Goal: Task Accomplishment & Management: Manage account settings

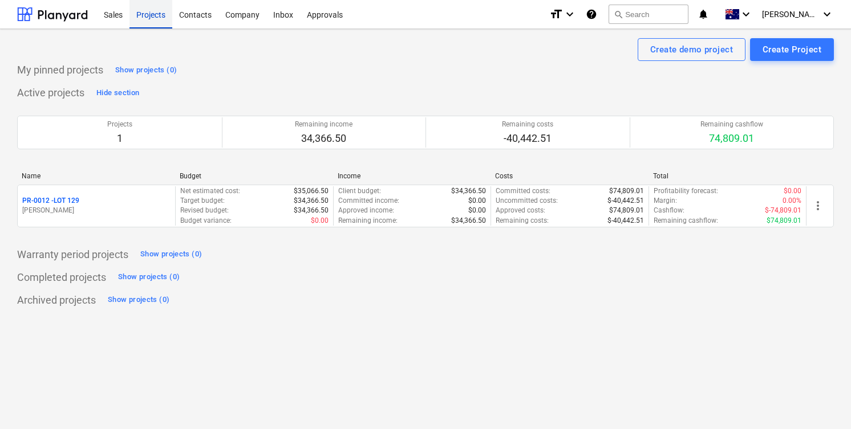
click at [156, 17] on div "Projects" at bounding box center [150, 13] width 43 height 29
click at [156, 14] on div "Projects" at bounding box center [150, 13] width 43 height 29
click at [116, 17] on div "Sales" at bounding box center [113, 13] width 33 height 29
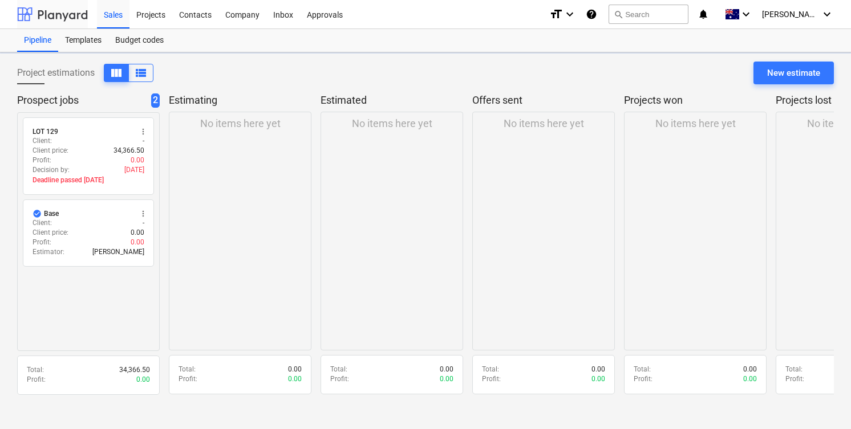
click at [62, 9] on div at bounding box center [52, 14] width 71 height 29
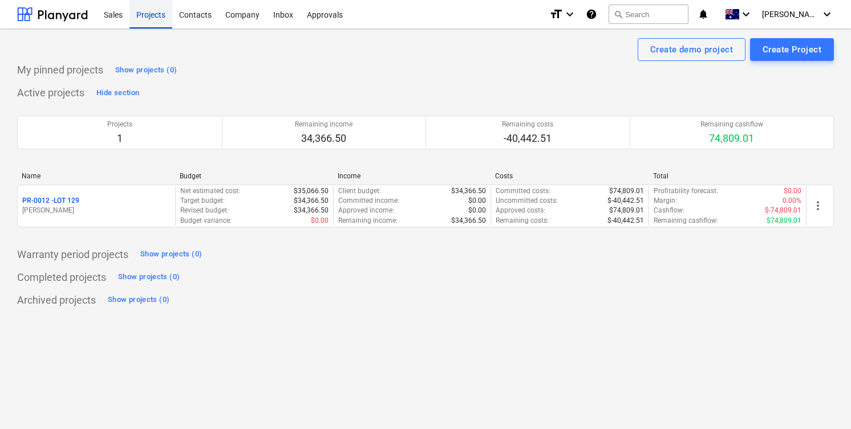
click at [151, 16] on div "Projects" at bounding box center [150, 13] width 43 height 29
click at [60, 21] on div at bounding box center [52, 14] width 71 height 29
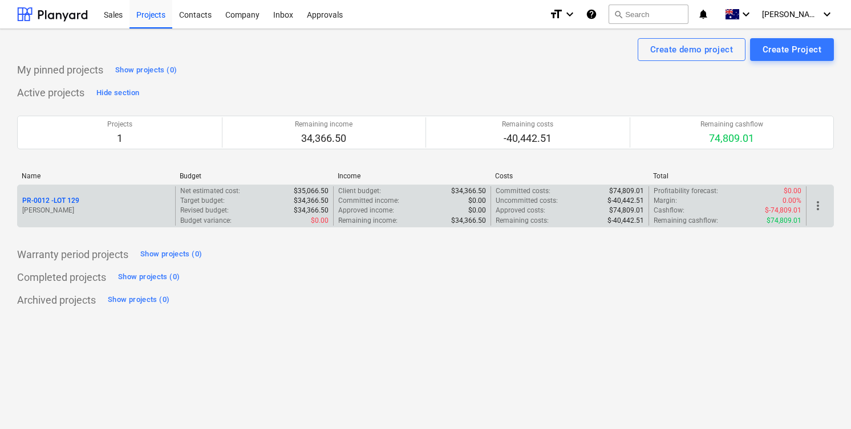
click at [819, 201] on span "more_vert" at bounding box center [818, 206] width 14 height 14
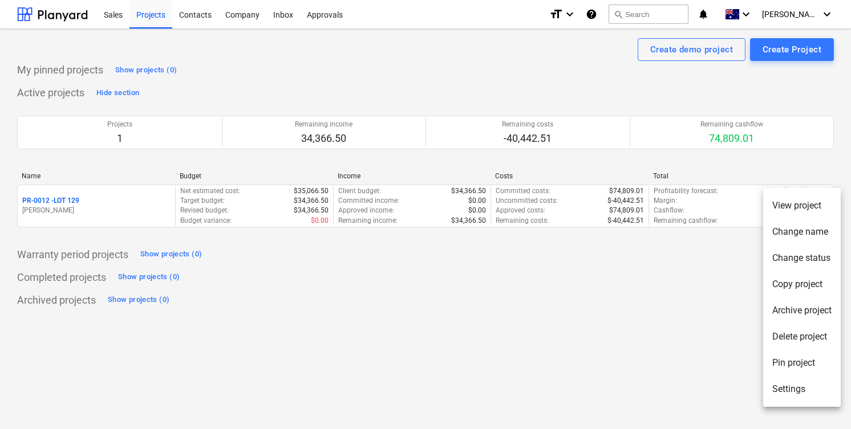
click at [797, 316] on li "Archive project" at bounding box center [802, 311] width 78 height 26
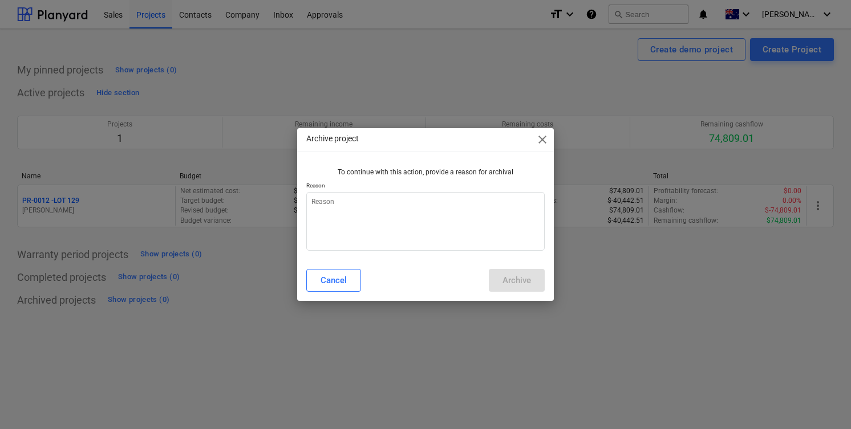
type textarea "x"
click at [478, 202] on textarea at bounding box center [425, 221] width 238 height 59
type textarea "w"
type textarea "x"
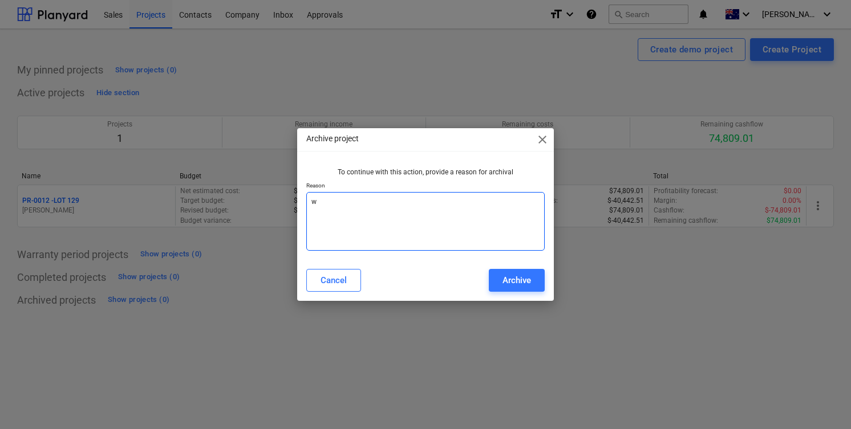
type textarea "wr"
type textarea "x"
type textarea "wro"
type textarea "x"
type textarea "wron"
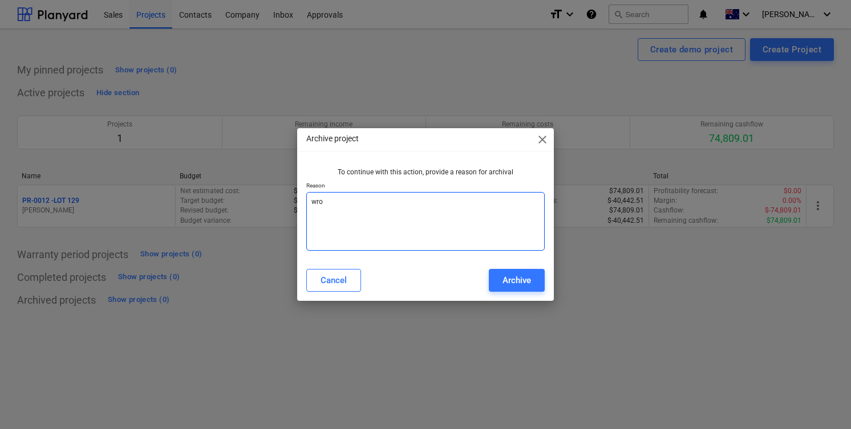
type textarea "x"
type textarea "wrong"
type textarea "x"
type textarea "wrong"
click at [512, 297] on div "Archive project close To continue with this action, provide a reason for archiv…" at bounding box center [425, 214] width 257 height 172
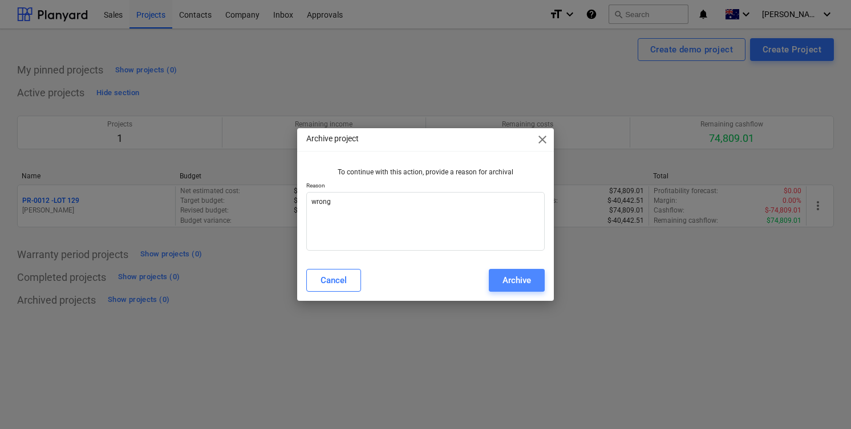
click at [513, 281] on div "Archive" at bounding box center [516, 280] width 29 height 15
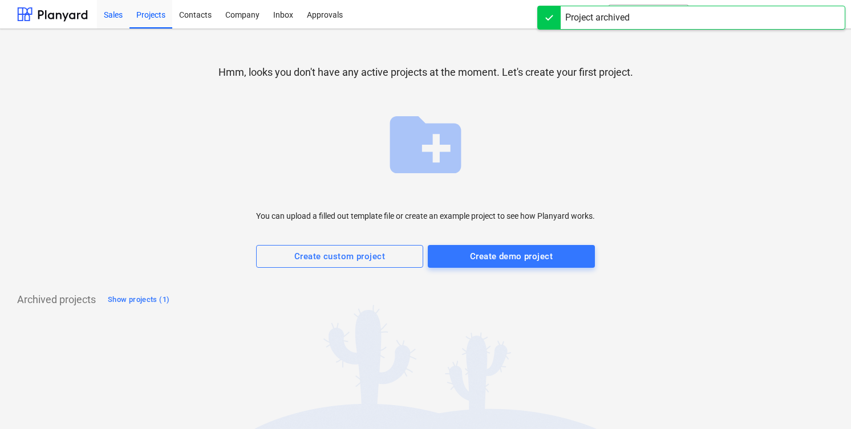
click at [124, 13] on div "Sales" at bounding box center [113, 13] width 33 height 29
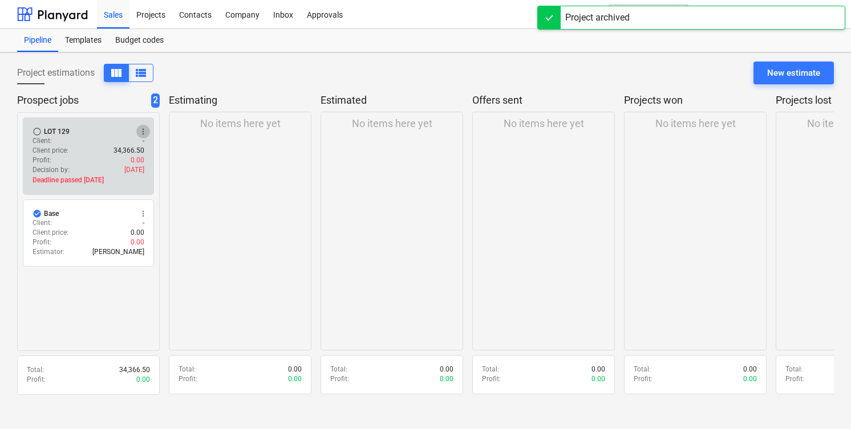
click at [143, 133] on span "more_vert" at bounding box center [143, 131] width 9 height 9
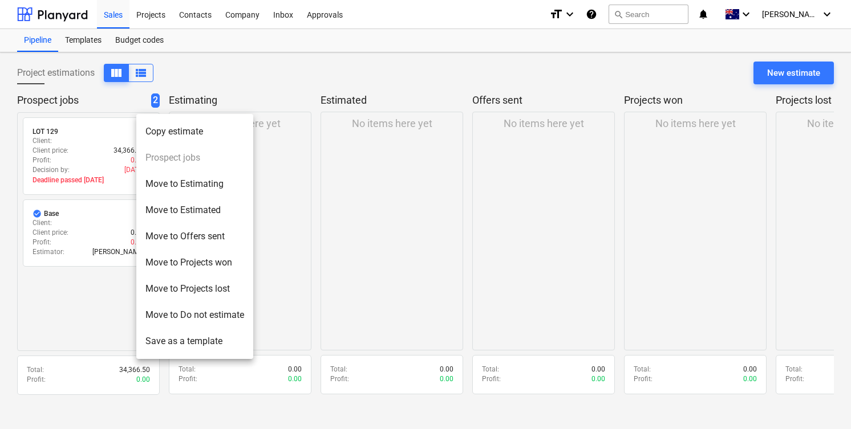
click at [71, 148] on div at bounding box center [425, 214] width 851 height 429
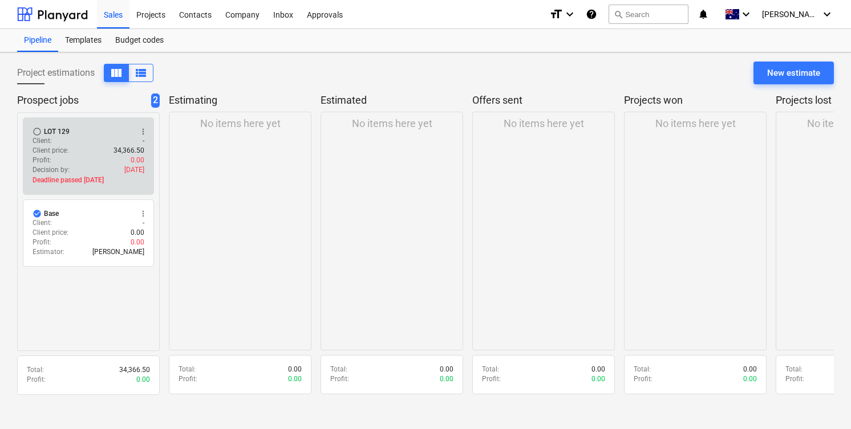
click at [146, 125] on button "more_vert" at bounding box center [143, 132] width 14 height 14
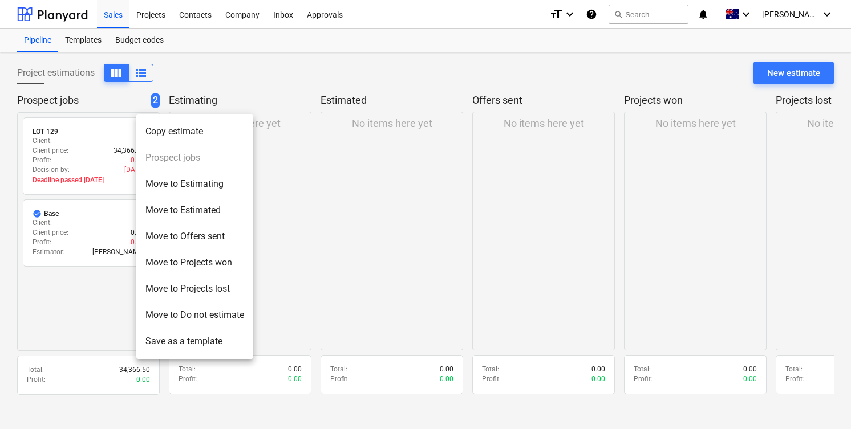
click at [102, 145] on div at bounding box center [425, 214] width 851 height 429
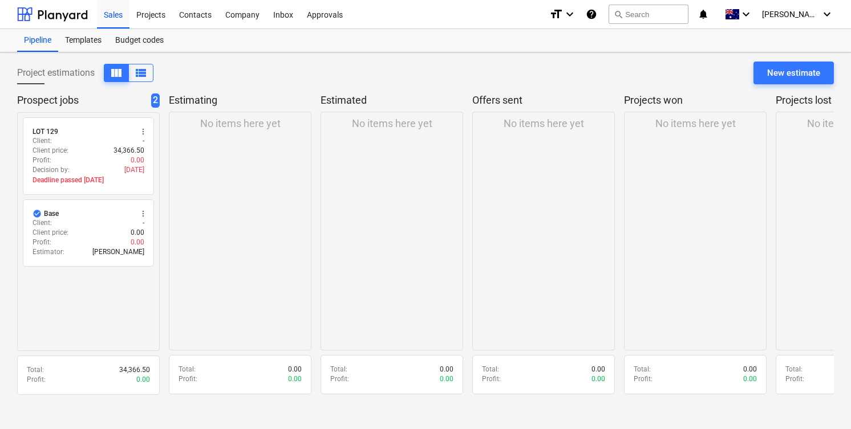
click at [102, 145] on div "Client : -" at bounding box center [89, 141] width 112 height 10
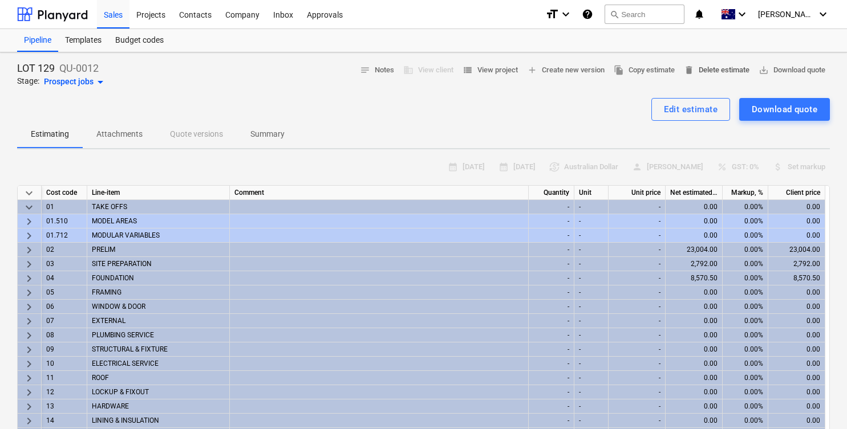
click at [725, 74] on span "delete Delete estimate" at bounding box center [717, 70] width 66 height 13
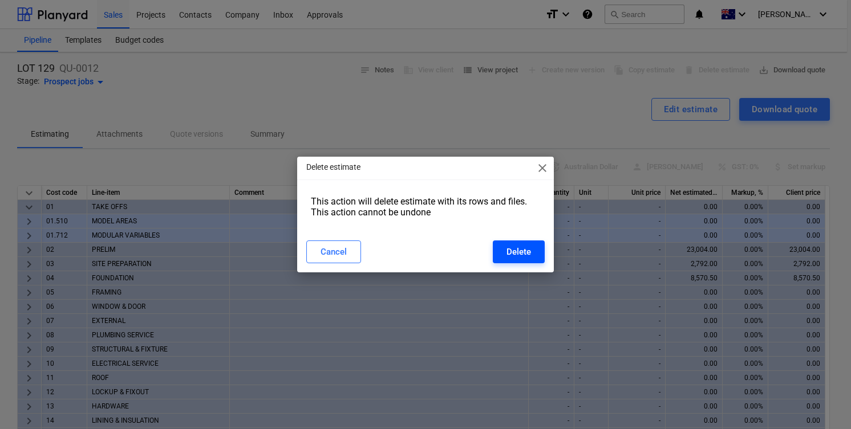
click at [513, 251] on div "Delete" at bounding box center [518, 252] width 25 height 15
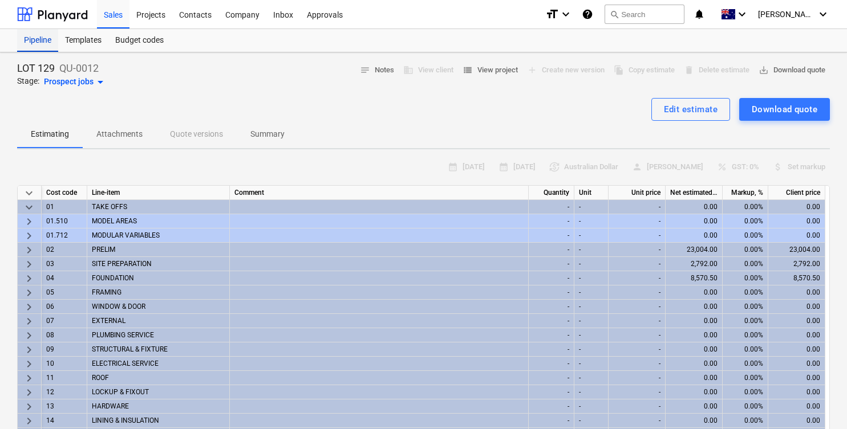
click at [35, 42] on div "Pipeline" at bounding box center [37, 40] width 41 height 23
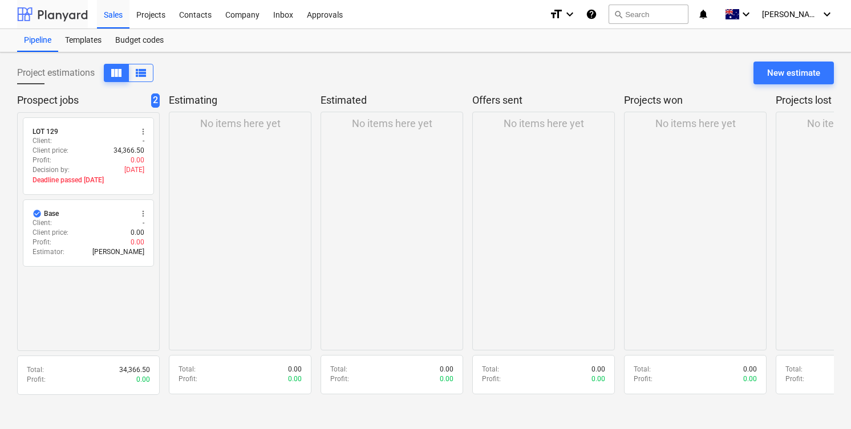
click at [60, 21] on div at bounding box center [52, 14] width 71 height 29
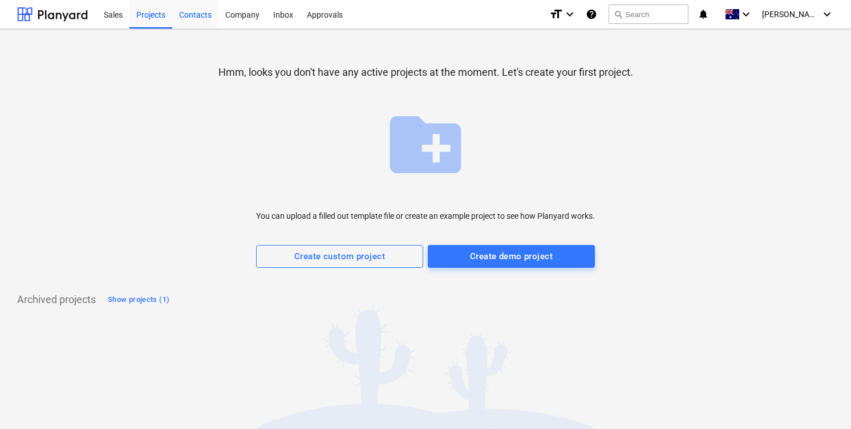
click at [192, 22] on div "Contacts" at bounding box center [195, 13] width 46 height 29
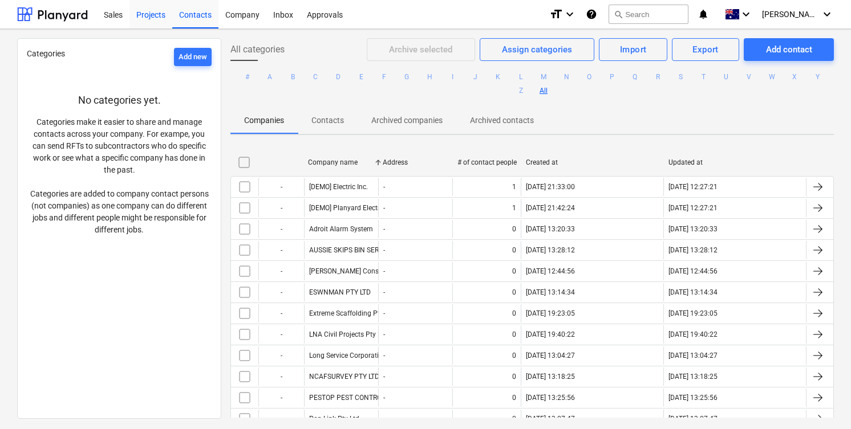
click at [141, 19] on div "Projects" at bounding box center [150, 13] width 43 height 29
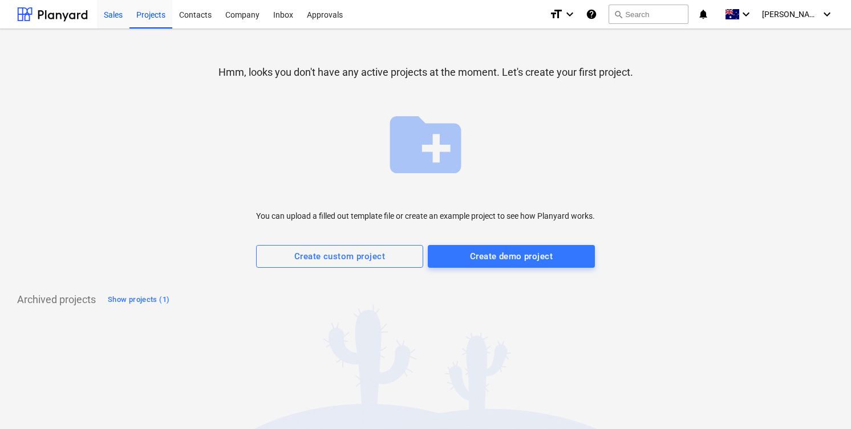
click at [113, 11] on div "Sales" at bounding box center [113, 13] width 33 height 29
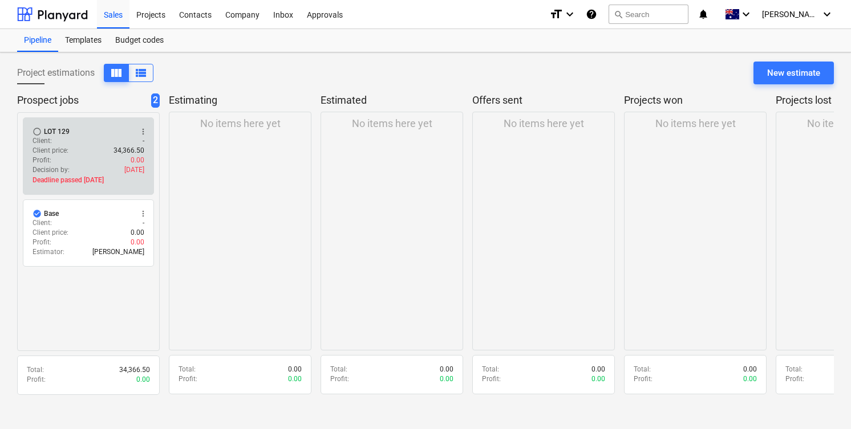
click at [102, 136] on div "Client : -" at bounding box center [89, 141] width 112 height 10
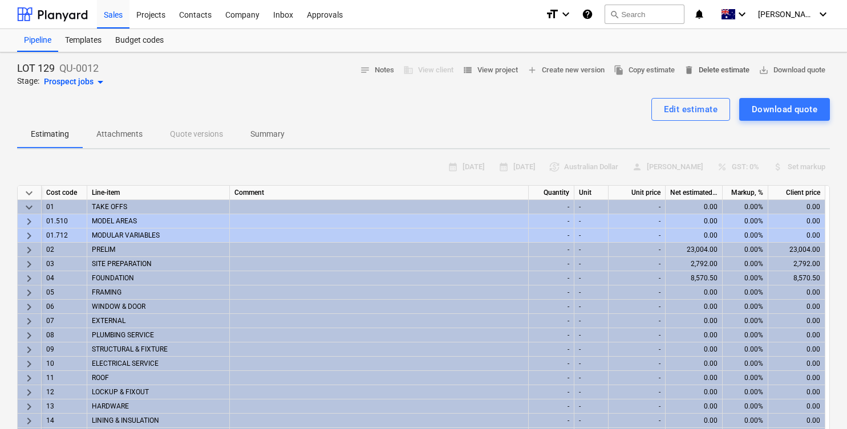
click at [712, 72] on span "delete Delete estimate" at bounding box center [717, 70] width 66 height 13
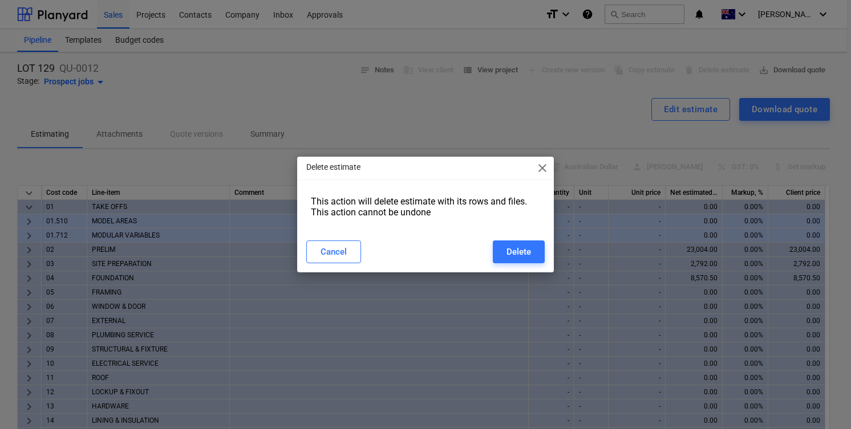
click at [530, 238] on div "Cancel Delete" at bounding box center [425, 252] width 252 height 32
click at [530, 248] on div "Delete" at bounding box center [518, 252] width 25 height 15
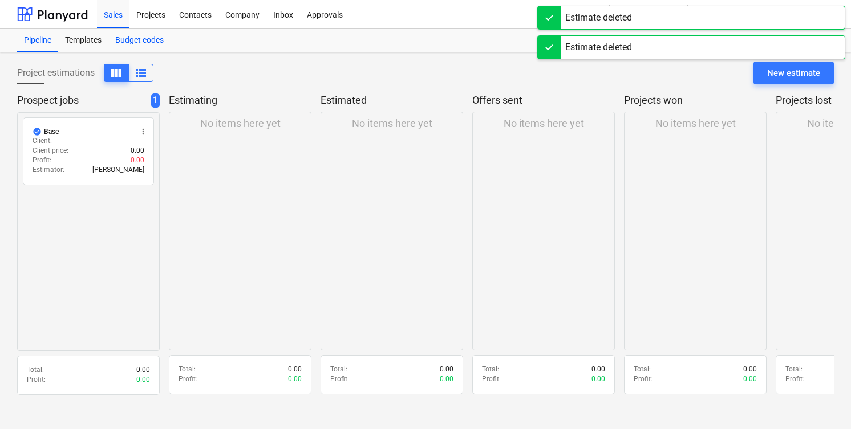
click at [140, 39] on div "Budget codes" at bounding box center [139, 40] width 62 height 23
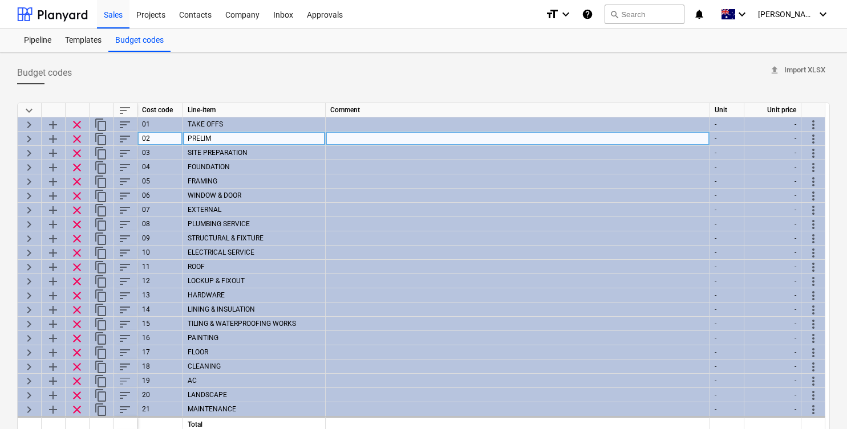
click at [30, 137] on span "keyboard_arrow_right" at bounding box center [29, 139] width 14 height 14
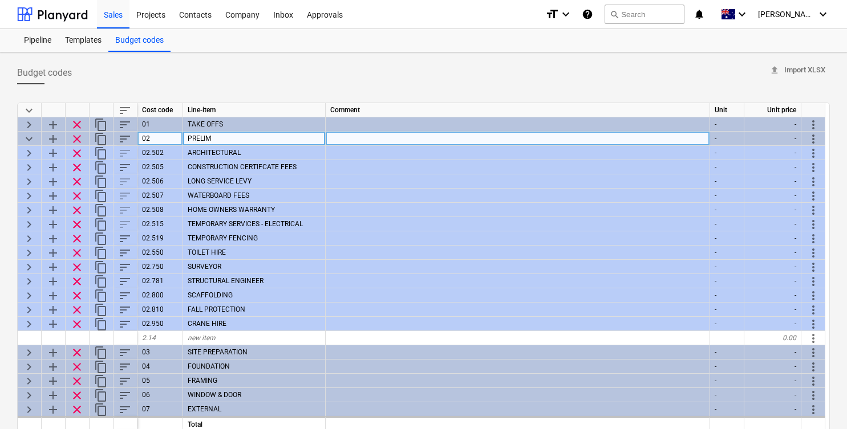
click at [30, 137] on span "keyboard_arrow_down" at bounding box center [29, 139] width 14 height 14
type textarea "x"
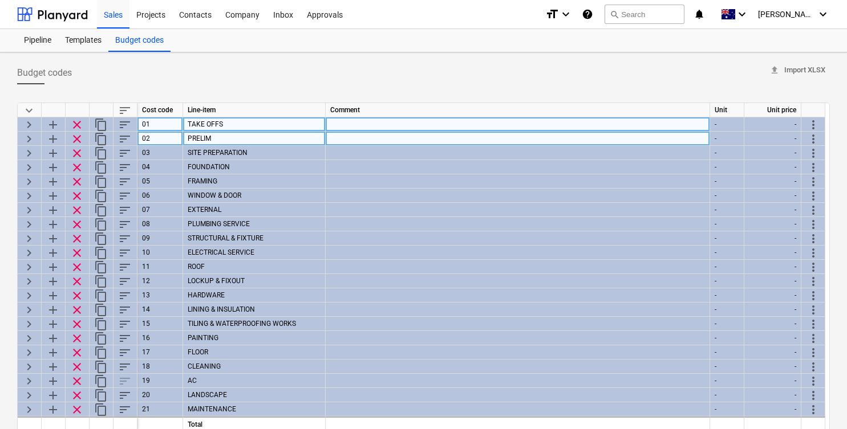
click at [176, 124] on div "01" at bounding box center [160, 124] width 46 height 14
type input "M"
type input "MODEL"
click at [202, 125] on span "TAKE OFFS" at bounding box center [205, 124] width 35 height 8
click at [170, 125] on div "MODEL" at bounding box center [160, 124] width 46 height 14
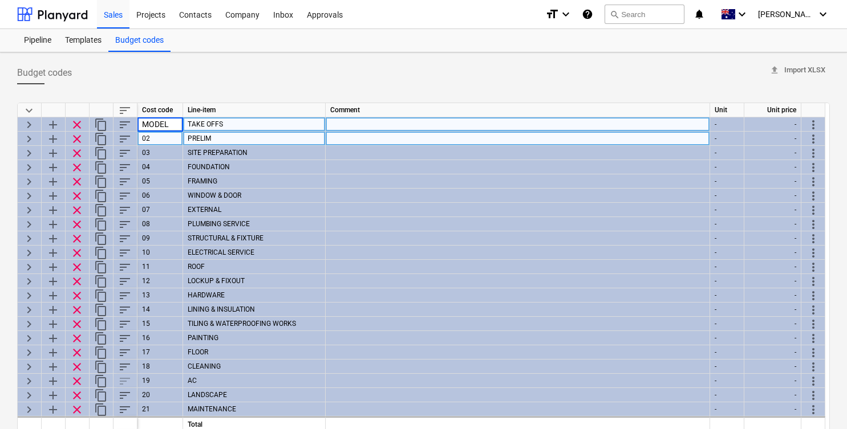
click at [173, 125] on input "MODEL" at bounding box center [159, 124] width 45 height 14
click at [222, 124] on div "TAKE OFFS" at bounding box center [254, 124] width 143 height 14
click at [252, 123] on input "TAKE OFFS" at bounding box center [254, 124] width 142 height 14
click at [32, 125] on span "keyboard_arrow_right" at bounding box center [29, 125] width 14 height 14
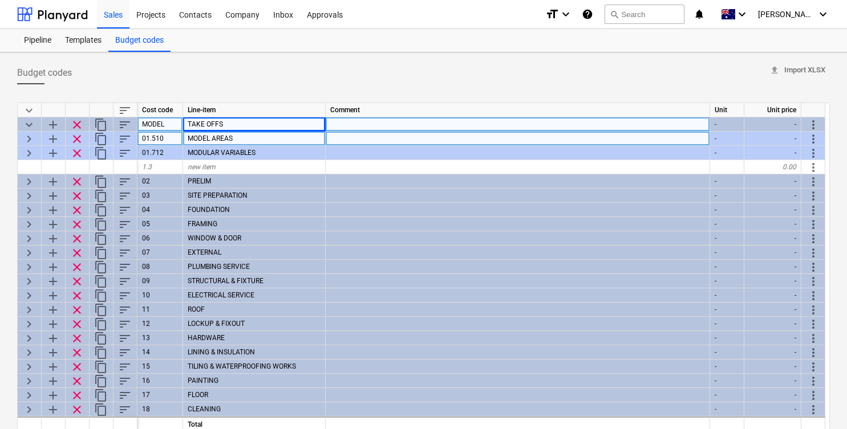
click at [169, 128] on div "MODEL" at bounding box center [160, 124] width 46 height 14
click at [534, 76] on div "Budget codes upload Import XLSX" at bounding box center [423, 73] width 813 height 23
click at [28, 120] on span "keyboard_arrow_down" at bounding box center [29, 125] width 14 height 14
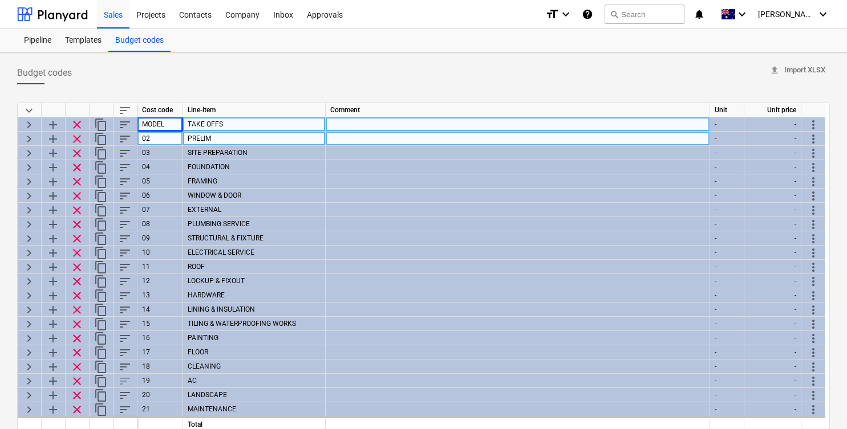
click at [28, 120] on span "keyboard_arrow_right" at bounding box center [29, 125] width 14 height 14
type textarea "x"
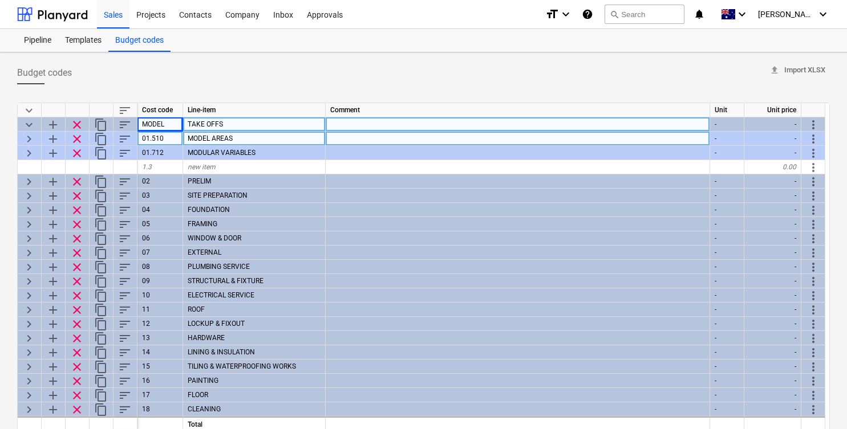
click at [164, 125] on div "MODEL" at bounding box center [160, 124] width 46 height 14
type input "TAKEOFF"
click at [151, 82] on div "Budget codes upload Import XLSX" at bounding box center [423, 73] width 813 height 23
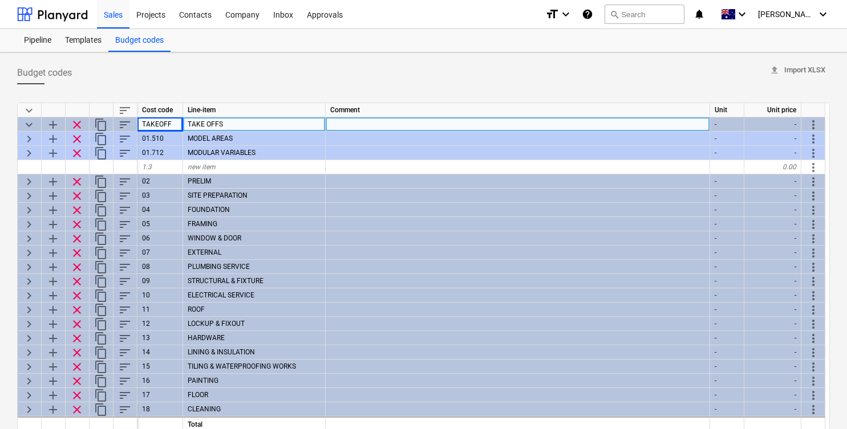
click at [161, 83] on div "Budget codes upload Import XLSX" at bounding box center [423, 73] width 813 height 23
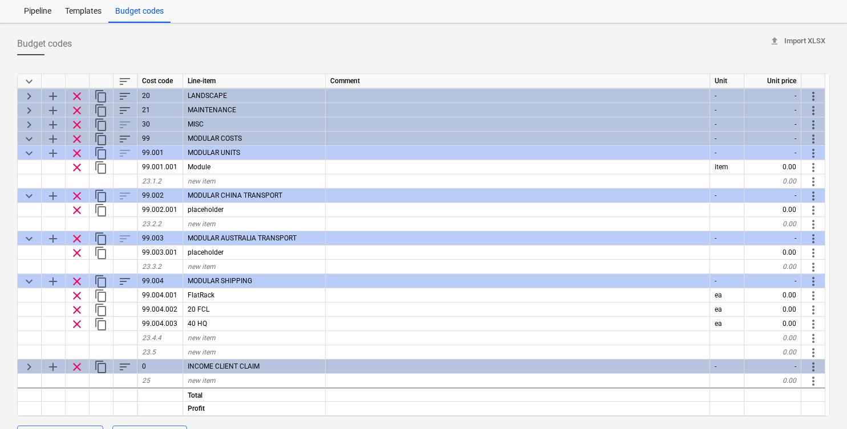
scroll to position [25, 0]
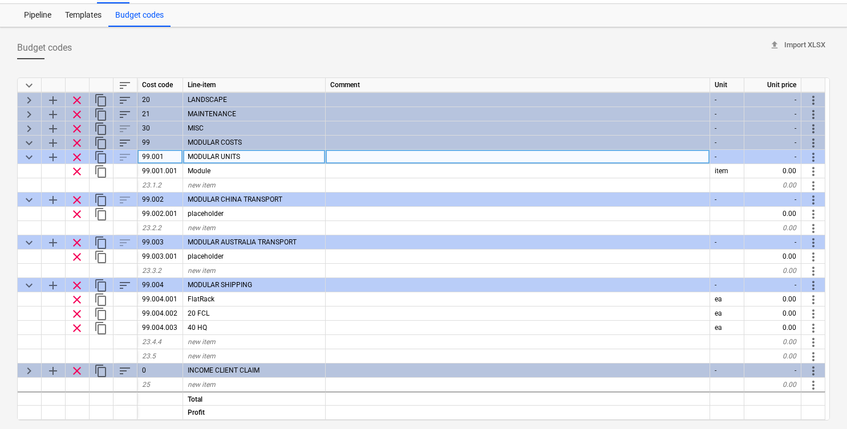
click at [20, 155] on div "keyboard_arrow_down" at bounding box center [30, 157] width 24 height 14
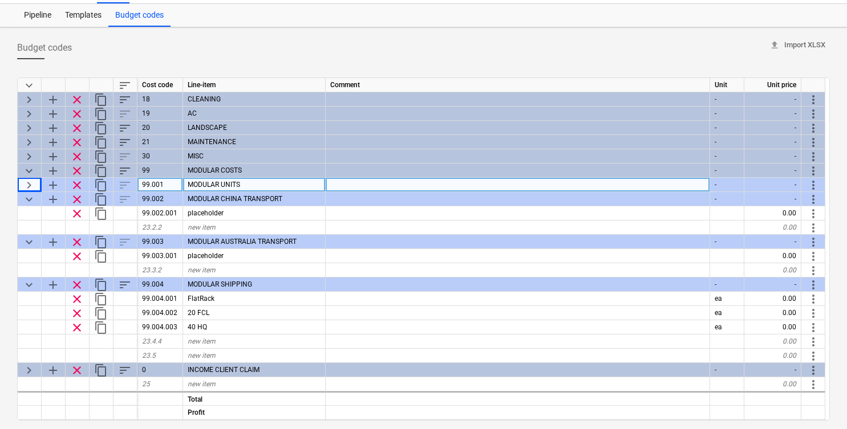
scroll to position [285, 0]
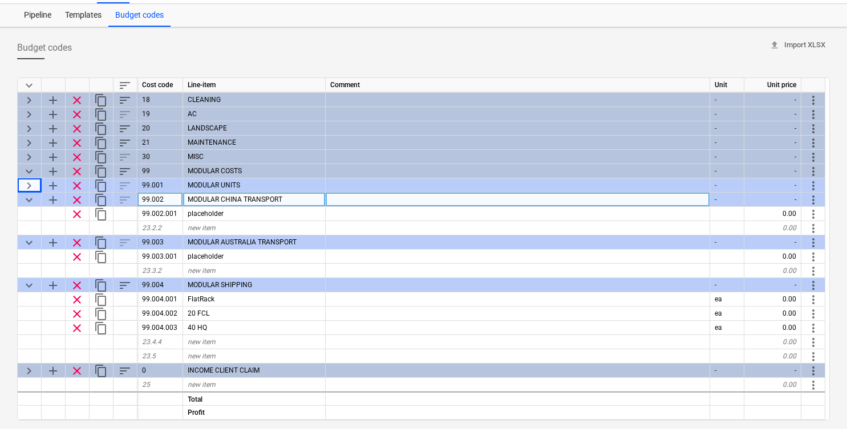
click at [26, 198] on span "keyboard_arrow_down" at bounding box center [29, 200] width 14 height 14
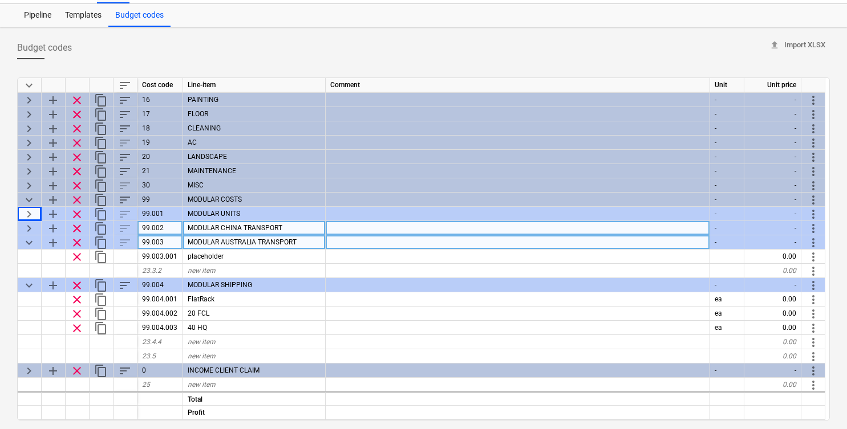
click at [30, 240] on span "keyboard_arrow_down" at bounding box center [29, 243] width 14 height 14
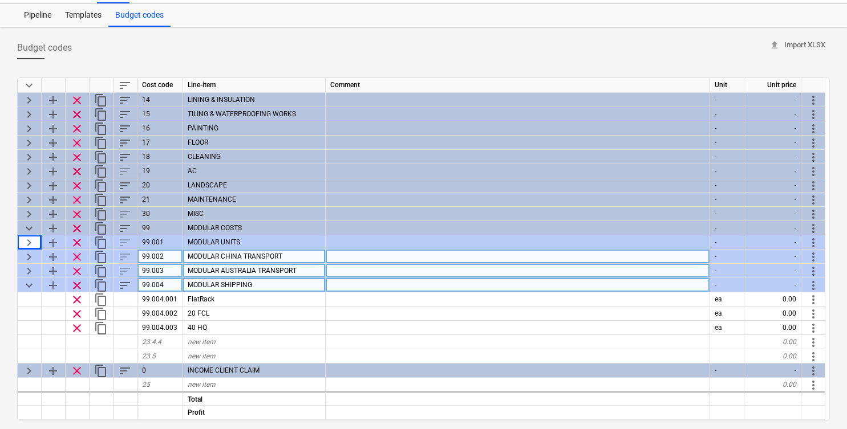
click at [25, 286] on span "keyboard_arrow_down" at bounding box center [29, 286] width 14 height 14
type textarea "x"
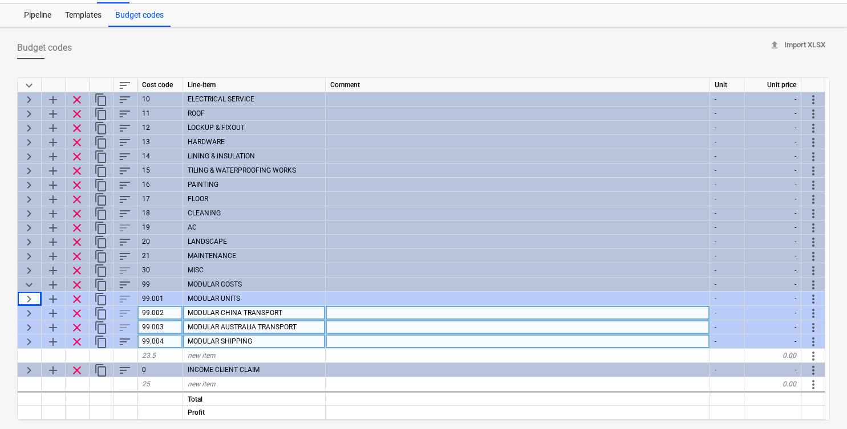
scroll to position [170, 0]
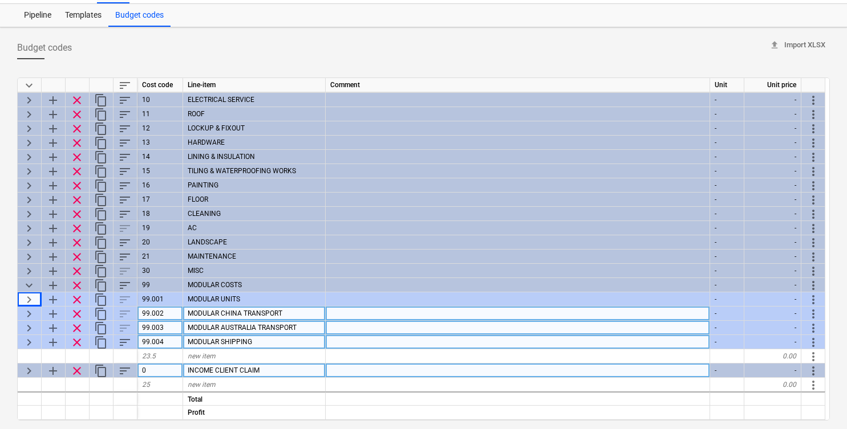
click at [164, 367] on div "0" at bounding box center [160, 371] width 46 height 14
type input "INCOME"
type textarea "x"
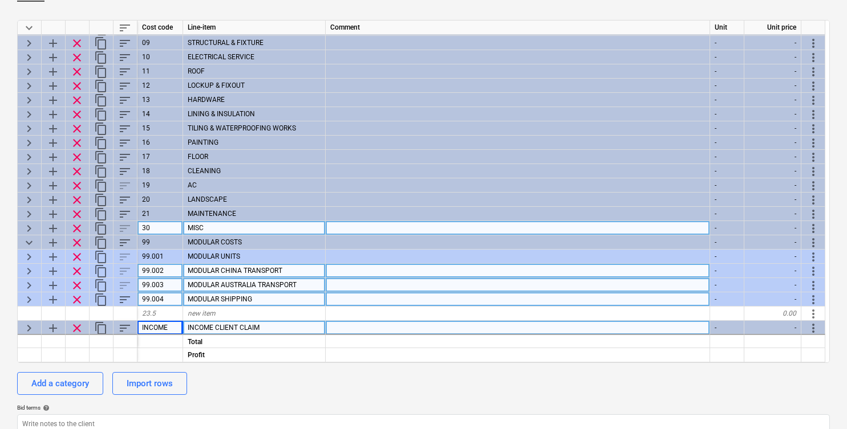
scroll to position [0, 0]
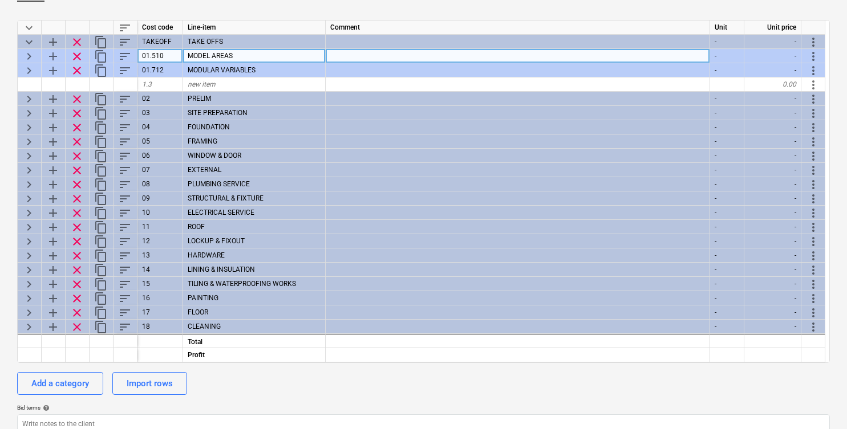
click at [165, 52] on div "01.510" at bounding box center [160, 56] width 46 height 14
type input "MODELA"
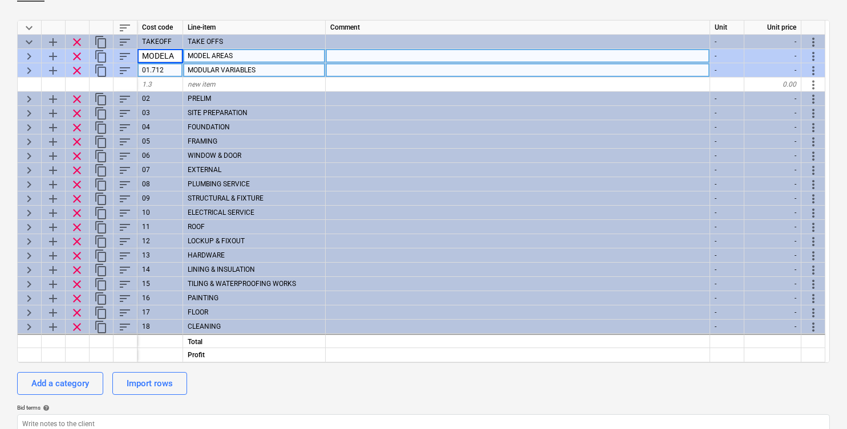
type textarea "x"
click at [170, 65] on div "01.712" at bounding box center [160, 70] width 46 height 14
type input "MODELV"
click at [22, 70] on div "keyboard_arrow_right" at bounding box center [30, 70] width 24 height 14
type textarea "x"
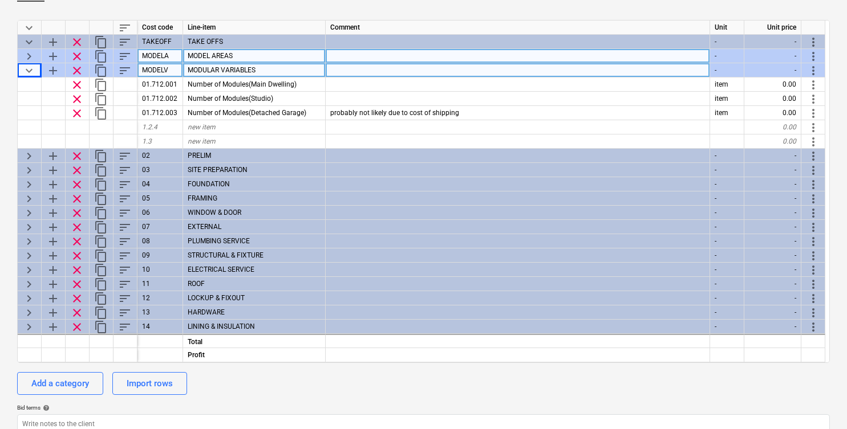
click at [167, 68] on div "MODELV" at bounding box center [160, 70] width 46 height 14
type input "MODV"
type textarea "x"
click at [170, 57] on div "MODELA" at bounding box center [160, 56] width 46 height 14
click at [162, 57] on input "MODELA" at bounding box center [159, 56] width 45 height 14
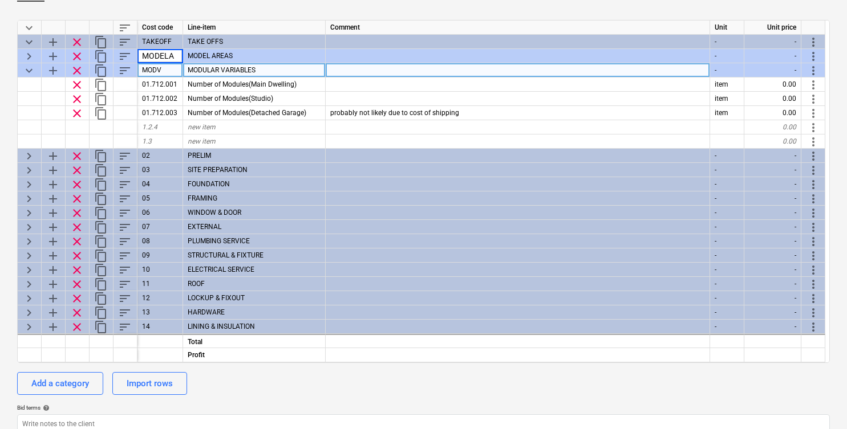
click at [156, 72] on div "MODV" at bounding box center [160, 70] width 46 height 14
type input "MODUV"
type textarea "x"
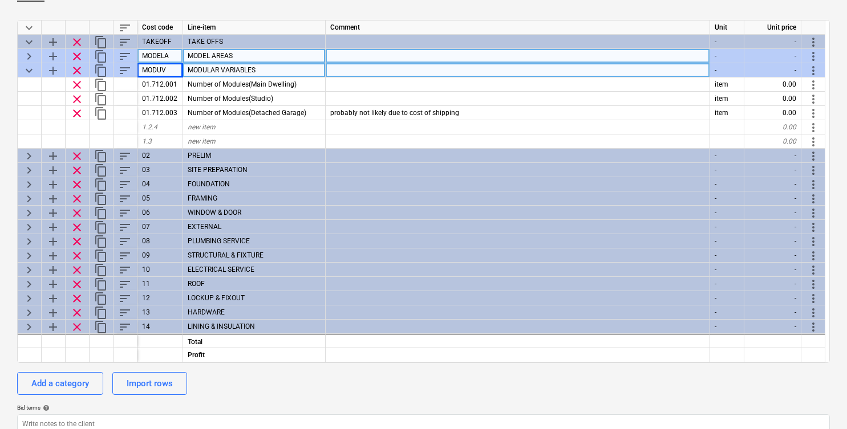
click at [168, 58] on div "MODELA" at bounding box center [160, 56] width 46 height 14
click at [165, 58] on input "MODELA" at bounding box center [159, 56] width 45 height 14
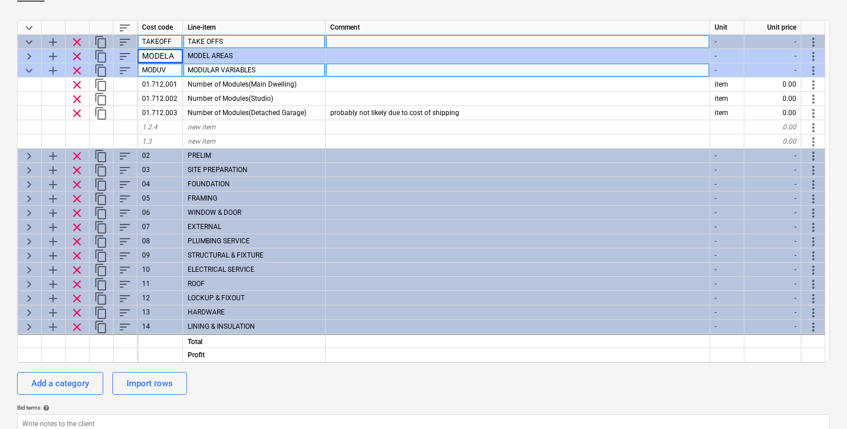
type input "MODEA"
type textarea "x"
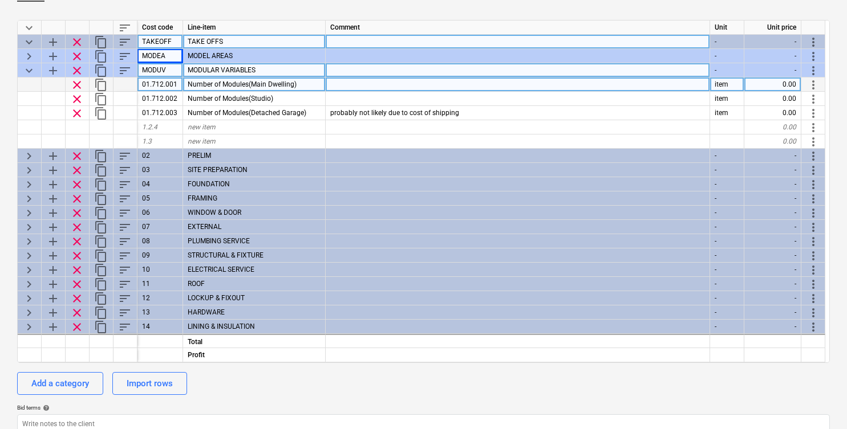
click at [159, 86] on div "01.712.001" at bounding box center [160, 85] width 46 height 14
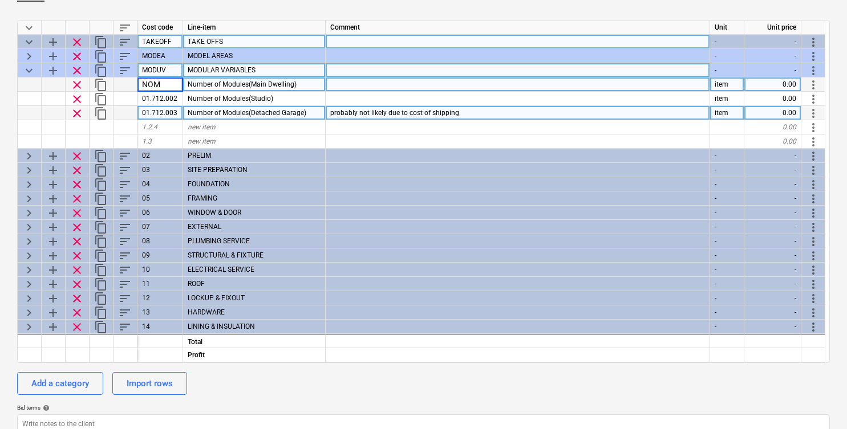
type input "NOMM"
type textarea "x"
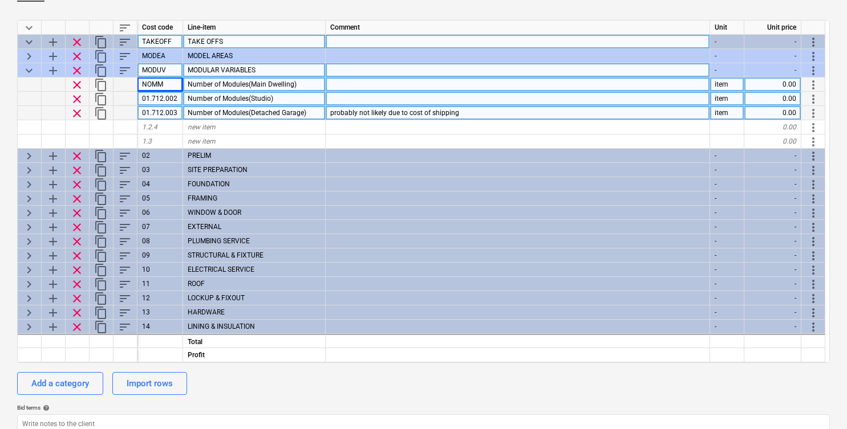
click at [166, 98] on div "01.712.002" at bounding box center [160, 99] width 46 height 14
type input "NOMS"
type textarea "x"
click at [157, 114] on div "01.712.003" at bounding box center [160, 113] width 46 height 14
type input "NOMDG"
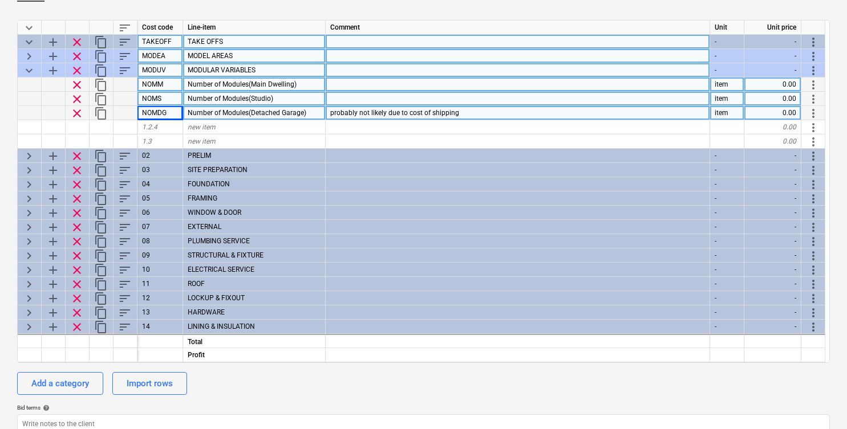
click at [32, 52] on span "keyboard_arrow_right" at bounding box center [29, 57] width 14 height 14
type textarea "x"
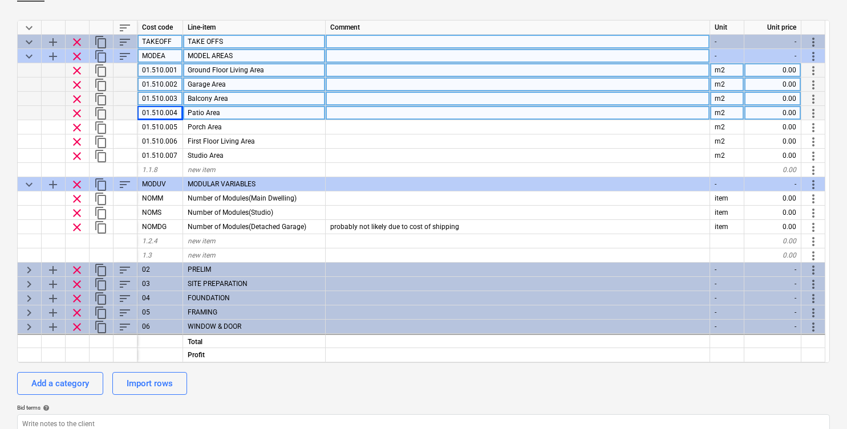
click at [157, 67] on div "01.510.001" at bounding box center [160, 70] width 46 height 14
type input "GFLA"
type textarea "x"
click at [164, 84] on div "01.510.002" at bounding box center [160, 85] width 46 height 14
type input "GA"
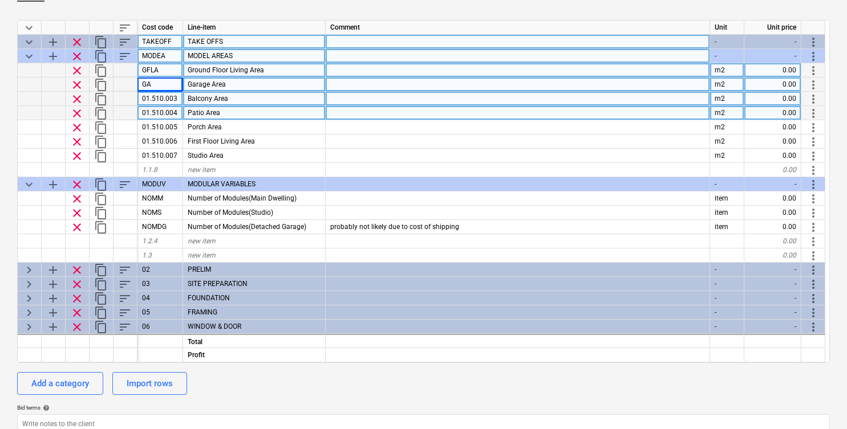
type textarea "x"
type input "BA"
type textarea "x"
type input "PA"
type textarea "x"
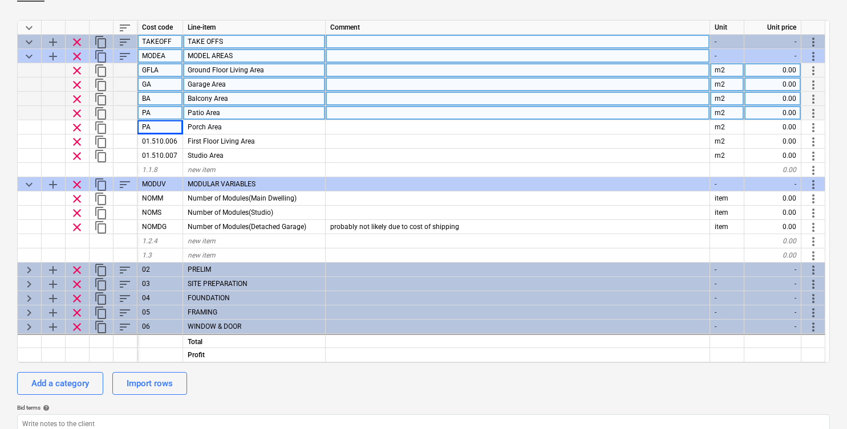
click at [160, 112] on div "PA" at bounding box center [160, 113] width 46 height 14
type input "PAA"
type textarea "x"
type input "POA"
type textarea "x"
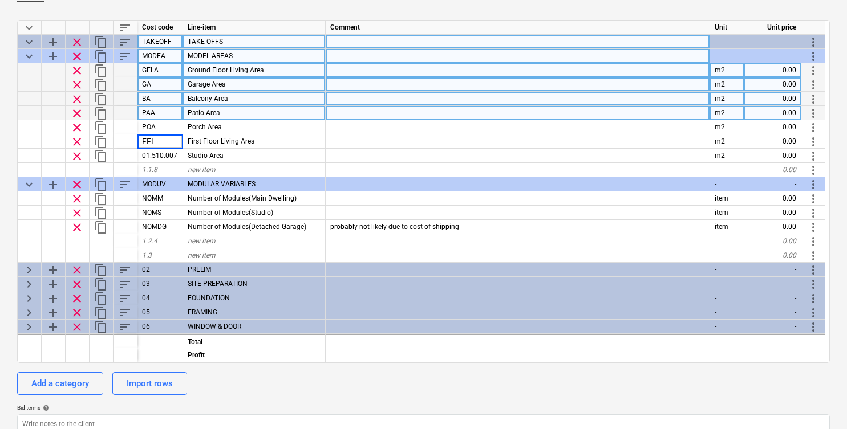
type input "FFLA"
type textarea "x"
type input "SA"
click at [147, 67] on div "GFLA" at bounding box center [160, 70] width 46 height 14
type textarea "x"
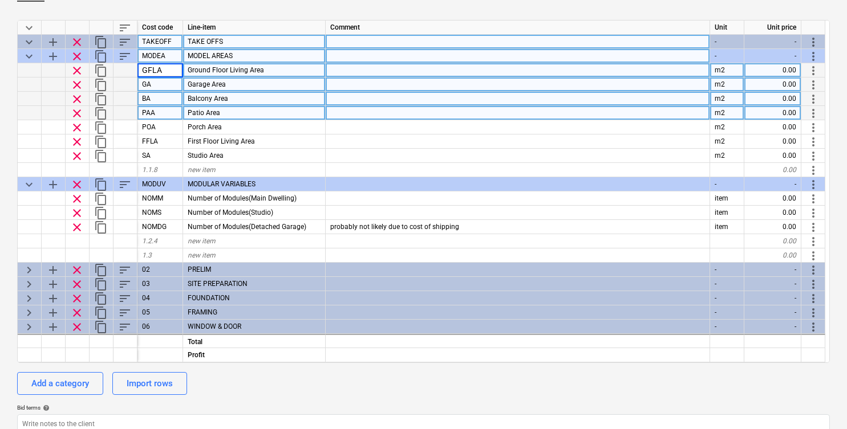
click at [147, 67] on input "GFLA" at bounding box center [159, 70] width 45 height 14
type input "MODEA-GFLA"
type textarea "x"
click at [160, 70] on div "MODEA-GFLA" at bounding box center [160, 70] width 46 height 14
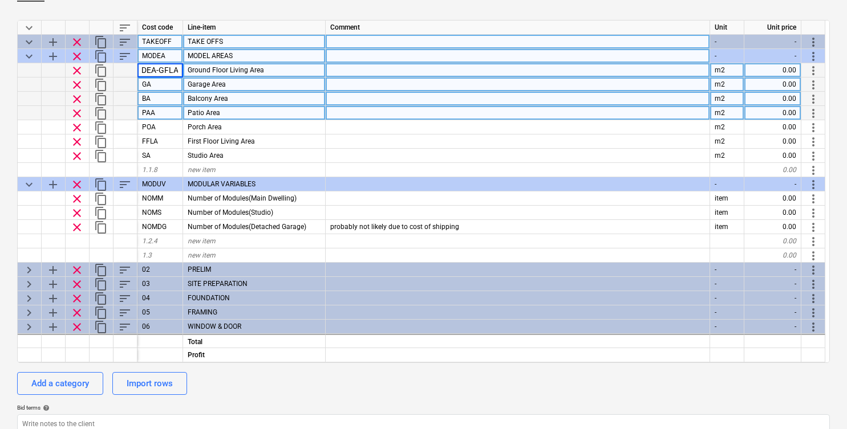
click at [160, 70] on input "MODEA-GFLA" at bounding box center [159, 70] width 45 height 14
click at [178, 71] on input "MODEA-GFLA" at bounding box center [159, 70] width 45 height 14
click at [161, 72] on input "MODEA-GFLA" at bounding box center [159, 70] width 45 height 14
type input "GFLA"
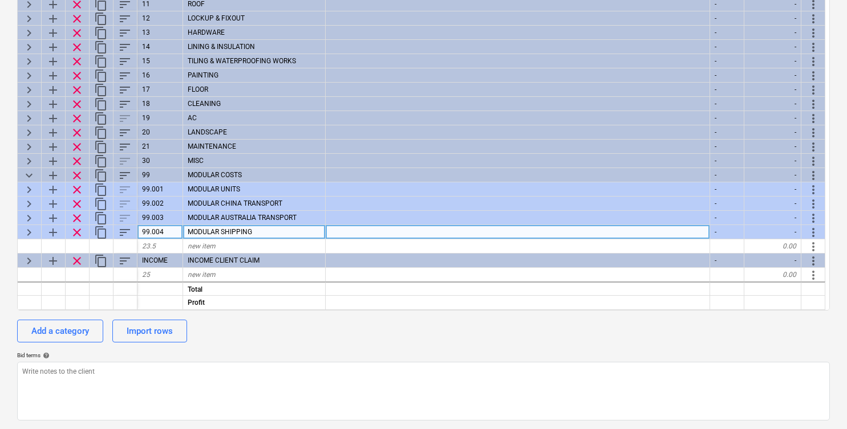
scroll to position [331, 0]
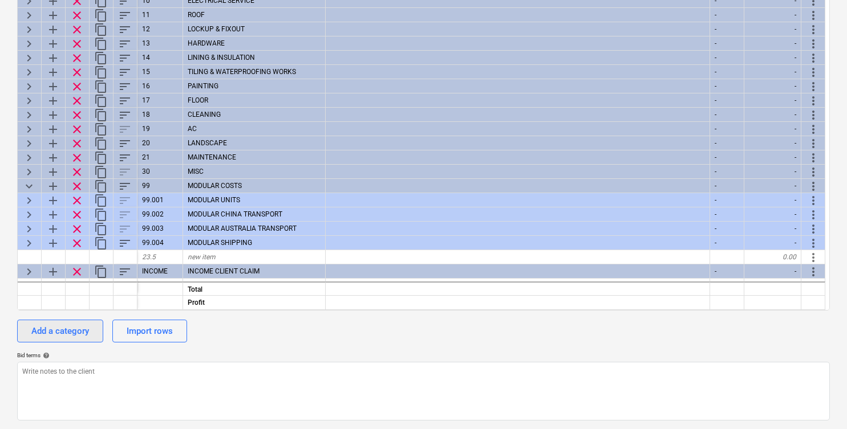
click at [67, 337] on div "Add a category" at bounding box center [60, 331] width 58 height 15
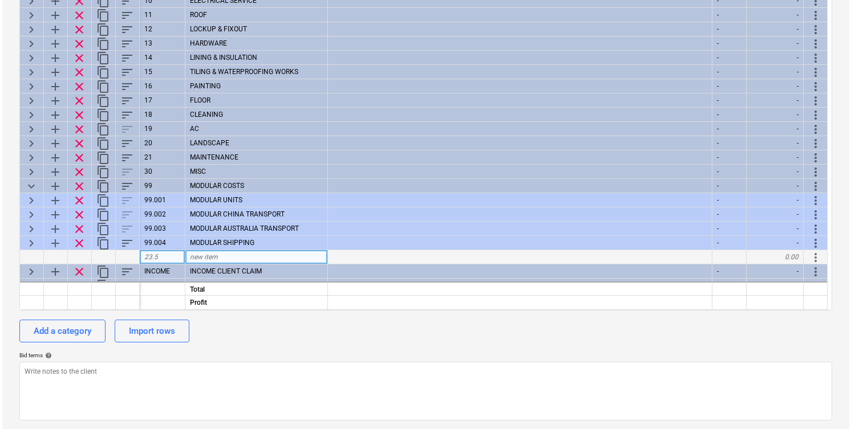
scroll to position [370, 0]
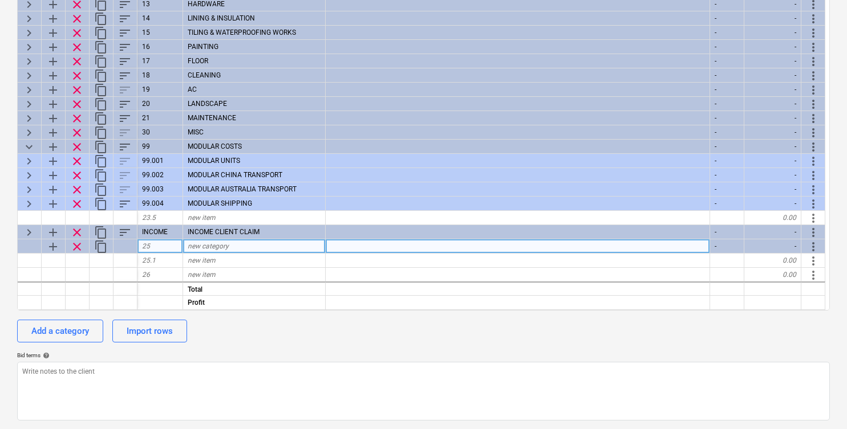
click at [79, 244] on span "clear" at bounding box center [77, 247] width 14 height 14
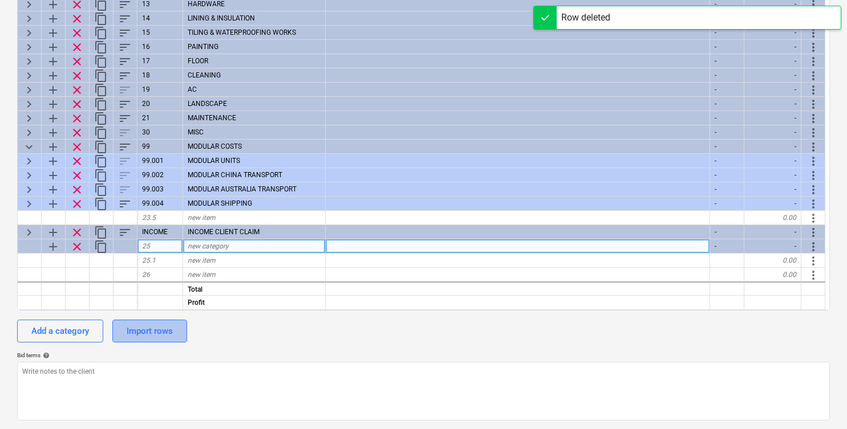
click at [170, 327] on div "Import rows" at bounding box center [150, 331] width 46 height 15
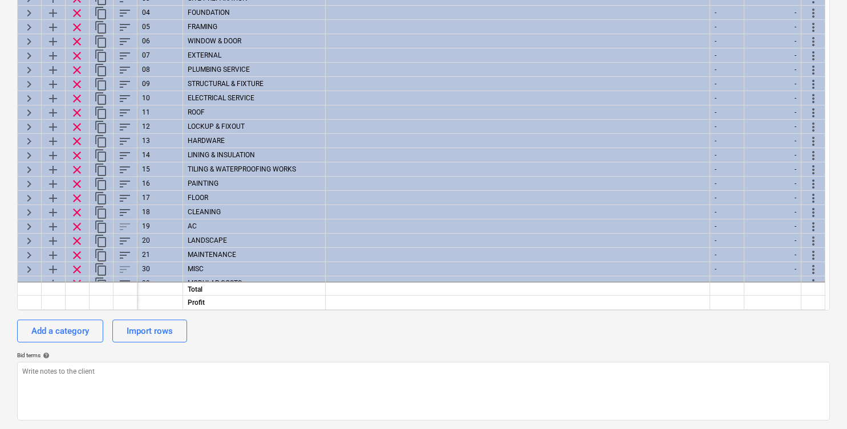
scroll to position [342, 0]
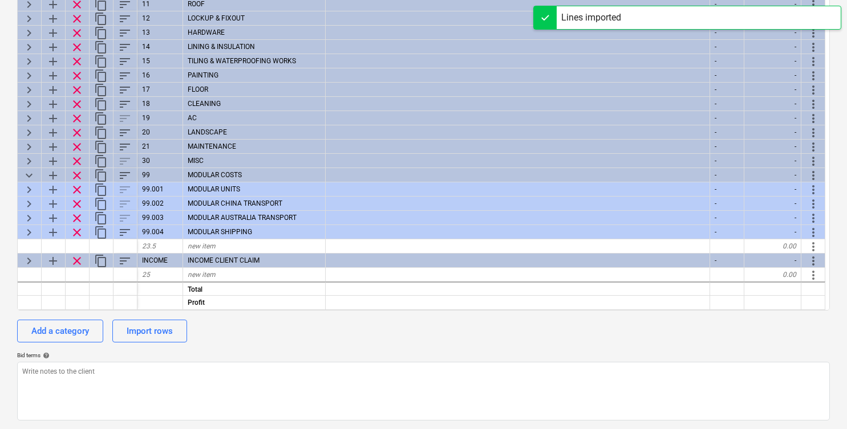
type textarea "x"
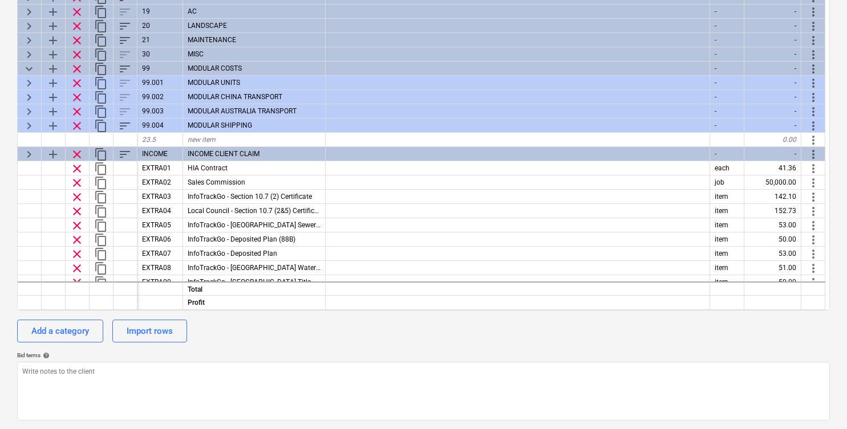
scroll to position [452, 0]
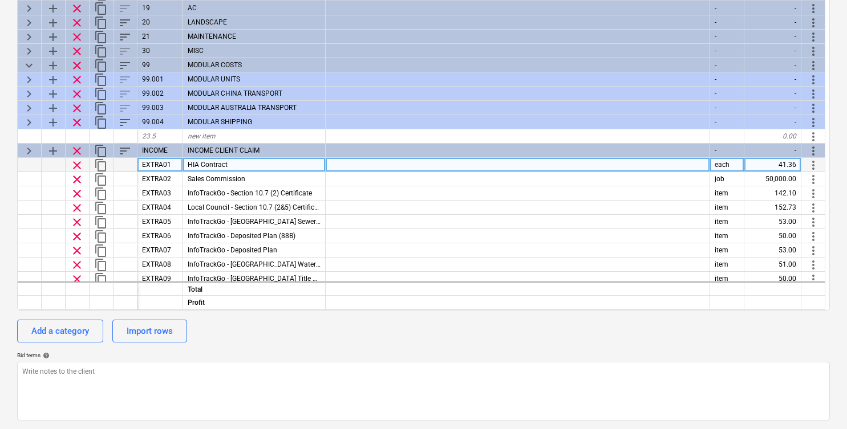
click at [566, 162] on div at bounding box center [518, 165] width 384 height 14
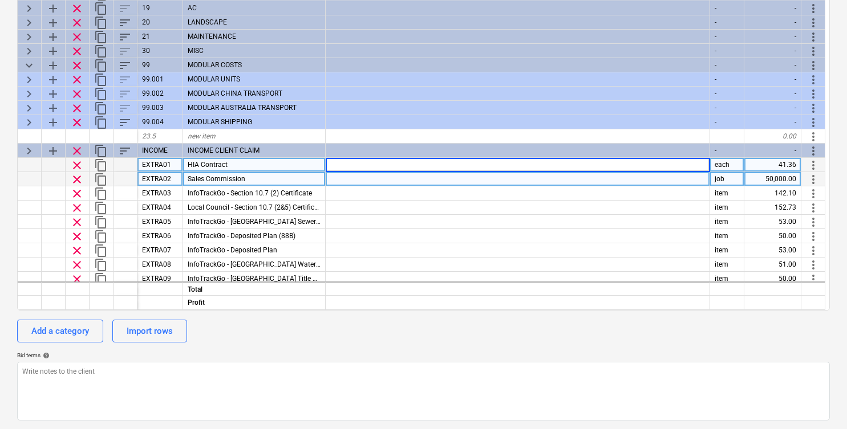
click at [550, 181] on div at bounding box center [518, 179] width 384 height 14
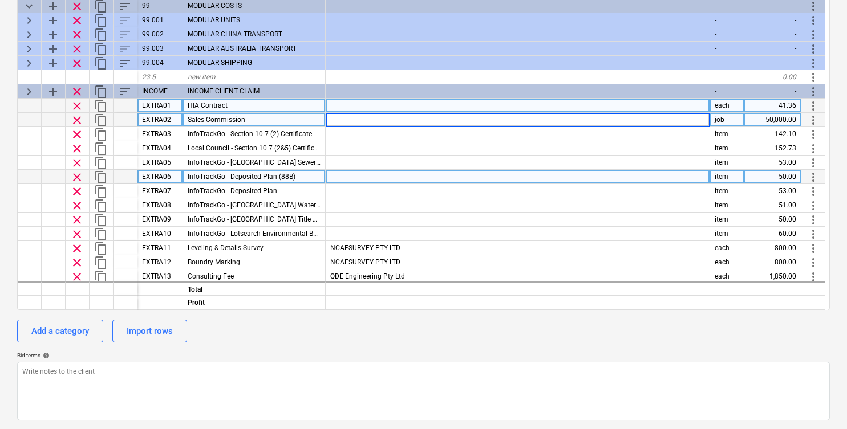
scroll to position [487, 0]
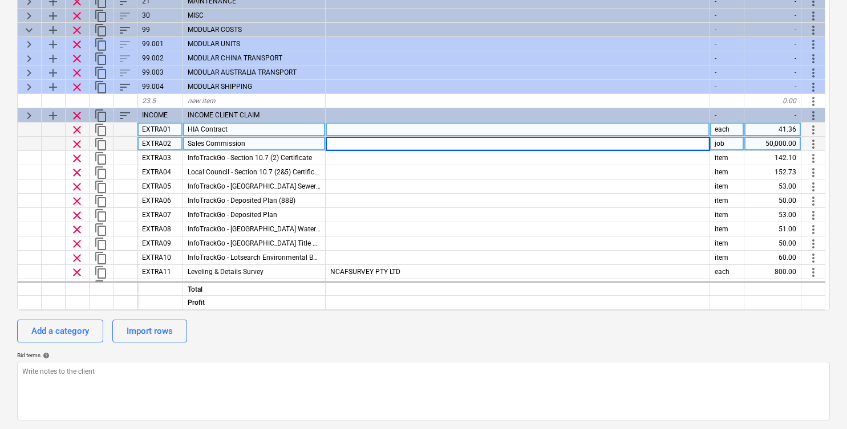
click at [126, 131] on div at bounding box center [125, 130] width 24 height 14
click at [134, 130] on div at bounding box center [125, 130] width 24 height 14
click at [184, 131] on div "HIA Contract" at bounding box center [254, 130] width 143 height 14
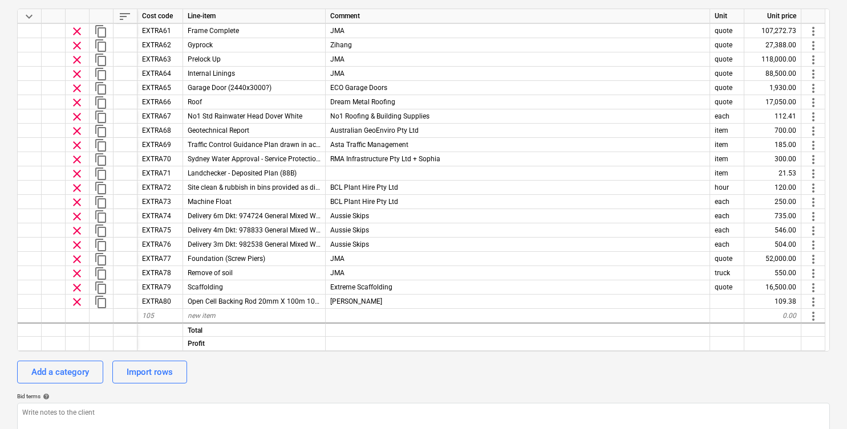
scroll to position [95, 0]
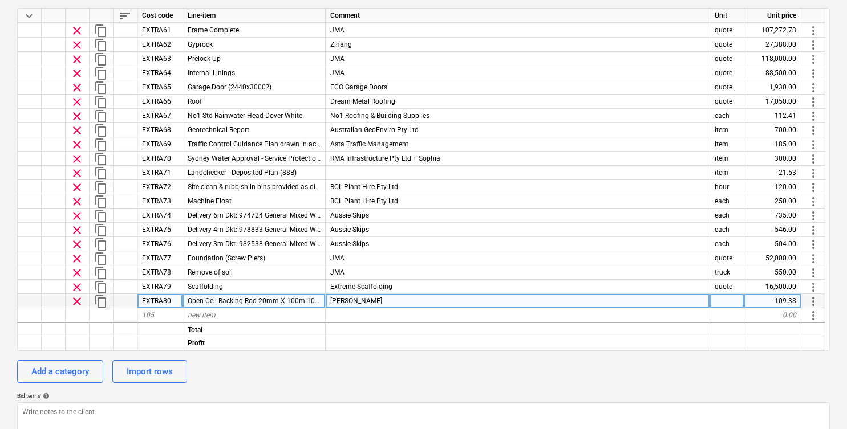
click at [718, 300] on div at bounding box center [727, 301] width 34 height 14
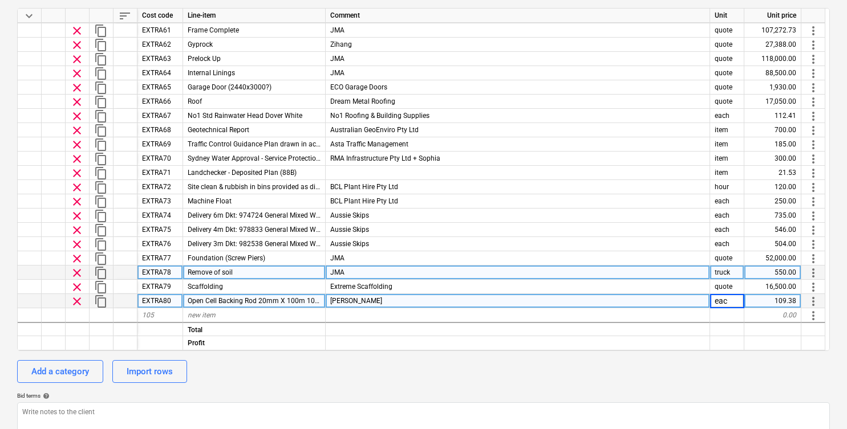
type input "each"
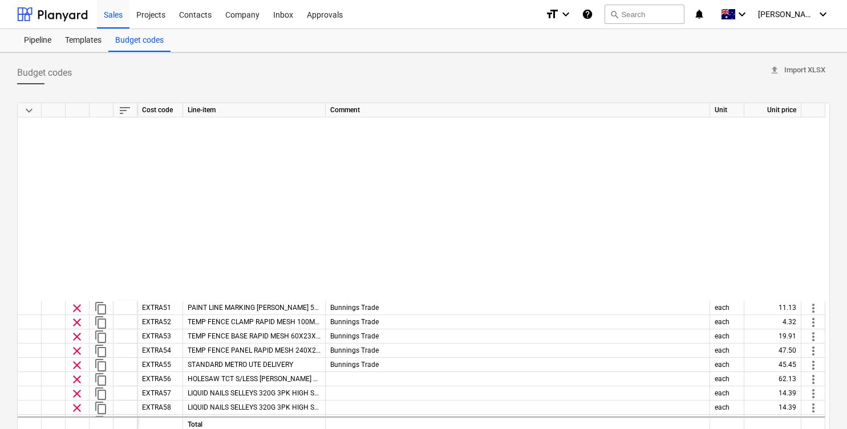
scroll to position [1433, 0]
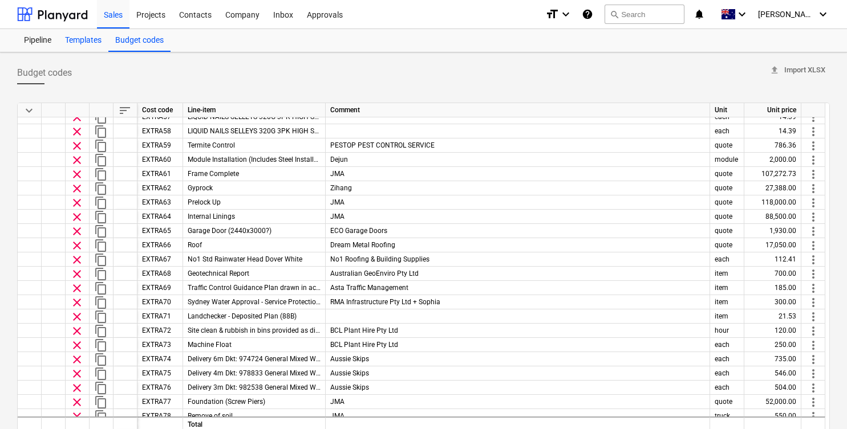
click at [78, 44] on div "Templates" at bounding box center [83, 40] width 50 height 23
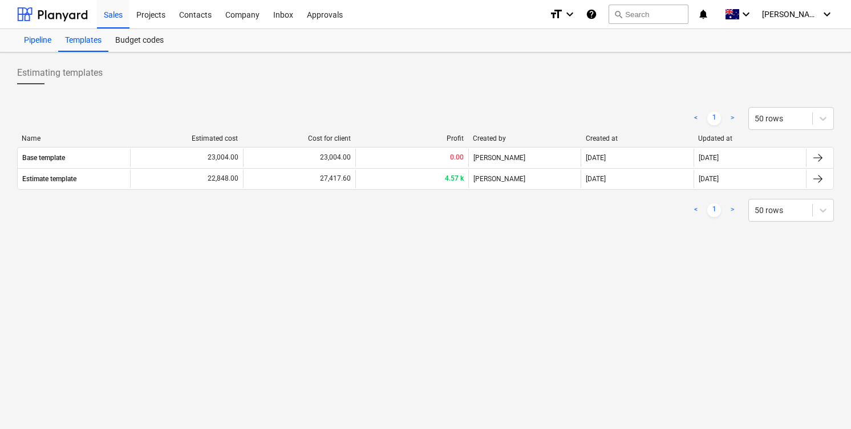
click at [32, 35] on div "Pipeline" at bounding box center [37, 40] width 41 height 23
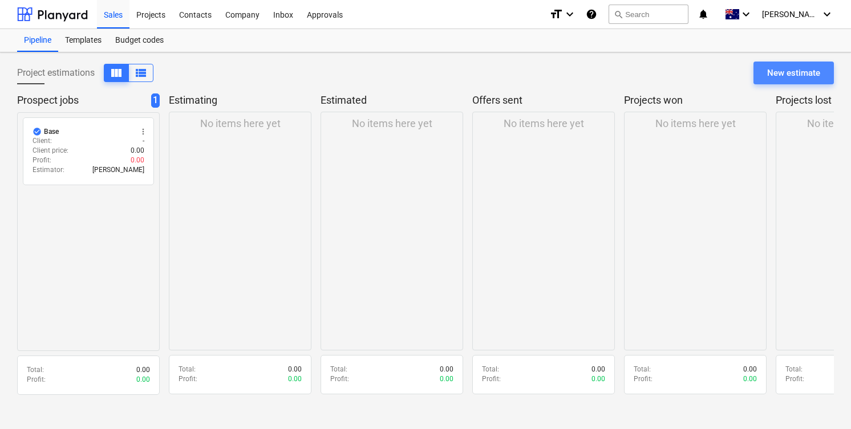
click at [793, 79] on div "New estimate" at bounding box center [793, 73] width 53 height 15
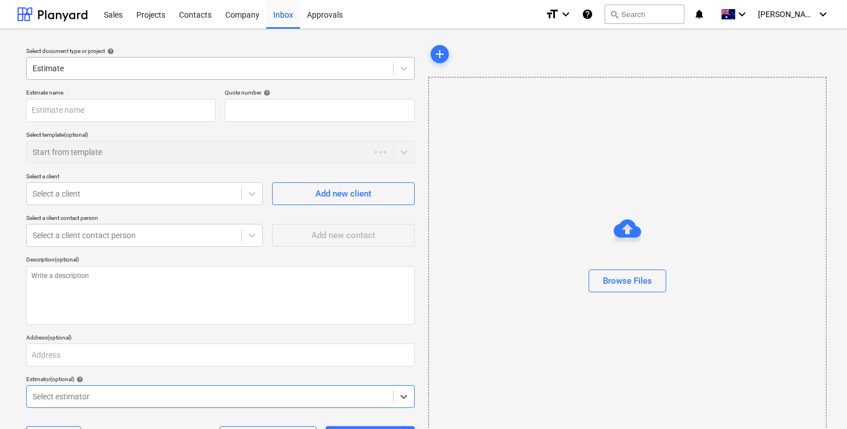
type textarea "x"
type input "QU-0013"
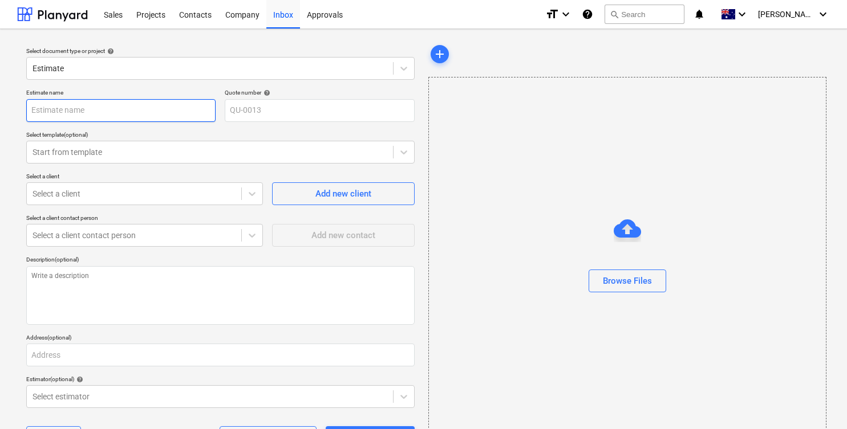
click at [133, 104] on input "text" at bounding box center [120, 110] width 189 height 23
type textarea "x"
type input "L"
type textarea "x"
type input "LA"
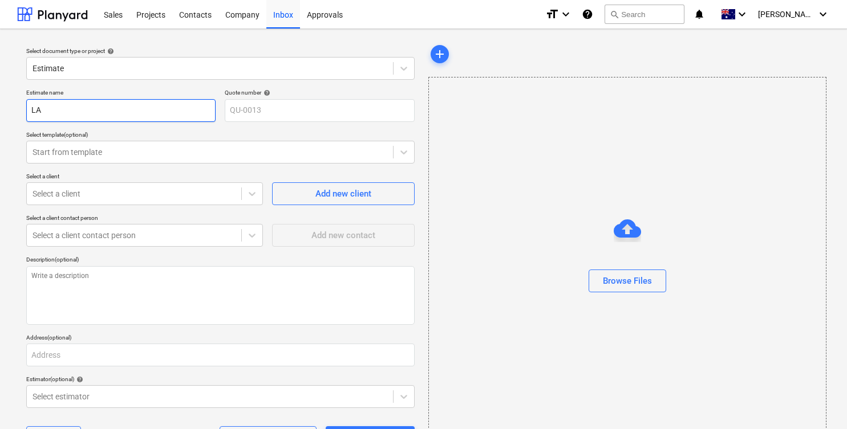
type textarea "x"
type input "L"
type textarea "x"
type input "La"
type textarea "x"
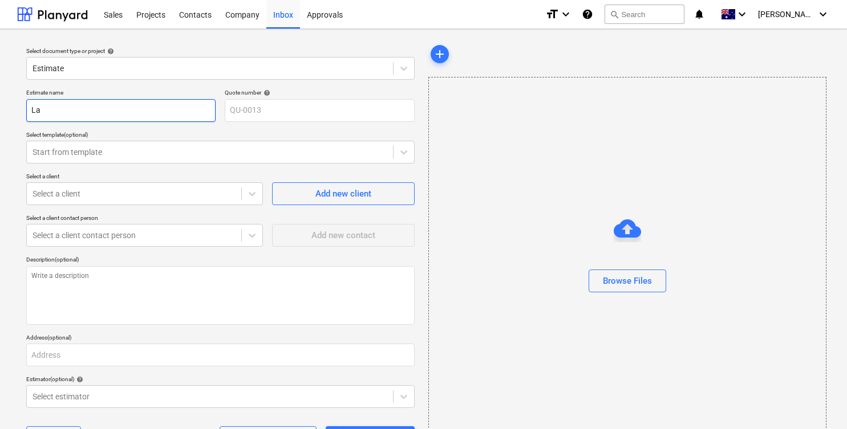
type input "Lar"
type textarea "x"
type input "Larc"
type textarea "x"
type input "Larch"
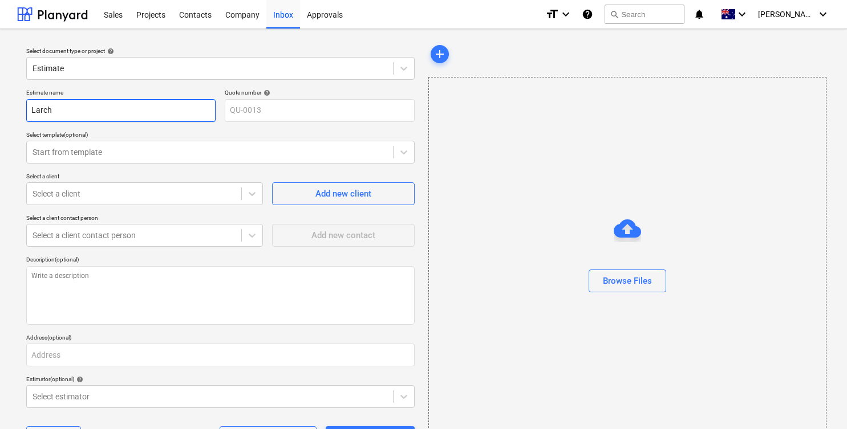
type textarea "x"
type input "Larch"
type textarea "x"
type input "Larch 2"
type textarea "x"
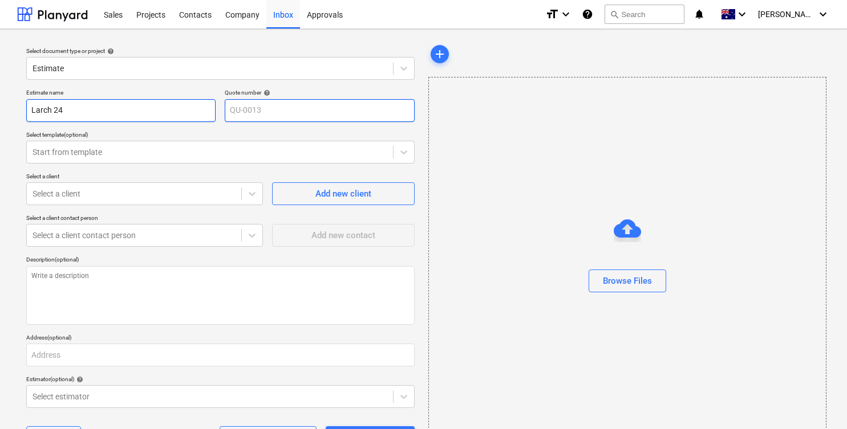
type input "Larch 24"
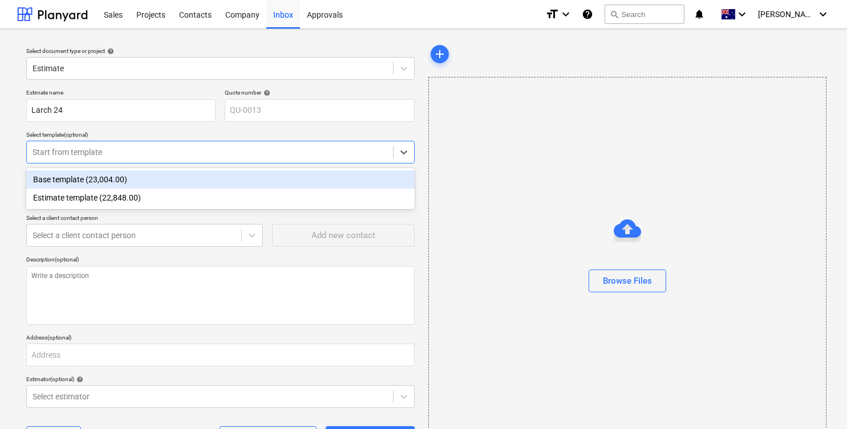
click at [230, 144] on div "Start from template" at bounding box center [210, 152] width 366 height 16
click at [228, 143] on div "Start from template" at bounding box center [220, 152] width 388 height 23
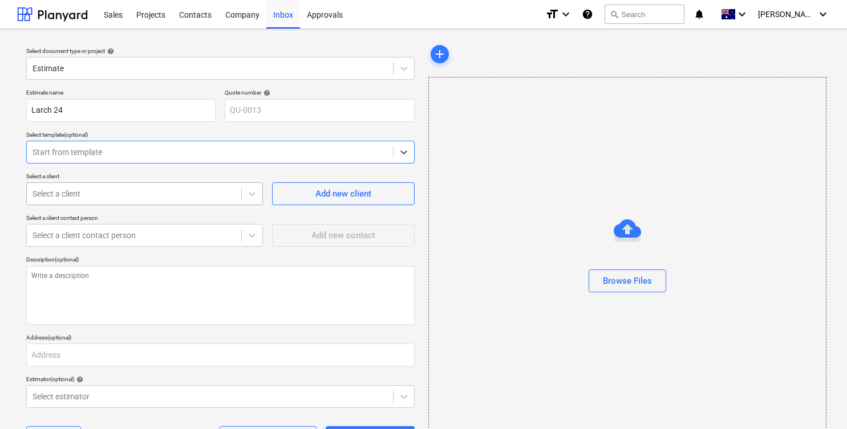
click at [180, 190] on div at bounding box center [134, 193] width 203 height 11
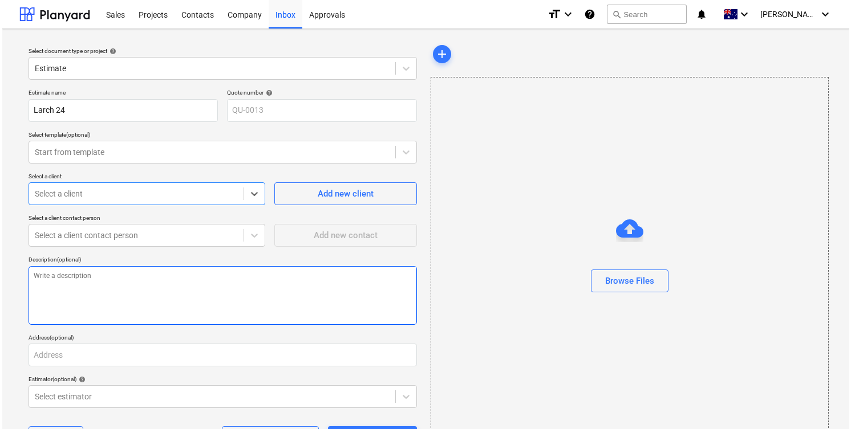
scroll to position [47, 0]
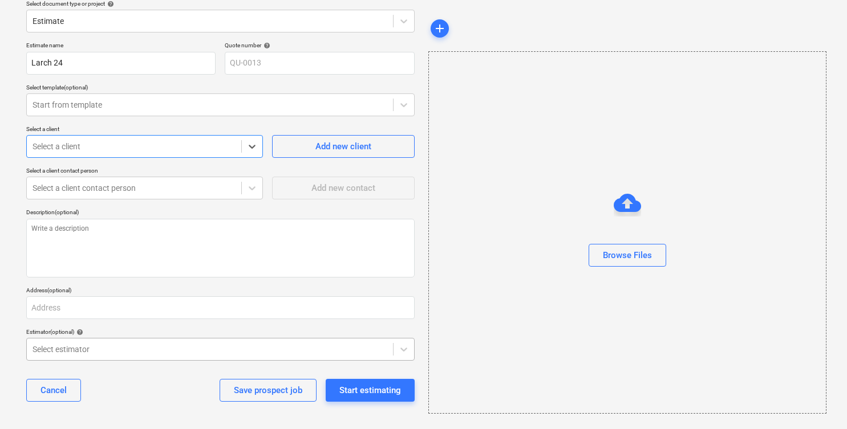
click at [207, 348] on div at bounding box center [210, 349] width 355 height 11
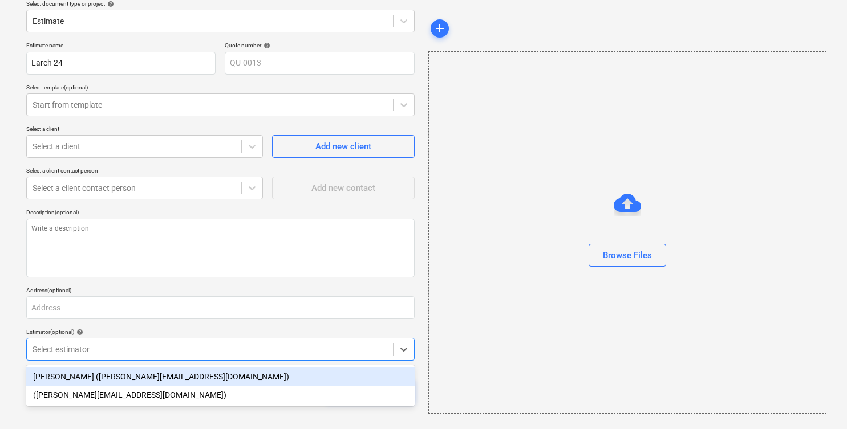
click at [207, 377] on div "Tommy Zhang (tommy.zhang@i-homes.com.au)" at bounding box center [220, 377] width 388 height 18
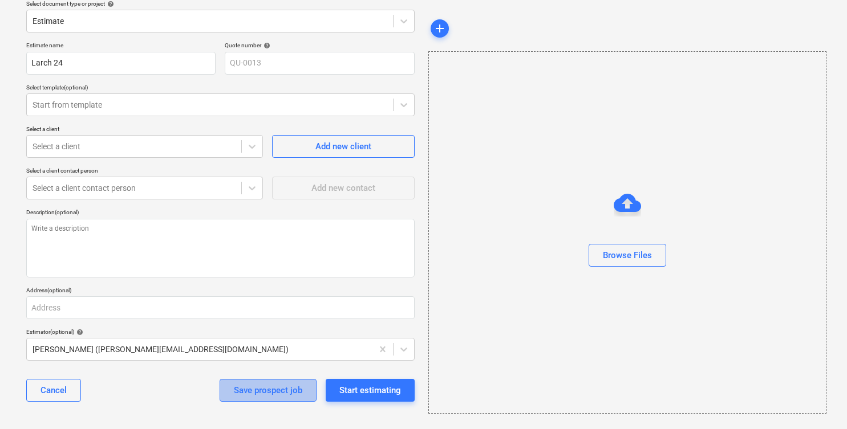
click at [285, 394] on div "Save prospect job" at bounding box center [268, 390] width 68 height 15
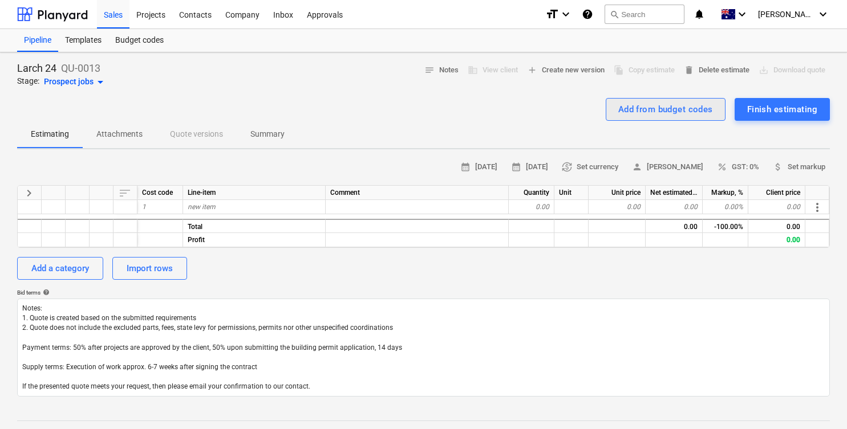
click at [651, 105] on div "Add from budget codes" at bounding box center [665, 109] width 95 height 15
type textarea "x"
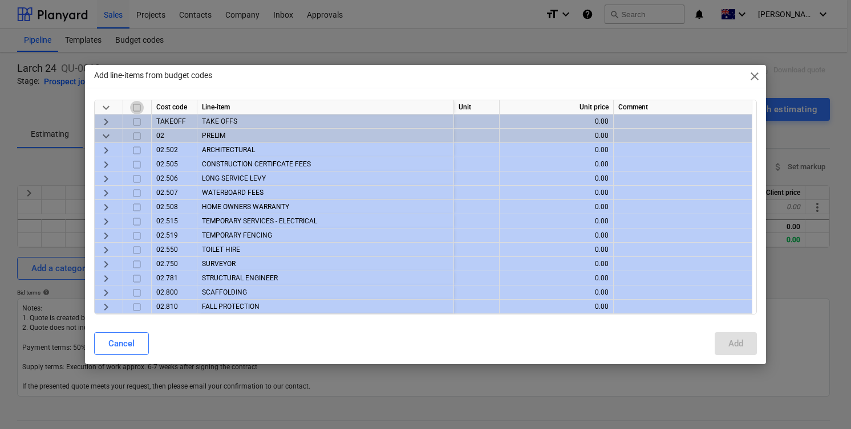
click at [135, 108] on input "checkbox" at bounding box center [137, 108] width 14 height 14
checkbox input "false"
click at [138, 121] on input "checkbox" at bounding box center [137, 122] width 14 height 14
click at [107, 121] on span "keyboard_arrow_right" at bounding box center [106, 122] width 14 height 14
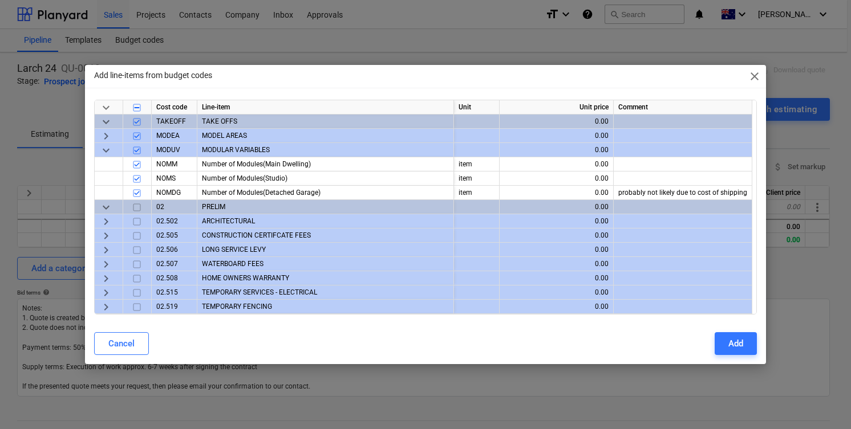
click at [107, 121] on span "keyboard_arrow_down" at bounding box center [106, 122] width 14 height 14
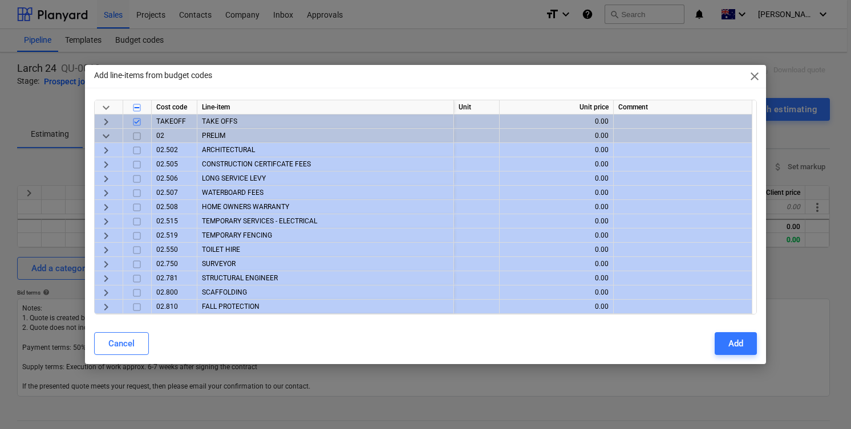
click at [102, 135] on span "keyboard_arrow_down" at bounding box center [106, 136] width 14 height 14
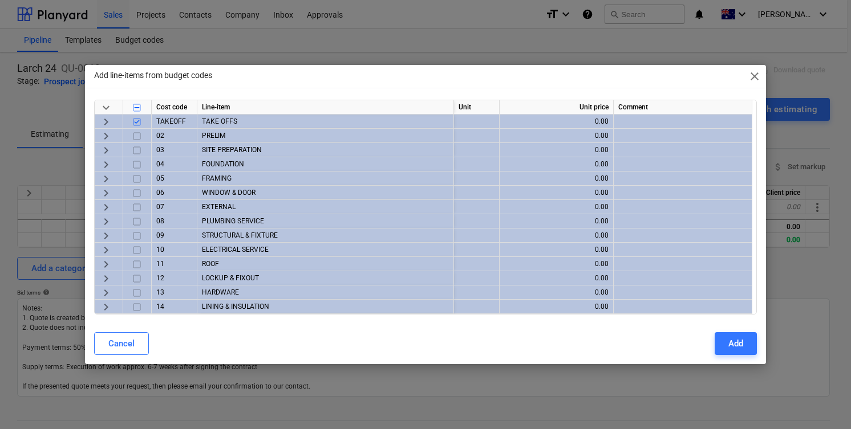
click at [136, 136] on input "checkbox" at bounding box center [137, 136] width 14 height 14
click at [136, 151] on input "checkbox" at bounding box center [137, 151] width 14 height 14
click at [134, 164] on input "checkbox" at bounding box center [137, 165] width 14 height 14
click at [135, 177] on input "checkbox" at bounding box center [137, 179] width 14 height 14
click at [135, 196] on input "checkbox" at bounding box center [137, 193] width 14 height 14
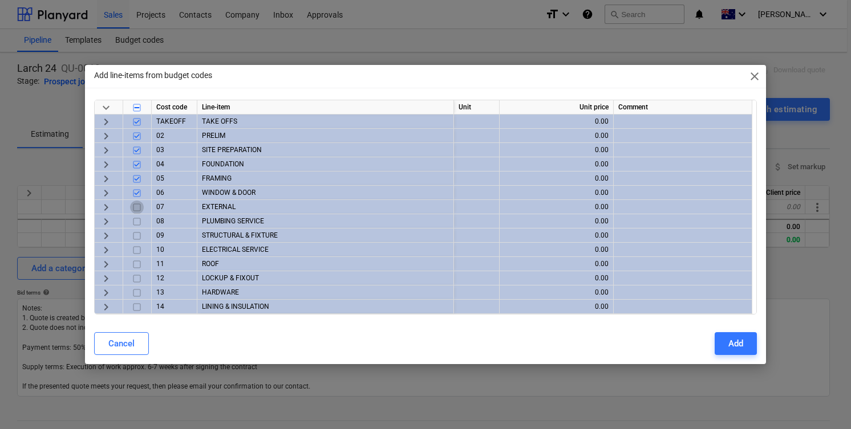
click at [131, 212] on input "checkbox" at bounding box center [137, 208] width 14 height 14
click at [136, 226] on input "checkbox" at bounding box center [137, 222] width 14 height 14
click at [137, 241] on input "checkbox" at bounding box center [137, 236] width 14 height 14
click at [136, 251] on input "checkbox" at bounding box center [137, 250] width 14 height 14
click at [136, 269] on input "checkbox" at bounding box center [137, 265] width 14 height 14
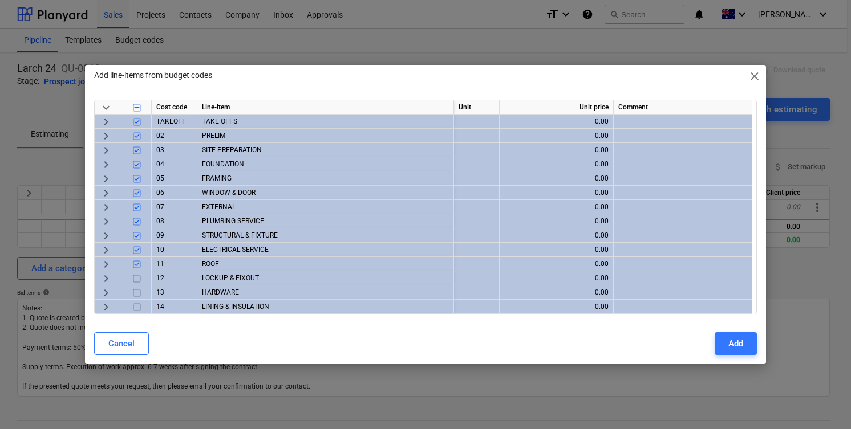
click at [136, 285] on input "checkbox" at bounding box center [137, 279] width 14 height 14
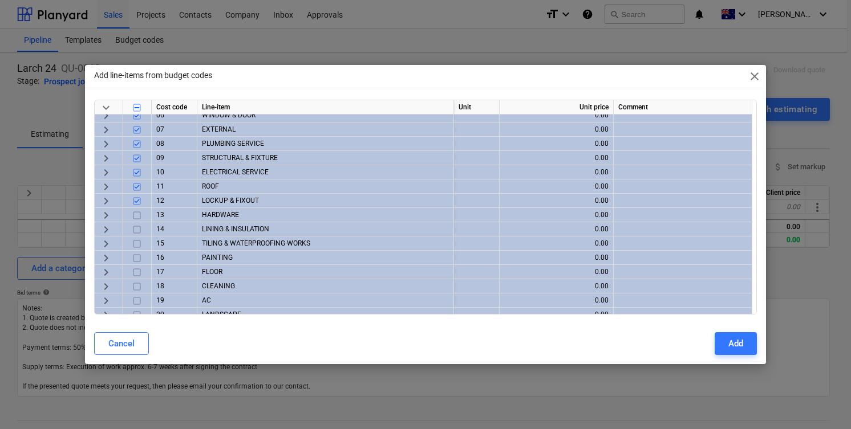
scroll to position [79, 0]
click at [137, 211] on input "checkbox" at bounding box center [137, 214] width 14 height 14
click at [137, 232] on input "checkbox" at bounding box center [137, 228] width 14 height 14
click at [137, 254] on input "checkbox" at bounding box center [137, 257] width 14 height 14
click at [139, 238] on input "checkbox" at bounding box center [137, 242] width 14 height 14
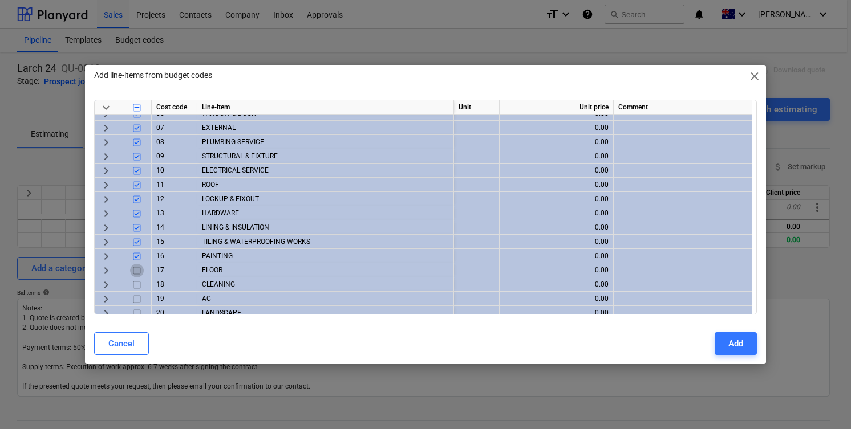
click at [136, 271] on input "checkbox" at bounding box center [137, 271] width 14 height 14
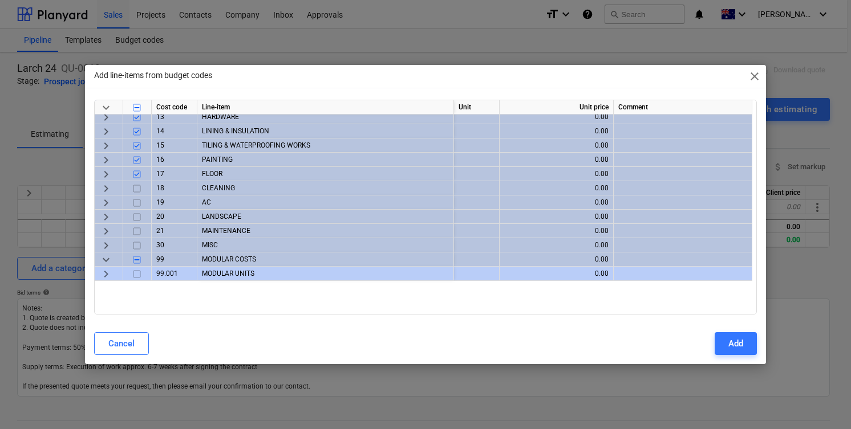
scroll to position [177, 0]
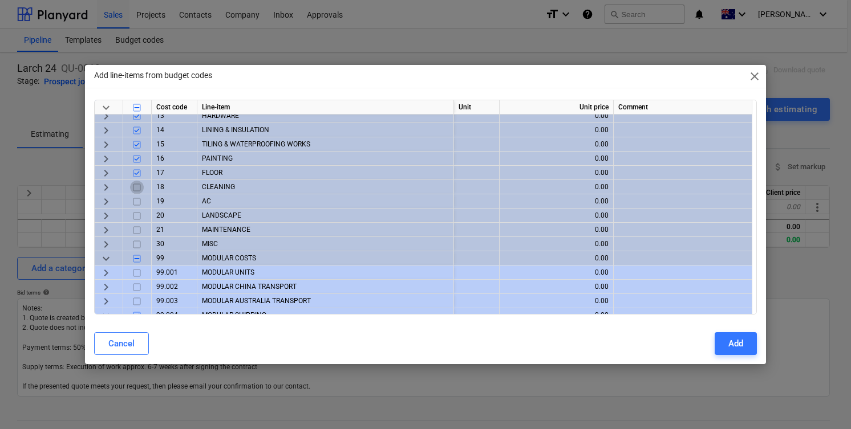
click at [136, 186] on input "checkbox" at bounding box center [137, 188] width 14 height 14
click at [137, 202] on input "checkbox" at bounding box center [137, 202] width 14 height 14
click at [139, 217] on input "checkbox" at bounding box center [137, 216] width 14 height 14
click at [138, 231] on input "checkbox" at bounding box center [137, 231] width 14 height 14
click at [139, 245] on input "checkbox" at bounding box center [137, 245] width 14 height 14
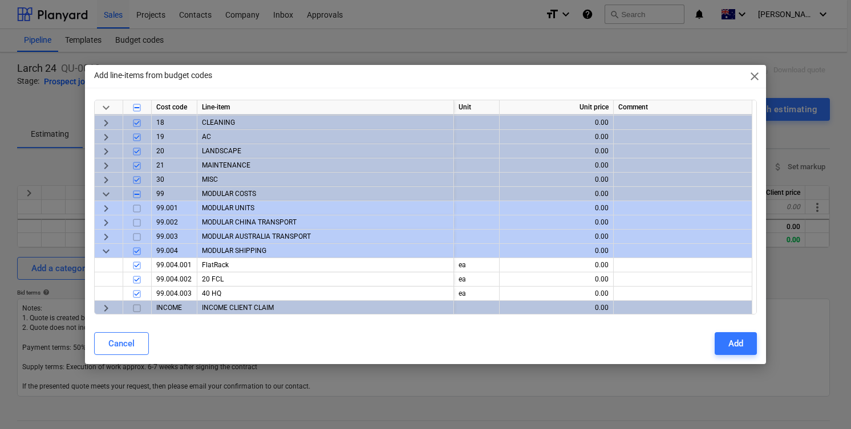
scroll to position [245, 0]
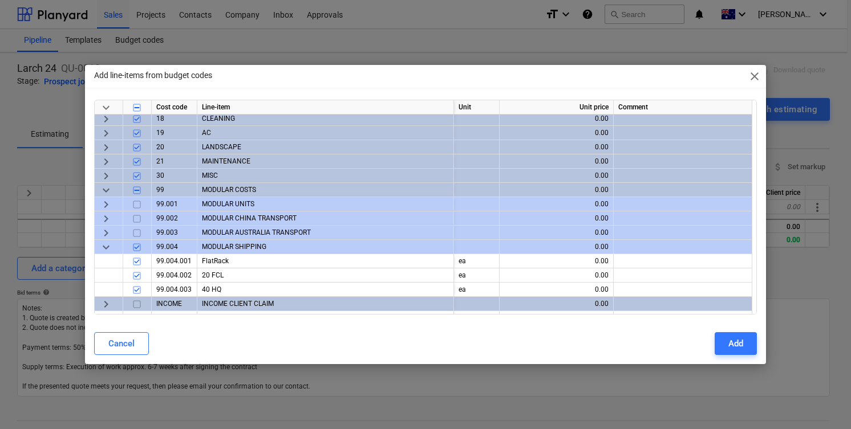
click at [107, 190] on span "keyboard_arrow_down" at bounding box center [106, 191] width 14 height 14
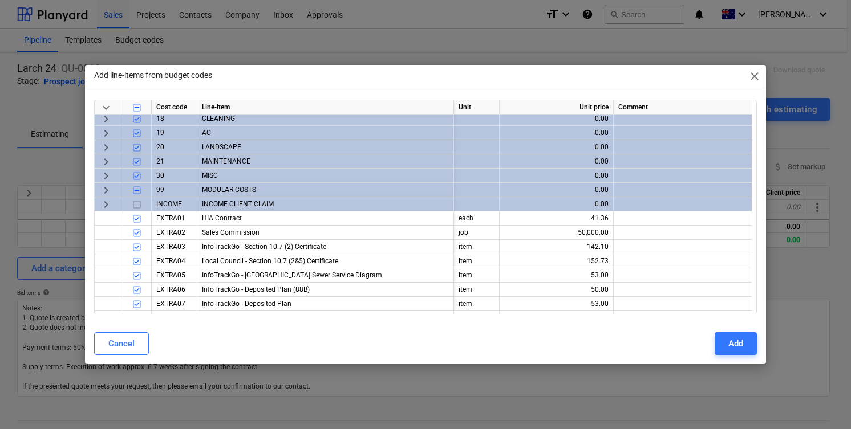
click at [138, 206] on input "checkbox" at bounding box center [137, 205] width 14 height 14
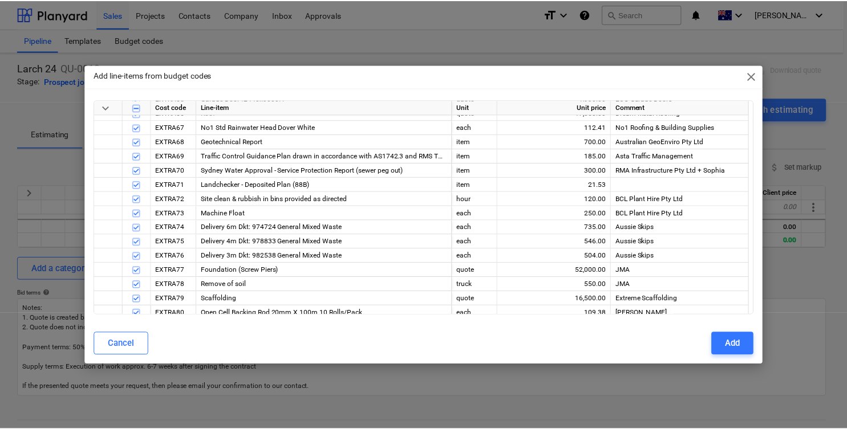
scroll to position [1287, 0]
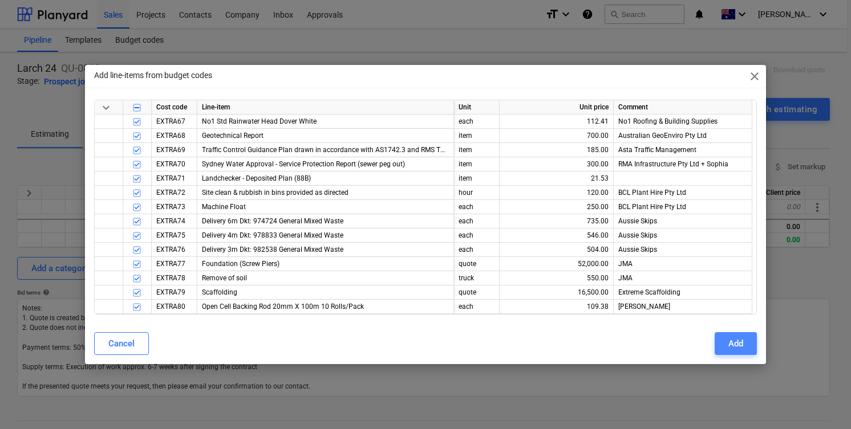
click at [727, 346] on button "Add" at bounding box center [735, 343] width 42 height 23
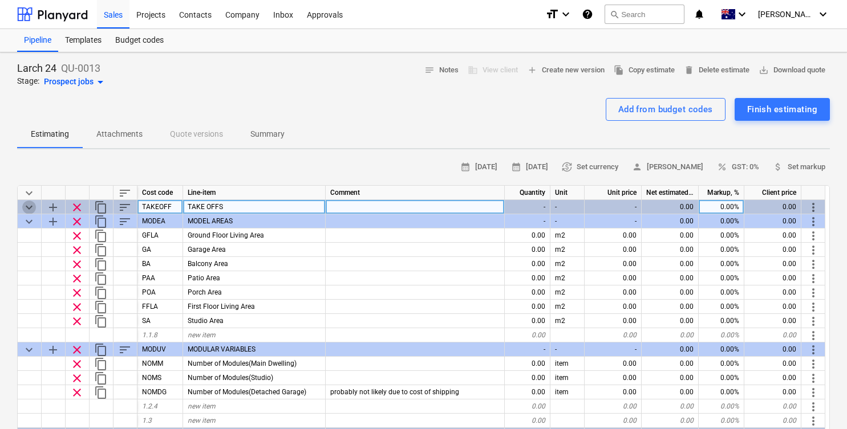
click at [25, 206] on span "keyboard_arrow_down" at bounding box center [29, 208] width 14 height 14
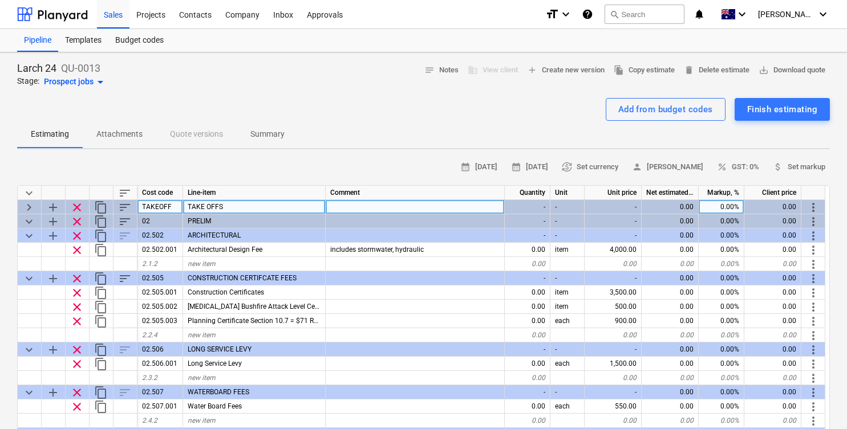
click at [28, 205] on span "keyboard_arrow_right" at bounding box center [29, 208] width 14 height 14
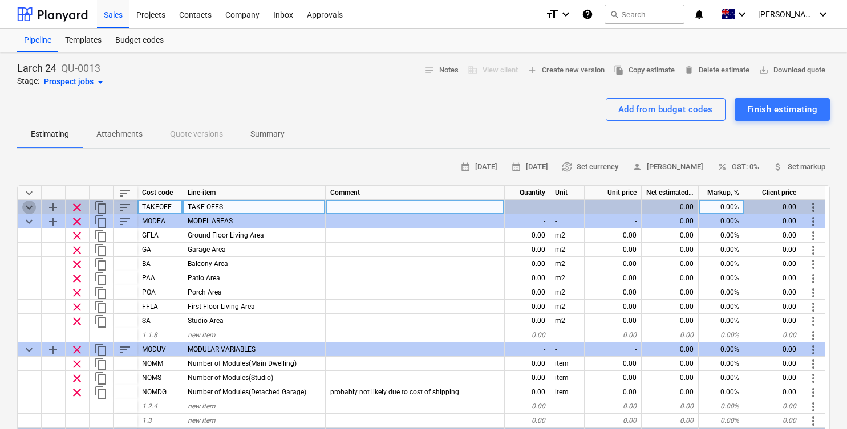
click at [28, 205] on span "keyboard_arrow_down" at bounding box center [29, 208] width 14 height 14
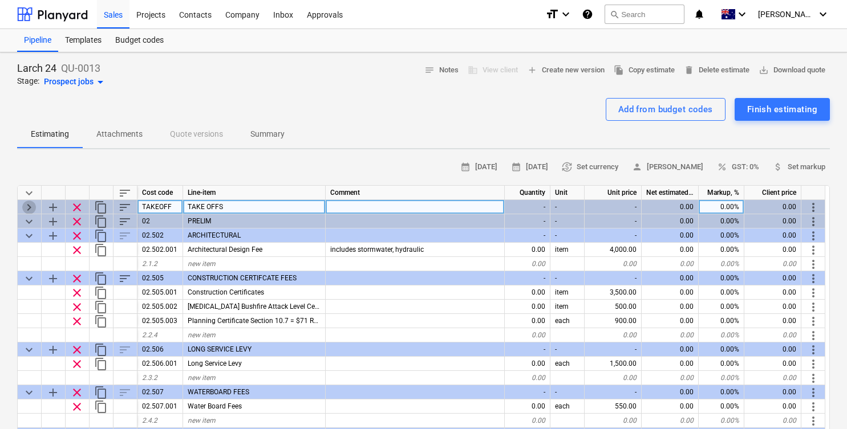
click at [28, 205] on span "keyboard_arrow_right" at bounding box center [29, 208] width 14 height 14
type textarea "x"
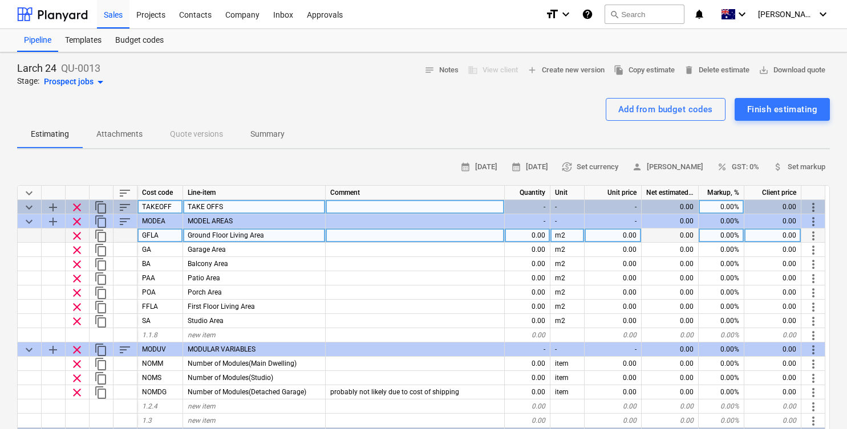
click at [353, 238] on div at bounding box center [415, 236] width 179 height 14
type input "7"
click at [520, 237] on div "0.00" at bounding box center [528, 236] width 46 height 14
type input "72.78"
click at [556, 131] on div "Estimating Attachments Quote versions Summary" at bounding box center [423, 134] width 813 height 27
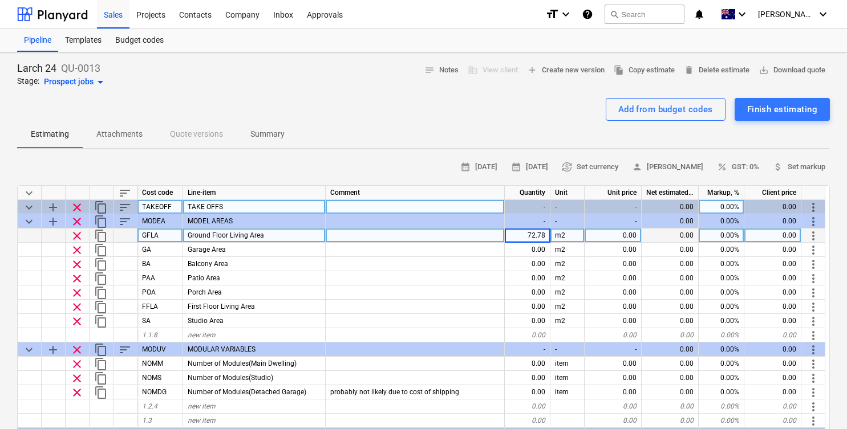
type textarea "x"
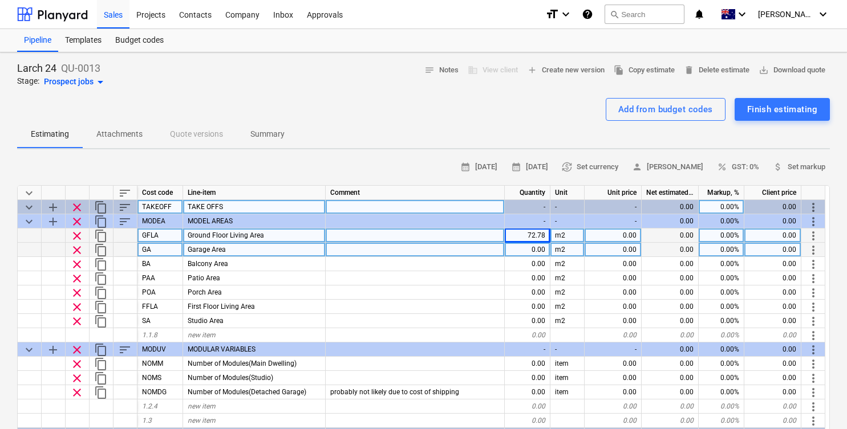
click at [521, 246] on div "0.00" at bounding box center [528, 250] width 46 height 14
click at [543, 239] on div "72.78" at bounding box center [528, 236] width 46 height 14
type input "72.4"
click at [217, 254] on div "Garage Area" at bounding box center [254, 250] width 143 height 14
type textarea "x"
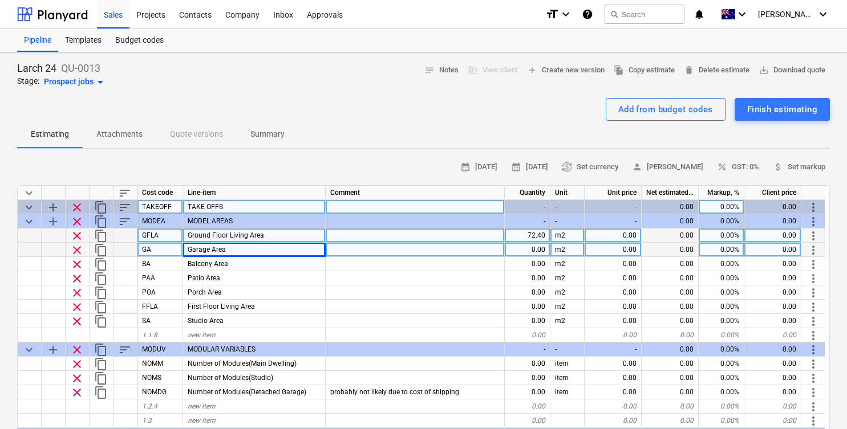
click at [355, 246] on div at bounding box center [415, 250] width 179 height 14
click at [517, 247] on div "0.00" at bounding box center [528, 250] width 46 height 14
type input "33.22"
type textarea "x"
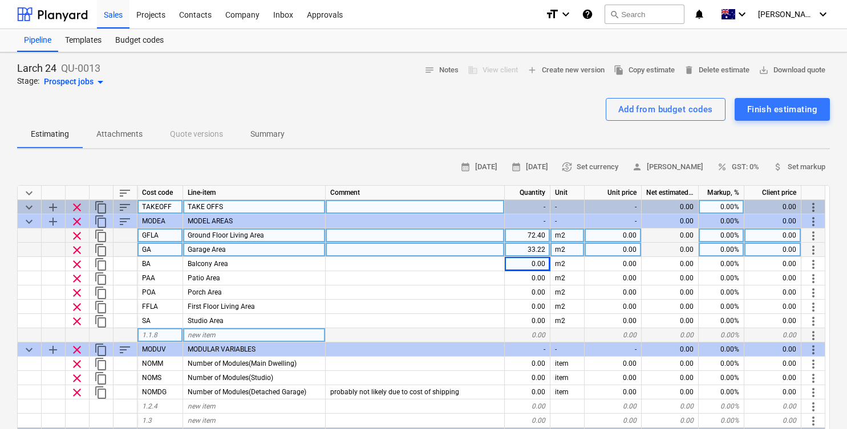
click at [157, 335] on div "1.1.8" at bounding box center [160, 335] width 46 height 14
type input "TOTAL"
click at [193, 339] on span "new item" at bounding box center [202, 335] width 28 height 8
type textarea "x"
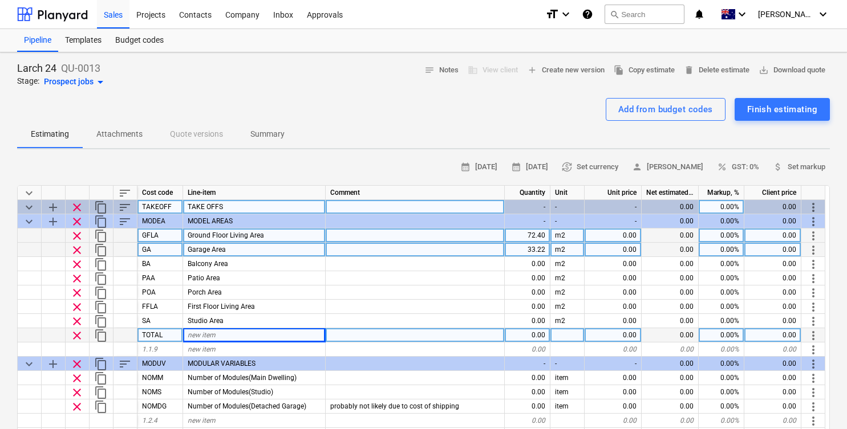
click at [206, 335] on span "new item" at bounding box center [202, 335] width 28 height 8
type input "Total"
type textarea "x"
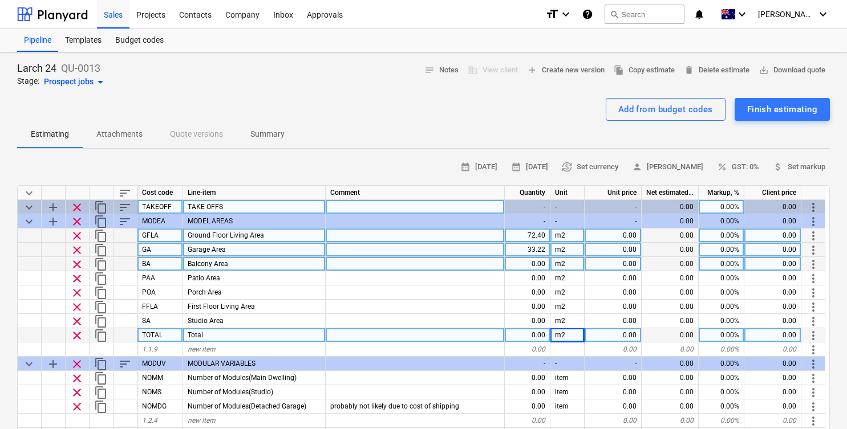
click at [322, 261] on div "Balcony Area" at bounding box center [254, 264] width 143 height 14
click at [542, 263] on div "0.00" at bounding box center [528, 264] width 46 height 14
type input "10.46"
type textarea "x"
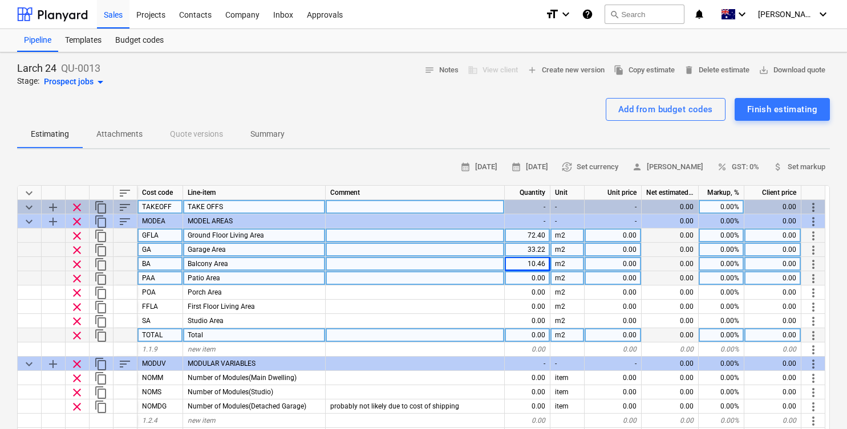
click at [306, 271] on div "Patio Area" at bounding box center [254, 278] width 143 height 14
click at [347, 275] on div at bounding box center [415, 278] width 179 height 14
click at [259, 280] on div "Patio Area" at bounding box center [254, 278] width 143 height 14
click at [526, 275] on div "0.00" at bounding box center [528, 278] width 46 height 14
type input "0"
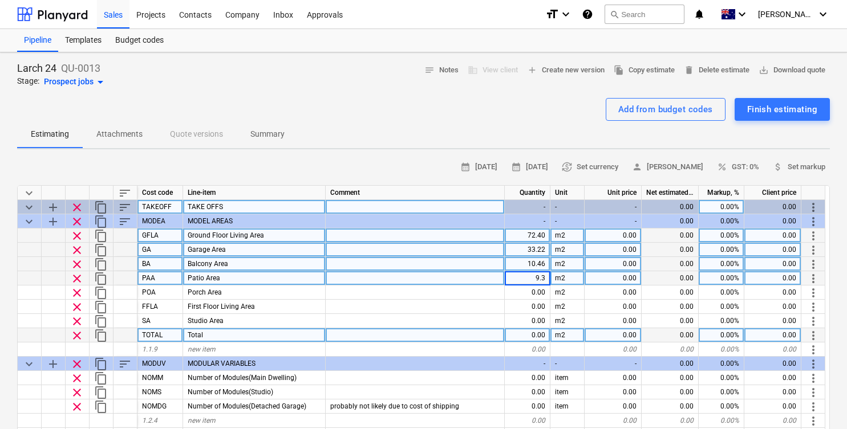
type input "9.31"
type textarea "x"
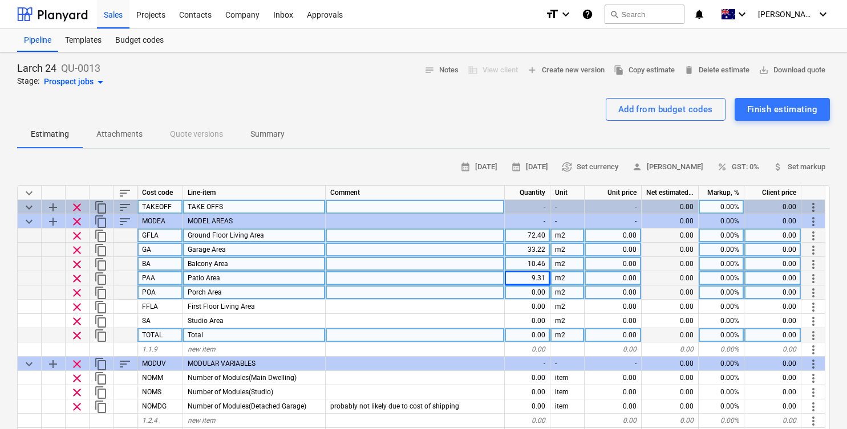
click at [522, 293] on div "0.00" at bounding box center [528, 293] width 46 height 14
click at [531, 291] on div "0.00" at bounding box center [528, 293] width 46 height 14
type input "4.63"
type textarea "x"
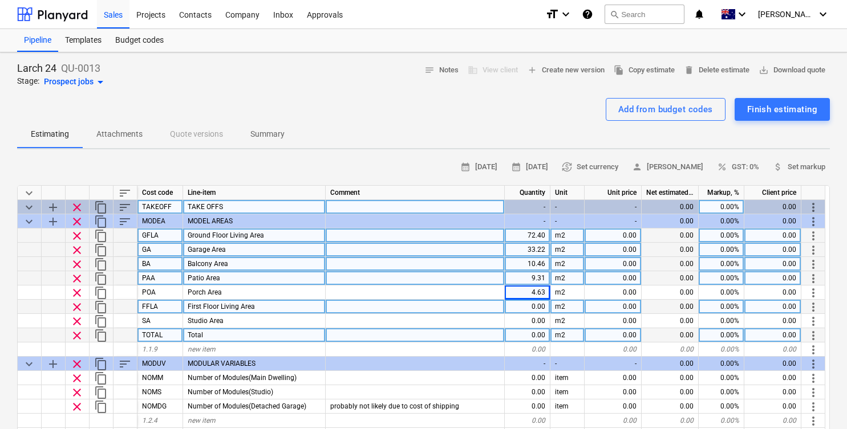
click at [526, 310] on div "0.00" at bounding box center [528, 307] width 46 height 14
click at [519, 302] on div "0.00" at bounding box center [528, 307] width 46 height 14
type input "81.15"
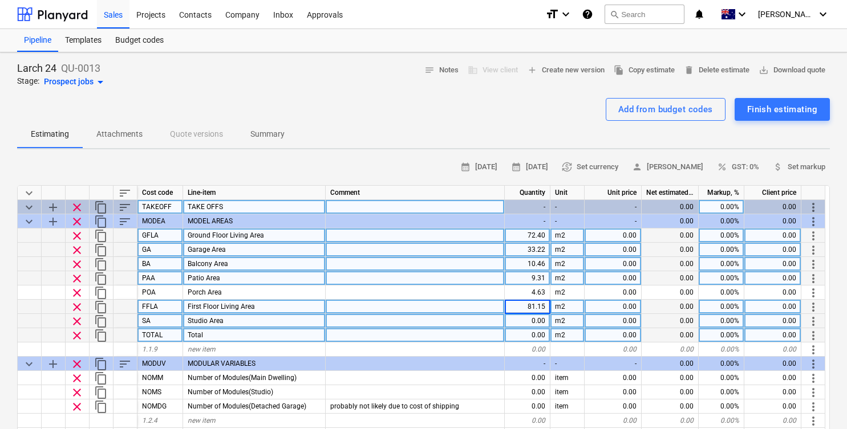
click at [533, 318] on div "0.00" at bounding box center [528, 321] width 46 height 14
type textarea "x"
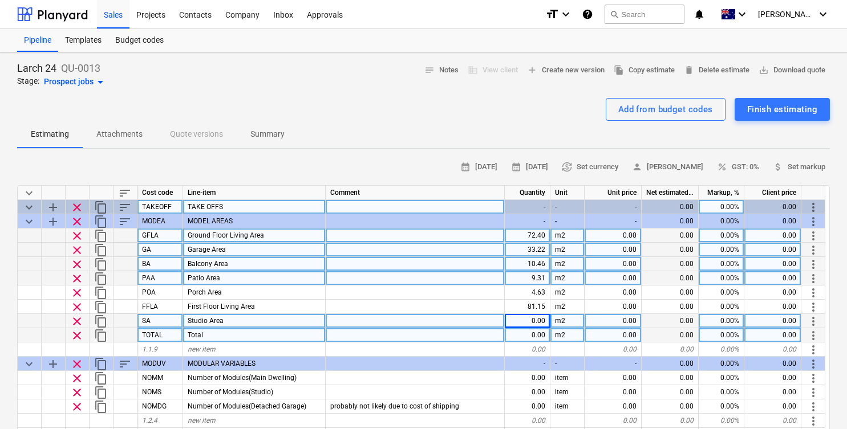
click at [541, 335] on div "0.00" at bounding box center [528, 335] width 46 height 14
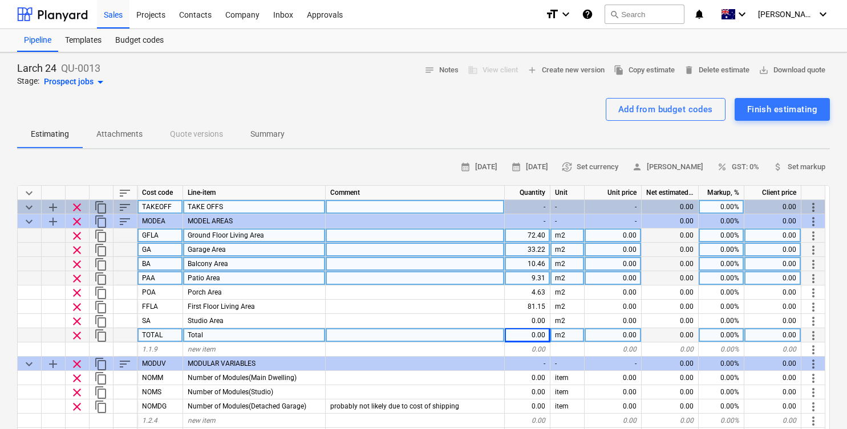
click at [536, 332] on div "0.00" at bounding box center [528, 335] width 46 height 14
click at [536, 332] on input at bounding box center [527, 335] width 45 height 14
type input "211.17"
click at [497, 117] on div "Add from budget codes Finish estimating" at bounding box center [423, 109] width 813 height 23
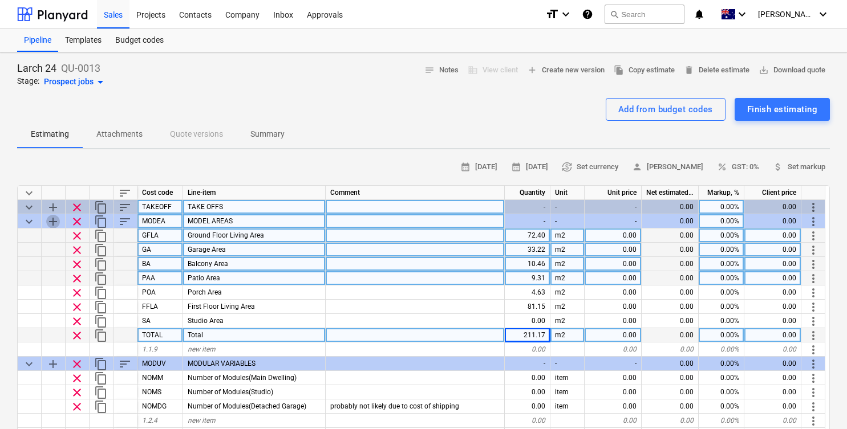
click at [57, 221] on span "add" at bounding box center [53, 222] width 14 height 14
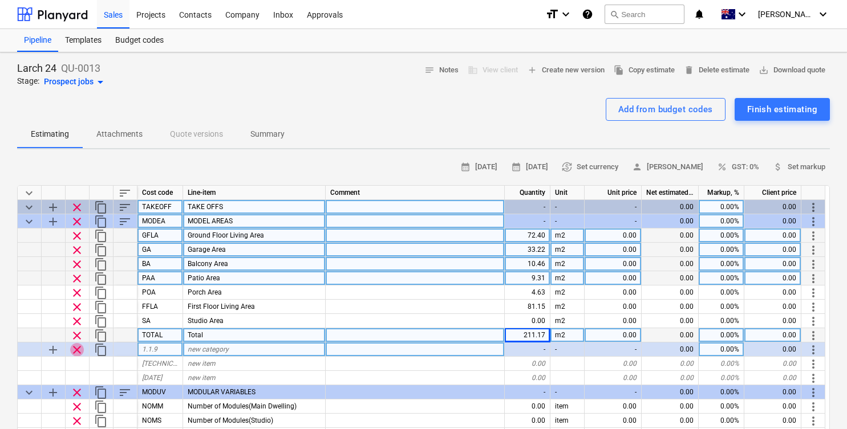
click at [79, 348] on span "clear" at bounding box center [77, 350] width 14 height 14
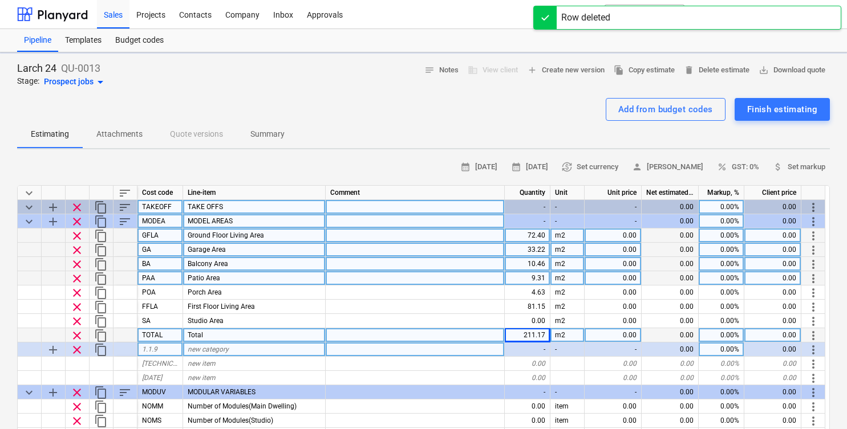
type textarea "x"
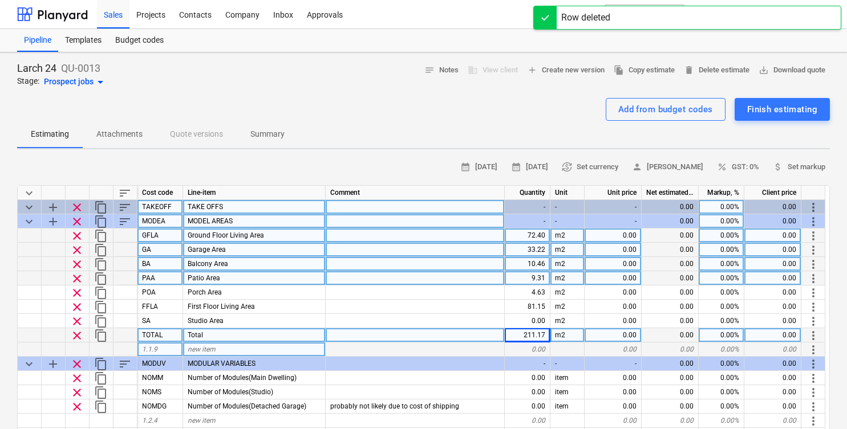
click at [168, 353] on div "1.1.9" at bounding box center [160, 350] width 46 height 14
click at [226, 349] on div "new item" at bounding box center [254, 350] width 143 height 14
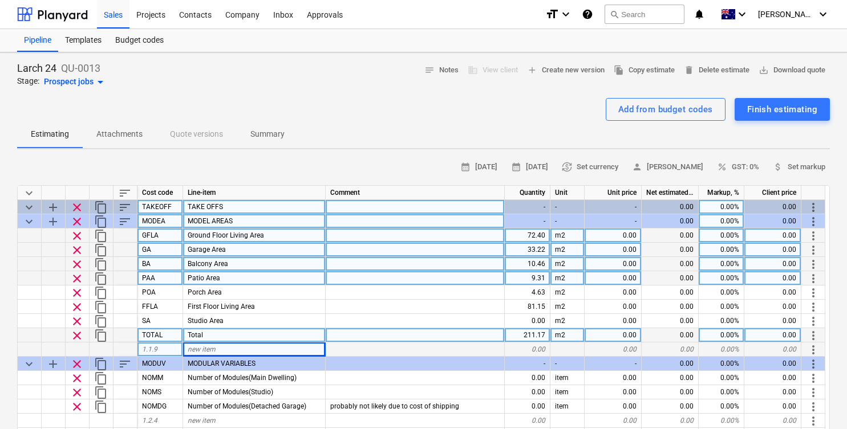
click at [172, 349] on div "1.1.9" at bounding box center [160, 350] width 46 height 14
type input "MA"
click at [202, 352] on span "new item" at bounding box center [202, 350] width 28 height 8
type textarea "x"
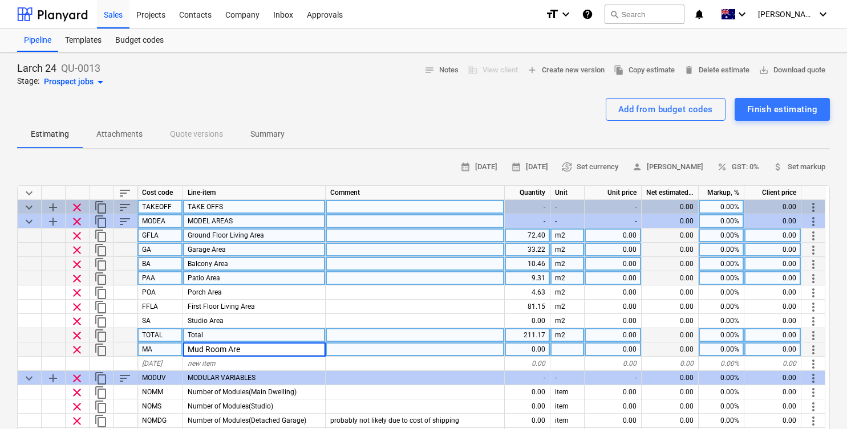
type input "Mud Room Area"
click at [125, 224] on span "sort" at bounding box center [125, 222] width 14 height 14
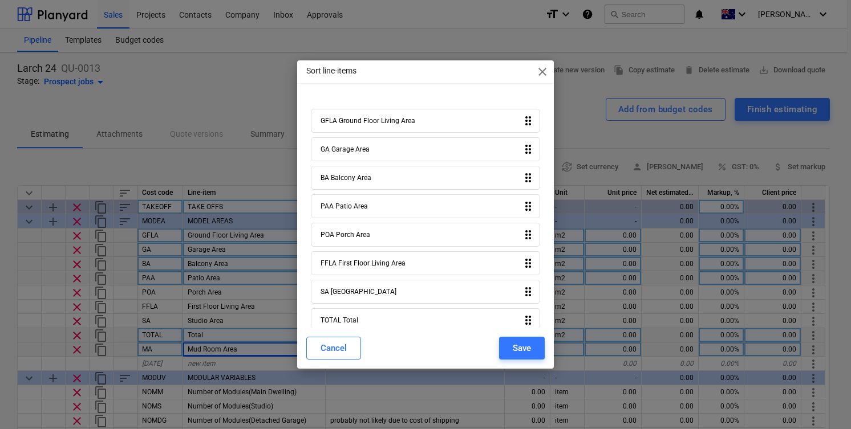
scroll to position [42, 0]
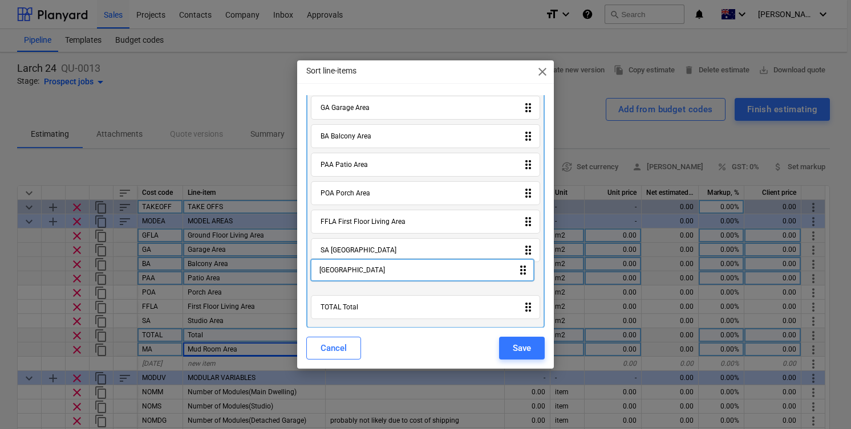
drag, startPoint x: 530, startPoint y: 307, endPoint x: 529, endPoint y: 268, distance: 39.4
click at [529, 268] on div "GFLA Ground Floor Living Area drag_indicator GA Garage Area drag_indicator BA B…" at bounding box center [425, 196] width 238 height 266
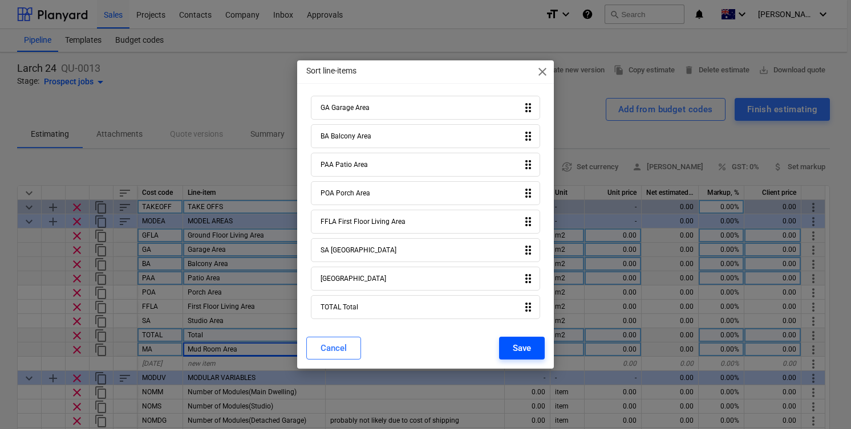
click at [519, 343] on div "Save" at bounding box center [522, 348] width 18 height 15
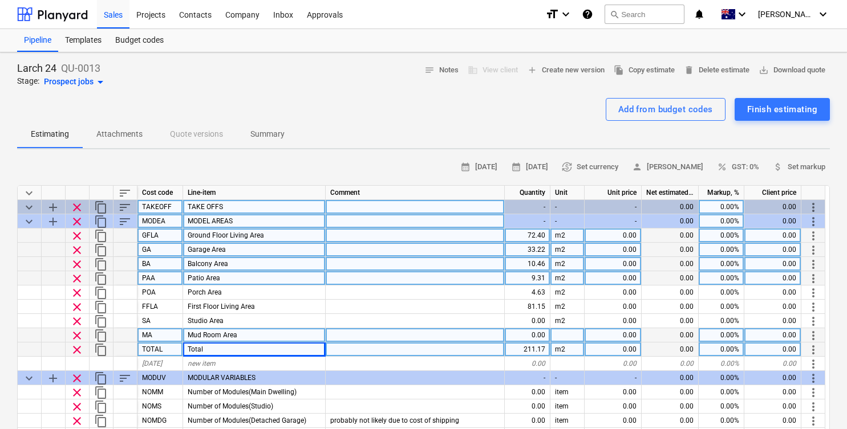
click at [124, 222] on span "sort" at bounding box center [125, 222] width 14 height 14
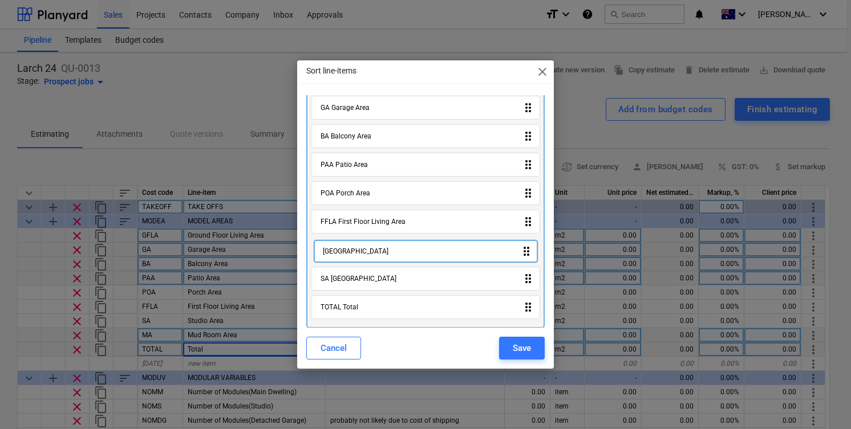
drag, startPoint x: 519, startPoint y: 284, endPoint x: 522, endPoint y: 254, distance: 29.7
click at [522, 254] on div "GFLA Ground Floor Living Area drag_indicator GA Garage Area drag_indicator BA B…" at bounding box center [425, 196] width 238 height 266
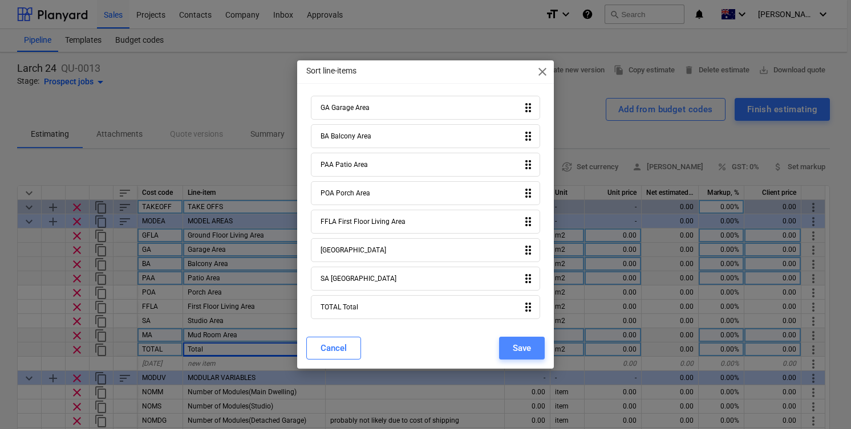
click at [517, 347] on div "Save" at bounding box center [522, 348] width 18 height 15
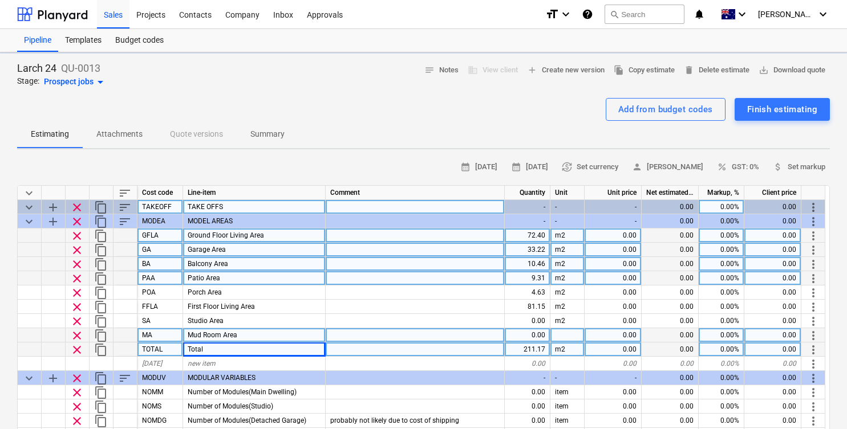
type textarea "x"
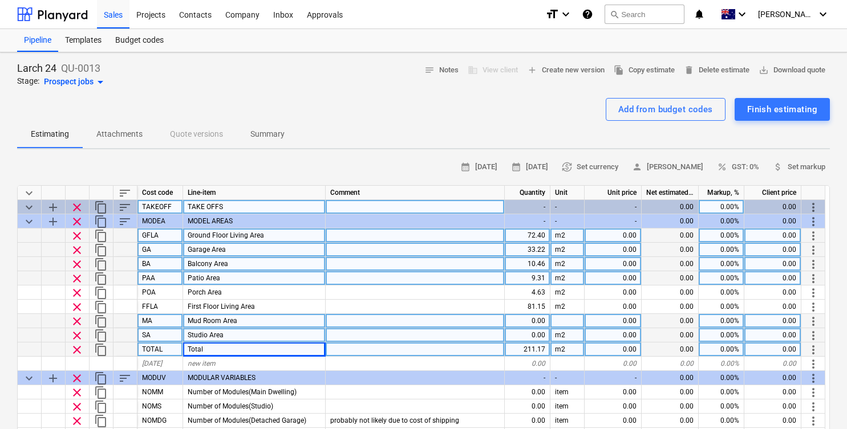
click at [541, 319] on div "0.00" at bounding box center [528, 321] width 46 height 14
click at [570, 323] on div at bounding box center [567, 321] width 34 height 14
type input "m2"
type textarea "x"
click at [537, 318] on div "0.00" at bounding box center [528, 321] width 46 height 14
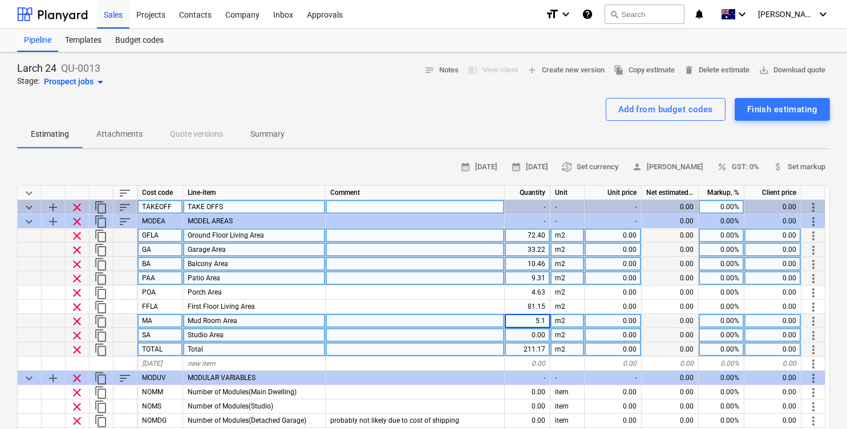
type input "5.18"
click at [425, 135] on div "Estimating Attachments Quote versions Summary" at bounding box center [423, 134] width 813 height 27
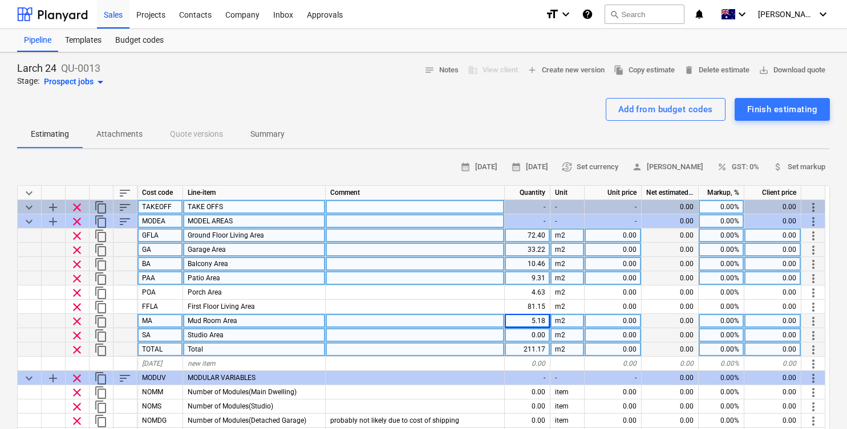
click at [30, 222] on span "keyboard_arrow_down" at bounding box center [29, 222] width 14 height 14
type textarea "x"
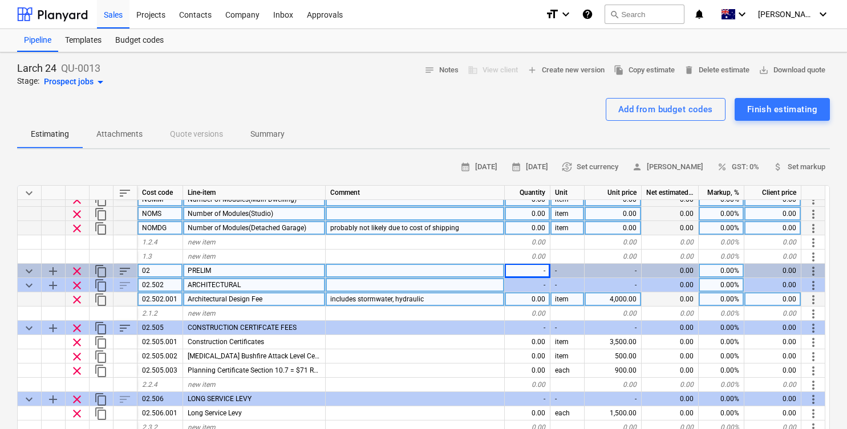
scroll to position [10, 0]
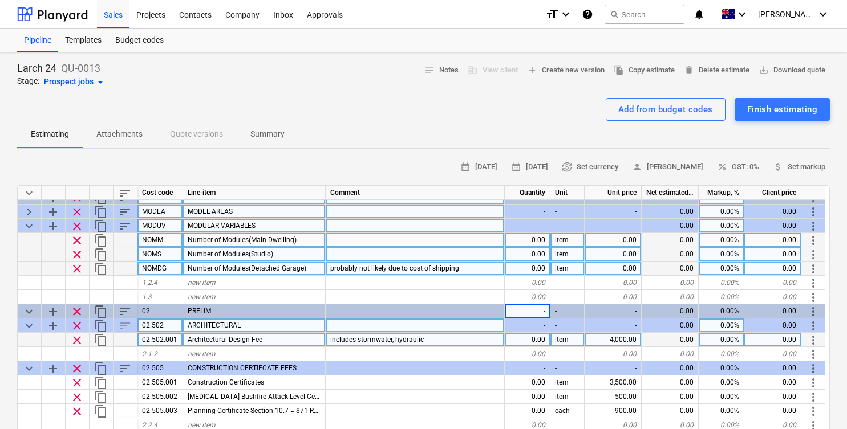
click at [360, 241] on div at bounding box center [415, 240] width 179 height 14
click at [437, 274] on div "probably not likely due to cost of shipping" at bounding box center [415, 269] width 179 height 14
click at [538, 234] on div "0.00" at bounding box center [528, 240] width 46 height 14
click at [539, 241] on div "0.00" at bounding box center [528, 240] width 46 height 14
type input "4"
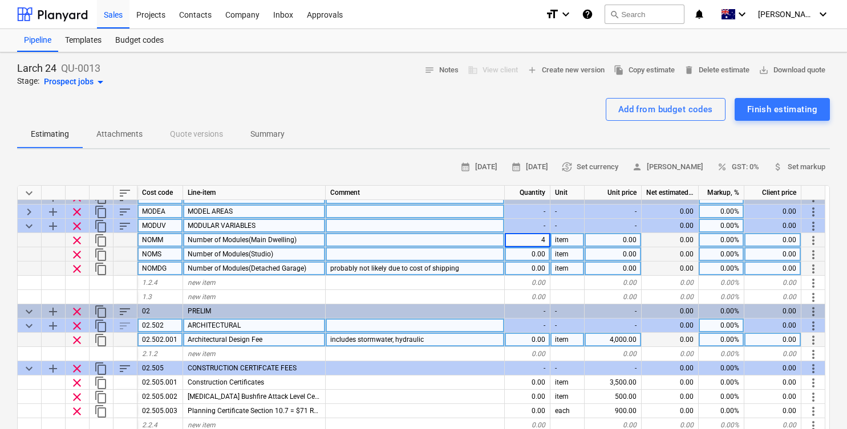
click at [502, 117] on div "Add from budget codes Finish estimating" at bounding box center [423, 109] width 813 height 23
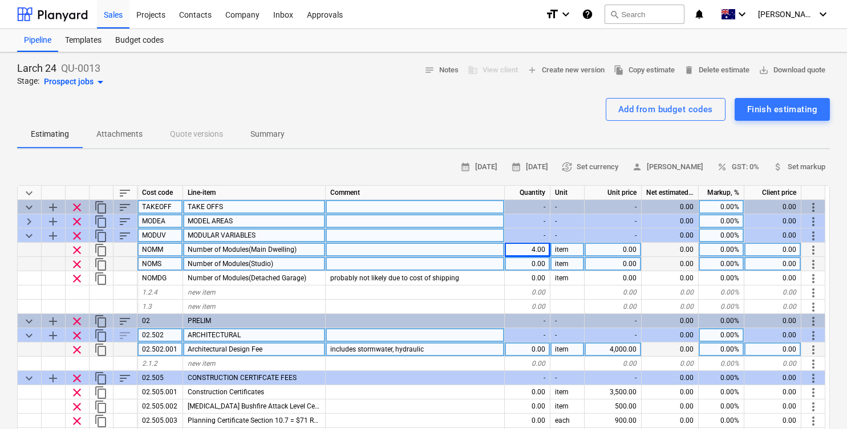
click at [31, 237] on span "keyboard_arrow_down" at bounding box center [29, 236] width 14 height 14
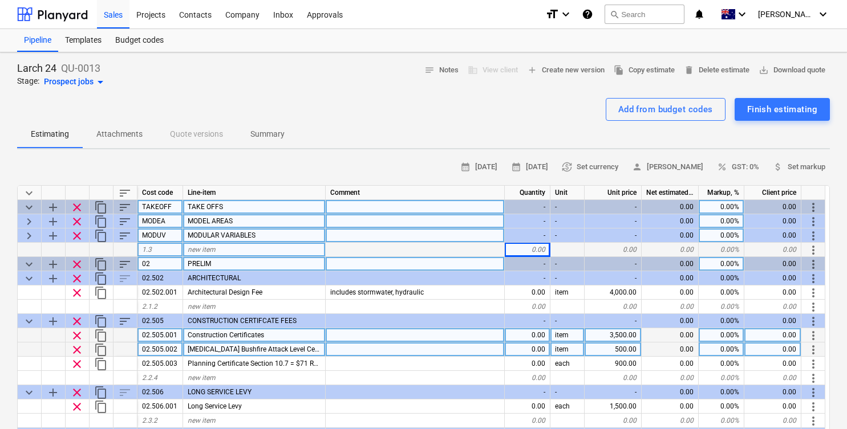
click at [28, 262] on span "keyboard_arrow_down" at bounding box center [29, 265] width 14 height 14
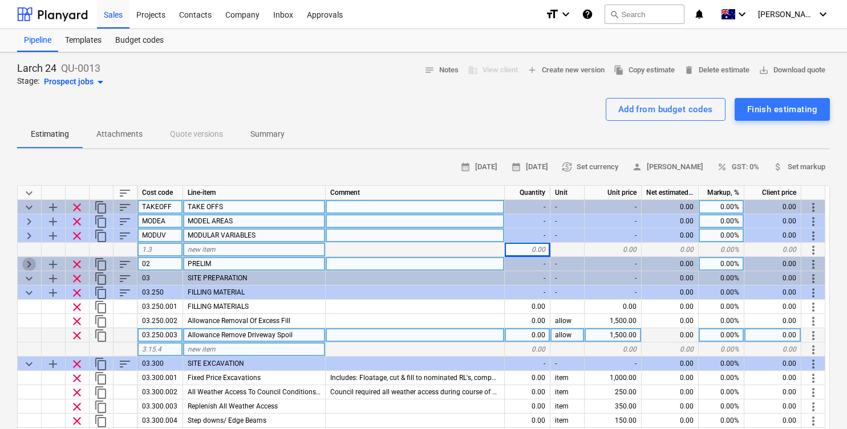
click at [28, 262] on span "keyboard_arrow_right" at bounding box center [29, 265] width 14 height 14
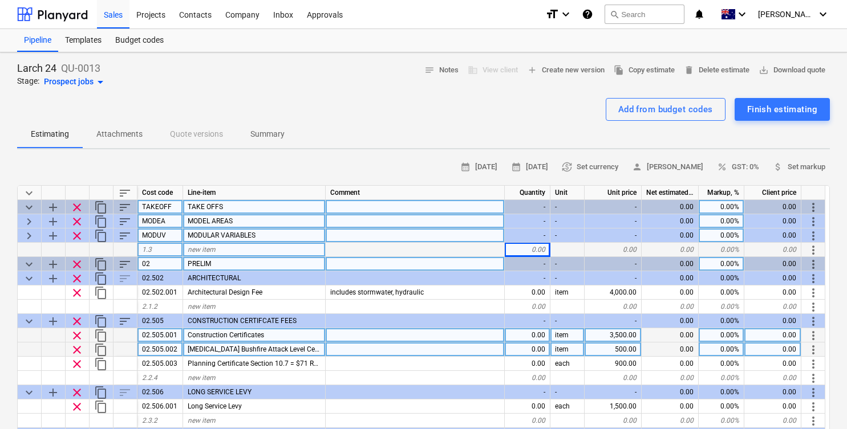
click at [28, 262] on span "keyboard_arrow_down" at bounding box center [29, 265] width 14 height 14
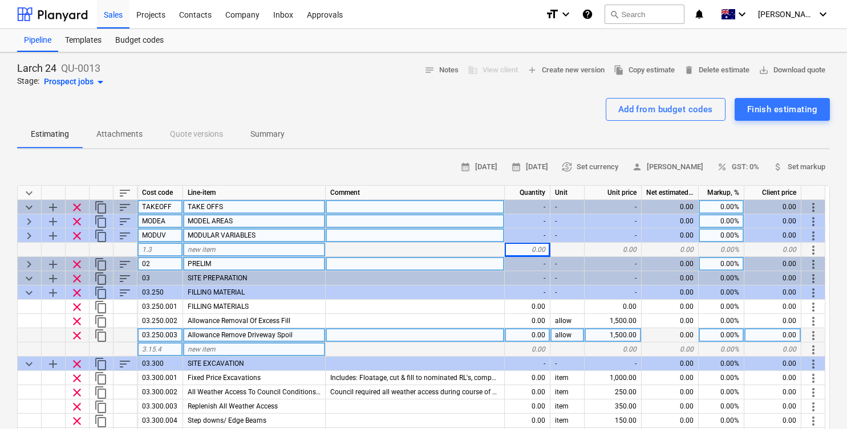
click at [28, 262] on span "keyboard_arrow_right" at bounding box center [29, 265] width 14 height 14
type textarea "x"
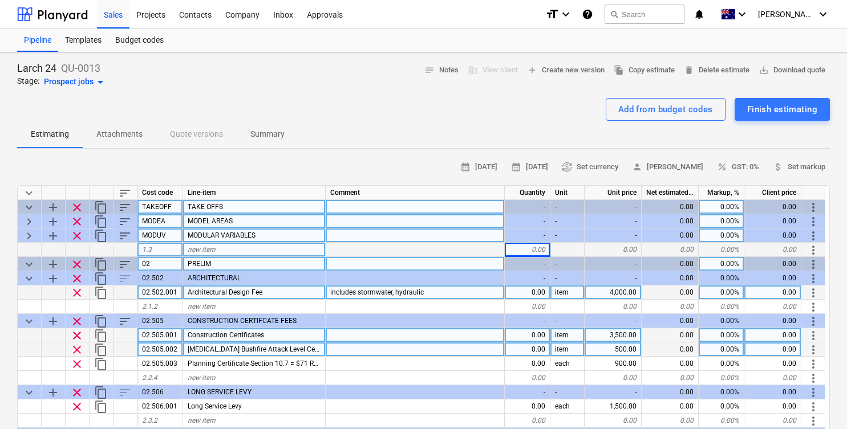
click at [531, 293] on div "0.00" at bounding box center [528, 293] width 46 height 14
click at [531, 293] on input at bounding box center [527, 293] width 45 height 14
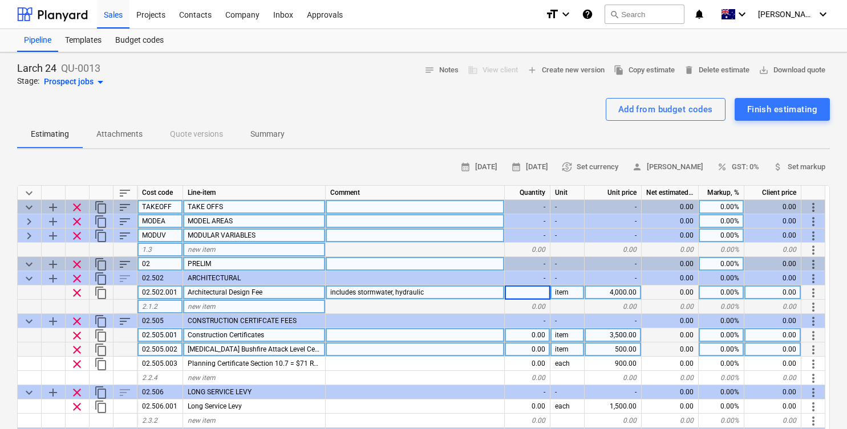
type input "1"
click at [539, 338] on div "0.00" at bounding box center [528, 335] width 46 height 14
type textarea "x"
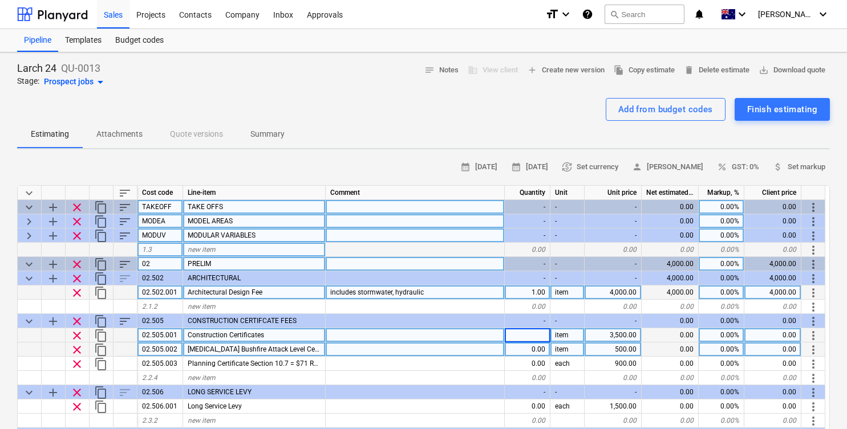
type input "1"
click at [534, 350] on div "0.00" at bounding box center [528, 350] width 46 height 14
type textarea "x"
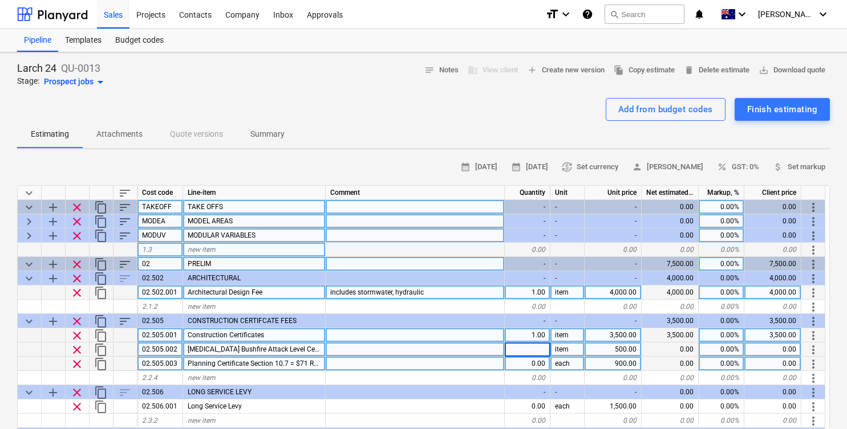
type input "1"
click at [536, 363] on div "0.00" at bounding box center [528, 364] width 46 height 14
click at [513, 129] on div "Estimating Attachments Quote versions Summary" at bounding box center [423, 134] width 813 height 27
type textarea "x"
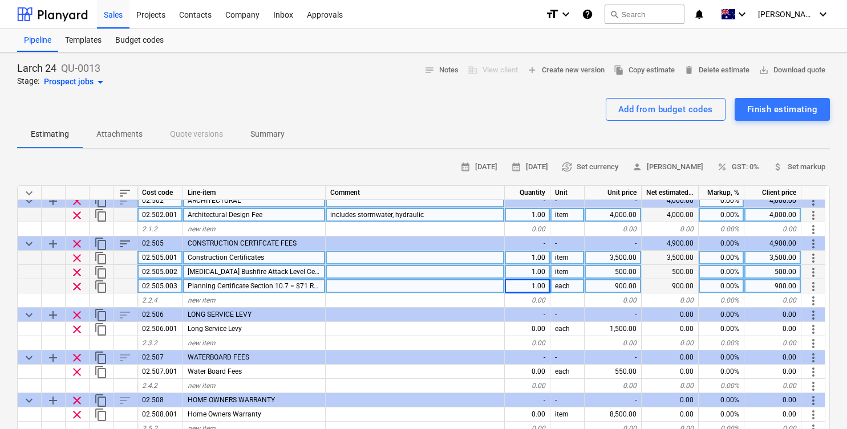
scroll to position [81, 0]
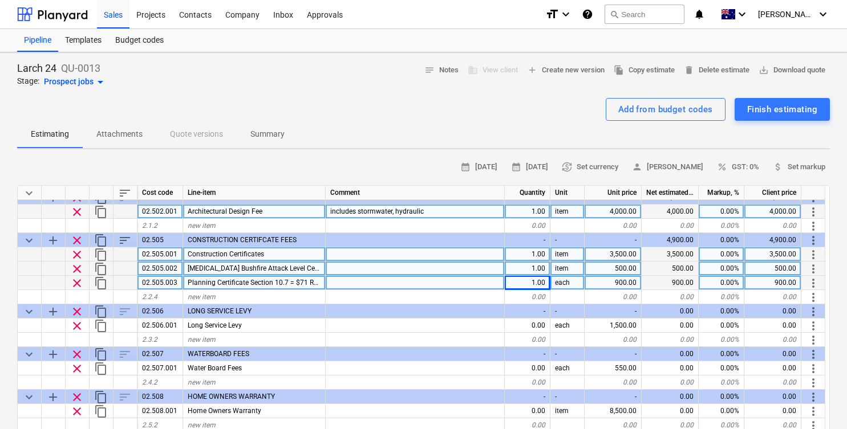
click at [294, 280] on span "Planning Certificate Section 10.7 = $71 Road Opening Permit = $251.75 Driveway …" at bounding box center [341, 283] width 306 height 8
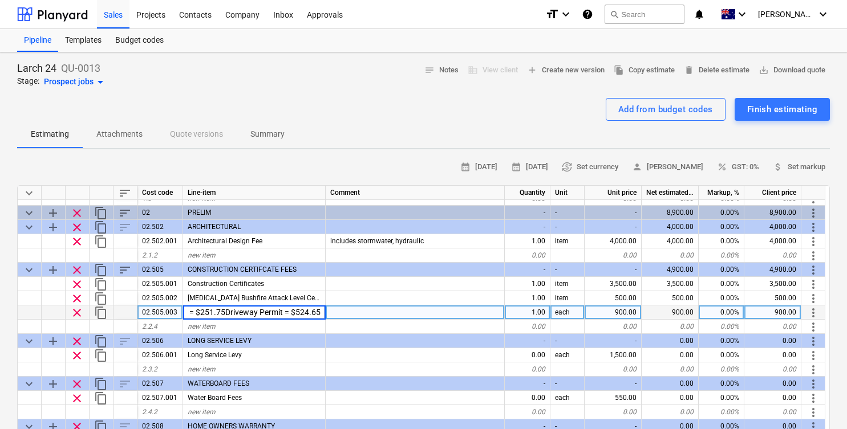
scroll to position [0, 0]
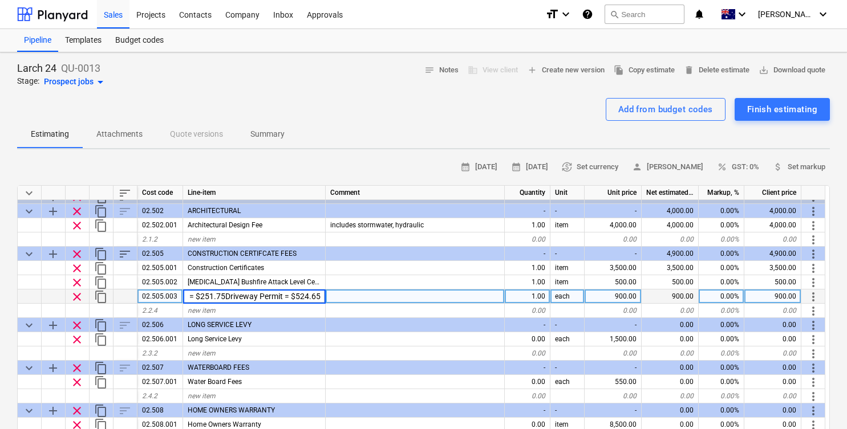
type input "Planning Certificate Section 10.7 = $71Road Opening Permit = $251.75Driveway Pe…"
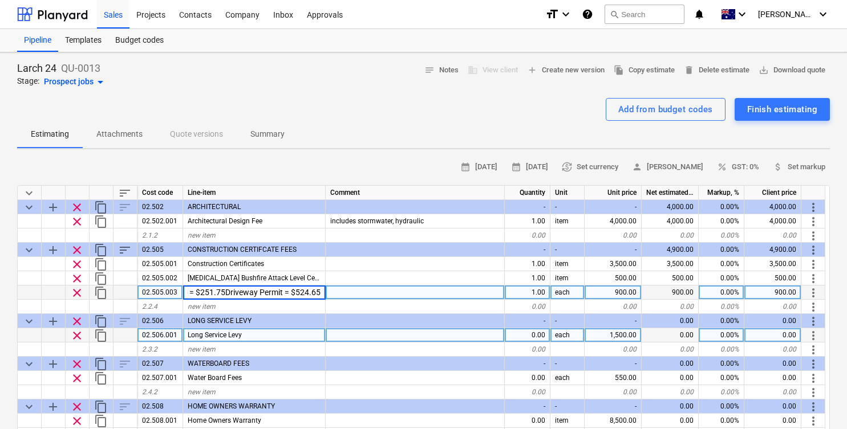
click at [534, 335] on div "0.00" at bounding box center [528, 335] width 46 height 14
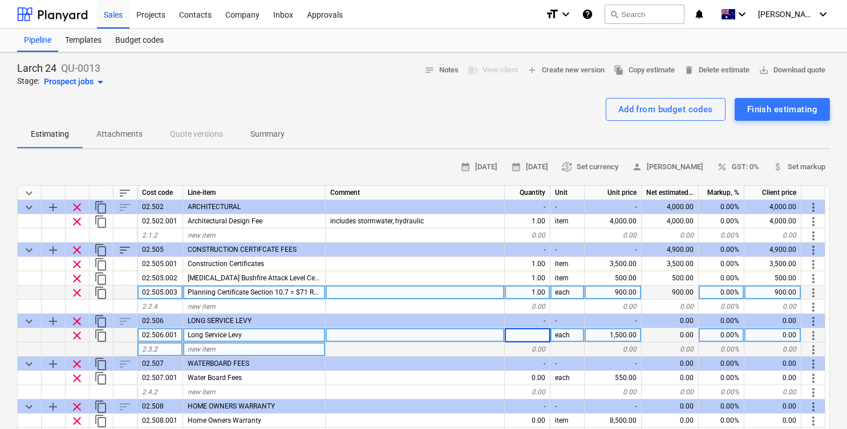
type input "1"
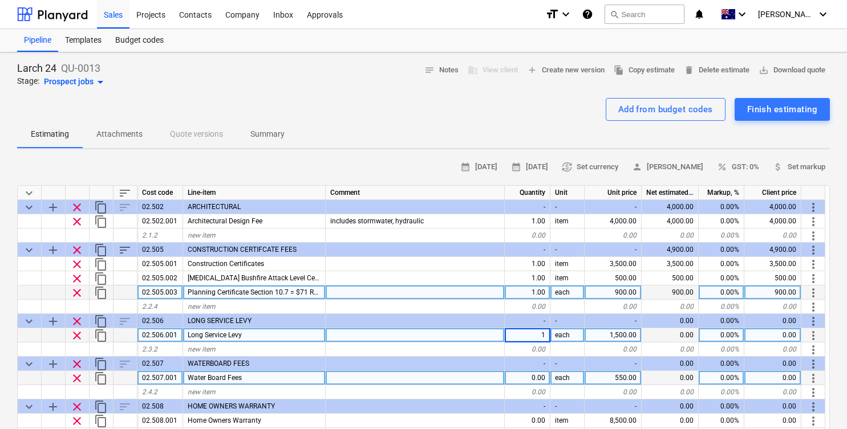
click at [530, 380] on div "0.00" at bounding box center [528, 378] width 46 height 14
type textarea "x"
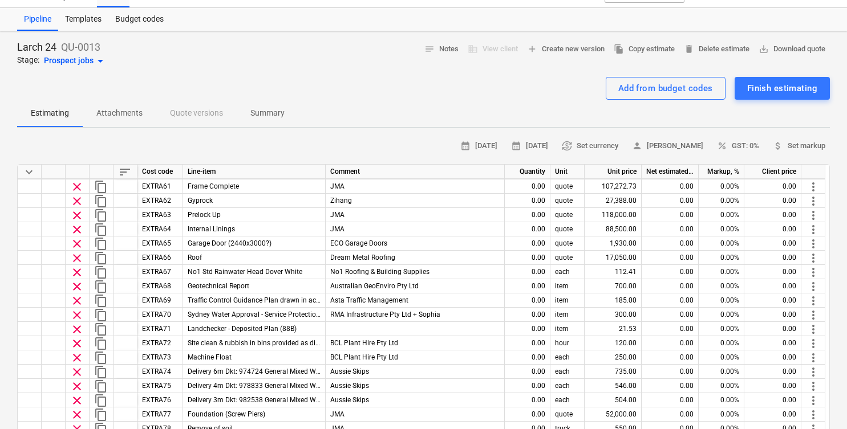
scroll to position [22, 0]
drag, startPoint x: 770, startPoint y: 89, endPoint x: 742, endPoint y: 111, distance: 35.8
click at [742, 111] on div "Larch 24 QU-0013 Stage: Prospect jobs arrow_drop_down notes Notes business View…" at bounding box center [423, 427] width 847 height 794
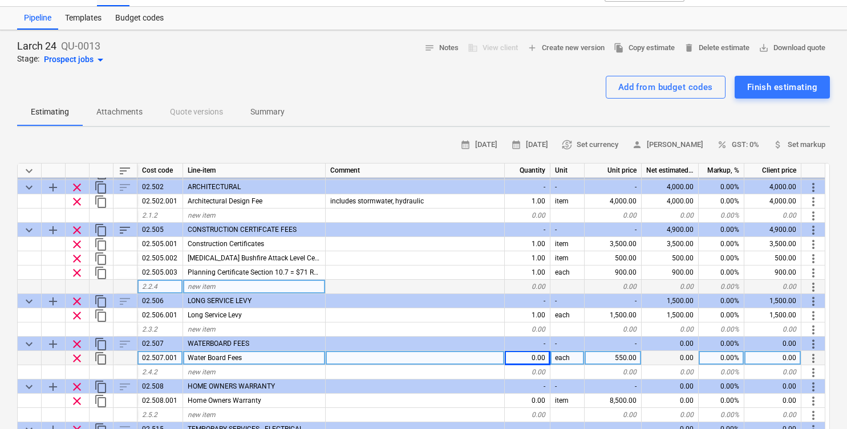
scroll to position [75, 0]
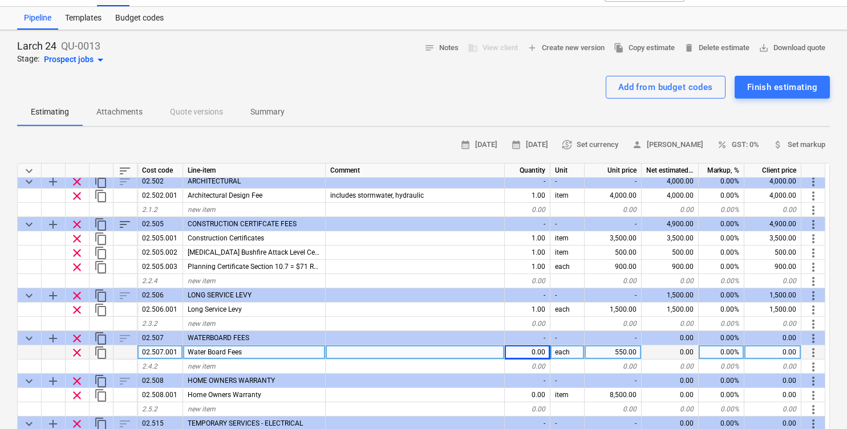
click at [538, 355] on div "0.00" at bounding box center [528, 353] width 46 height 14
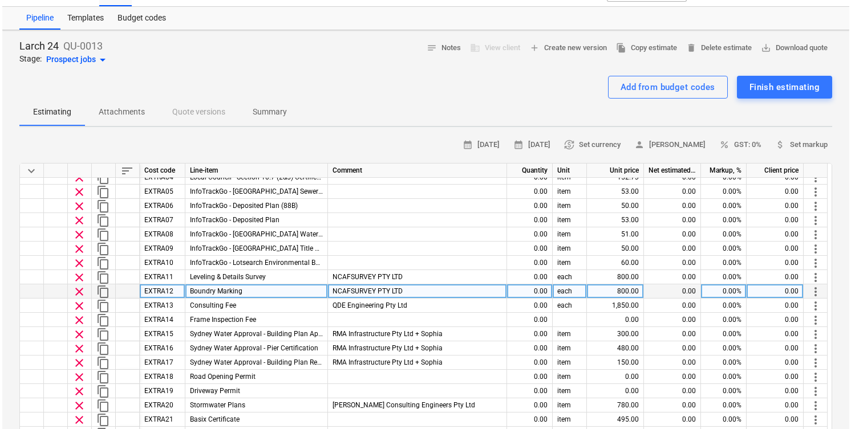
scroll to position [8975, 0]
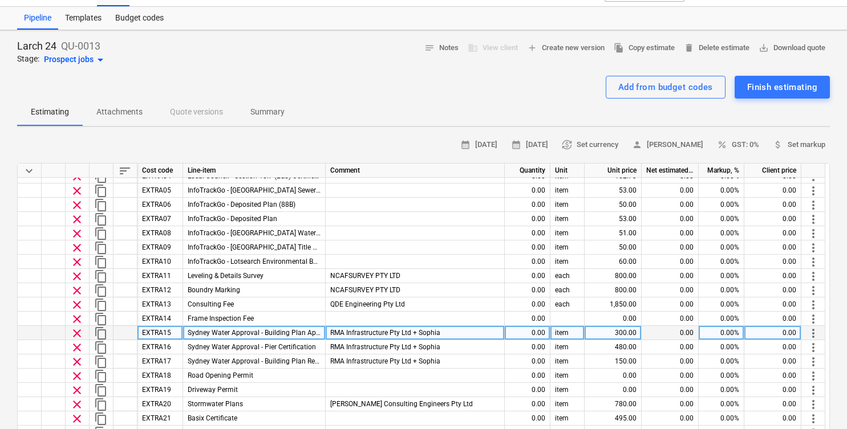
click at [815, 334] on span "more_vert" at bounding box center [813, 334] width 14 height 14
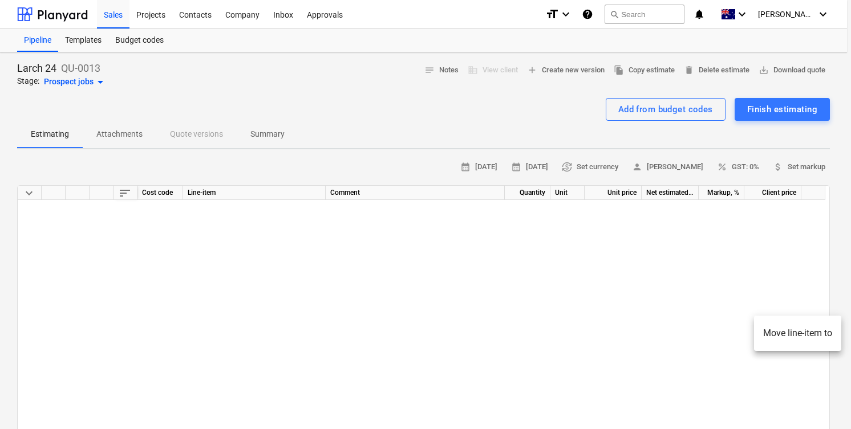
scroll to position [22, 0]
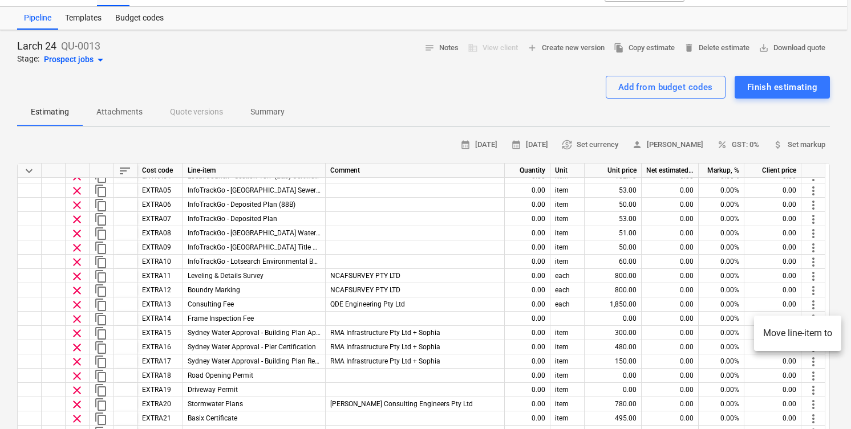
click at [799, 336] on li "Move line-item to" at bounding box center [797, 333] width 87 height 26
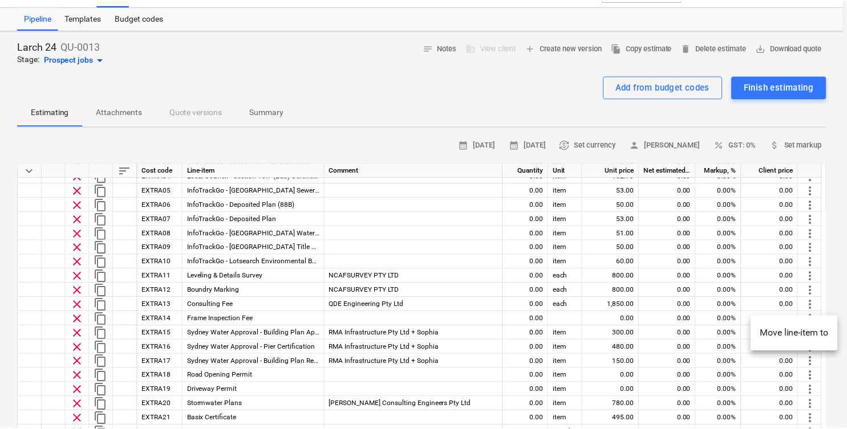
scroll to position [92, 0]
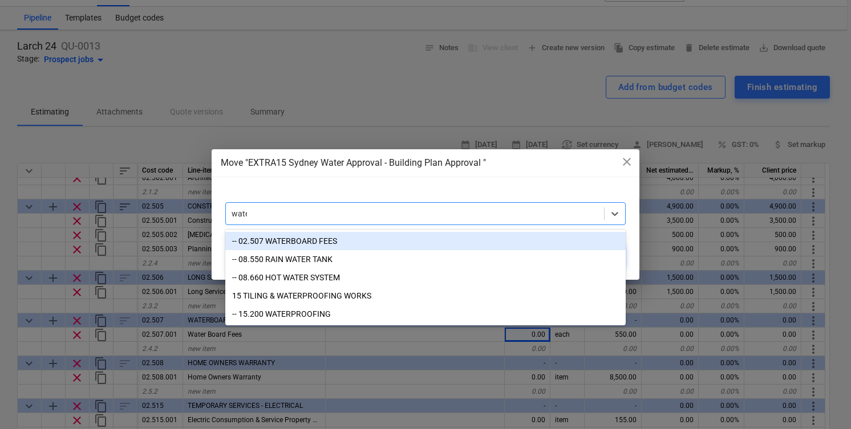
type input "water"
click at [437, 242] on div "-- 02.507 WATERBOARD FEES" at bounding box center [425, 241] width 400 height 18
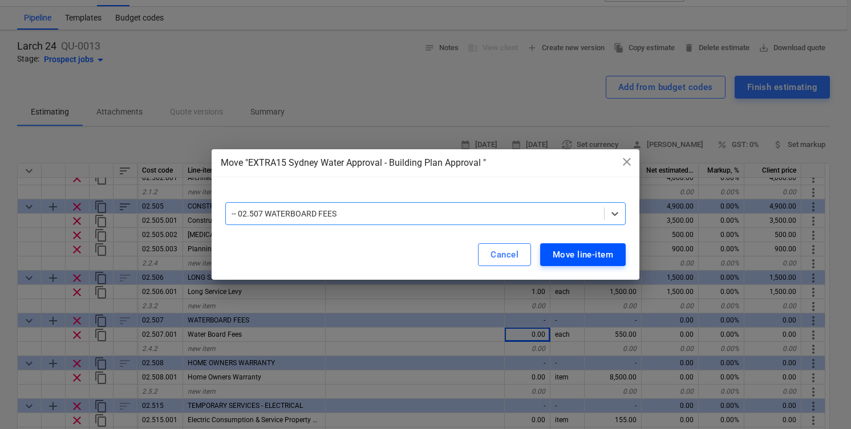
click at [594, 261] on div "Move line-item" at bounding box center [583, 254] width 60 height 15
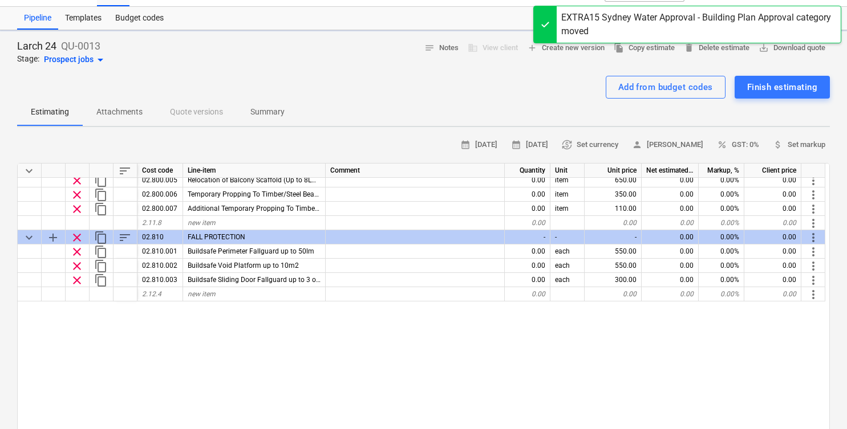
type textarea "x"
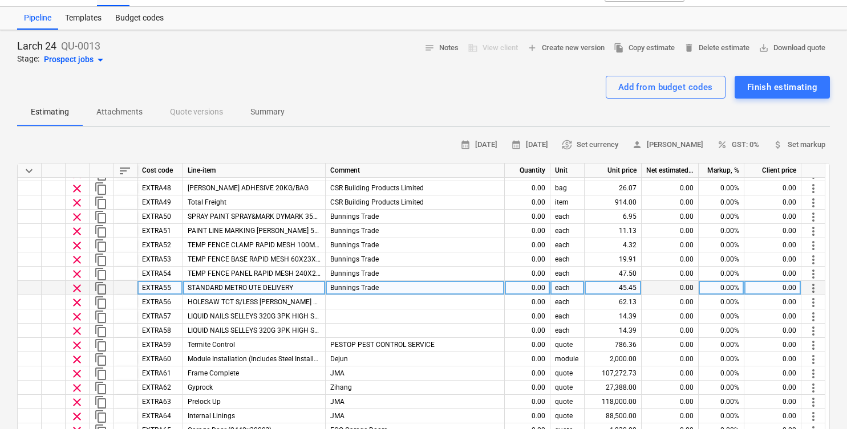
scroll to position [9778, 0]
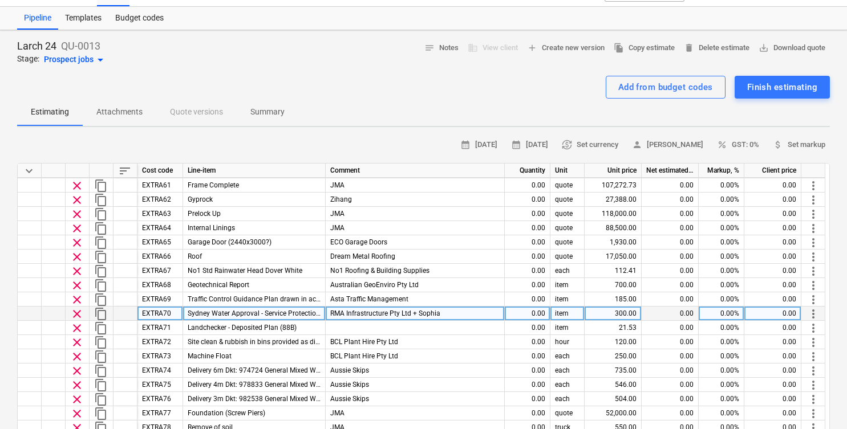
click at [813, 312] on span "more_vert" at bounding box center [813, 314] width 14 height 14
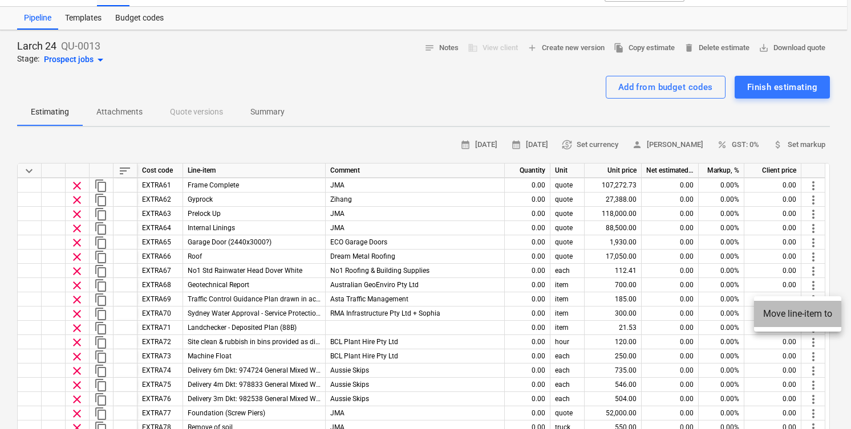
click at [808, 315] on li "Move line-item to" at bounding box center [797, 314] width 87 height 26
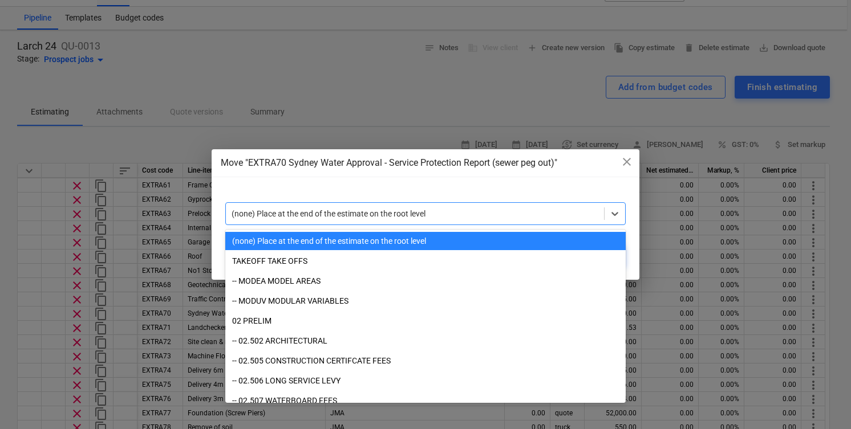
click at [543, 217] on div at bounding box center [415, 213] width 367 height 11
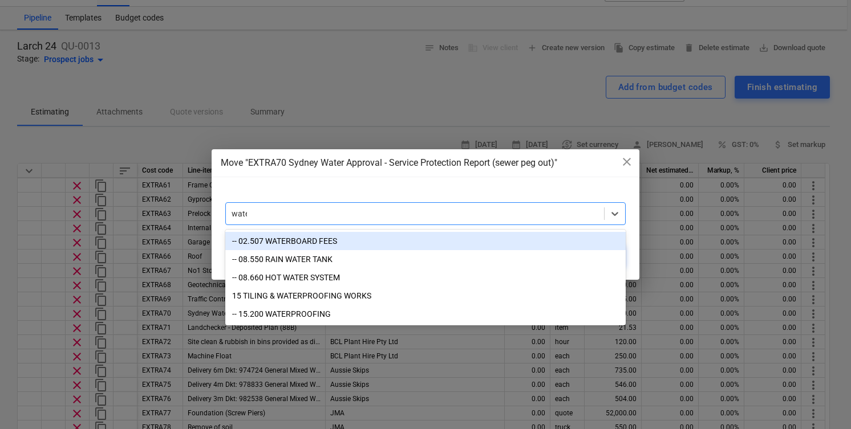
type input "water"
click at [434, 242] on div "-- 02.507 WATERBOARD FEES" at bounding box center [425, 241] width 400 height 18
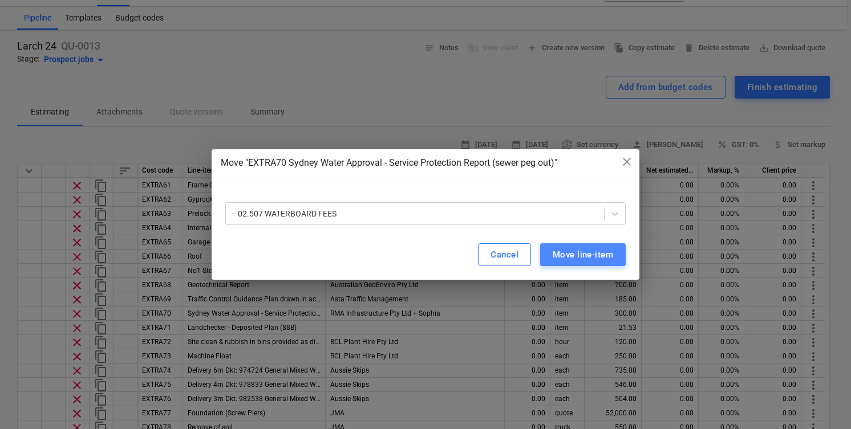
click at [582, 261] on div "Move line-item" at bounding box center [583, 254] width 60 height 15
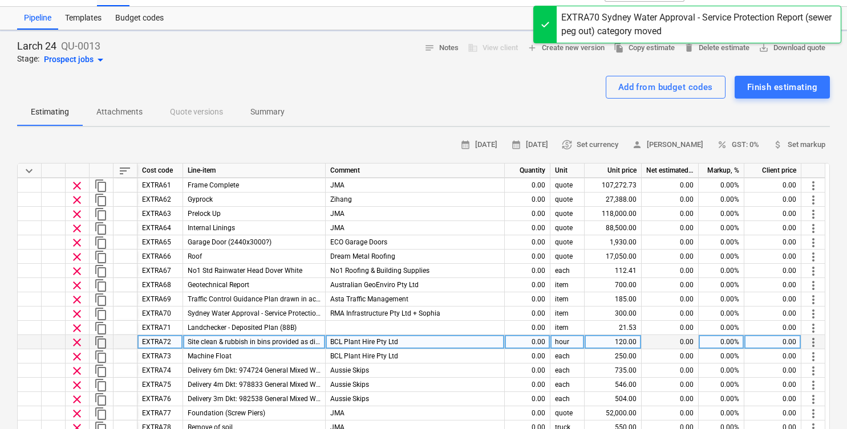
type textarea "x"
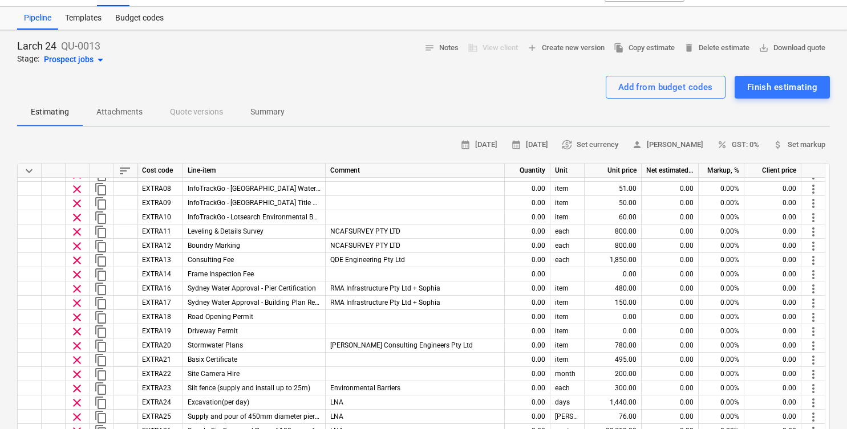
scroll to position [9046, 0]
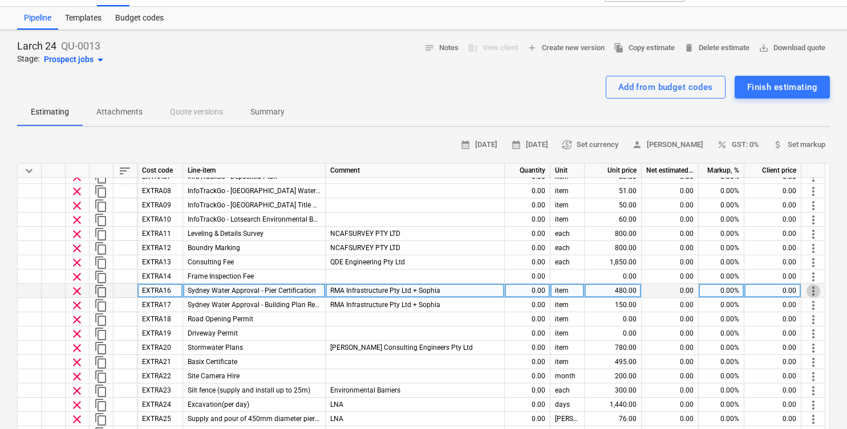
click at [819, 289] on span "more_vert" at bounding box center [813, 292] width 14 height 14
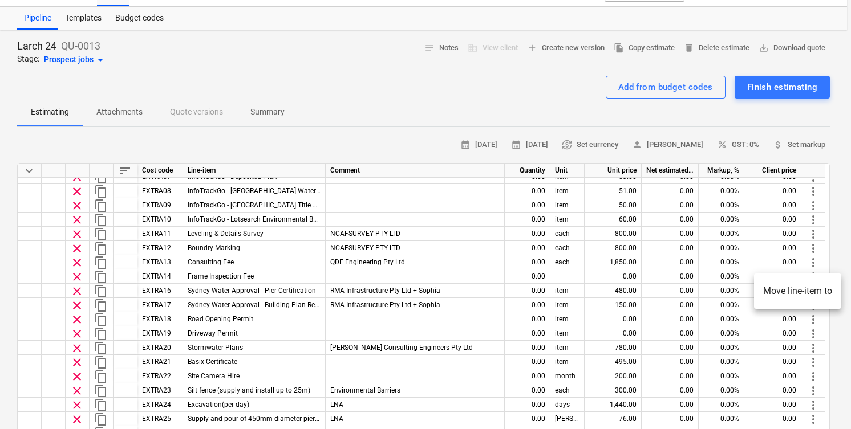
click at [791, 294] on li "Move line-item to" at bounding box center [797, 291] width 87 height 26
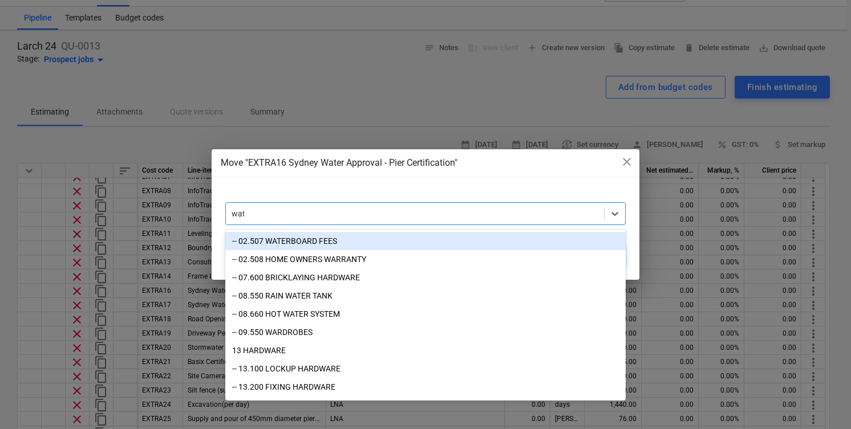
type input "wate"
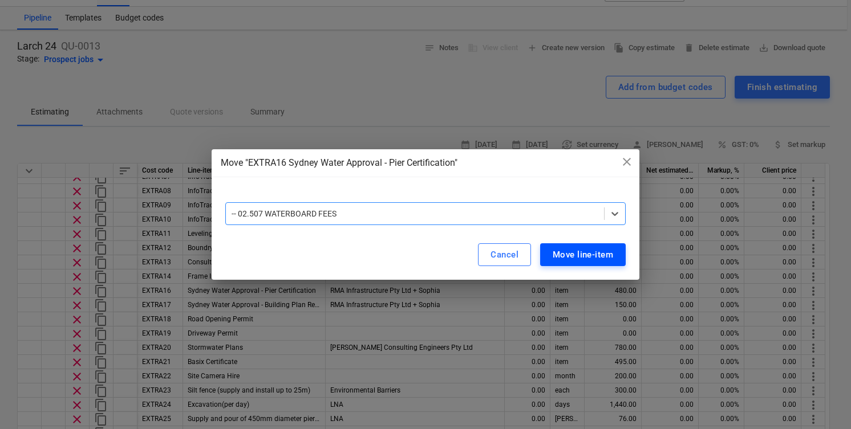
click at [571, 253] on div "Move line-item" at bounding box center [583, 254] width 60 height 15
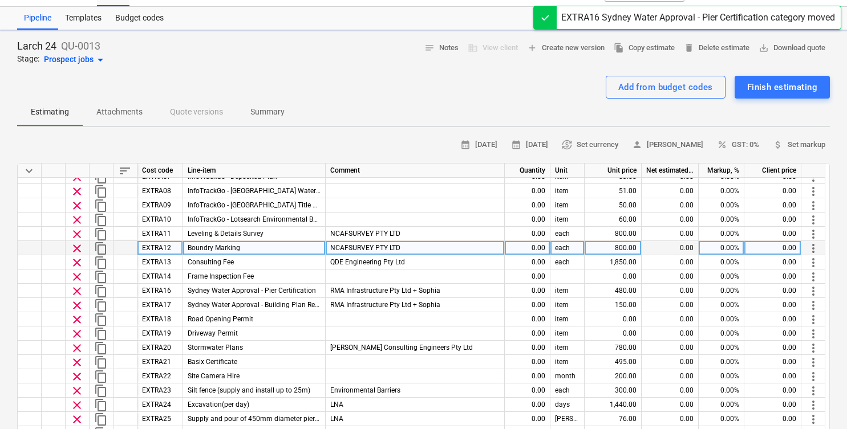
type textarea "x"
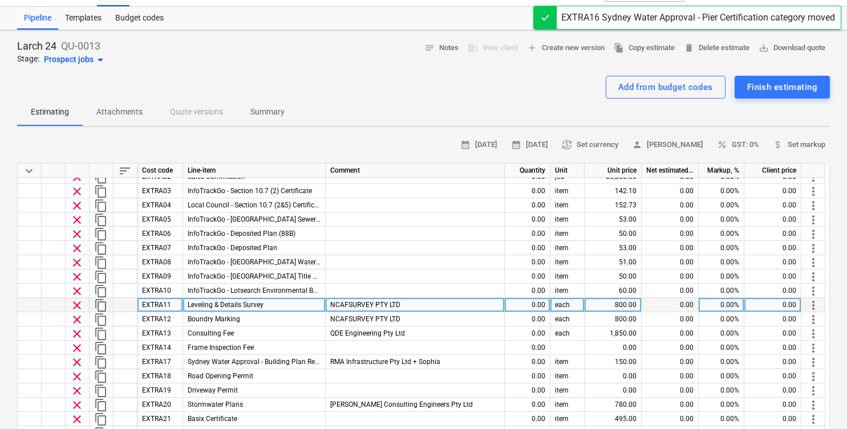
scroll to position [8998, 0]
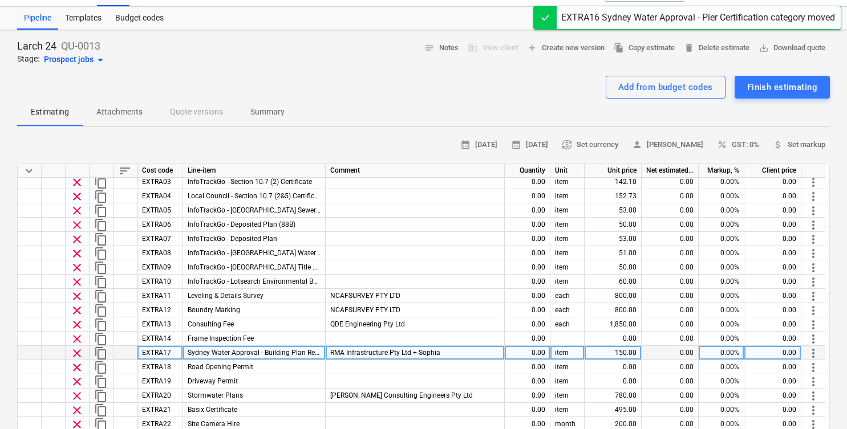
click at [811, 355] on span "more_vert" at bounding box center [813, 354] width 14 height 14
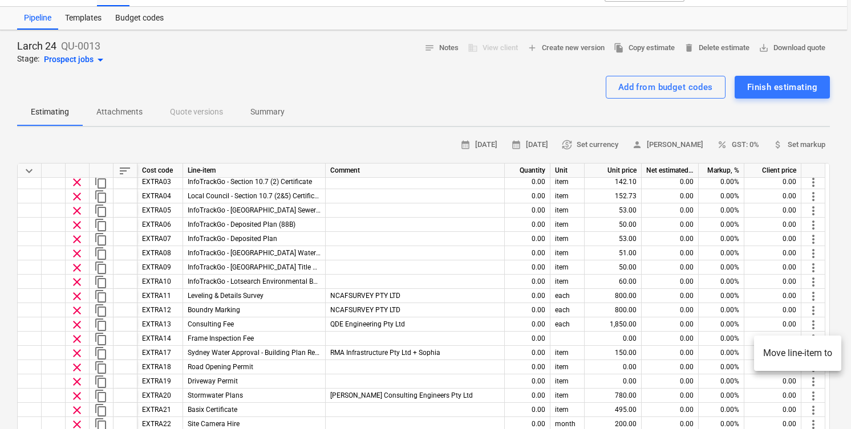
click at [774, 354] on li "Move line-item to" at bounding box center [797, 353] width 87 height 26
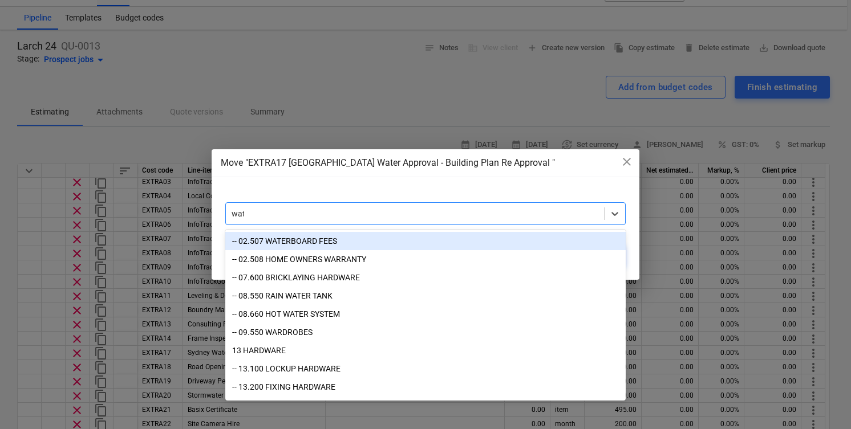
type input "wate"
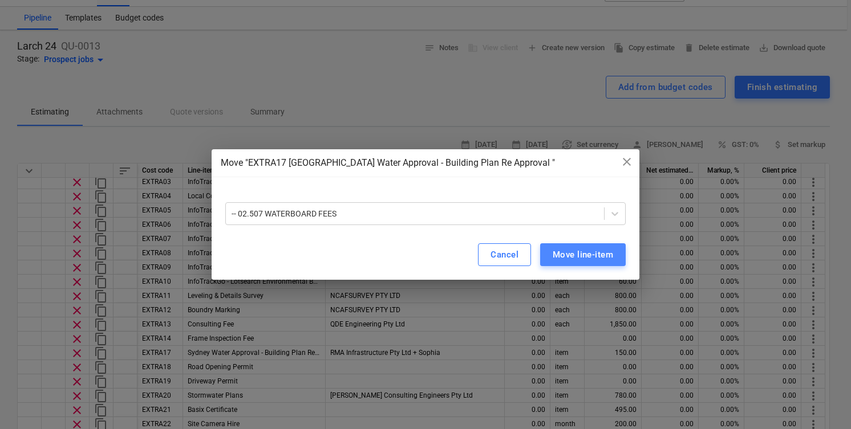
click at [576, 262] on div "Move line-item" at bounding box center [583, 254] width 60 height 15
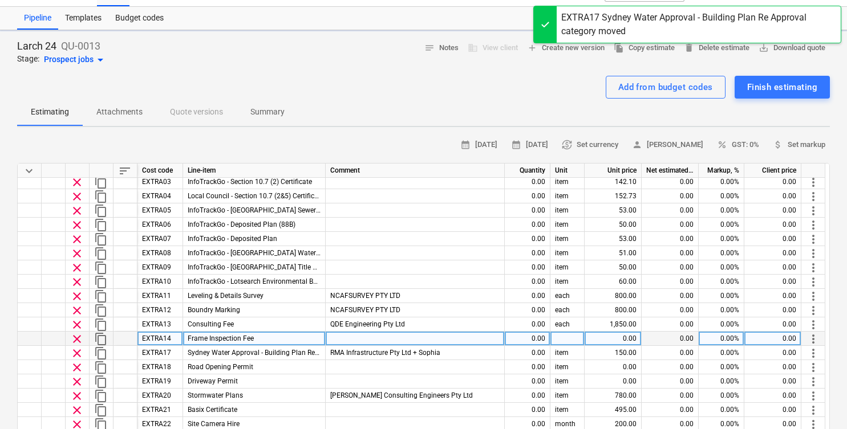
type textarea "x"
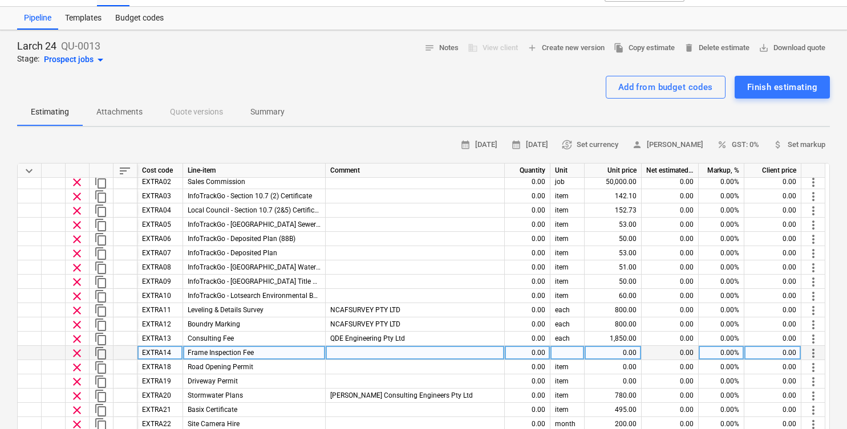
click at [815, 350] on span "more_vert" at bounding box center [813, 354] width 14 height 14
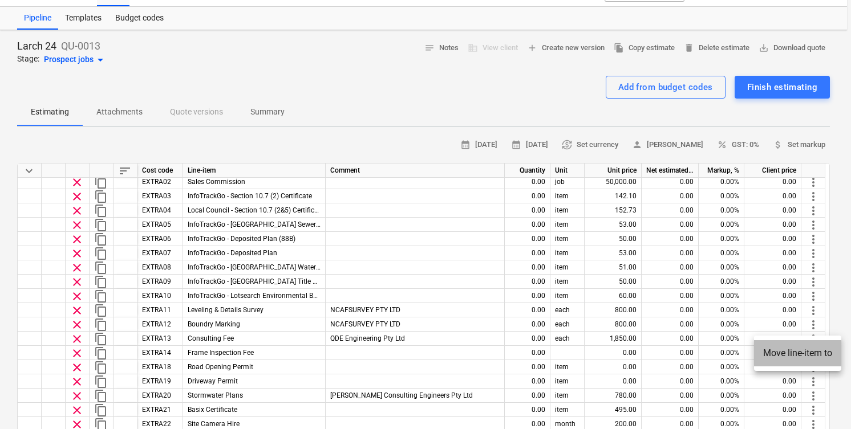
click at [811, 352] on li "Move line-item to" at bounding box center [797, 353] width 87 height 26
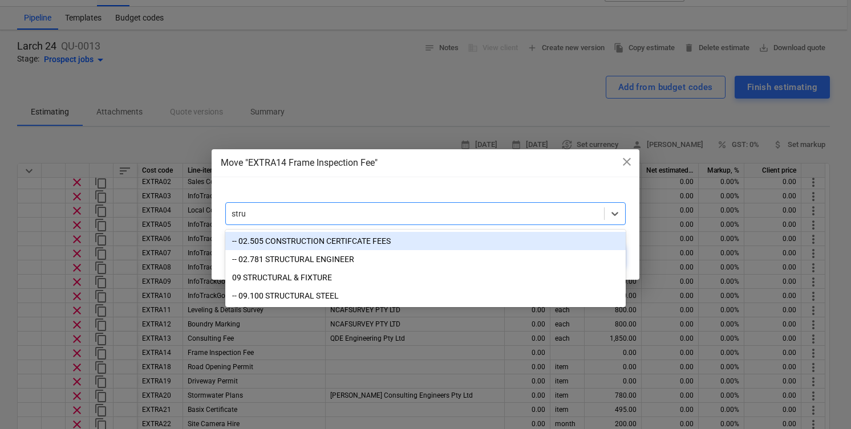
type input "struc"
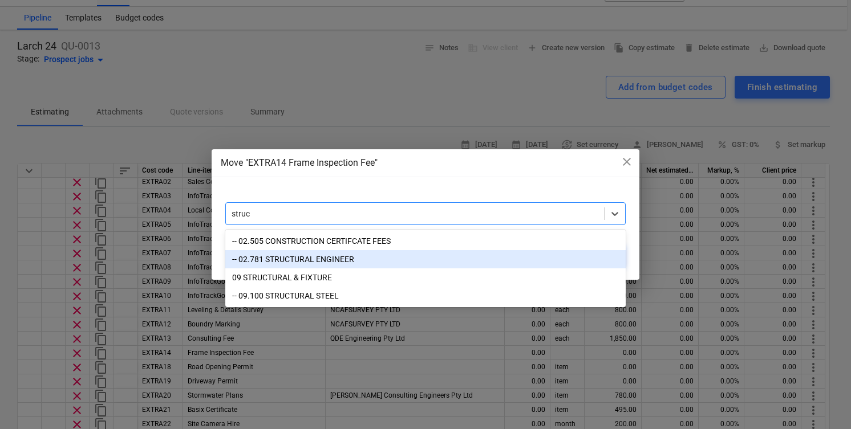
click at [484, 257] on div "-- 02.781 STRUCTURAL ENGINEER" at bounding box center [425, 259] width 400 height 18
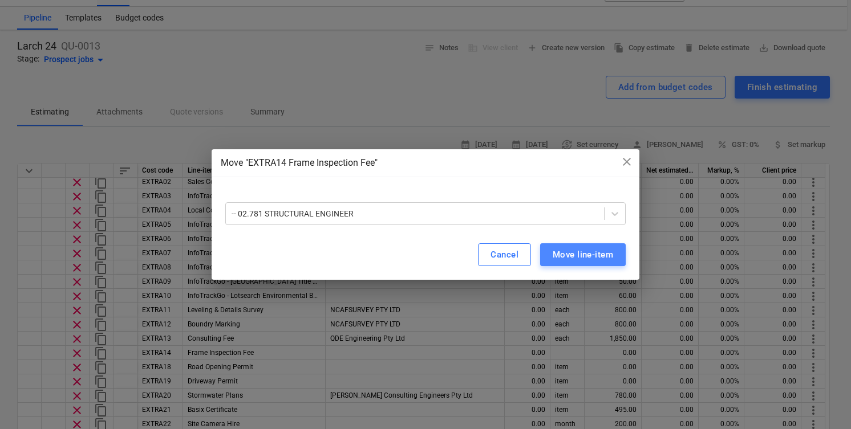
click at [602, 263] on button "Move line-item" at bounding box center [583, 254] width 86 height 23
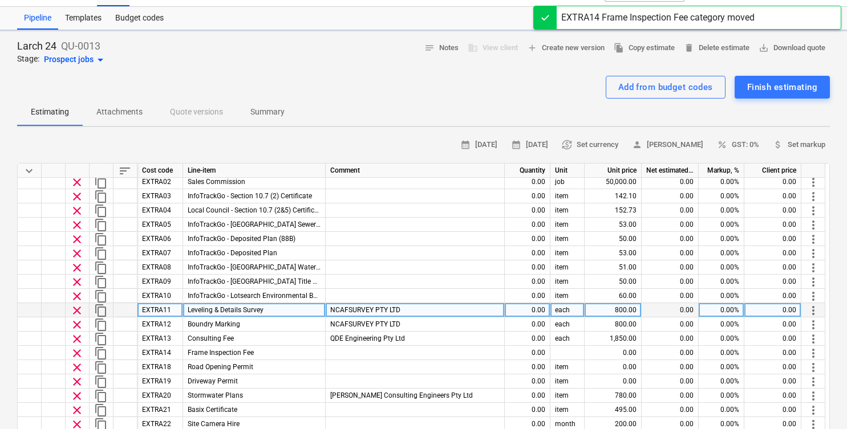
type textarea "x"
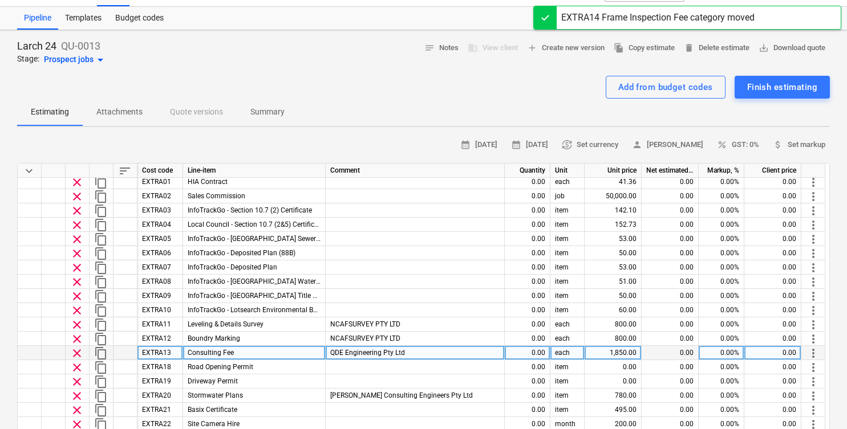
click at [810, 354] on span "more_vert" at bounding box center [813, 354] width 14 height 14
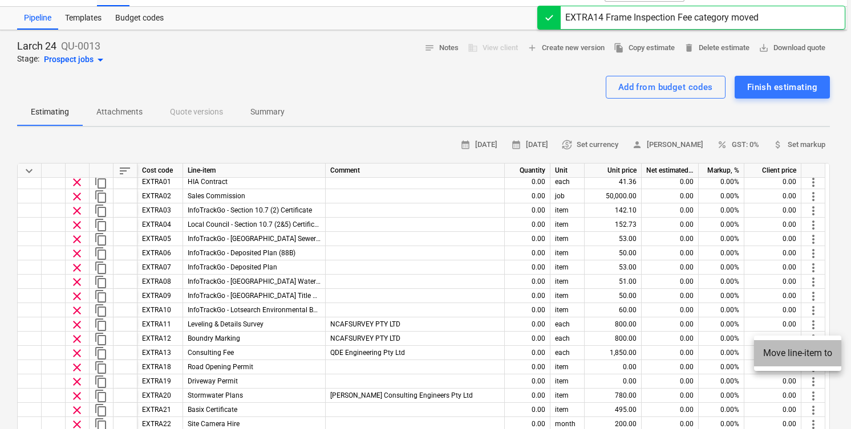
click at [795, 359] on li "Move line-item to" at bounding box center [797, 353] width 87 height 26
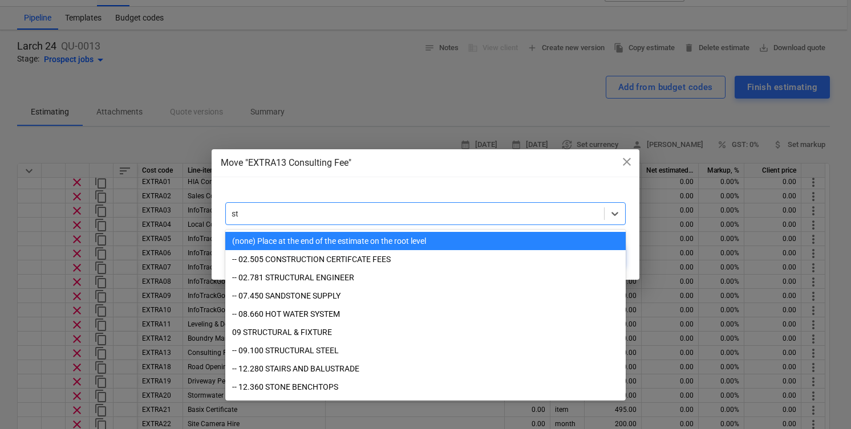
type input "str"
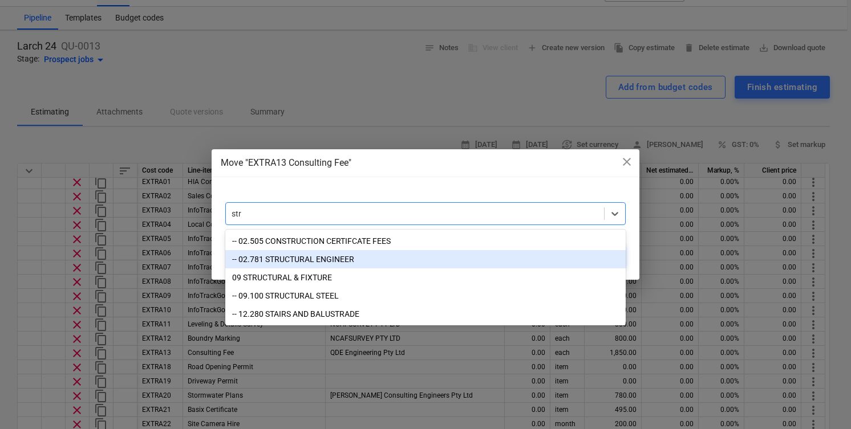
click at [383, 265] on div "-- 02.781 STRUCTURAL ENGINEER" at bounding box center [425, 259] width 400 height 18
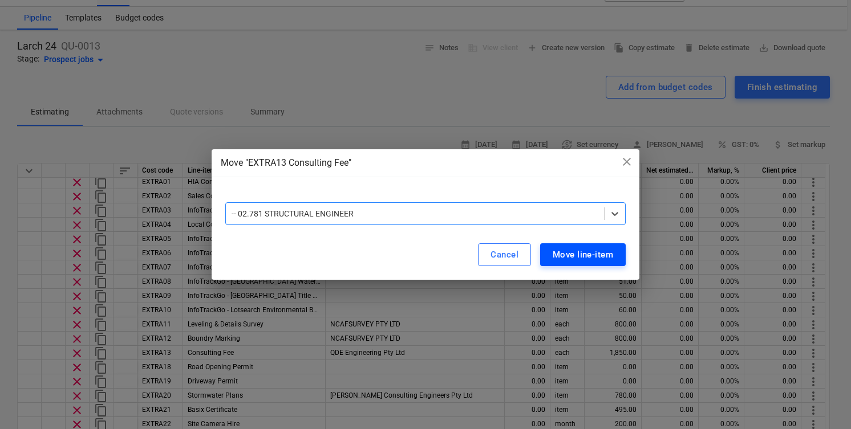
click at [607, 255] on div "Move line-item" at bounding box center [583, 254] width 60 height 15
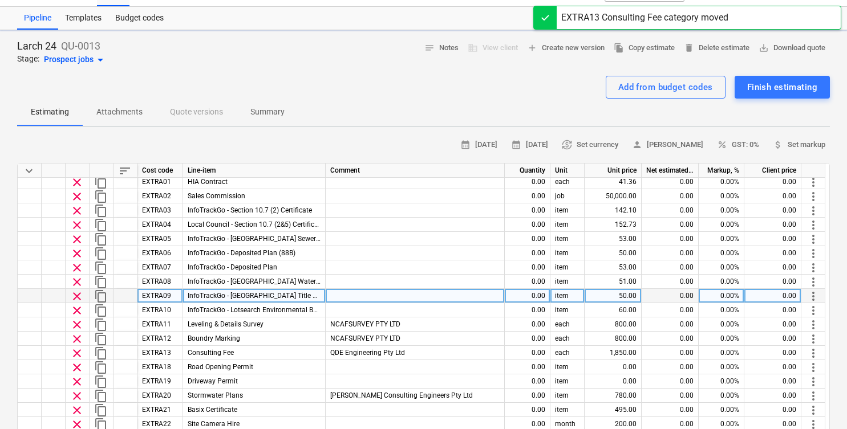
type textarea "x"
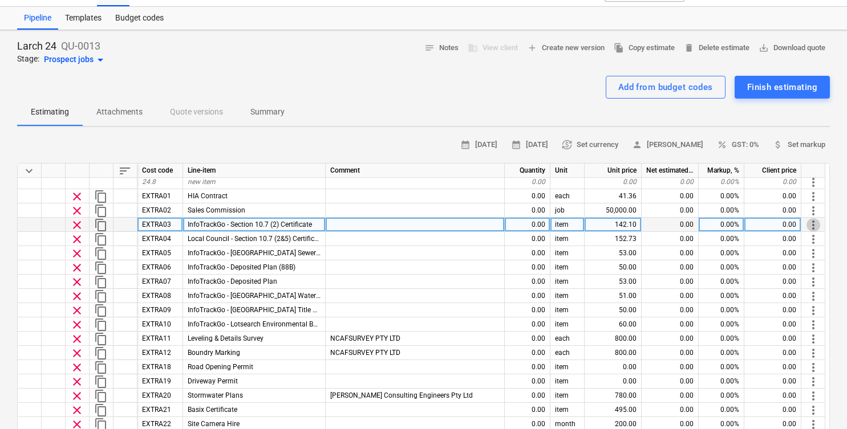
click at [811, 224] on span "more_vert" at bounding box center [813, 225] width 14 height 14
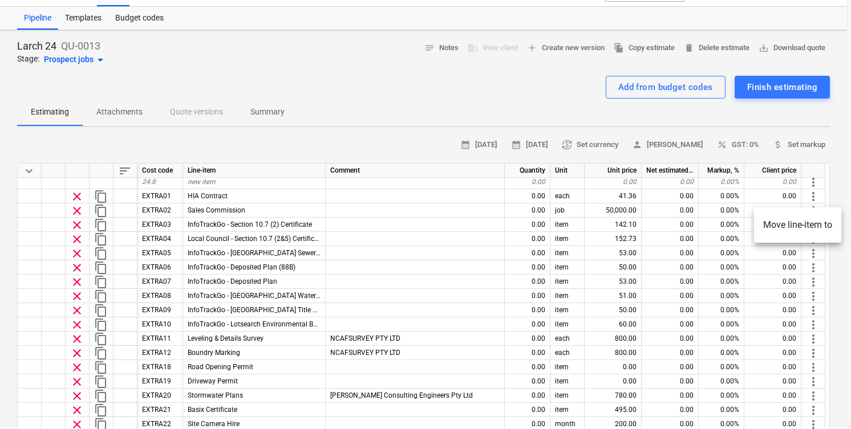
click at [803, 233] on li "Move line-item to" at bounding box center [797, 225] width 87 height 26
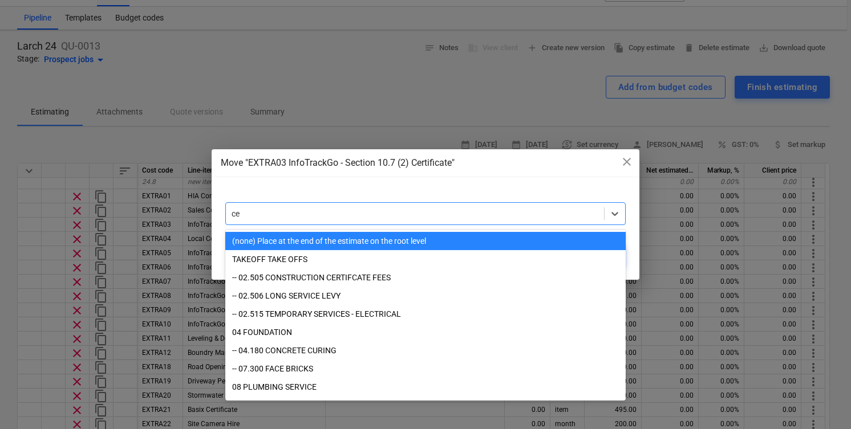
type input "c"
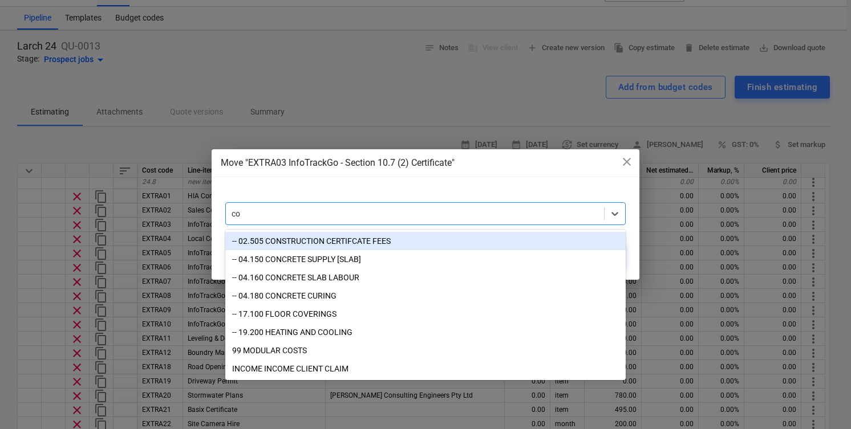
type input "con"
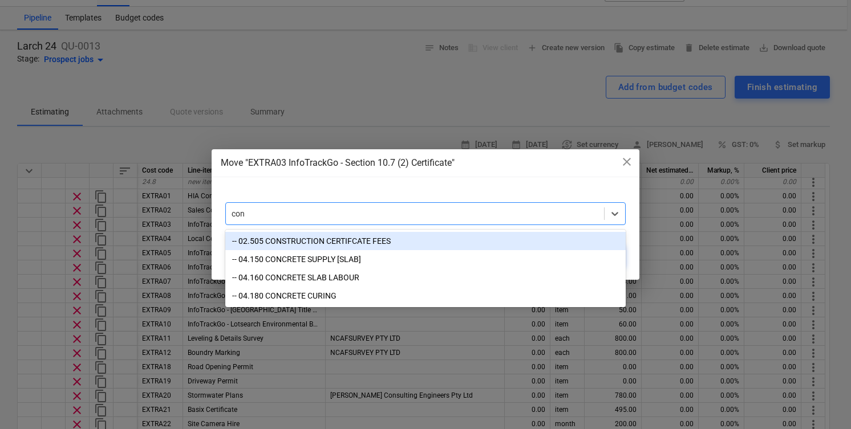
click at [444, 235] on div "-- 02.505 CONSTRUCTION CERTIFCATE FEES" at bounding box center [425, 241] width 400 height 18
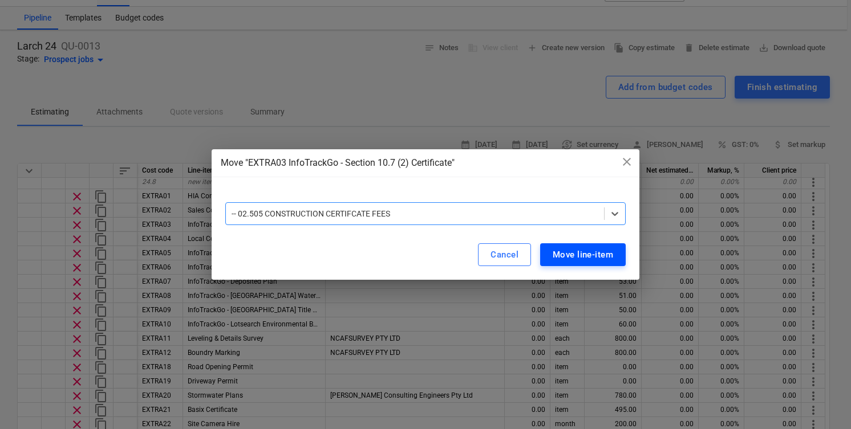
click at [579, 254] on div "Move line-item" at bounding box center [583, 254] width 60 height 15
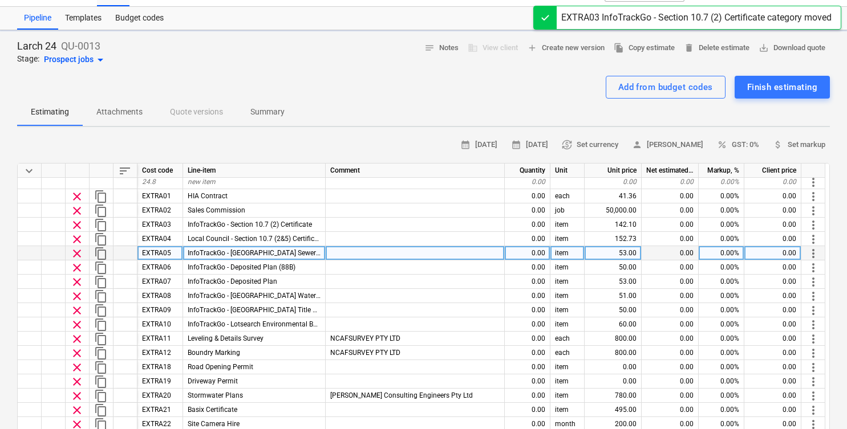
type textarea "x"
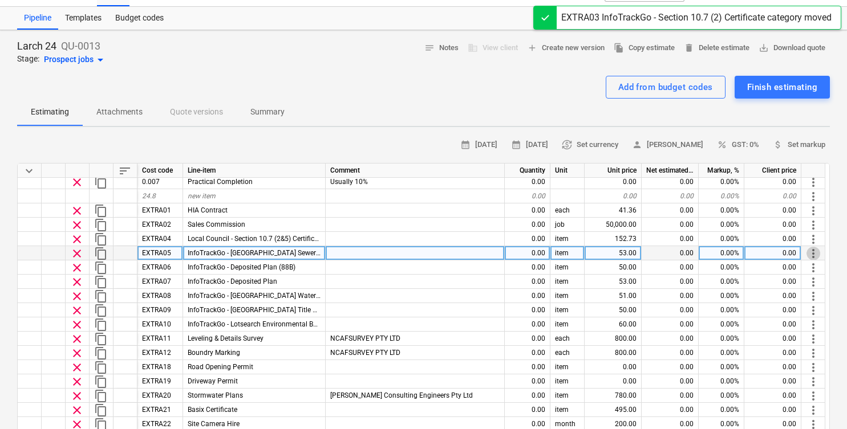
click at [811, 252] on span "more_vert" at bounding box center [813, 254] width 14 height 14
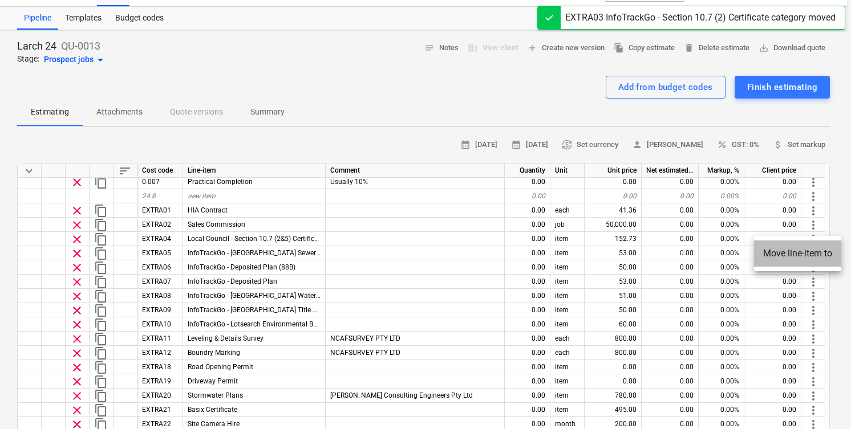
click at [793, 256] on li "Move line-item to" at bounding box center [797, 254] width 87 height 26
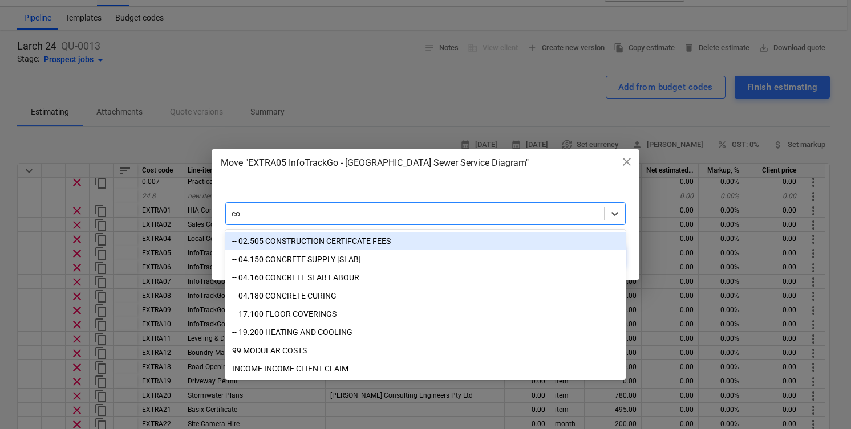
type input "con"
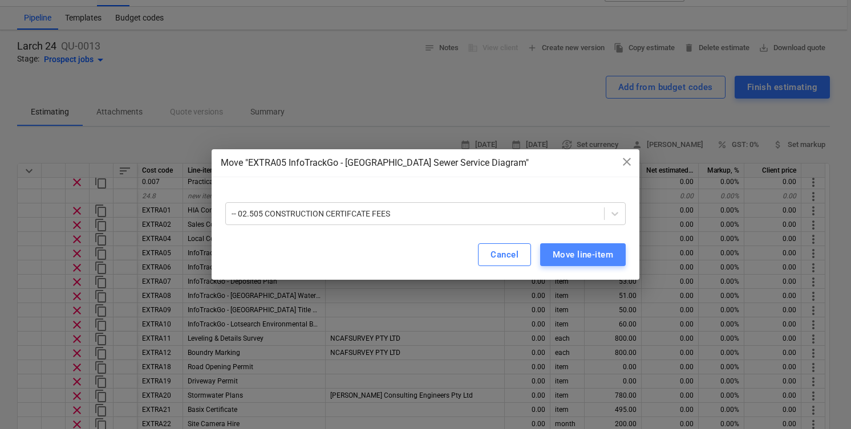
click at [571, 255] on div "Move line-item" at bounding box center [583, 254] width 60 height 15
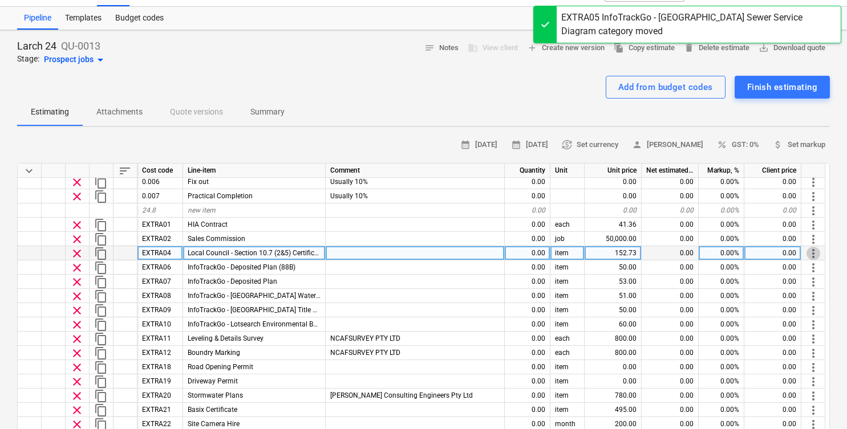
click at [815, 254] on span "more_vert" at bounding box center [813, 254] width 14 height 14
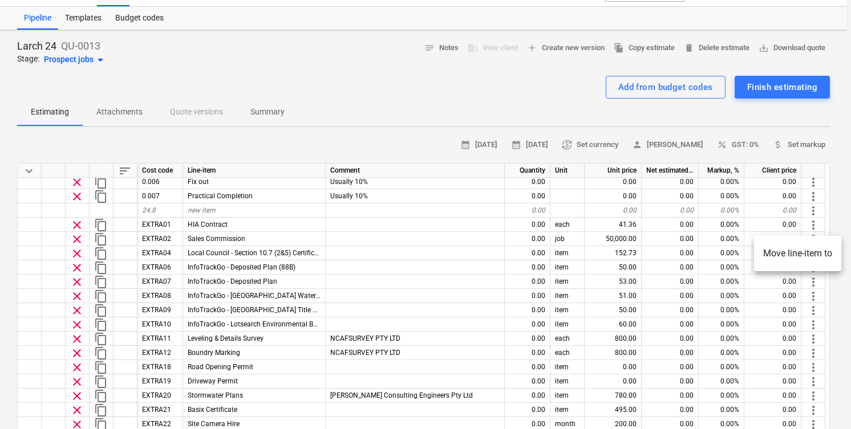
click at [477, 255] on div at bounding box center [425, 214] width 851 height 429
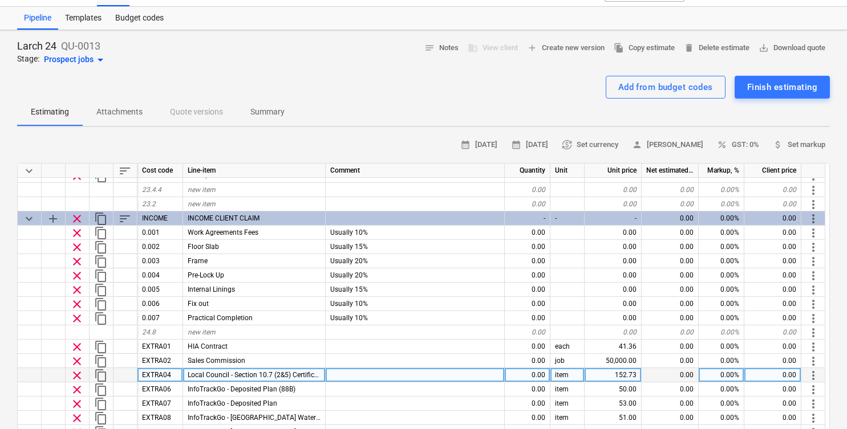
scroll to position [8875, 0]
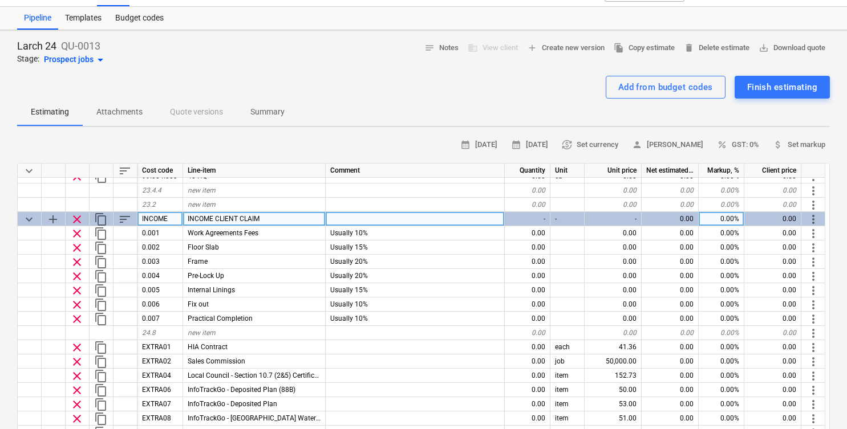
click at [27, 219] on span "keyboard_arrow_down" at bounding box center [29, 220] width 14 height 14
type textarea "x"
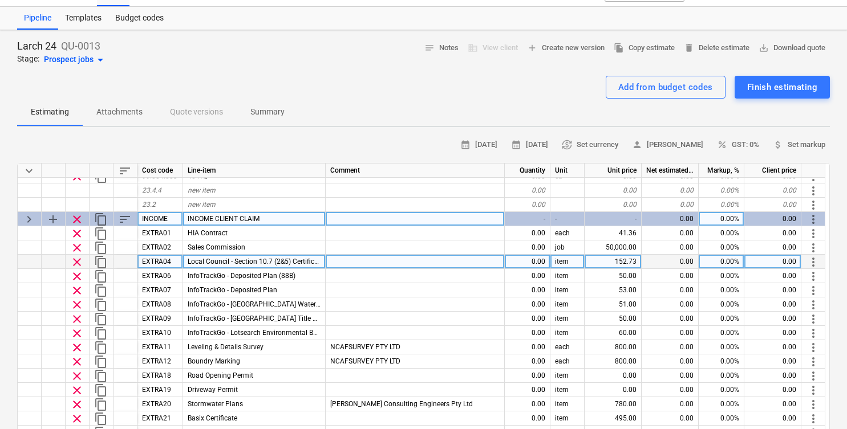
click at [812, 261] on span "more_vert" at bounding box center [813, 262] width 14 height 14
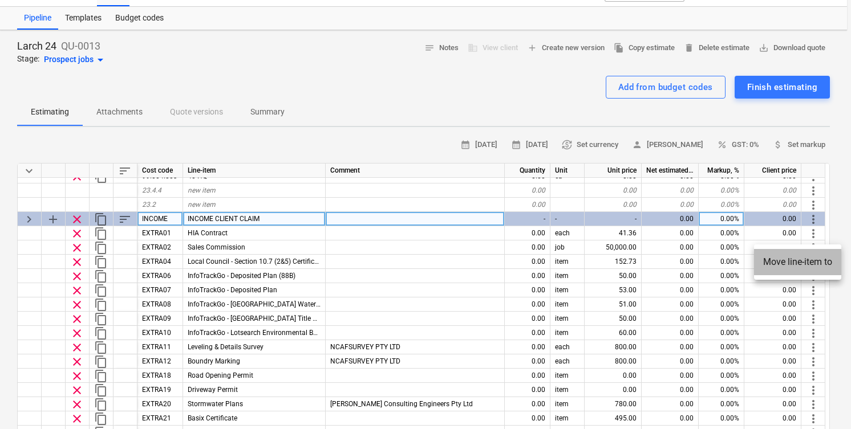
click at [800, 261] on li "Move line-item to" at bounding box center [797, 262] width 87 height 26
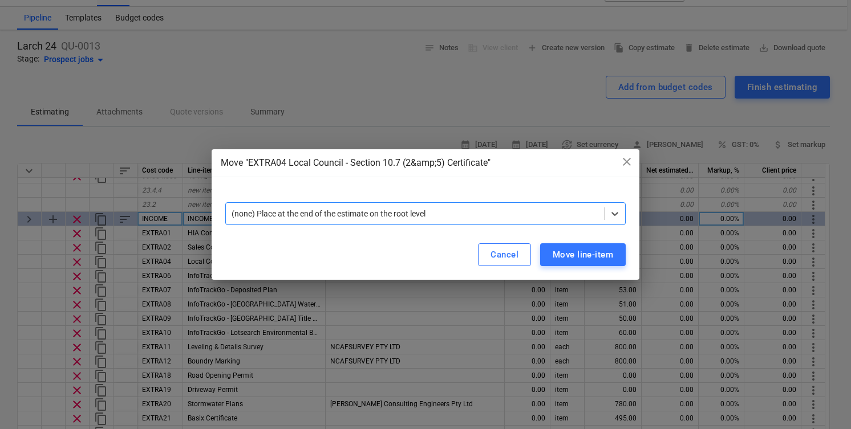
click at [598, 158] on div "Move "EXTRA04 Local Council - Section 10.7 (2&amp;5) Certificate" close" at bounding box center [425, 163] width 409 height 14
click at [509, 214] on div at bounding box center [415, 213] width 367 height 11
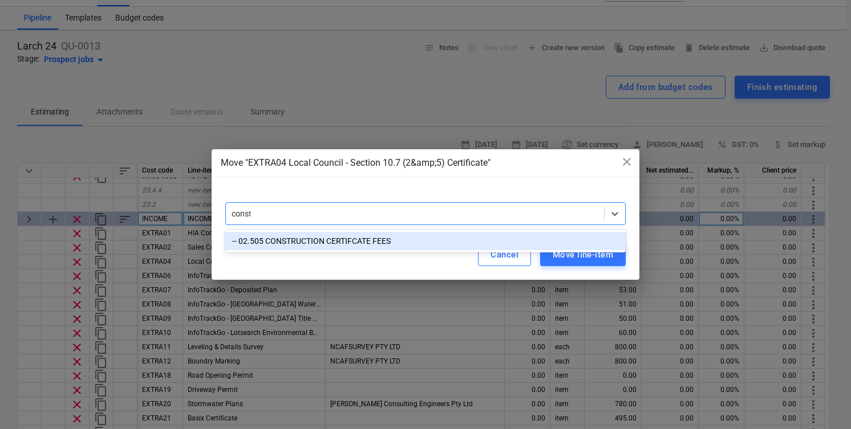
type input "constr"
click at [469, 235] on div "-- 02.505 CONSTRUCTION CERTIFCATE FEES" at bounding box center [425, 241] width 400 height 18
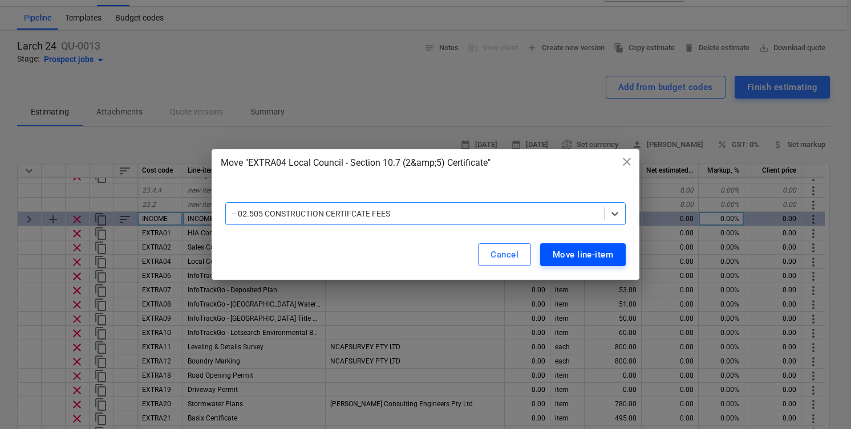
click at [553, 258] on div "Move line-item" at bounding box center [583, 254] width 60 height 15
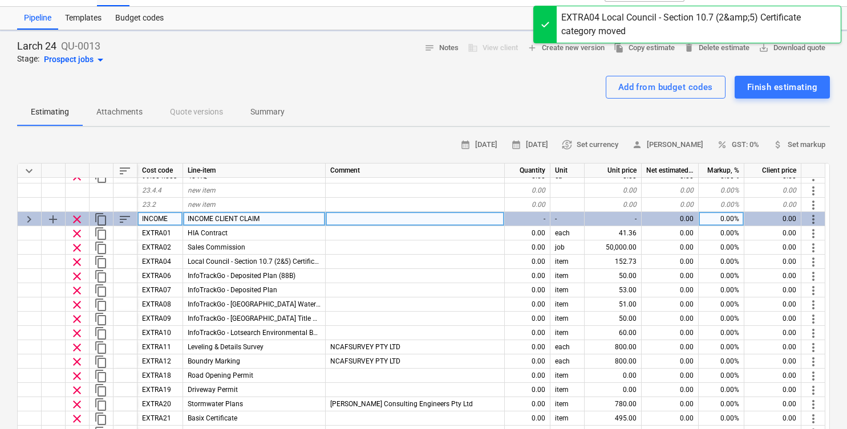
type textarea "x"
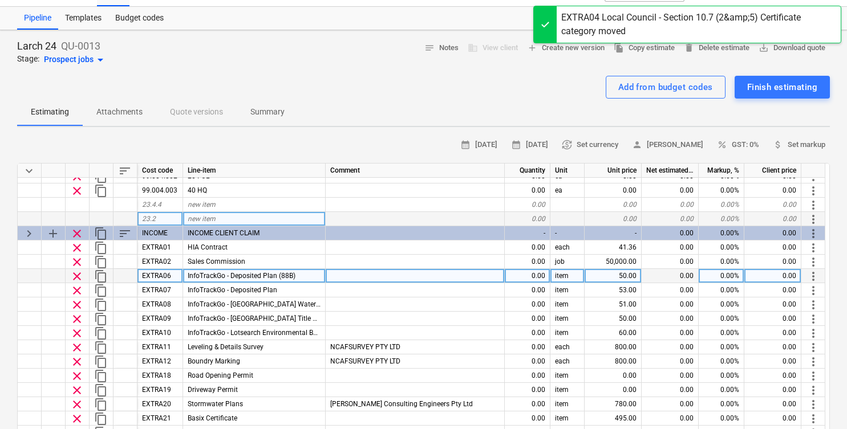
click at [810, 273] on span "more_vert" at bounding box center [813, 277] width 14 height 14
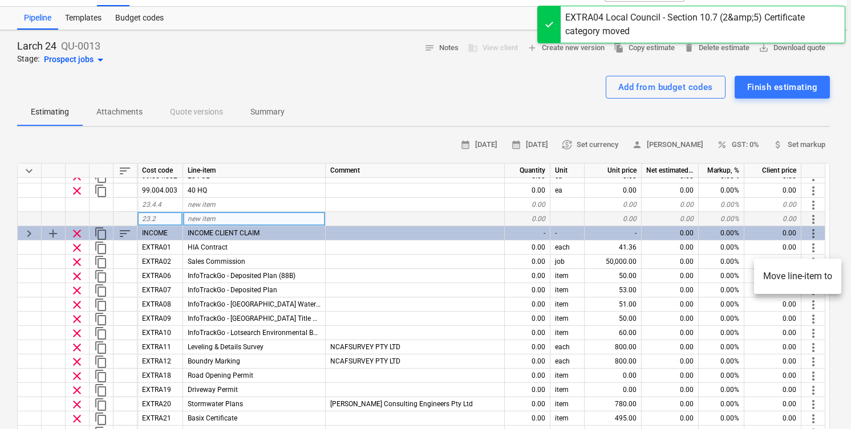
click at [767, 282] on li "Move line-item to" at bounding box center [797, 276] width 87 height 26
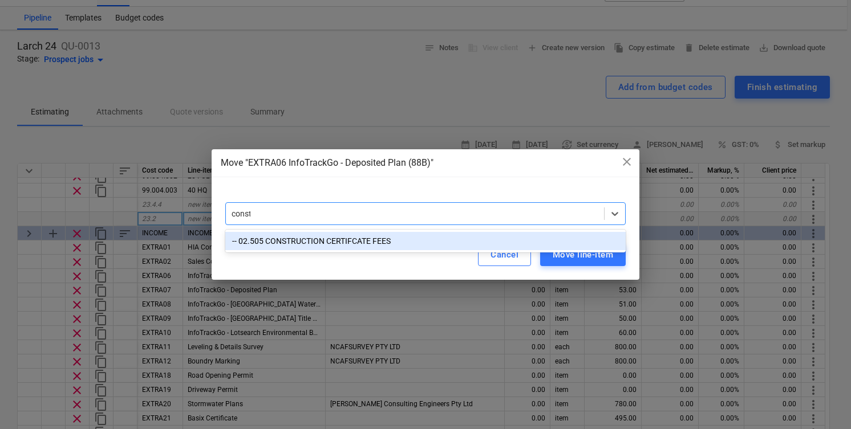
type input "constr"
click at [457, 241] on div "-- 02.505 CONSTRUCTION CERTIFCATE FEES" at bounding box center [425, 241] width 400 height 18
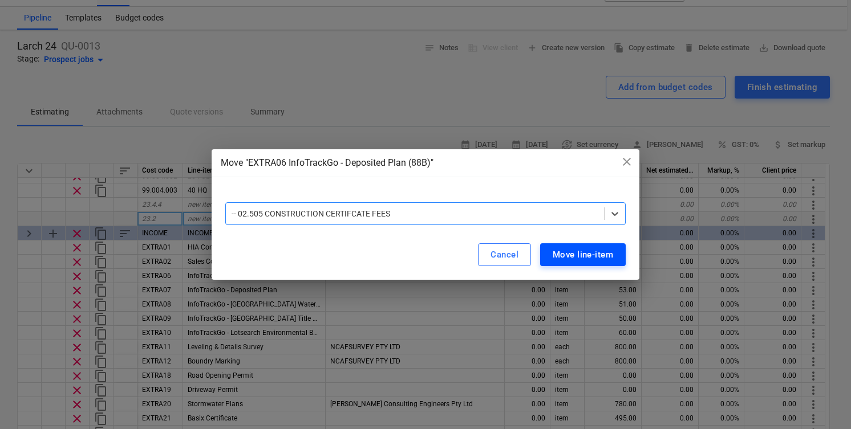
click at [570, 262] on button "Move line-item" at bounding box center [583, 254] width 86 height 23
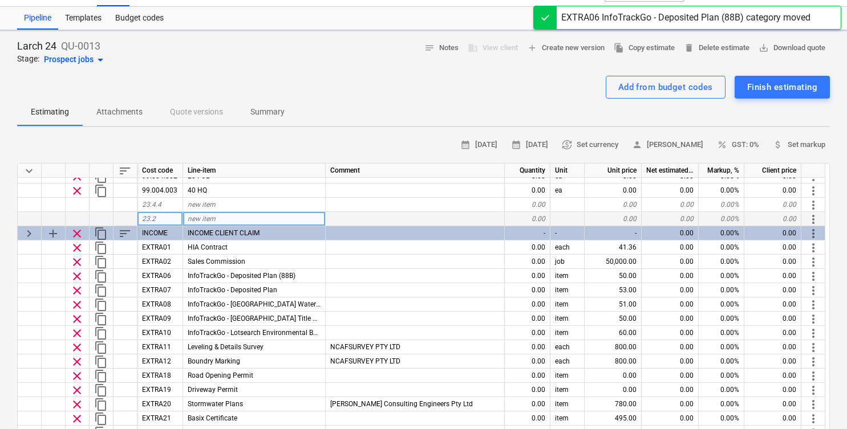
type textarea "x"
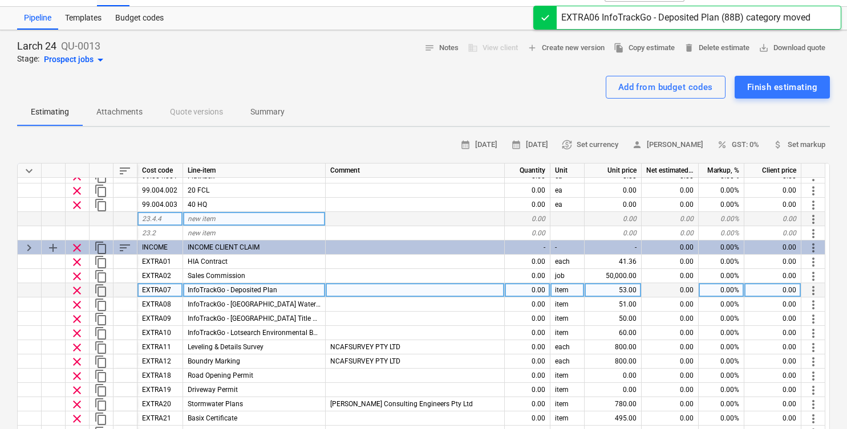
click at [817, 293] on span "more_vert" at bounding box center [813, 291] width 14 height 14
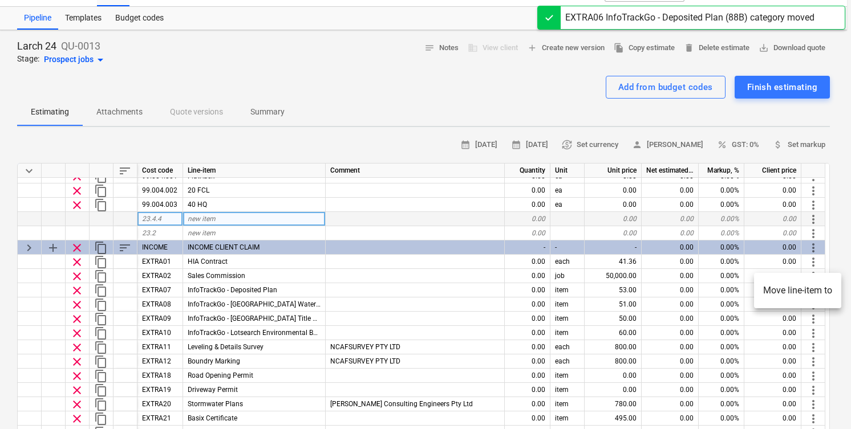
click at [783, 295] on li "Move line-item to" at bounding box center [797, 291] width 87 height 26
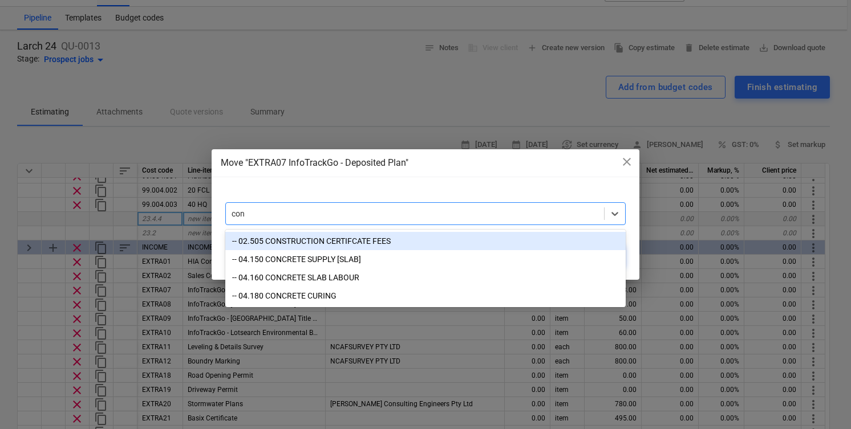
type input "cons"
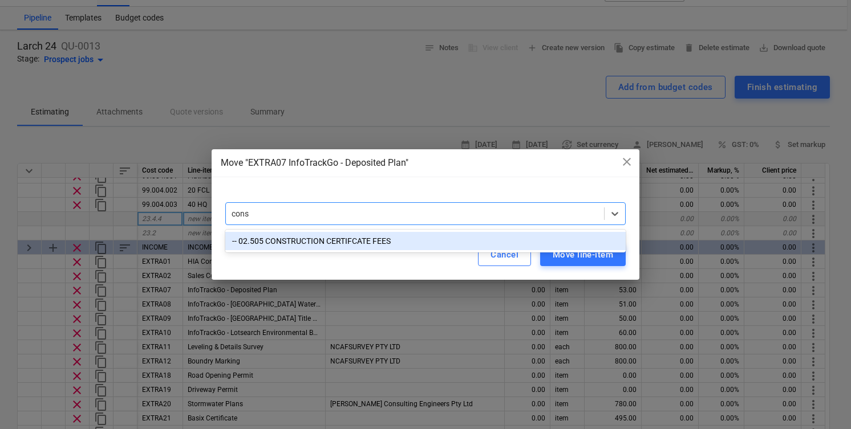
click at [515, 242] on div "-- 02.505 CONSTRUCTION CERTIFCATE FEES" at bounding box center [425, 241] width 400 height 18
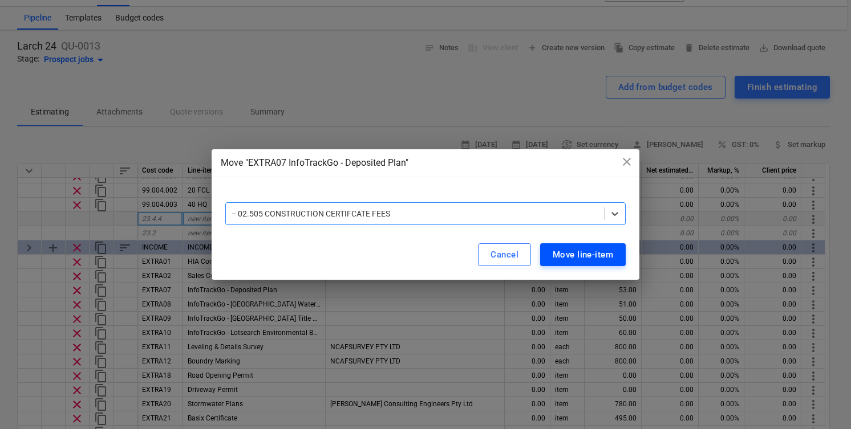
click at [571, 261] on div "Move line-item" at bounding box center [583, 254] width 60 height 15
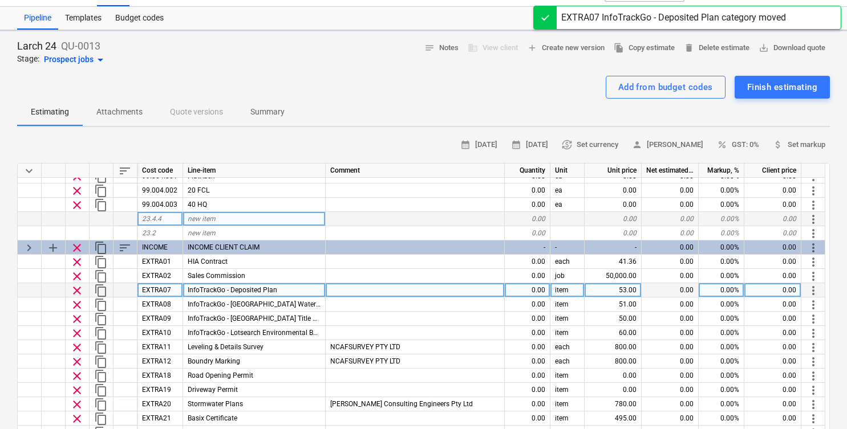
type textarea "x"
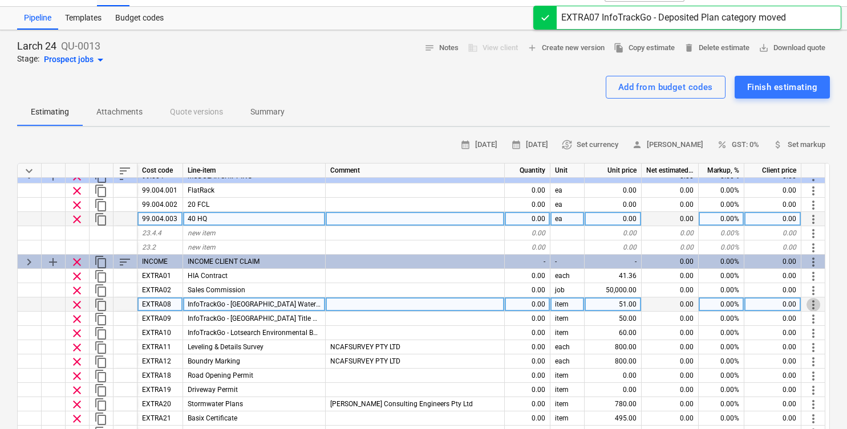
click at [817, 306] on span "more_vert" at bounding box center [813, 305] width 14 height 14
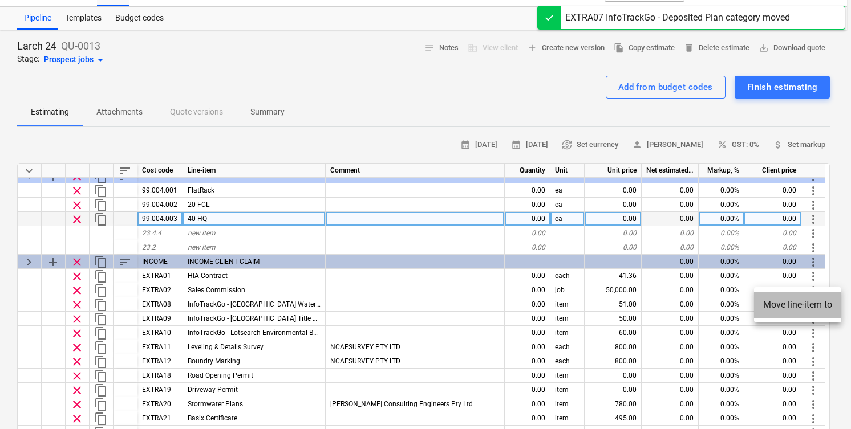
click at [795, 310] on li "Move line-item to" at bounding box center [797, 305] width 87 height 26
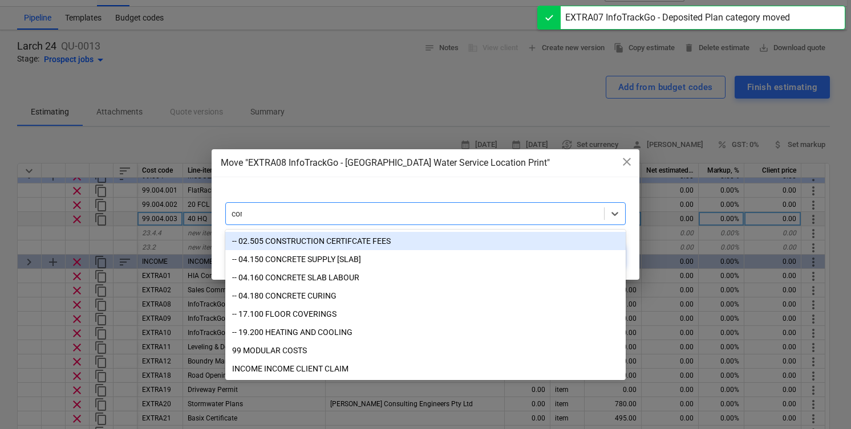
type input "cons"
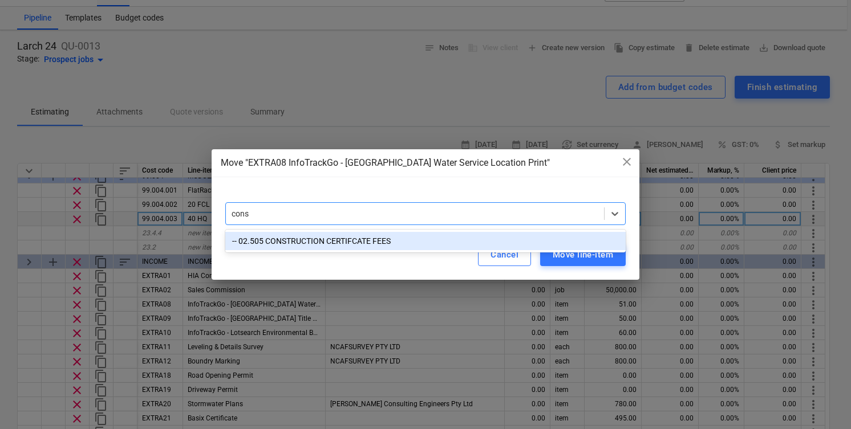
click at [494, 238] on div "-- 02.505 CONSTRUCTION CERTIFCATE FEES" at bounding box center [425, 241] width 400 height 18
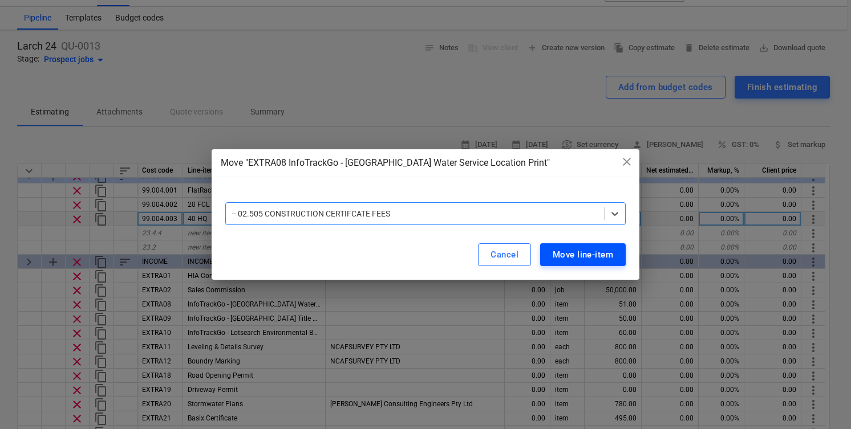
click at [573, 253] on div "Move line-item" at bounding box center [583, 254] width 60 height 15
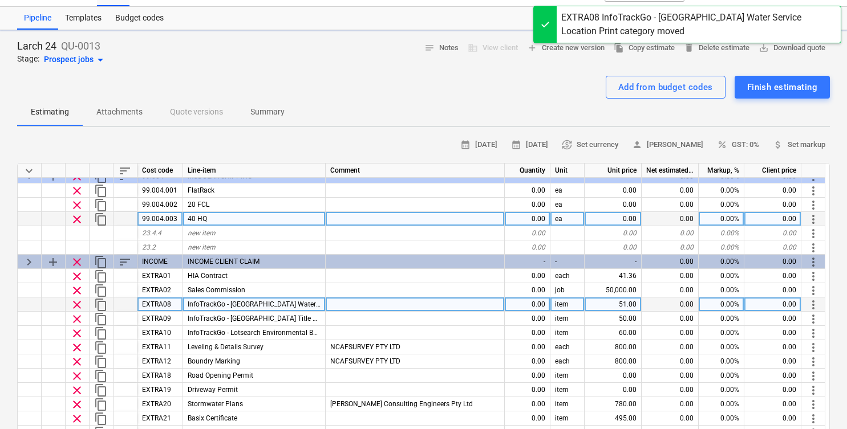
type textarea "x"
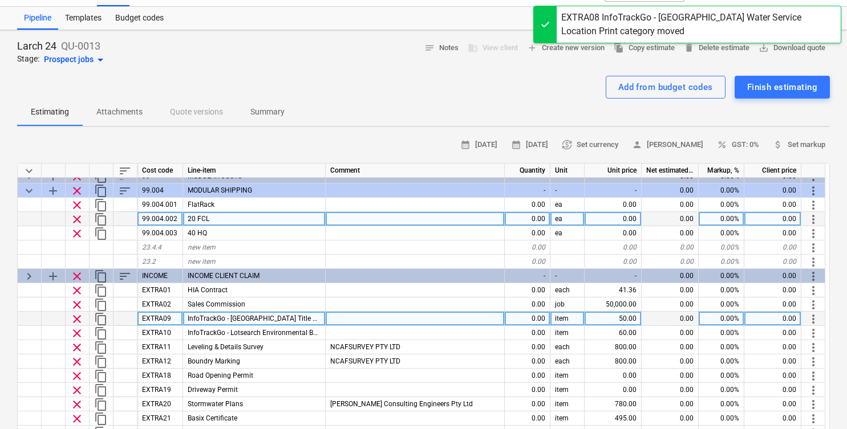
click at [809, 320] on span "more_vert" at bounding box center [813, 319] width 14 height 14
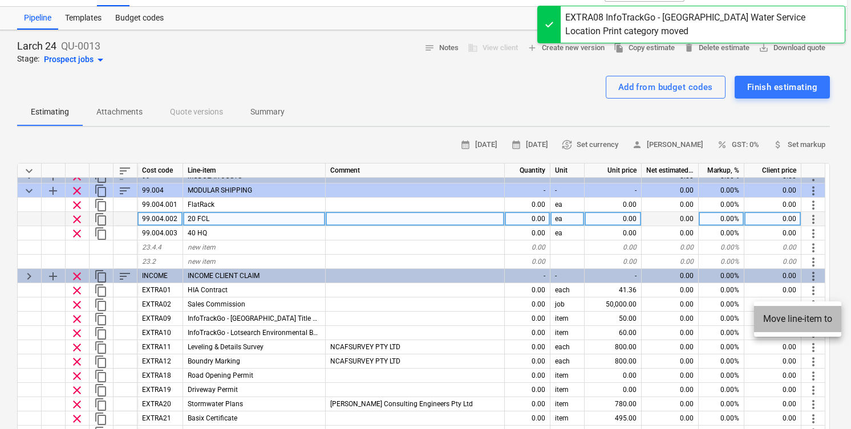
click at [787, 318] on li "Move line-item to" at bounding box center [797, 319] width 87 height 26
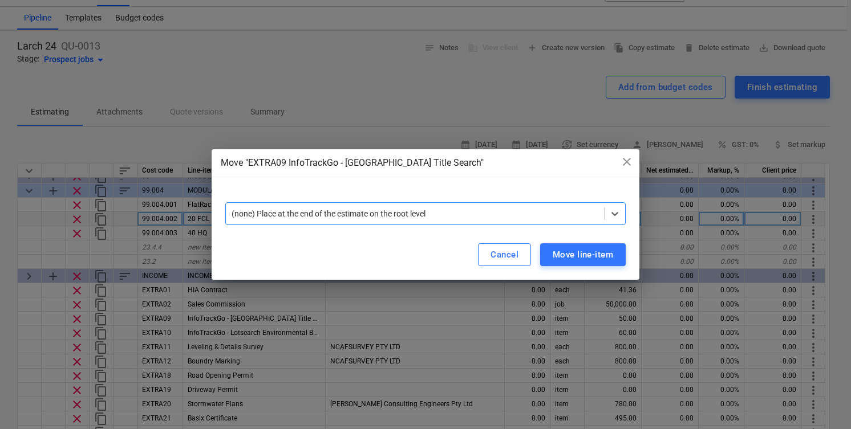
click at [530, 221] on div "(none) Place at the end of the estimate on the root level" at bounding box center [415, 214] width 378 height 16
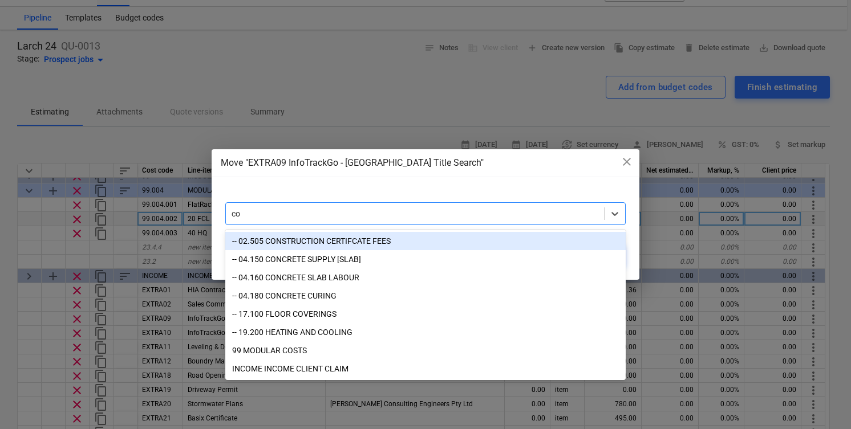
type input "con"
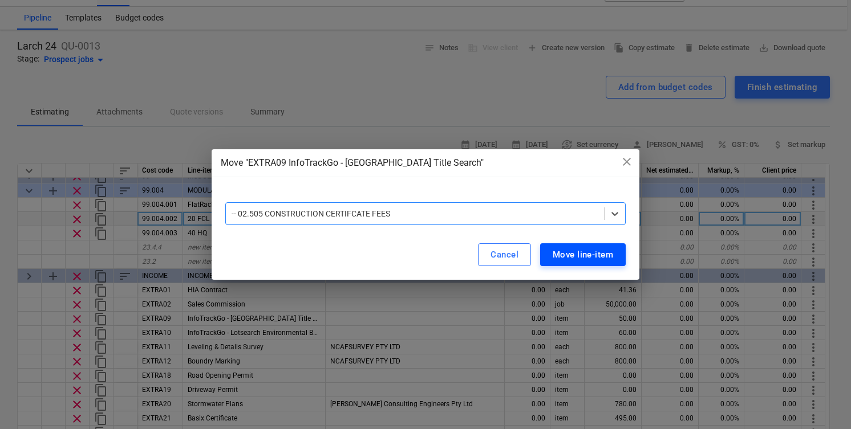
click at [575, 254] on div "Move line-item" at bounding box center [583, 254] width 60 height 15
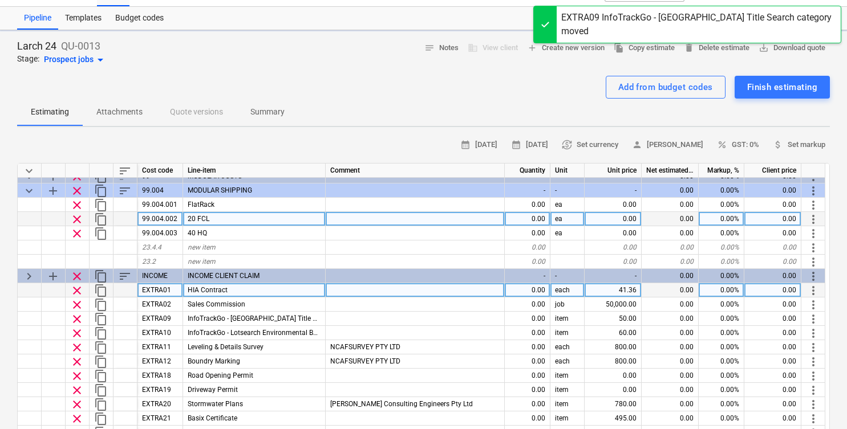
type textarea "x"
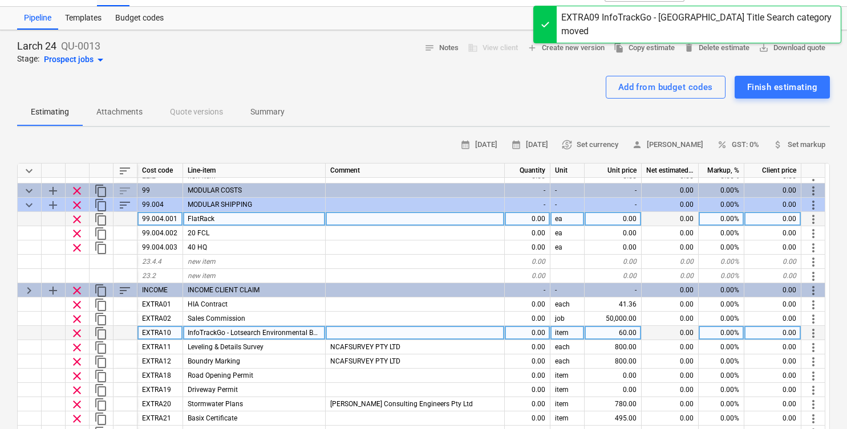
click at [812, 334] on span "more_vert" at bounding box center [813, 334] width 14 height 14
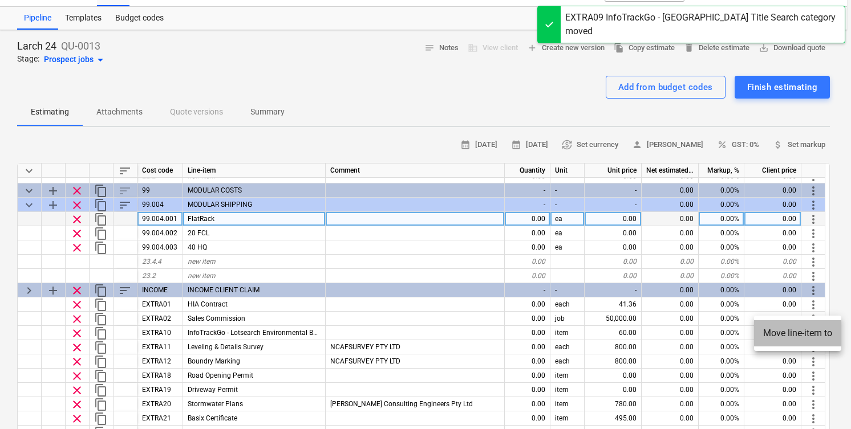
click at [783, 335] on li "Move line-item to" at bounding box center [797, 333] width 87 height 26
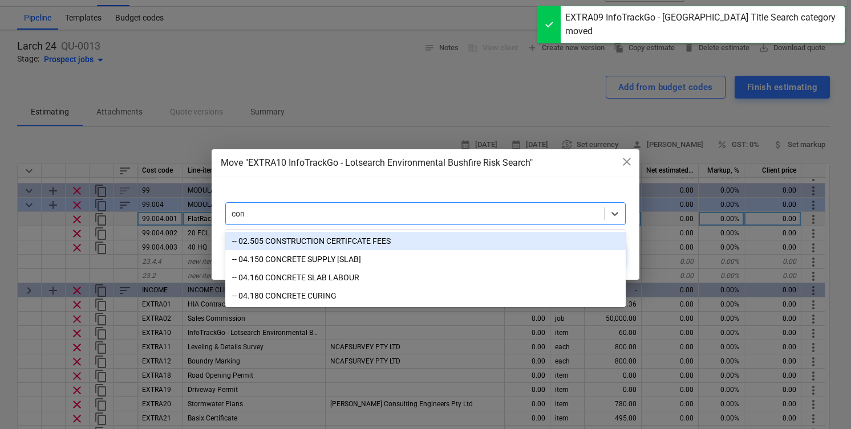
type input "cons"
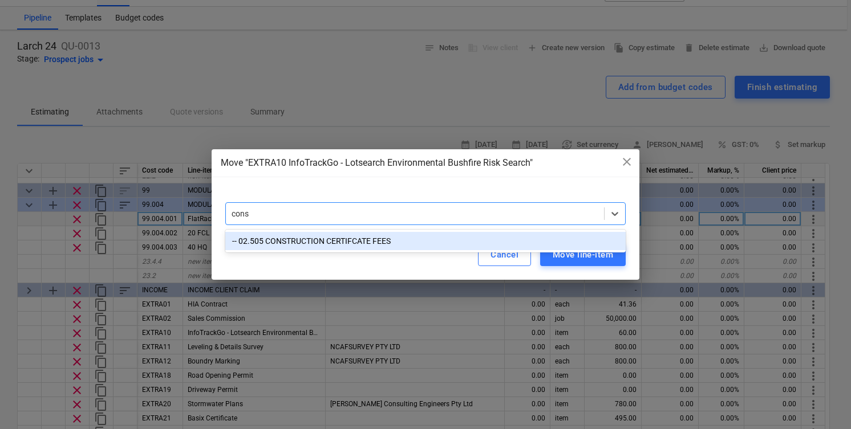
click at [408, 240] on div "-- 02.505 CONSTRUCTION CERTIFCATE FEES" at bounding box center [425, 241] width 400 height 18
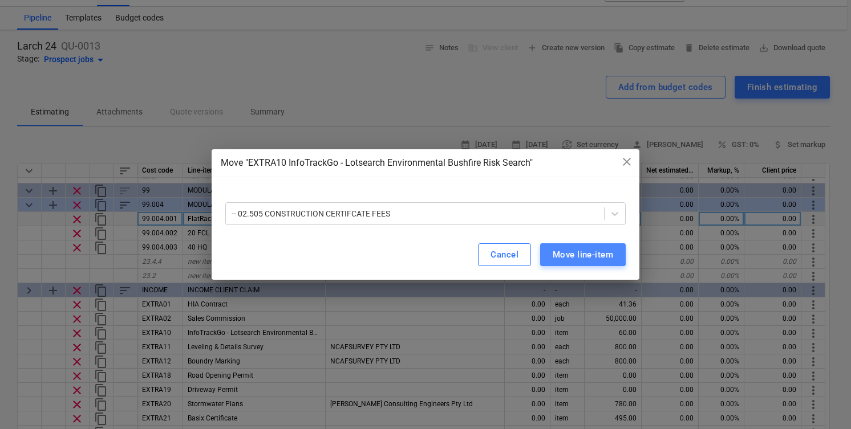
click at [594, 251] on div "Move line-item" at bounding box center [583, 254] width 60 height 15
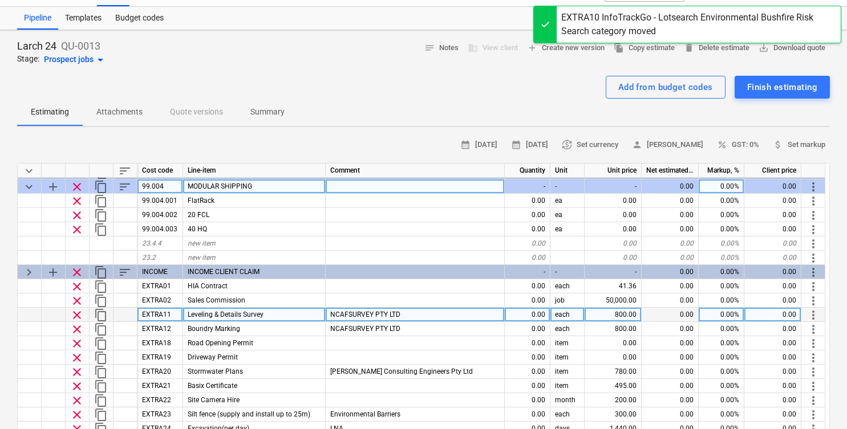
scroll to position [8898, 0]
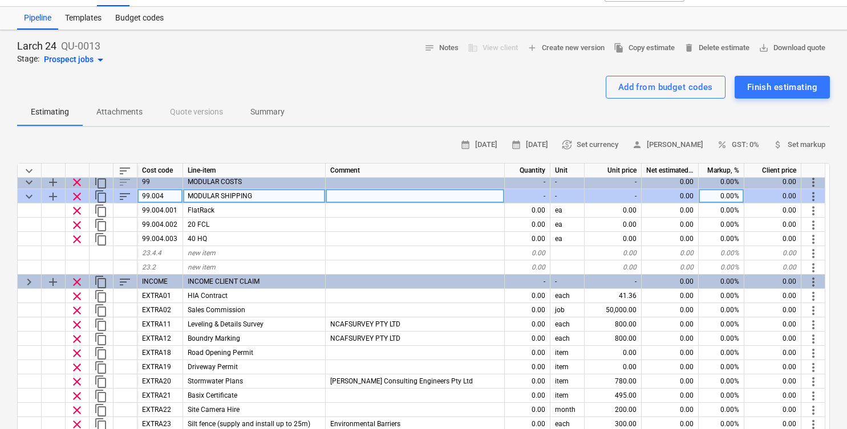
click at [25, 195] on span "keyboard_arrow_down" at bounding box center [29, 197] width 14 height 14
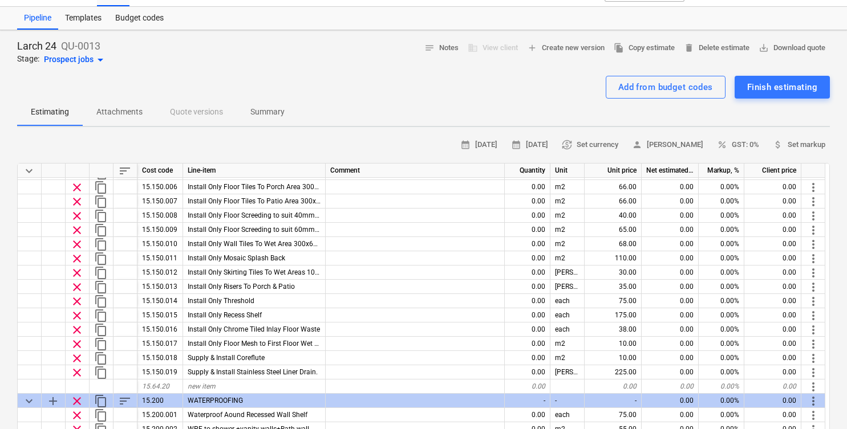
click at [25, 167] on span "keyboard_arrow_down" at bounding box center [29, 171] width 14 height 14
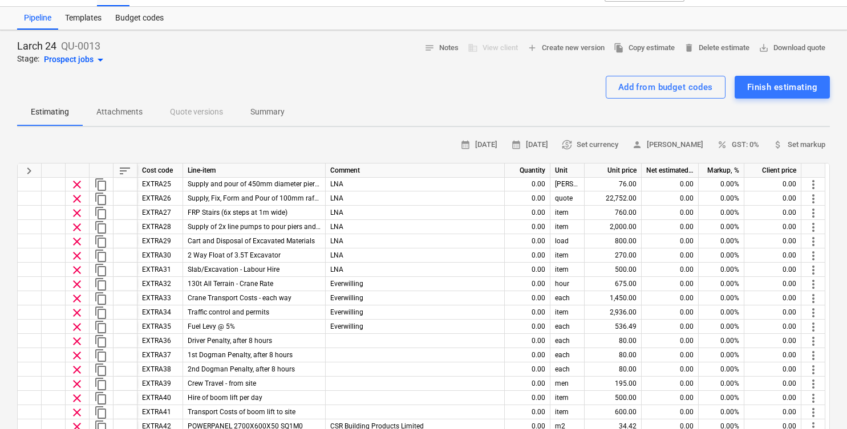
scroll to position [528, 0]
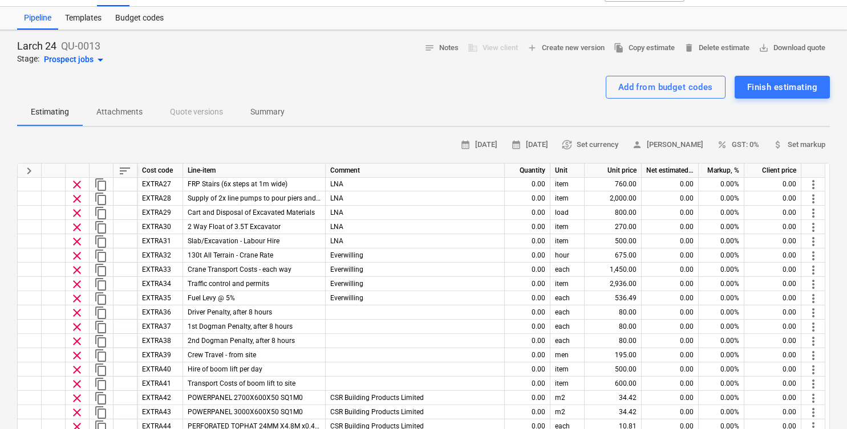
click at [27, 172] on span "keyboard_arrow_right" at bounding box center [29, 171] width 14 height 14
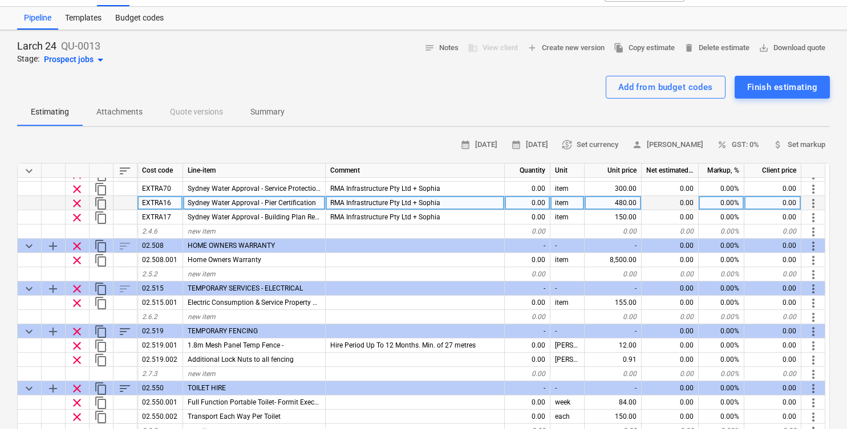
scroll to position [581, 0]
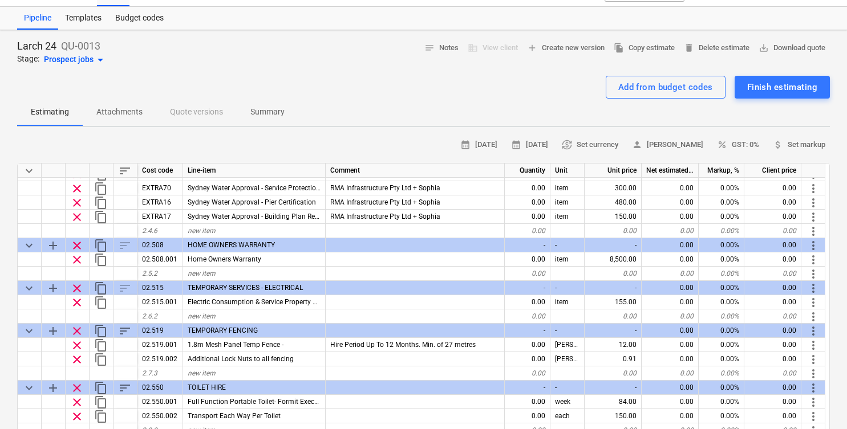
click at [29, 169] on span "keyboard_arrow_down" at bounding box center [29, 171] width 14 height 14
type textarea "x"
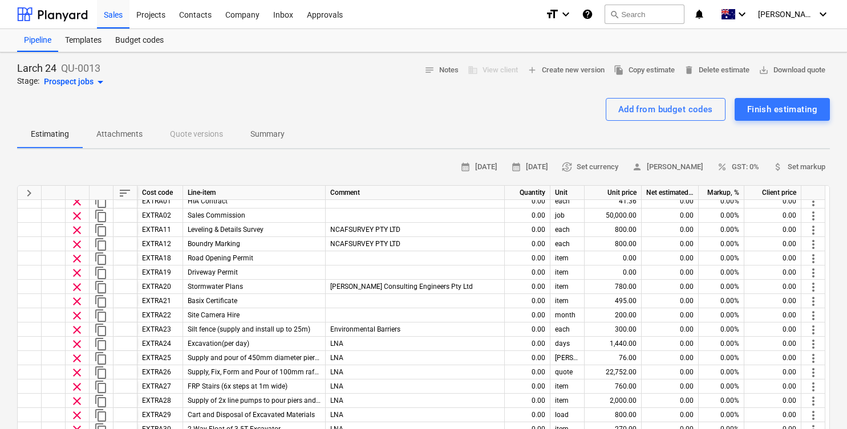
scroll to position [347, 0]
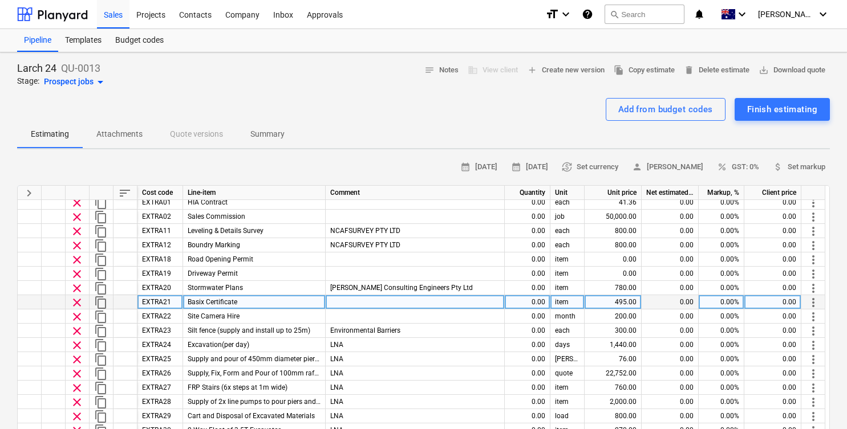
click at [280, 298] on div "Basix Certificate" at bounding box center [254, 302] width 143 height 14
click at [814, 300] on span "more_vert" at bounding box center [813, 303] width 14 height 14
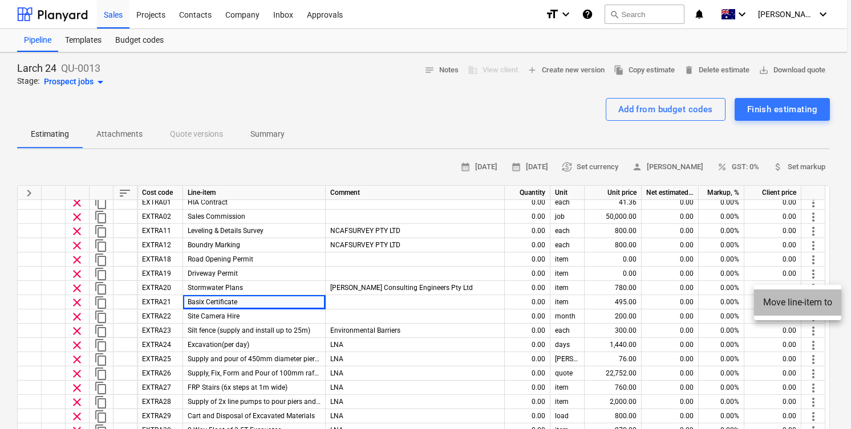
click at [799, 300] on li "Move line-item to" at bounding box center [797, 303] width 87 height 26
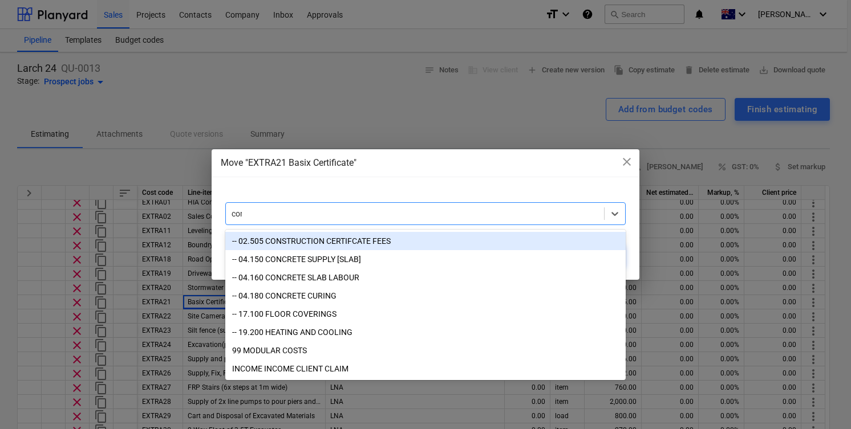
type input "cons"
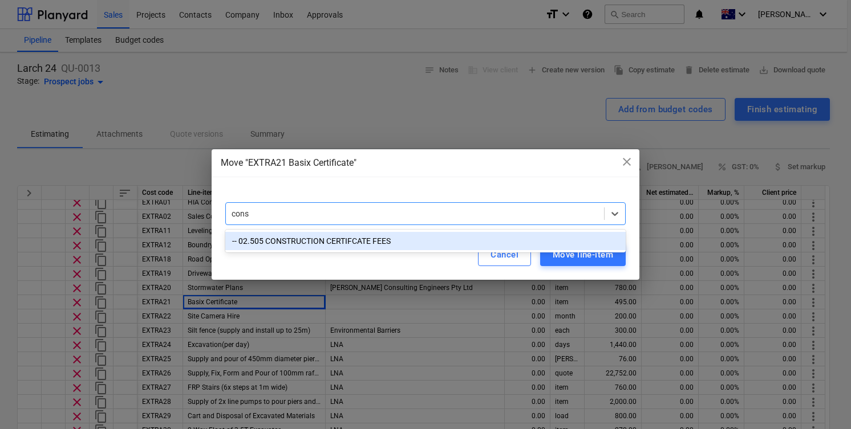
click at [423, 237] on div "-- 02.505 CONSTRUCTION CERTIFCATE FEES" at bounding box center [425, 241] width 400 height 18
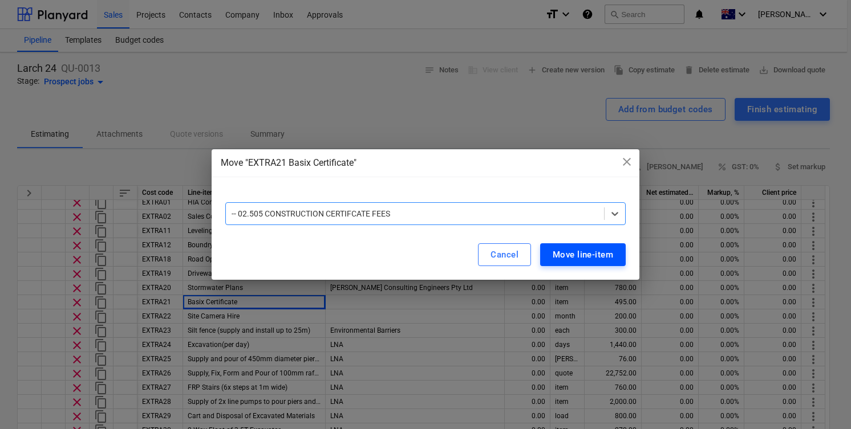
click at [557, 250] on div "Move line-item" at bounding box center [583, 254] width 60 height 15
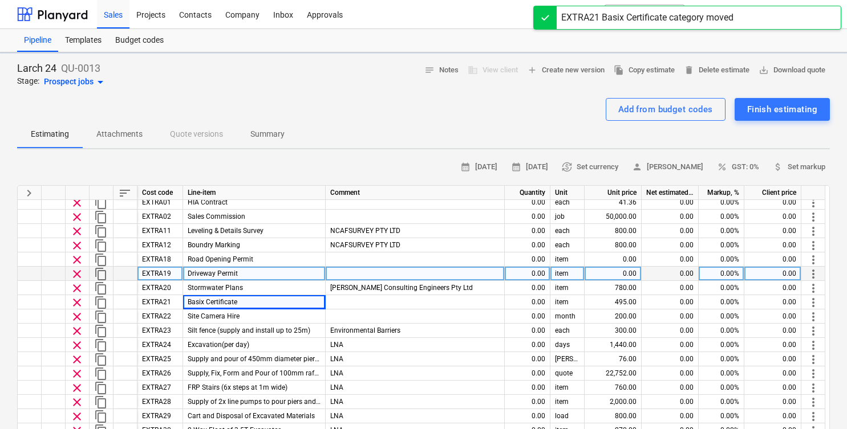
type textarea "x"
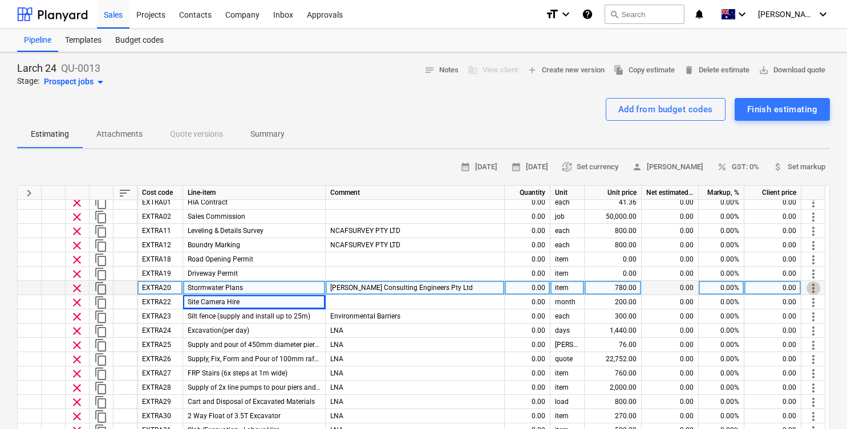
click at [818, 291] on span "more_vert" at bounding box center [813, 289] width 14 height 14
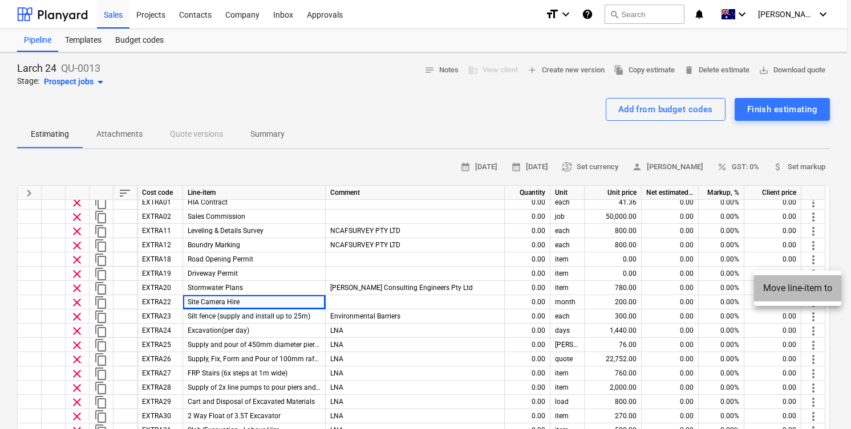
click at [785, 293] on li "Move line-item to" at bounding box center [797, 288] width 87 height 26
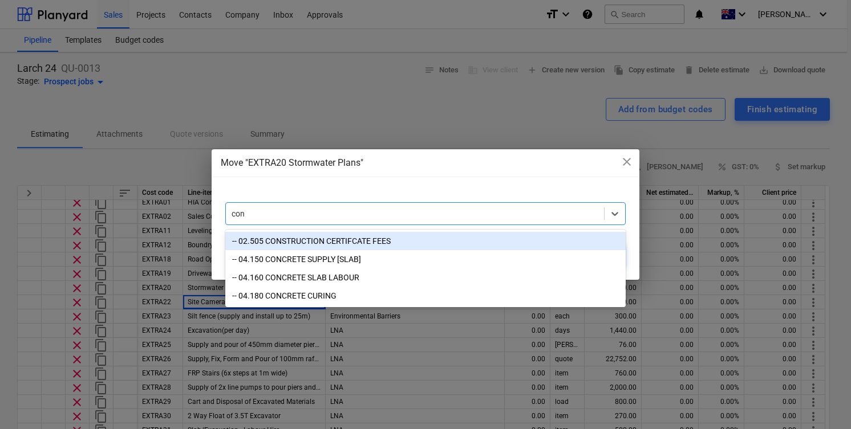
type input "cons"
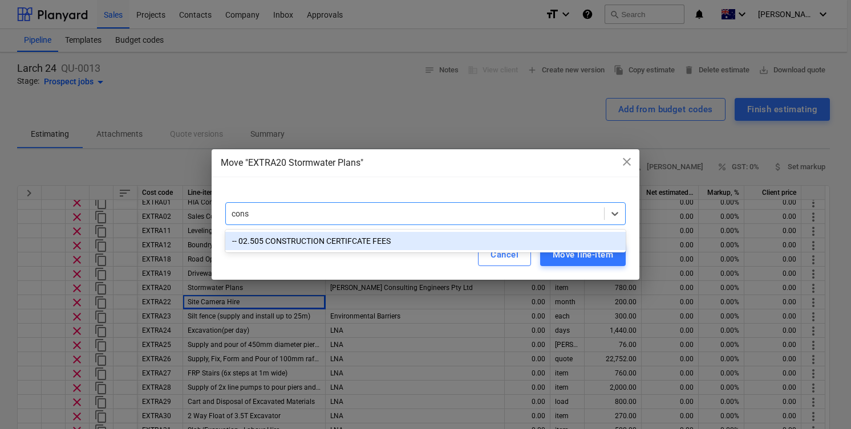
click at [400, 239] on div "-- 02.505 CONSTRUCTION CERTIFCATE FEES" at bounding box center [425, 241] width 400 height 18
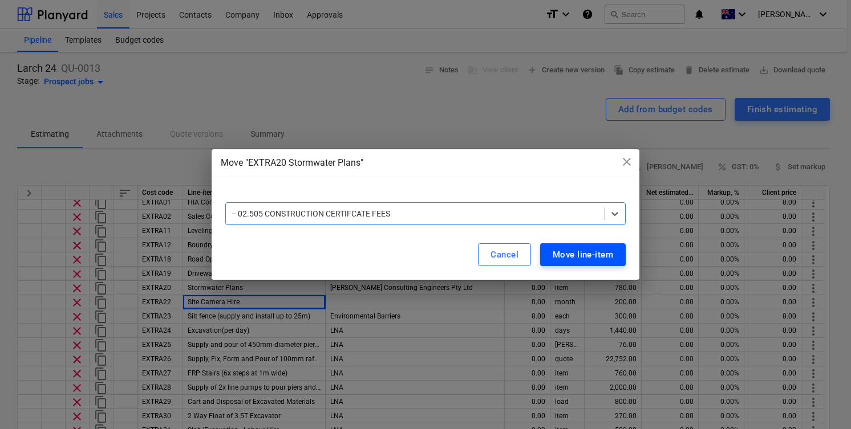
click at [567, 251] on div "Move line-item" at bounding box center [583, 254] width 60 height 15
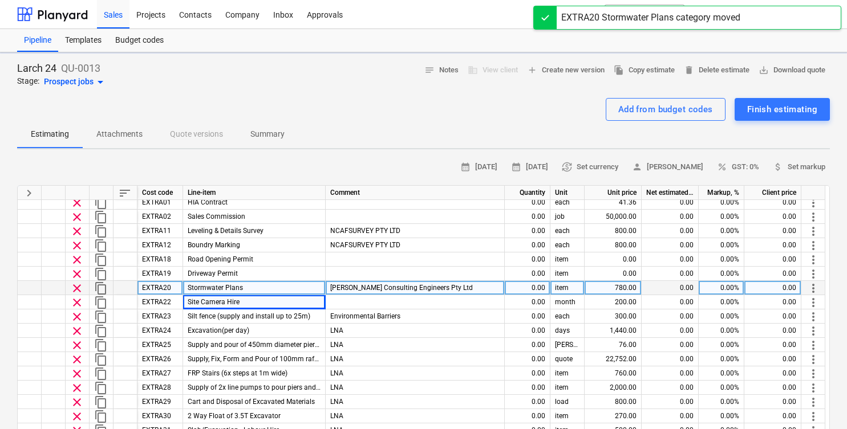
click at [301, 285] on div "Stormwater Plans" at bounding box center [254, 288] width 143 height 14
type textarea "x"
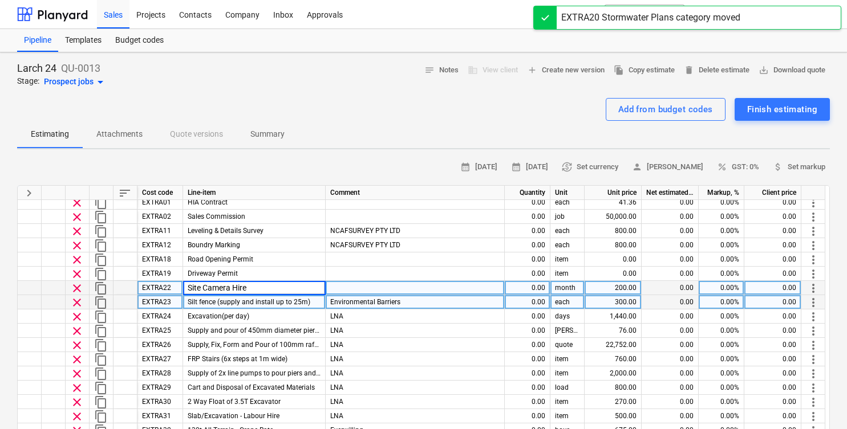
click at [306, 303] on span "Silt fence (supply and install up to 25m)" at bounding box center [249, 302] width 123 height 8
click at [304, 282] on div "Site Camera Hire" at bounding box center [254, 288] width 143 height 14
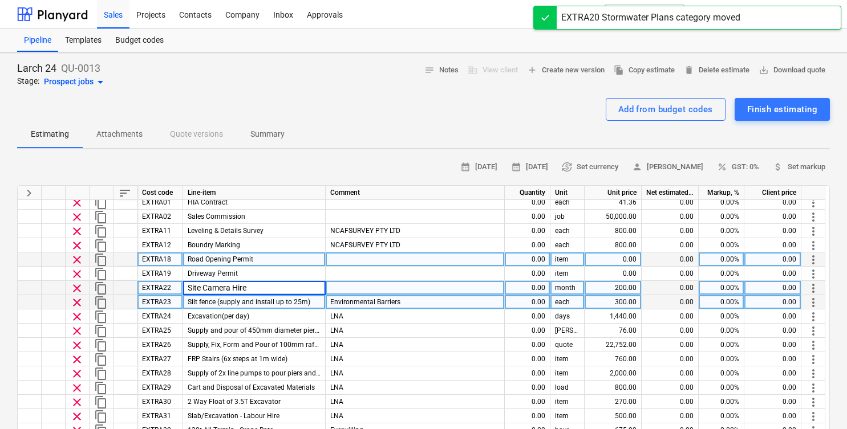
click at [300, 265] on div "Road Opening Permit" at bounding box center [254, 260] width 143 height 14
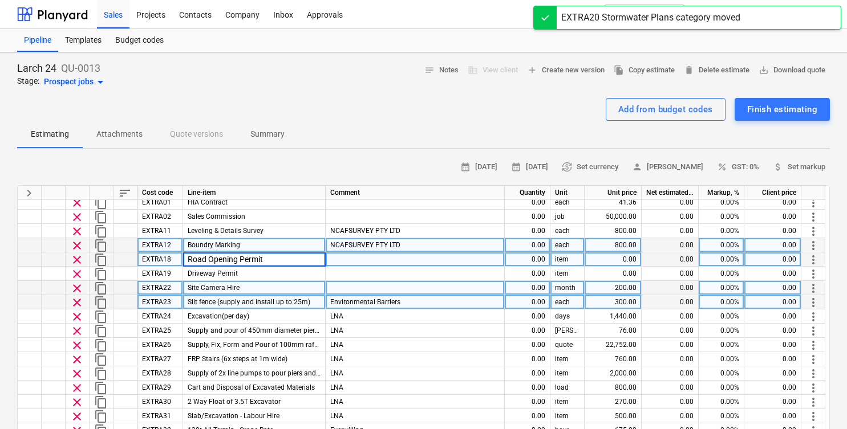
click at [302, 240] on div "Boundry Marking" at bounding box center [254, 245] width 143 height 14
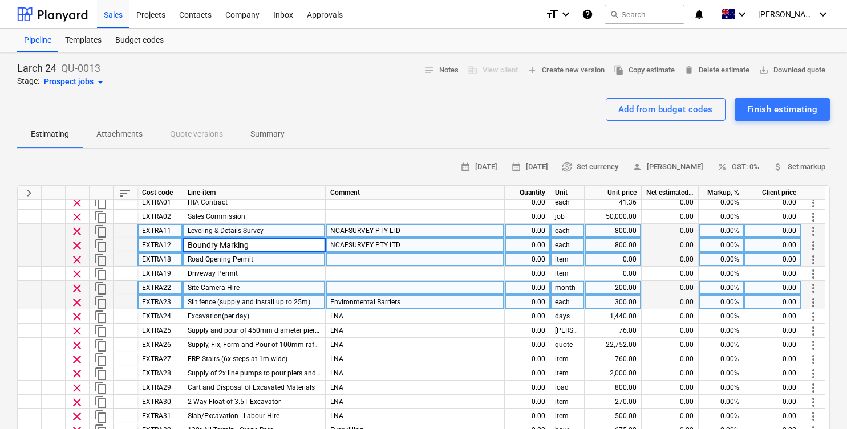
click at [312, 232] on div "Leveling & Details Survey" at bounding box center [254, 231] width 143 height 14
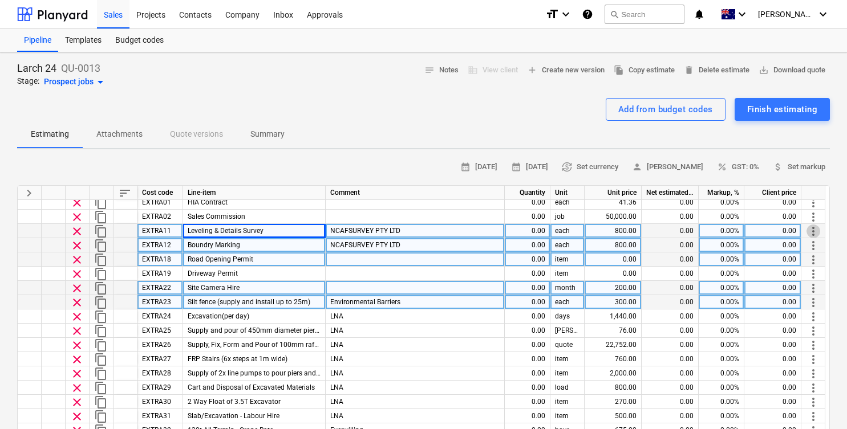
click at [817, 228] on span "more_vert" at bounding box center [813, 232] width 14 height 14
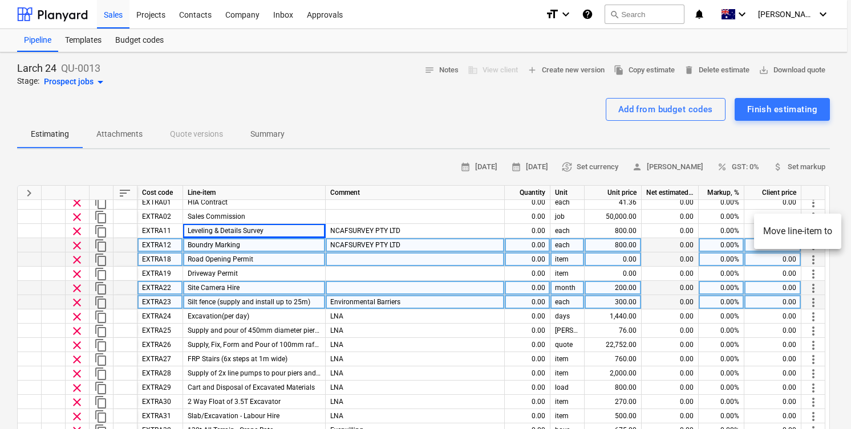
click at [800, 232] on li "Move line-item to" at bounding box center [797, 231] width 87 height 26
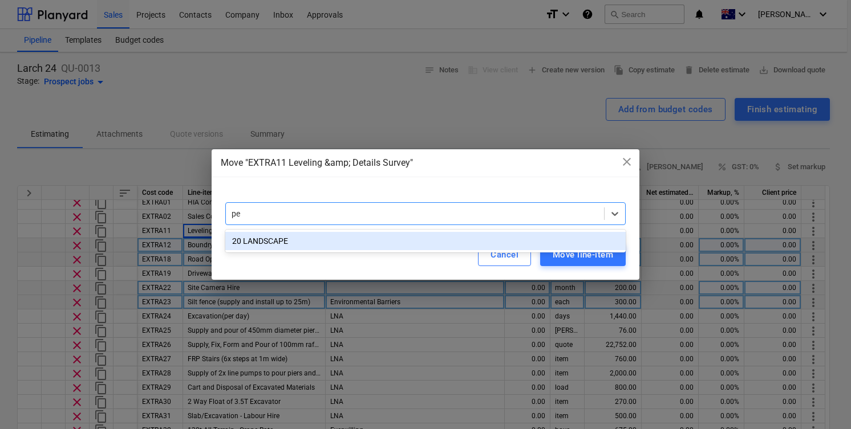
type input "p"
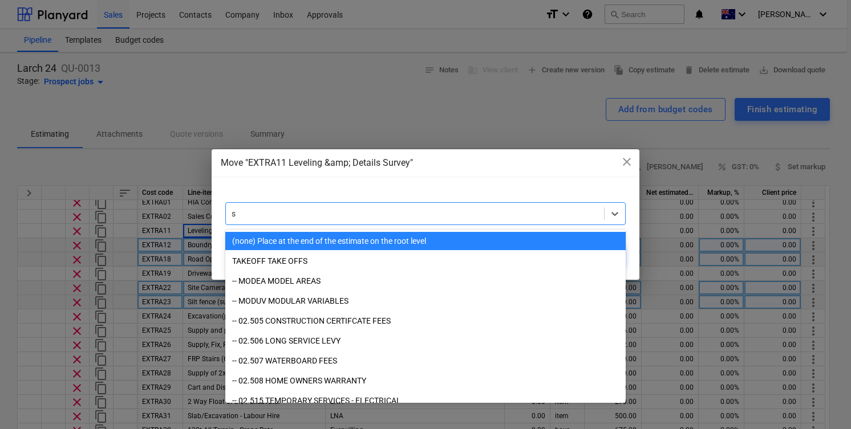
type input "su"
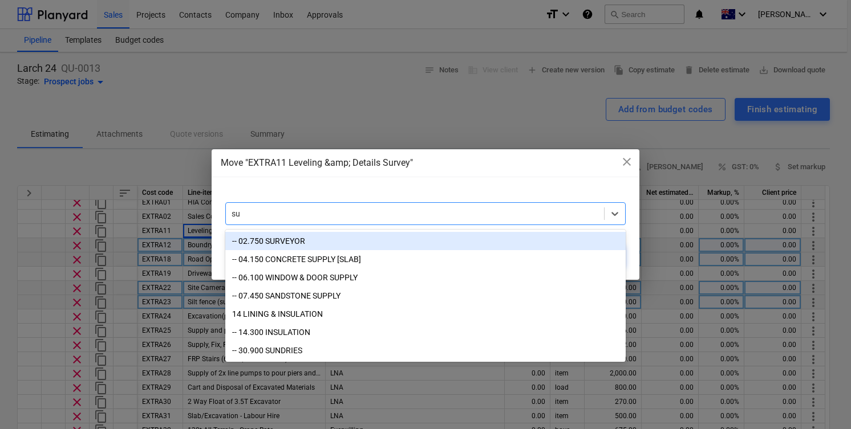
click at [435, 240] on div "-- 02.750 SURVEYOR" at bounding box center [425, 241] width 400 height 18
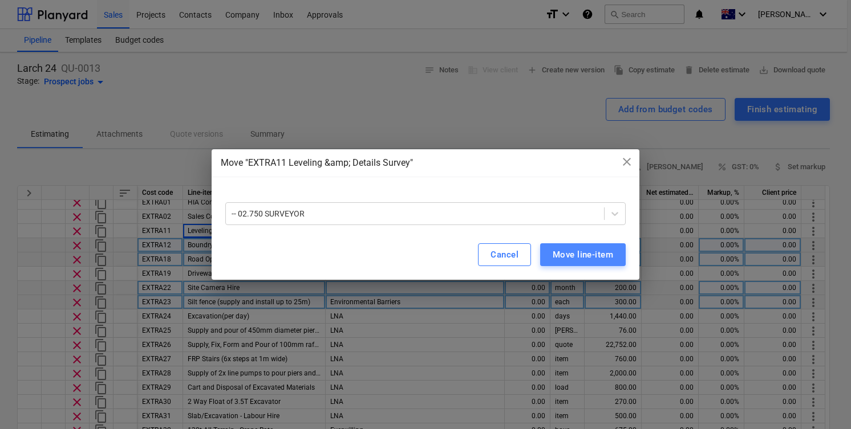
click at [602, 257] on div "Move line-item" at bounding box center [583, 254] width 60 height 15
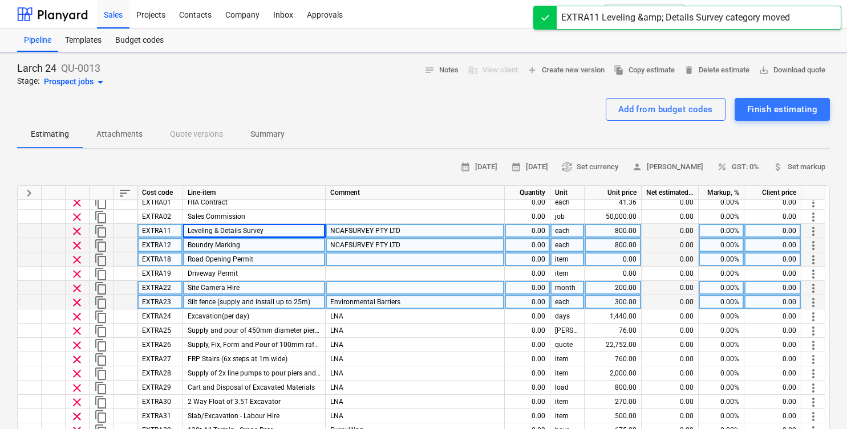
type textarea "x"
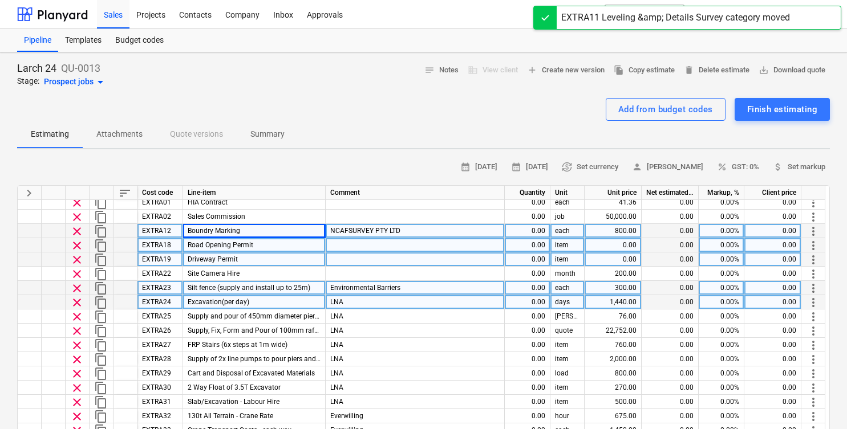
click at [810, 226] on span "more_vert" at bounding box center [813, 232] width 14 height 14
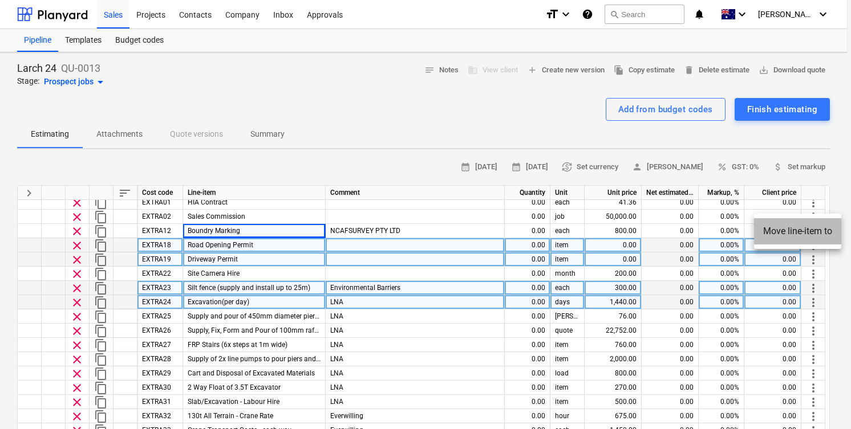
click at [798, 237] on li "Move line-item to" at bounding box center [797, 231] width 87 height 26
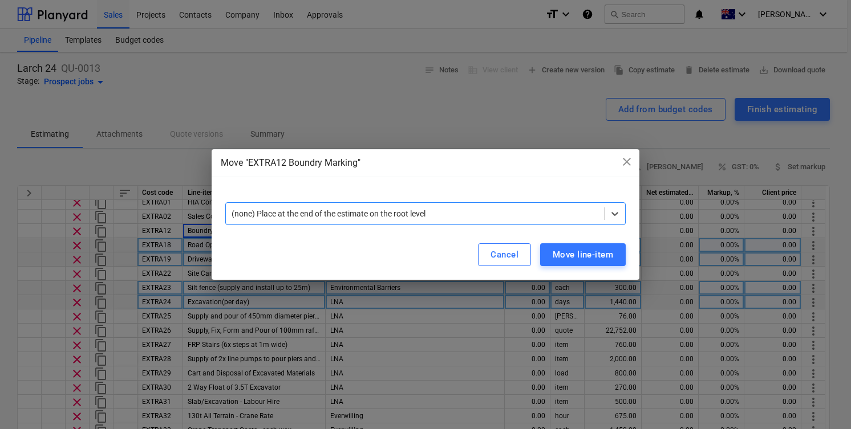
click at [456, 215] on div at bounding box center [415, 213] width 367 height 11
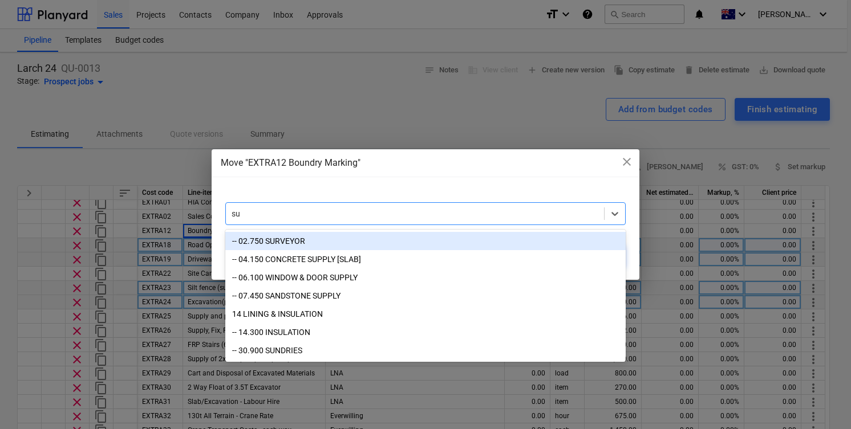
type input "sur"
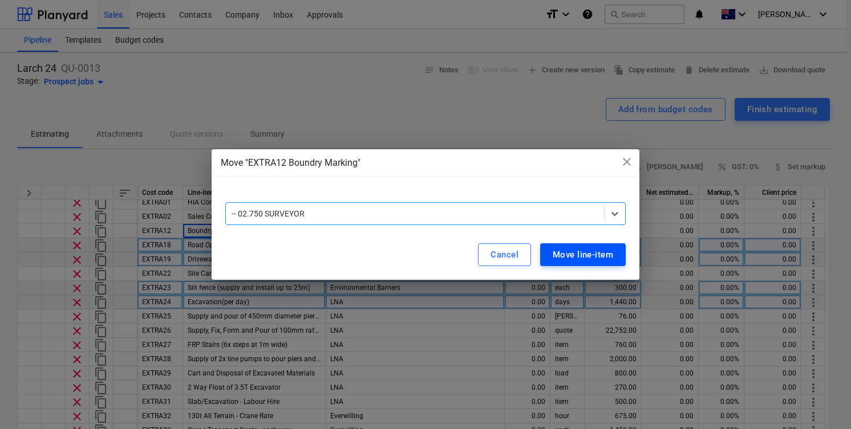
click at [592, 251] on div "Move line-item" at bounding box center [583, 254] width 60 height 15
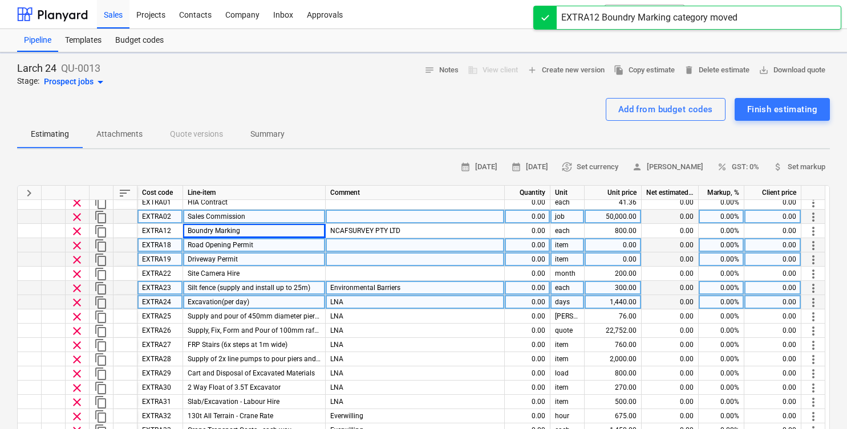
type textarea "x"
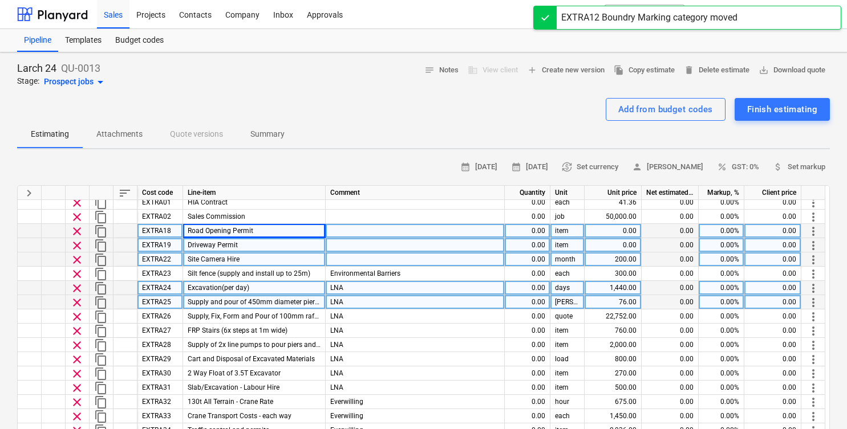
click at [812, 228] on span "more_vert" at bounding box center [813, 232] width 14 height 14
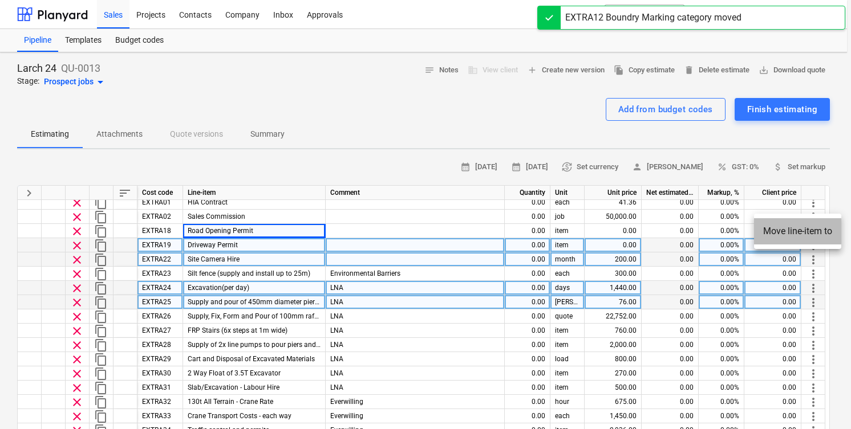
click at [779, 234] on li "Move line-item to" at bounding box center [797, 231] width 87 height 26
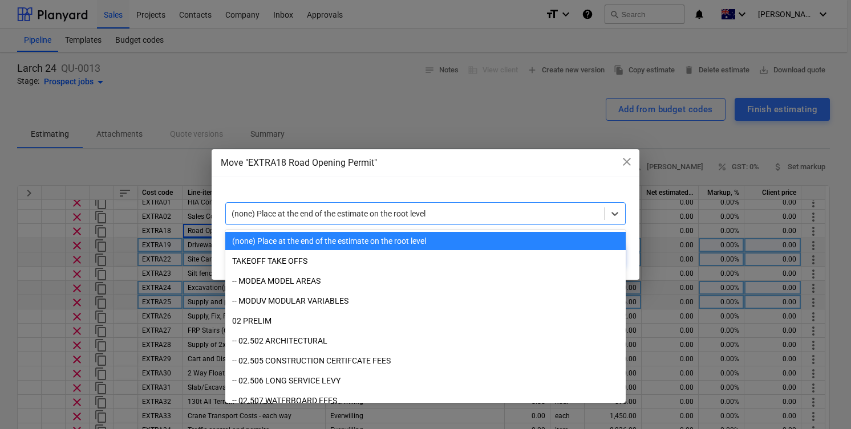
click at [530, 220] on div at bounding box center [415, 213] width 367 height 11
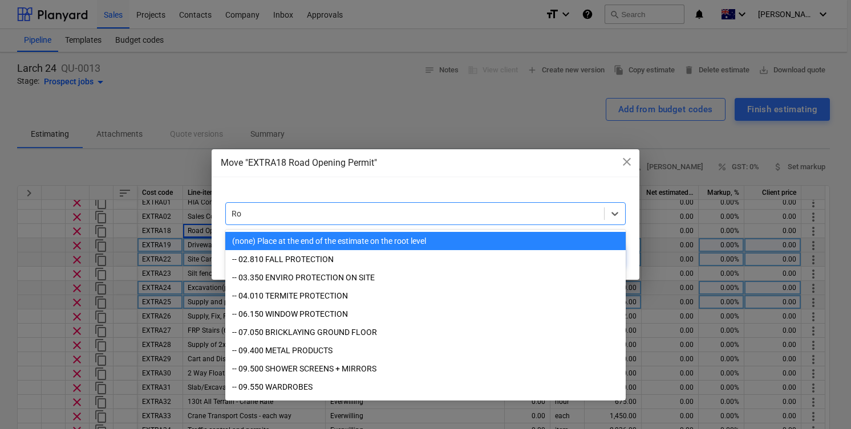
type input "R"
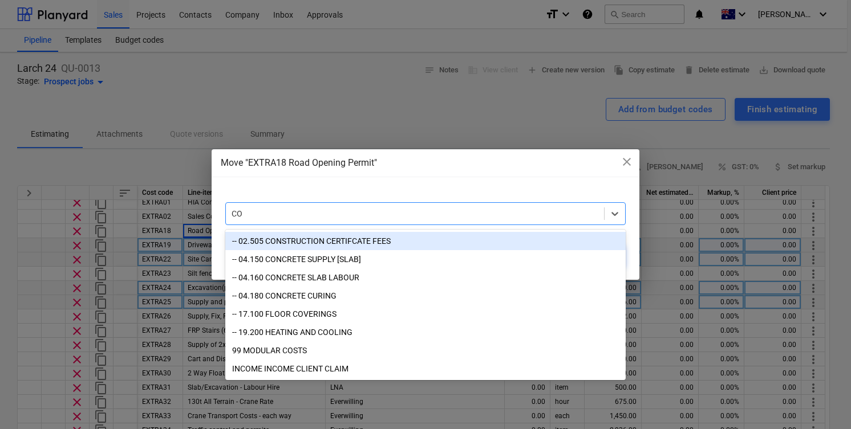
type input "COn"
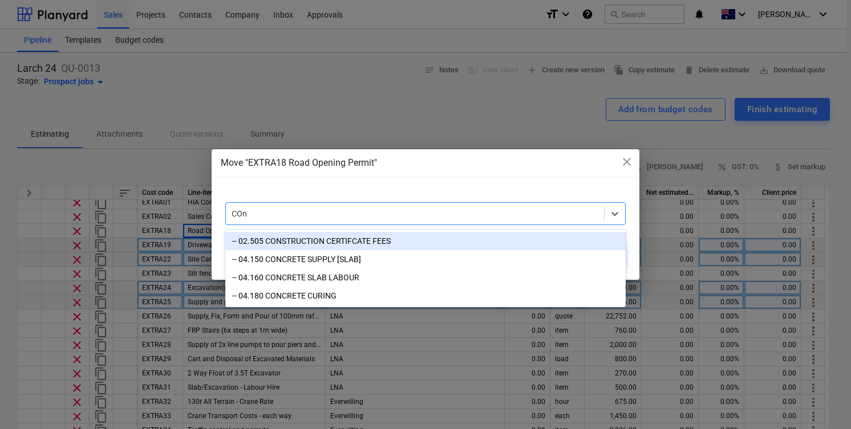
click at [424, 242] on div "-- 02.505 CONSTRUCTION CERTIFCATE FEES" at bounding box center [425, 241] width 400 height 18
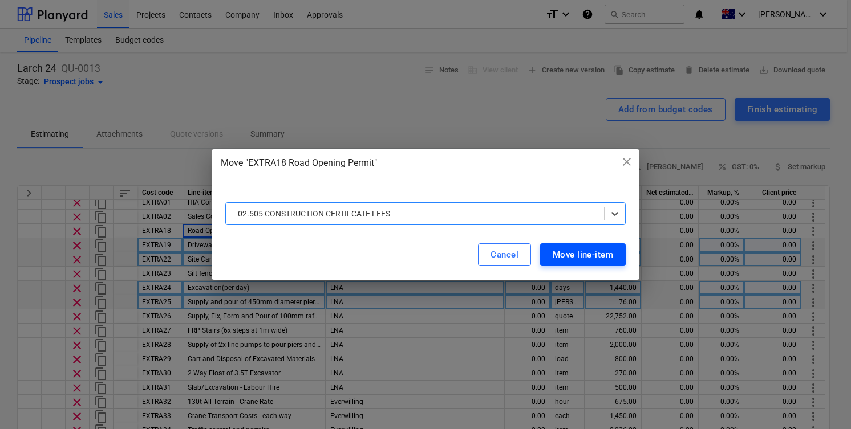
click at [569, 255] on div "Move line-item" at bounding box center [583, 254] width 60 height 15
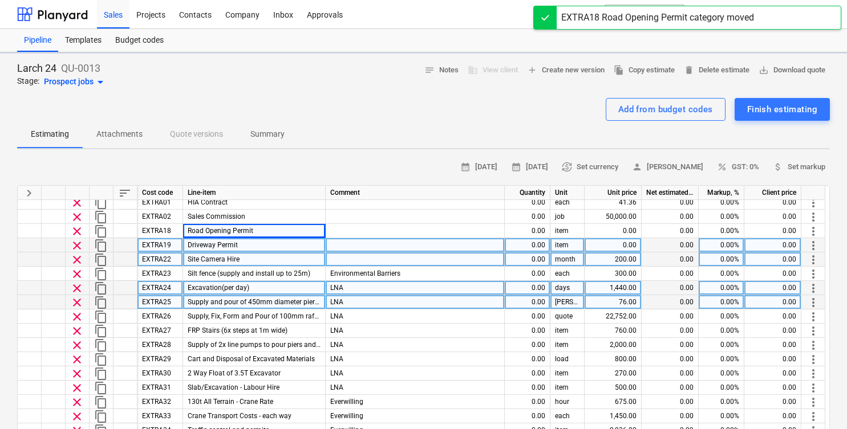
type textarea "x"
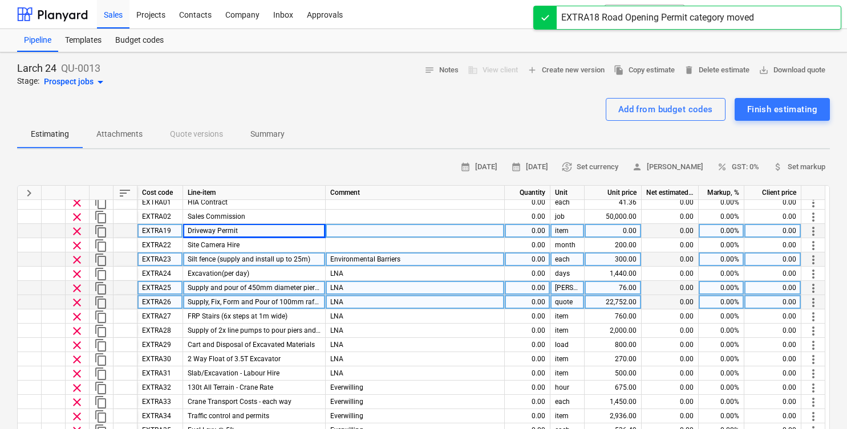
click at [815, 234] on span "more_vert" at bounding box center [813, 232] width 14 height 14
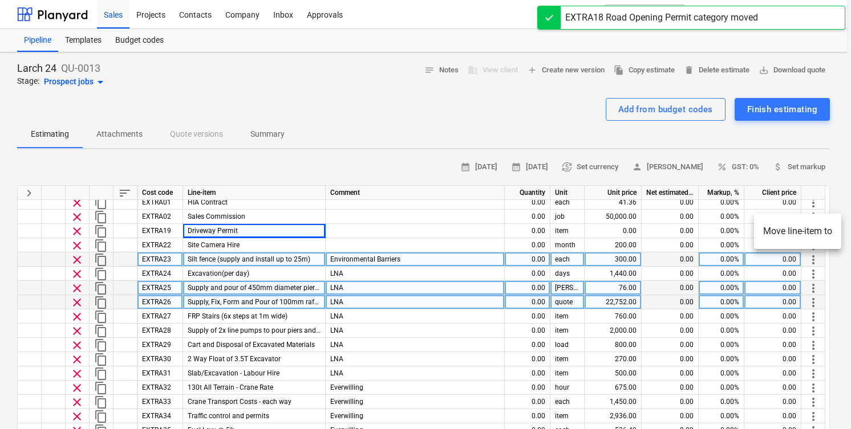
click at [791, 237] on li "Move line-item to" at bounding box center [797, 231] width 87 height 26
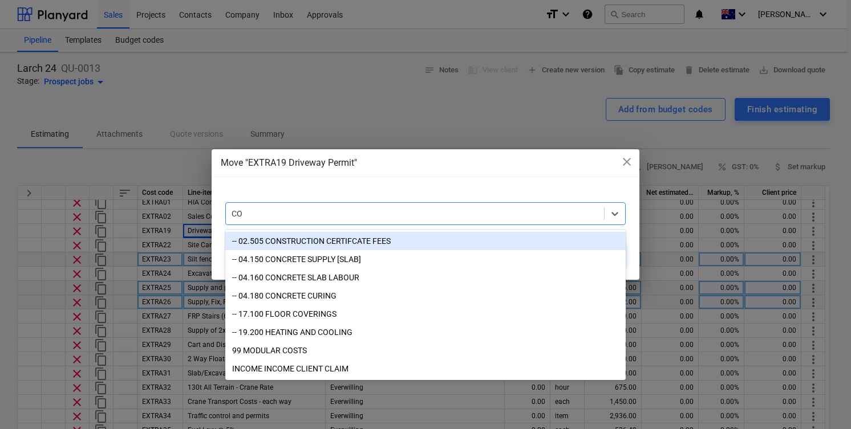
type input "COn"
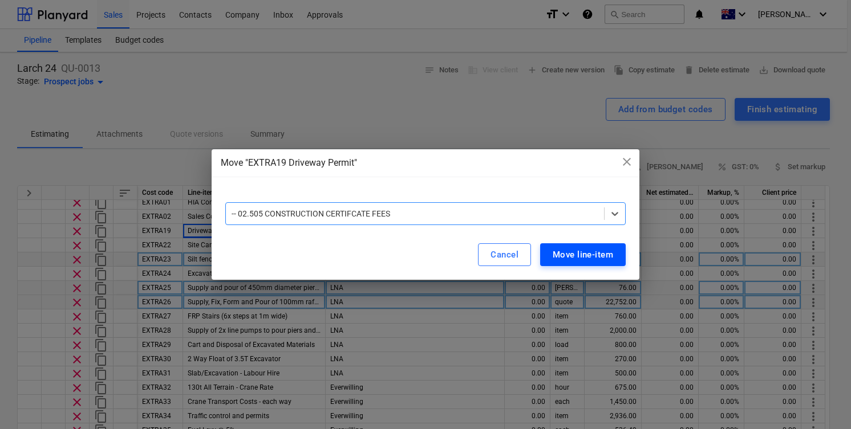
click at [572, 261] on div "Move line-item" at bounding box center [583, 254] width 60 height 15
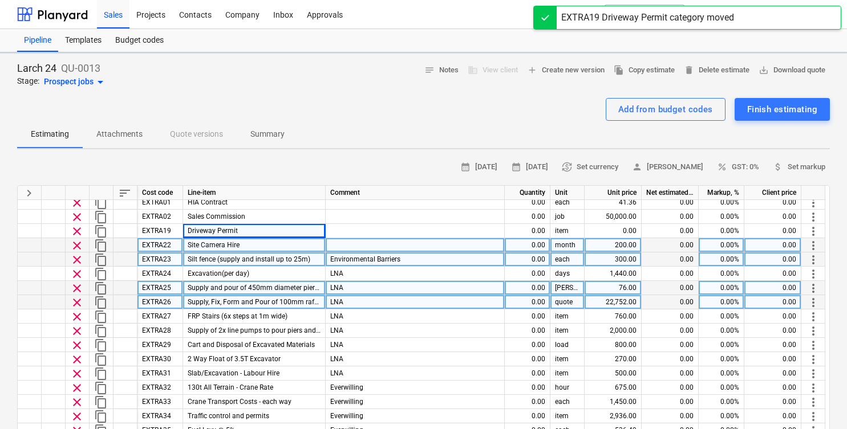
type textarea "x"
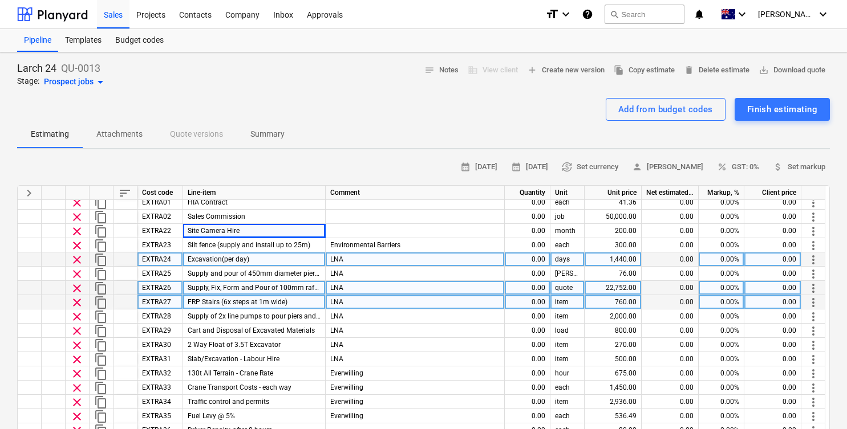
click at [816, 257] on span "more_vert" at bounding box center [813, 260] width 14 height 14
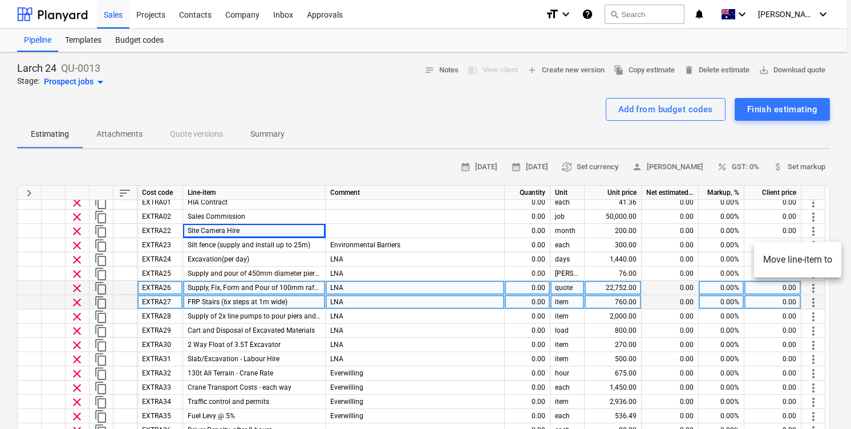
click at [800, 261] on li "Move line-item to" at bounding box center [797, 260] width 87 height 26
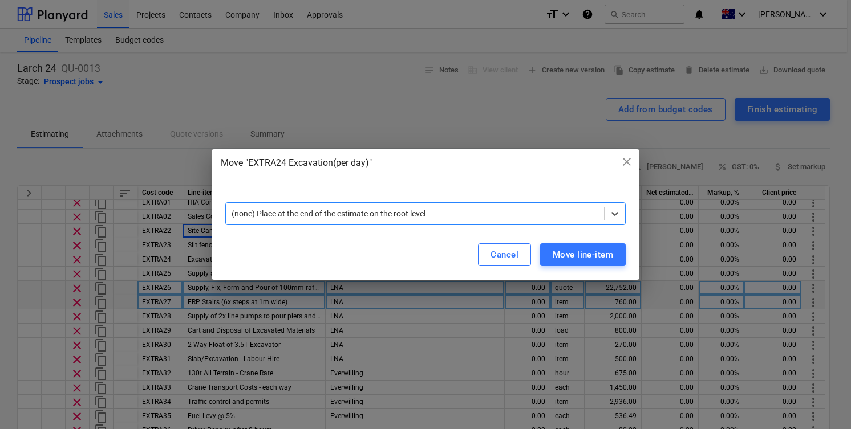
click at [436, 218] on div at bounding box center [415, 213] width 367 height 11
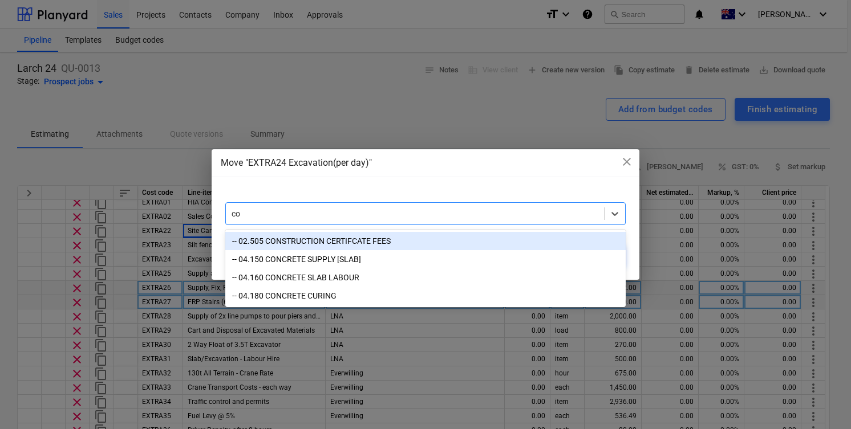
type input "c"
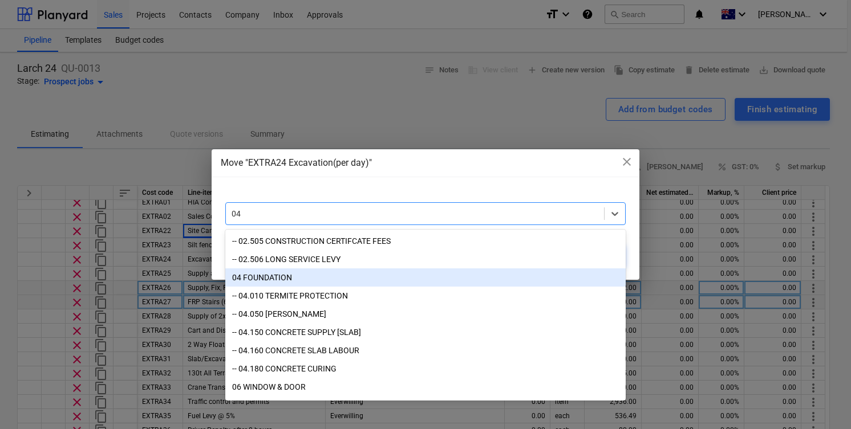
type input "0"
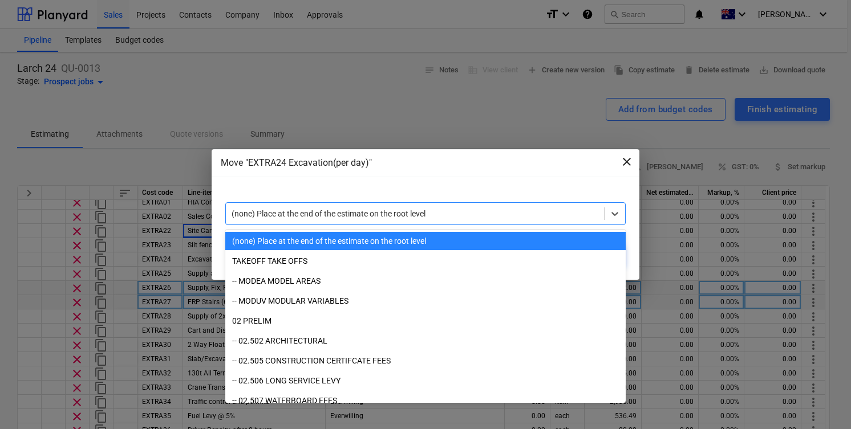
click at [632, 156] on span "close" at bounding box center [627, 162] width 14 height 14
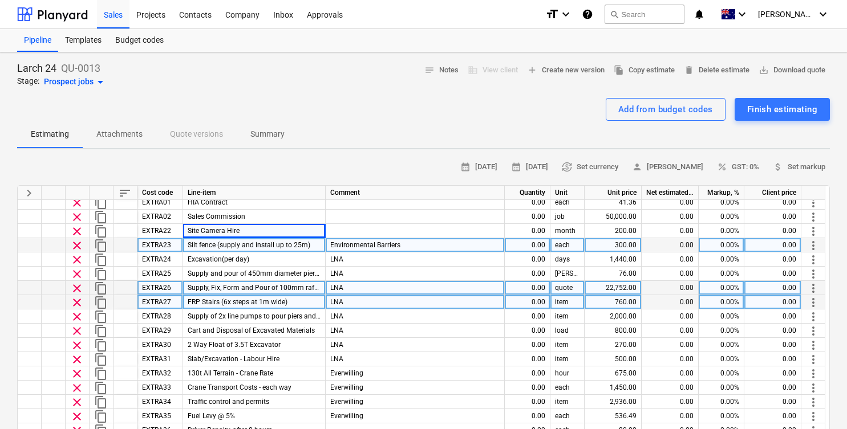
click at [283, 246] on span "Silt fence (supply and install up to 25m)" at bounding box center [249, 245] width 123 height 8
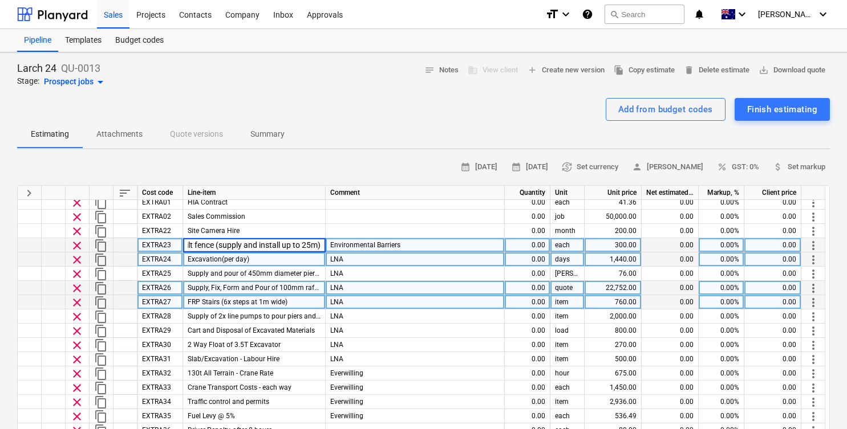
click at [269, 263] on div "Excavation(per day)" at bounding box center [254, 260] width 143 height 14
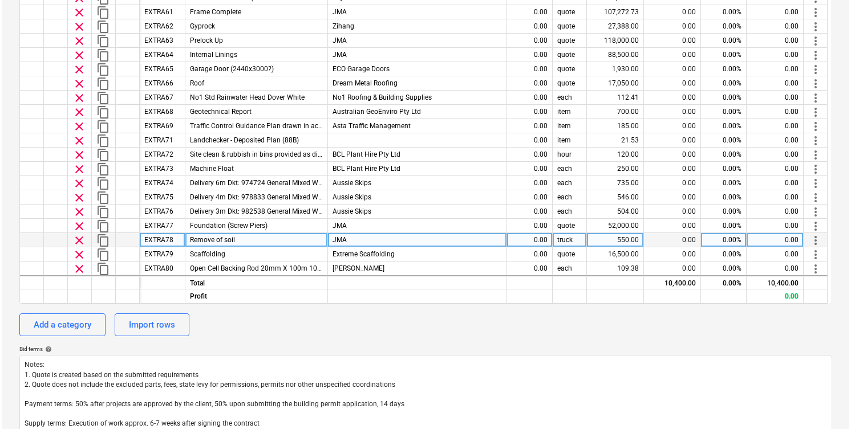
scroll to position [912, 0]
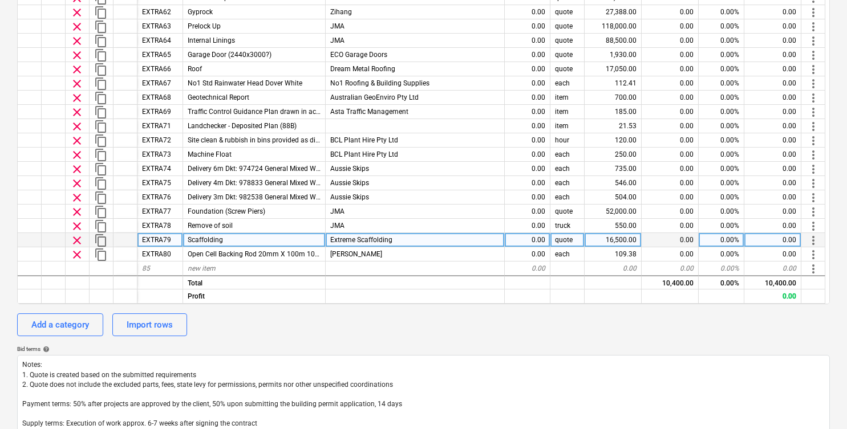
click at [808, 242] on span "more_vert" at bounding box center [813, 241] width 14 height 14
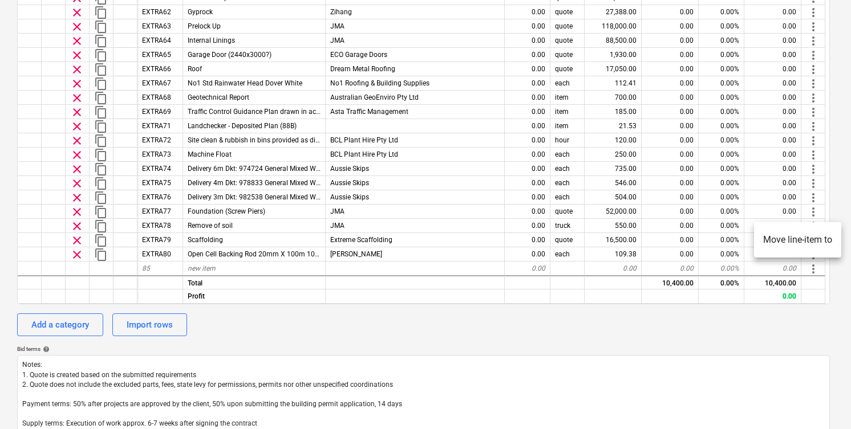
click at [799, 235] on li "Move line-item to" at bounding box center [797, 240] width 87 height 26
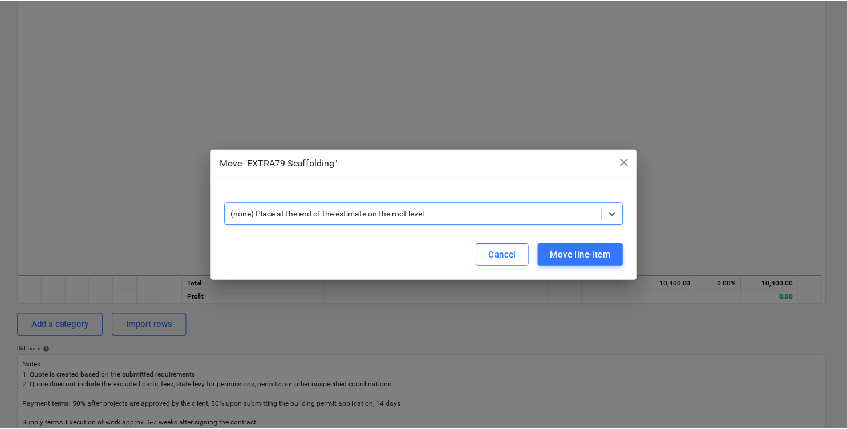
scroll to position [249, 0]
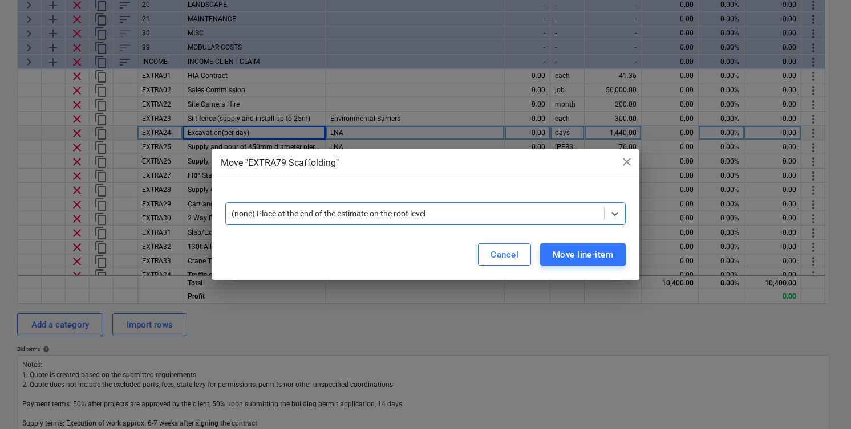
type input "sca"
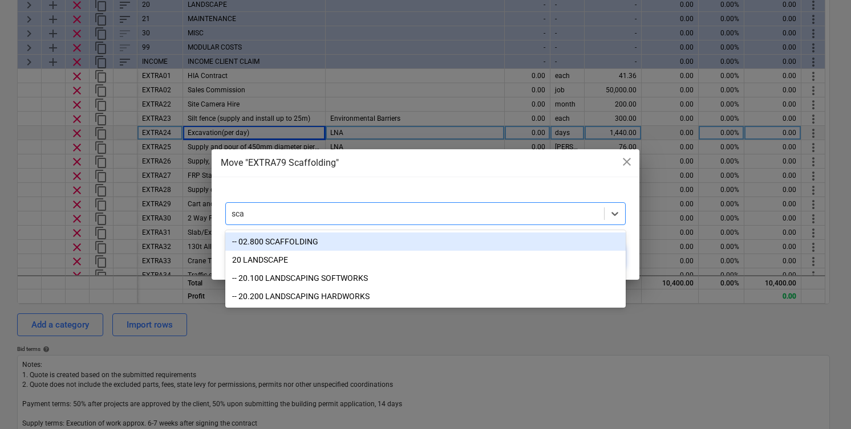
click at [355, 245] on div "-- 02.800 SCAFFOLDING" at bounding box center [425, 242] width 400 height 18
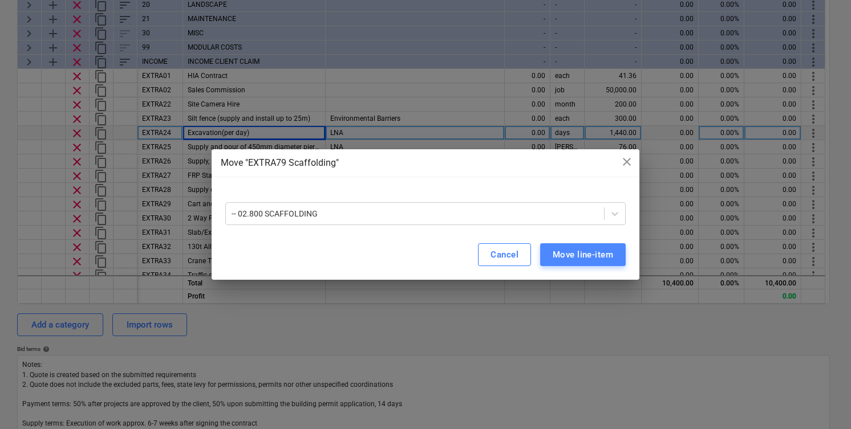
click at [589, 248] on div "Move line-item" at bounding box center [583, 254] width 60 height 15
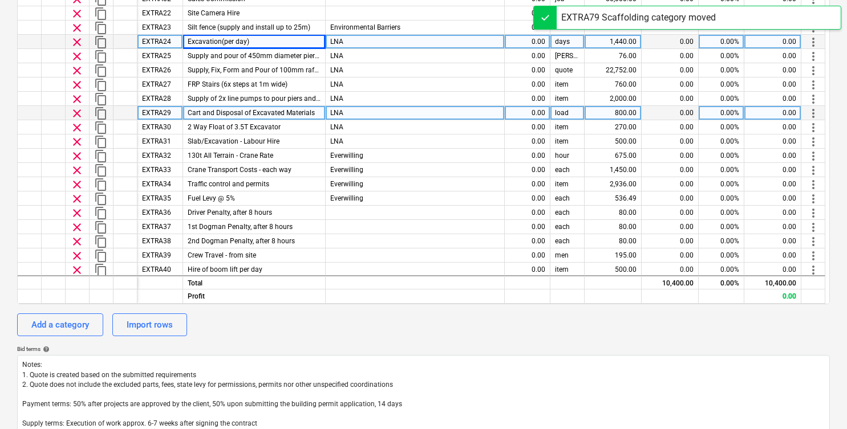
type textarea "x"
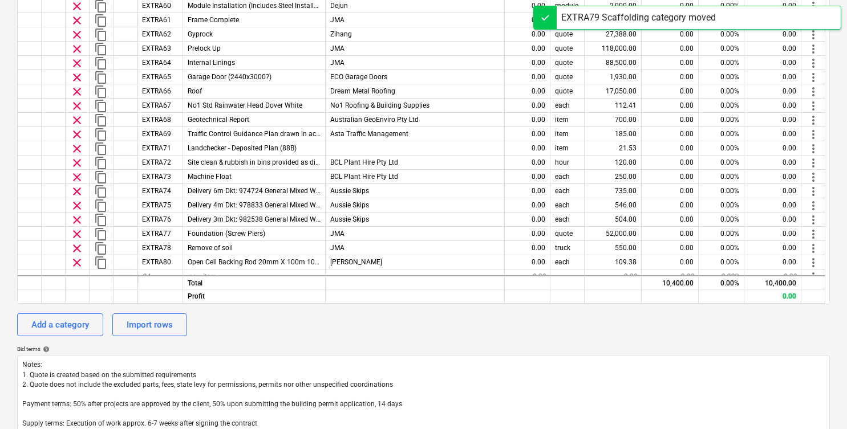
scroll to position [897, 0]
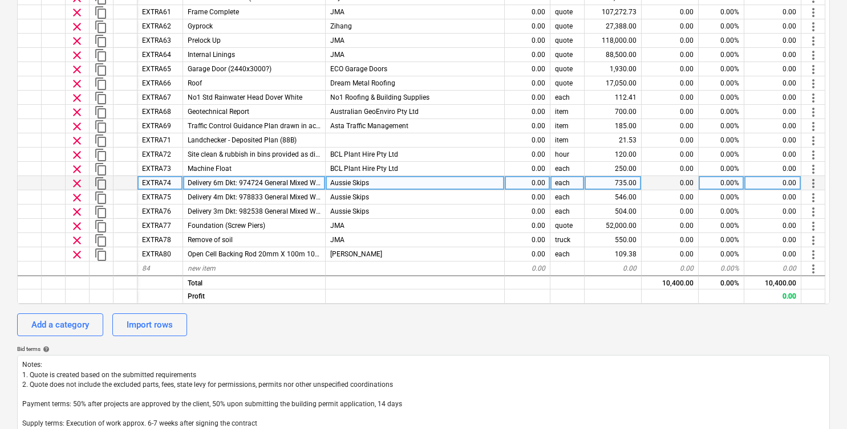
click at [230, 179] on span "Delivery 6m Dkt: 974724 General Mixed Waste" at bounding box center [258, 183] width 141 height 8
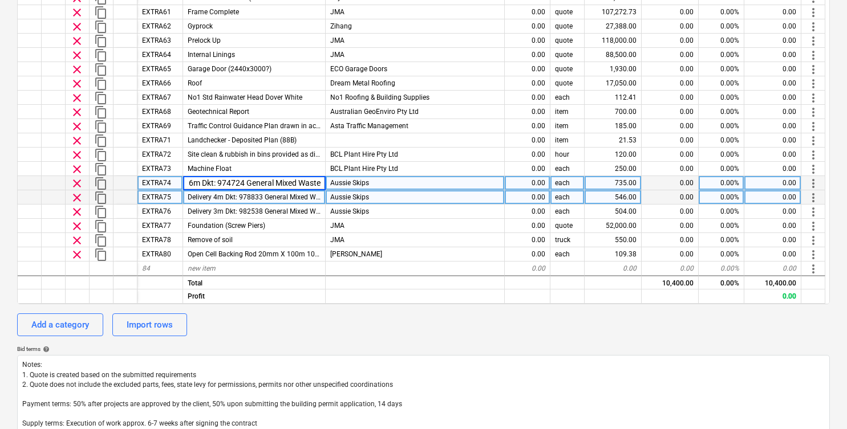
click at [242, 200] on span "Delivery 4m Dkt: 978833 General Mixed Waste" at bounding box center [258, 197] width 141 height 8
click at [300, 181] on span "Delivery 6m Dkt: 974724 General Mixed Waste" at bounding box center [258, 183] width 141 height 8
click at [814, 180] on span "more_vert" at bounding box center [813, 184] width 14 height 14
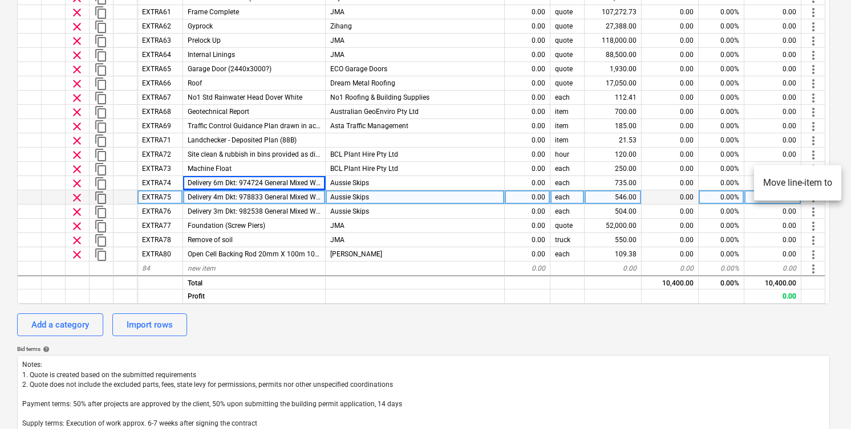
click at [804, 184] on li "Move line-item to" at bounding box center [797, 183] width 87 height 26
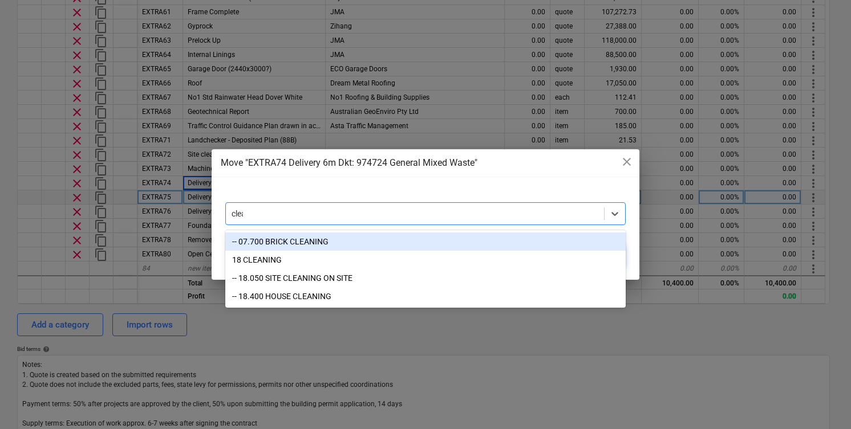
type input "clean"
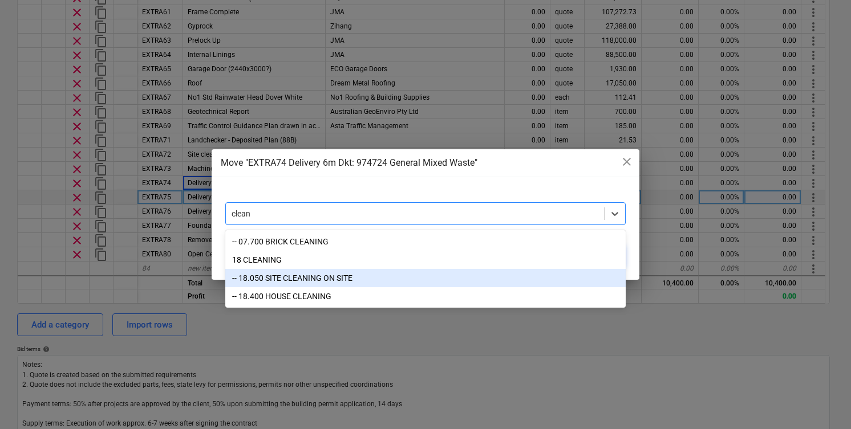
click at [419, 273] on div "-- 18.050 SITE CLEANING ON SITE" at bounding box center [425, 278] width 400 height 18
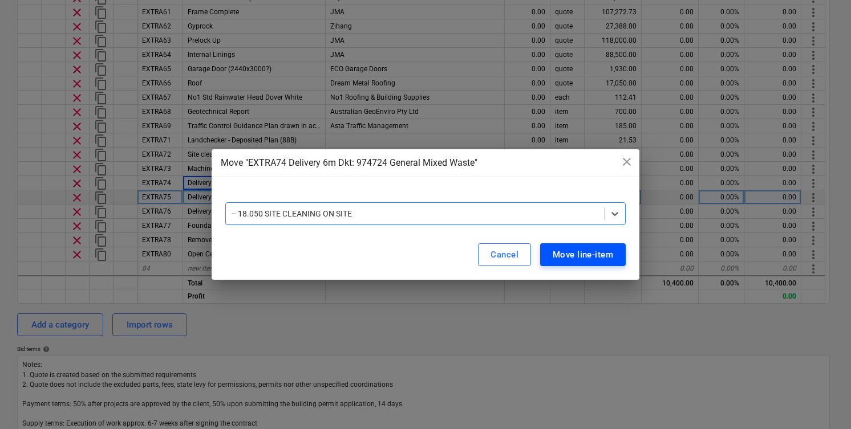
click at [574, 253] on div "Move line-item" at bounding box center [583, 254] width 60 height 15
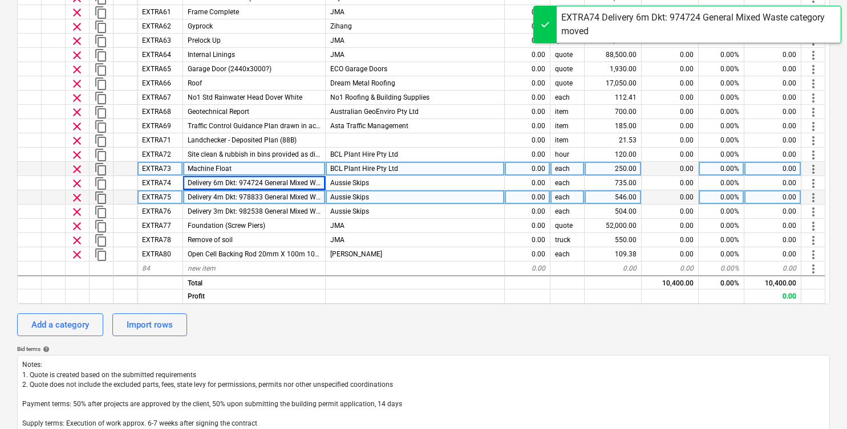
type textarea "x"
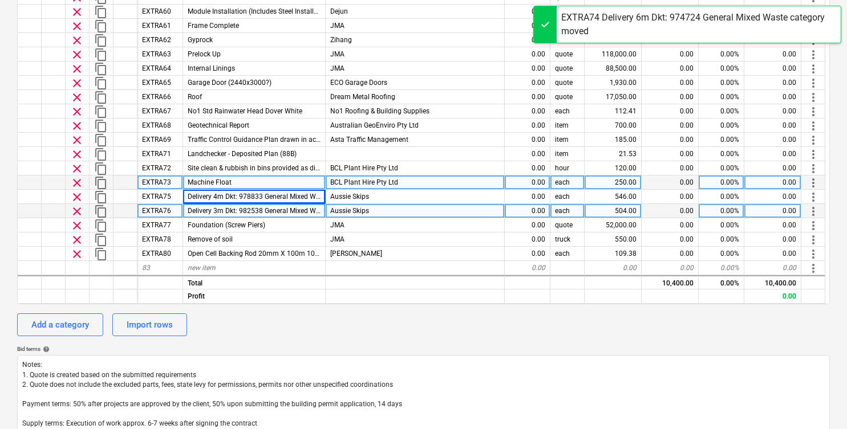
scroll to position [883, 0]
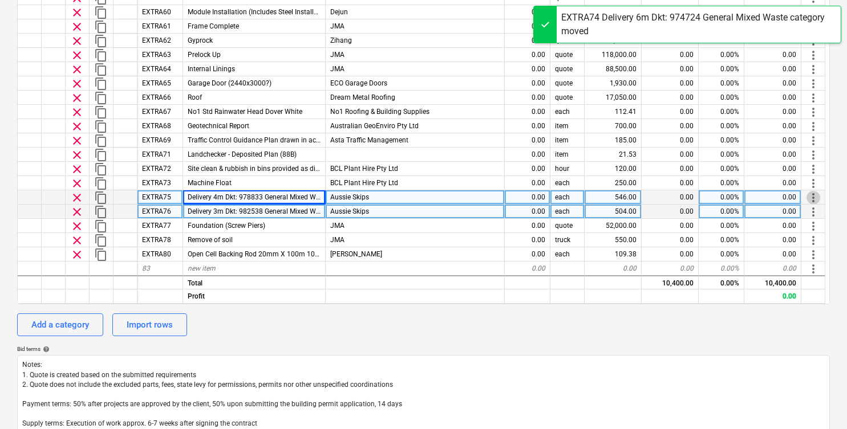
click at [814, 194] on span "more_vert" at bounding box center [813, 198] width 14 height 14
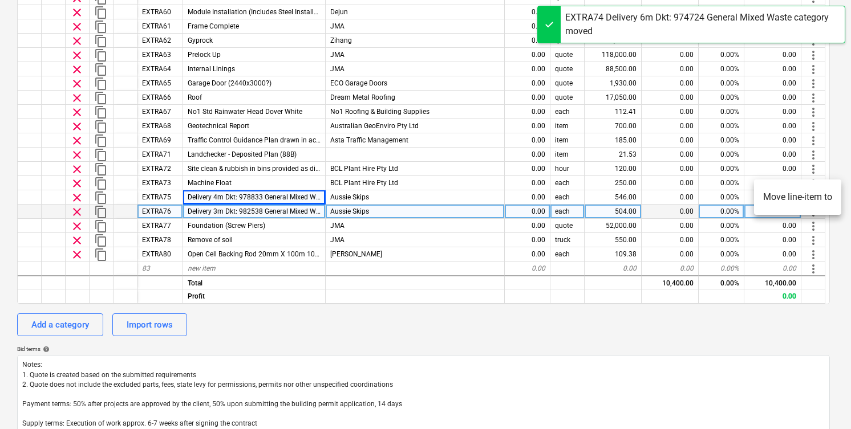
click at [781, 197] on li "Move line-item to" at bounding box center [797, 197] width 87 height 26
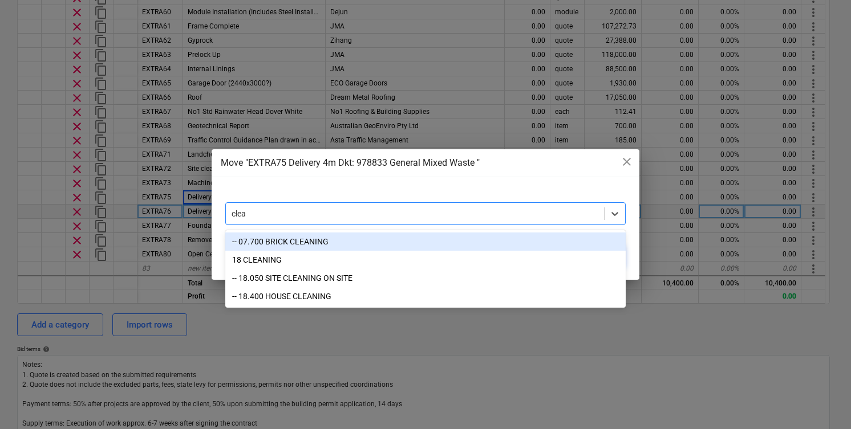
type input "clean"
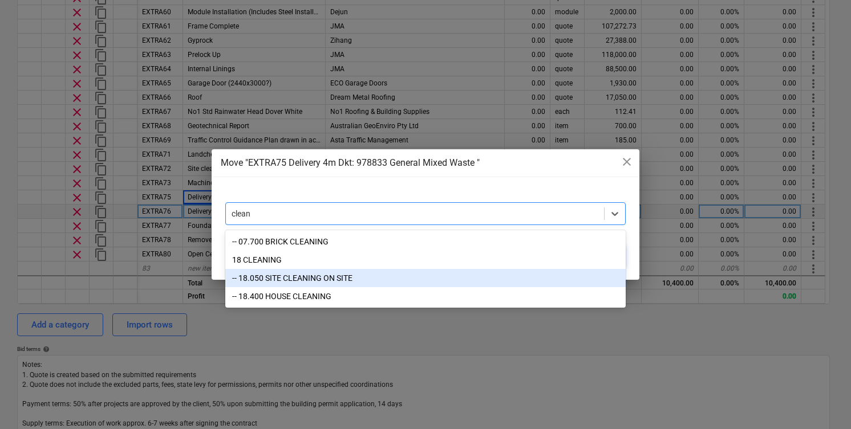
click at [402, 276] on div "-- 18.050 SITE CLEANING ON SITE" at bounding box center [425, 278] width 400 height 18
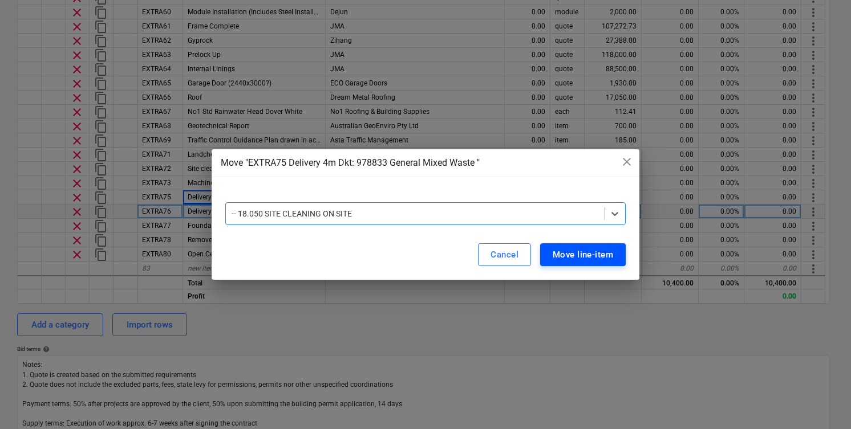
click at [582, 251] on div "Move line-item" at bounding box center [583, 254] width 60 height 15
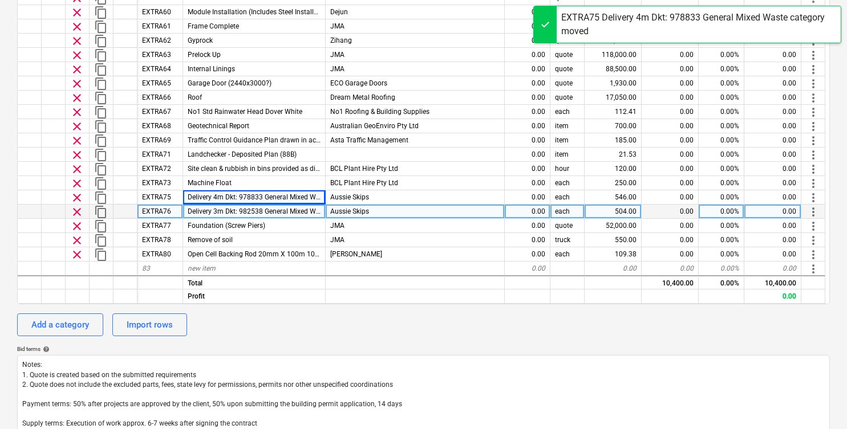
type textarea "x"
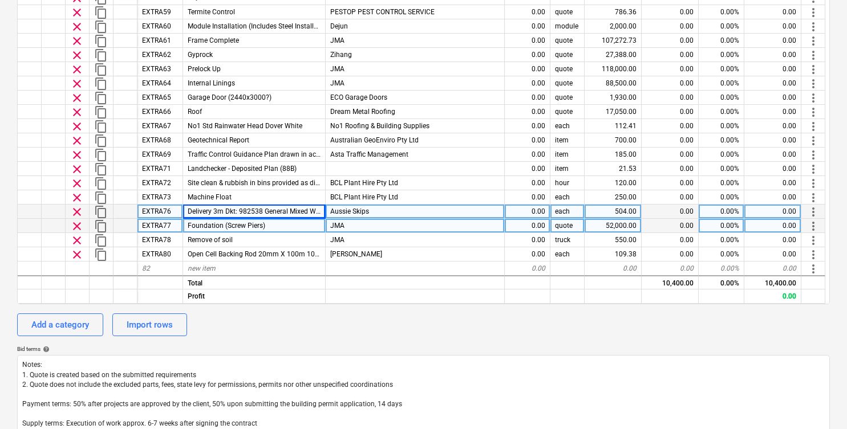
click at [814, 214] on span "more_vert" at bounding box center [813, 212] width 14 height 14
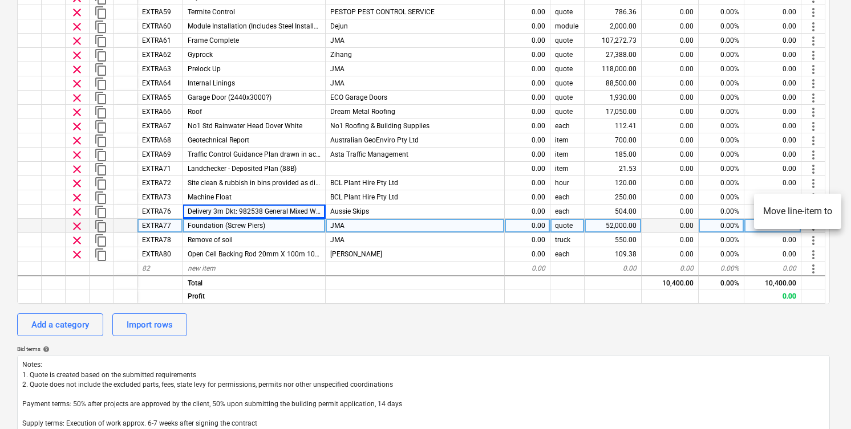
click at [803, 213] on li "Move line-item to" at bounding box center [797, 211] width 87 height 26
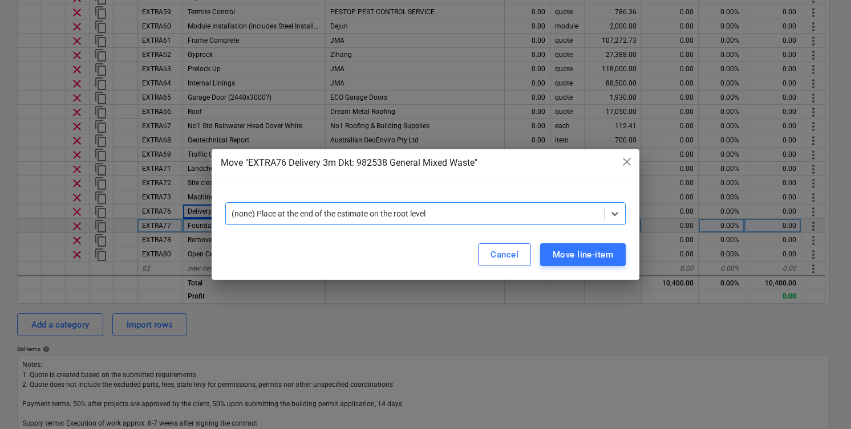
click at [561, 220] on div "(none) Place at the end of the estimate on the root level" at bounding box center [415, 214] width 378 height 16
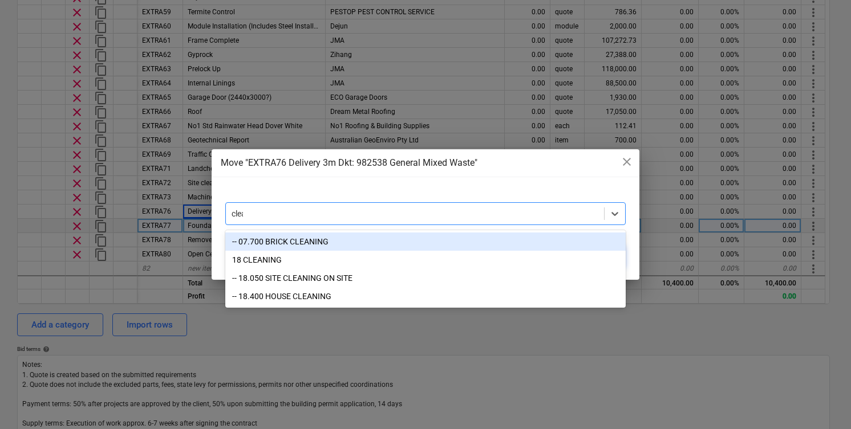
type input "clean"
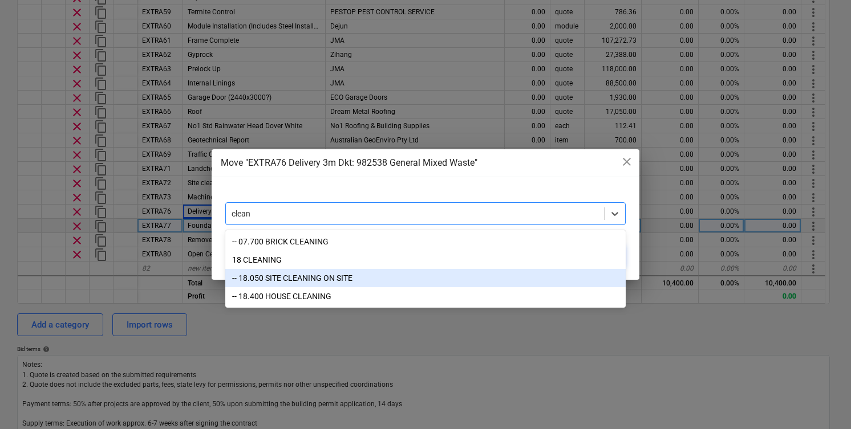
click at [360, 284] on div "-- 18.050 SITE CLEANING ON SITE" at bounding box center [425, 278] width 400 height 18
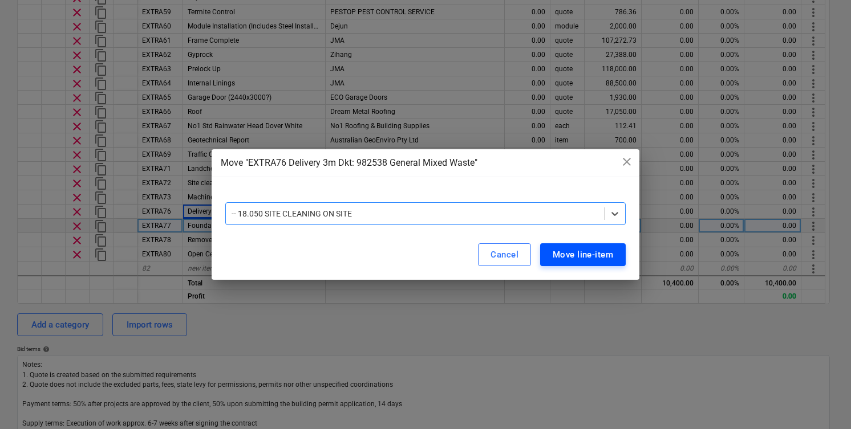
click at [603, 260] on div "Move line-item" at bounding box center [583, 254] width 60 height 15
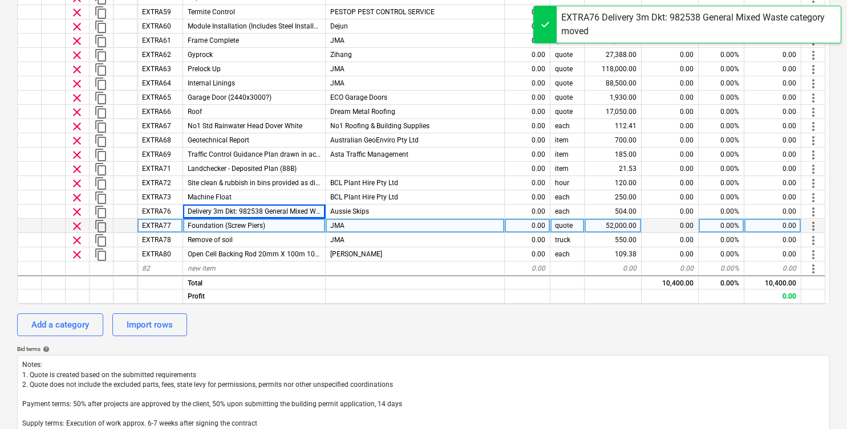
type textarea "x"
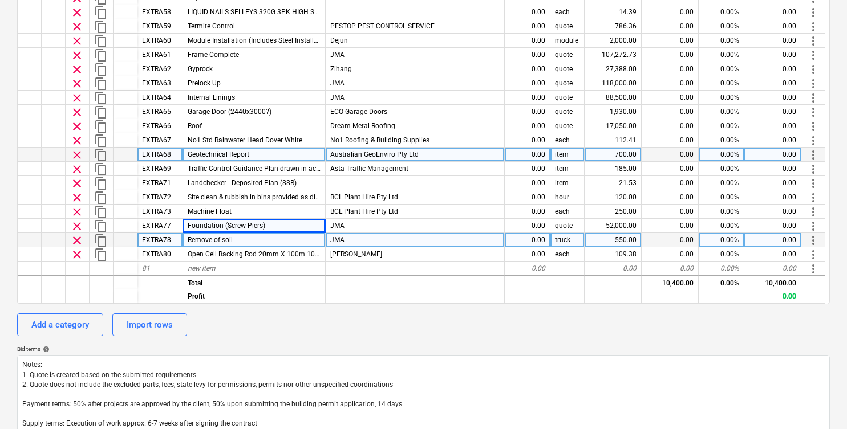
click at [283, 155] on div "Geotechnical Report" at bounding box center [254, 155] width 143 height 14
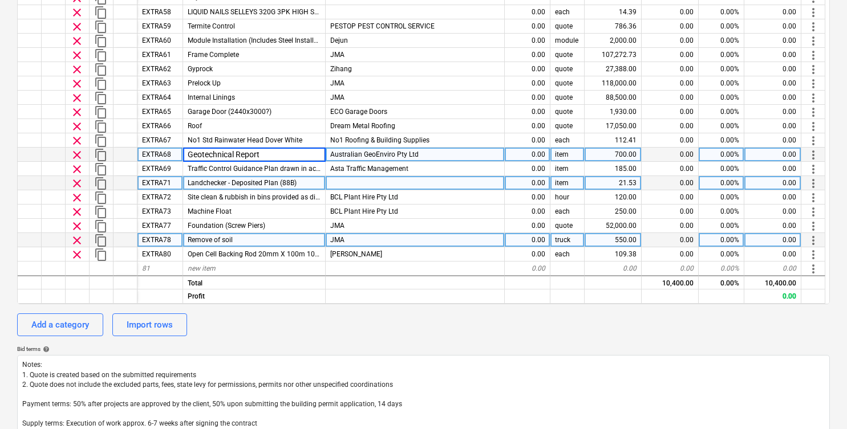
click at [461, 182] on div at bounding box center [415, 183] width 179 height 14
click at [811, 178] on span "more_vert" at bounding box center [813, 184] width 14 height 14
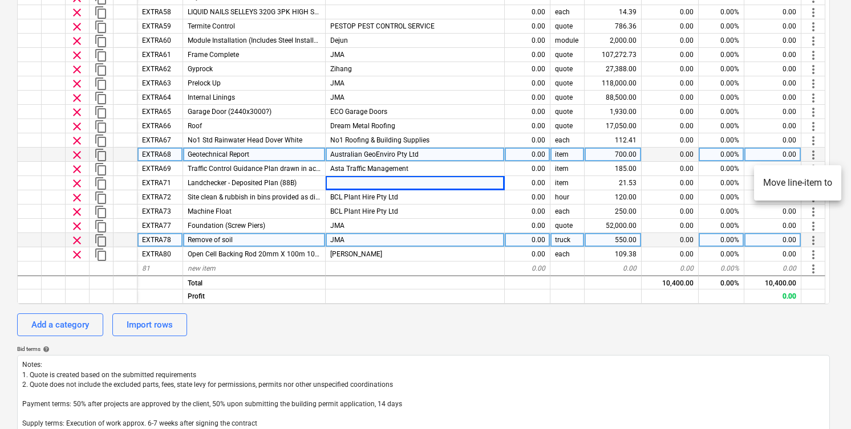
click at [806, 186] on li "Move line-item to" at bounding box center [797, 183] width 87 height 26
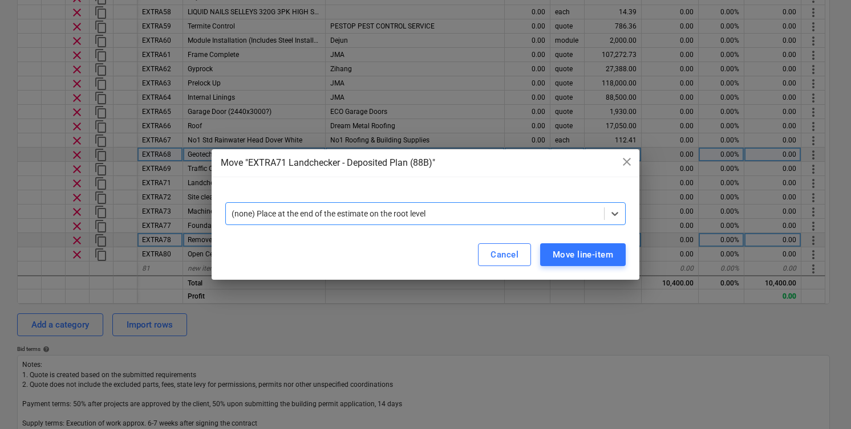
click at [394, 202] on div at bounding box center [425, 197] width 400 height 9
click at [395, 215] on div at bounding box center [415, 213] width 367 height 11
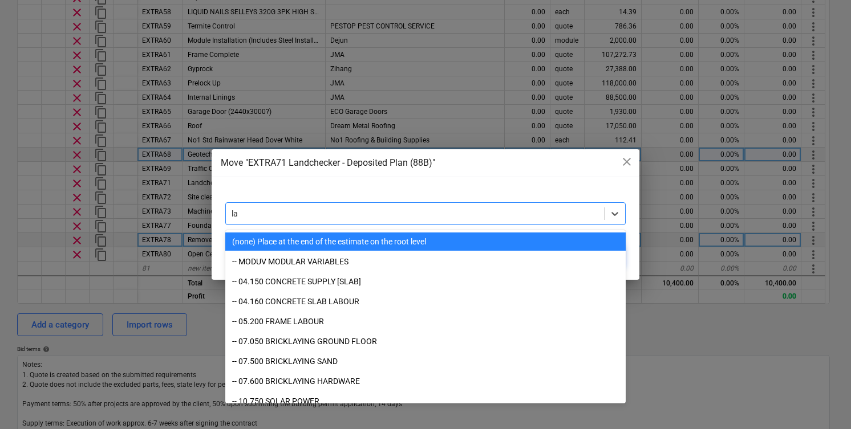
type input "l"
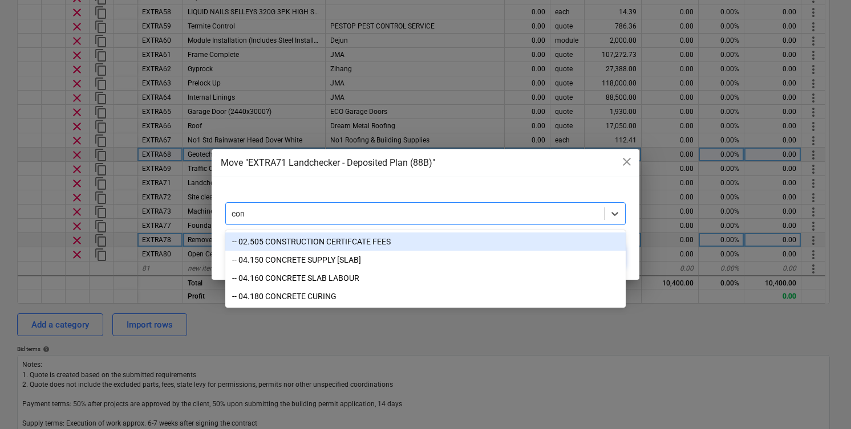
type input "co"
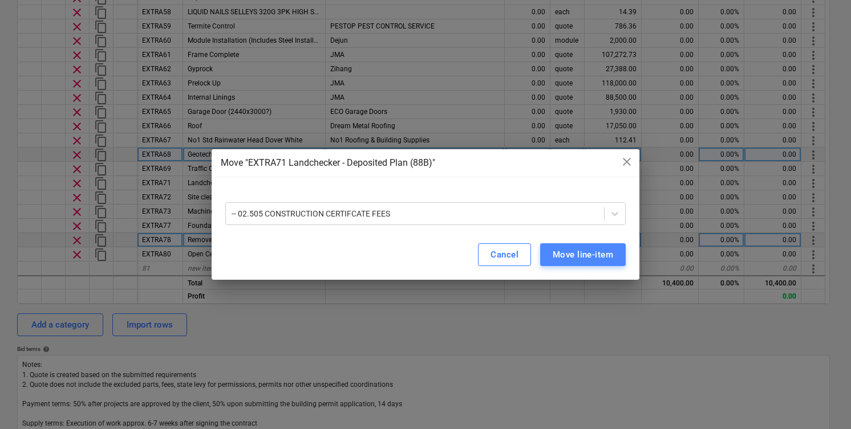
click at [599, 259] on div "Move line-item" at bounding box center [583, 254] width 60 height 15
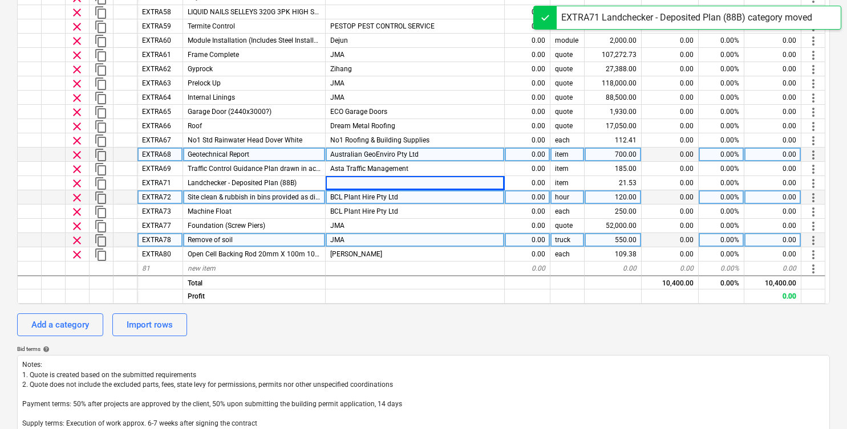
type textarea "x"
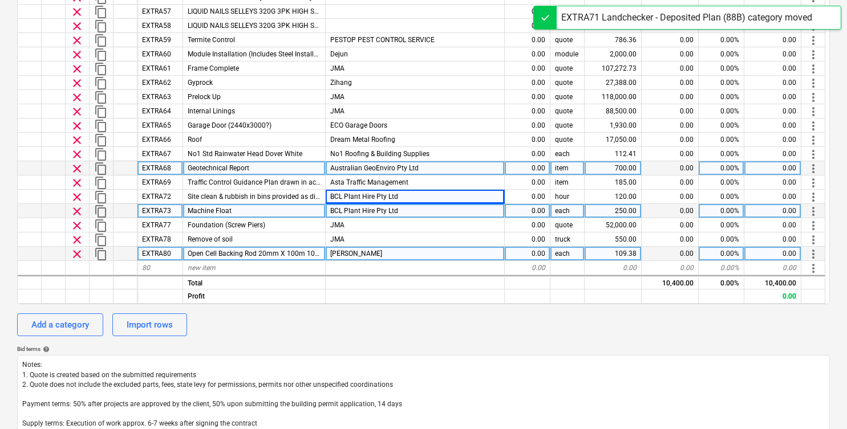
scroll to position [840, 0]
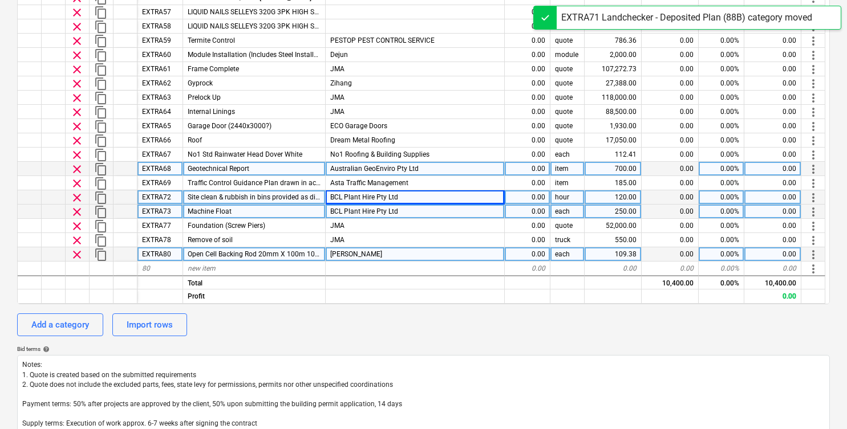
click at [287, 196] on span "Site clean & rubbish in bins provided as directed" at bounding box center [261, 197] width 147 height 8
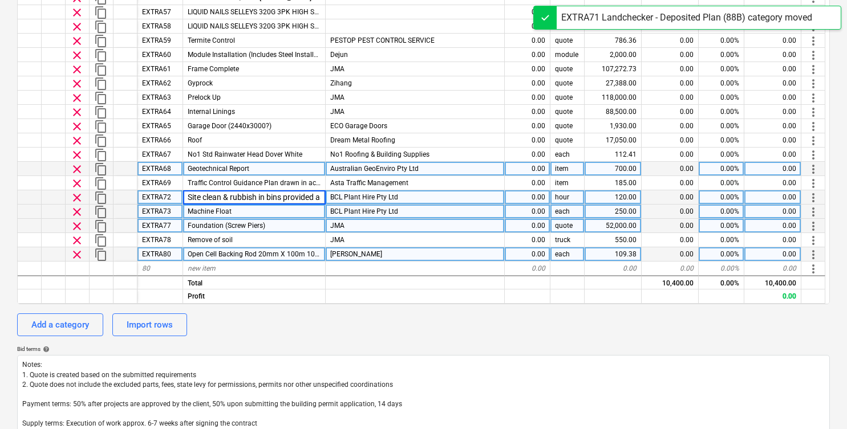
scroll to position [0, 36]
click at [281, 222] on div "Foundation (Screw Piers)" at bounding box center [254, 226] width 143 height 14
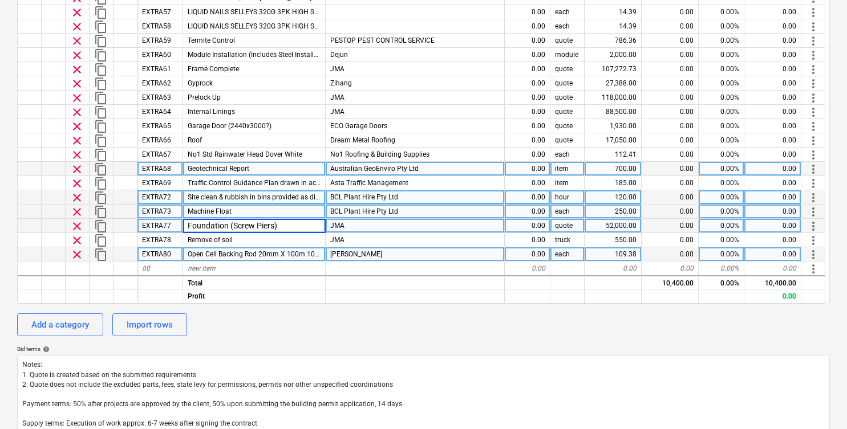
click at [807, 228] on span "more_vert" at bounding box center [813, 227] width 14 height 14
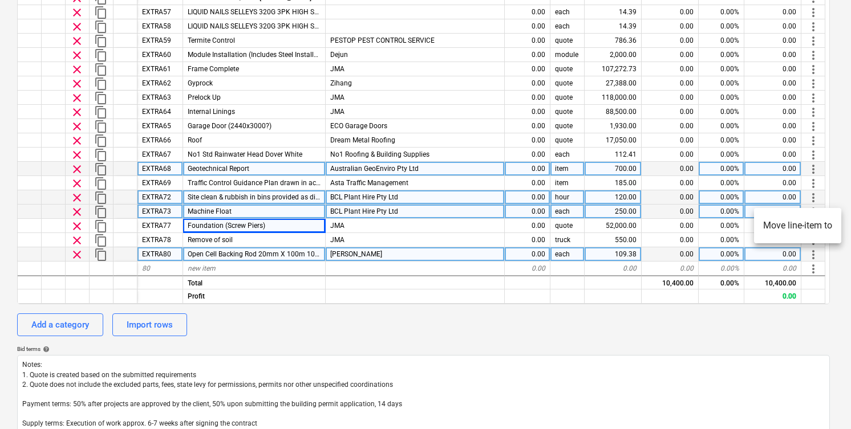
click at [799, 233] on li "Move line-item to" at bounding box center [797, 226] width 87 height 26
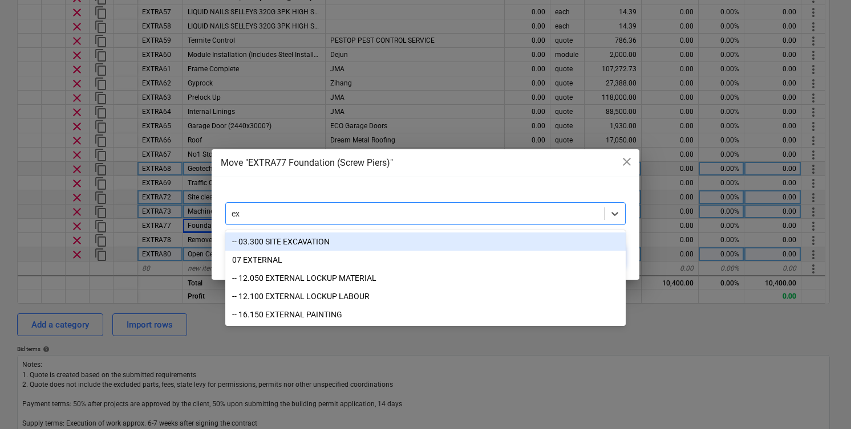
type input "e"
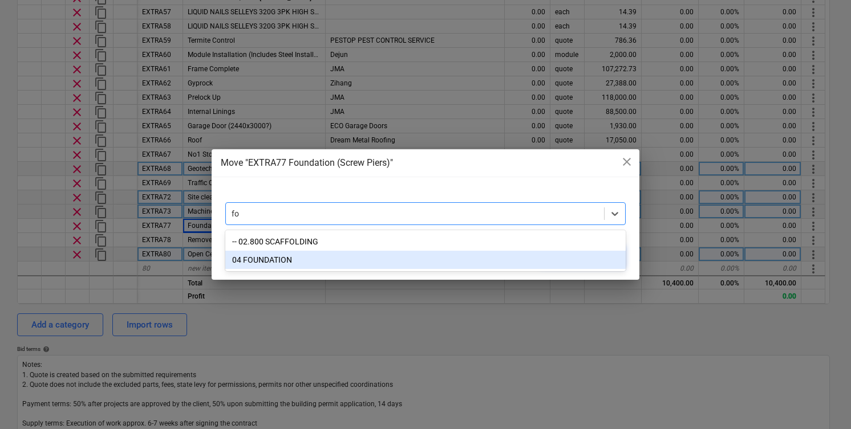
type input "f"
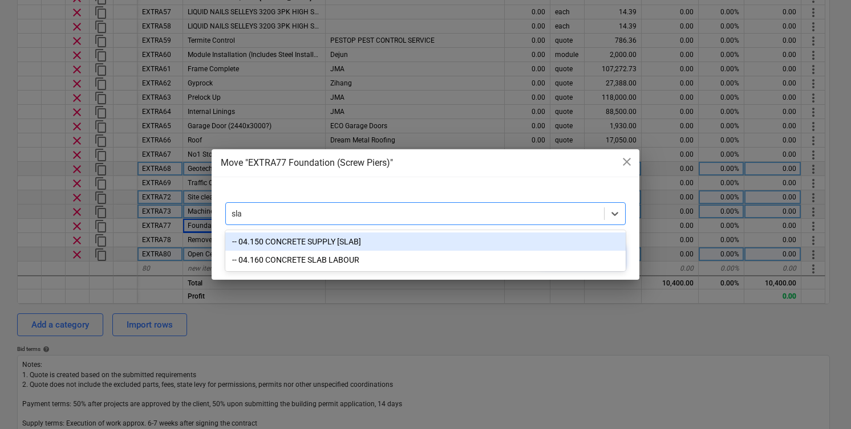
drag, startPoint x: 383, startPoint y: 251, endPoint x: 364, endPoint y: 215, distance: 41.3
type input "fo"
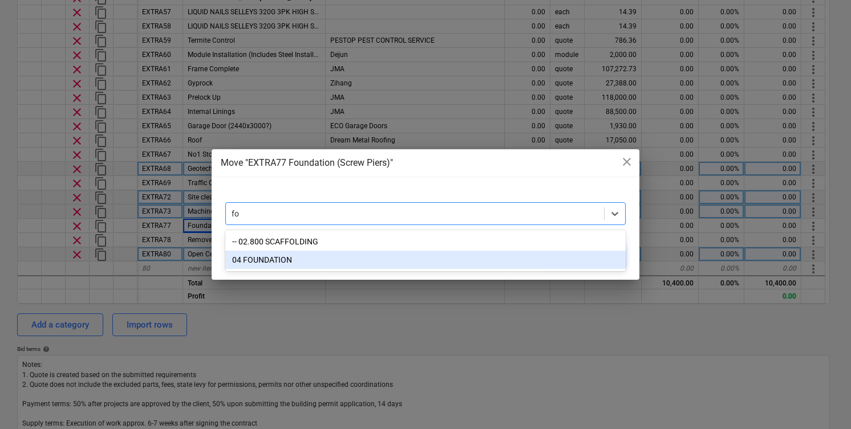
click at [289, 260] on div "04 FOUNDATION" at bounding box center [425, 260] width 400 height 18
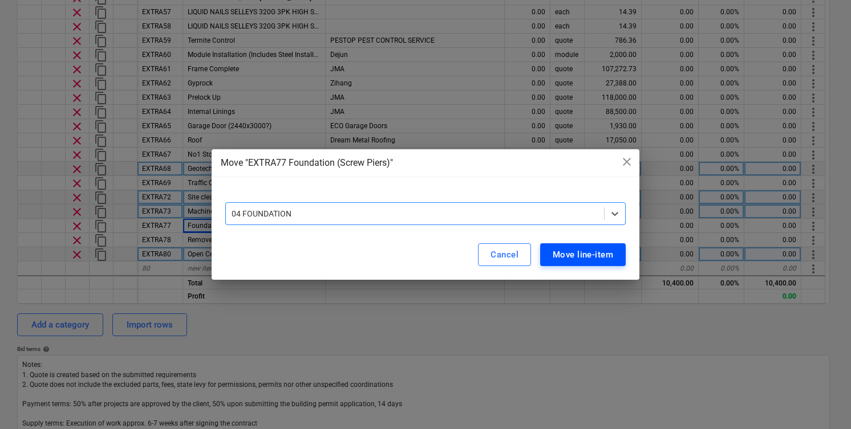
click at [591, 257] on div "Move line-item" at bounding box center [583, 254] width 60 height 15
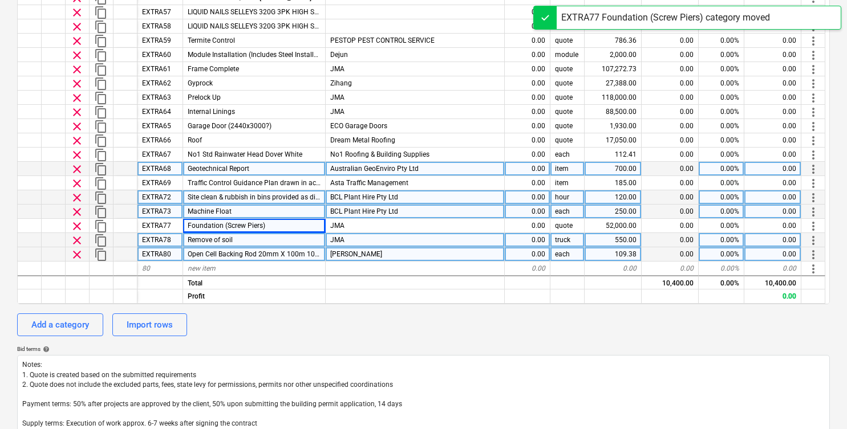
type textarea "x"
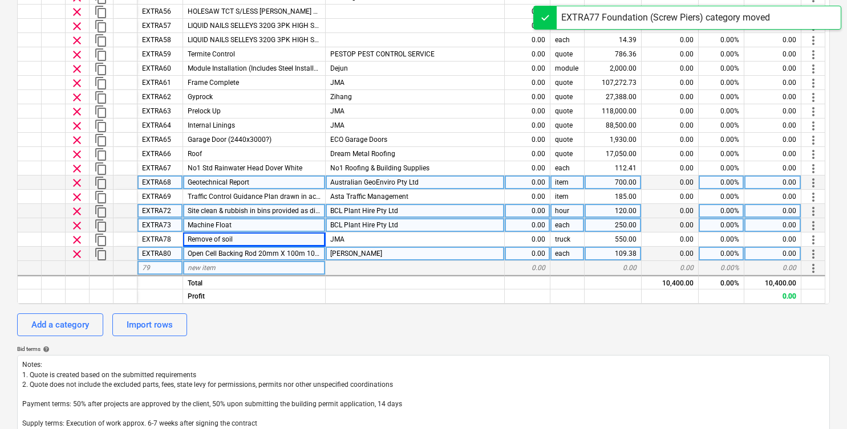
scroll to position [826, 0]
click at [814, 251] on span "more_vert" at bounding box center [813, 255] width 14 height 14
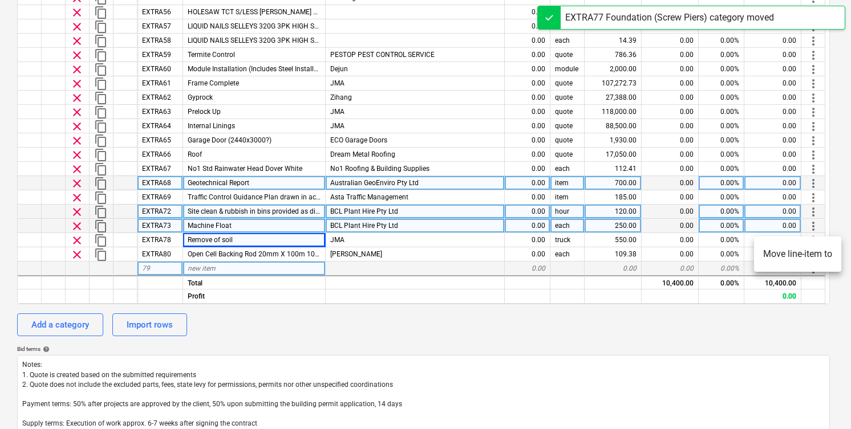
click at [836, 209] on div at bounding box center [425, 214] width 851 height 429
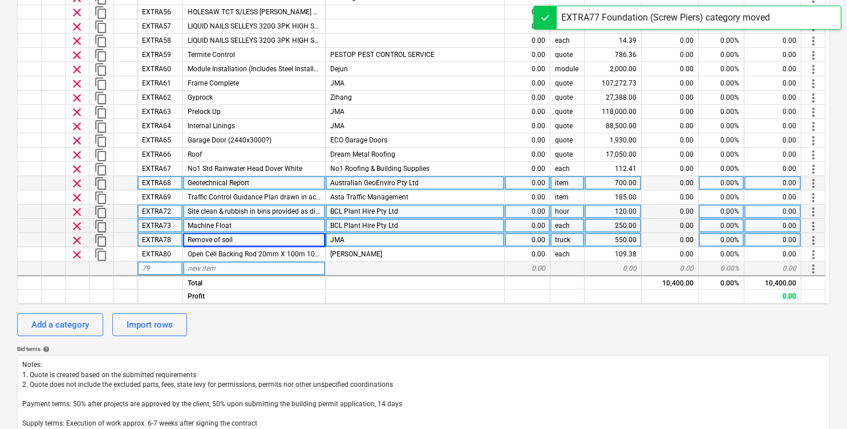
click at [812, 237] on span "more_vert" at bounding box center [813, 241] width 14 height 14
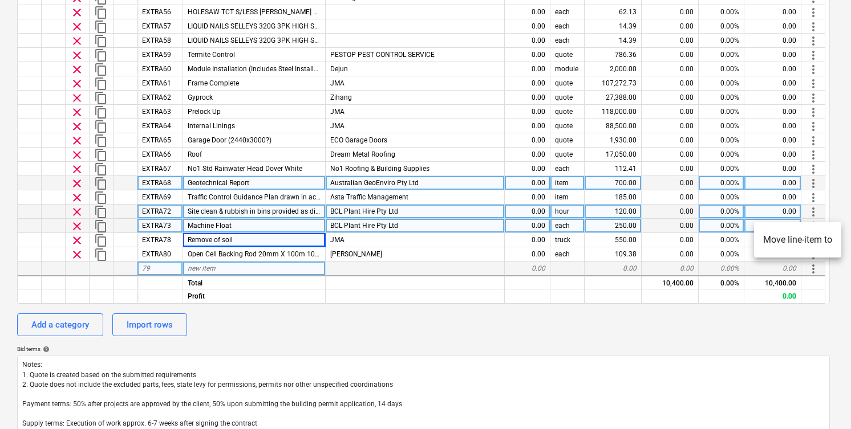
click at [795, 241] on li "Move line-item to" at bounding box center [797, 240] width 87 height 26
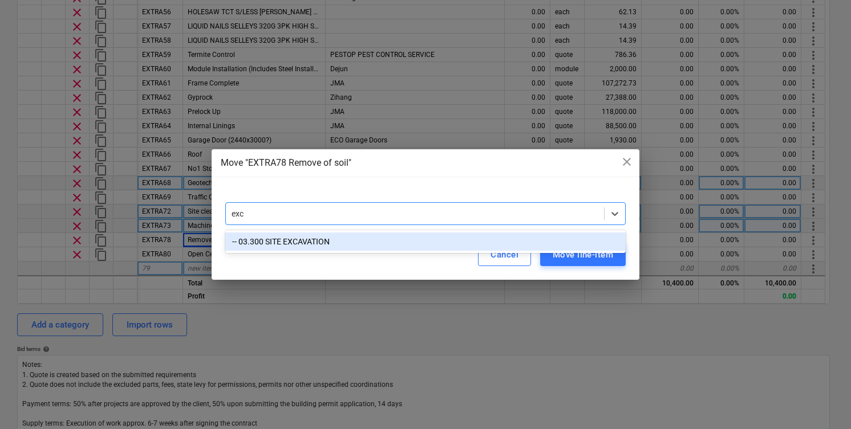
type input "exca"
click at [442, 246] on div "-- 03.300 SITE EXCAVATION" at bounding box center [425, 242] width 400 height 18
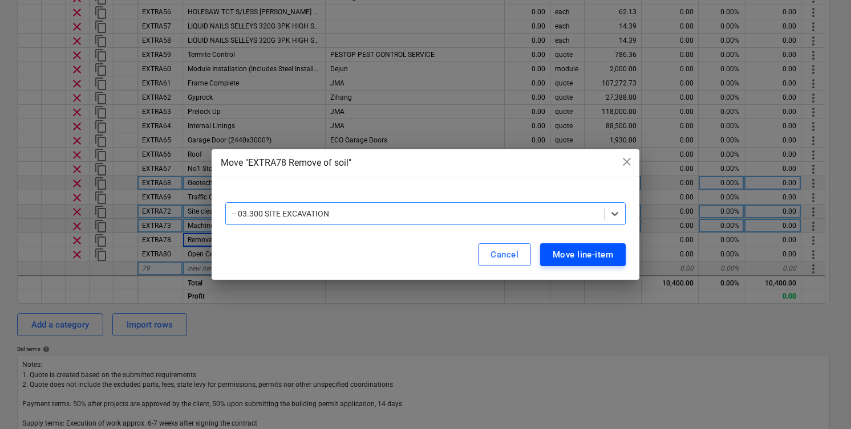
click at [598, 258] on div "Move line-item" at bounding box center [583, 254] width 60 height 15
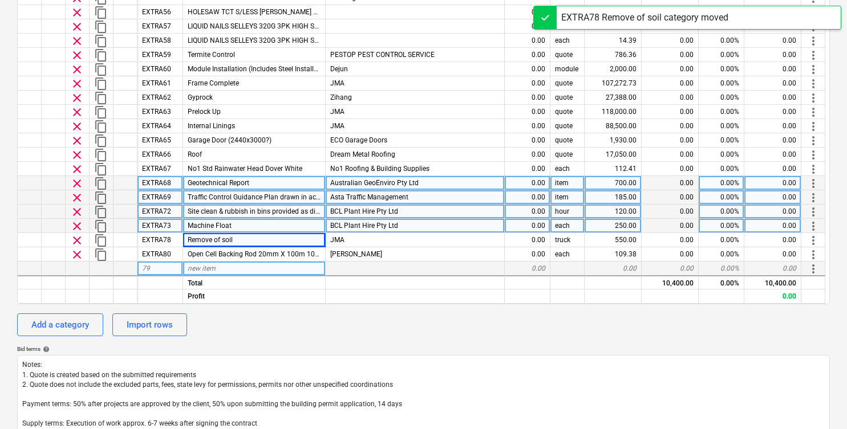
type textarea "x"
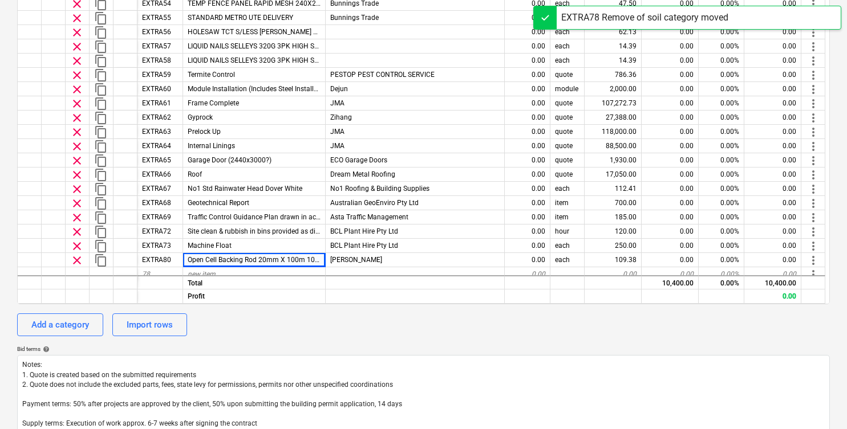
scroll to position [812, 0]
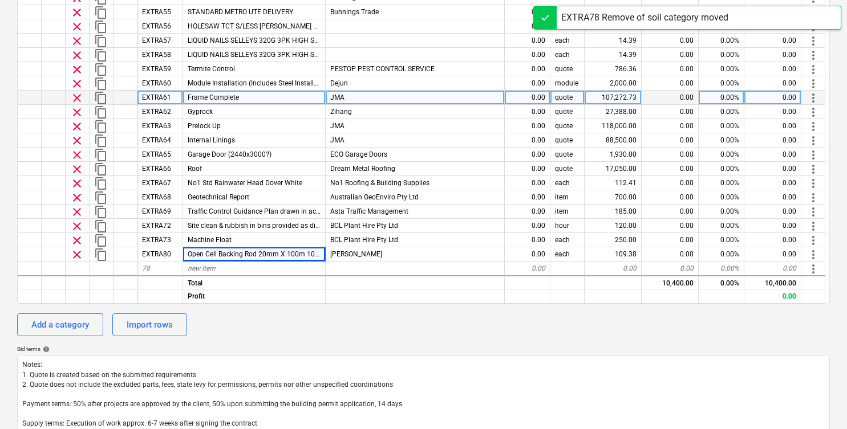
click at [283, 100] on div "Frame Complete" at bounding box center [254, 98] width 143 height 14
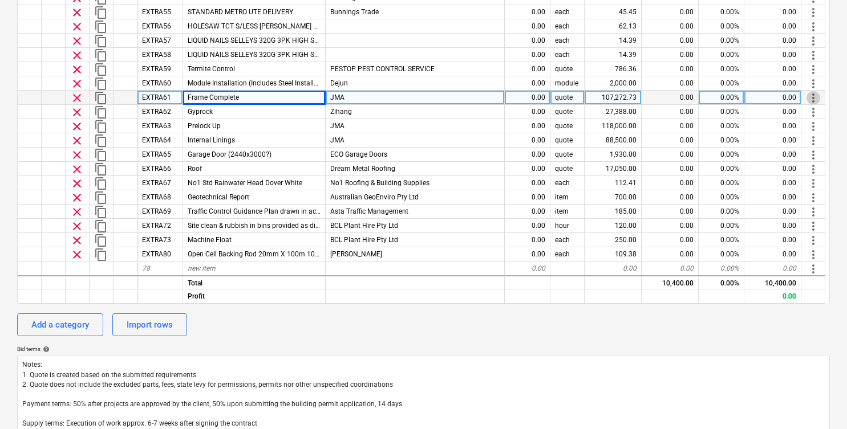
click at [813, 95] on span "more_vert" at bounding box center [813, 98] width 14 height 14
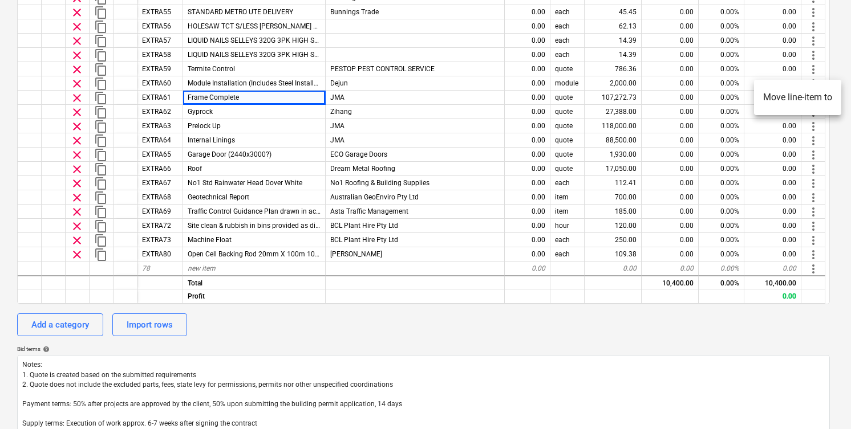
click at [774, 99] on li "Move line-item to" at bounding box center [797, 97] width 87 height 26
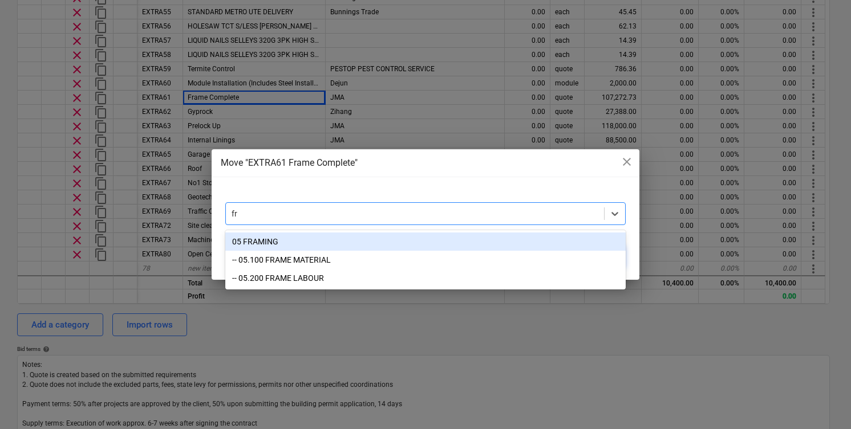
type input "fra"
click at [383, 235] on div "05 FRAMING" at bounding box center [425, 242] width 400 height 18
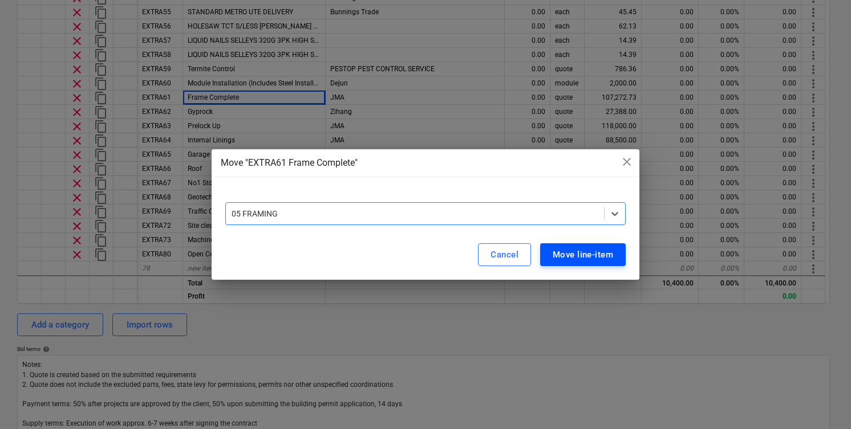
click at [587, 257] on div "Move line-item" at bounding box center [583, 254] width 60 height 15
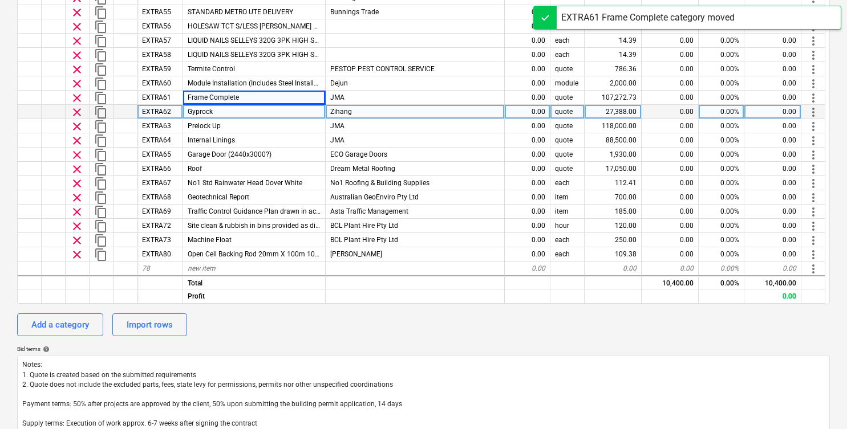
type textarea "x"
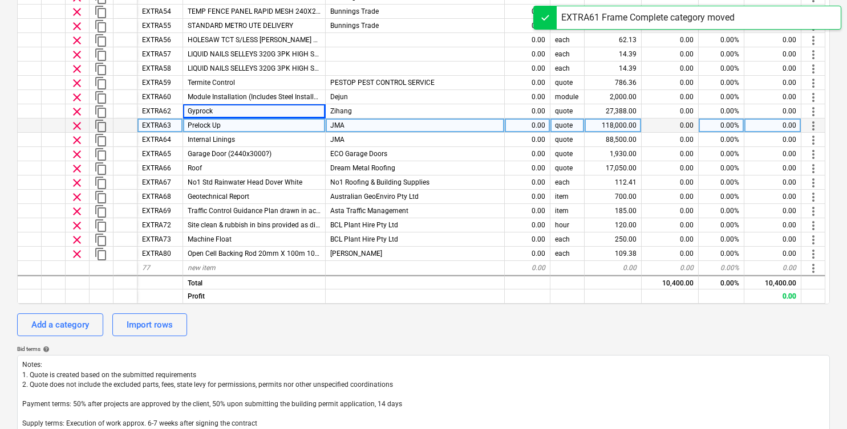
scroll to position [798, 0]
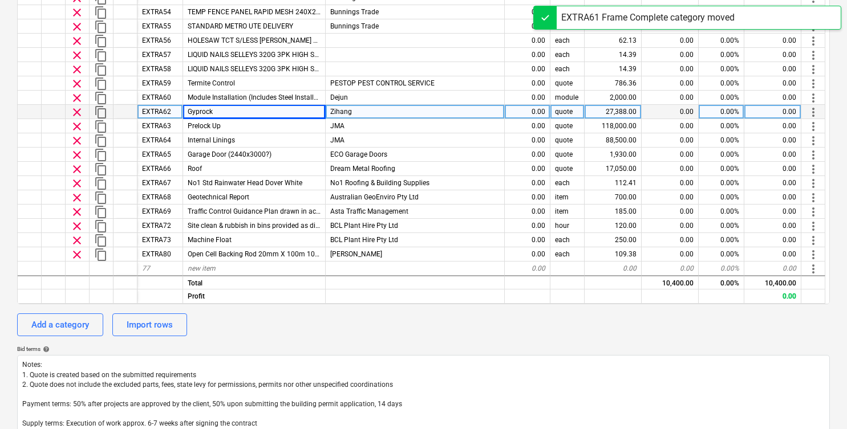
click at [811, 112] on span "more_vert" at bounding box center [813, 112] width 14 height 14
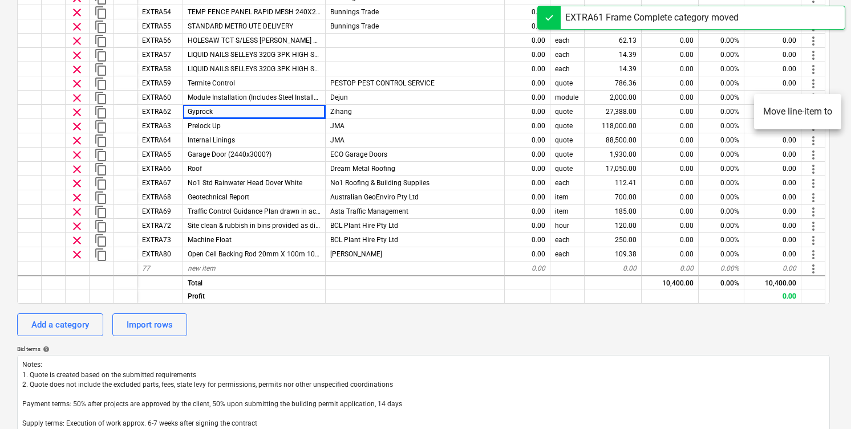
click at [780, 111] on li "Move line-item to" at bounding box center [797, 112] width 87 height 26
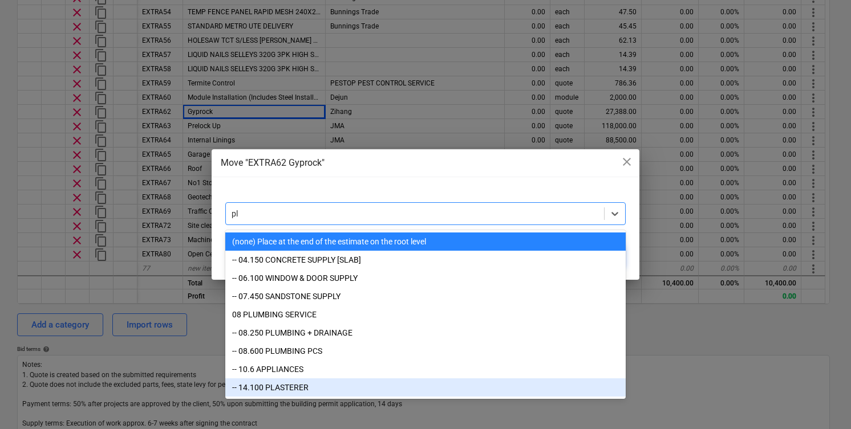
type input "p"
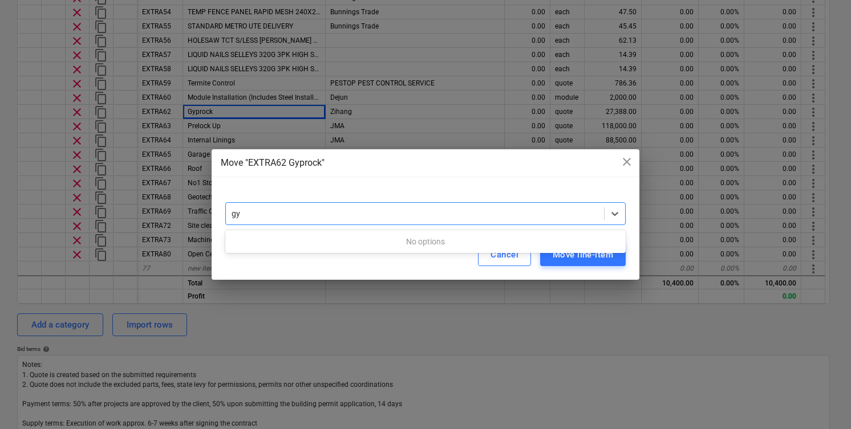
type input "g"
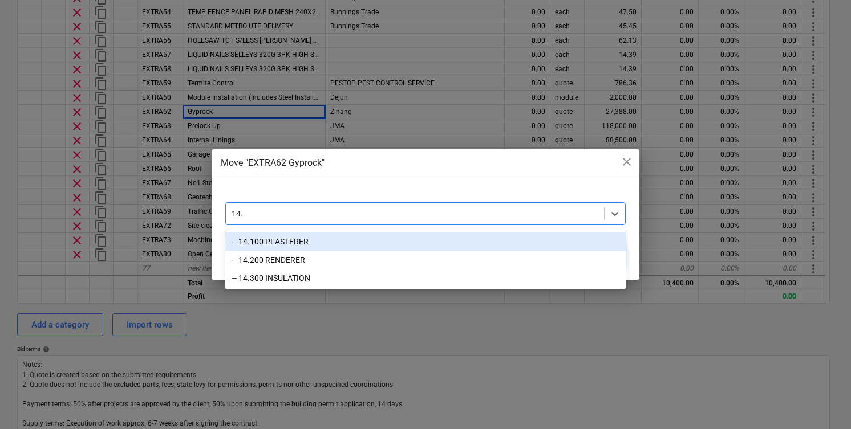
type input "14"
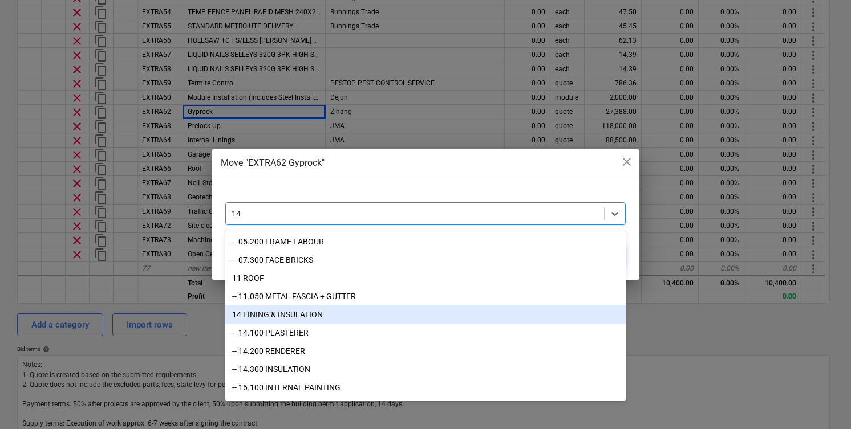
click at [310, 313] on div "14 LINING & INSULATION" at bounding box center [425, 315] width 400 height 18
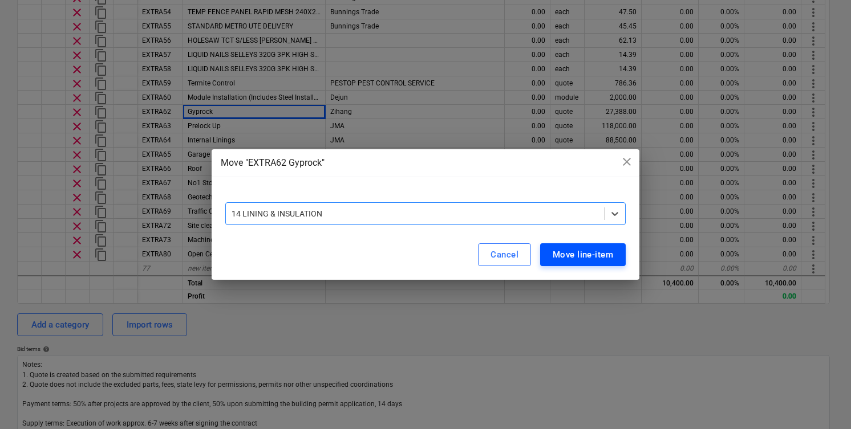
click at [606, 258] on div "Move line-item" at bounding box center [583, 254] width 60 height 15
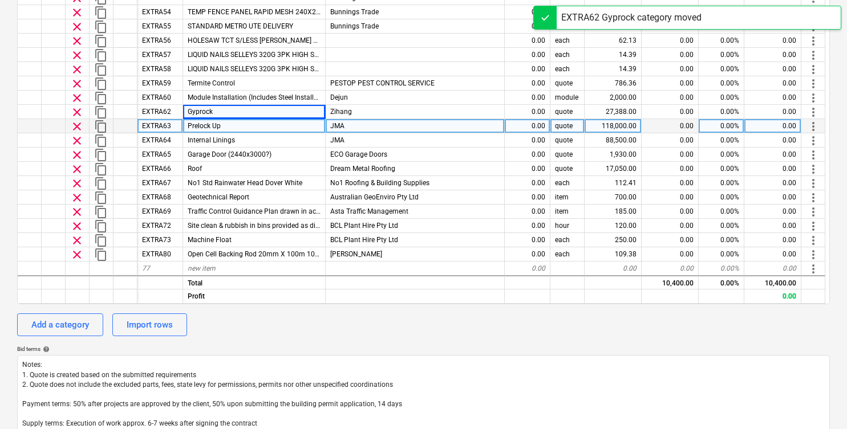
type textarea "x"
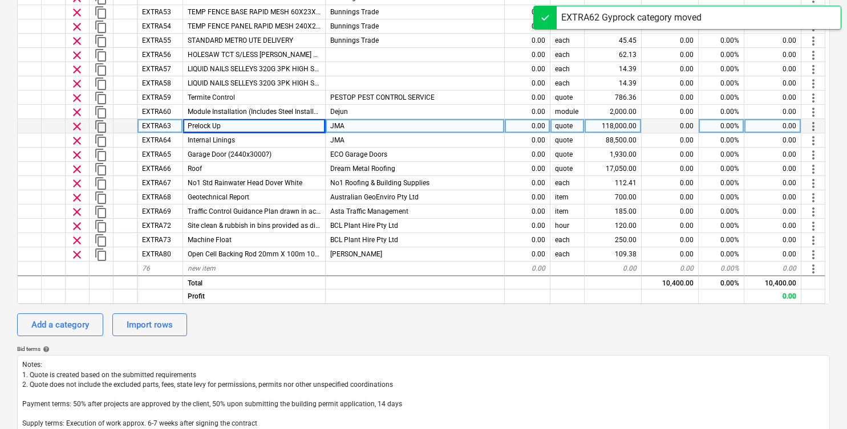
click at [307, 128] on div "Prelock Up" at bounding box center [254, 126] width 143 height 14
click at [815, 127] on span "more_vert" at bounding box center [813, 127] width 14 height 14
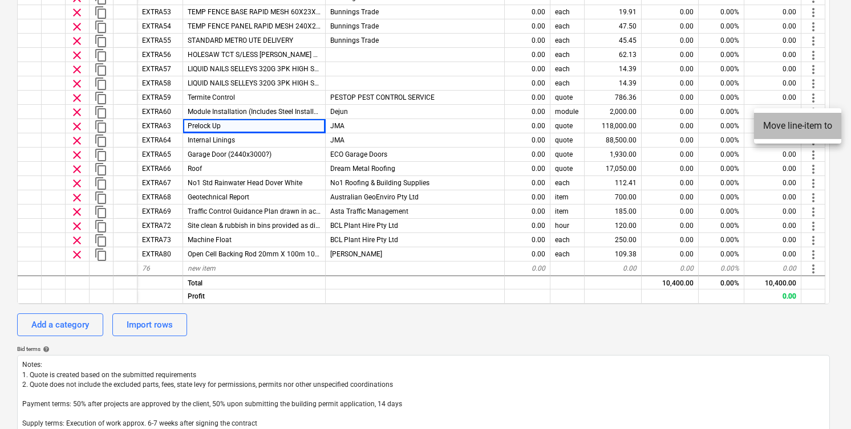
click at [805, 127] on li "Move line-item to" at bounding box center [797, 126] width 87 height 26
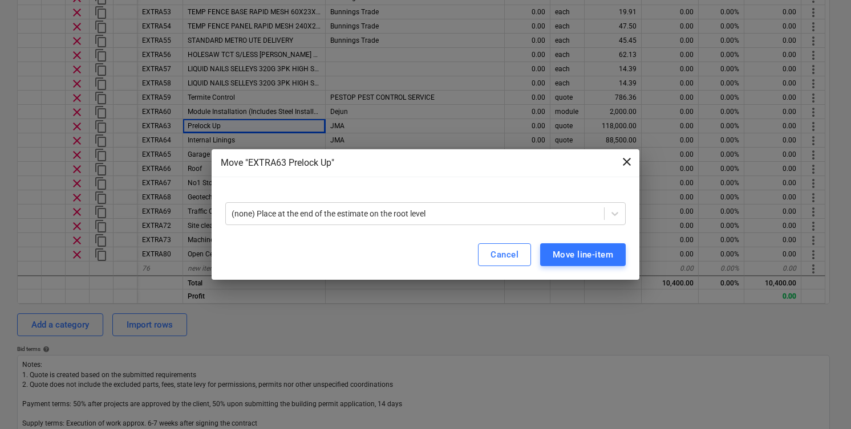
click at [626, 161] on span "close" at bounding box center [627, 162] width 14 height 14
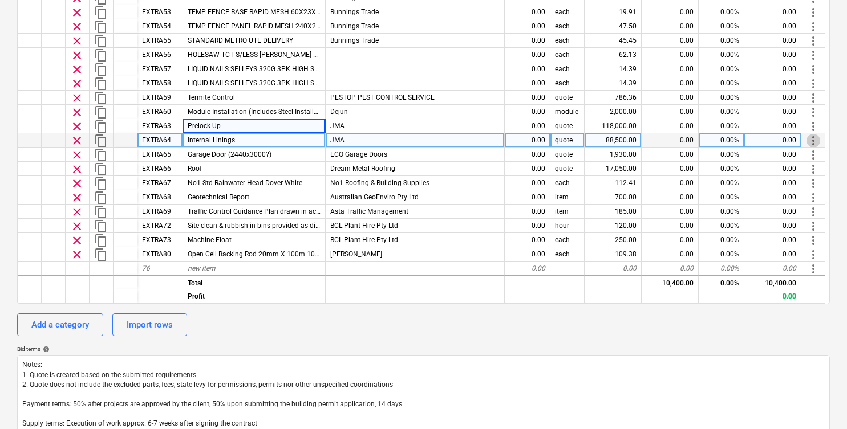
click at [813, 139] on span "more_vert" at bounding box center [813, 141] width 14 height 14
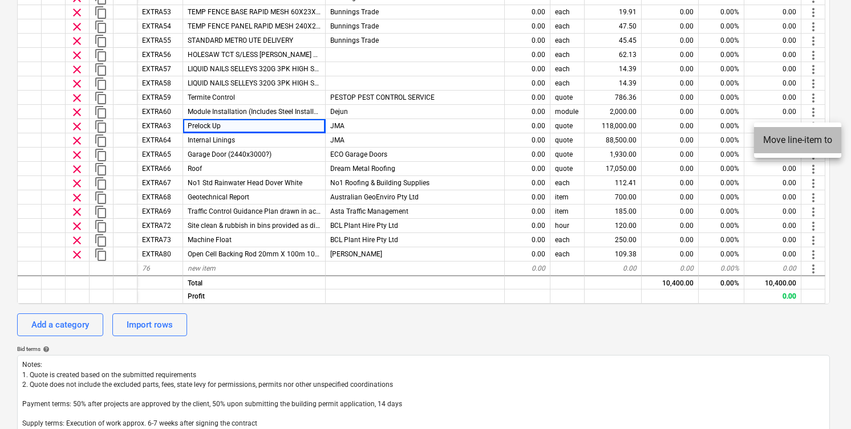
click at [791, 147] on li "Move line-item to" at bounding box center [797, 140] width 87 height 26
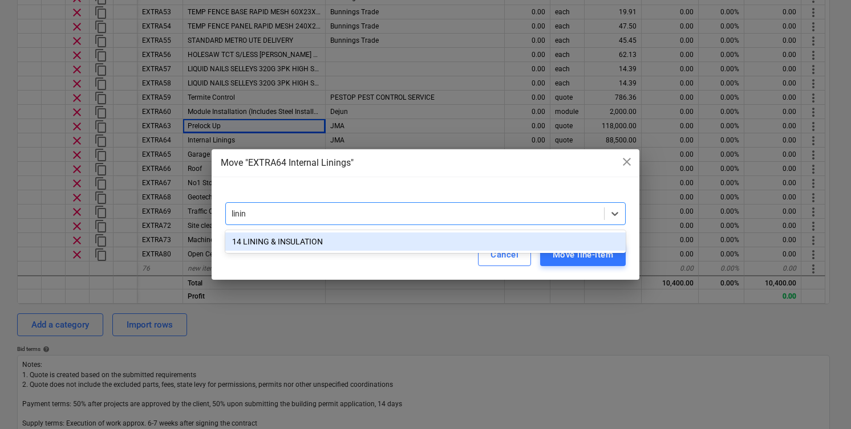
type input "lining"
click at [432, 240] on div "14 LINING & INSULATION" at bounding box center [425, 242] width 400 height 18
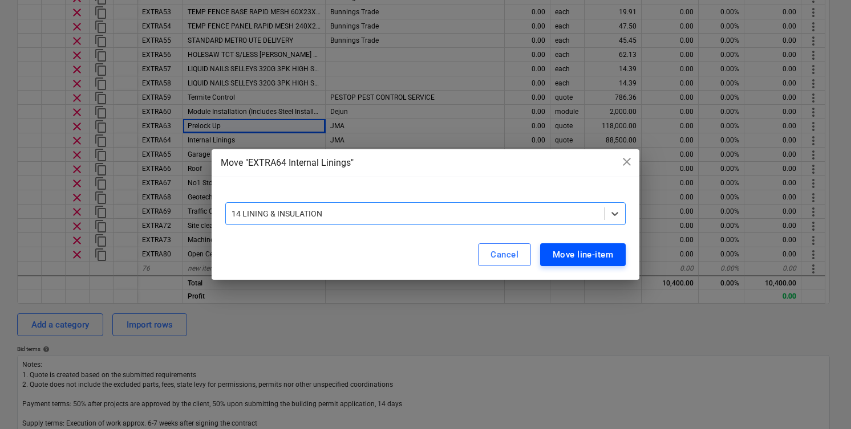
click at [614, 257] on button "Move line-item" at bounding box center [583, 254] width 86 height 23
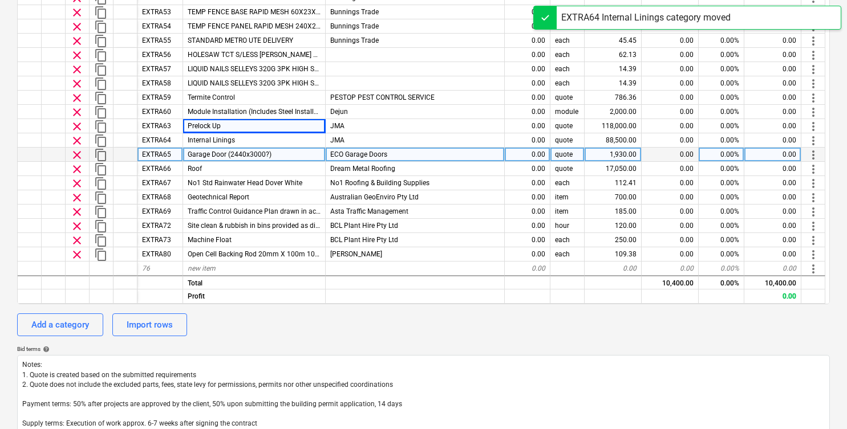
type textarea "x"
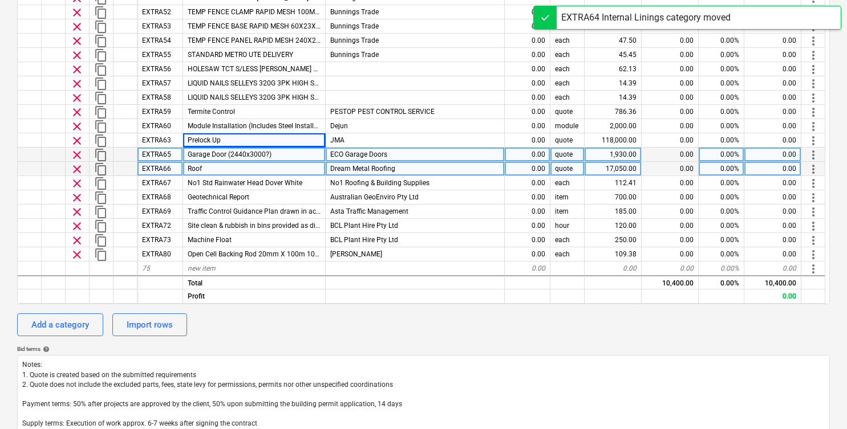
click at [815, 155] on span "more_vert" at bounding box center [813, 155] width 14 height 14
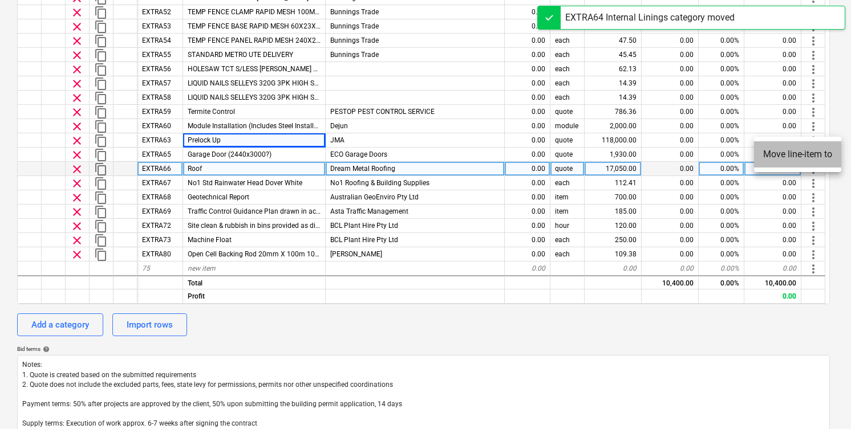
click at [810, 151] on li "Move line-item to" at bounding box center [797, 154] width 87 height 26
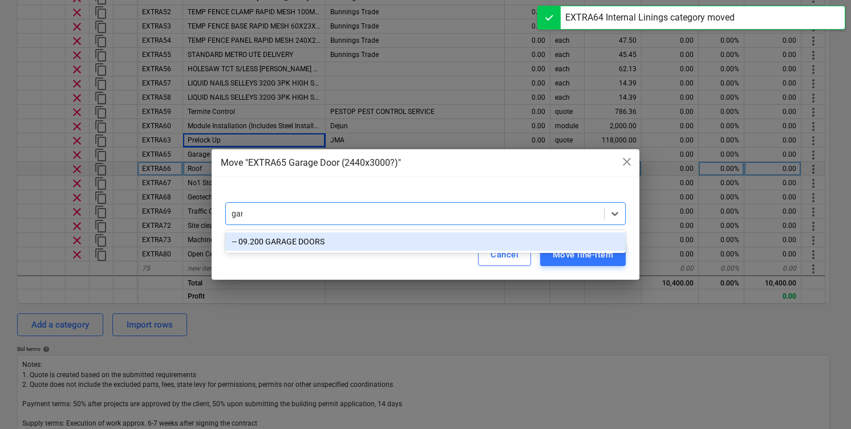
type input "gara"
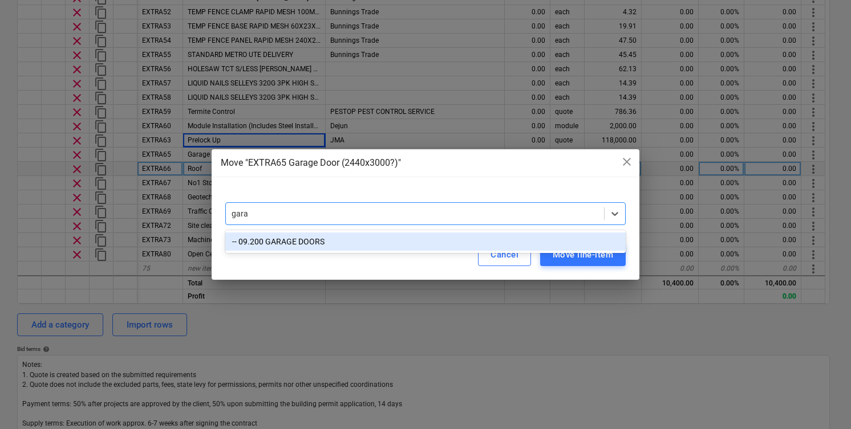
click at [547, 238] on div "-- 09.200 GARAGE DOORS" at bounding box center [425, 242] width 400 height 18
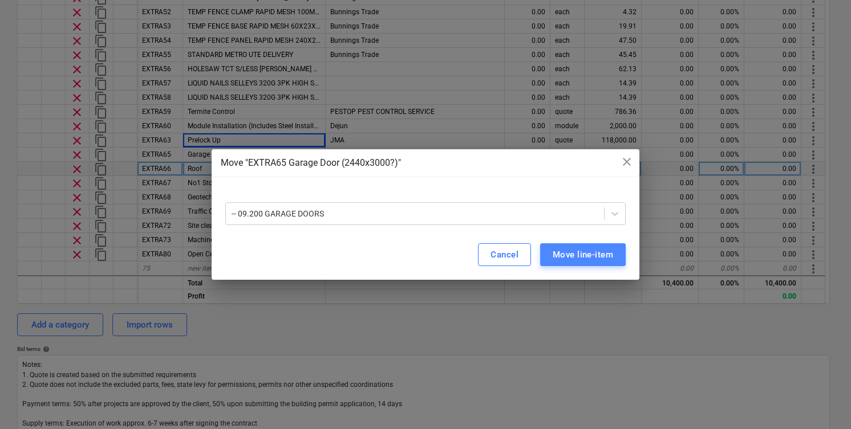
click at [593, 258] on div "Move line-item" at bounding box center [583, 254] width 60 height 15
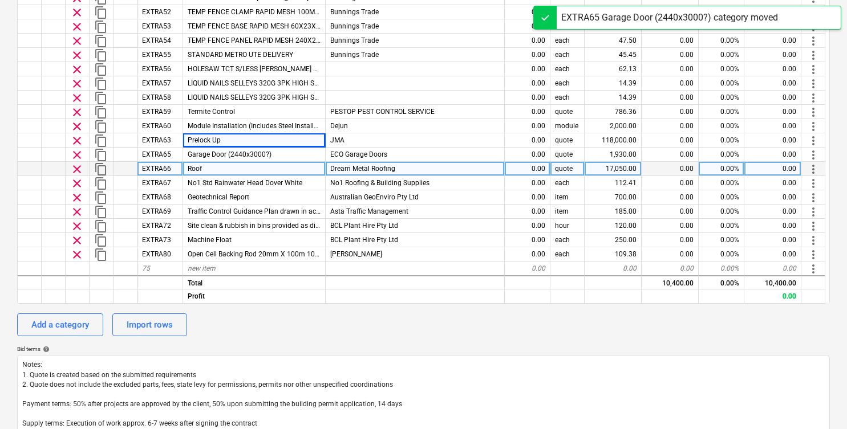
type textarea "x"
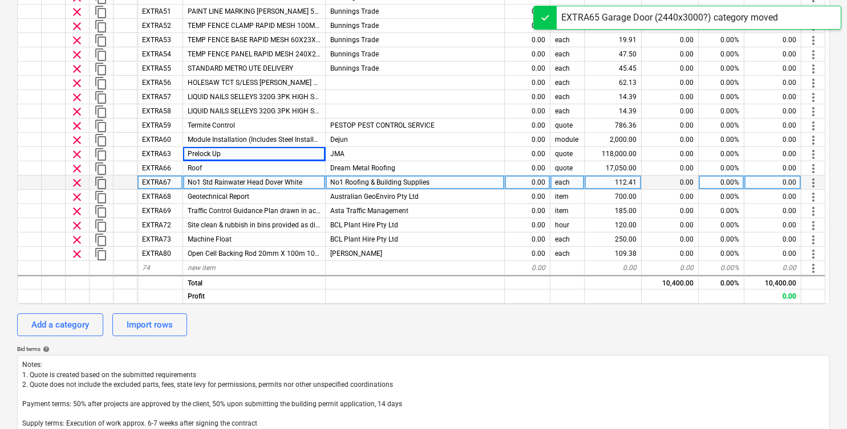
scroll to position [755, 0]
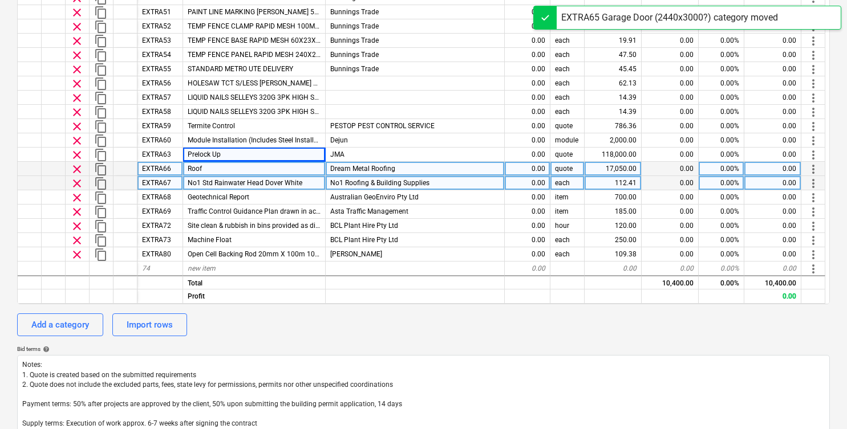
click at [807, 167] on span "more_vert" at bounding box center [813, 170] width 14 height 14
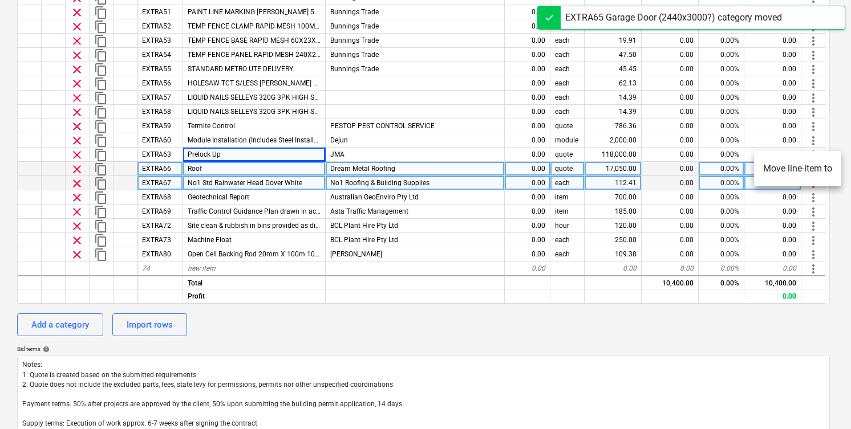
click at [807, 167] on li "Move line-item to" at bounding box center [797, 169] width 87 height 26
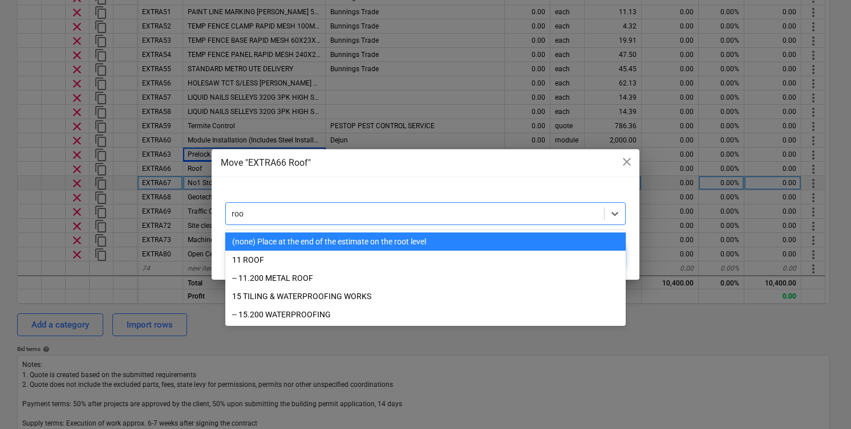
type input "roof"
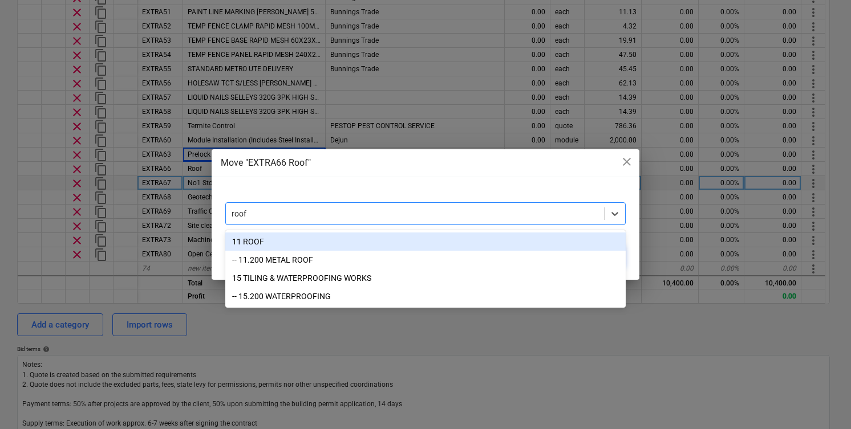
click at [298, 239] on div "11 ROOF" at bounding box center [425, 242] width 400 height 18
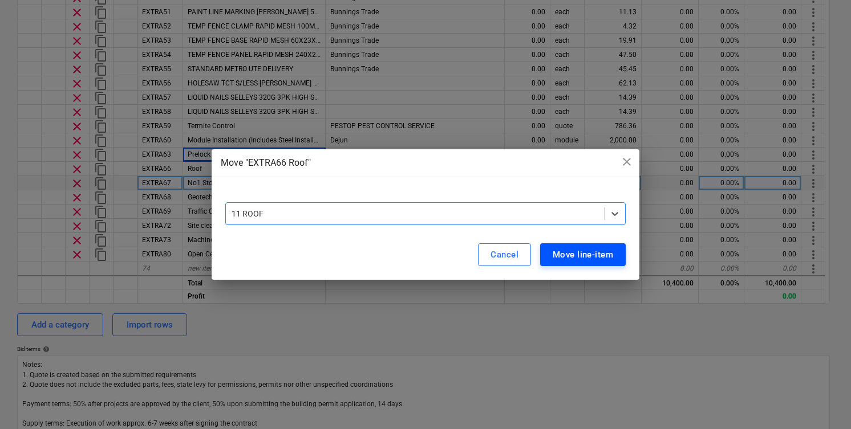
click at [577, 253] on div "Move line-item" at bounding box center [583, 254] width 60 height 15
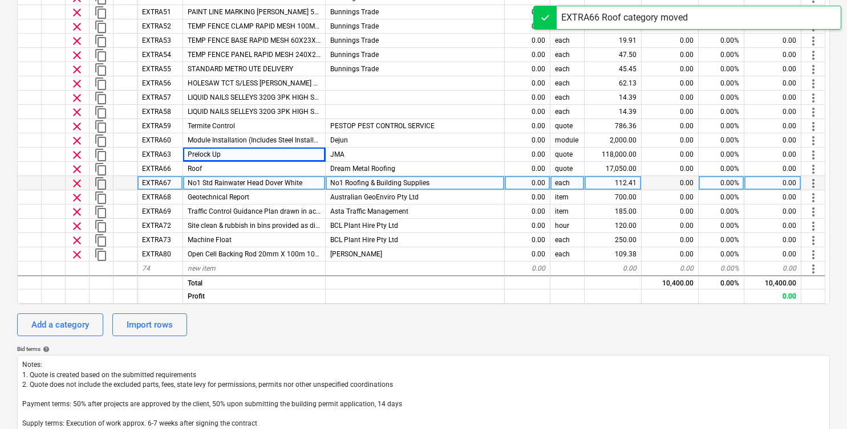
type textarea "x"
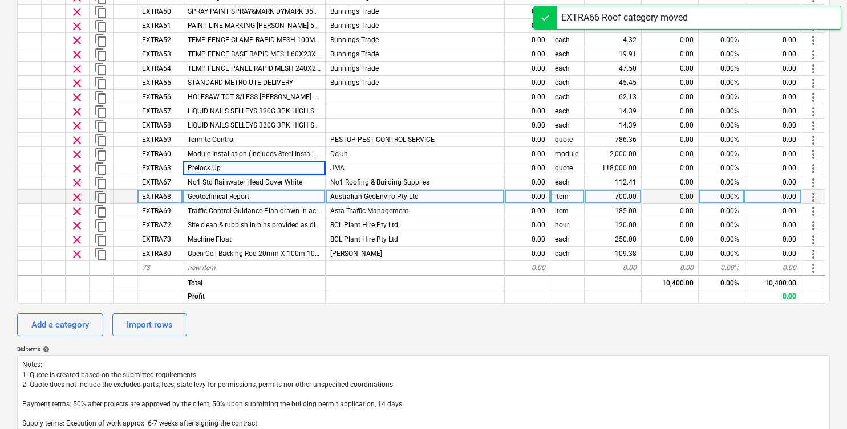
scroll to position [741, 0]
click at [278, 203] on div "Geotechnical Report" at bounding box center [254, 197] width 143 height 14
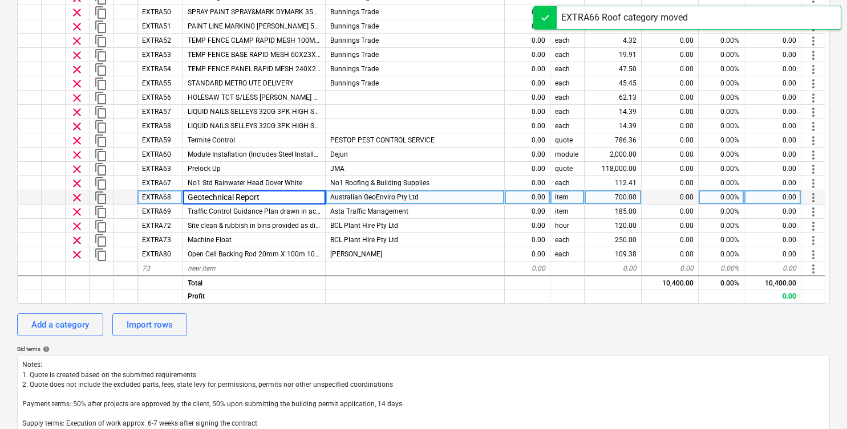
click at [814, 194] on span "more_vert" at bounding box center [813, 198] width 14 height 14
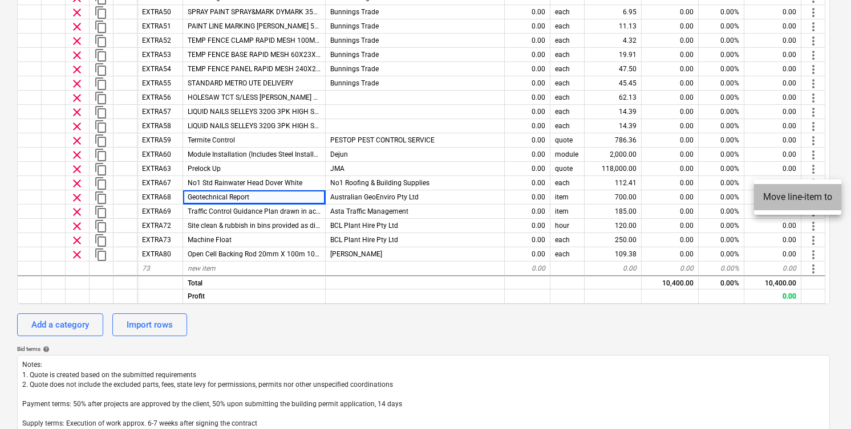
click at [805, 199] on li "Move line-item to" at bounding box center [797, 197] width 87 height 26
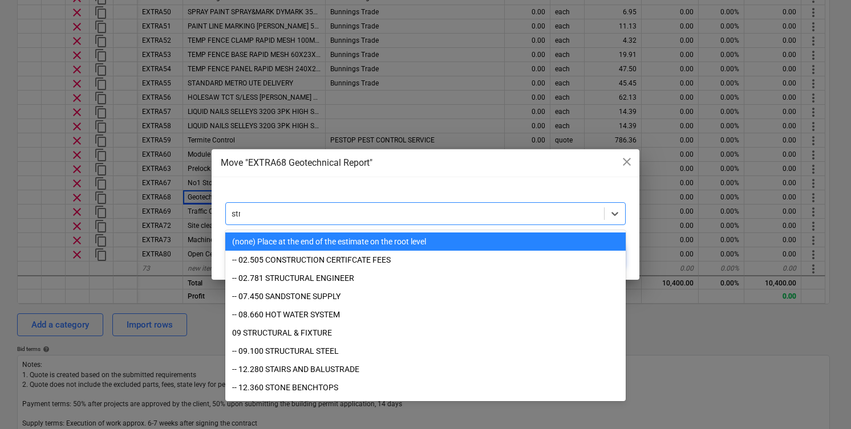
type input "stru"
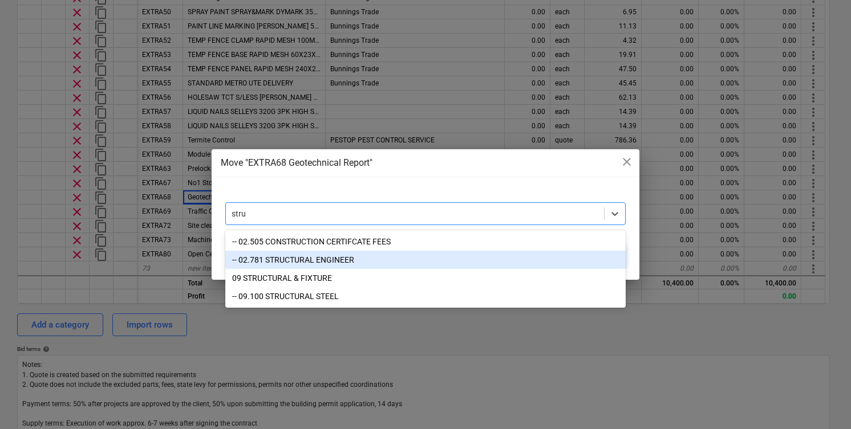
click at [447, 263] on div "-- 02.781 STRUCTURAL ENGINEER" at bounding box center [425, 260] width 400 height 18
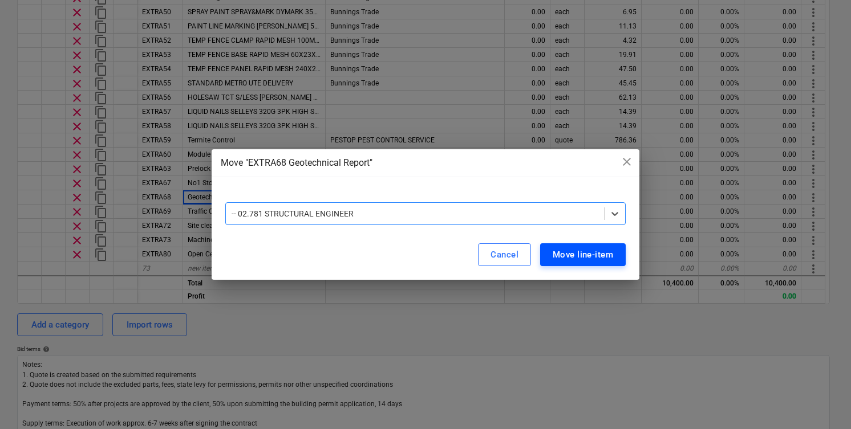
click at [595, 244] on button "Move line-item" at bounding box center [583, 254] width 86 height 23
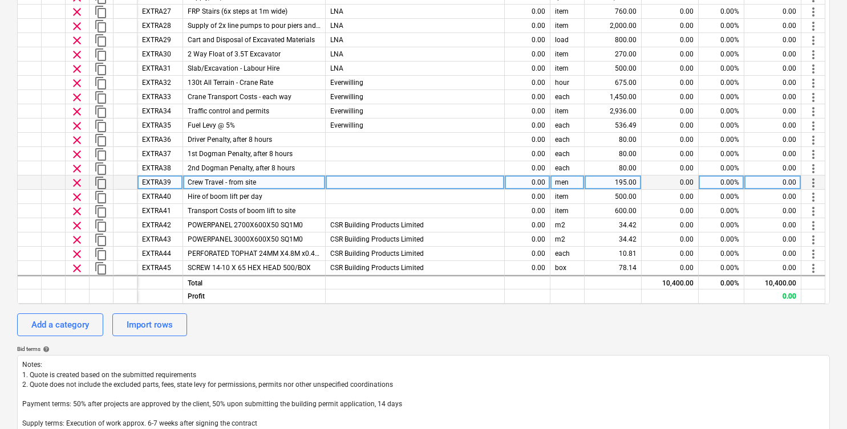
scroll to position [414, 0]
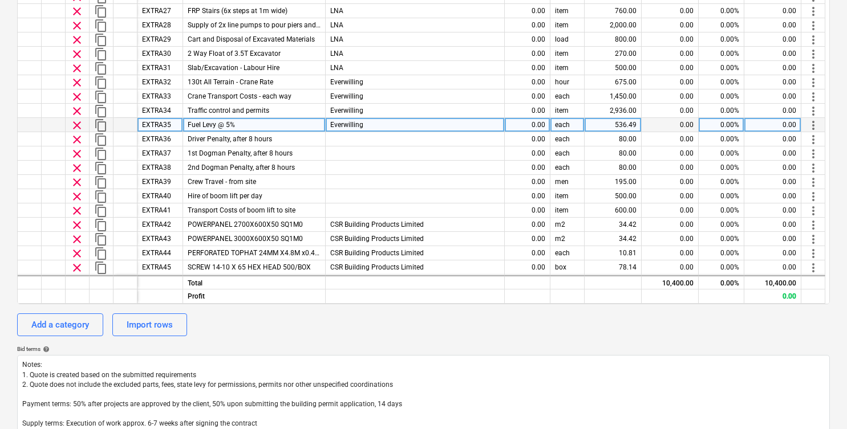
click at [479, 119] on div "Everwilling" at bounding box center [415, 125] width 179 height 14
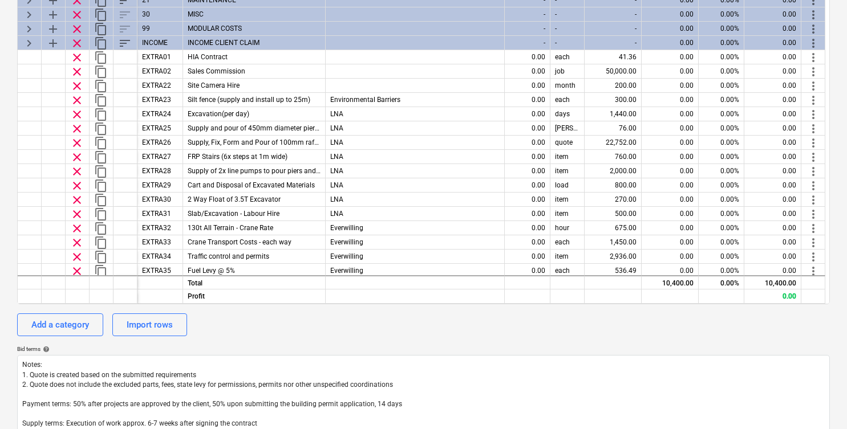
scroll to position [282, 0]
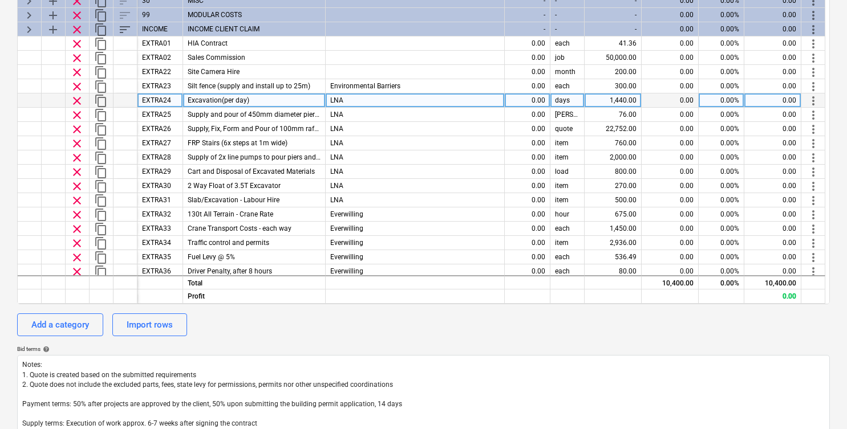
type textarea "x"
click at [815, 101] on span "more_vert" at bounding box center [813, 101] width 14 height 14
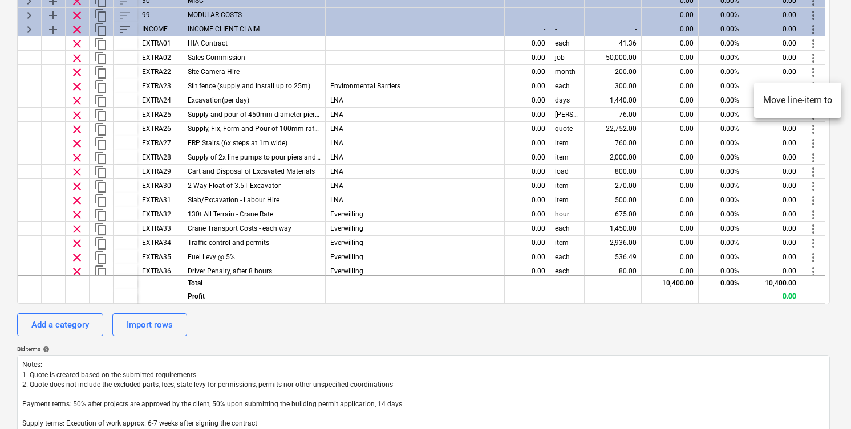
click at [793, 103] on li "Move line-item to" at bounding box center [797, 100] width 87 height 26
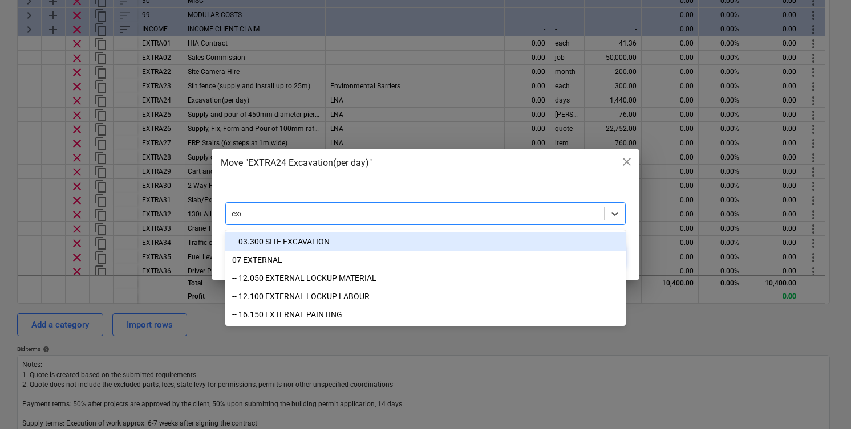
type input "exca"
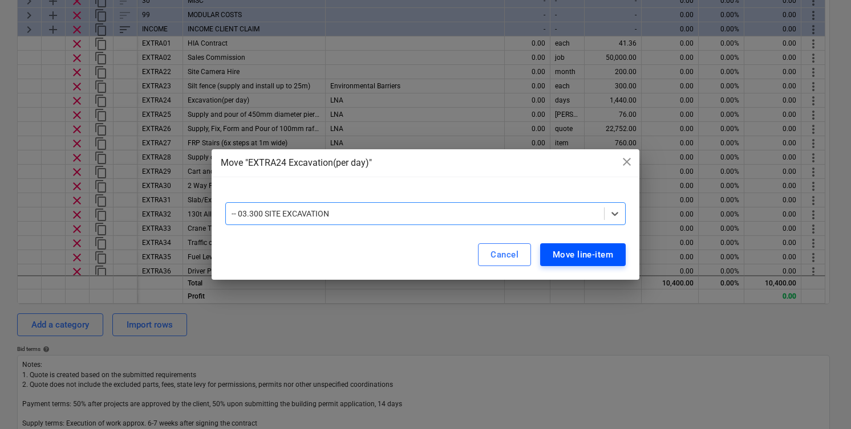
click at [609, 250] on div "Move line-item" at bounding box center [583, 254] width 60 height 15
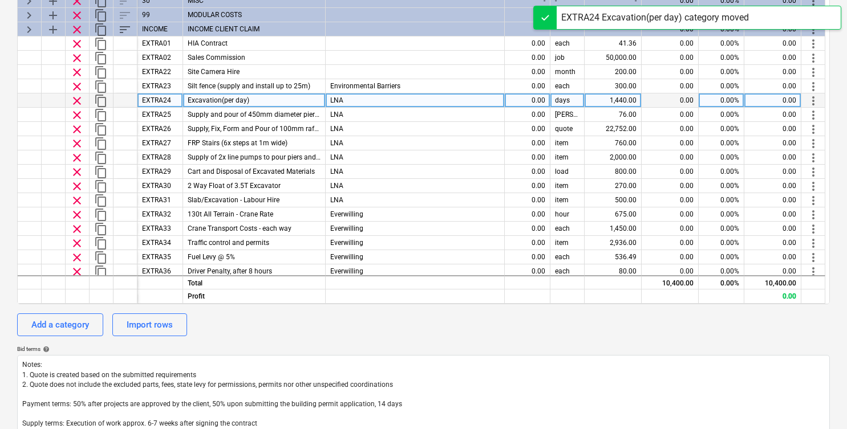
type textarea "x"
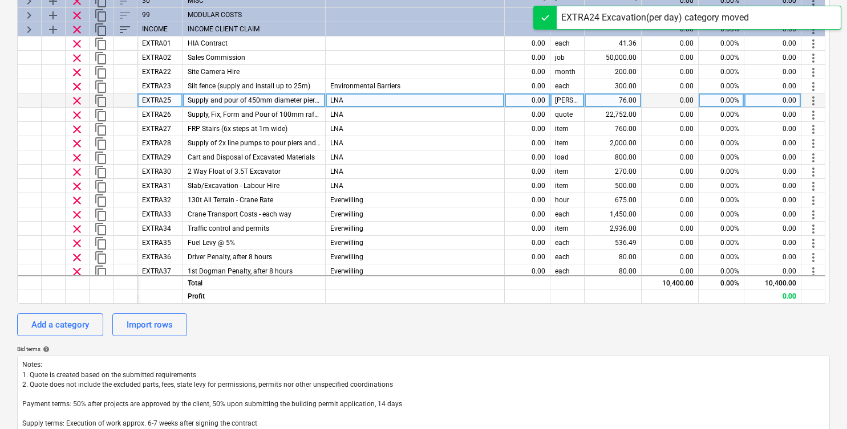
click at [468, 101] on div "LNA" at bounding box center [415, 101] width 179 height 14
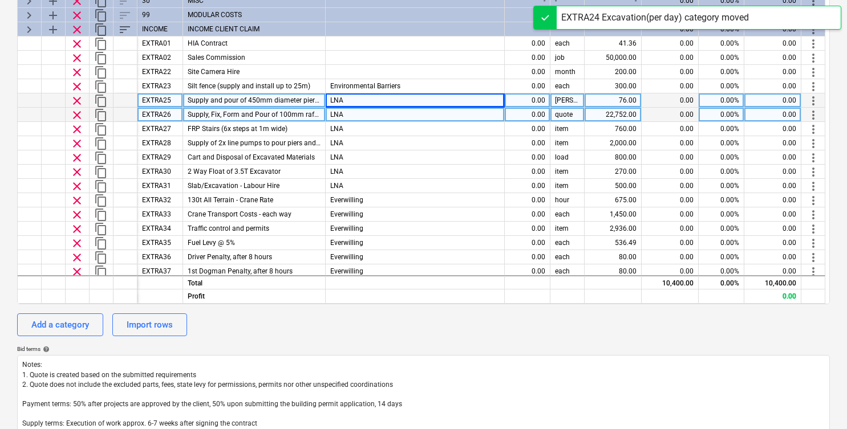
click at [462, 108] on div "LNA" at bounding box center [415, 115] width 179 height 14
click at [810, 101] on span "more_vert" at bounding box center [813, 101] width 14 height 14
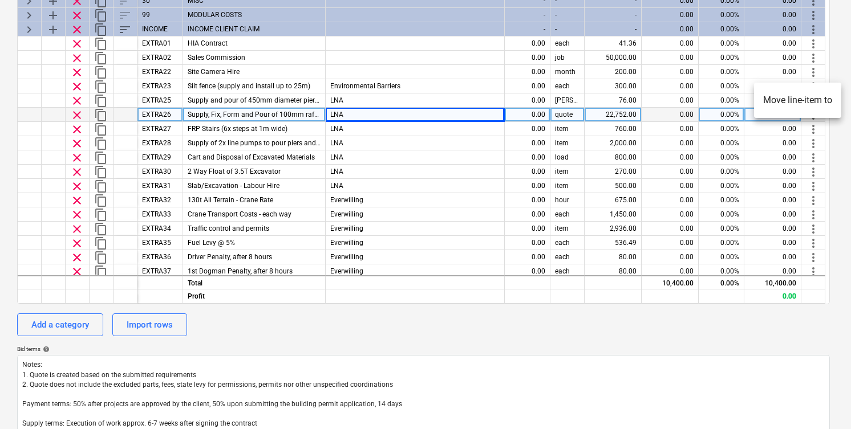
click at [818, 100] on li "Move line-item to" at bounding box center [797, 100] width 87 height 26
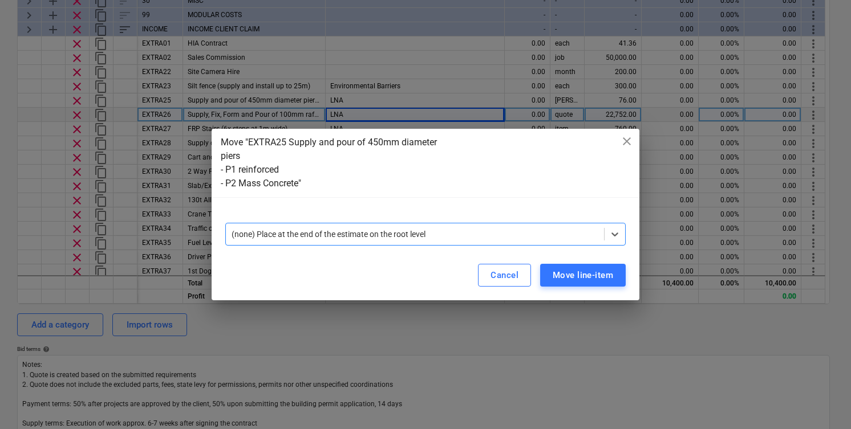
click at [434, 239] on div at bounding box center [415, 234] width 367 height 11
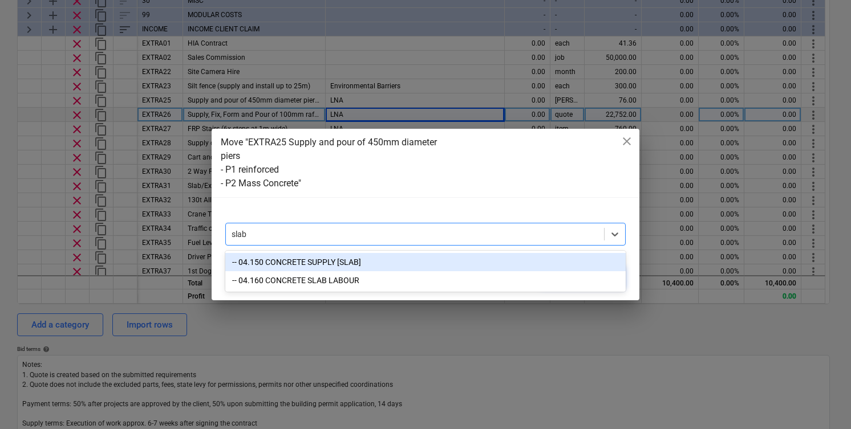
type input "slab"
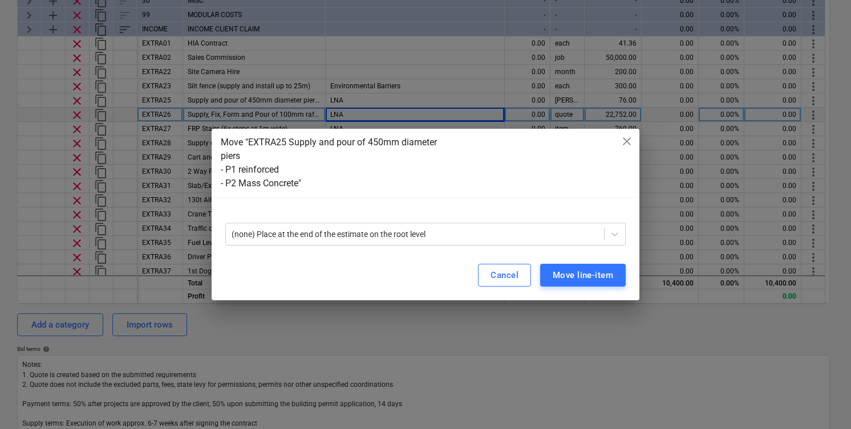
click at [448, 213] on div "(none) Place at the end of the estimate on the root level" at bounding box center [426, 229] width 428 height 41
click at [508, 270] on div "Cancel" at bounding box center [504, 275] width 28 height 15
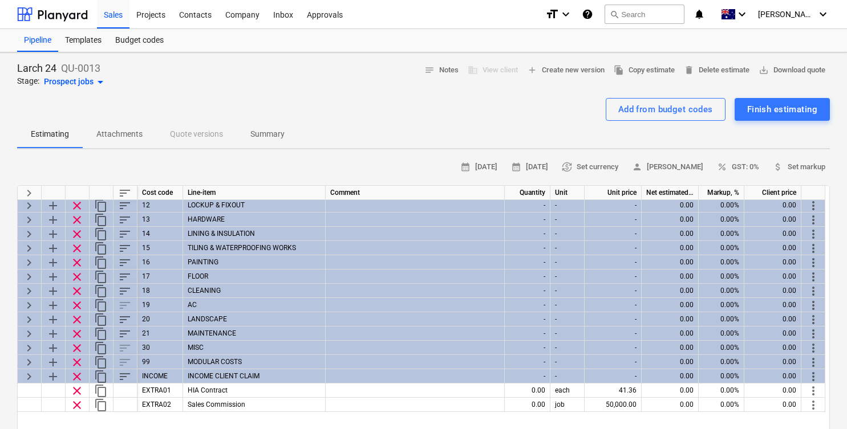
scroll to position [0, 0]
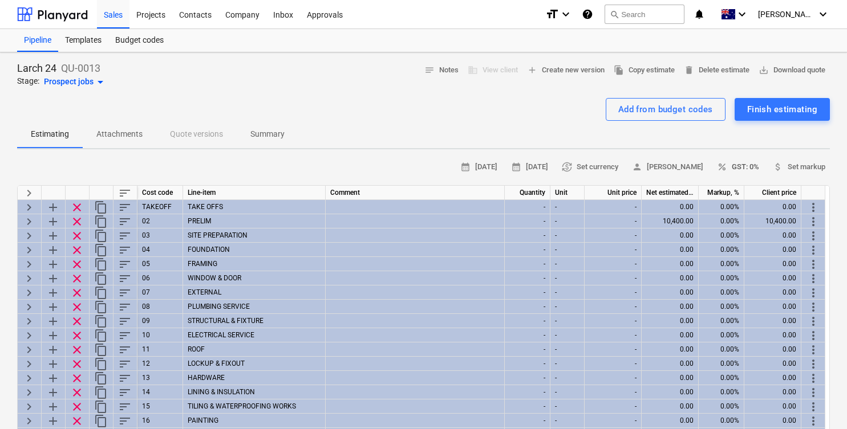
click at [742, 163] on span "percent GST: 0%" at bounding box center [738, 167] width 42 height 13
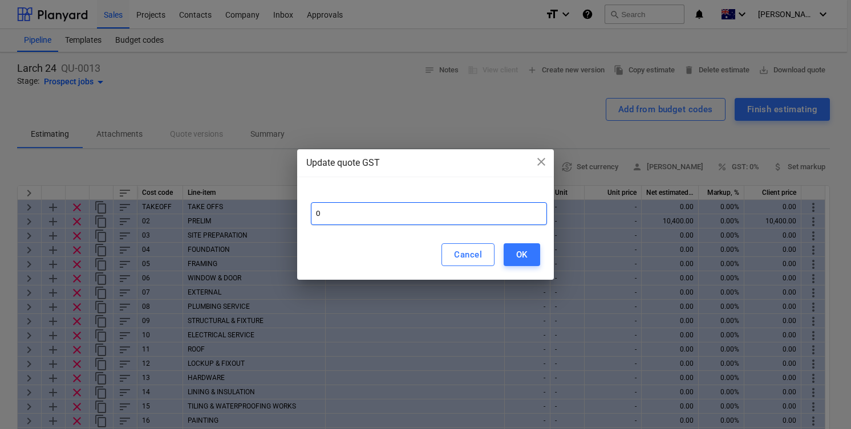
click at [476, 225] on input "0" at bounding box center [429, 213] width 236 height 23
type input "10"
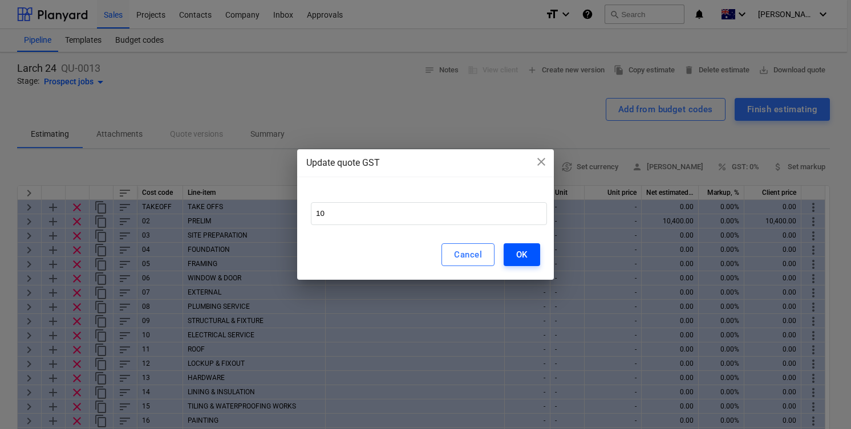
click at [529, 246] on button "OK" at bounding box center [521, 254] width 36 height 23
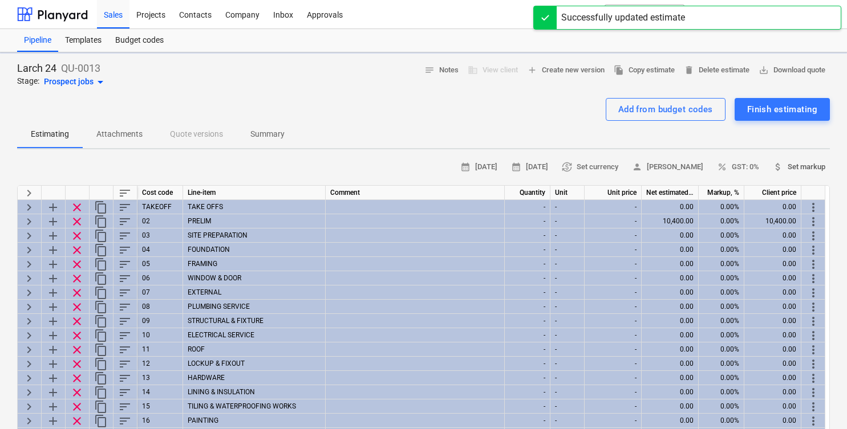
click at [799, 171] on span "attach_money Set markup" at bounding box center [799, 167] width 52 height 13
type textarea "x"
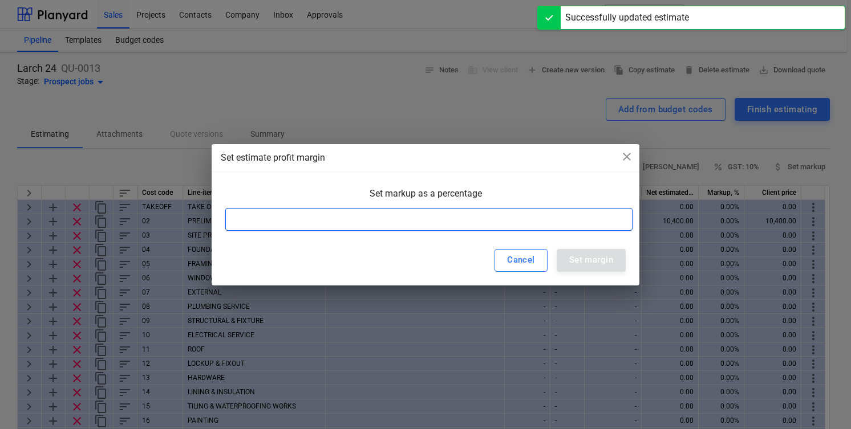
click at [523, 215] on input at bounding box center [428, 219] width 407 height 23
type input "20"
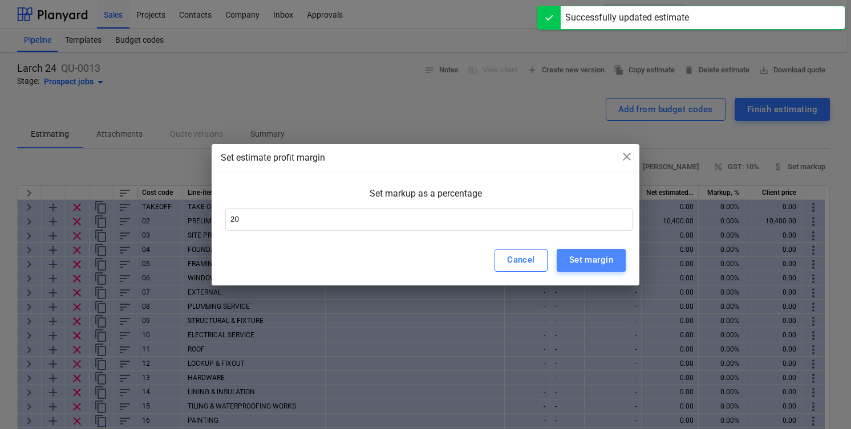
click at [583, 257] on div "Set margin" at bounding box center [591, 260] width 44 height 15
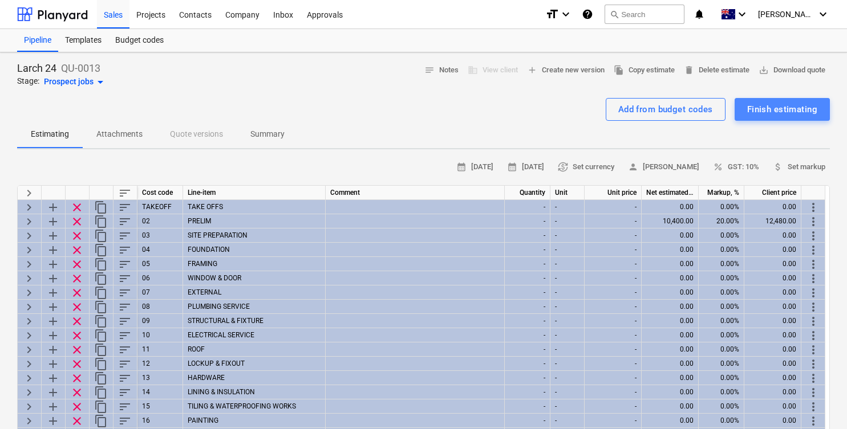
click at [783, 108] on div "Finish estimating" at bounding box center [782, 109] width 70 height 15
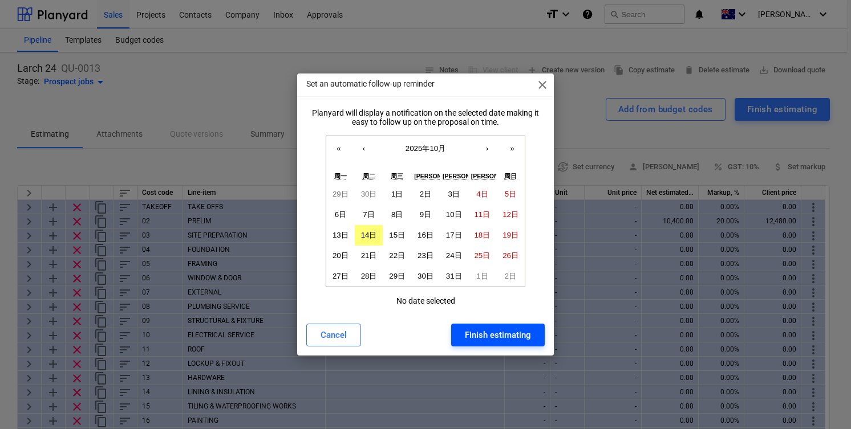
click at [493, 331] on div "Finish estimating" at bounding box center [498, 335] width 66 height 15
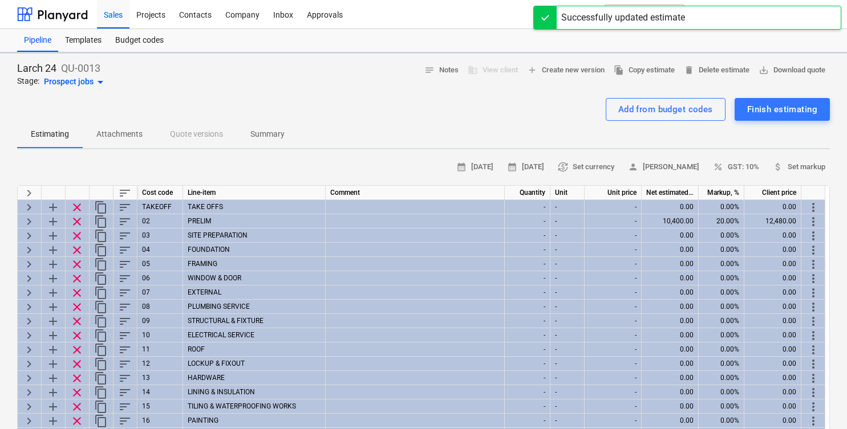
type textarea "x"
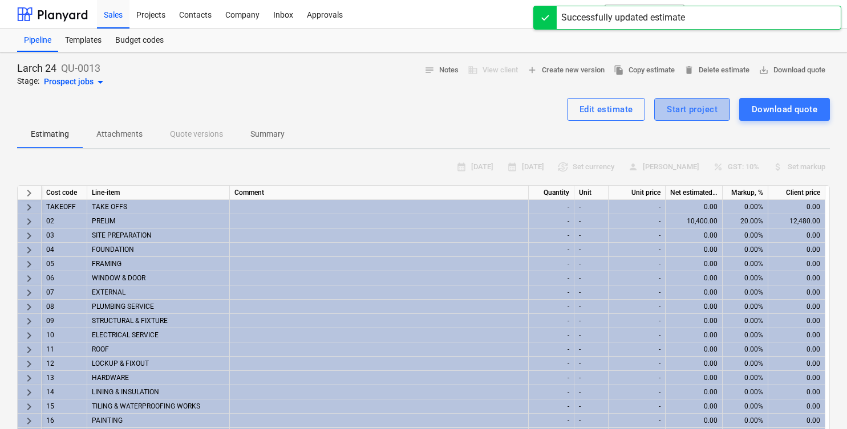
click at [687, 109] on div "Start project" at bounding box center [692, 109] width 51 height 15
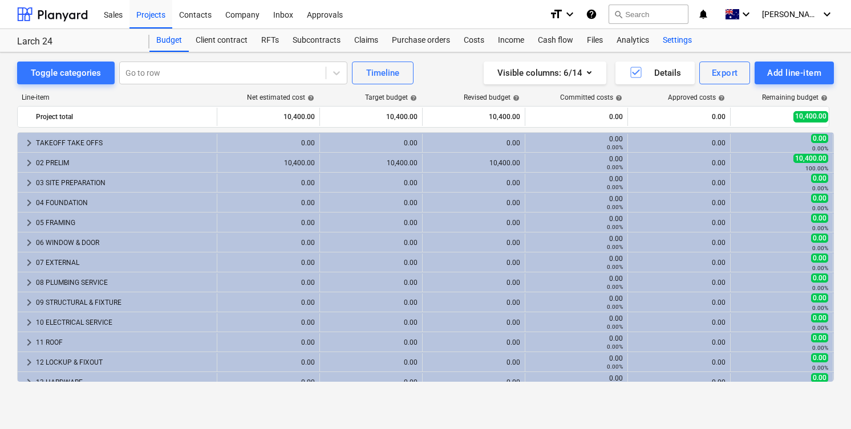
click at [674, 46] on div "Settings" at bounding box center [677, 40] width 43 height 23
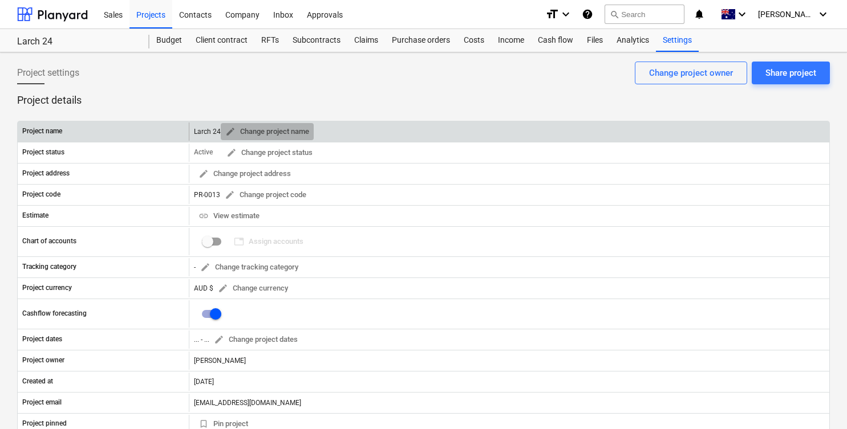
click at [234, 130] on span "edit" at bounding box center [230, 132] width 10 height 10
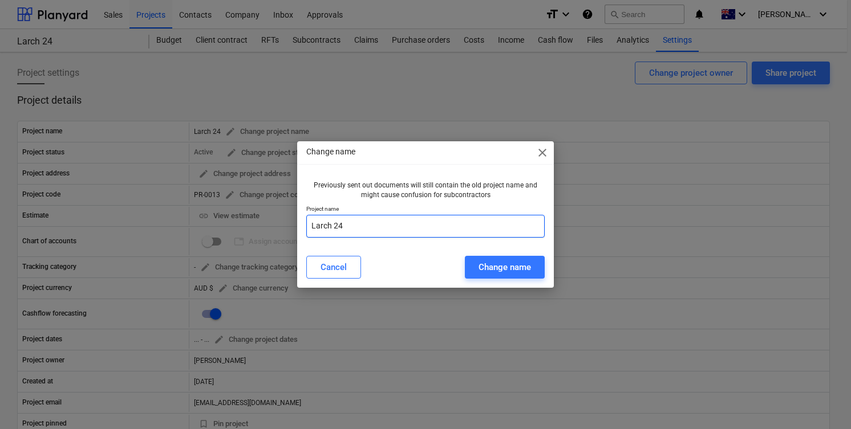
drag, startPoint x: 356, startPoint y: 223, endPoint x: 277, endPoint y: 220, distance: 78.7
click at [277, 220] on div "Change name close Previously sent out documents will still contain the old proj…" at bounding box center [425, 214] width 851 height 429
paste input "Larch 24"
drag, startPoint x: 381, startPoint y: 224, endPoint x: 332, endPoint y: 224, distance: 49.0
click at [332, 224] on input "7529 {Larch 24}" at bounding box center [425, 226] width 238 height 23
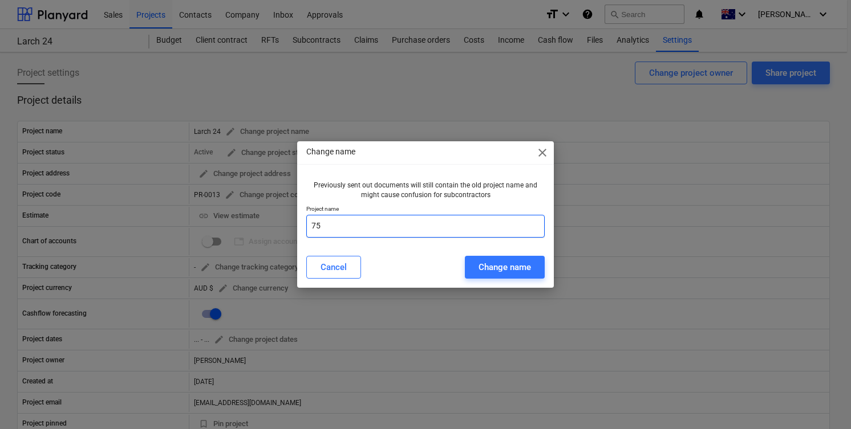
type input "7"
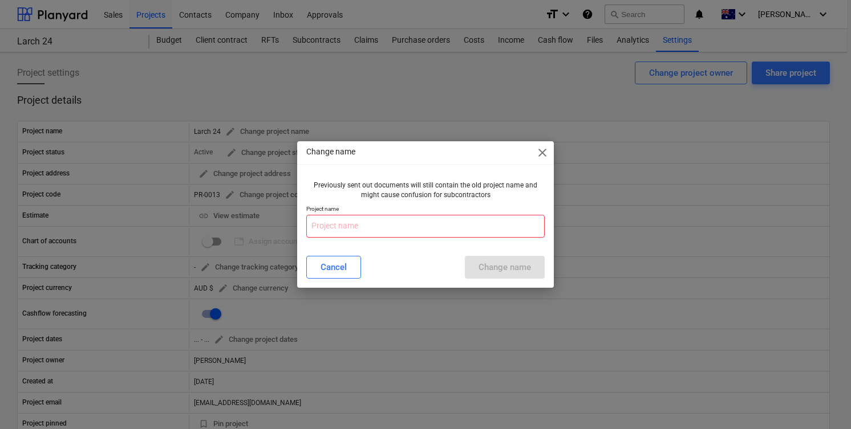
paste input "Larch 24"
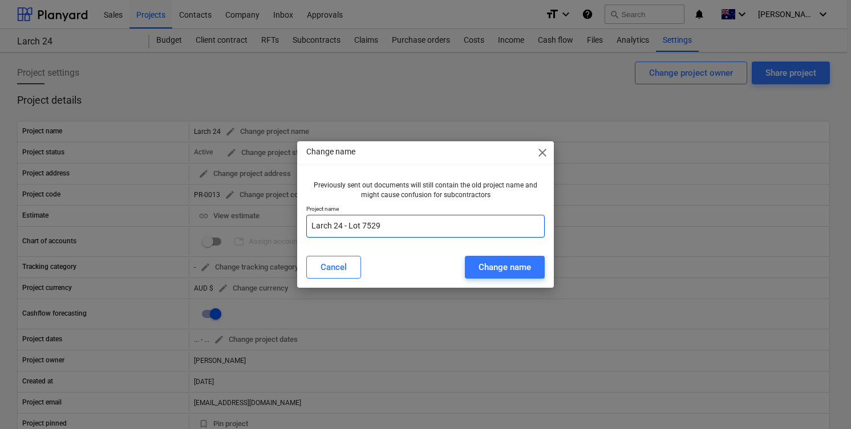
drag, startPoint x: 348, startPoint y: 229, endPoint x: 454, endPoint y: 229, distance: 106.1
click at [454, 229] on input "Larch 24 - Lot 7529" at bounding box center [425, 226] width 238 height 23
paste input ", 27 Camargue Street, Box Hill NSW 2765"
type input "Larch [STREET_ADDRESS]"
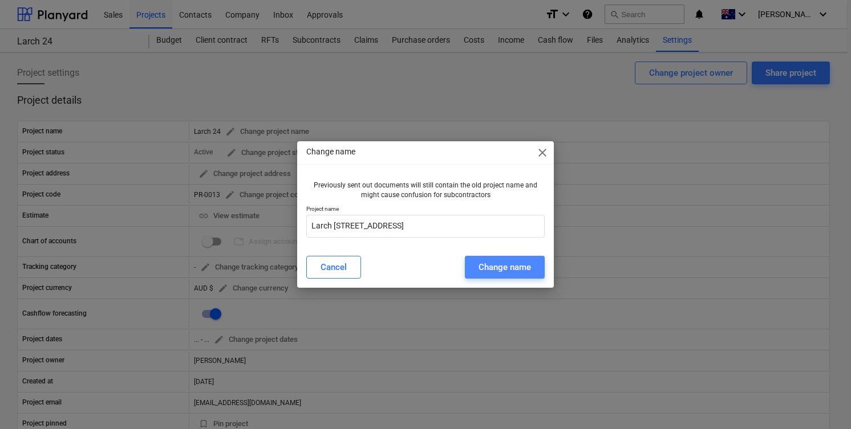
click at [497, 271] on div "Change name" at bounding box center [504, 267] width 52 height 15
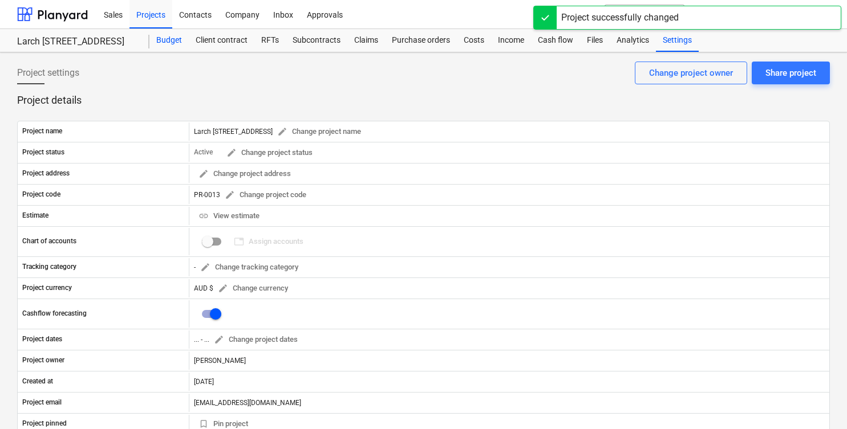
click at [160, 42] on div "Budget" at bounding box center [168, 40] width 39 height 23
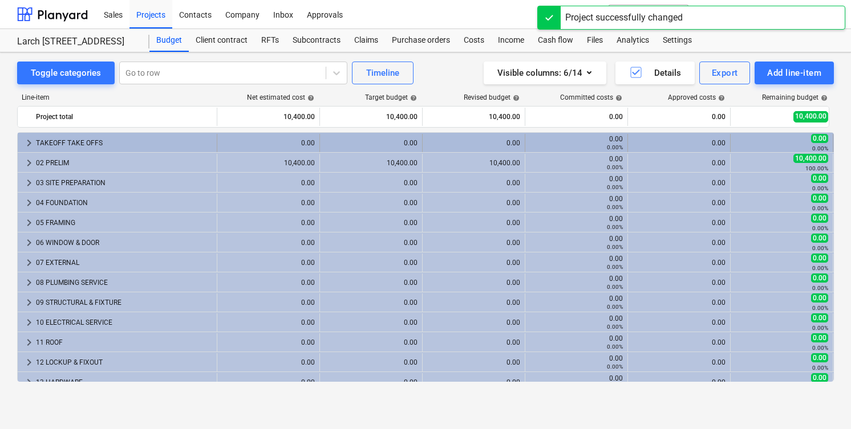
click at [29, 142] on span "keyboard_arrow_right" at bounding box center [29, 143] width 14 height 14
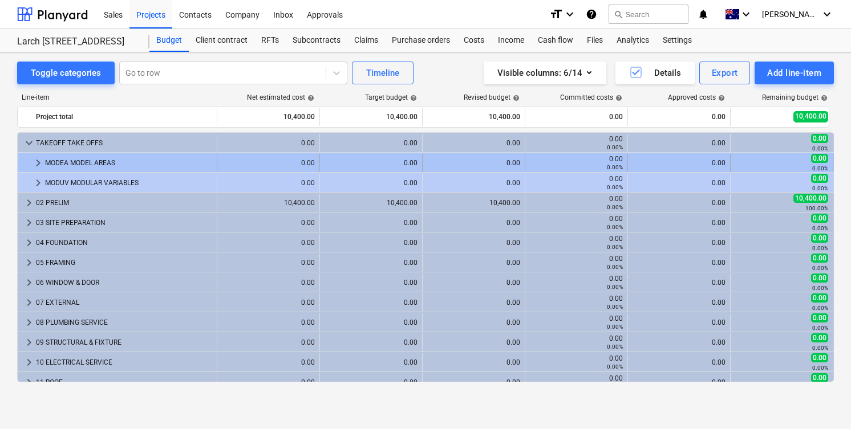
click at [31, 164] on div at bounding box center [26, 163] width 9 height 18
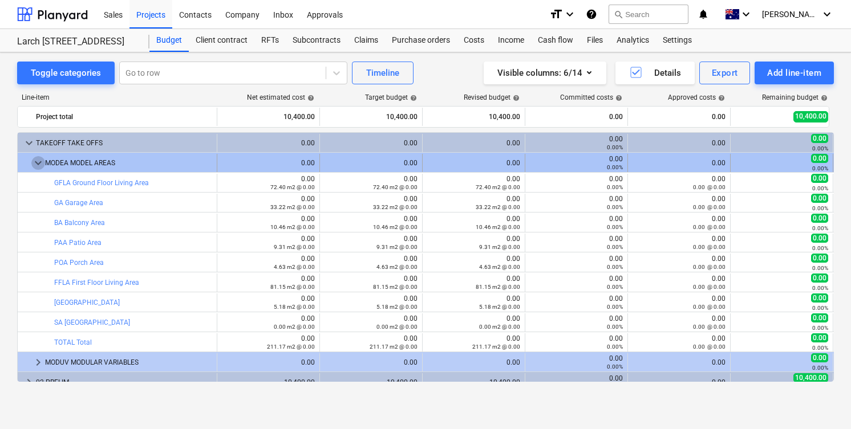
click at [39, 164] on span "keyboard_arrow_down" at bounding box center [38, 163] width 14 height 14
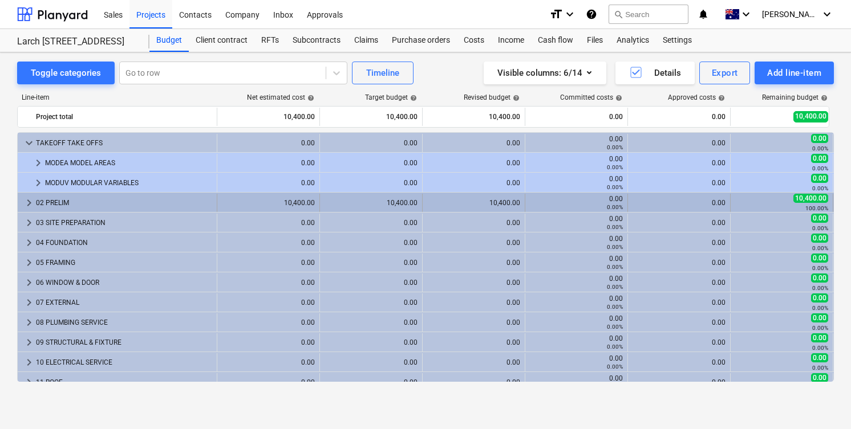
click at [28, 204] on span "keyboard_arrow_right" at bounding box center [29, 203] width 14 height 14
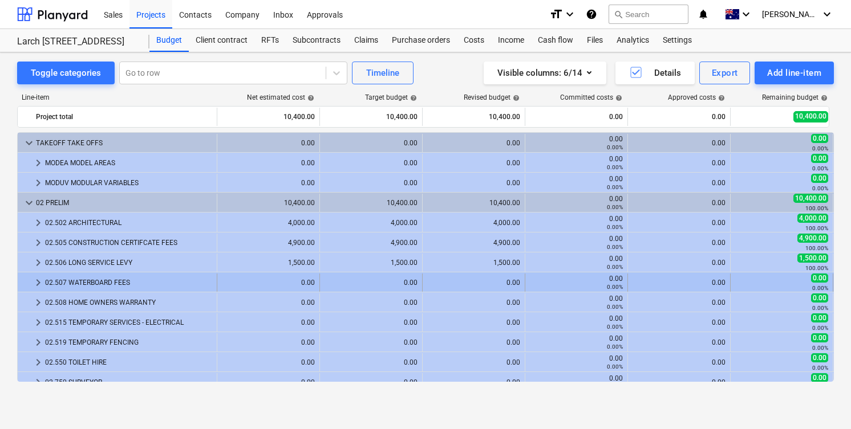
click at [39, 278] on span "keyboard_arrow_right" at bounding box center [38, 283] width 14 height 14
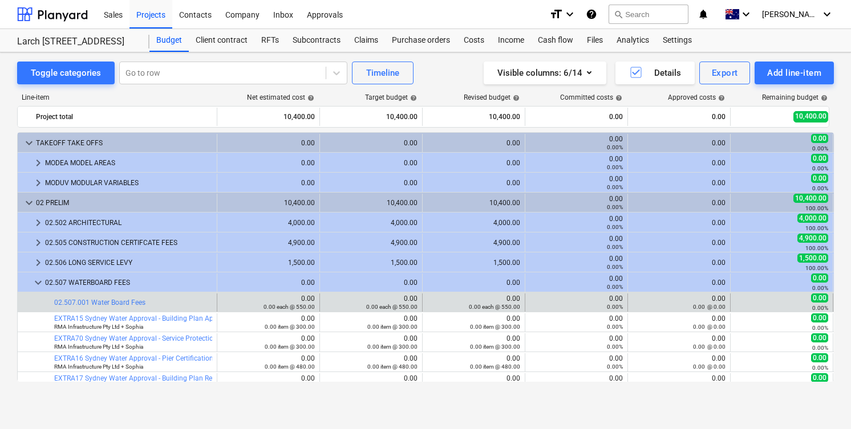
click at [599, 304] on div "0.00%" at bounding box center [576, 307] width 93 height 8
click at [688, 306] on div "0.00 @ 0.00" at bounding box center [678, 307] width 93 height 8
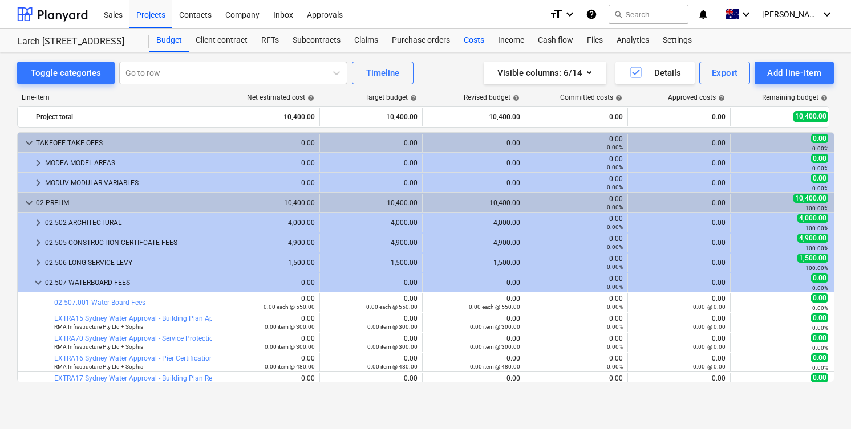
click at [473, 39] on div "Costs" at bounding box center [474, 40] width 34 height 23
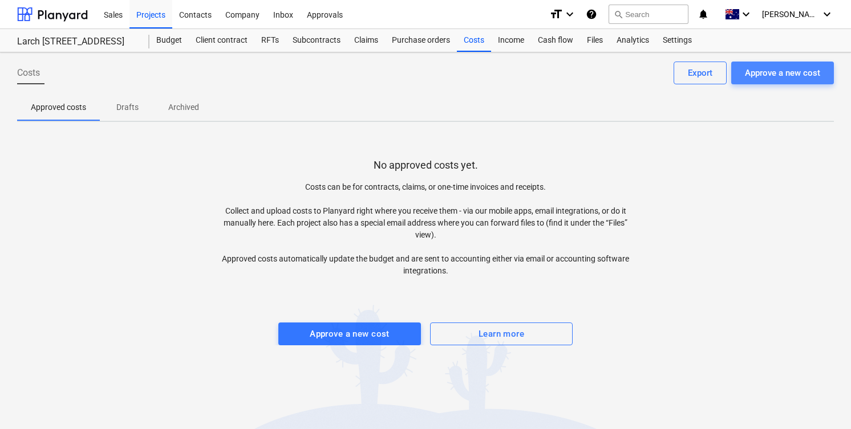
click at [755, 80] on div "Approve a new cost" at bounding box center [782, 73] width 75 height 15
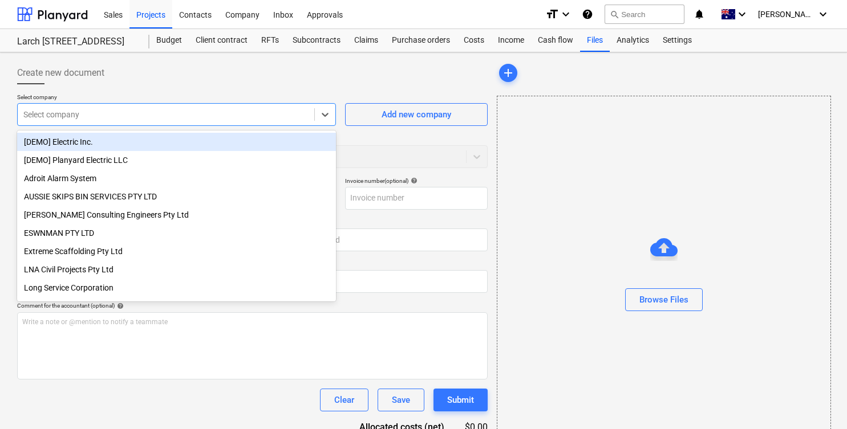
click at [201, 117] on div at bounding box center [165, 114] width 285 height 11
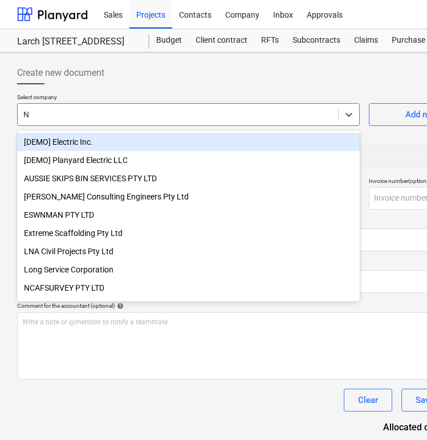
type input "NC"
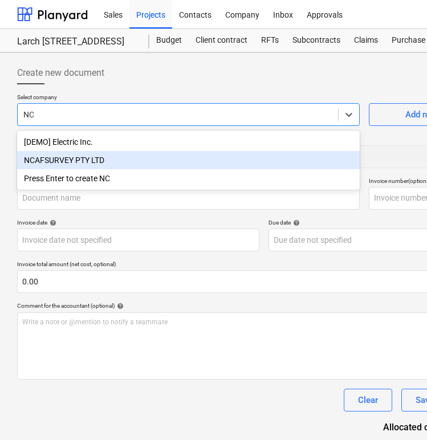
click at [79, 162] on div "NCAFSURVEY PTY LTD" at bounding box center [188, 160] width 343 height 18
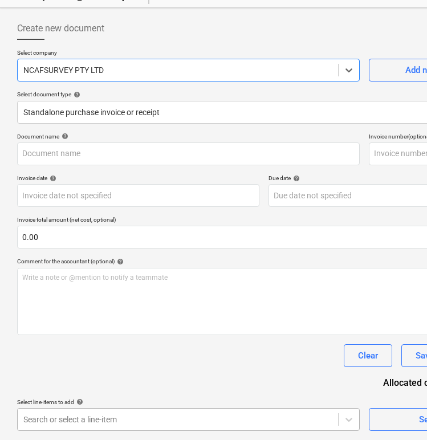
scroll to position [213, 0]
click at [93, 396] on body "Sales Projects Contacts Company Inbox Approvals format_size keyboard_arrow_down…" at bounding box center [213, 176] width 427 height 440
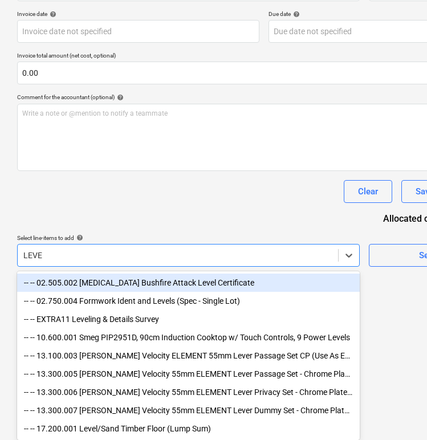
type input "LEVEl"
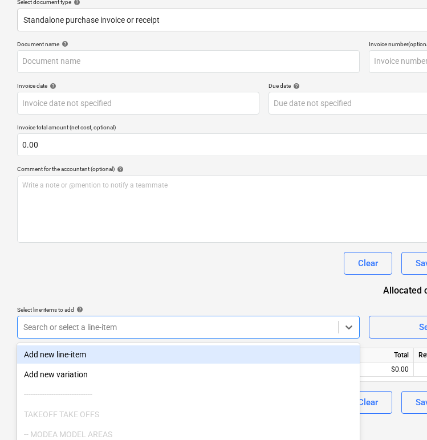
click at [230, 285] on div "Document name help Invoice number (optional) help Invoice date help Press the d…" at bounding box center [264, 226] width 494 height 373
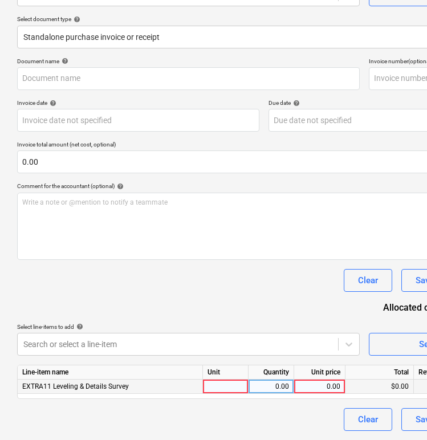
click at [226, 383] on div at bounding box center [226, 387] width 46 height 14
type input "1"
click at [223, 384] on div "1" at bounding box center [226, 387] width 46 height 14
type input "e"
type input "item"
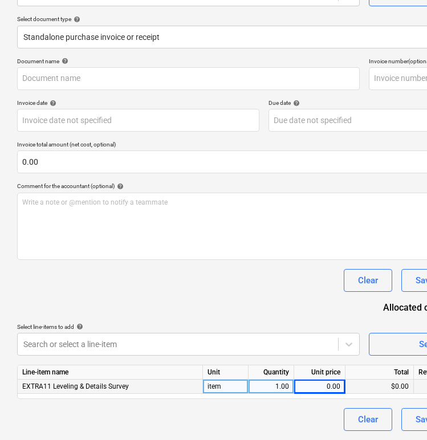
click at [328, 384] on div "0.00" at bounding box center [320, 387] width 42 height 14
type input "375"
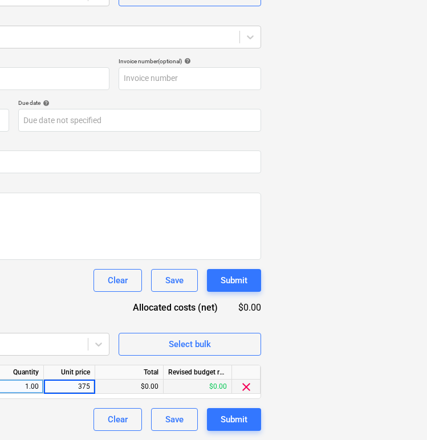
scroll to position [120, 253]
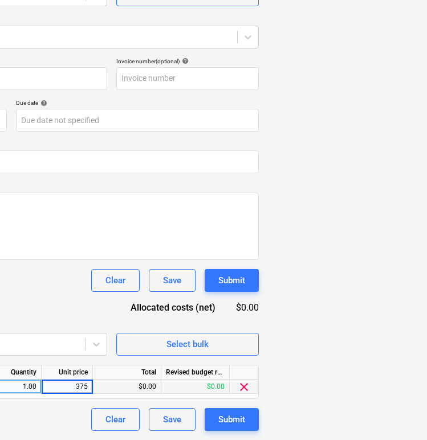
click at [73, 263] on div "Document name help Invoice number (optional) help Invoice date help Press the d…" at bounding box center [12, 244] width 494 height 373
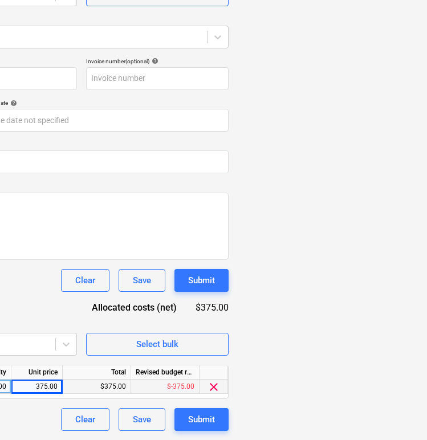
scroll to position [120, 353]
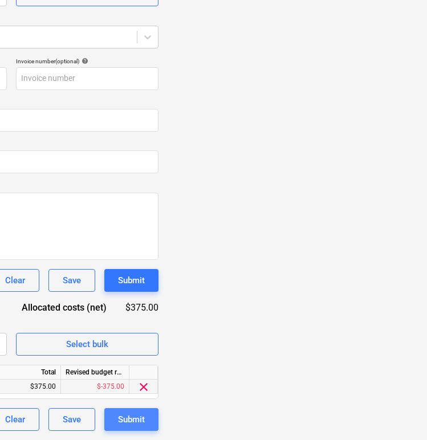
click at [123, 416] on div "Submit" at bounding box center [131, 419] width 27 height 15
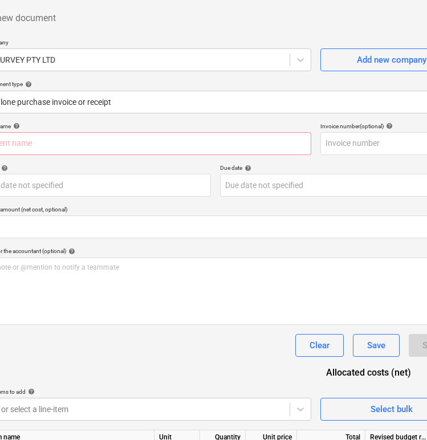
scroll to position [19, 48]
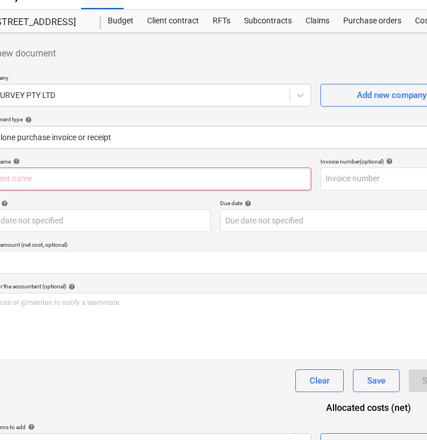
click at [136, 182] on input "text" at bounding box center [140, 179] width 343 height 23
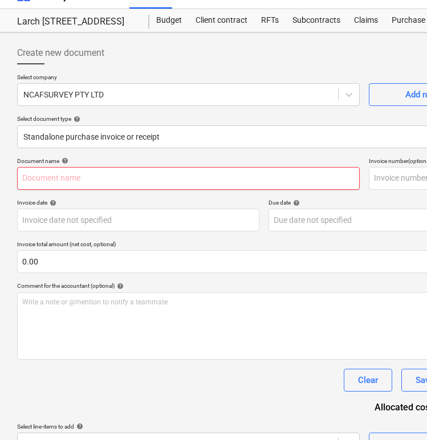
click at [136, 182] on input "text" at bounding box center [188, 178] width 343 height 23
click at [121, 174] on input "text" at bounding box center [188, 178] width 343 height 23
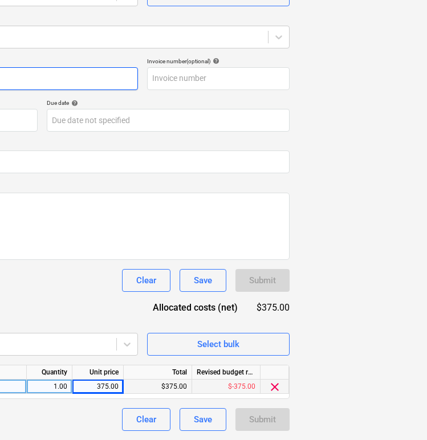
scroll to position [120, 223]
type input "Survey for Lot 7529"
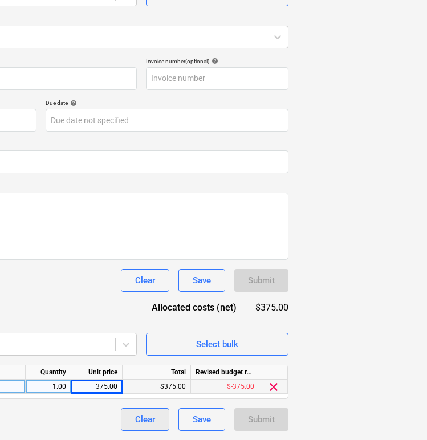
click at [147, 420] on div "Clear" at bounding box center [145, 419] width 20 height 15
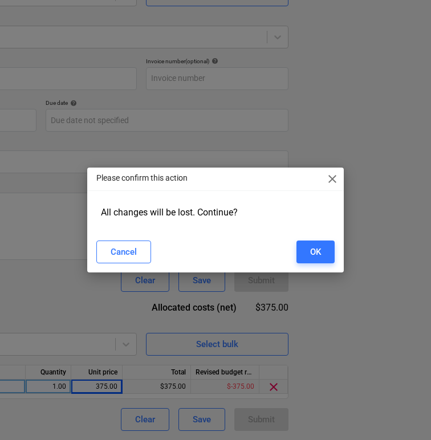
click at [147, 418] on div "Please confirm this action close All changes will be lost. Continue? Cancel OK" at bounding box center [215, 220] width 431 height 440
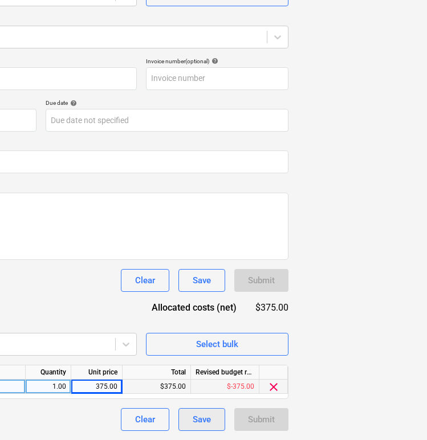
click at [196, 416] on div "Save" at bounding box center [202, 419] width 18 height 15
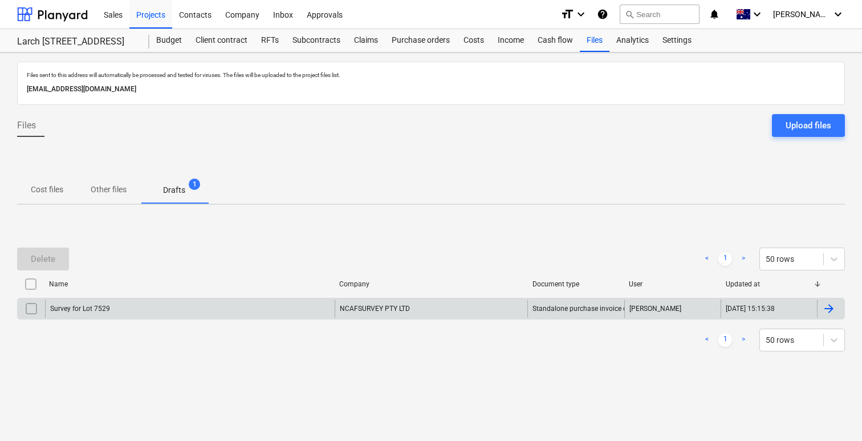
click at [94, 302] on div "Survey for Lot 7529" at bounding box center [190, 308] width 290 height 18
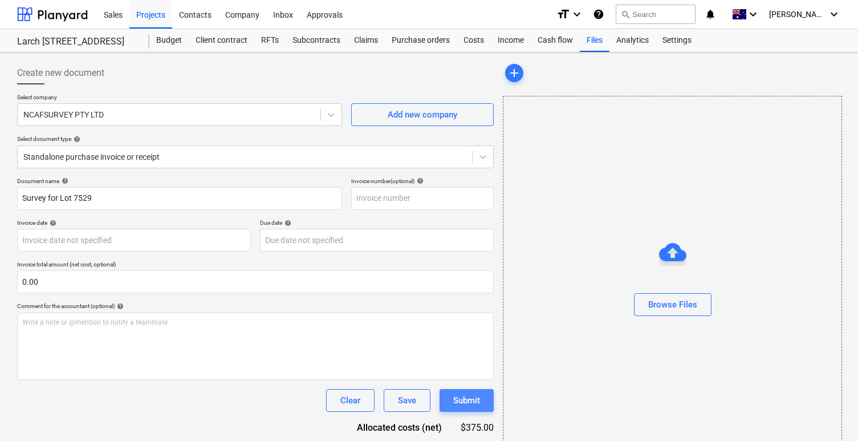
click at [458, 399] on div "Submit" at bounding box center [466, 400] width 27 height 15
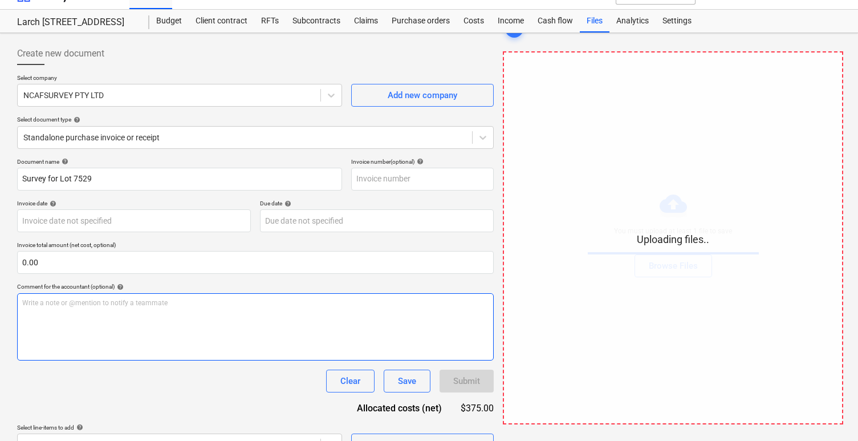
scroll to position [119, 0]
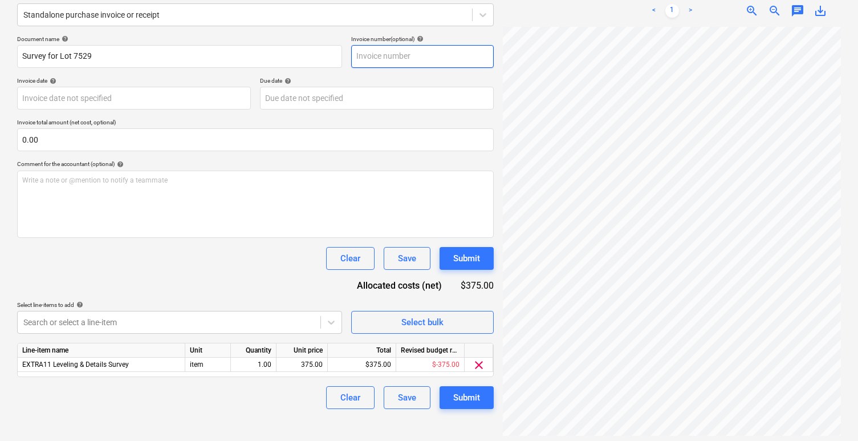
scroll to position [146, 0]
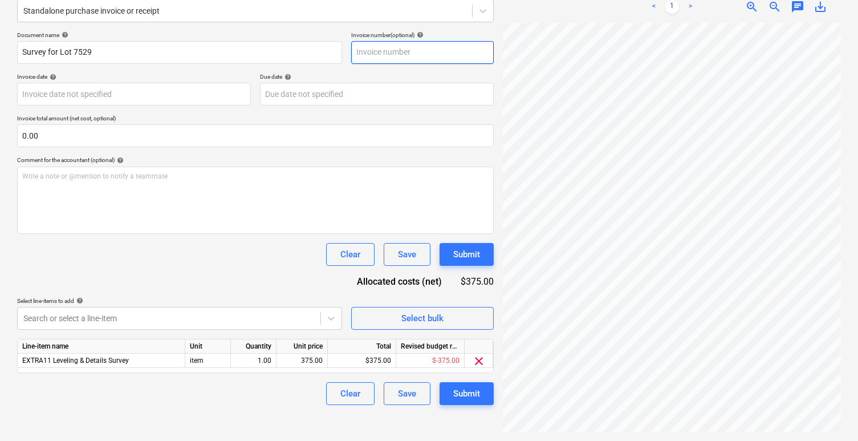
type input "09 Jul 2024"
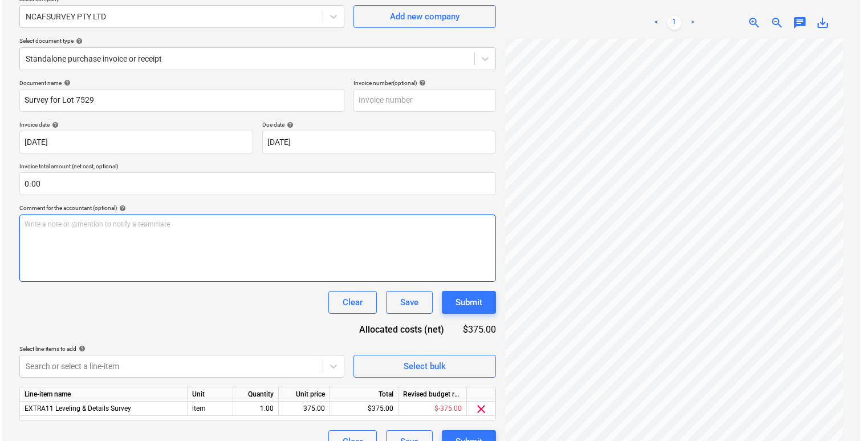
scroll to position [119, 0]
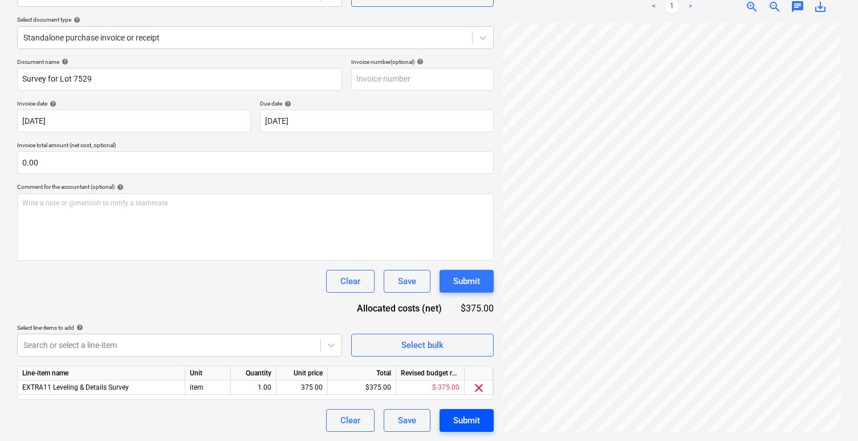
click at [462, 416] on div "Submit" at bounding box center [466, 420] width 27 height 15
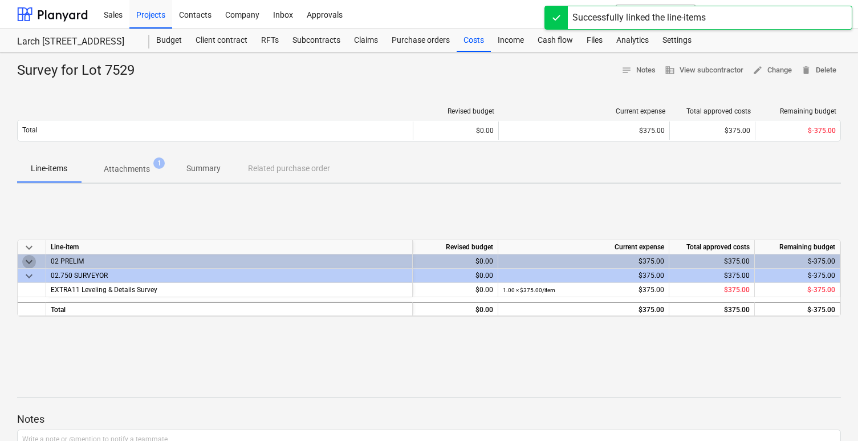
click at [29, 262] on span "keyboard_arrow_down" at bounding box center [29, 262] width 14 height 14
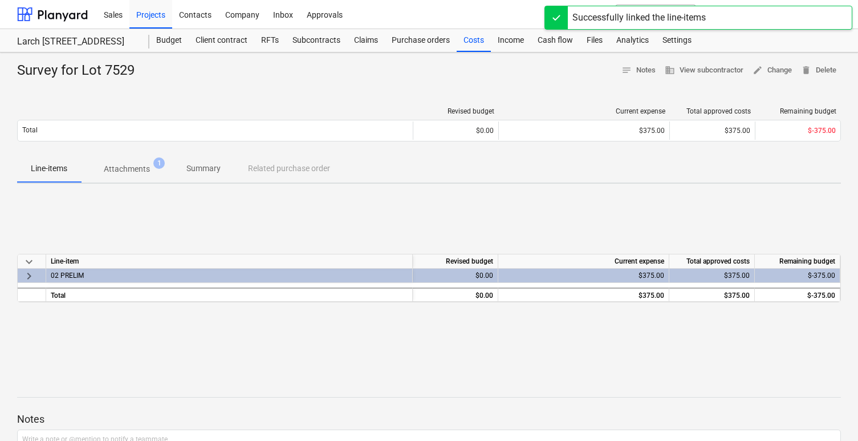
click at [31, 273] on span "keyboard_arrow_right" at bounding box center [29, 276] width 14 height 14
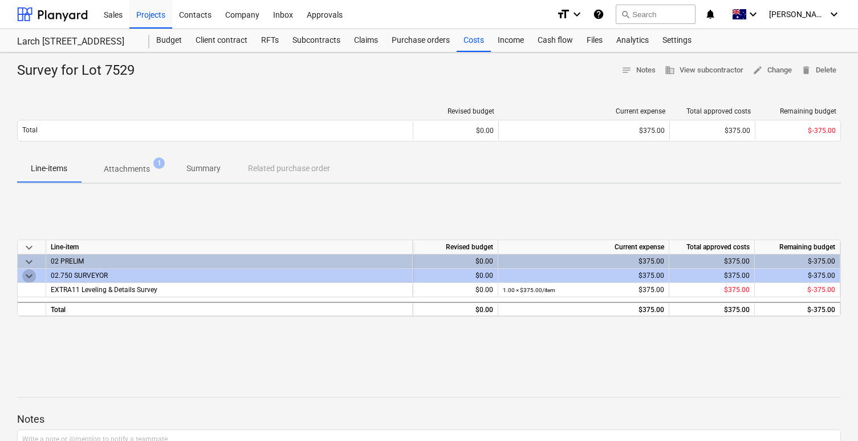
click at [32, 274] on span "keyboard_arrow_down" at bounding box center [29, 276] width 14 height 14
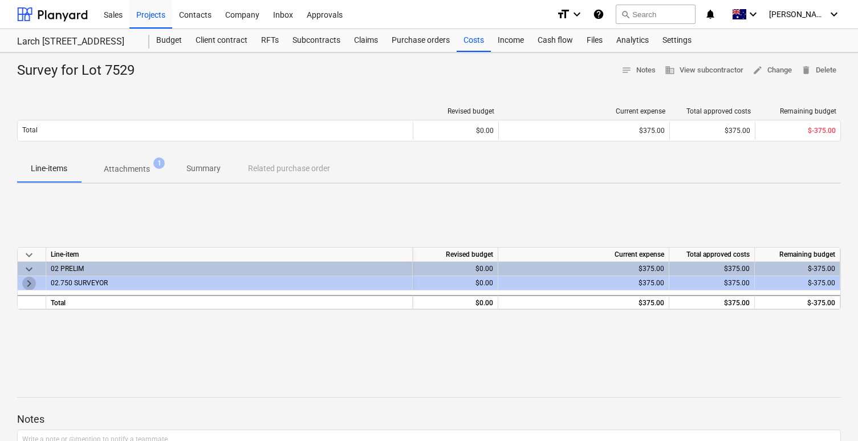
click at [30, 284] on span "keyboard_arrow_right" at bounding box center [29, 284] width 14 height 14
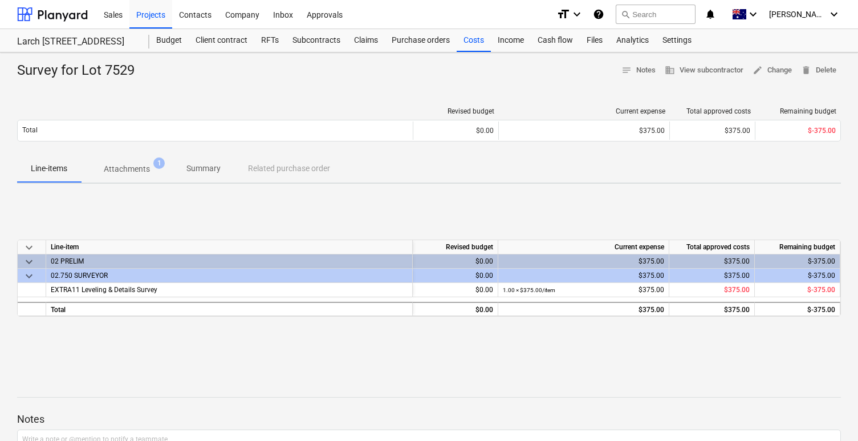
click at [28, 275] on span "keyboard_arrow_down" at bounding box center [29, 276] width 14 height 14
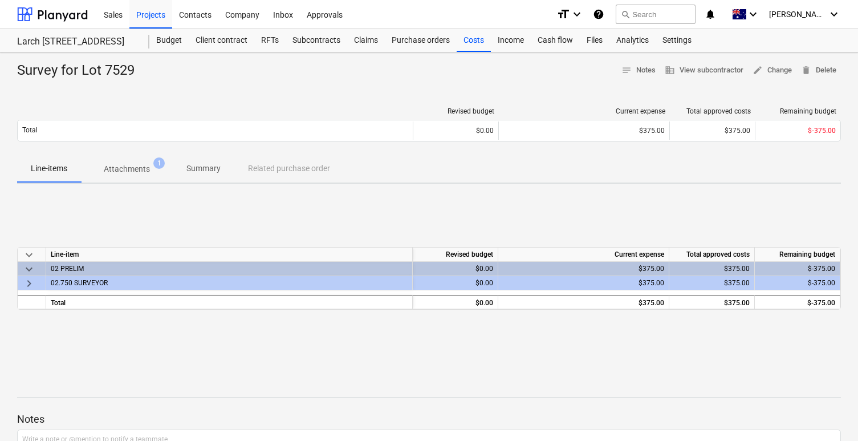
click at [34, 269] on span "keyboard_arrow_down" at bounding box center [29, 269] width 14 height 14
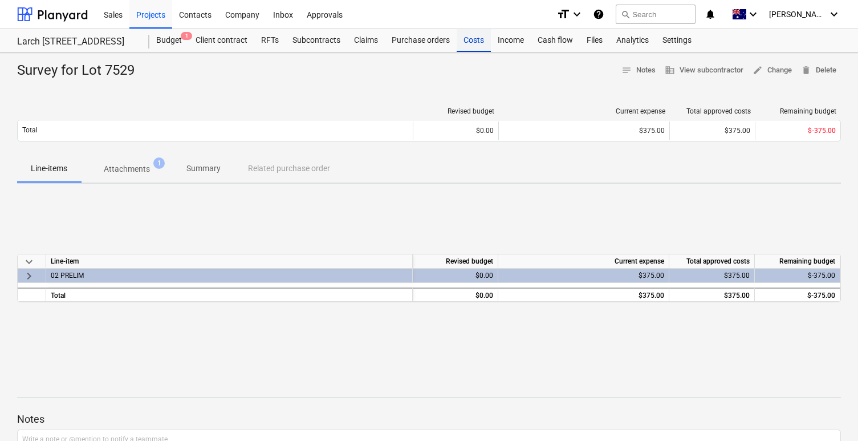
click at [481, 44] on div "Costs" at bounding box center [474, 40] width 34 height 23
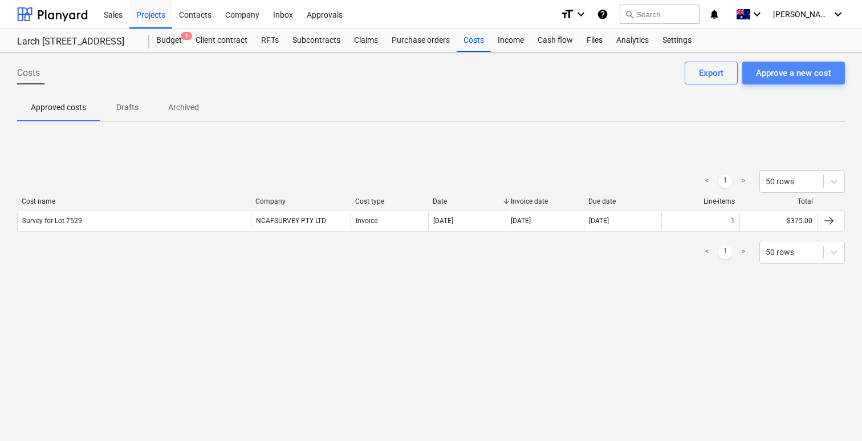
click at [802, 74] on div "Approve a new cost" at bounding box center [793, 73] width 75 height 15
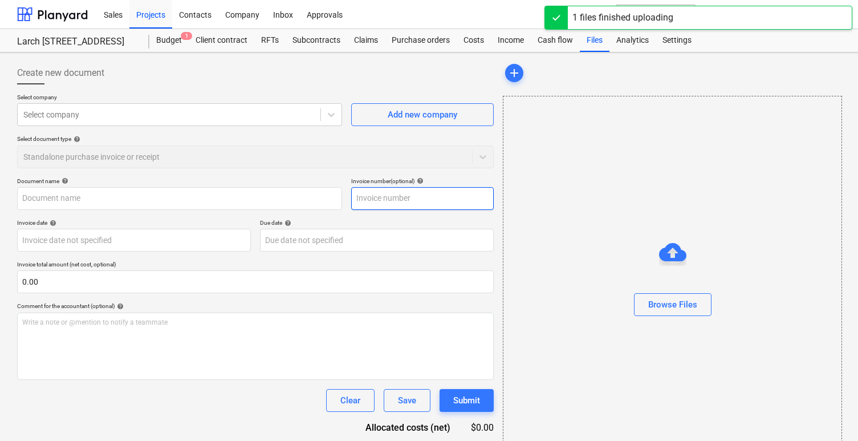
type input "LOT7529-architectural deposit-Invoice-0000498 - $3,300.00.pdf"
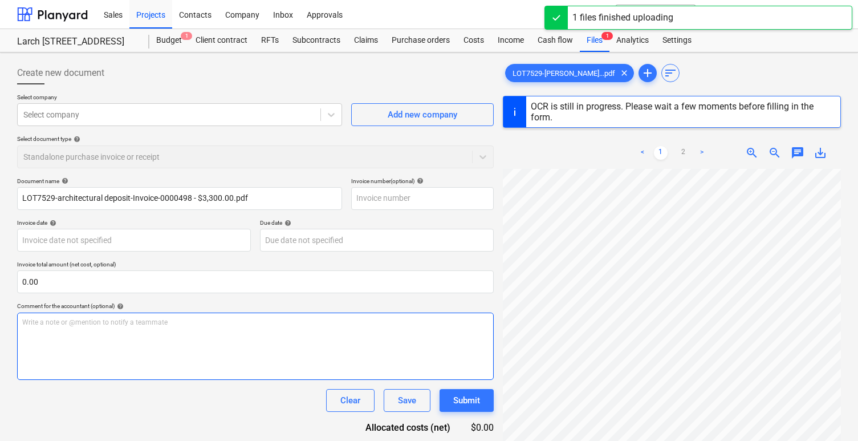
scroll to position [146, 0]
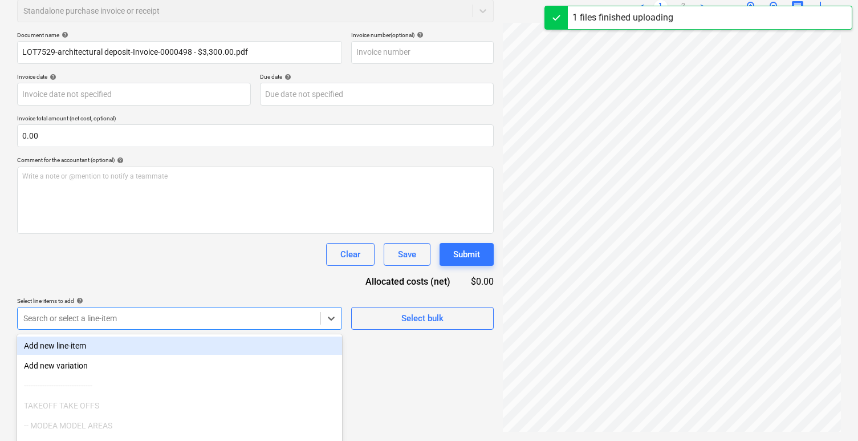
click at [189, 295] on body "Sales Projects Contacts Company Inbox Approvals format_size keyboard_arrow_down…" at bounding box center [429, 74] width 858 height 441
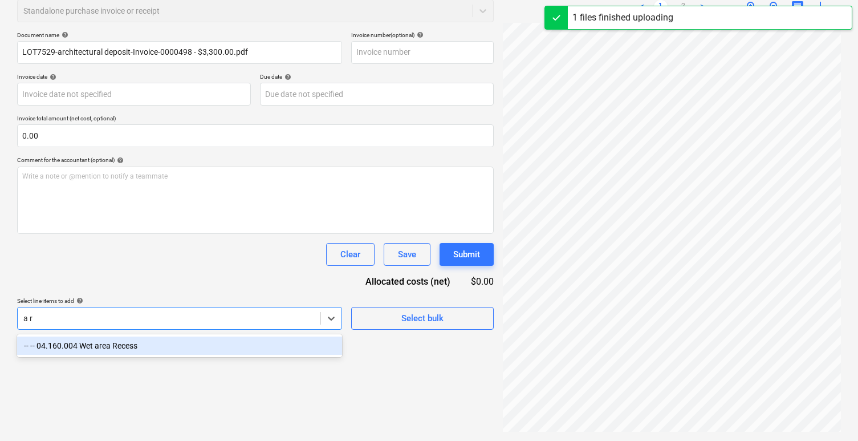
type input "ar"
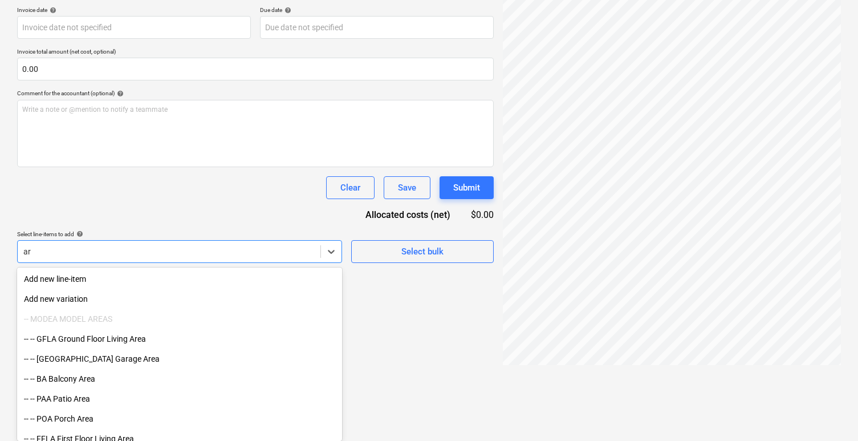
type input "0000498"
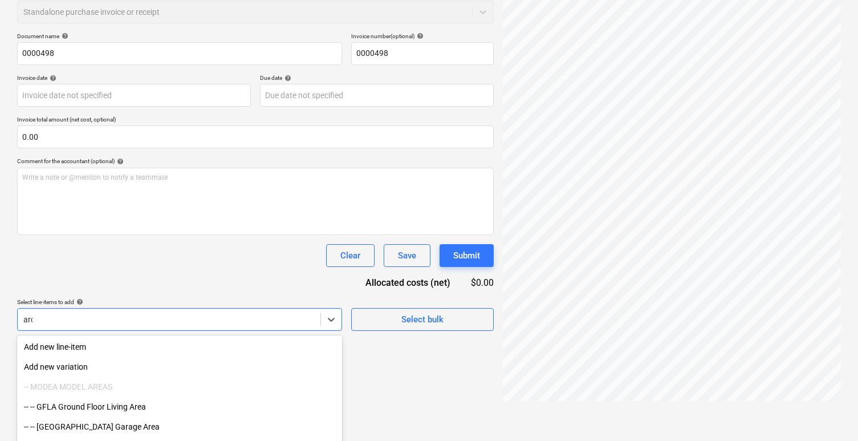
type input "archi"
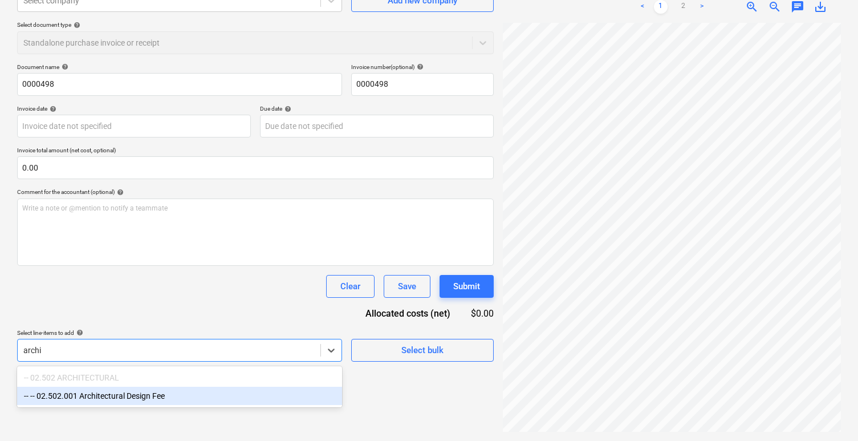
click at [104, 396] on div "-- -- 02.502.001 Architectural Design Fee" at bounding box center [179, 396] width 325 height 18
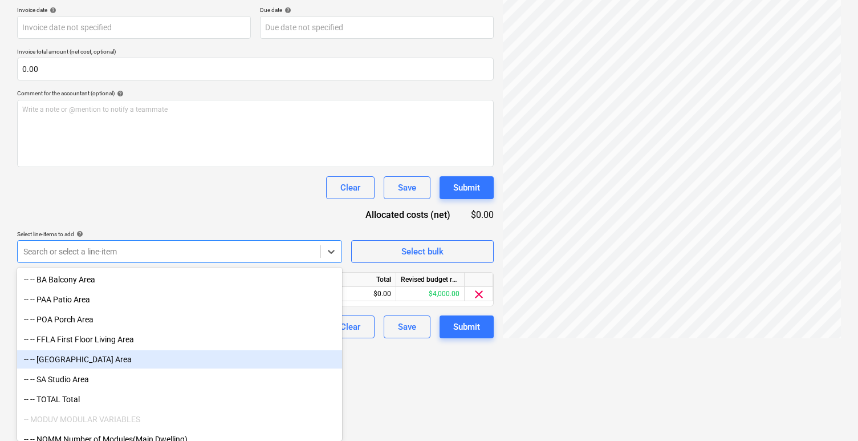
scroll to position [0, 0]
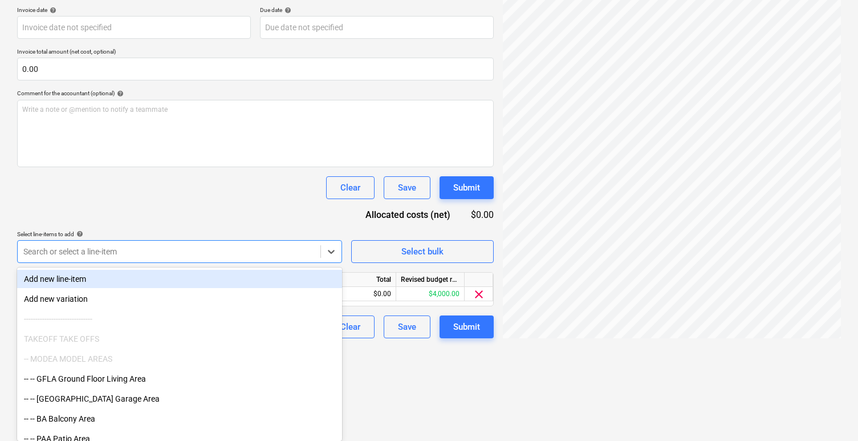
click at [227, 228] on div "Document name help 0000498 Invoice number (optional) help 0000498 Invoice date …" at bounding box center [255, 151] width 477 height 373
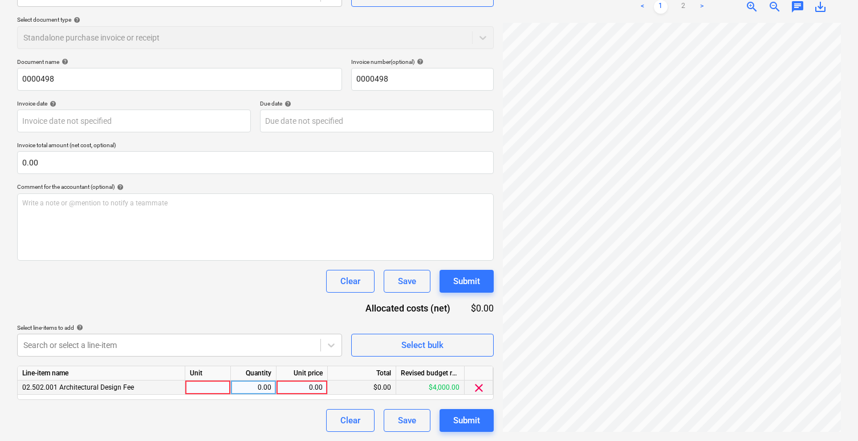
click at [210, 391] on div at bounding box center [208, 387] width 46 height 14
type input "item"
type input "3000"
drag, startPoint x: 456, startPoint y: 419, endPoint x: 395, endPoint y: 279, distance: 152.7
click at [395, 279] on div "Document name help 0000498 Invoice number (optional) help 0000498 Invoice date …" at bounding box center [255, 244] width 477 height 373
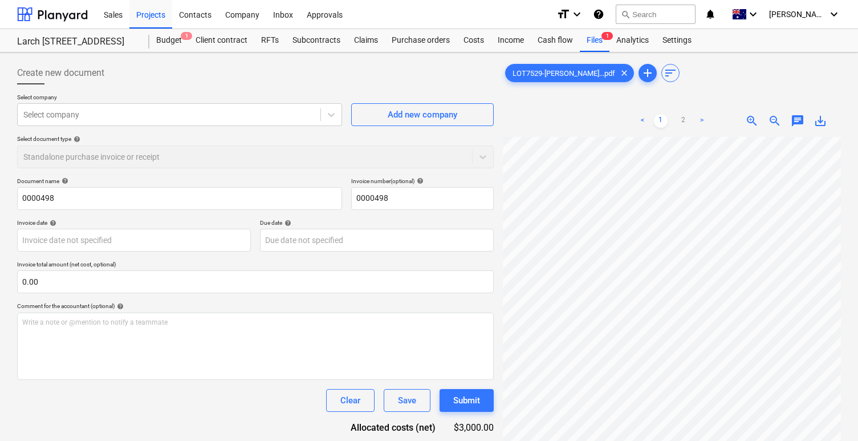
scroll to position [51, 0]
click at [182, 244] on body "Sales Projects Contacts Company Inbox Approvals format_size keyboard_arrow_down…" at bounding box center [429, 220] width 858 height 441
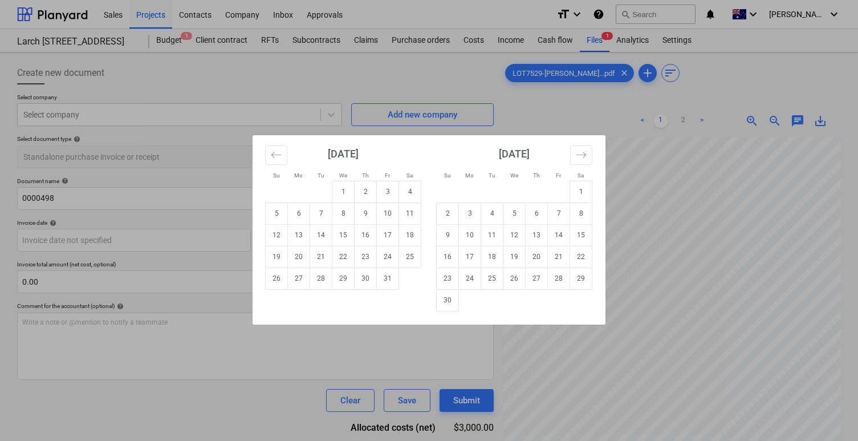
click at [163, 203] on div "Su Mo Tu We Th Fr Sa Su Mo Tu We Th Fr Sa September 2025 1 2 3 4 5 6 7 8 9 10 1…" at bounding box center [429, 220] width 858 height 441
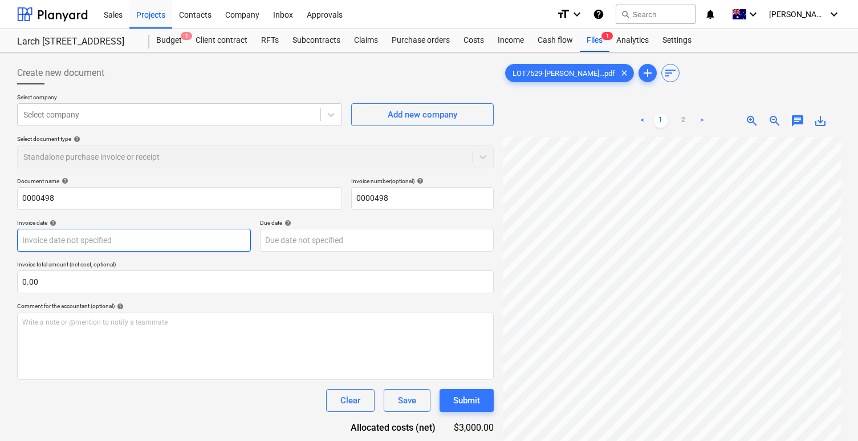
click at [161, 243] on body "Sales Projects Contacts Company Inbox Approvals format_size keyboard_arrow_down…" at bounding box center [429, 220] width 858 height 441
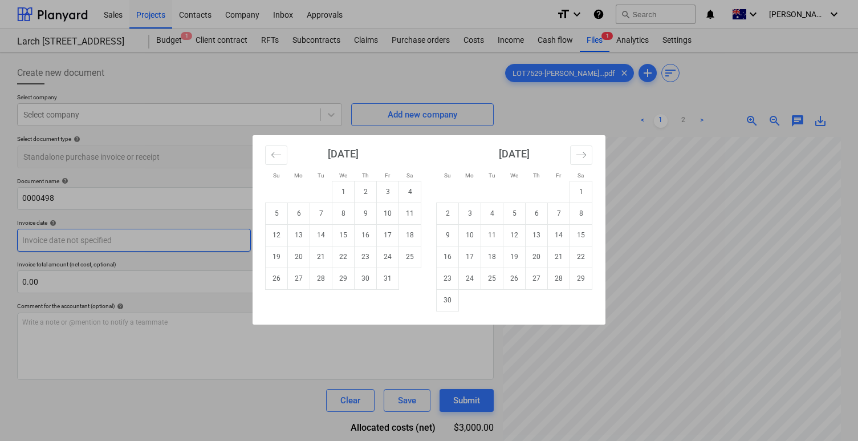
type input "2"
type input "17/07/2024"
click at [422, 99] on div "Su Mo Tu We Th Fr Sa Su Mo Tu We Th Fr Sa September 2025 1 2 3 4 5 6 7 8 9 10 1…" at bounding box center [429, 220] width 858 height 441
click at [338, 238] on body "Sales Projects Contacts Company Inbox Approvals format_size keyboard_arrow_down…" at bounding box center [429, 220] width 858 height 441
type input "2"
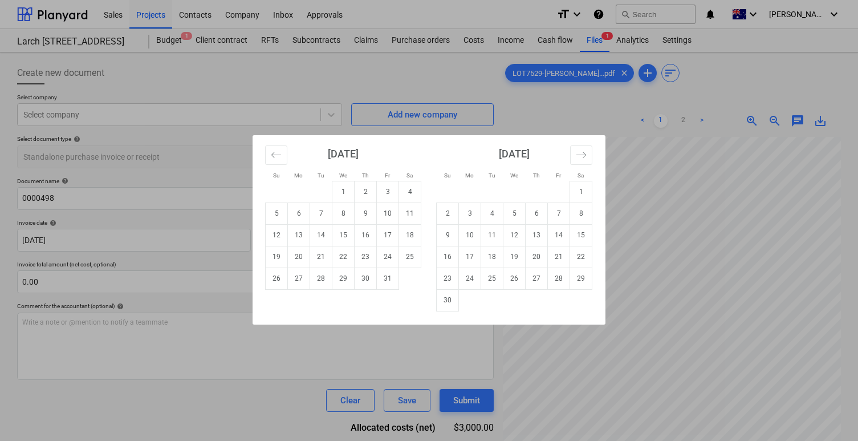
click at [376, 105] on div "Su Mo Tu We Th Fr Sa Su Mo Tu We Th Fr Sa September 2025 1 2 3 4 5 6 7 8 9 10 1…" at bounding box center [429, 220] width 858 height 441
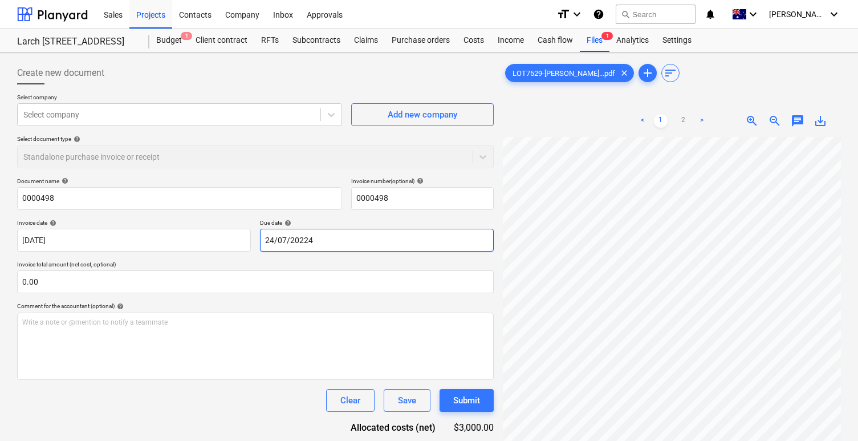
click at [339, 245] on body "Sales Projects Contacts Company Inbox Approvals format_size keyboard_arrow_down…" at bounding box center [429, 220] width 858 height 441
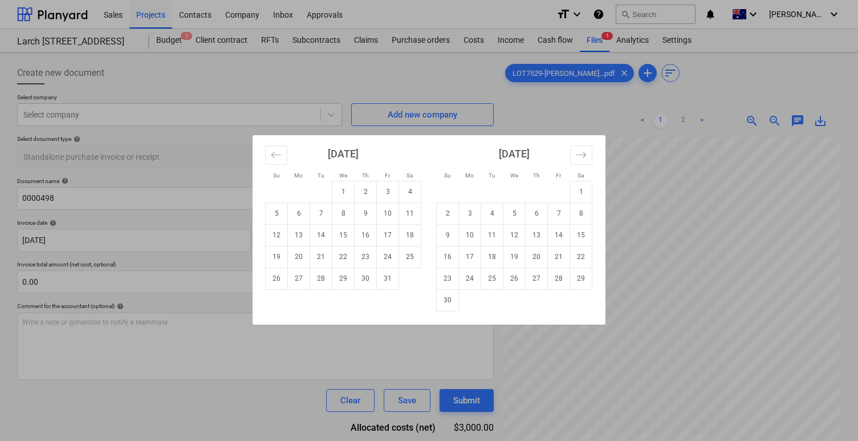
click at [359, 117] on div "Su Mo Tu We Th Fr Sa Su Mo Tu We Th Fr Sa September 2025 1 2 3 4 5 6 7 8 9 10 1…" at bounding box center [429, 220] width 858 height 441
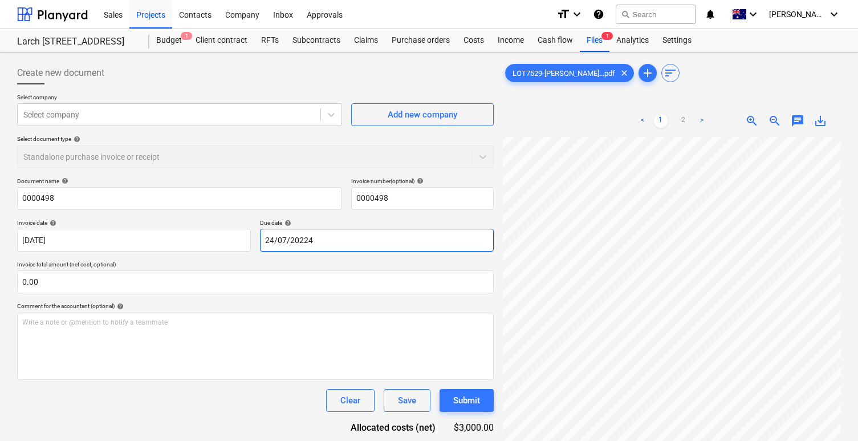
click at [305, 239] on body "Sales Projects Contacts Company Inbox Approvals format_size keyboard_arrow_down…" at bounding box center [429, 220] width 858 height 441
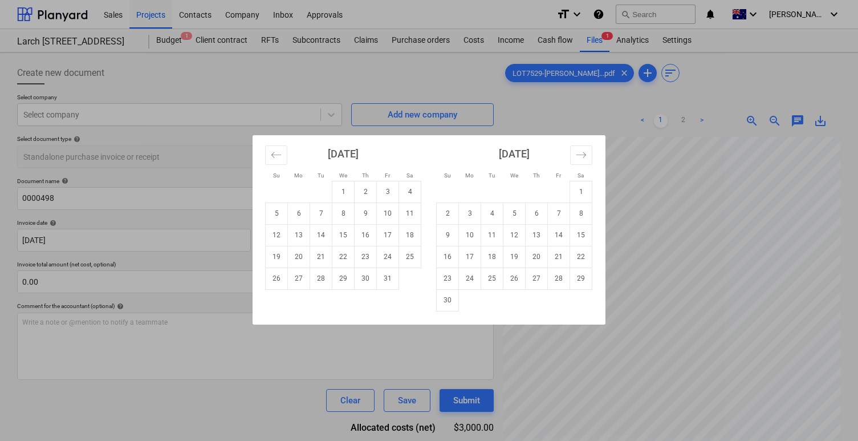
type input "24/07/2024"
click at [351, 106] on div "Su Mo Tu We Th Fr Sa Su Mo Tu We Th Fr Sa September 2025 1 2 3 4 5 6 7 8 9 10 1…" at bounding box center [429, 220] width 858 height 441
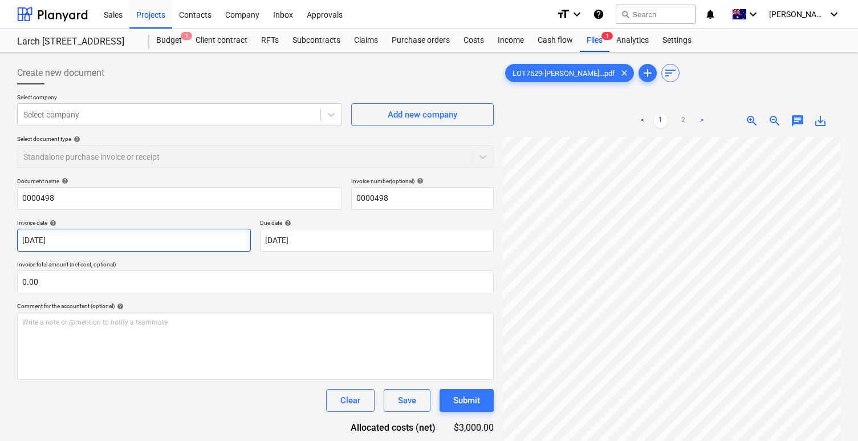
click at [197, 236] on body "Sales Projects Contacts Company Inbox Approvals format_size keyboard_arrow_down…" at bounding box center [429, 220] width 858 height 441
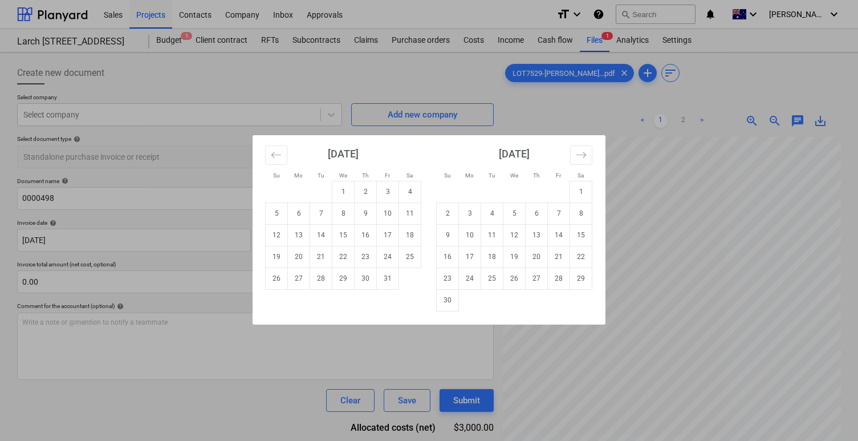
click at [296, 104] on div "Su Mo Tu We Th Fr Sa Su Mo Tu We Th Fr Sa September 2025 1 2 3 4 5 6 7 8 9 10 1…" at bounding box center [429, 220] width 858 height 441
click at [90, 242] on body "Sales Projects Contacts Company Inbox Approvals format_size keyboard_arrow_down…" at bounding box center [429, 220] width 858 height 441
type input "17/07/24"
click at [62, 224] on div "Su Mo Tu We Th Fr Sa Su Mo Tu We Th Fr Sa September 2025 1 2 3 4 5 6 7 8 9 10 1…" at bounding box center [429, 220] width 858 height 441
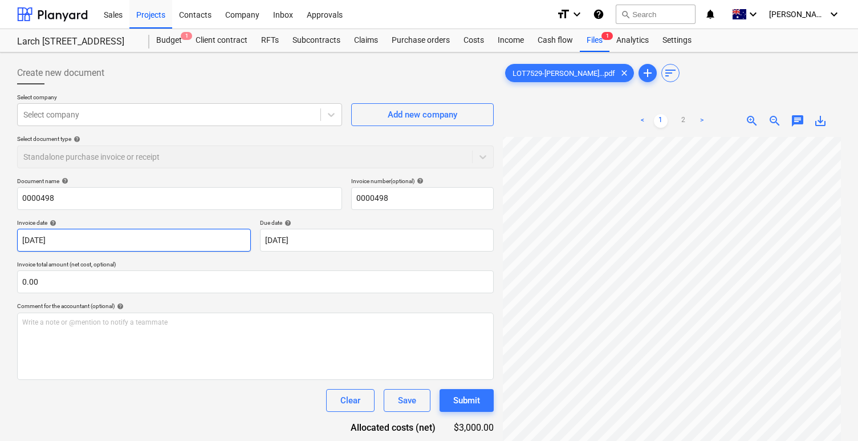
click at [89, 245] on body "Sales Projects Contacts Company Inbox Approvals format_size keyboard_arrow_down…" at bounding box center [429, 220] width 858 height 441
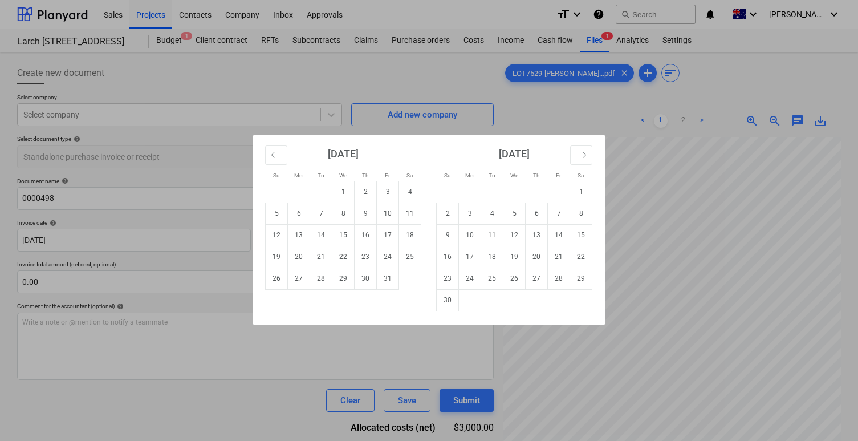
click at [221, 143] on div "Su Mo Tu We Th Fr Sa Su Mo Tu We Th Fr Sa September 2025 1 2 3 4 5 6 7 8 9 10 1…" at bounding box center [429, 220] width 858 height 441
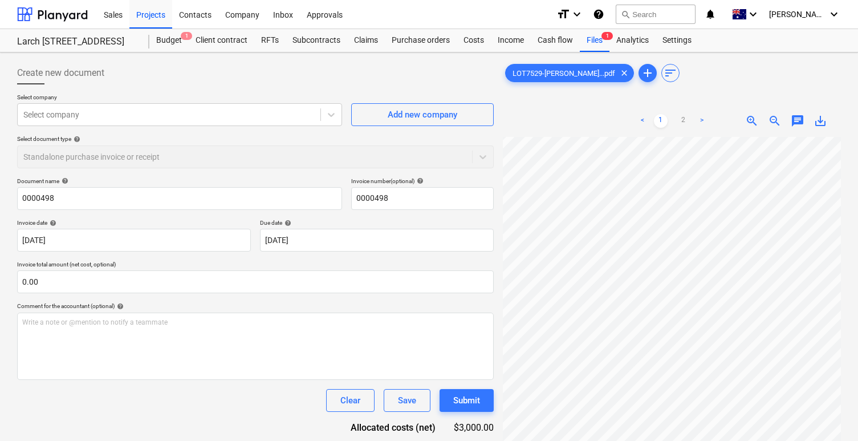
scroll to position [0, 0]
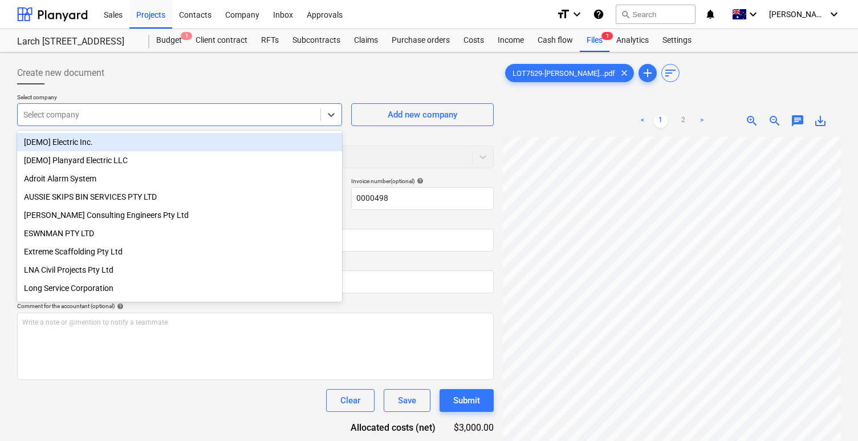
click at [220, 121] on div "Select company" at bounding box center [169, 115] width 303 height 16
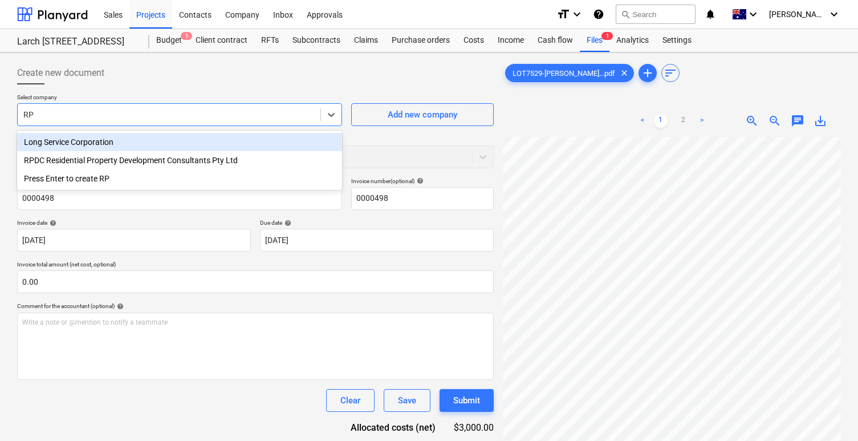
type input "RPD"
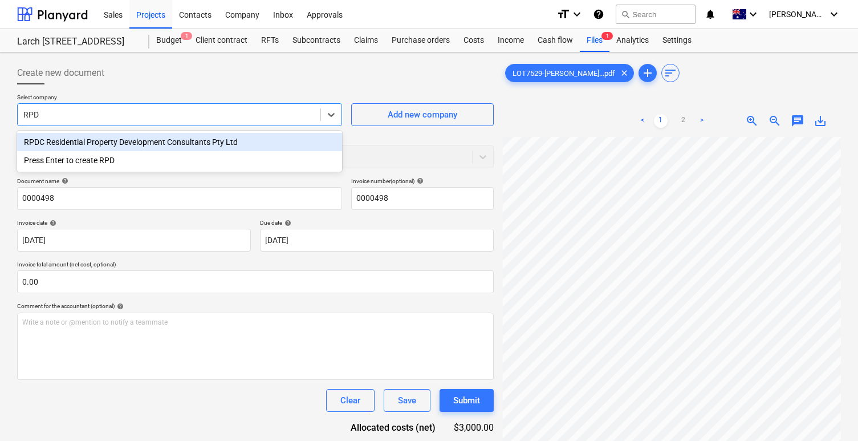
click at [222, 142] on div "RPDC Residential Property Development Consultants Pty Ltd" at bounding box center [179, 142] width 325 height 18
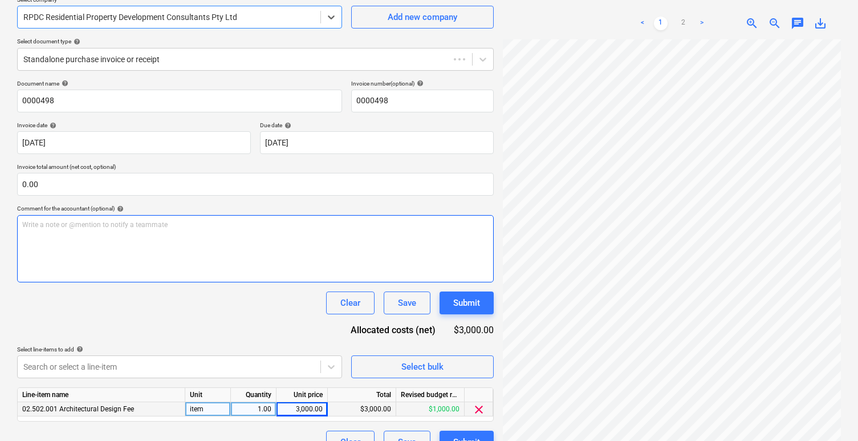
scroll to position [119, 0]
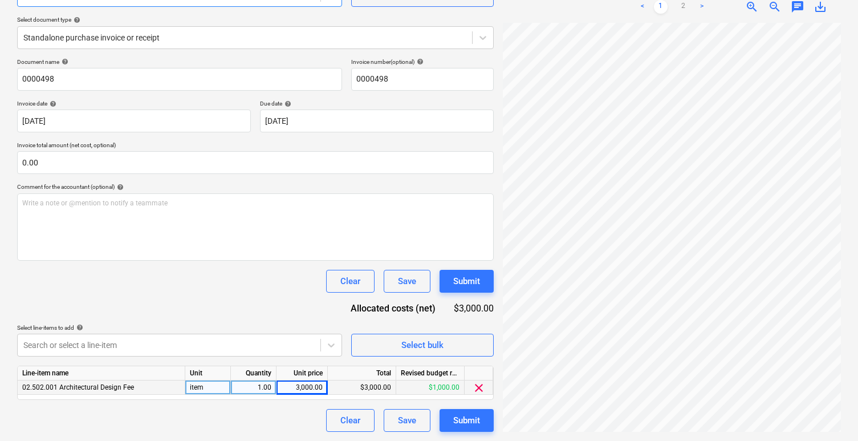
click at [200, 377] on div "Unit" at bounding box center [208, 373] width 46 height 14
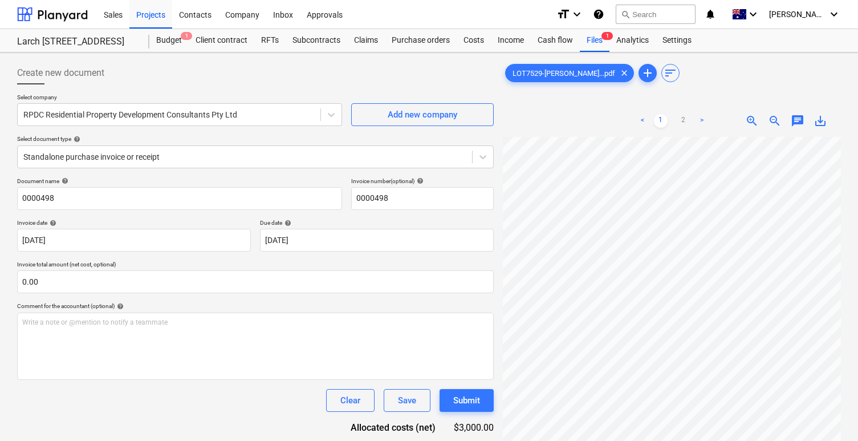
scroll to position [51, 0]
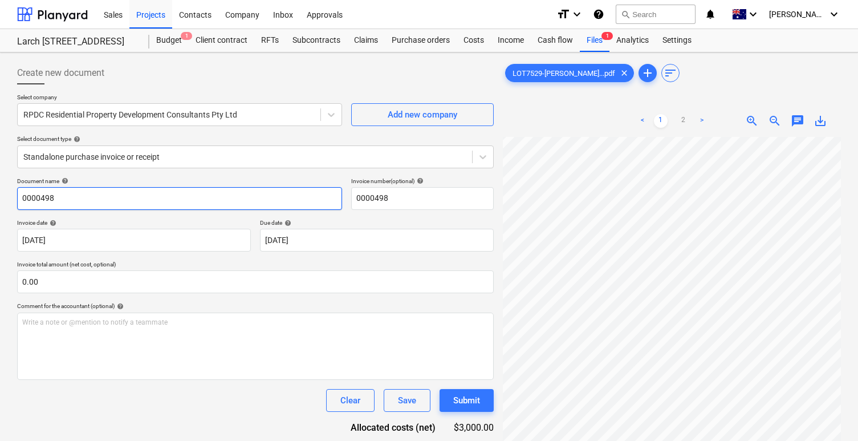
click at [198, 204] on input "0000498" at bounding box center [179, 198] width 325 height 23
type input "0000498 sophia design deposit"
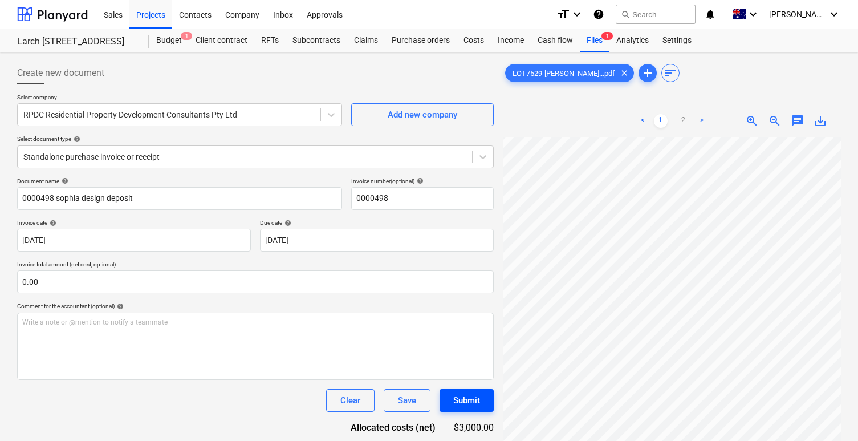
click at [461, 409] on button "Submit" at bounding box center [467, 400] width 54 height 23
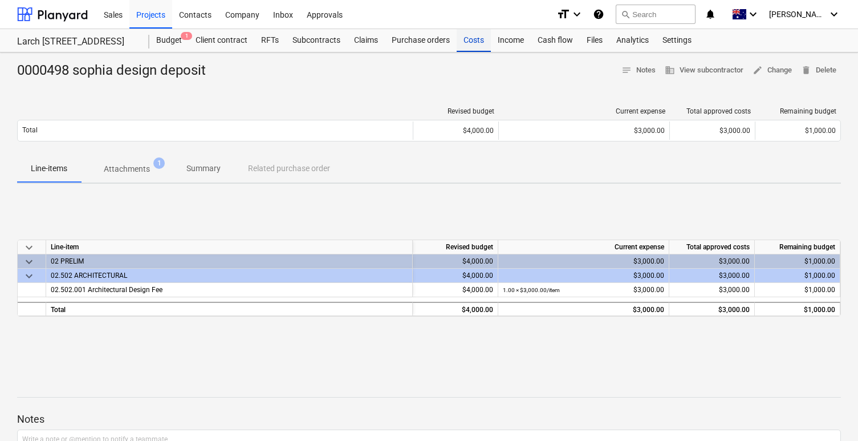
click at [467, 45] on div "Costs" at bounding box center [474, 40] width 34 height 23
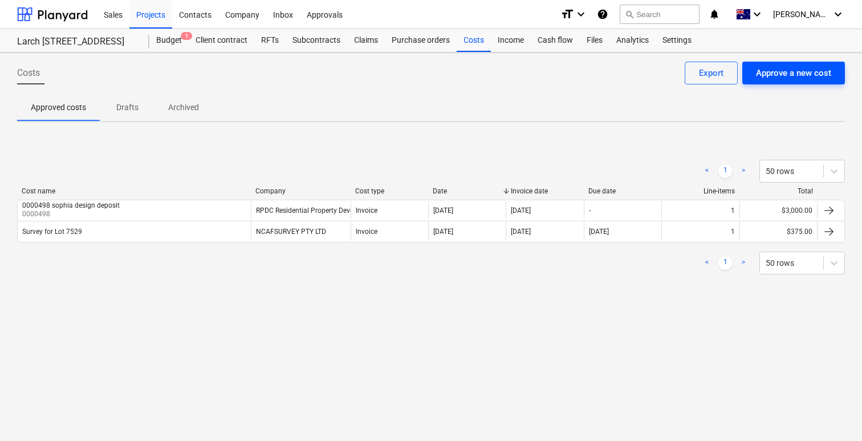
click at [791, 75] on div "Approve a new cost" at bounding box center [793, 73] width 75 height 15
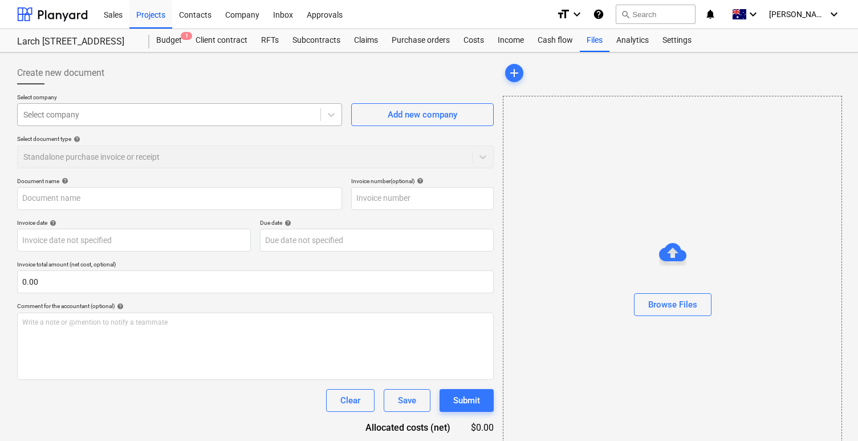
click at [238, 116] on div at bounding box center [168, 114] width 291 height 11
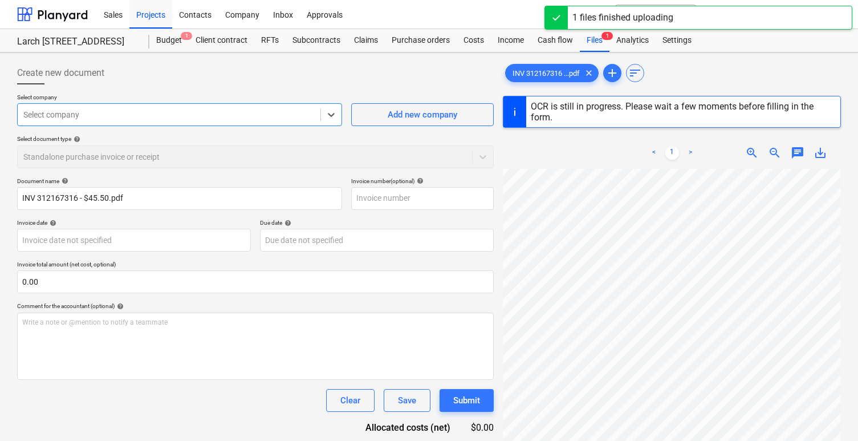
scroll to position [7, 0]
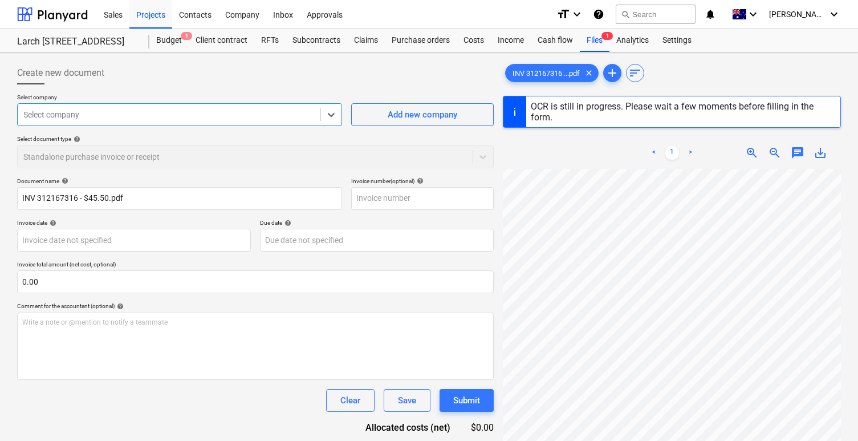
type input "312167316"
type input "26 Jul 2024"
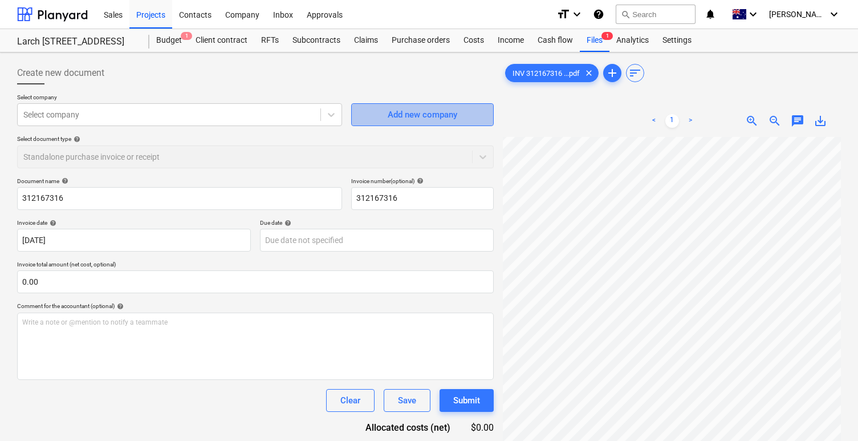
click at [368, 113] on span "Add new company" at bounding box center [422, 114] width 114 height 15
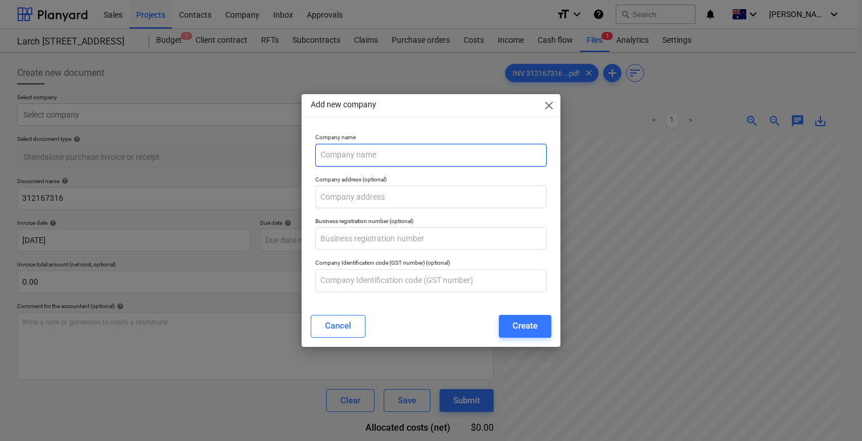
click at [380, 152] on input "text" at bounding box center [431, 155] width 232 height 23
type input "H"
type input "Housing Industry Association Limited"
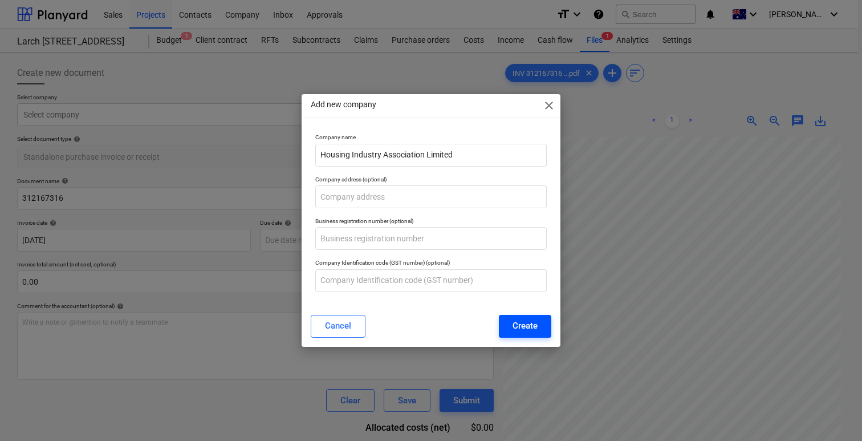
click at [527, 329] on div "Create" at bounding box center [525, 325] width 25 height 15
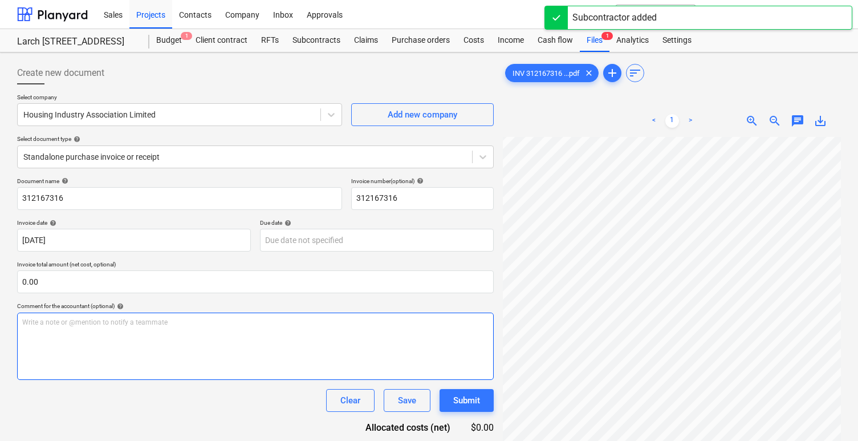
click at [194, 330] on div "Write a note or @mention to notify a teammate ﻿" at bounding box center [255, 345] width 477 height 67
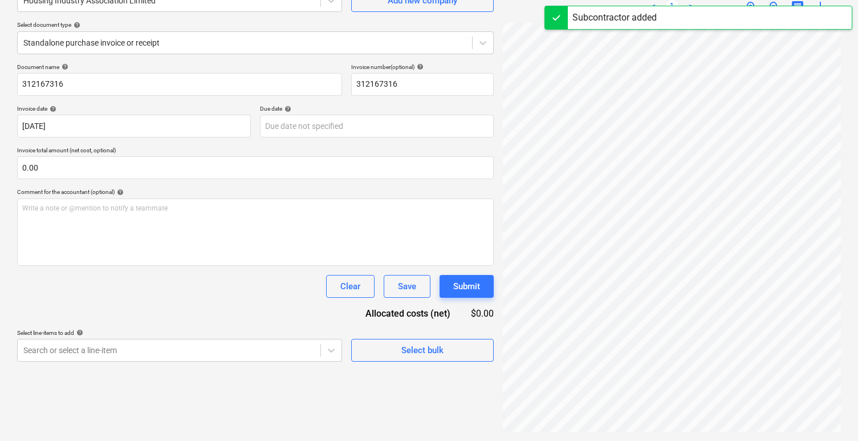
click at [214, 363] on div "Create new document Select company Housing Industry Association Limited Add new…" at bounding box center [256, 189] width 486 height 493
click at [225, 327] on body "Sales Projects Contacts Company Inbox Approvals format_size keyboard_arrow_down…" at bounding box center [429, 106] width 858 height 441
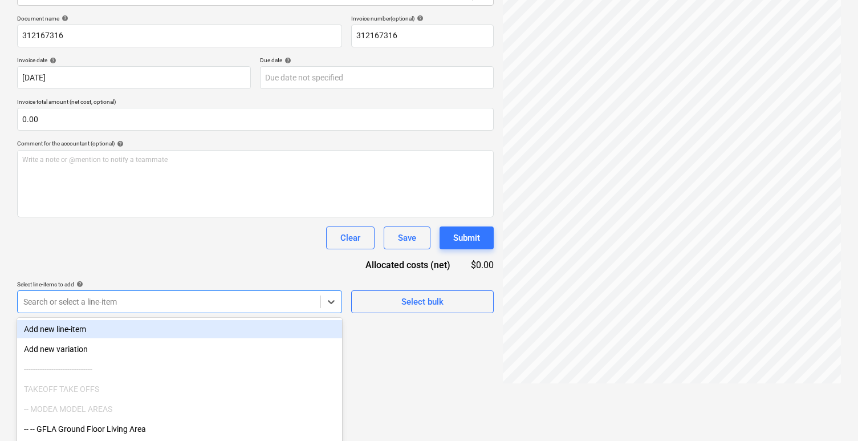
scroll to position [164, 0]
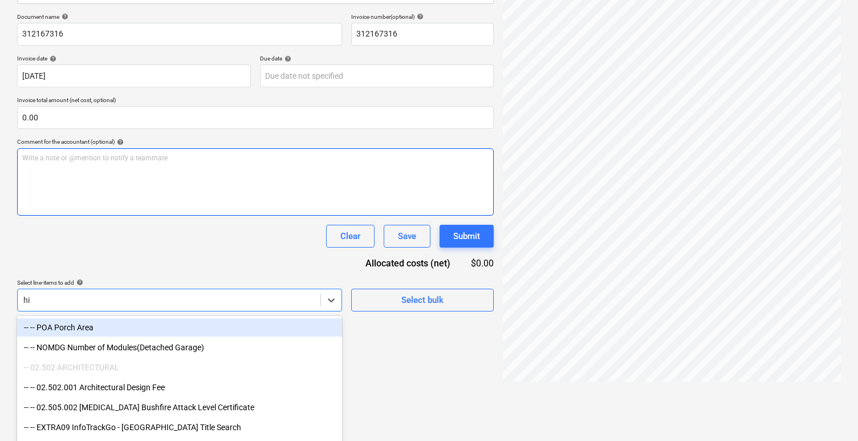
type input "hia"
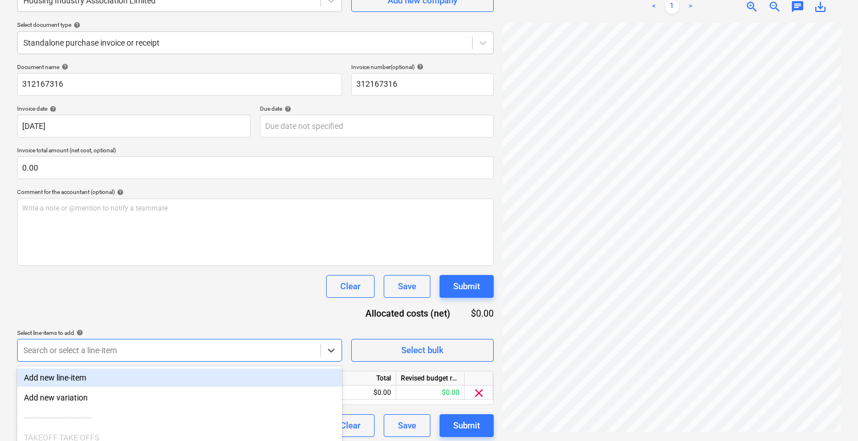
click at [261, 317] on div "Document name help 312167316 Invoice number (optional) help 312167316 Invoice d…" at bounding box center [255, 249] width 477 height 373
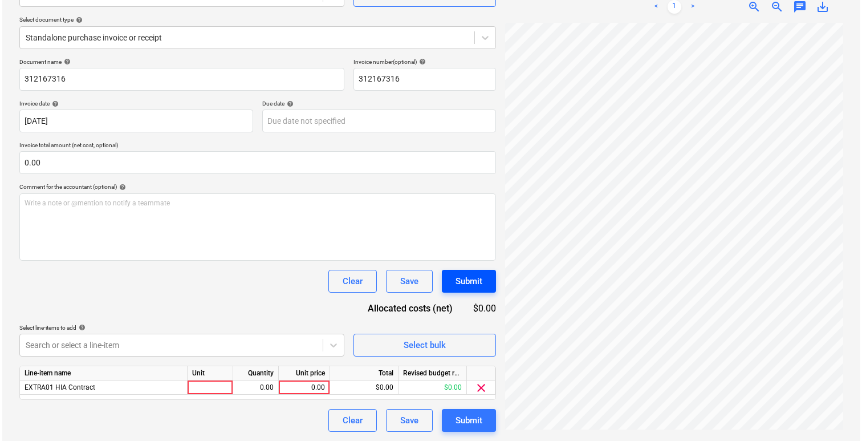
scroll to position [80, 7]
click at [202, 386] on div at bounding box center [208, 387] width 46 height 14
type input "1"
click at [251, 388] on div "0.00" at bounding box center [253, 387] width 36 height 14
click at [217, 388] on div "1" at bounding box center [208, 387] width 46 height 14
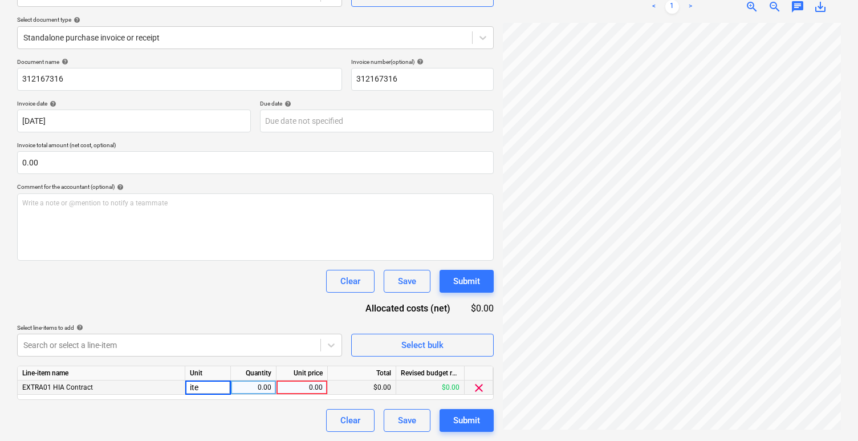
type input "item"
click at [317, 387] on div "0.00" at bounding box center [302, 387] width 42 height 14
type input "41.36"
click at [455, 413] on div "Submit" at bounding box center [466, 420] width 27 height 15
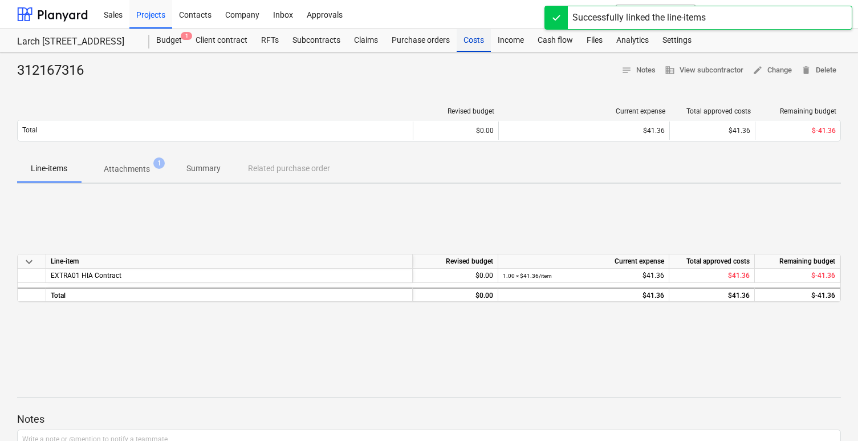
click at [482, 40] on div "Costs" at bounding box center [474, 40] width 34 height 23
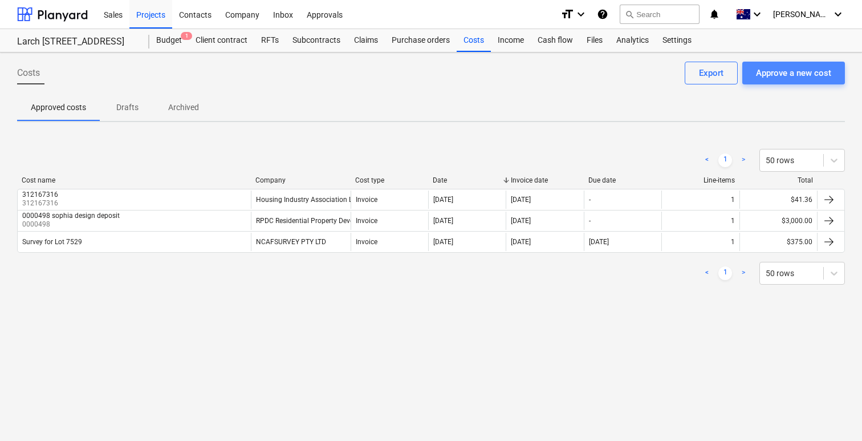
click at [803, 70] on div "Approve a new cost" at bounding box center [793, 73] width 75 height 15
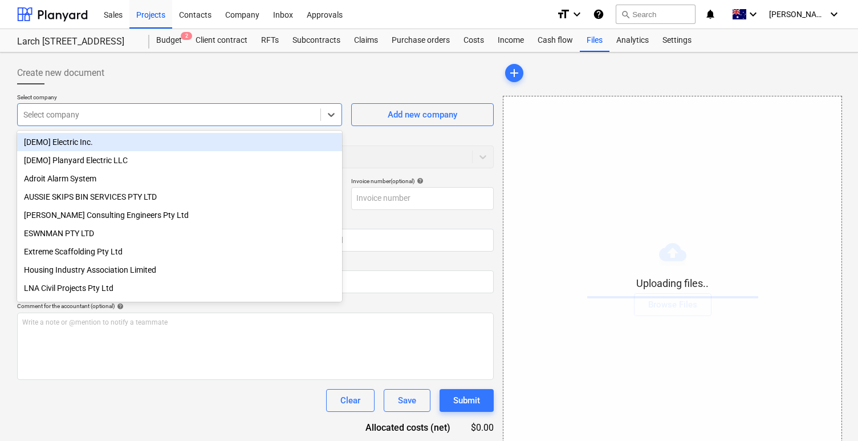
click at [281, 113] on div at bounding box center [168, 114] width 291 height 11
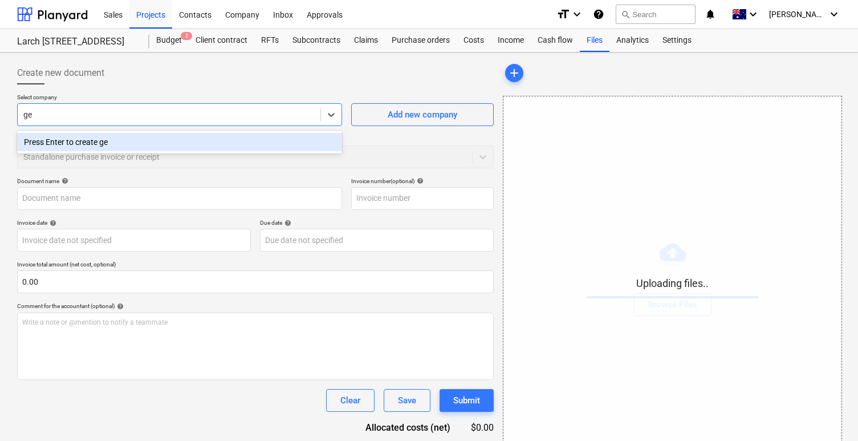
type input "g"
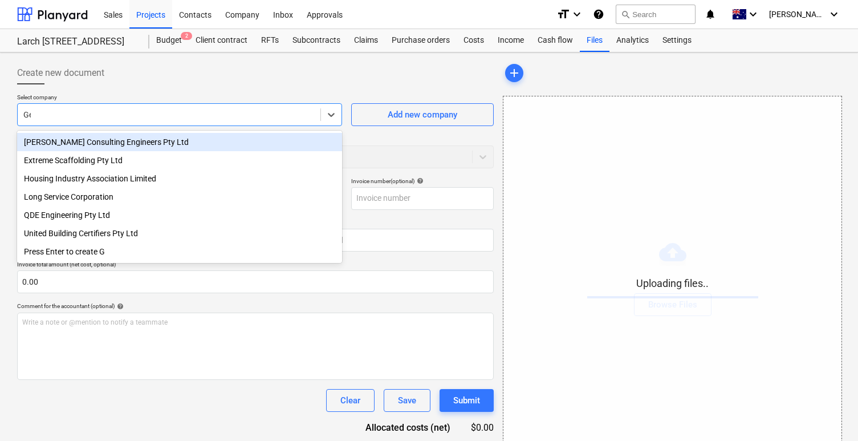
type input "Geo"
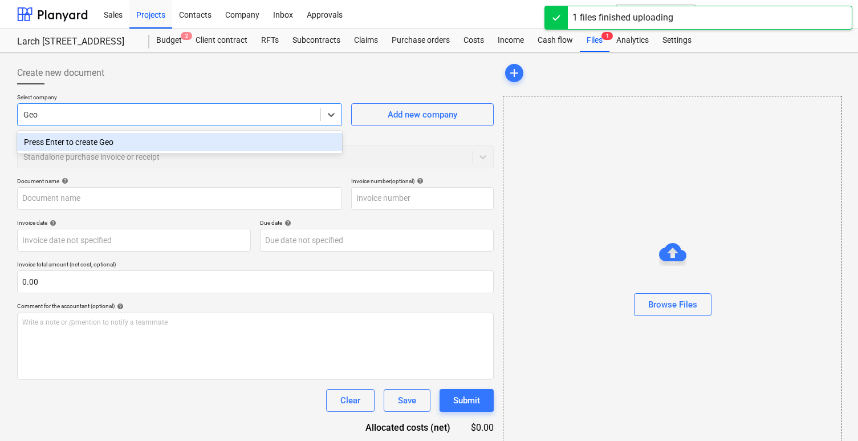
type input "boxhill projects ~ AG Invoice AG2243 - $3,850.00.pdf"
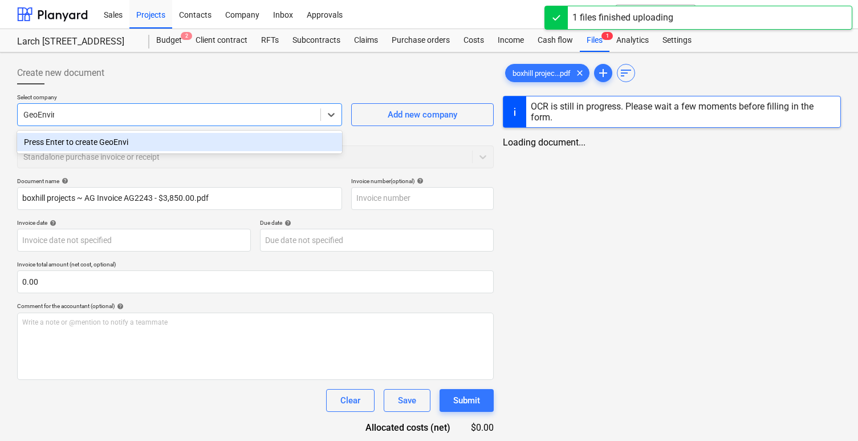
type input "GeoEnviro"
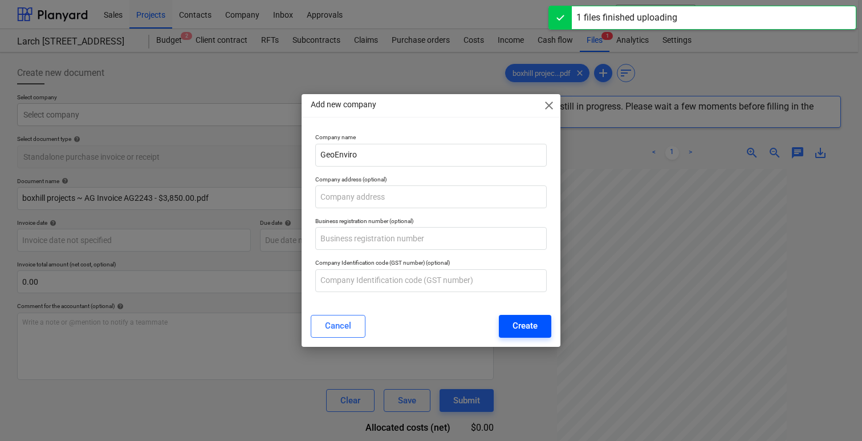
click at [517, 321] on div "Create" at bounding box center [525, 325] width 25 height 15
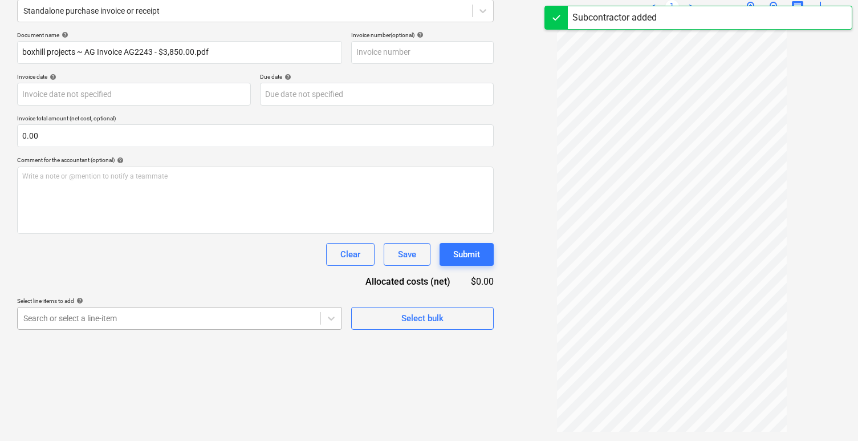
scroll to position [213, 0]
click at [237, 295] on body "Sales Projects Contacts Company Inbox Approvals format_size keyboard_arrow_down…" at bounding box center [429, 74] width 858 height 441
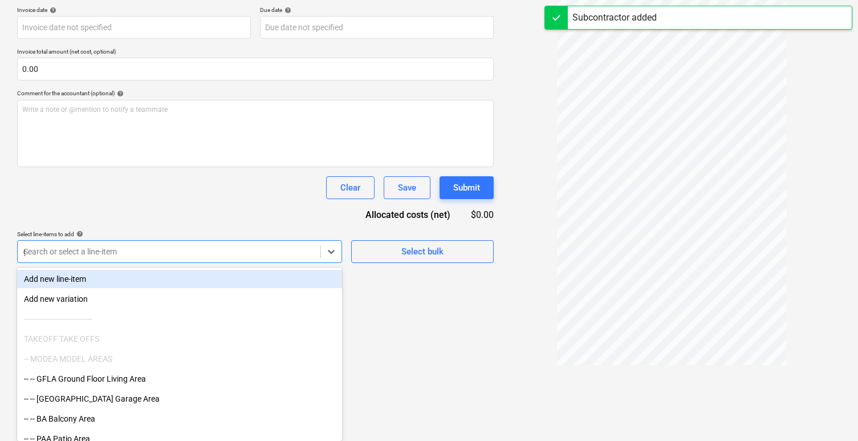
type input "ge"
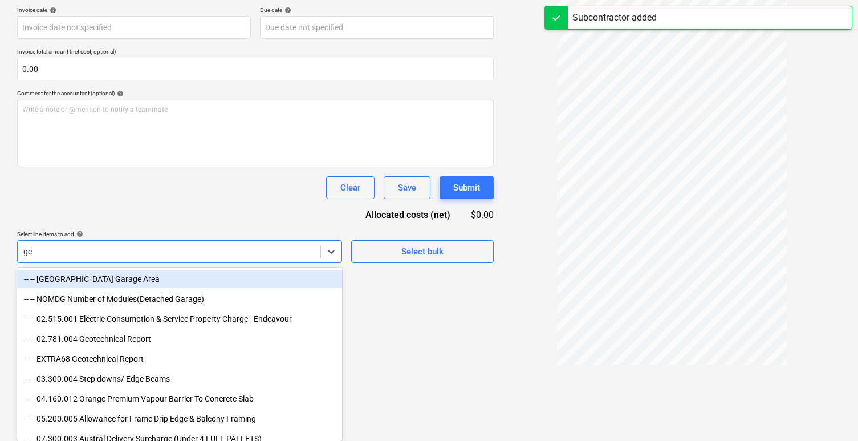
type input "AG2243"
type input "03 Dec 2024"
type input "geo"
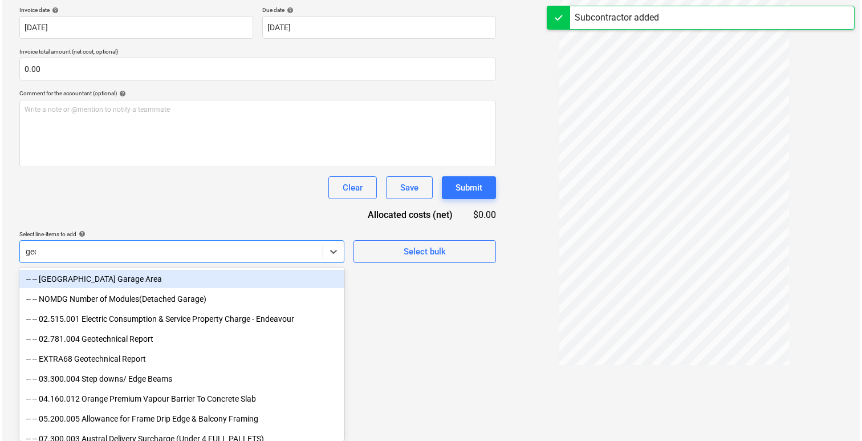
scroll to position [114, 0]
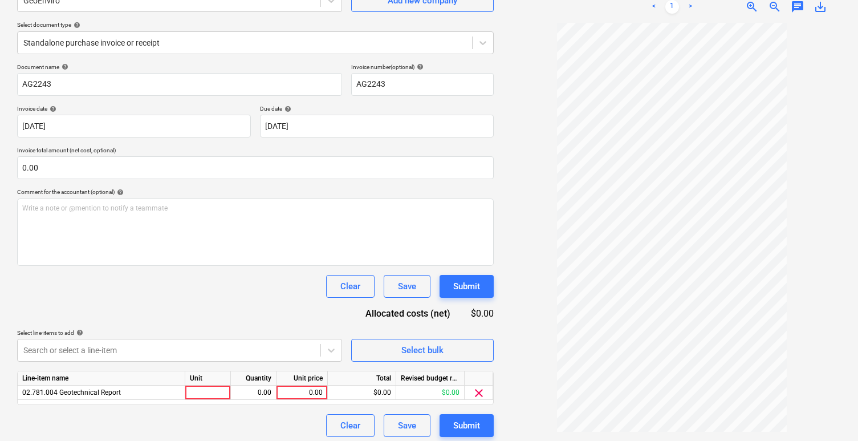
click at [188, 311] on div "Document name help AG2243 Invoice number (optional) help AG2243 Invoice date he…" at bounding box center [255, 249] width 477 height 373
click at [210, 385] on div at bounding box center [208, 392] width 46 height 14
type input "item"
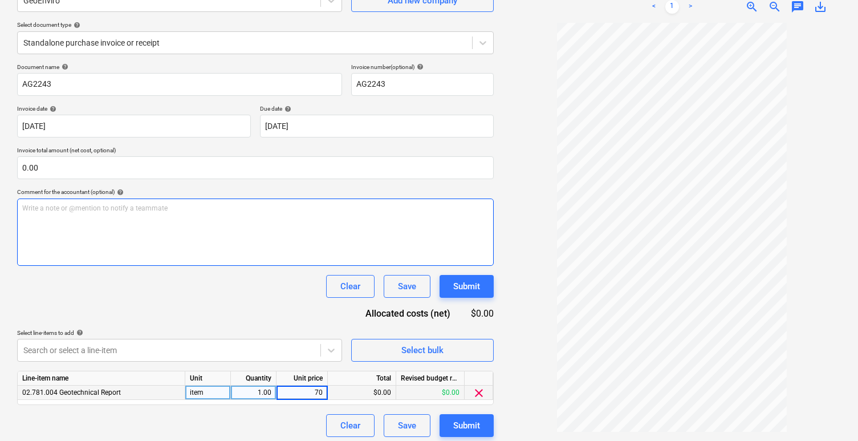
type input "700"
click at [270, 316] on div "Document name help AG2243 Invoice number (optional) help AG2243 Invoice date he…" at bounding box center [255, 249] width 477 height 373
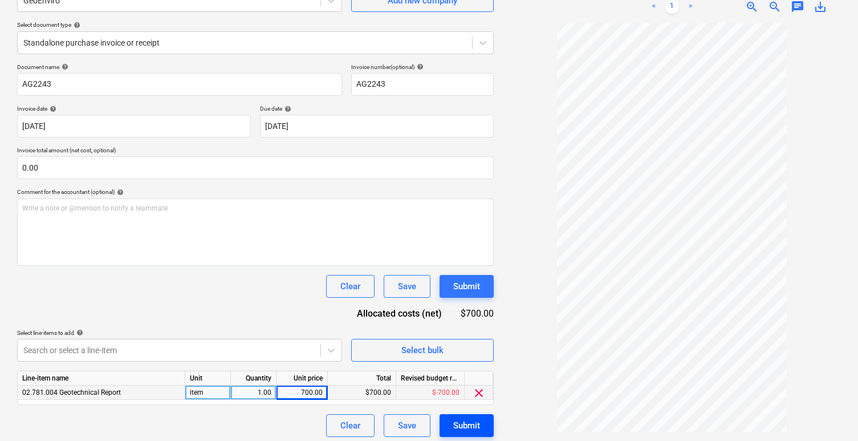
click at [478, 423] on div "Submit" at bounding box center [466, 425] width 27 height 15
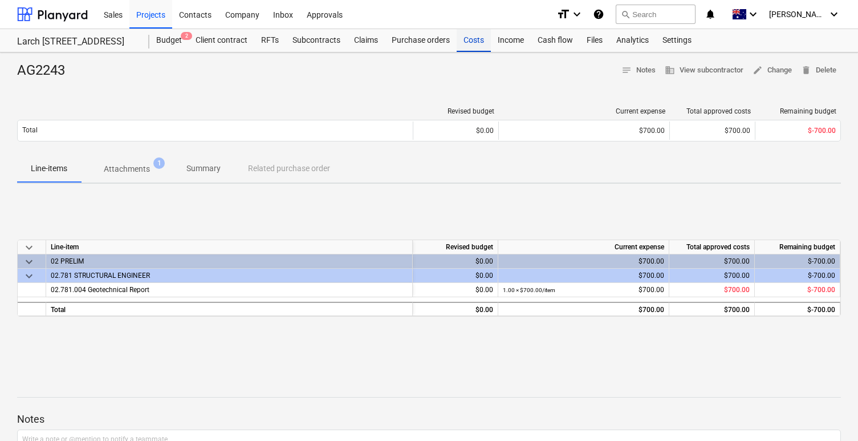
click at [477, 39] on div "Costs" at bounding box center [474, 40] width 34 height 23
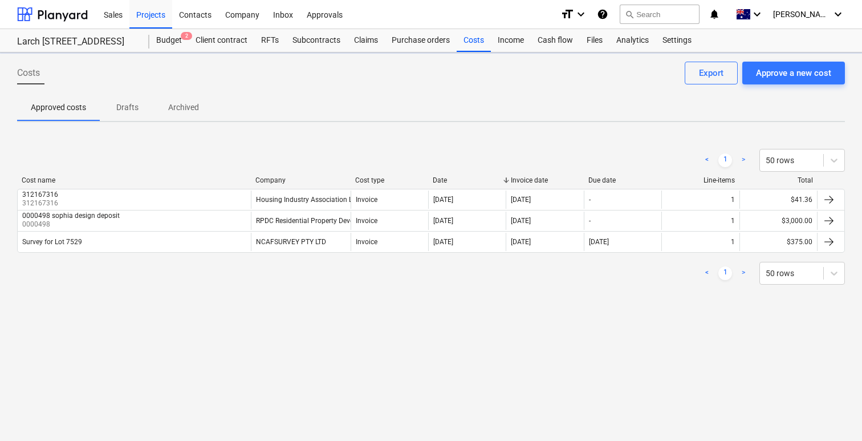
click at [791, 87] on div "Costs Approve a new cost Export" at bounding box center [431, 78] width 828 height 32
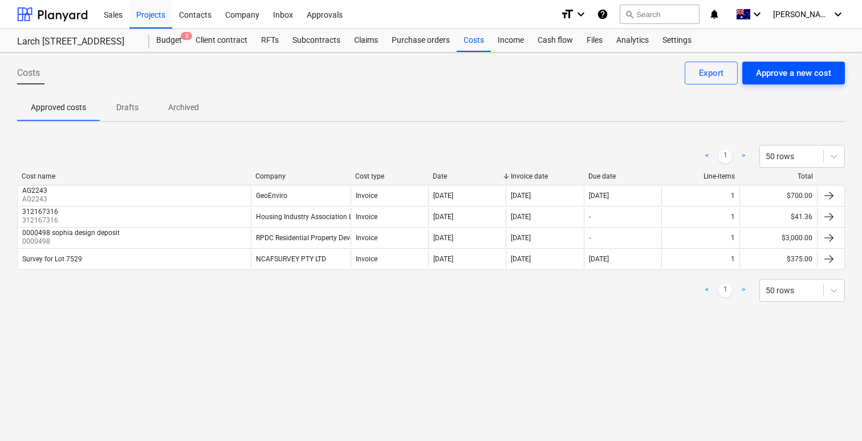
click at [788, 75] on div "Approve a new cost" at bounding box center [793, 73] width 75 height 15
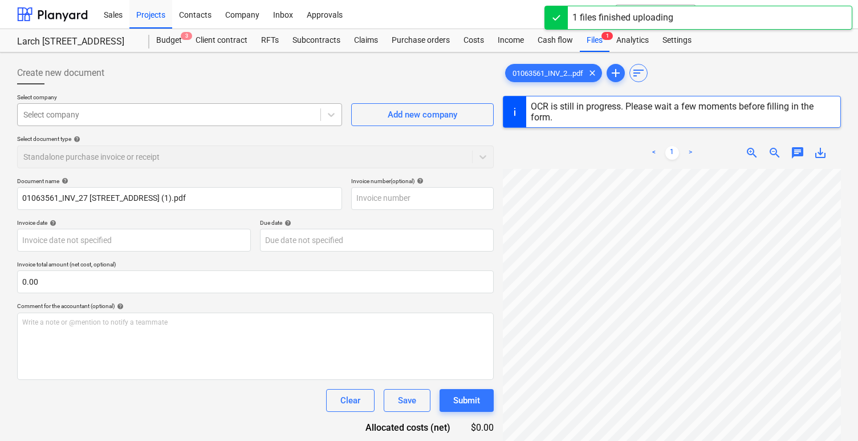
click at [272, 116] on div at bounding box center [168, 114] width 291 height 11
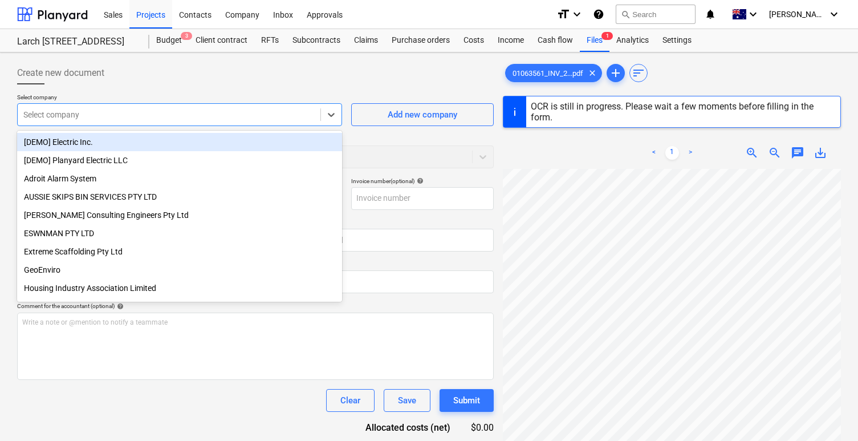
type input "01063561"
type input "17 Mar 2025"
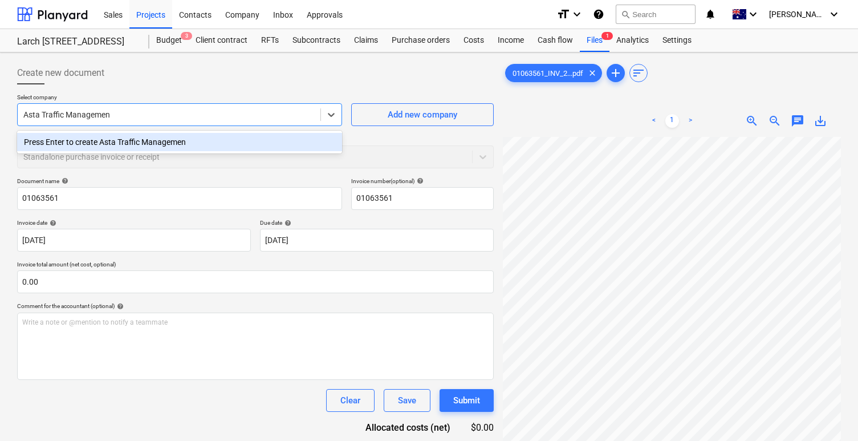
type input "Asta Traffic Management"
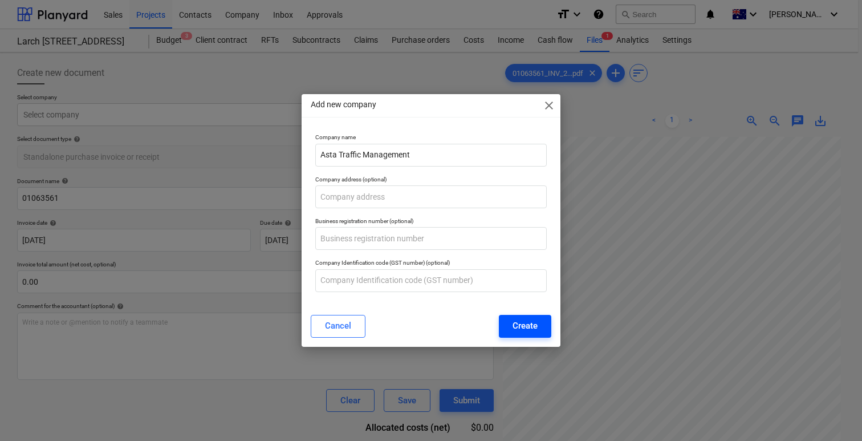
click at [514, 326] on div "Create" at bounding box center [525, 325] width 25 height 15
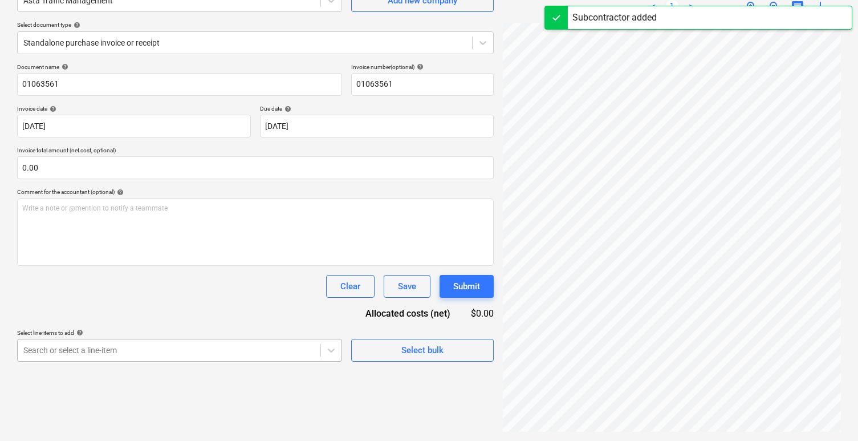
click at [177, 327] on body "Sales Projects Contacts Company Inbox Approvals format_size keyboard_arrow_down…" at bounding box center [429, 106] width 858 height 441
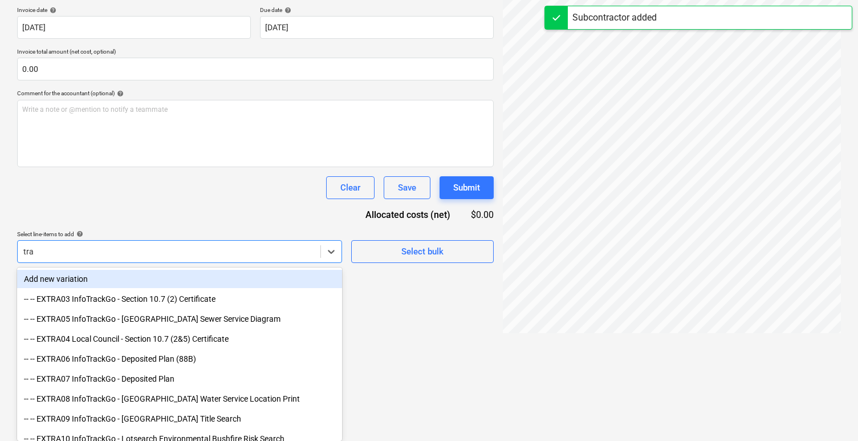
type input "traf"
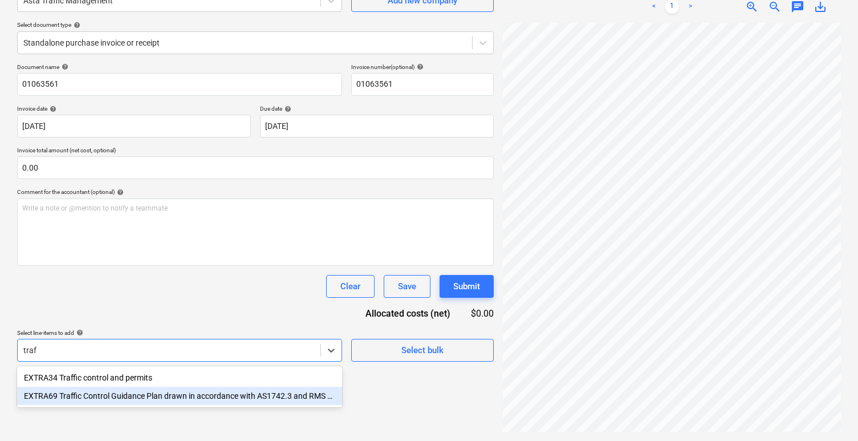
click at [193, 399] on div "EXTRA69 Traffic Control Guidance Plan drawn in accordance with AS1742.3 and RMS…" at bounding box center [179, 396] width 325 height 18
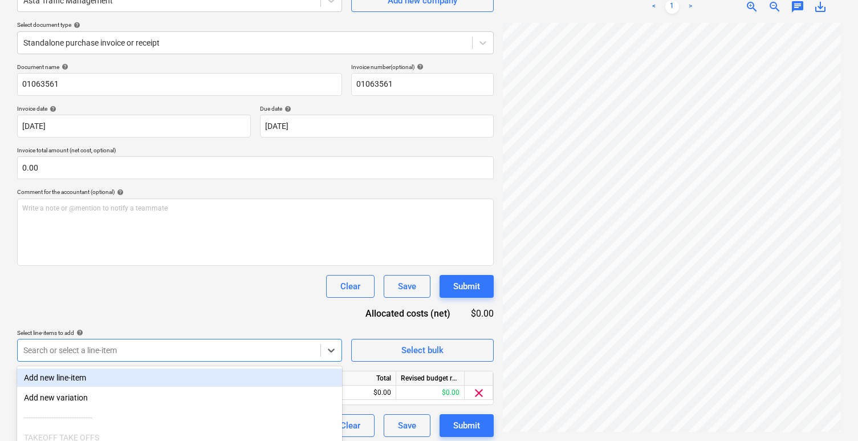
click at [279, 318] on div "Document name help 01063561 Invoice number (optional) help 01063561 Invoice dat…" at bounding box center [255, 249] width 477 height 373
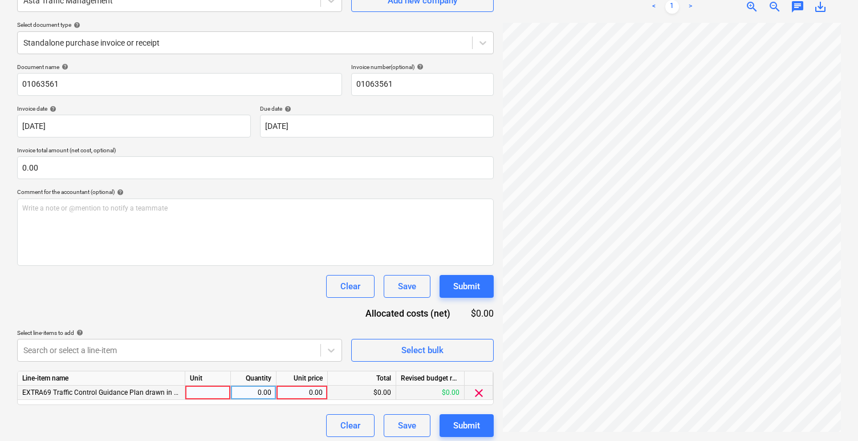
click at [213, 393] on div at bounding box center [208, 392] width 46 height 14
type input "item"
type input "185"
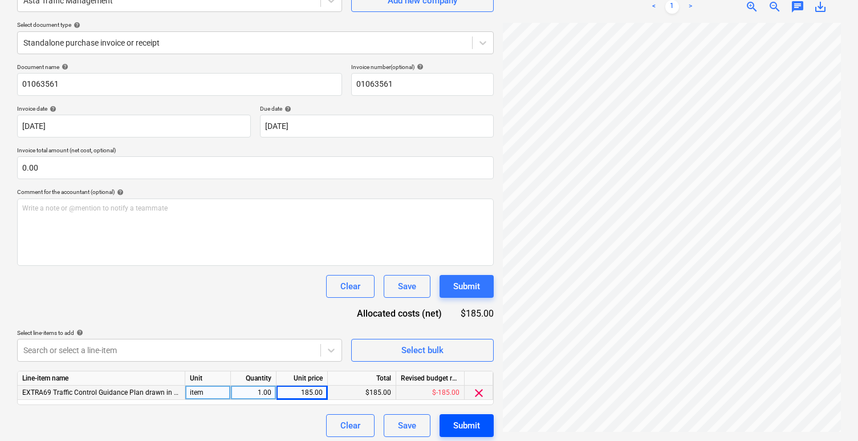
click at [451, 422] on button "Submit" at bounding box center [467, 425] width 54 height 23
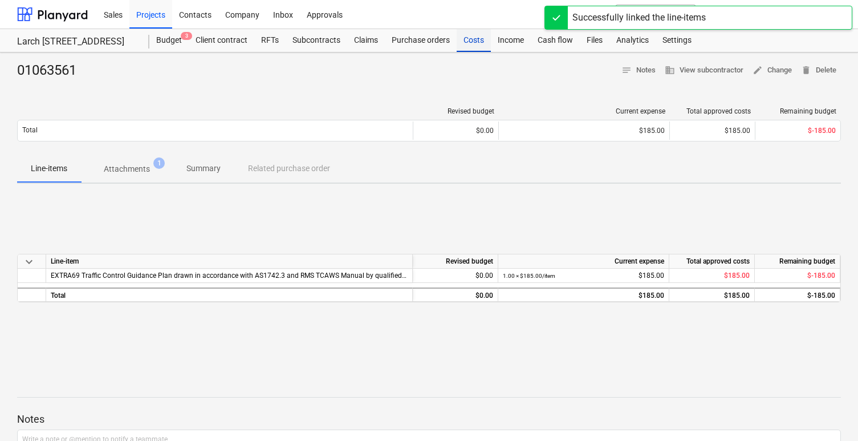
click at [473, 40] on div "Costs" at bounding box center [474, 40] width 34 height 23
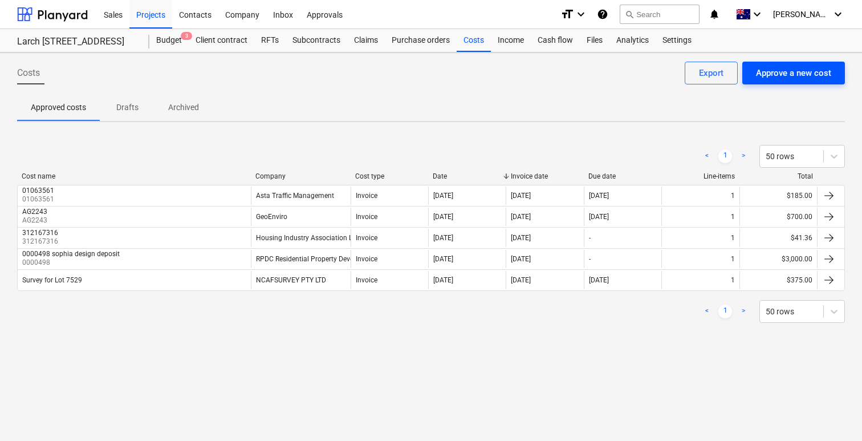
click at [811, 75] on div "Approve a new cost" at bounding box center [793, 73] width 75 height 15
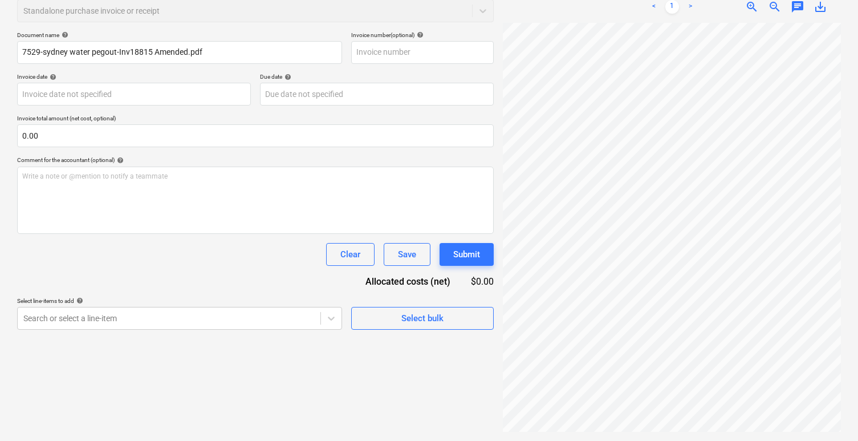
type input "00018815"
type input "25 Mar 2025"
type input "15 Apr 2025"
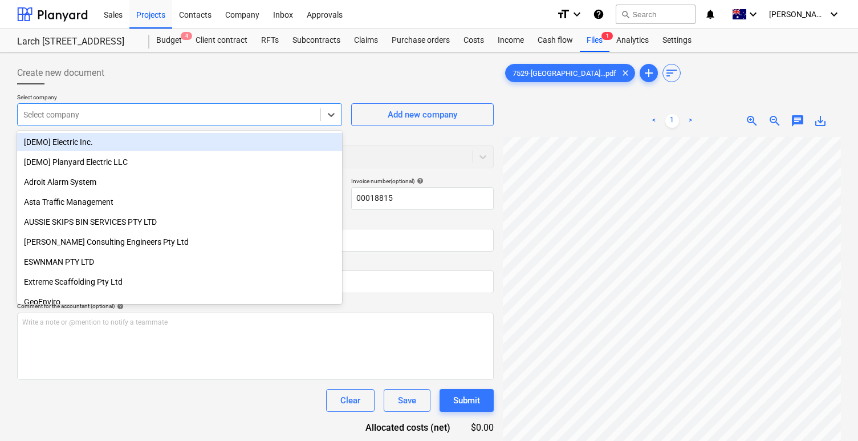
click at [261, 108] on div "Select company" at bounding box center [169, 115] width 303 height 16
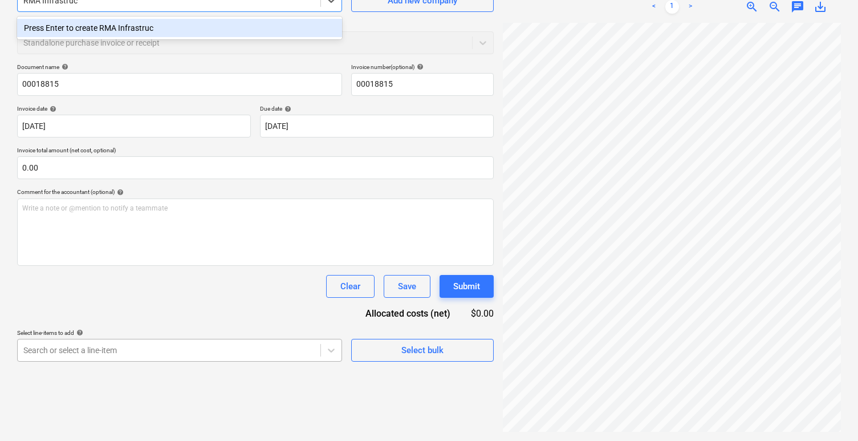
type input "RMA Infrastruc"
click at [182, 327] on body "Sales Projects Contacts Company Inbox Approvals format_size keyboard_arrow_down…" at bounding box center [429, 106] width 858 height 441
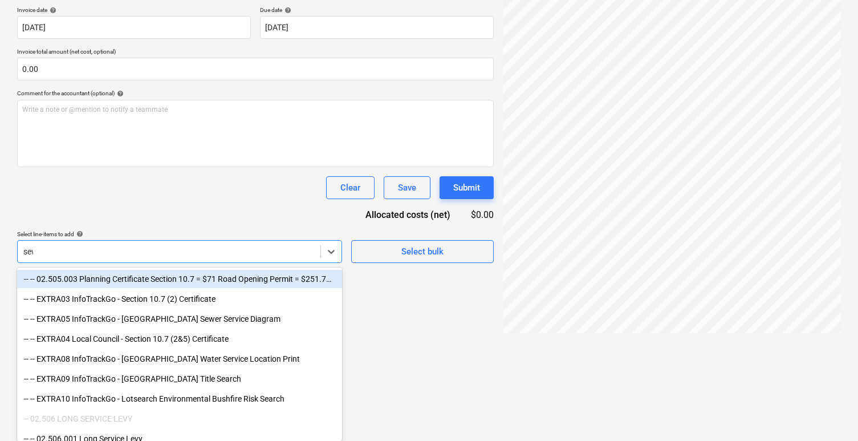
scroll to position [114, 0]
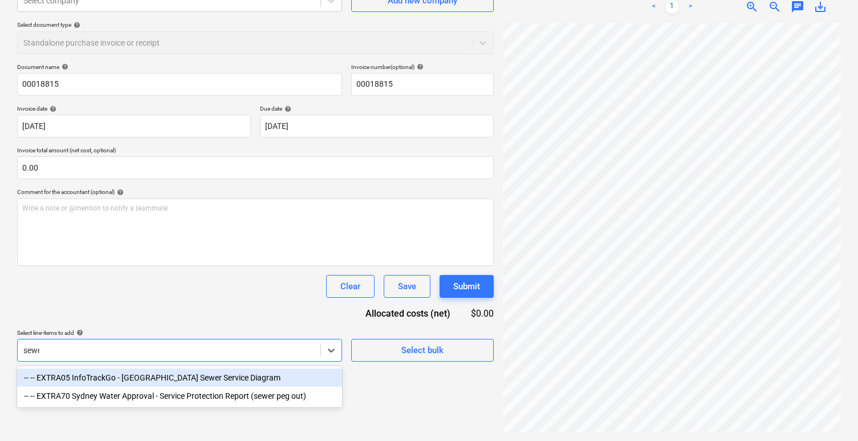
type input "sewer"
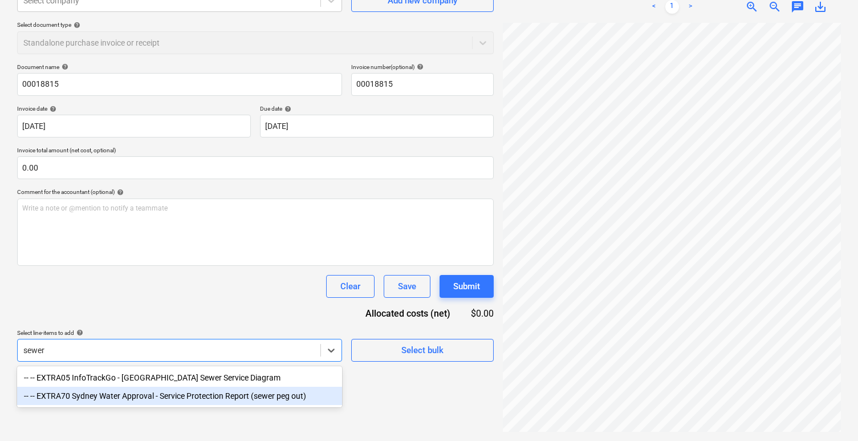
click at [159, 395] on div "-- -- EXTRA70 Sydney Water Approval - Service Protection Report (sewer peg out)" at bounding box center [179, 396] width 325 height 18
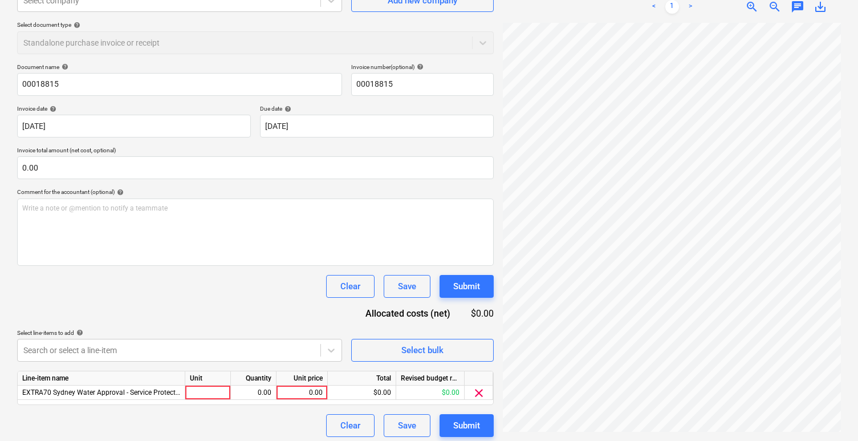
click at [184, 321] on div "Document name help 00018815 Invoice number (optional) help 00018815 Invoice dat…" at bounding box center [255, 249] width 477 height 373
click at [205, 388] on div at bounding box center [208, 392] width 46 height 14
type input "item"
type input "300"
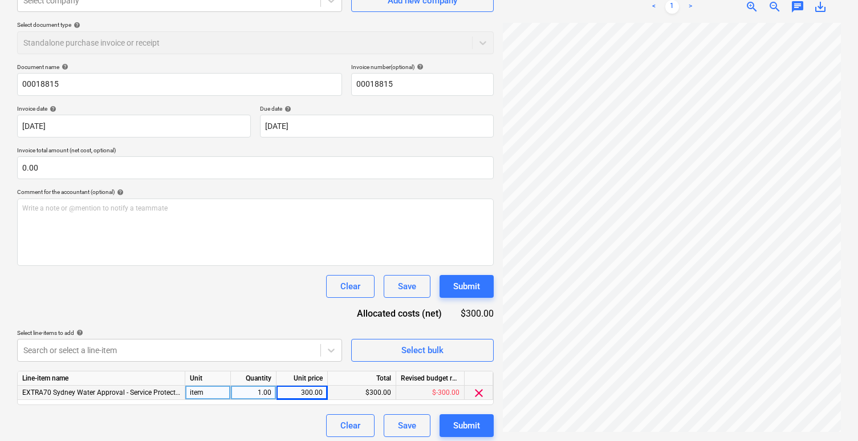
click at [134, 330] on div "Select line-items to add help" at bounding box center [179, 332] width 325 height 7
click at [109, 392] on span "EXTRA70 Sydney Water Approval - Service Protection Report (sewer peg out)" at bounding box center [139, 392] width 234 height 8
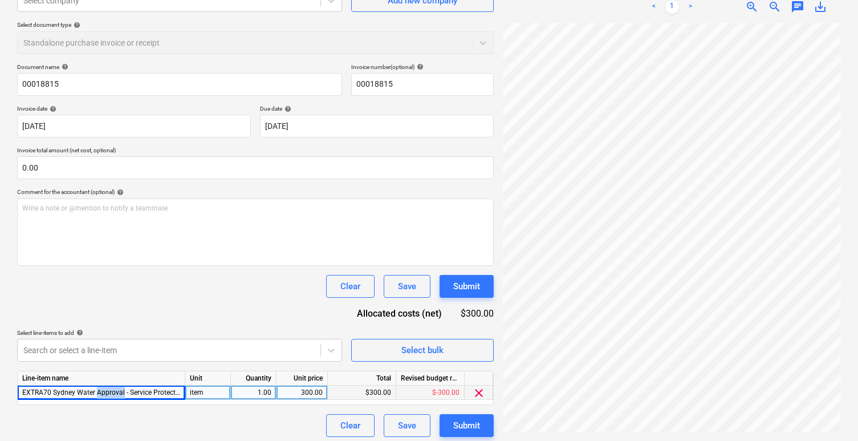
click at [109, 392] on span "EXTRA70 Sydney Water Approval - Service Protection Report (sewer peg out)" at bounding box center [139, 392] width 234 height 8
click at [125, 395] on span "EXTRA70 Sydney Water Approval - Service Protection Report (sewer peg out)" at bounding box center [139, 392] width 234 height 8
click at [222, 318] on div "Document name help 00018815 Invoice number (optional) help 00018815 Invoice dat…" at bounding box center [255, 249] width 477 height 373
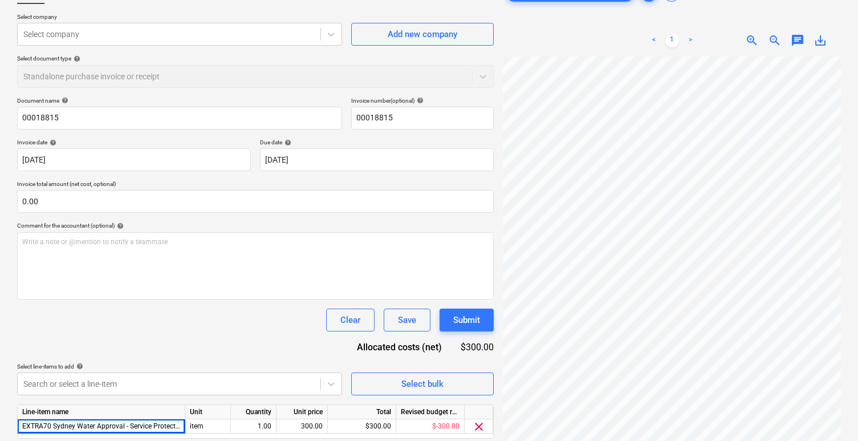
scroll to position [79, 0]
click at [230, 30] on div at bounding box center [168, 35] width 291 height 11
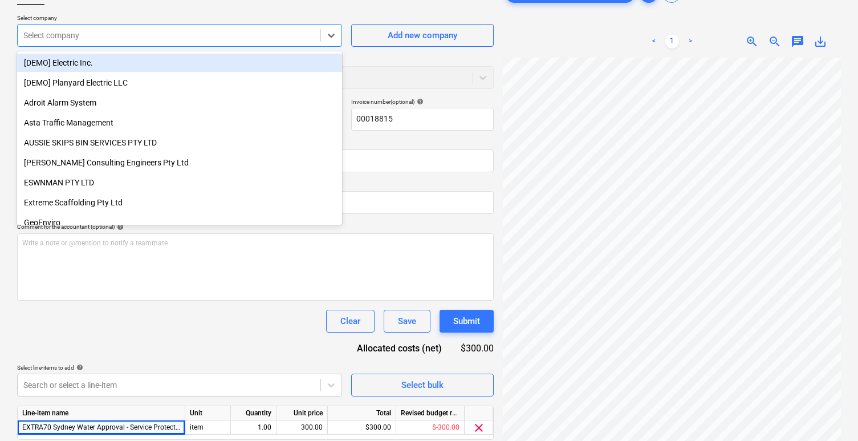
click at [228, 39] on div at bounding box center [168, 35] width 291 height 11
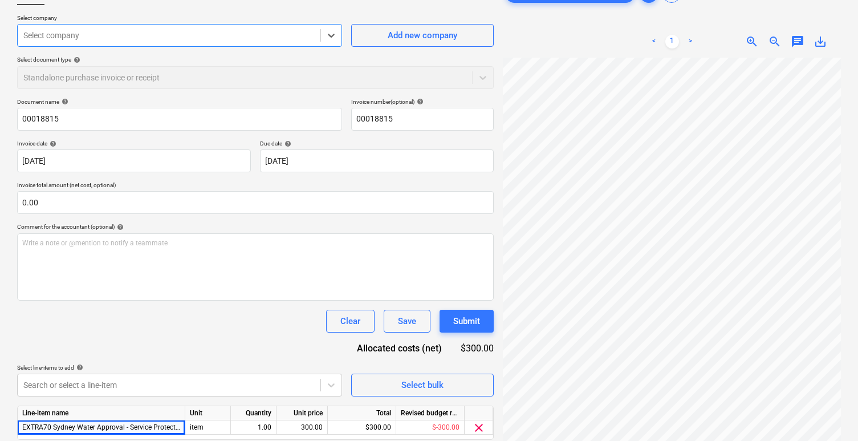
paste input "RMA Infrastructure Pty Ltd + Sophia"
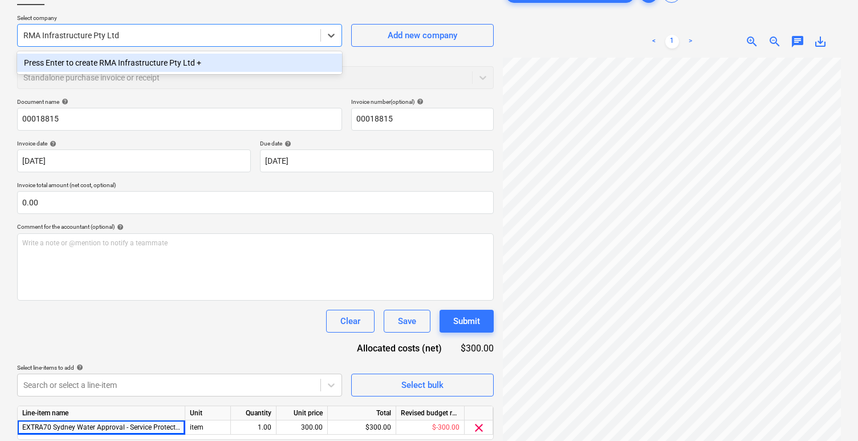
type input "RMA Infrastructure Pty Ltd"
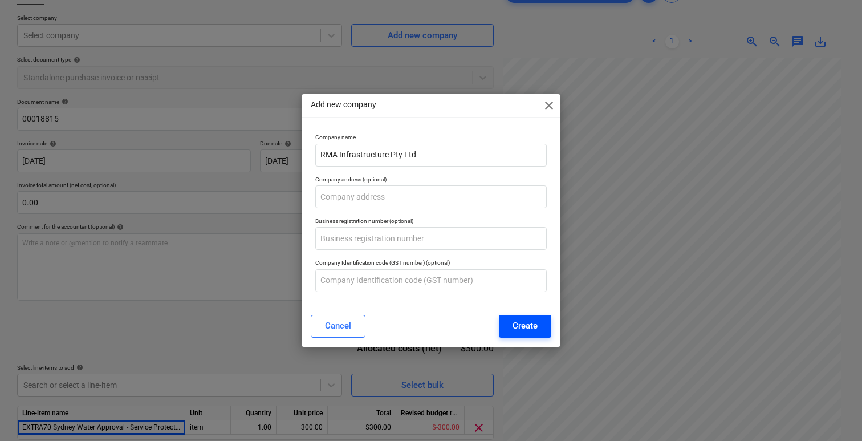
click at [508, 322] on button "Create" at bounding box center [525, 326] width 52 height 23
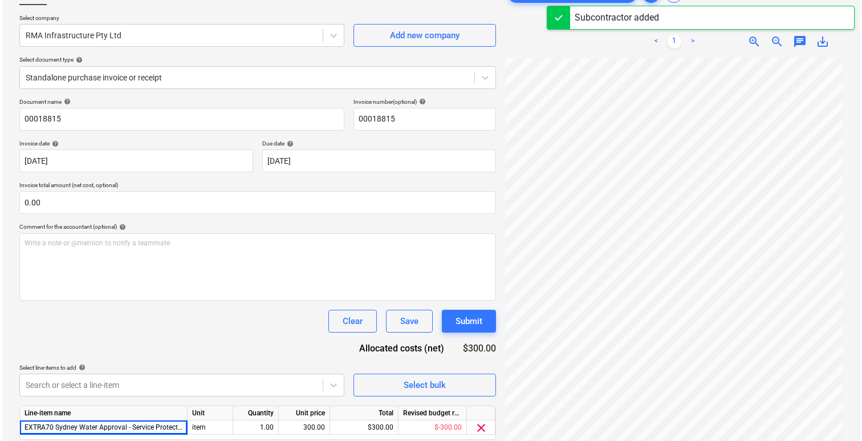
scroll to position [119, 0]
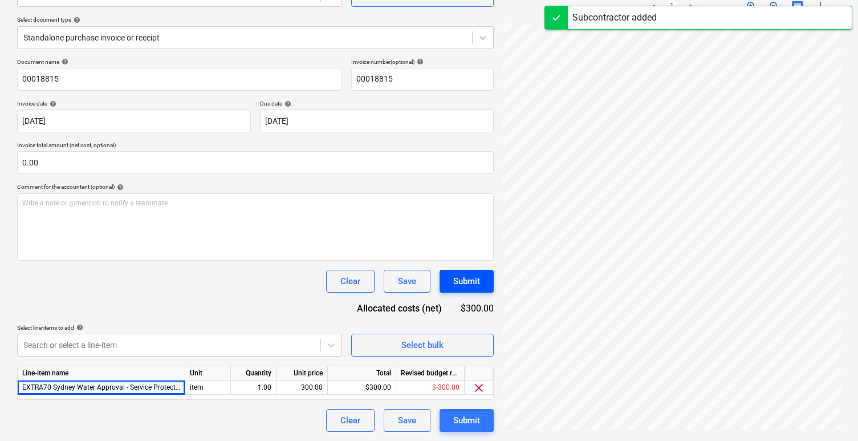
click at [469, 281] on div "Submit" at bounding box center [466, 281] width 27 height 15
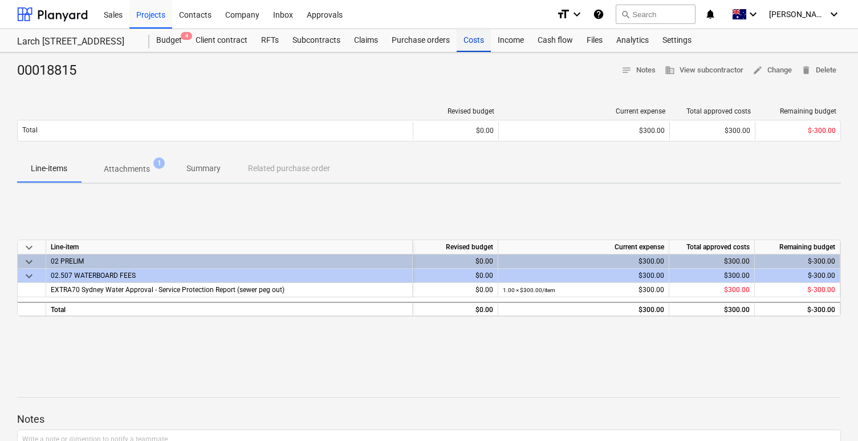
click at [463, 44] on div "Costs" at bounding box center [474, 40] width 34 height 23
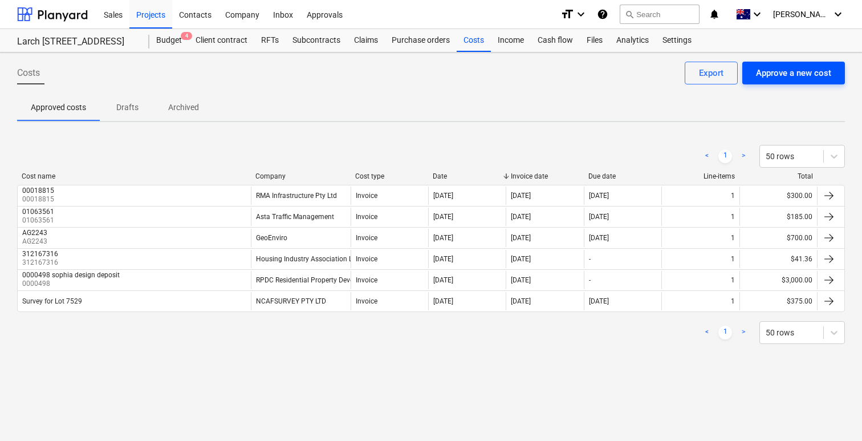
click at [789, 72] on div "Approve a new cost" at bounding box center [793, 73] width 75 height 15
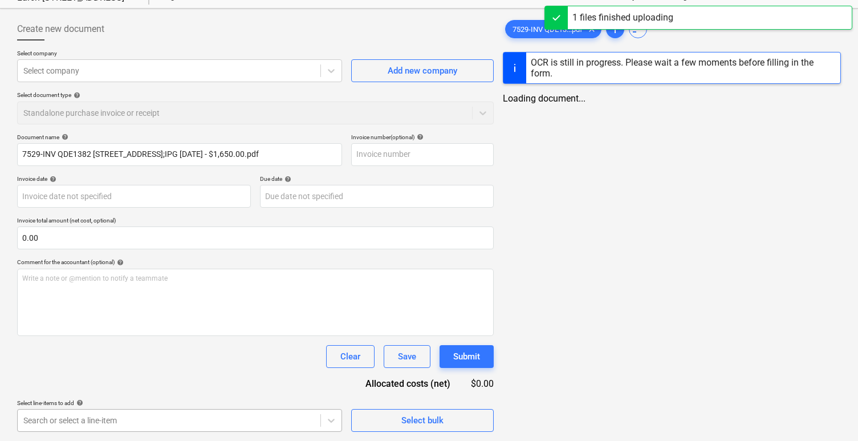
type input "7529-INV QDE1382 27 CAMARGUE Street BOX HILL;IPG 14.04.25 - $1,650.00.pdf"
click at [141, 397] on body "Sales Projects Contacts Company Inbox Approvals format_size keyboard_arrow_down…" at bounding box center [429, 176] width 858 height 441
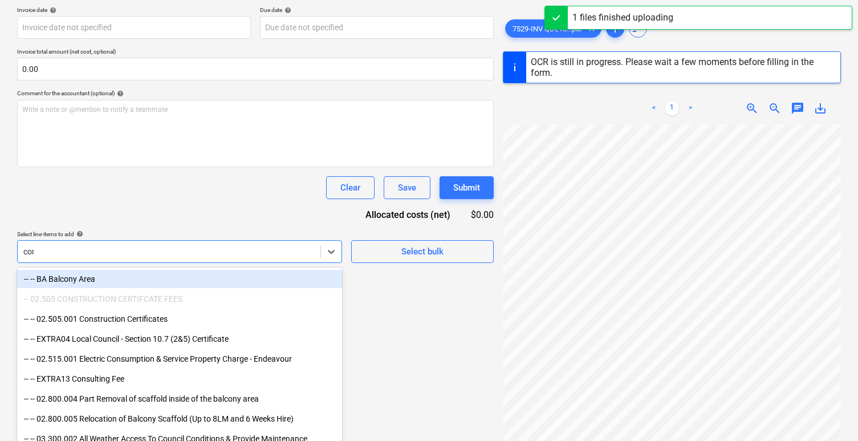
type input "cons"
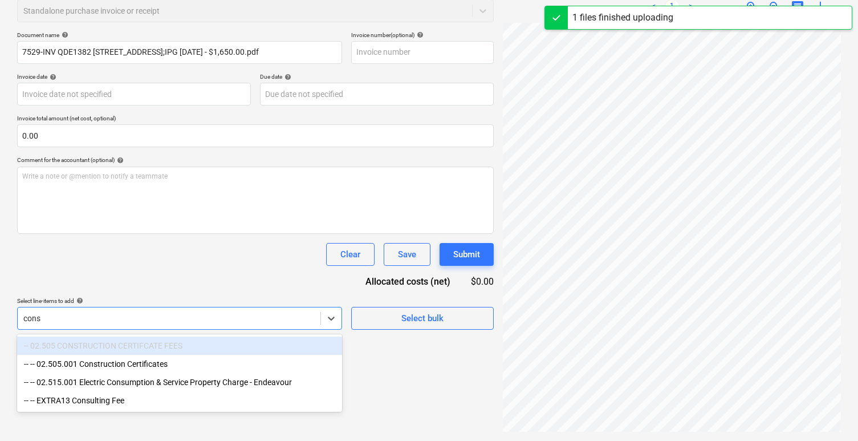
scroll to position [146, 0]
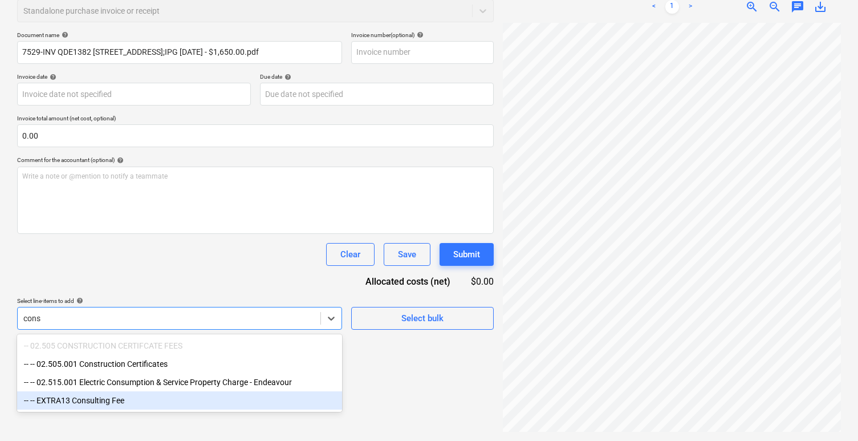
type input "QDE1382"
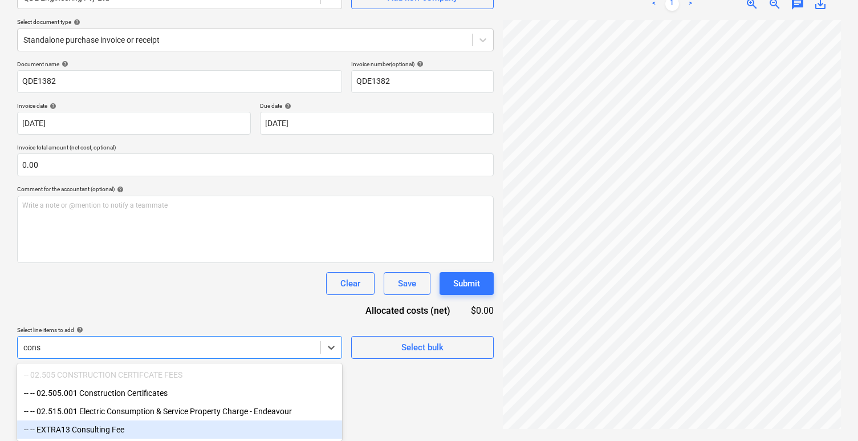
click at [145, 429] on div "-- -- EXTRA13 Consulting Fee" at bounding box center [179, 429] width 325 height 18
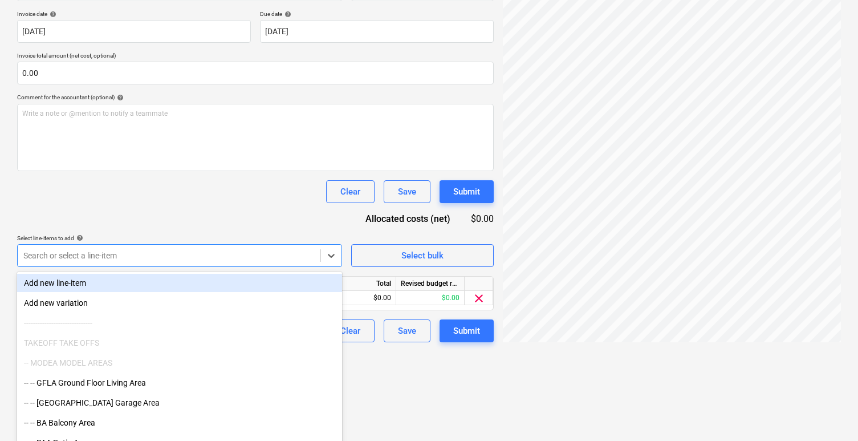
scroll to position [213, 0]
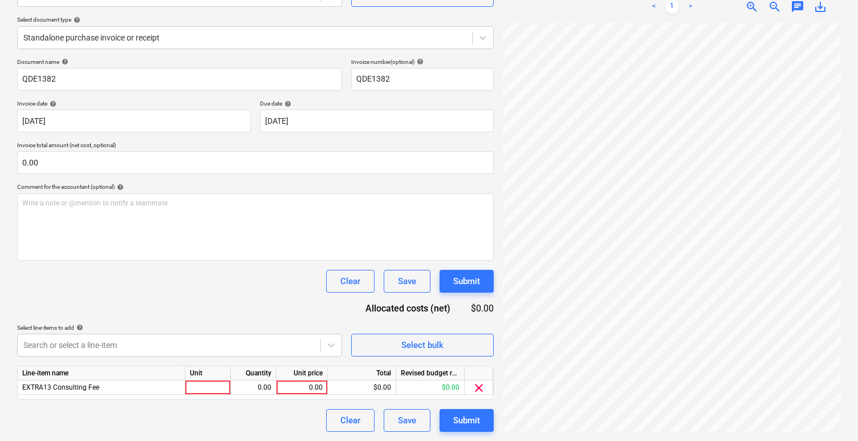
click at [266, 217] on div "Document name help QDE1382 Invoice number (optional) help QDE1382 Invoice date …" at bounding box center [255, 244] width 477 height 373
click at [200, 388] on div at bounding box center [208, 387] width 46 height 14
click at [206, 385] on div "1" at bounding box center [208, 387] width 46 height 14
click at [168, 322] on body "Sales Projects Contacts Company Inbox Approvals format_size keyboard_arrow_down…" at bounding box center [429, 101] width 858 height 441
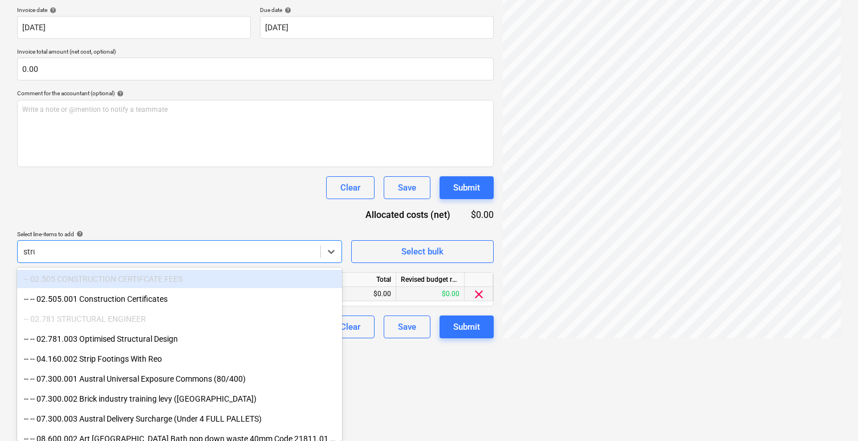
scroll to position [155, 0]
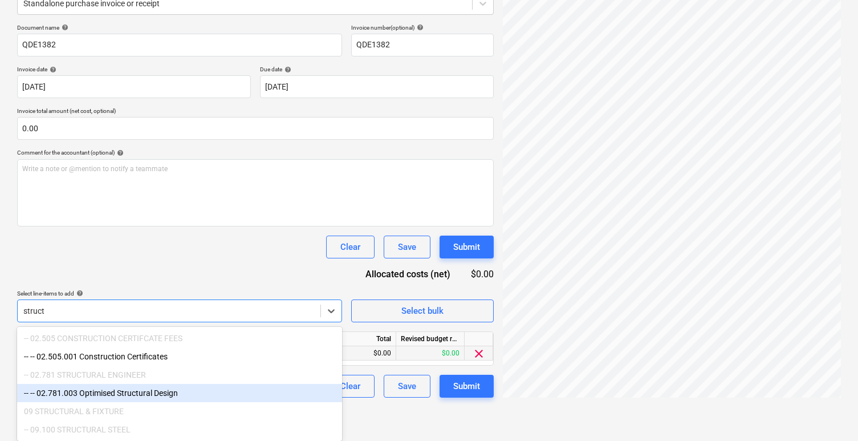
click at [212, 396] on div "-- -- 02.781.003 Optimised Structural Design" at bounding box center [179, 393] width 325 height 18
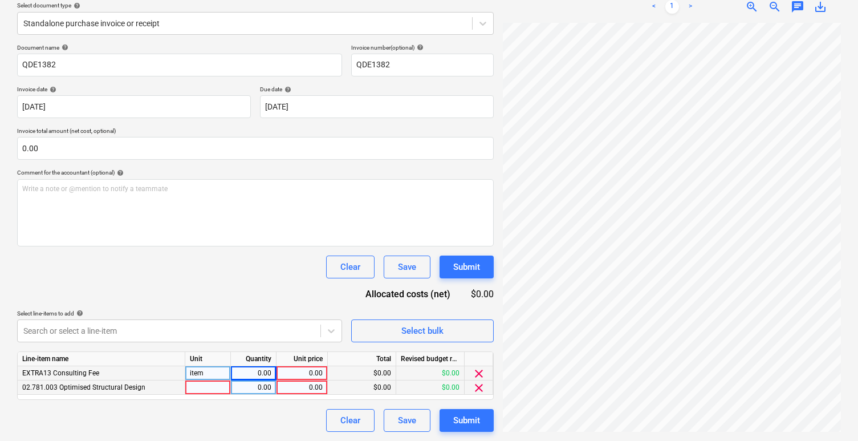
click at [418, 307] on html "Sales Projects Contacts Company Inbox Approvals format_size keyboard_arrow_down…" at bounding box center [429, 87] width 858 height 441
click at [480, 376] on span "clear" at bounding box center [479, 374] width 14 height 14
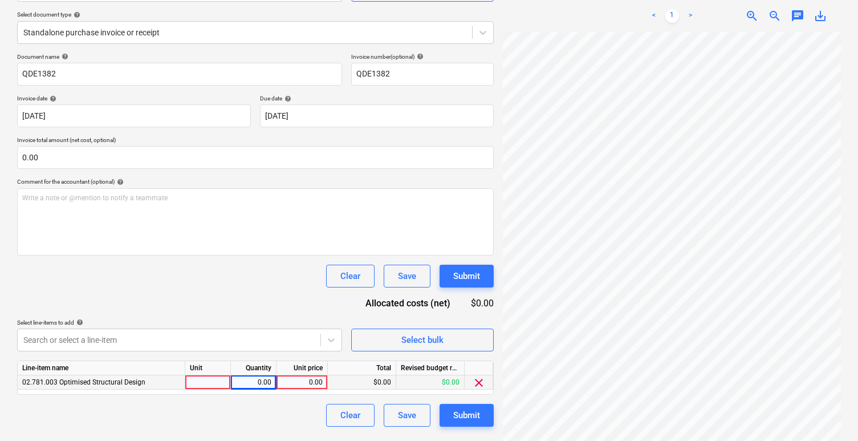
scroll to position [124, 0]
click at [480, 376] on span "clear" at bounding box center [479, 383] width 14 height 14
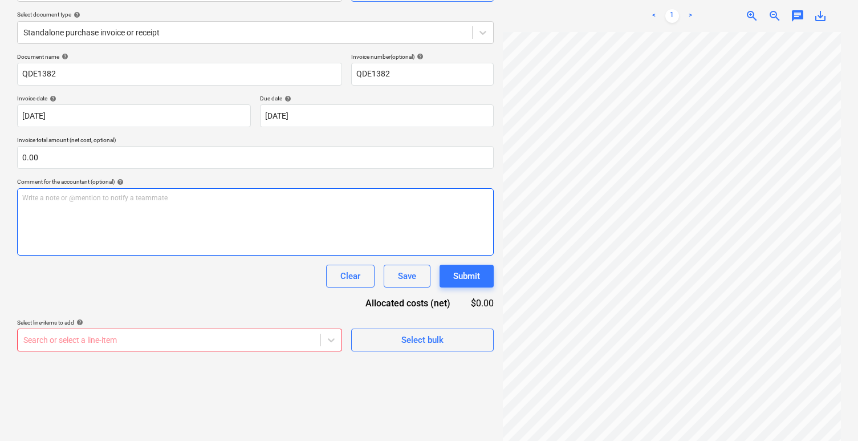
scroll to position [0, 0]
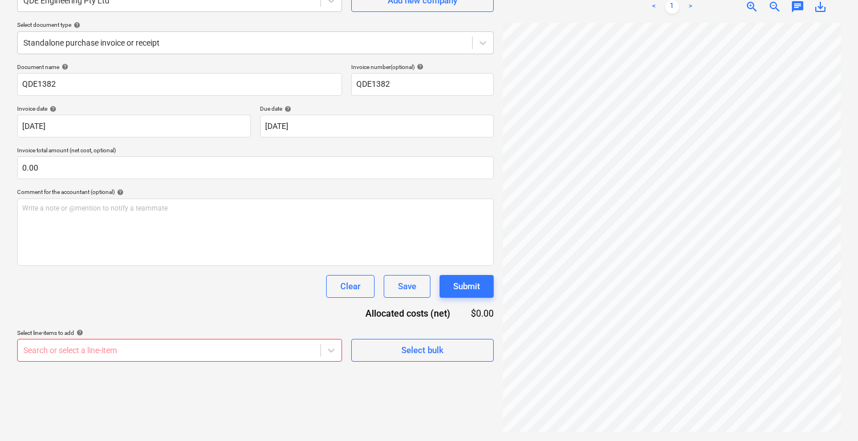
click at [186, 327] on body "Sales Projects Contacts Company Inbox 1 Approvals format_size keyboard_arrow_do…" at bounding box center [429, 106] width 858 height 441
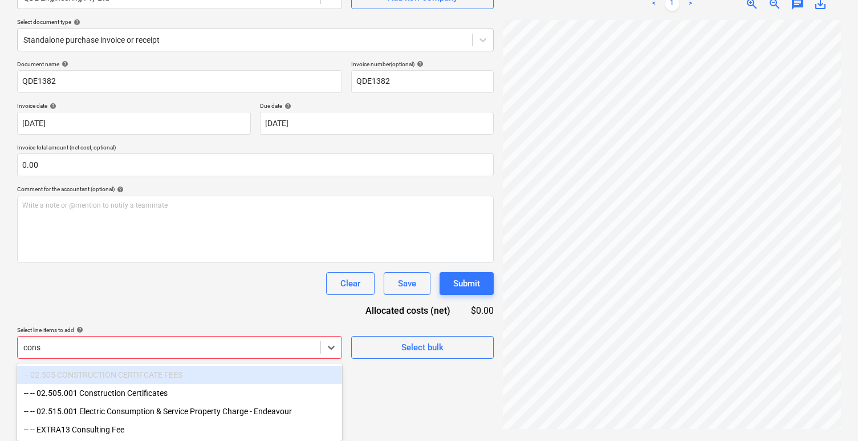
scroll to position [118, 0]
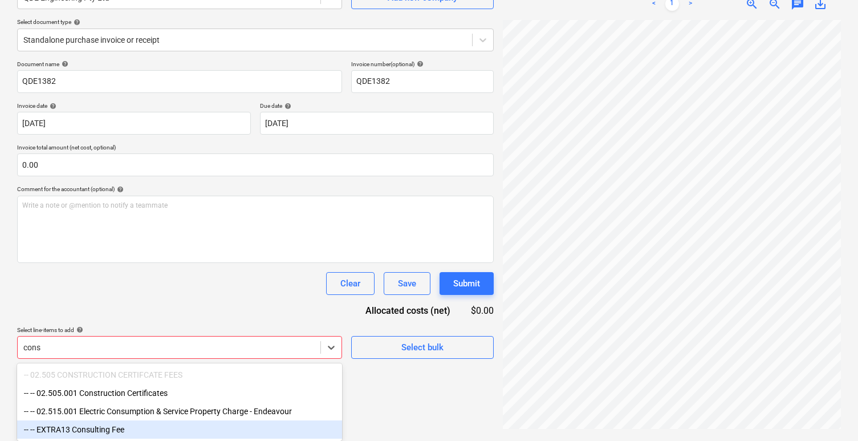
click at [115, 425] on div "-- -- EXTRA13 Consulting Fee" at bounding box center [179, 429] width 325 height 18
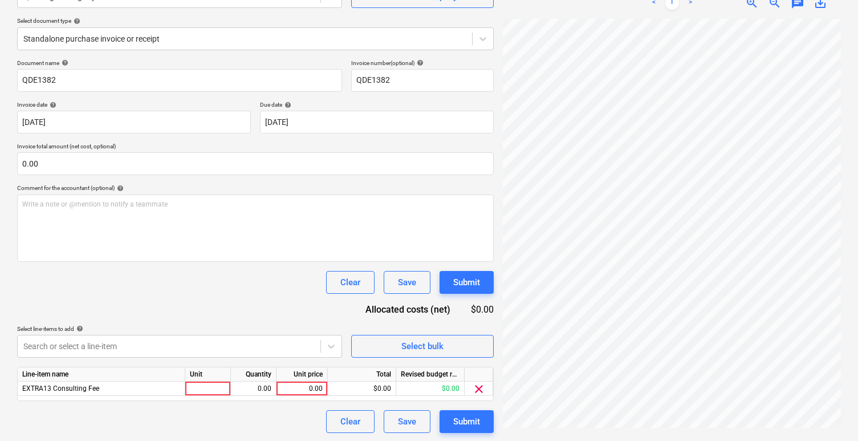
click at [153, 316] on div "Document name help QDE1382 Invoice number (optional) help QDE1382 Invoice date …" at bounding box center [255, 245] width 477 height 373
click at [210, 387] on div at bounding box center [208, 387] width 46 height 14
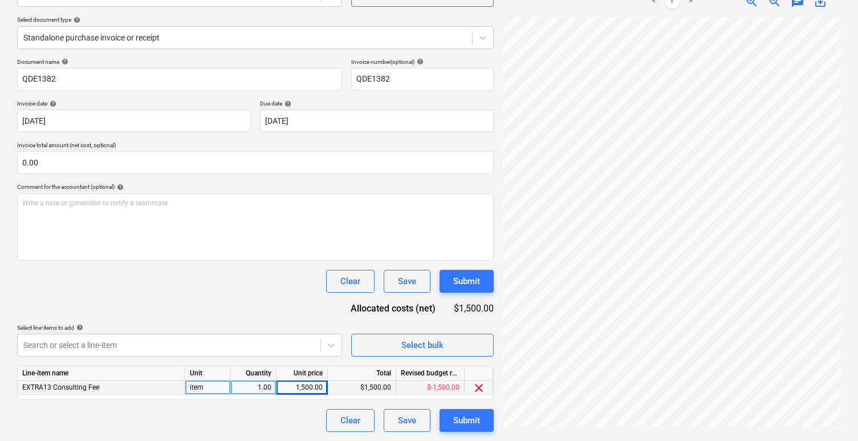
click at [197, 319] on div "Document name help QDE1382 Invoice number (optional) help QDE1382 Invoice date …" at bounding box center [255, 244] width 477 height 373
click at [465, 424] on div "Submit" at bounding box center [466, 420] width 27 height 15
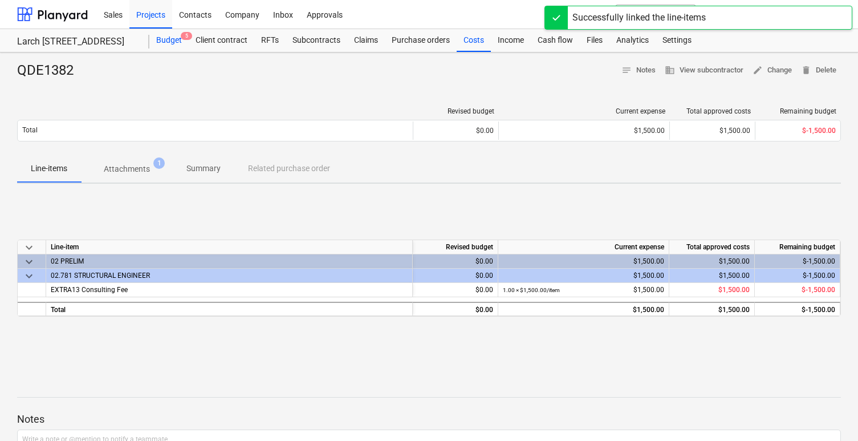
click at [170, 39] on div "Budget 5" at bounding box center [168, 40] width 39 height 23
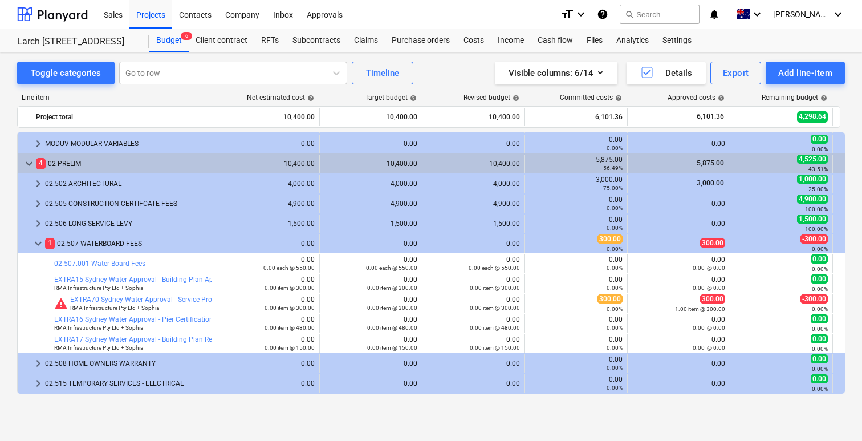
scroll to position [33, 0]
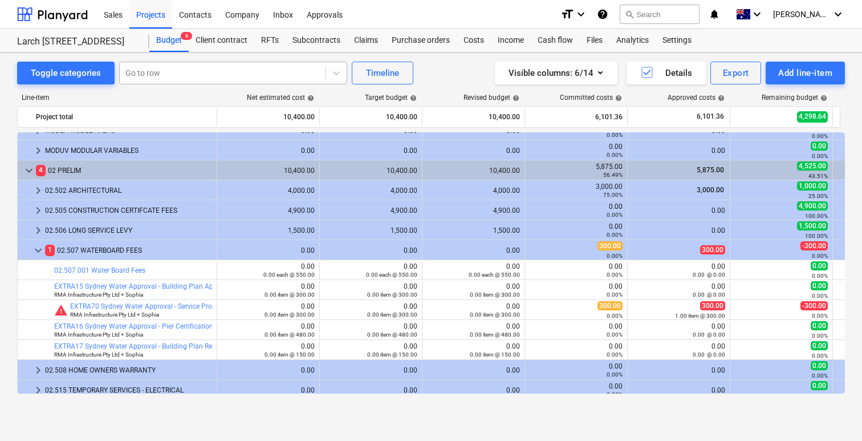
click at [192, 72] on div at bounding box center [222, 72] width 194 height 11
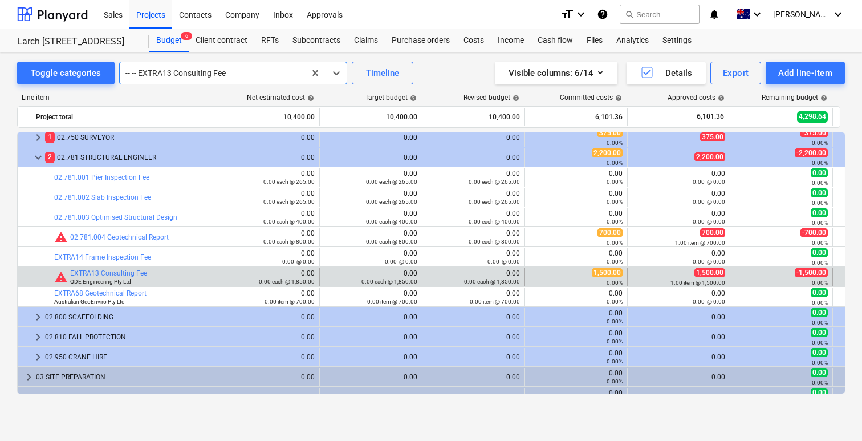
scroll to position [344, 0]
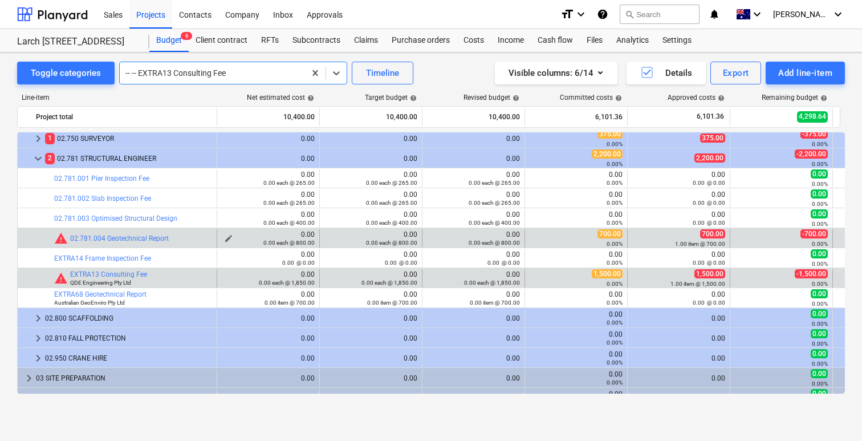
click at [303, 232] on div "0.00 0.00 each @ 800.00" at bounding box center [268, 238] width 93 height 16
click at [232, 238] on span "edit" at bounding box center [228, 238] width 9 height 9
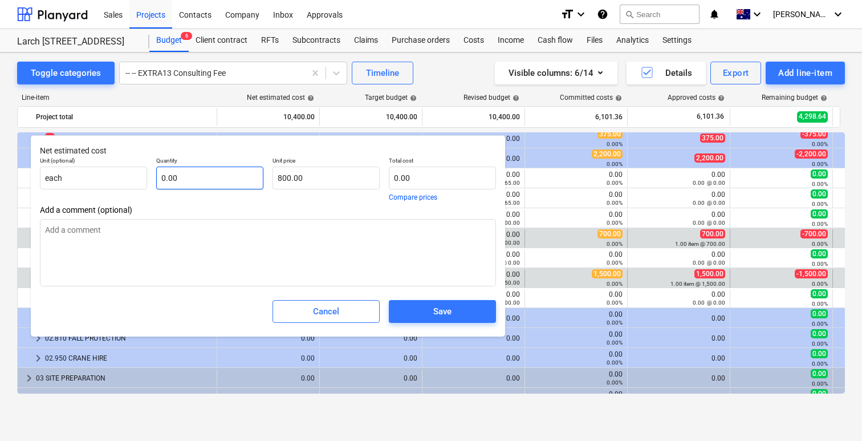
click at [189, 181] on input "0.00" at bounding box center [209, 177] width 107 height 23
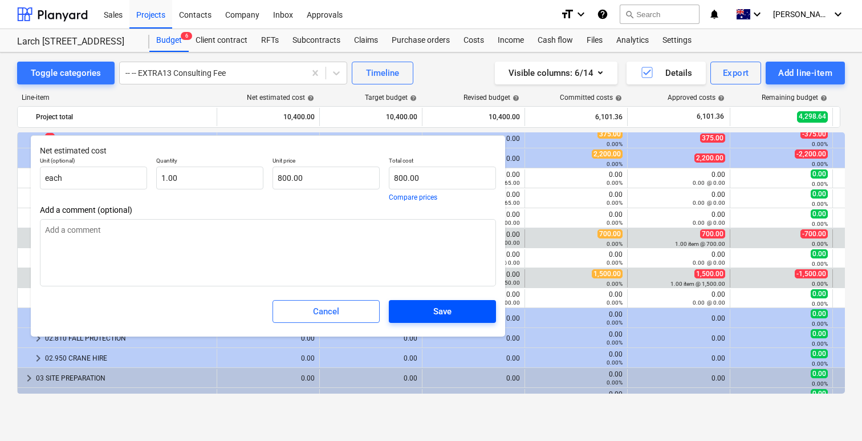
click at [442, 313] on div "Save" at bounding box center [442, 311] width 18 height 15
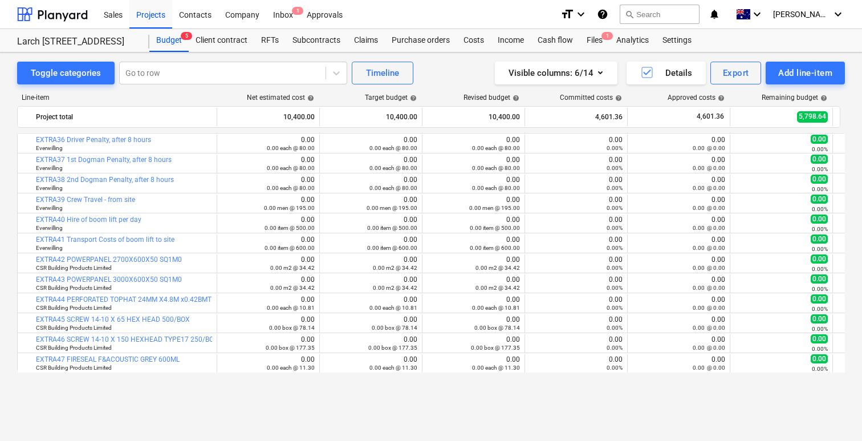
scroll to position [1122, 0]
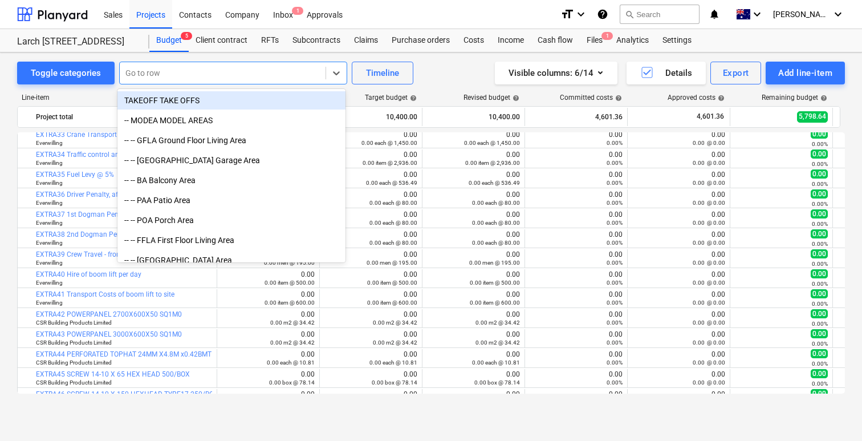
click at [233, 80] on div "Go to row" at bounding box center [223, 73] width 206 height 16
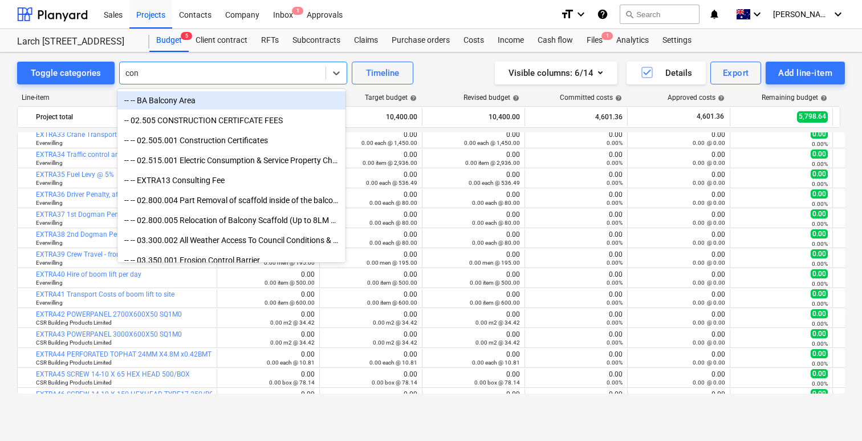
type input "cons"
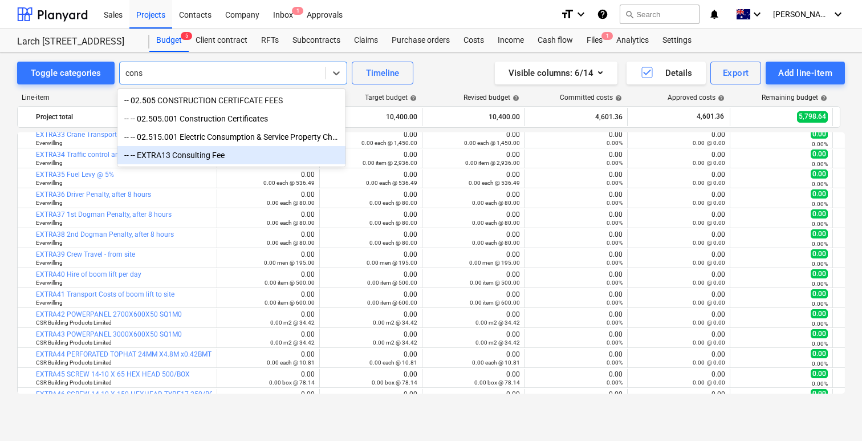
click at [204, 161] on div "-- -- EXTRA13 Consulting Fee" at bounding box center [231, 155] width 228 height 18
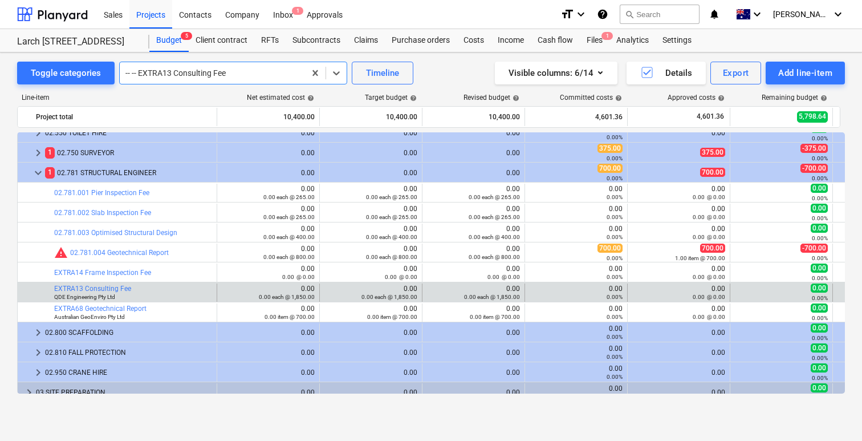
scroll to position [332, 0]
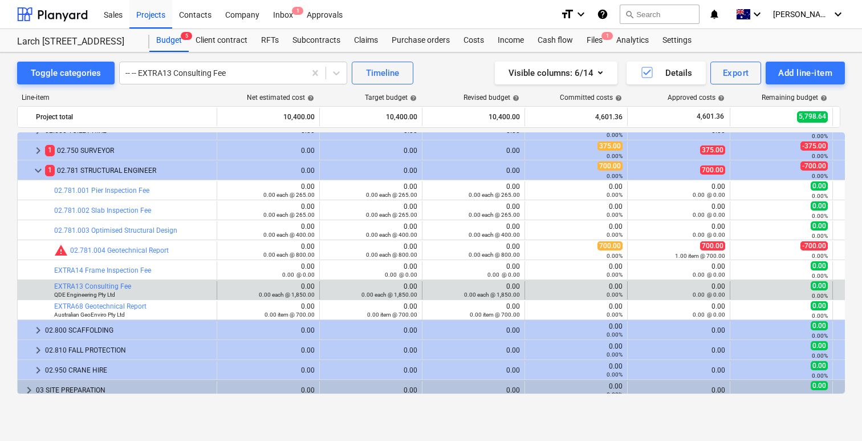
click at [32, 289] on div at bounding box center [31, 290] width 18 height 18
click at [336, 78] on icon at bounding box center [336, 72] width 11 height 11
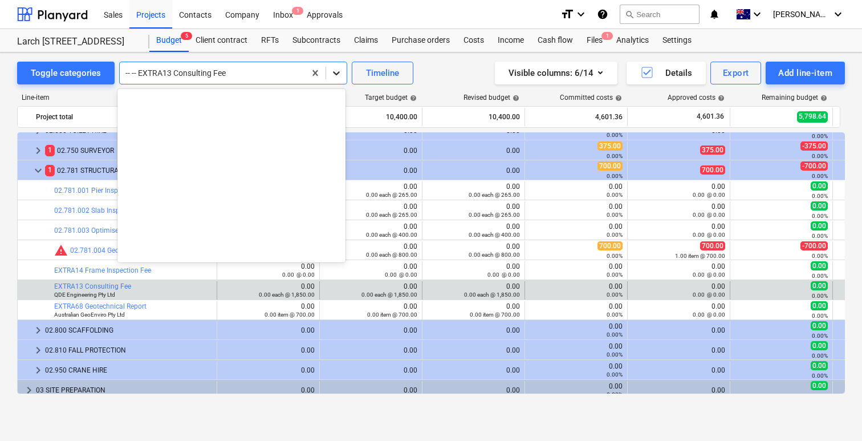
scroll to position [1377, 0]
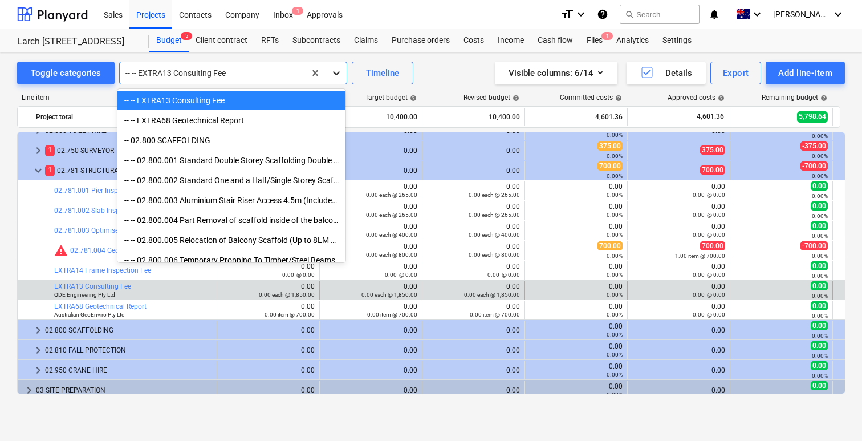
click at [336, 78] on icon at bounding box center [336, 72] width 11 height 11
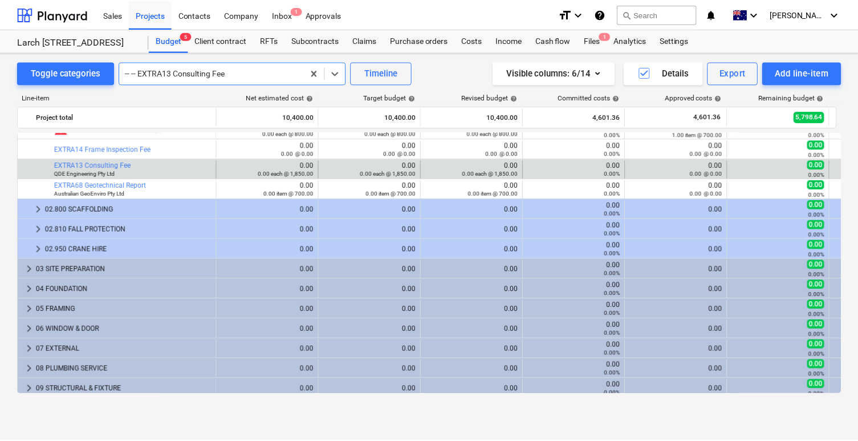
scroll to position [454, 0]
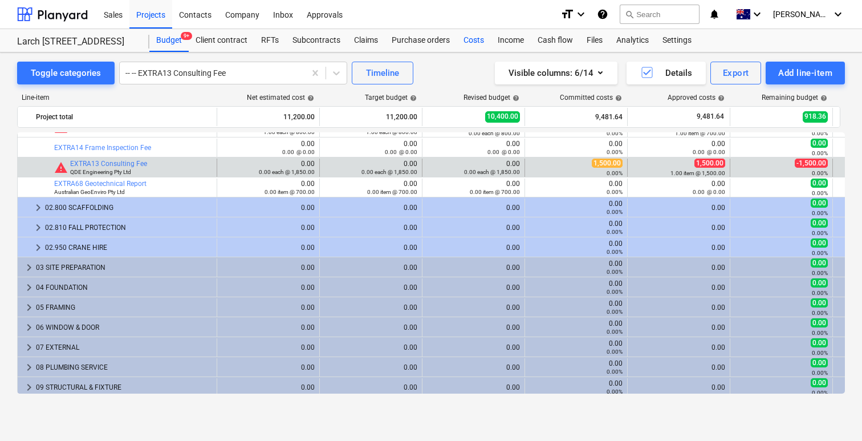
click at [472, 36] on div "Costs" at bounding box center [474, 40] width 34 height 23
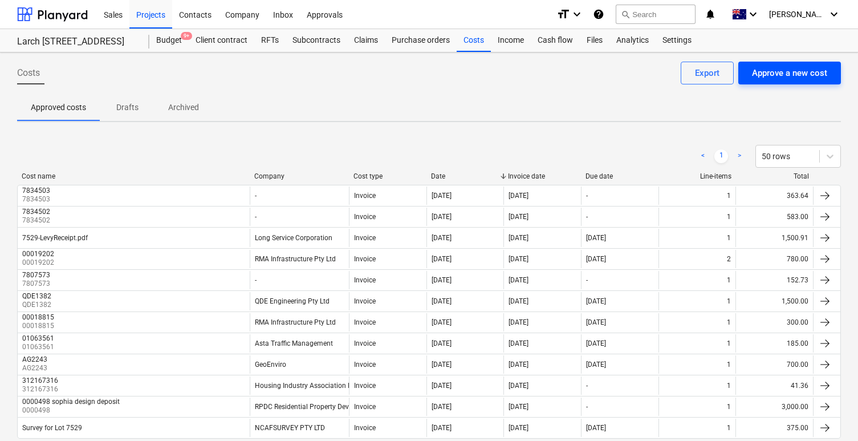
click at [823, 74] on div "Approve a new cost" at bounding box center [789, 73] width 75 height 15
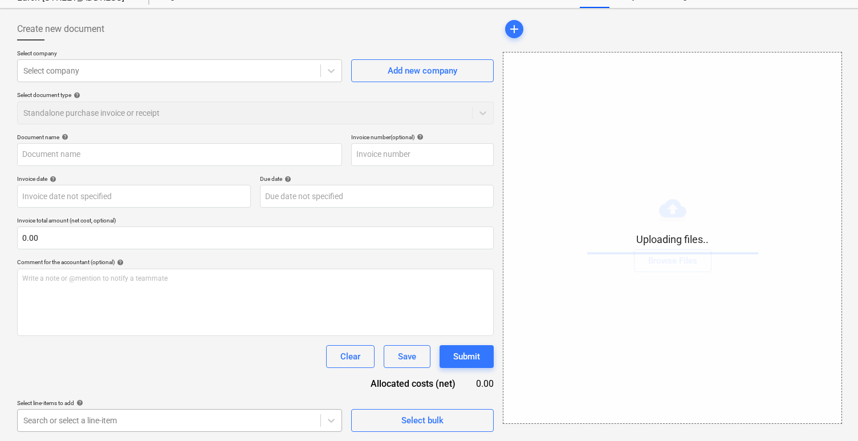
click at [192, 397] on body "Sales Projects Contacts Company Inbox Approvals format_size keyboard_arrow_down…" at bounding box center [429, 176] width 858 height 441
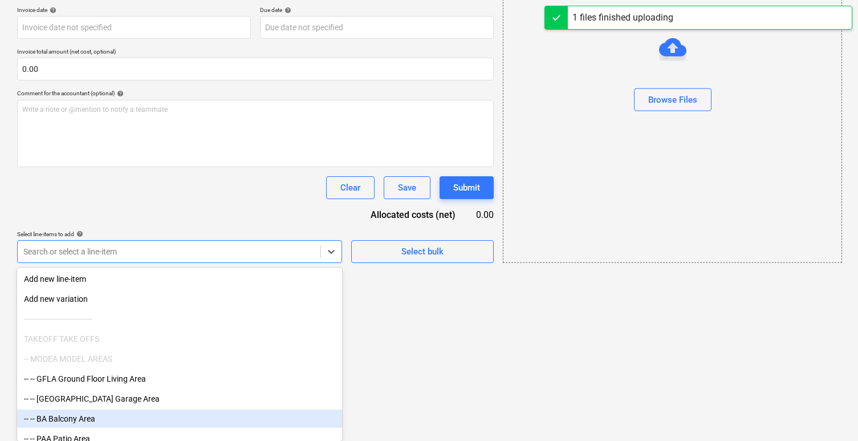
type input "Invoice-U296175081-0001.pdf"
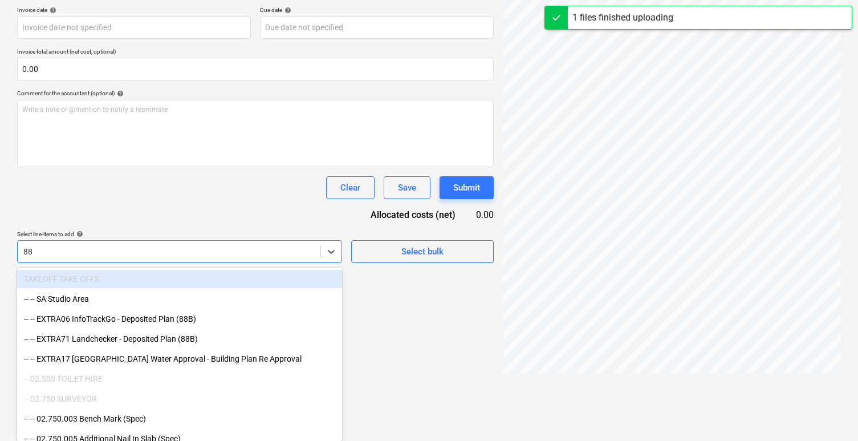
type input "88b"
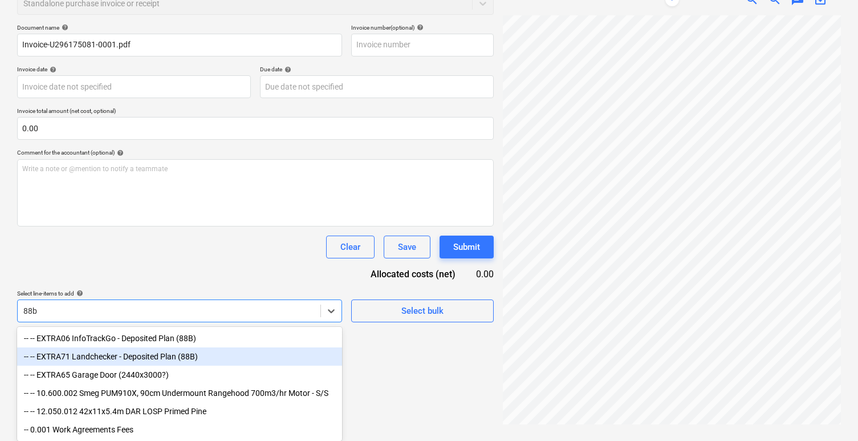
type input "U296175081-0001"
type input "22 May 2025"
click at [217, 355] on div "-- -- EXTRA71 Landchecker - Deposited Plan (88B)" at bounding box center [179, 356] width 325 height 18
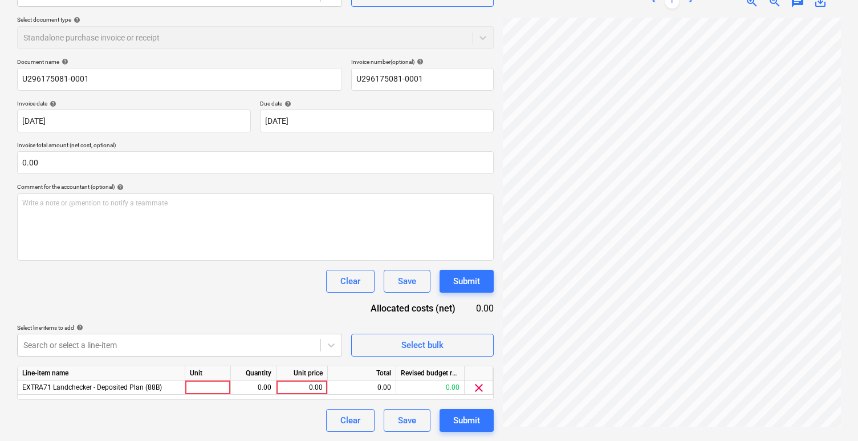
scroll to position [119, 0]
click at [249, 277] on div "Document name help U296175081-0001 Invoice number (optional) help U296175081-00…" at bounding box center [255, 244] width 477 height 373
click at [221, 387] on div at bounding box center [208, 387] width 46 height 14
type input "item"
type input "21.53"
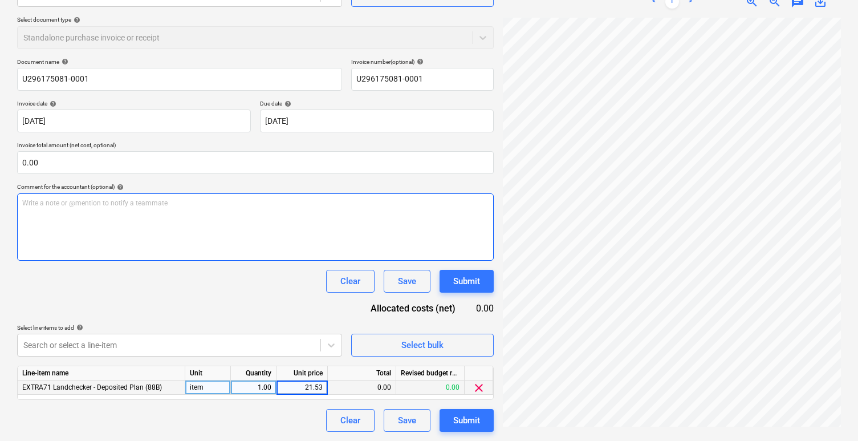
scroll to position [0, 0]
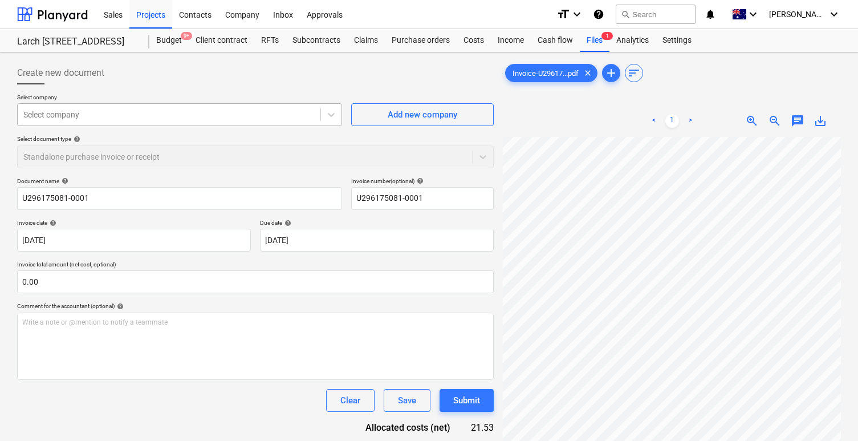
click at [313, 112] on div at bounding box center [168, 114] width 291 height 11
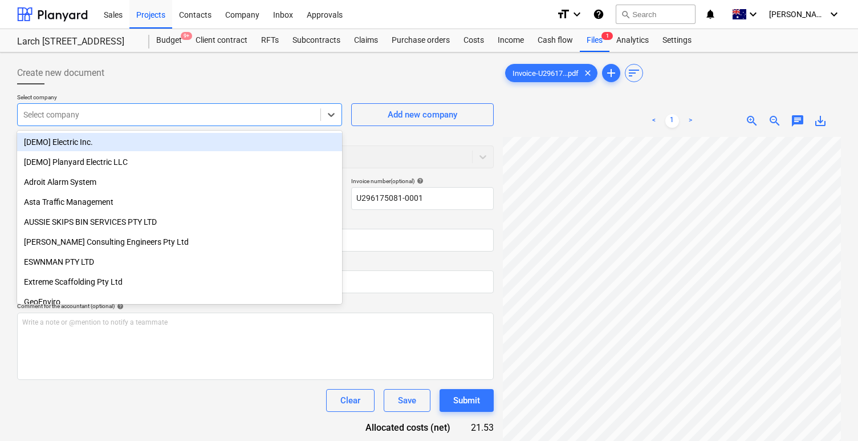
click at [267, 111] on div at bounding box center [168, 114] width 291 height 11
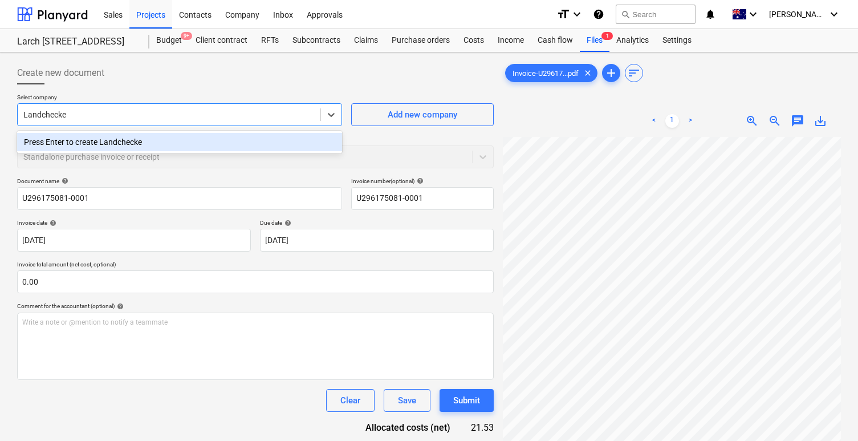
type input "Landchecker"
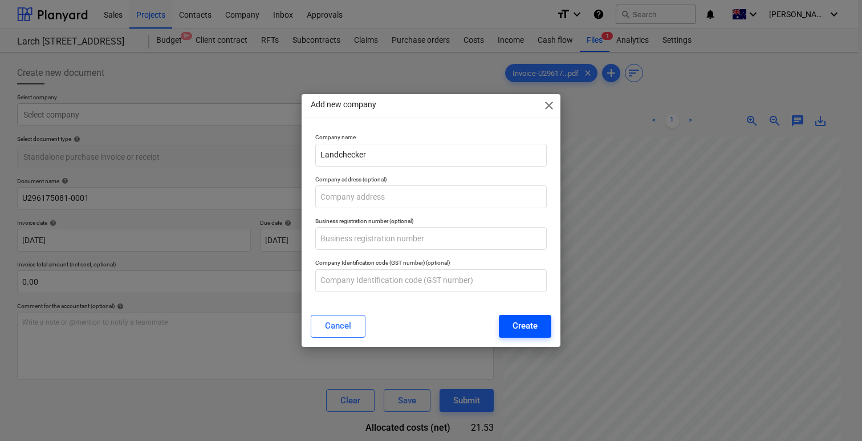
click at [509, 330] on button "Create" at bounding box center [525, 326] width 52 height 23
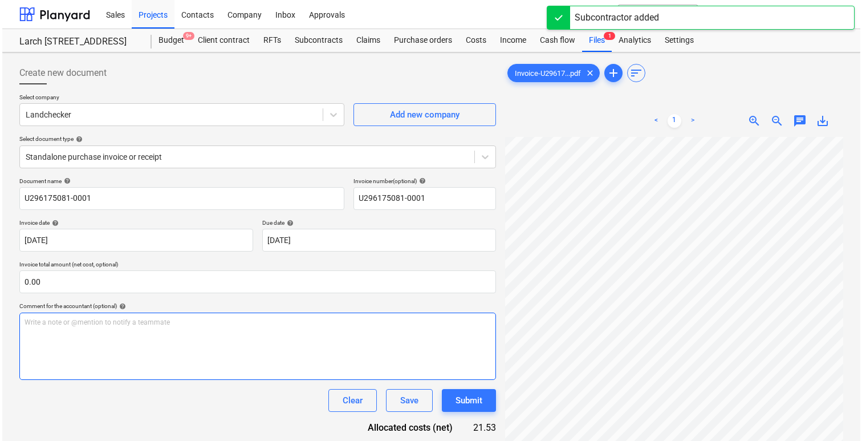
scroll to position [119, 0]
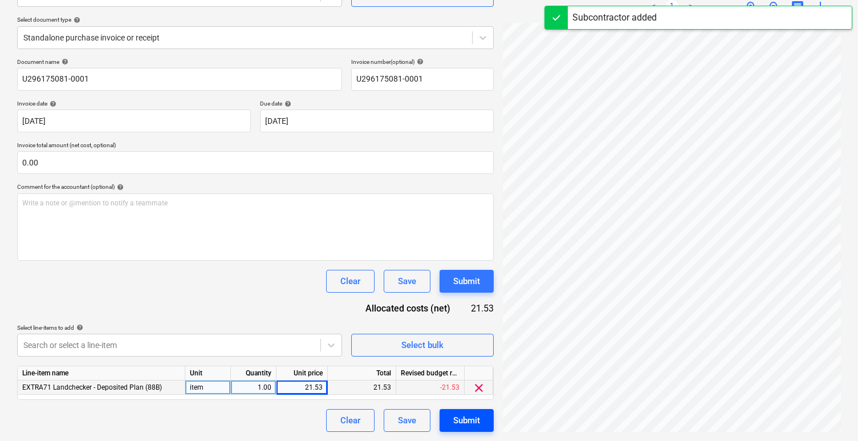
click at [471, 424] on div "Submit" at bounding box center [466, 420] width 27 height 15
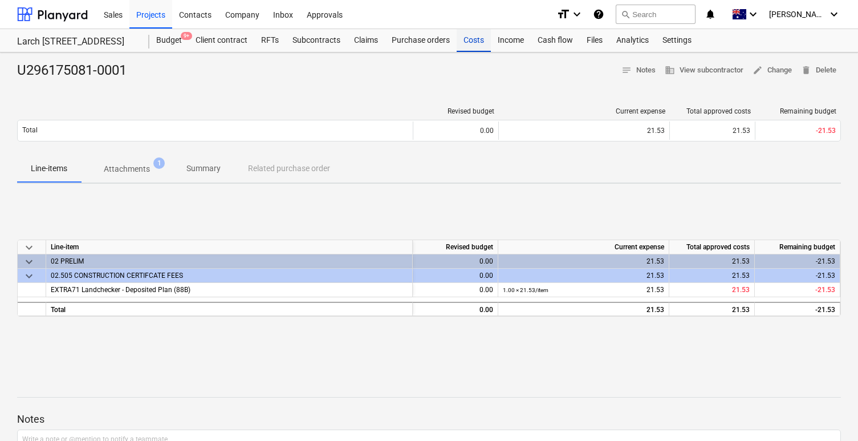
click at [470, 36] on div "Costs" at bounding box center [474, 40] width 34 height 23
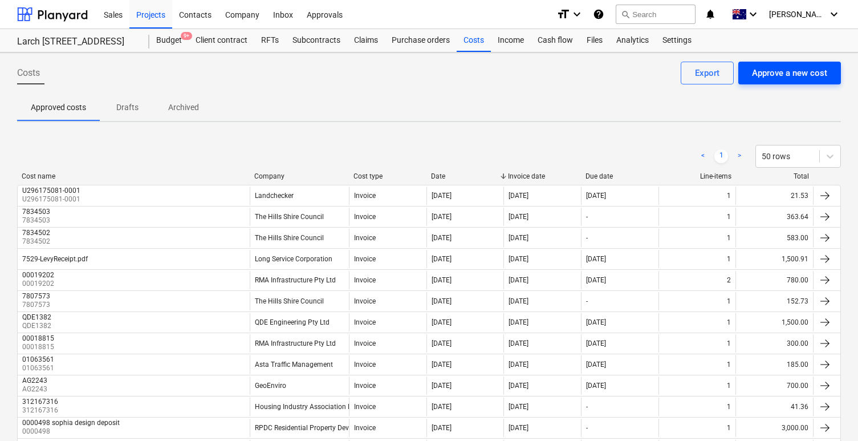
click at [787, 74] on div "Approve a new cost" at bounding box center [789, 73] width 75 height 15
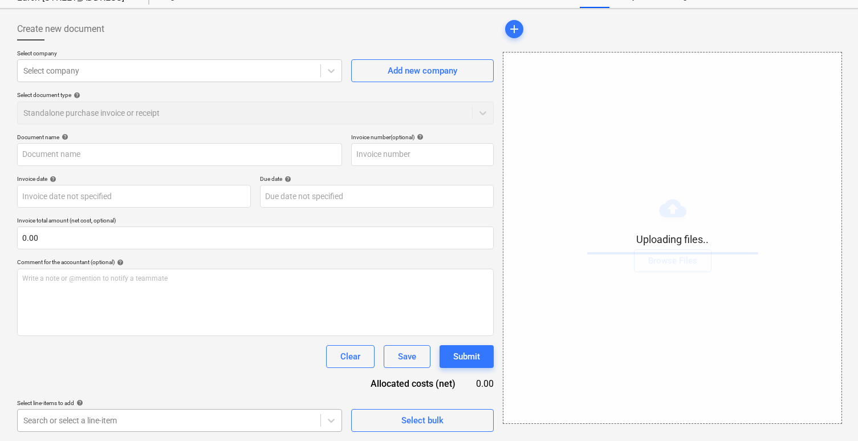
scroll to position [213, 0]
click at [174, 397] on body "Sales Projects Contacts Company Inbox Approvals format_size keyboard_arrow_down…" at bounding box center [429, 176] width 858 height 441
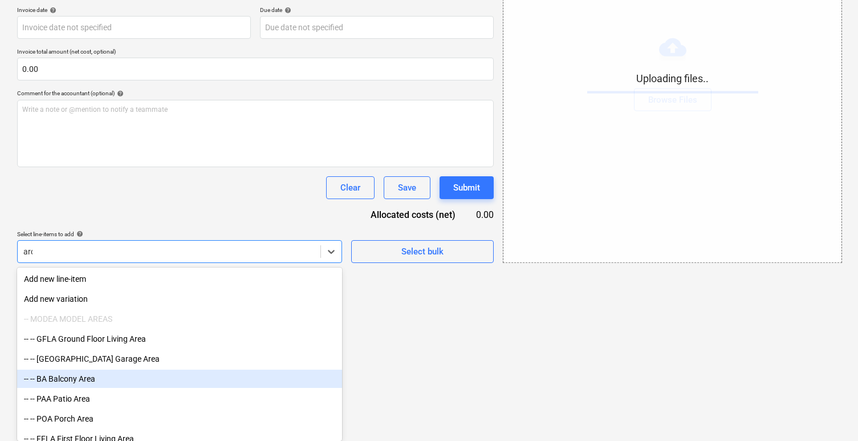
scroll to position [81, 0]
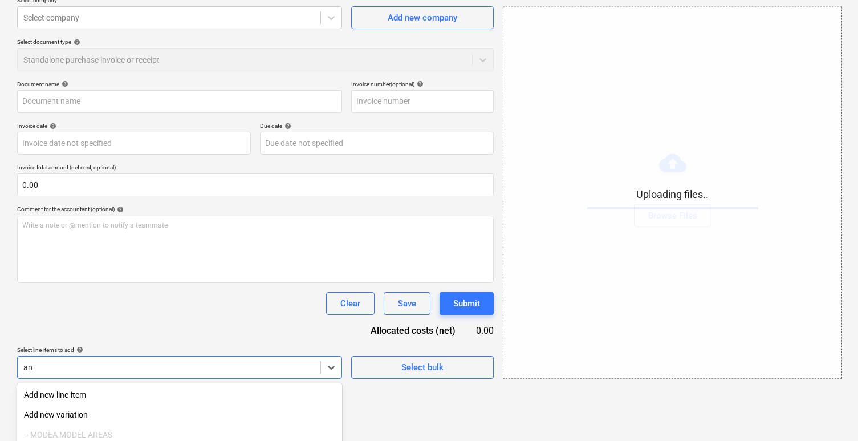
type input "archi"
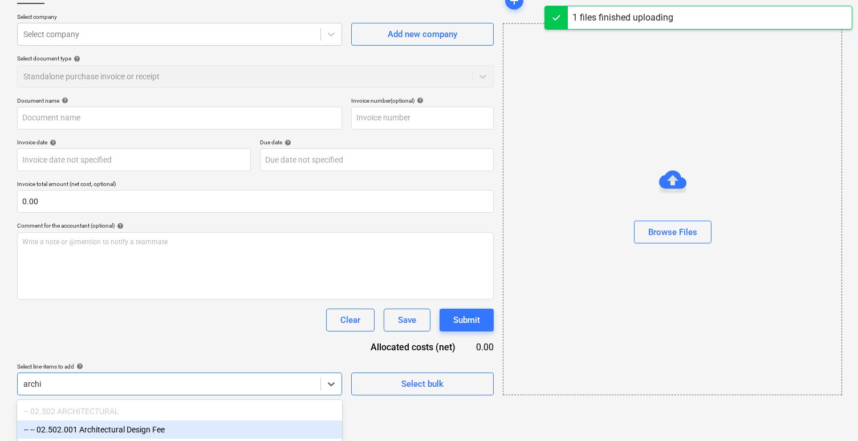
click at [123, 431] on div "-- -- 02.502.001 Architectural Design Fee" at bounding box center [179, 429] width 325 height 18
type input "7529-design final-Invoice-0000554 (1).pdf"
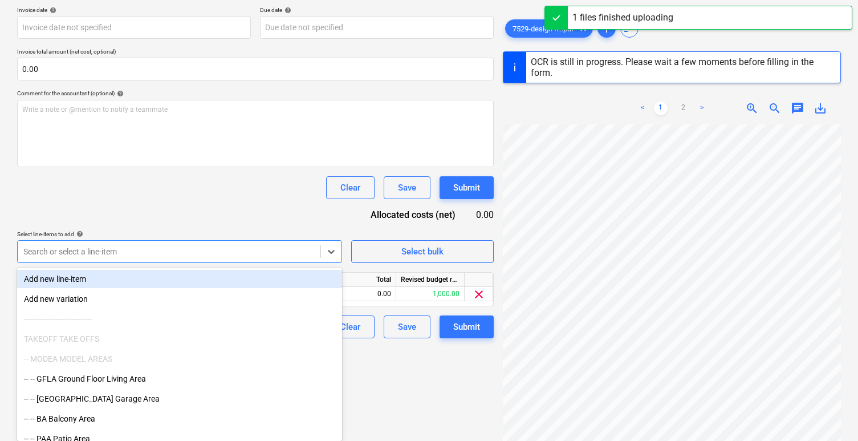
scroll to position [146, 0]
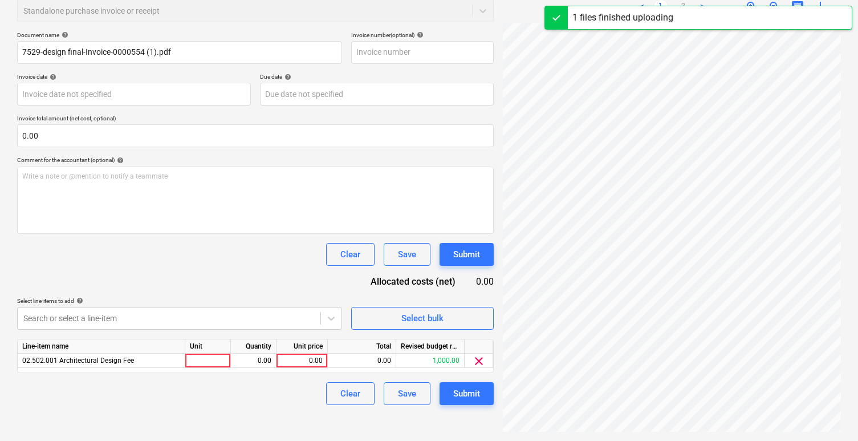
click at [381, 295] on html "Sales Projects Contacts Company Inbox Approvals format_size keyboard_arrow_down…" at bounding box center [429, 74] width 858 height 441
click at [212, 361] on div at bounding box center [208, 361] width 46 height 14
type input "1"
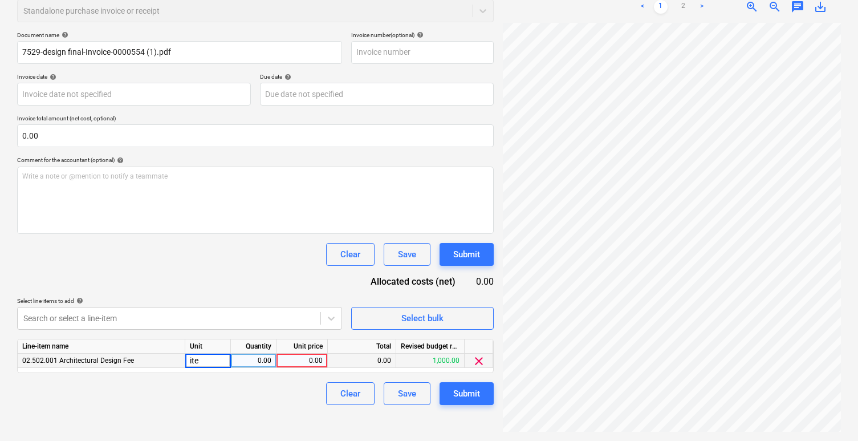
type input "item"
type input "1"
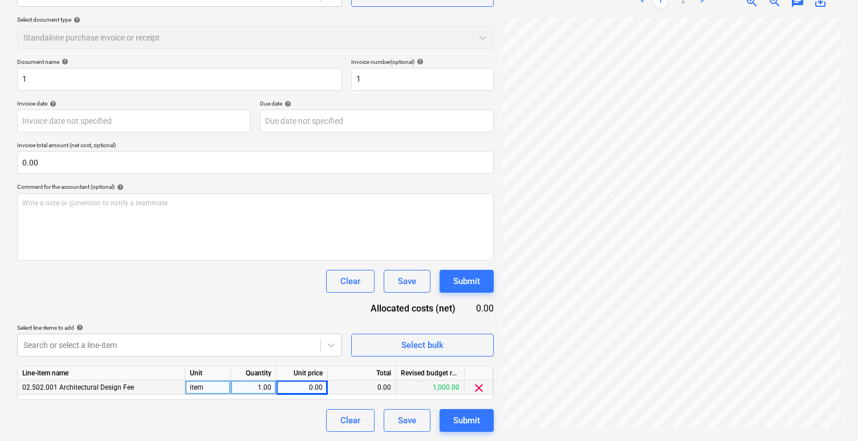
scroll to position [51, 0]
type input "2500"
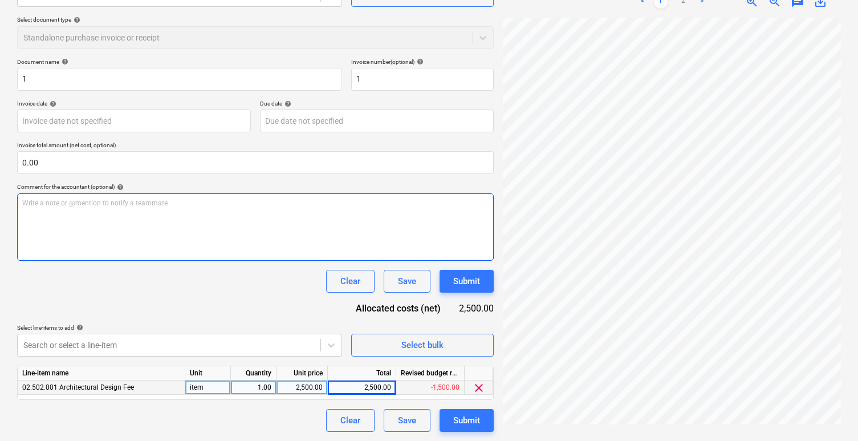
scroll to position [0, 0]
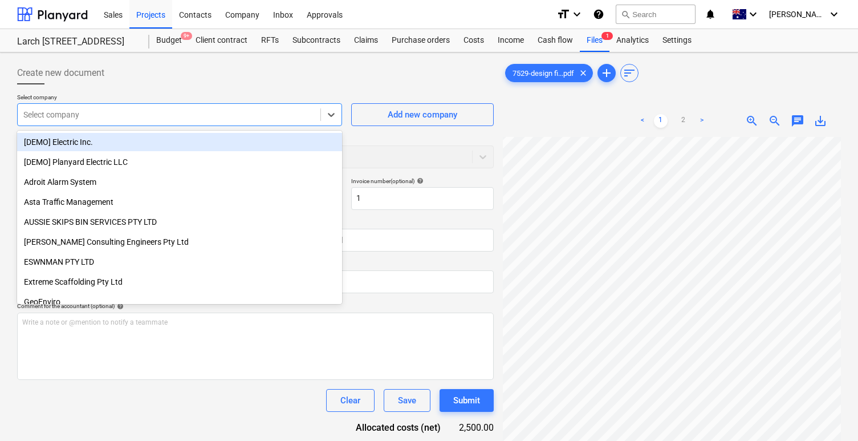
click at [274, 107] on div "Select company" at bounding box center [169, 115] width 303 height 16
type input "rp"
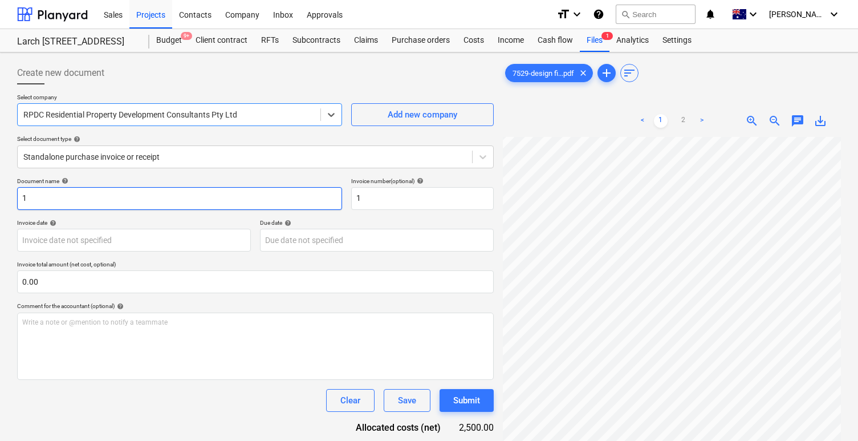
click at [175, 206] on input "1" at bounding box center [179, 198] width 325 height 23
type input "0000"
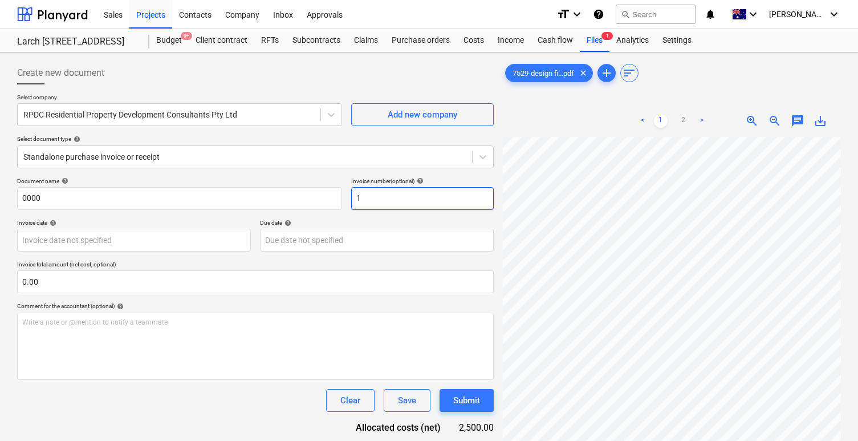
click at [485, 205] on input "1" at bounding box center [422, 198] width 143 height 23
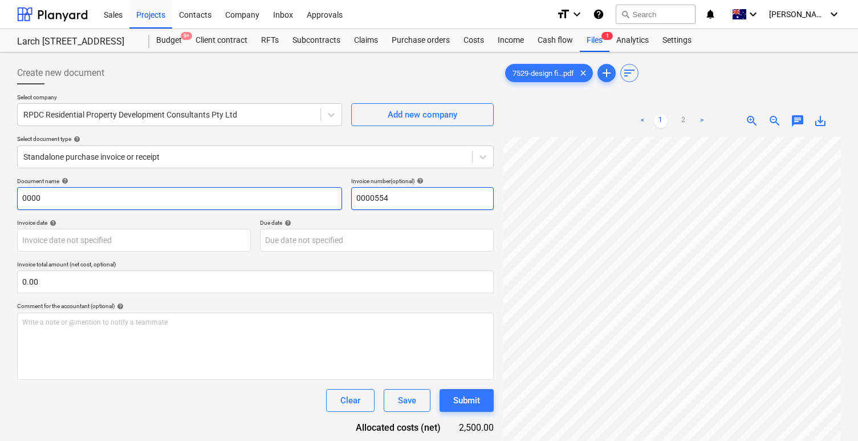
type input "0000554"
click at [251, 190] on input "0000" at bounding box center [179, 198] width 325 height 23
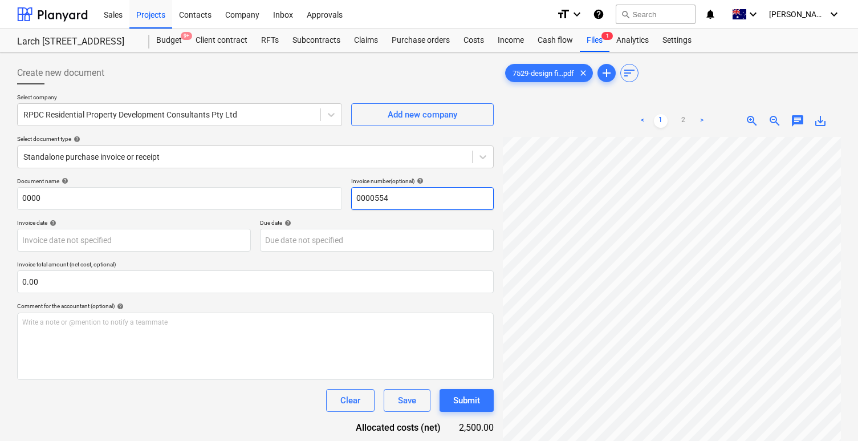
click at [391, 195] on input "0000554" at bounding box center [422, 198] width 143 height 23
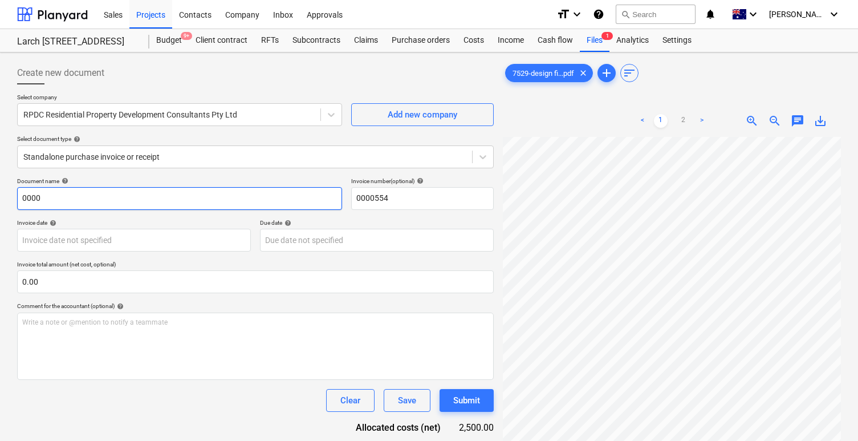
click at [202, 195] on input "0000" at bounding box center [179, 198] width 325 height 23
paste input "554"
type input "0000554"
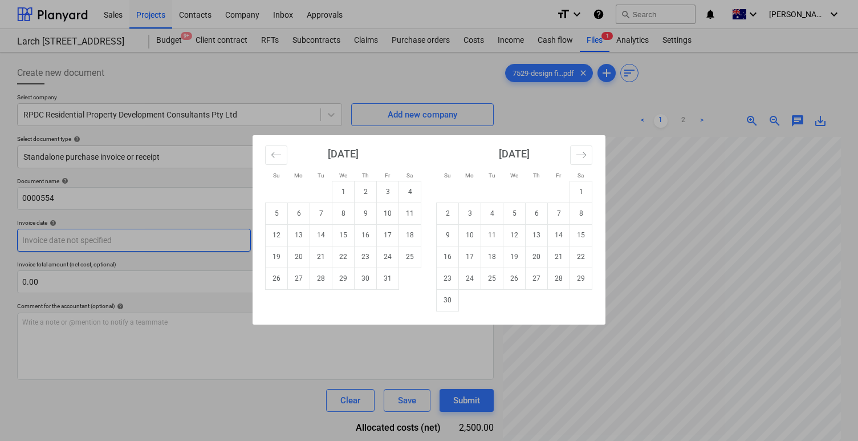
click at [166, 236] on body "Sales Projects Contacts Company Inbox Approvals format_size keyboard_arrow_down…" at bounding box center [429, 220] width 858 height 441
click at [277, 153] on icon "Move backward to switch to the previous month." at bounding box center [276, 154] width 11 height 11
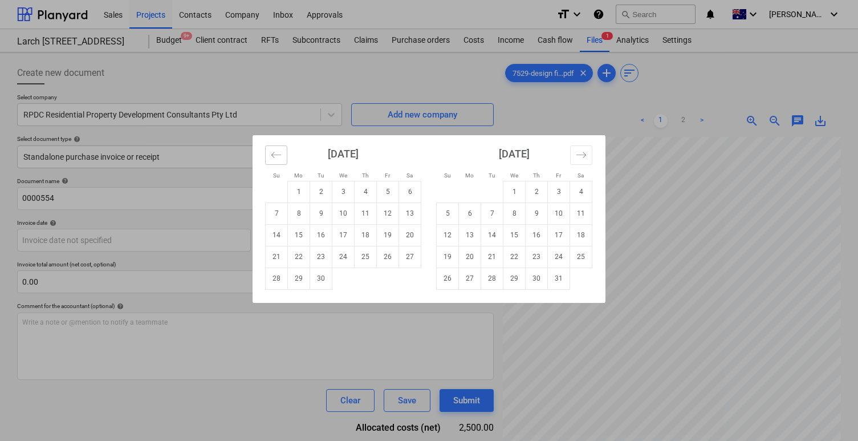
click at [277, 153] on icon "Move backward to switch to the previous month." at bounding box center [276, 154] width 11 height 11
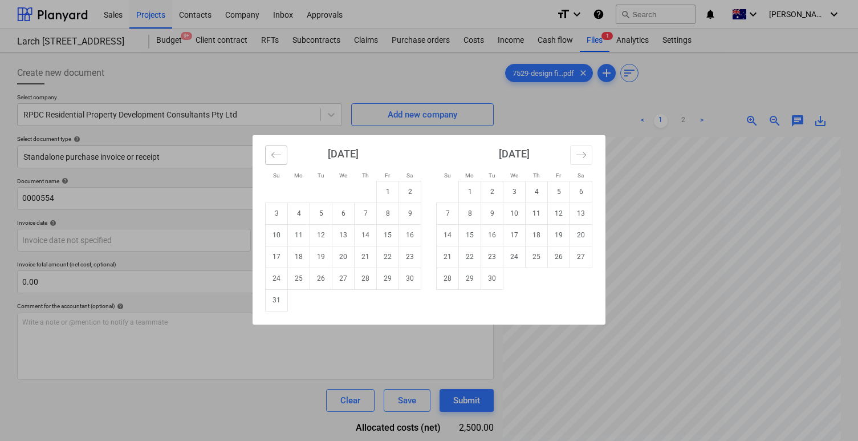
click at [277, 153] on icon "Move backward to switch to the previous month." at bounding box center [276, 154] width 11 height 11
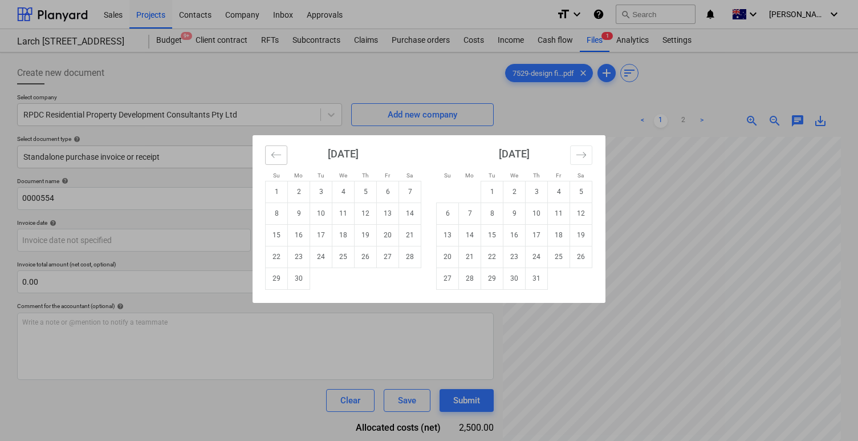
click at [277, 153] on icon "Move backward to switch to the previous month." at bounding box center [276, 154] width 11 height 11
click at [385, 283] on td "30" at bounding box center [388, 278] width 22 height 22
type input "30 May 2025"
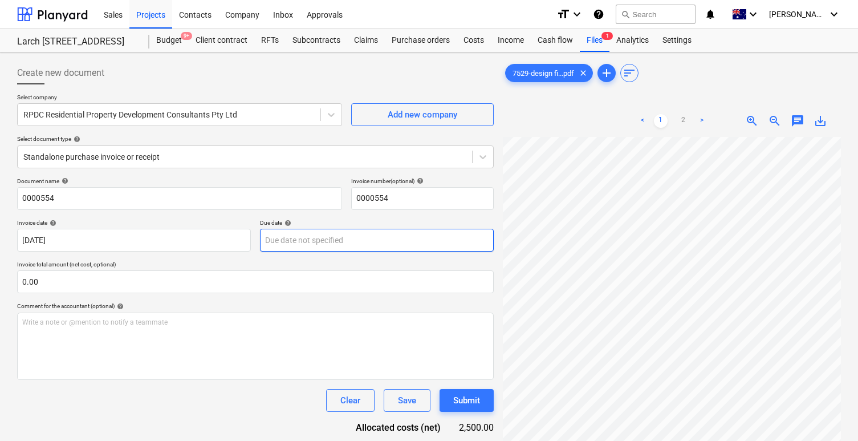
click at [362, 243] on body "Sales Projects Contacts Company Inbox Approvals format_size keyboard_arrow_down…" at bounding box center [429, 220] width 858 height 441
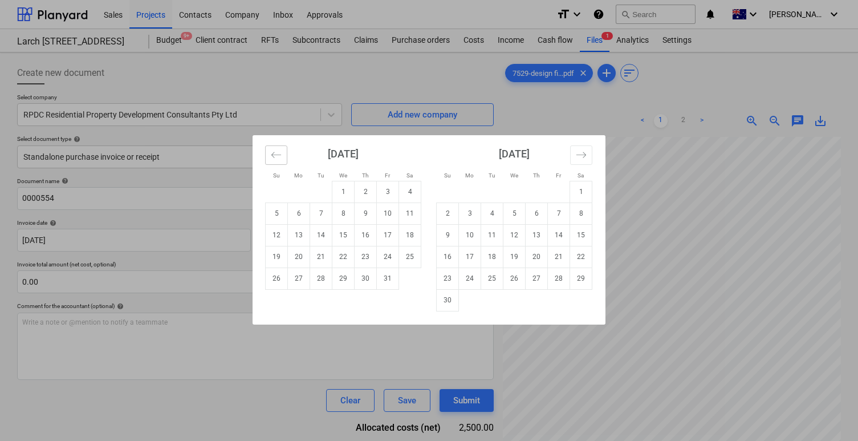
click at [278, 150] on icon "Move backward to switch to the previous month." at bounding box center [276, 154] width 11 height 11
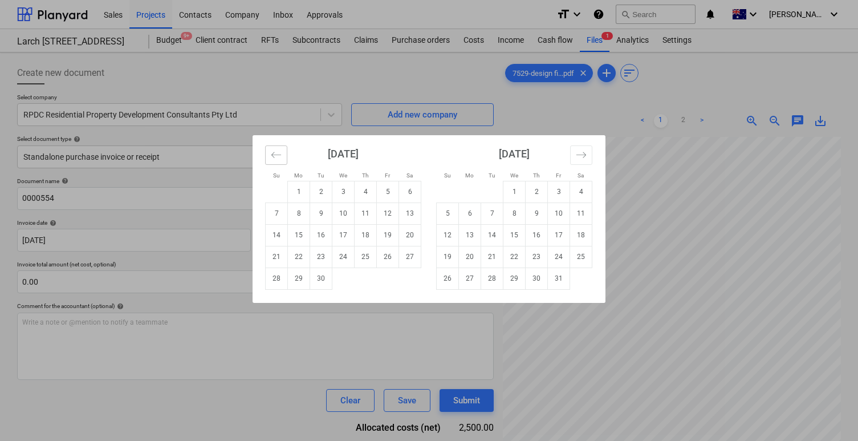
click at [278, 150] on icon "Move backward to switch to the previous month." at bounding box center [276, 154] width 11 height 11
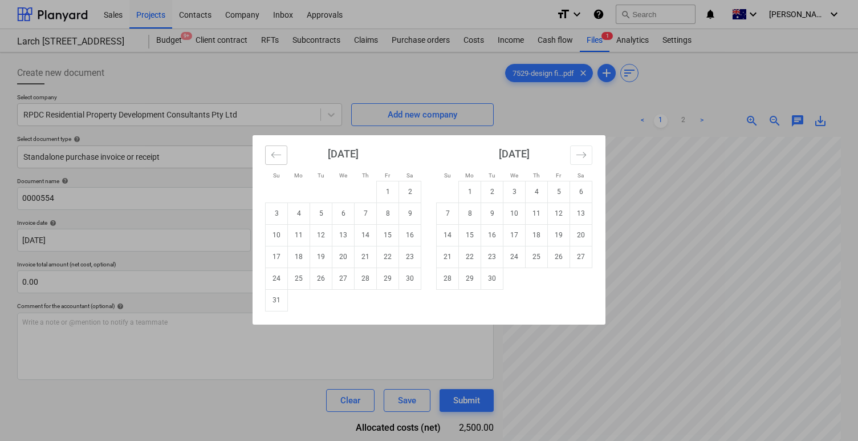
click at [278, 150] on icon "Move backward to switch to the previous month." at bounding box center [276, 154] width 11 height 11
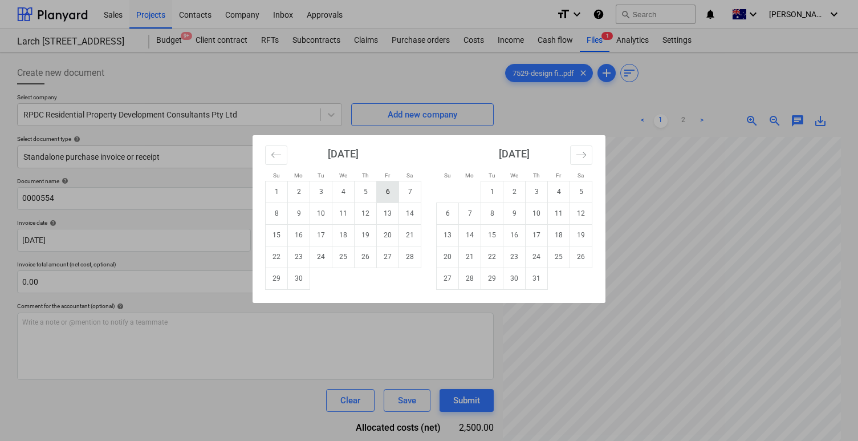
click at [392, 191] on td "6" at bounding box center [388, 192] width 22 height 22
type input "06 Jun 2025"
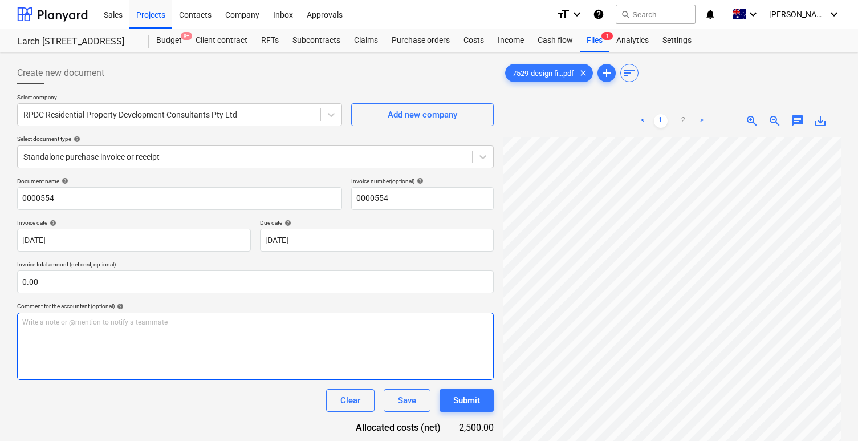
drag, startPoint x: 474, startPoint y: 401, endPoint x: 397, endPoint y: 316, distance: 115.0
click at [397, 316] on div "Document name help 0000554 Invoice number (optional) help 0000554 Invoice date …" at bounding box center [255, 363] width 477 height 373
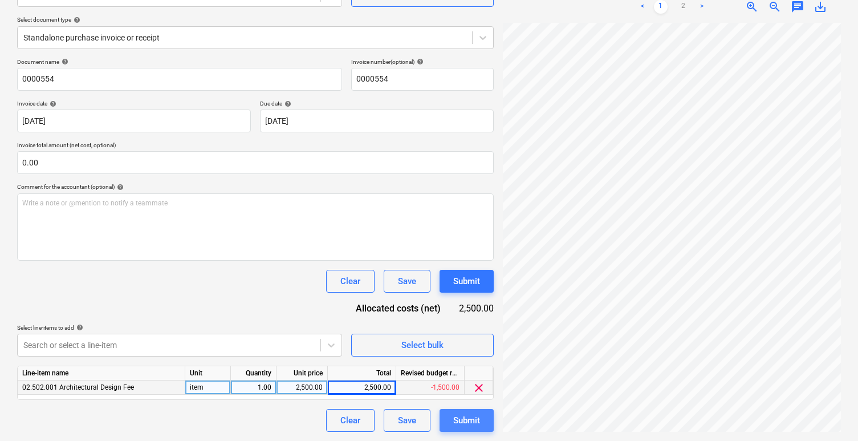
click at [466, 415] on div "Submit" at bounding box center [466, 420] width 27 height 15
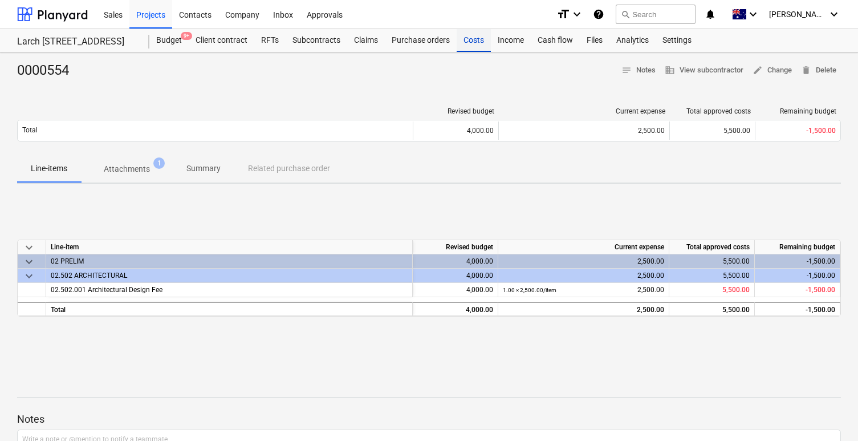
click at [464, 42] on div "Costs" at bounding box center [474, 40] width 34 height 23
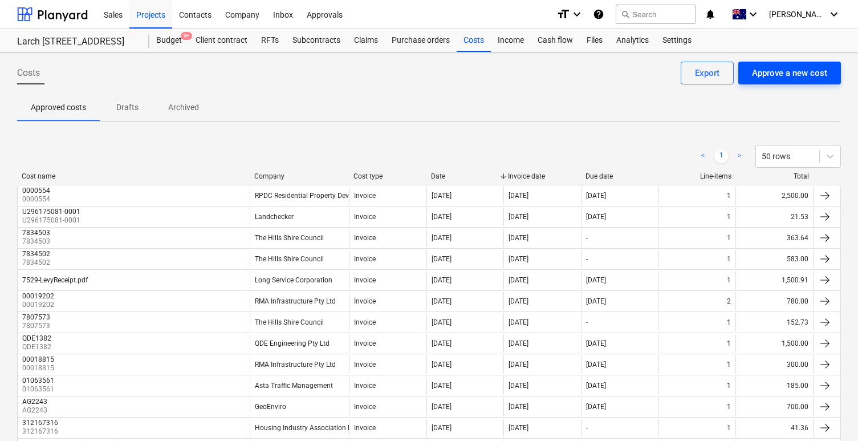
click at [786, 80] on div "Approve a new cost" at bounding box center [789, 73] width 75 height 15
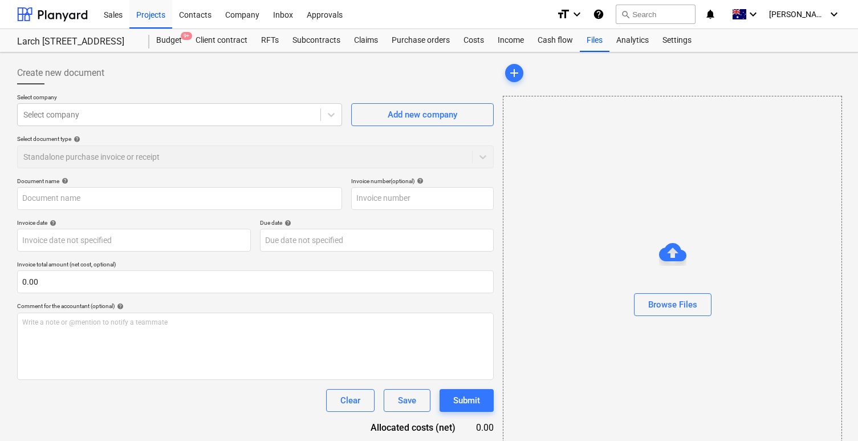
click at [179, 102] on p "Select company" at bounding box center [179, 99] width 325 height 10
click at [183, 111] on div at bounding box center [168, 114] width 291 height 11
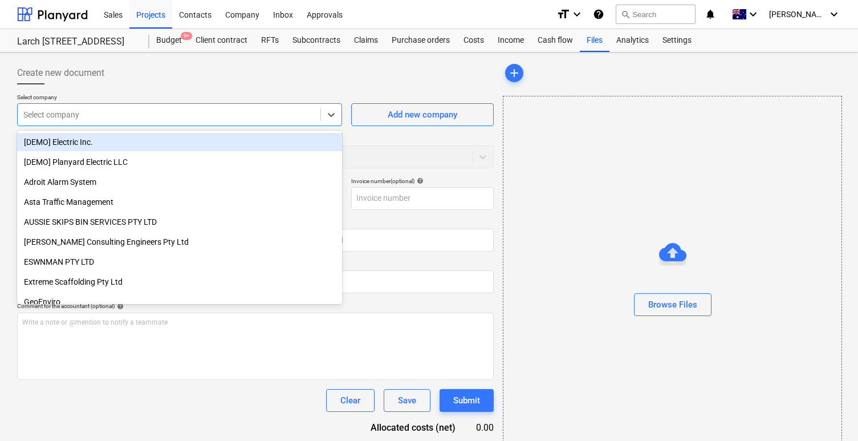
paste input "United Building Certifiers Pty Ltd"
type input "United Building Certifiers Pty Ltd"
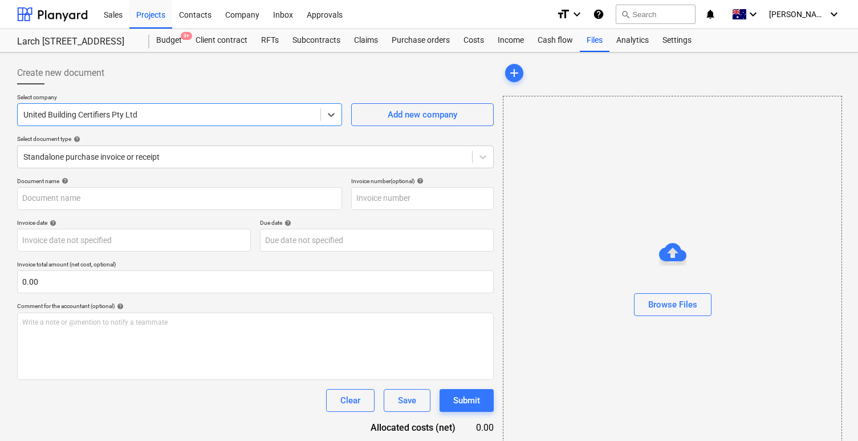
click at [204, 110] on div at bounding box center [168, 114] width 291 height 11
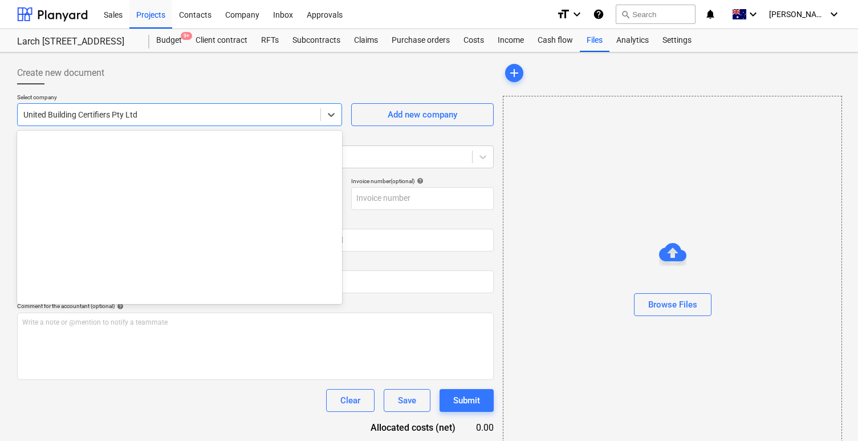
scroll to position [288, 0]
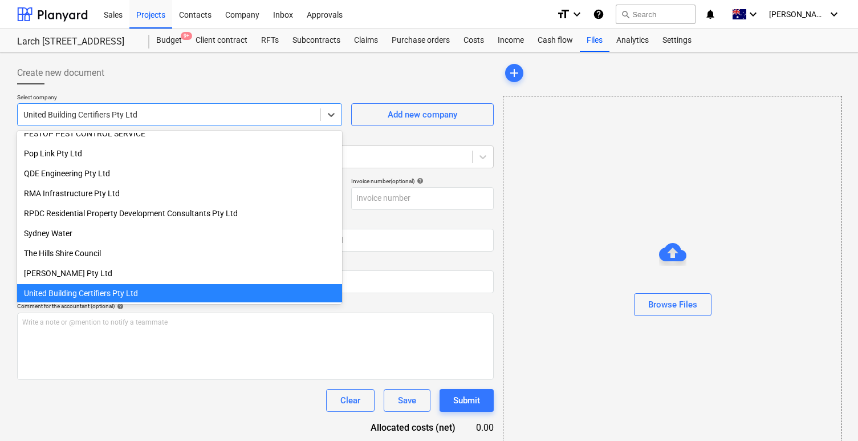
click at [274, 78] on div "Create new document" at bounding box center [255, 73] width 477 height 23
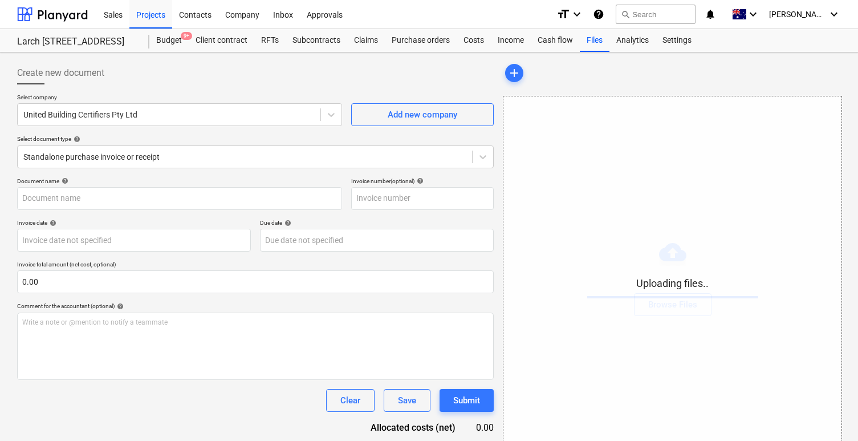
scroll to position [44, 0]
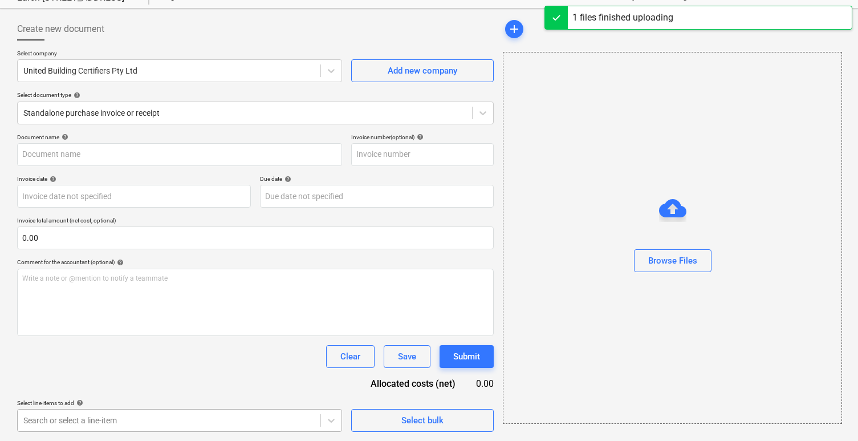
scroll to position [213, 0]
click at [221, 397] on body "Sales Projects Contacts Company Inbox Approvals format_size keyboard_arrow_down…" at bounding box center [429, 176] width 858 height 441
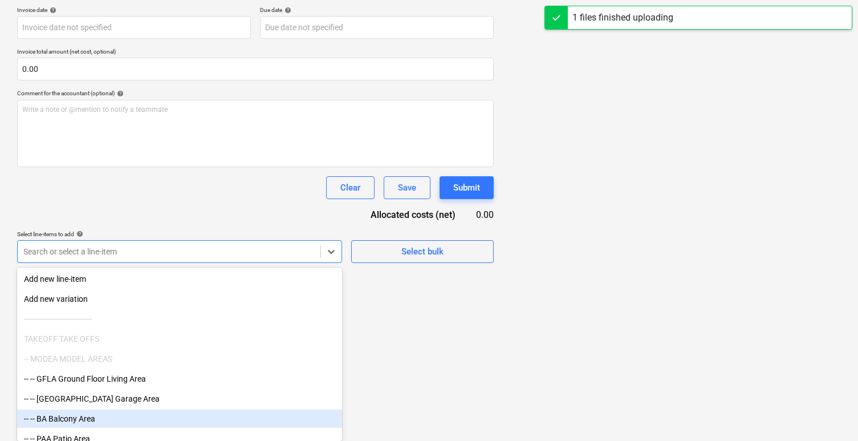
type input "Invoice INV-3681.pdf"
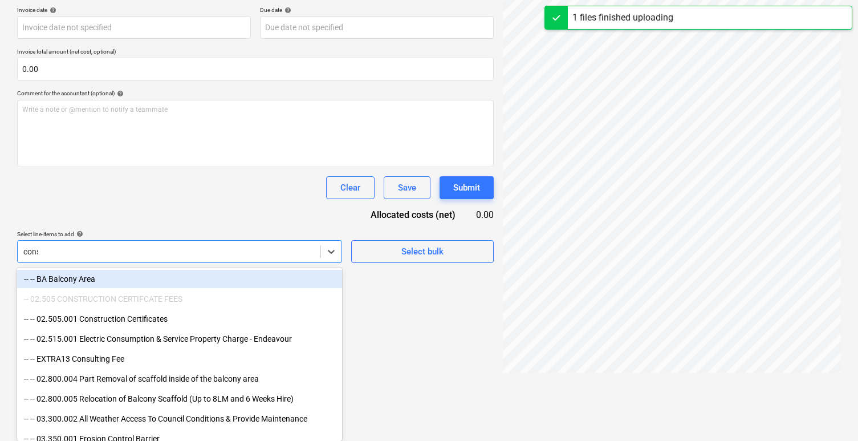
scroll to position [144, 0]
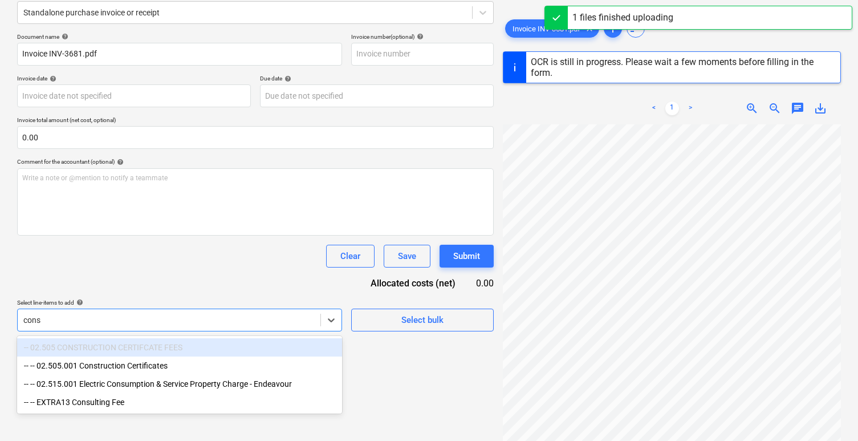
type input "const"
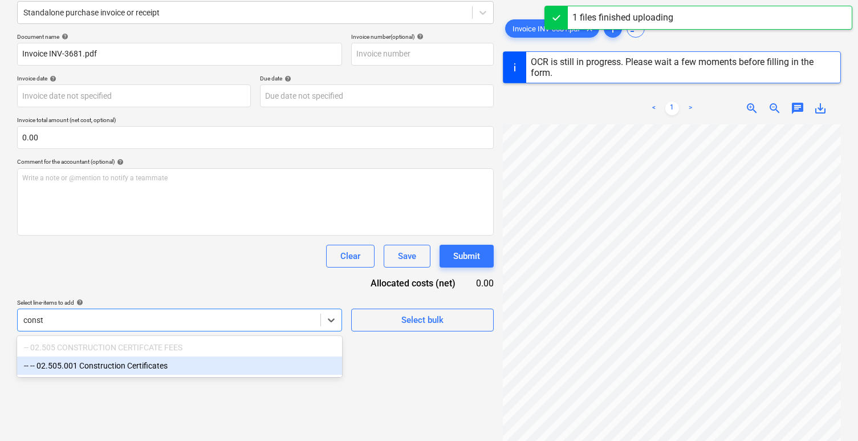
click at [214, 366] on div "-- -- 02.505.001 Construction Certificates" at bounding box center [179, 365] width 325 height 18
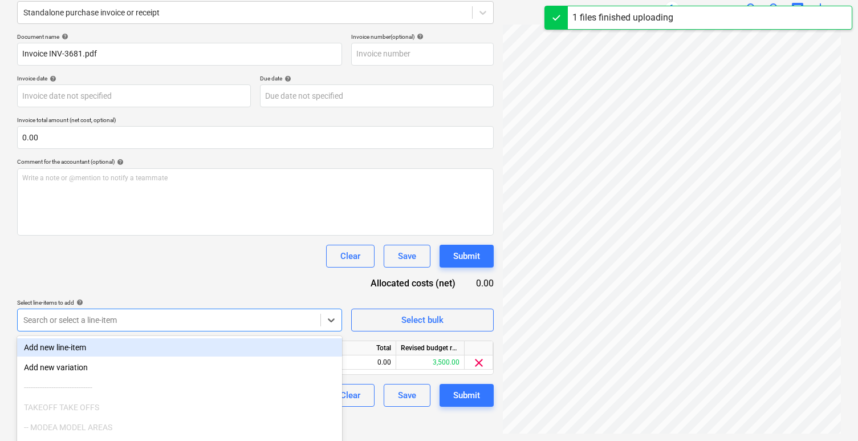
click at [239, 275] on div "Document name help Invoice INV-3681.pdf Invoice number (optional) help Invoice …" at bounding box center [255, 219] width 477 height 373
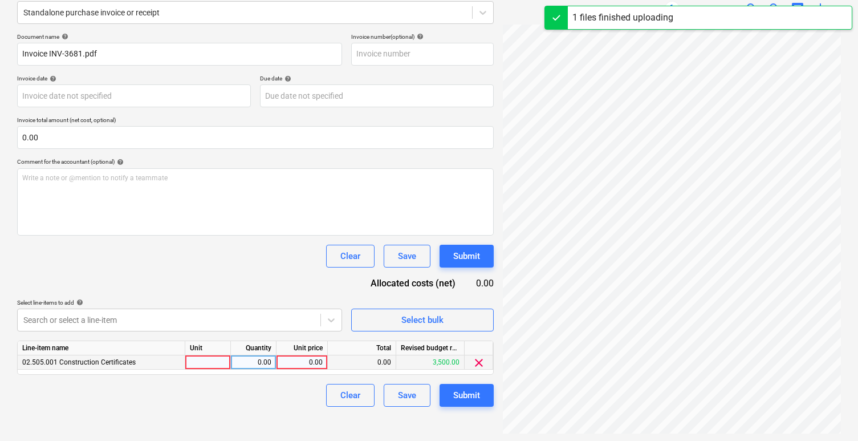
click at [209, 364] on div at bounding box center [208, 362] width 46 height 14
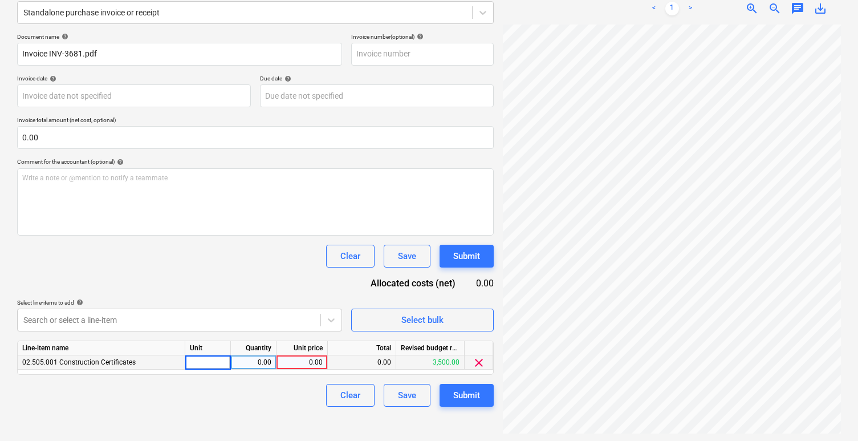
type input "INV-3681"
type input "27 May 2025"
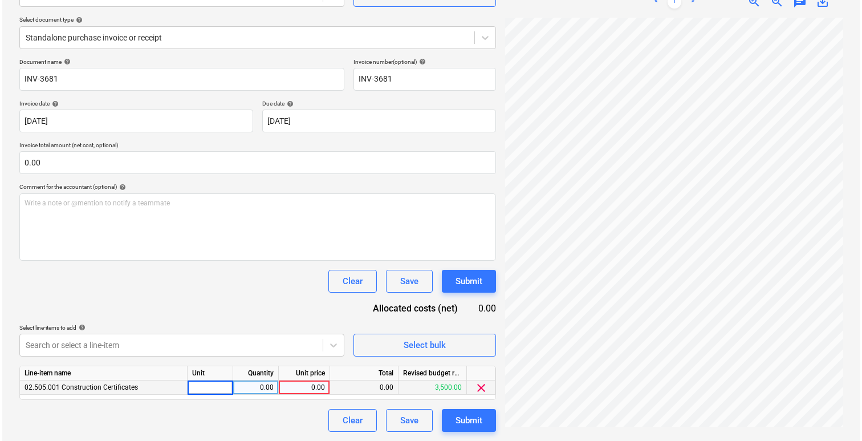
scroll to position [119, 0]
type input "item"
type input "3500"
click at [288, 297] on div "Document name help INV-3681 Invoice number (optional) help INV-3681 Invoice dat…" at bounding box center [255, 244] width 477 height 373
click at [475, 420] on div "Submit" at bounding box center [466, 420] width 27 height 15
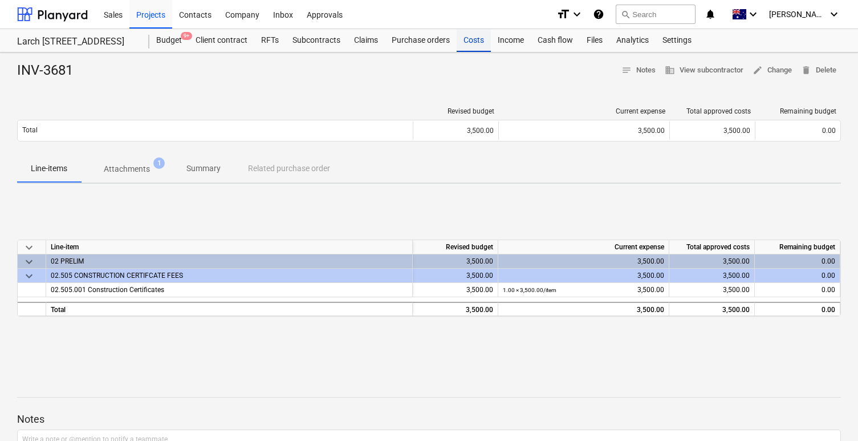
click at [474, 46] on div "Costs" at bounding box center [474, 40] width 34 height 23
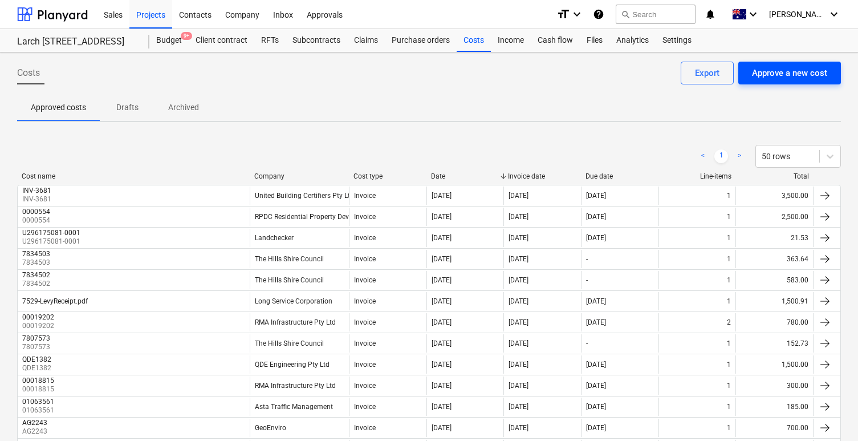
click at [772, 74] on div "Approve a new cost" at bounding box center [789, 73] width 75 height 15
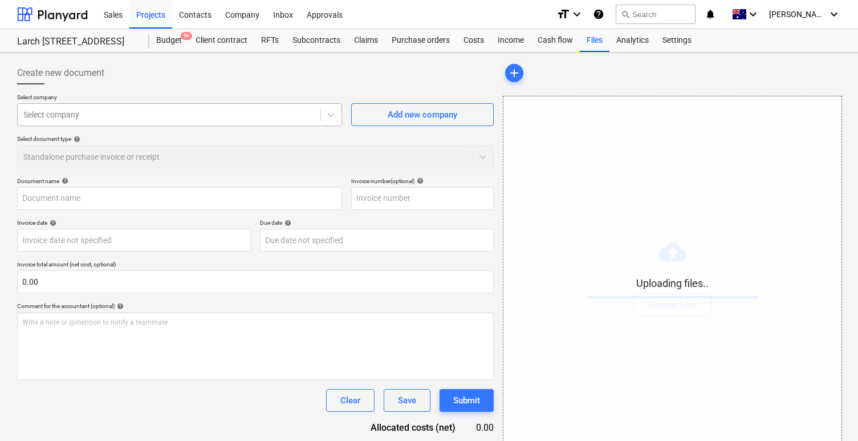
click at [201, 113] on div at bounding box center [168, 114] width 291 height 11
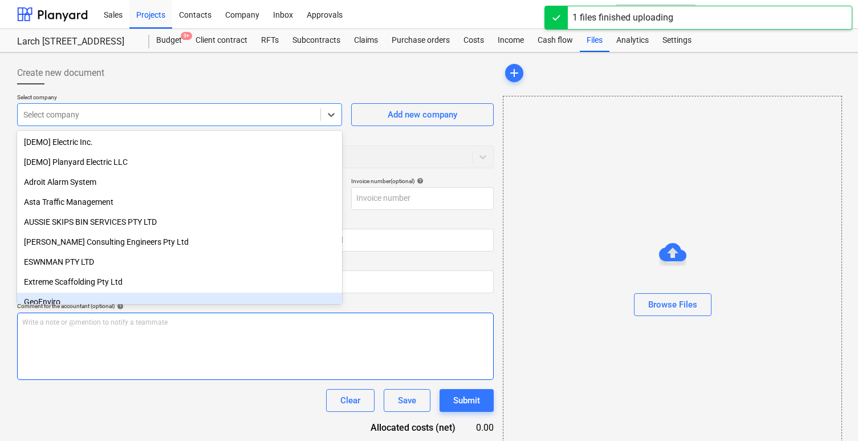
type input "27 Camargue St 34 Henson way invoice.pdf"
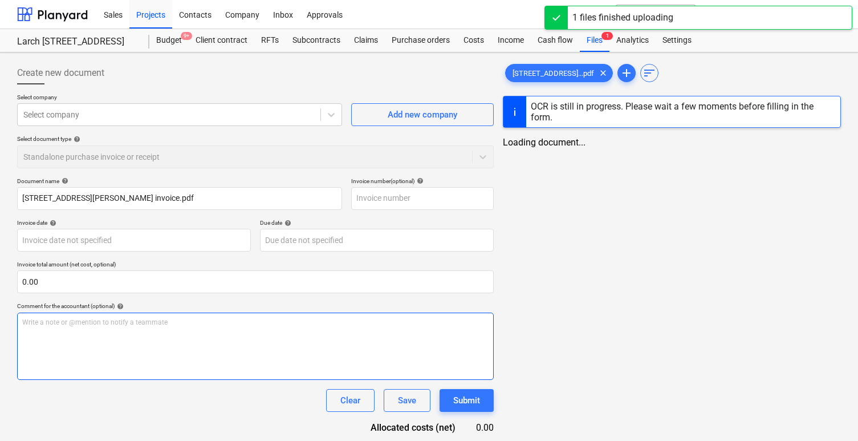
click at [211, 367] on div "Write a note or @mention to notify a teammate ﻿" at bounding box center [255, 345] width 477 height 67
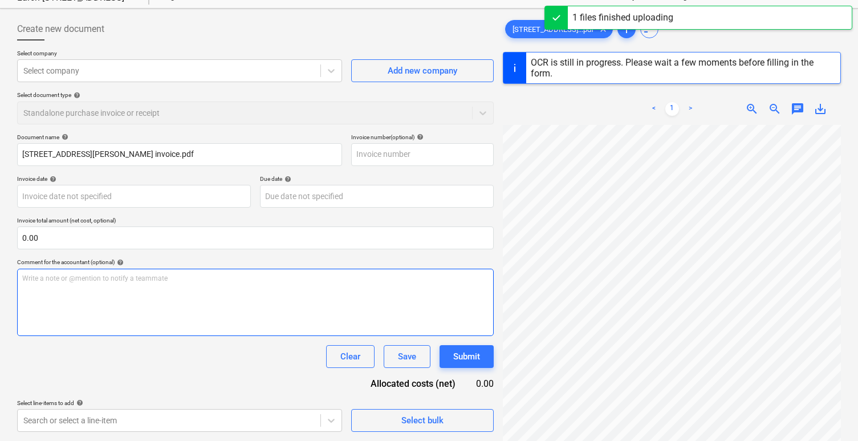
scroll to position [45, 0]
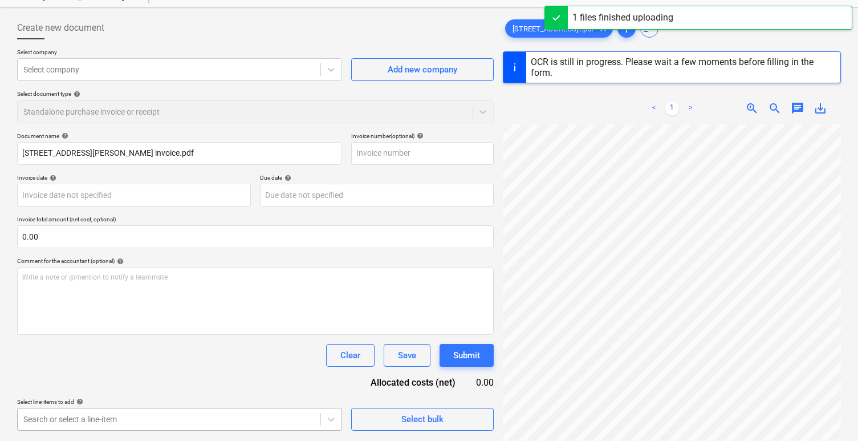
click at [158, 396] on body "Sales Projects Contacts Company Inbox Approvals format_size keyboard_arrow_down…" at bounding box center [429, 175] width 858 height 441
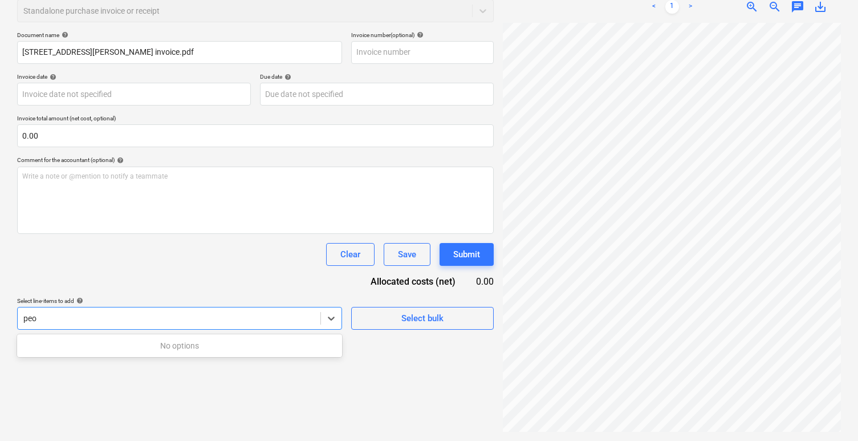
type input "pe"
type input "24 Jun 2025"
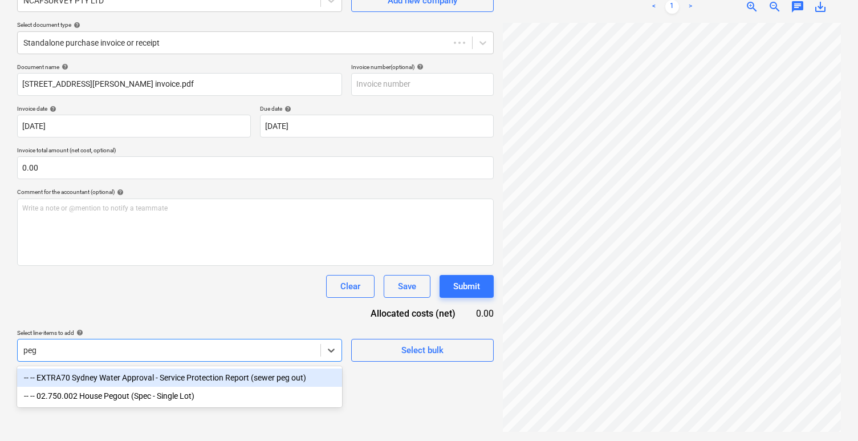
scroll to position [114, 0]
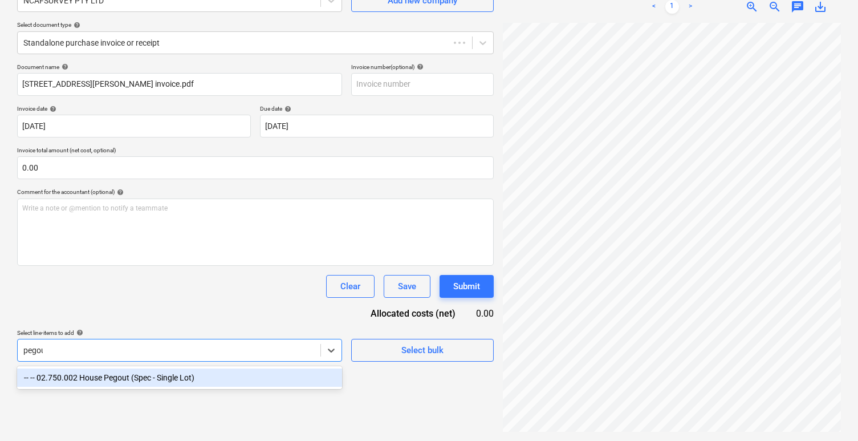
type input "pegout"
click at [165, 379] on div "-- -- 02.750.002 House Pegout (Spec - Single Lot)" at bounding box center [179, 377] width 325 height 18
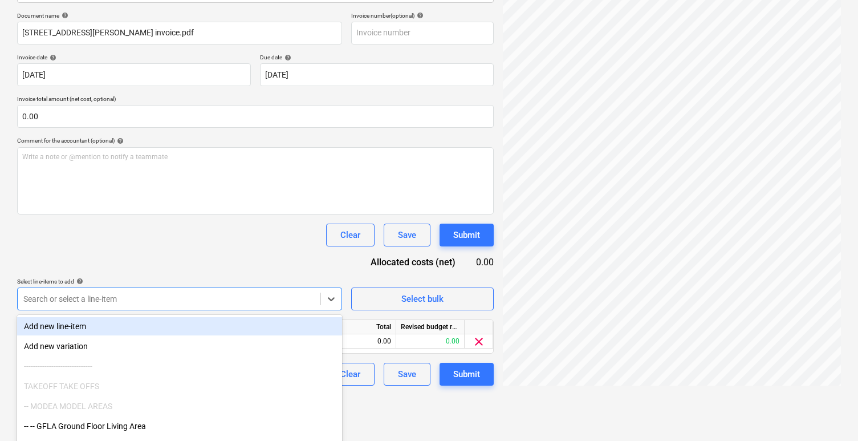
click at [214, 267] on div "Document name help 27 Camargue St 34 Henson way invoice.pdf Invoice number (opt…" at bounding box center [255, 198] width 477 height 373
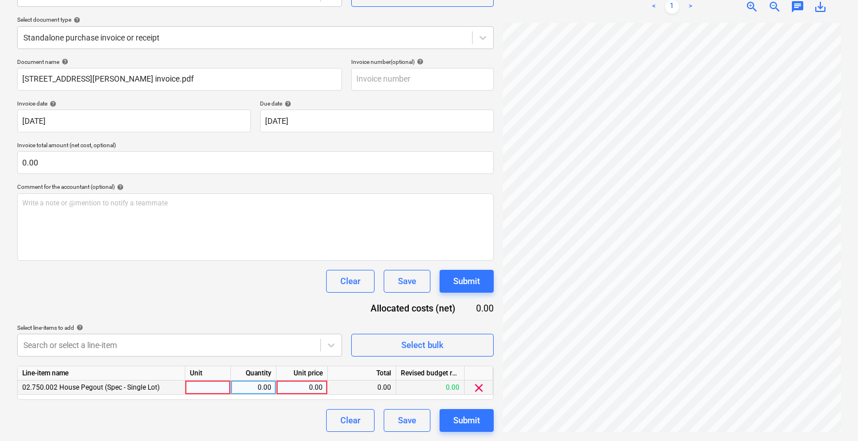
click at [206, 394] on div at bounding box center [208, 387] width 46 height 14
type input "item"
type input "600"
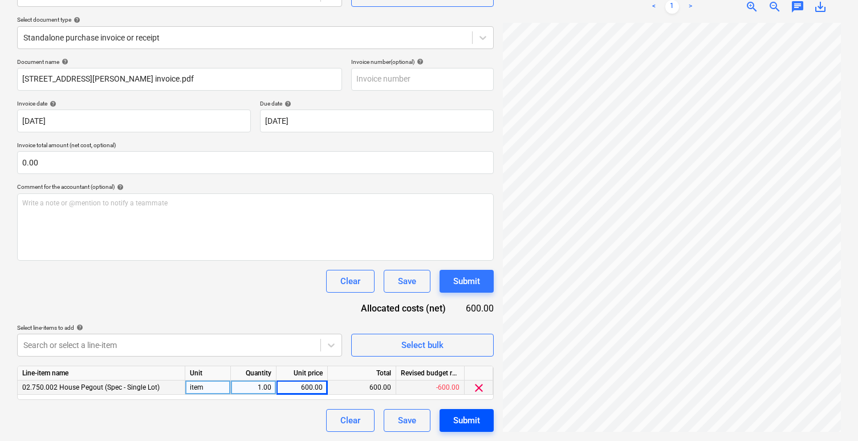
click at [470, 416] on div "Submit" at bounding box center [466, 420] width 27 height 15
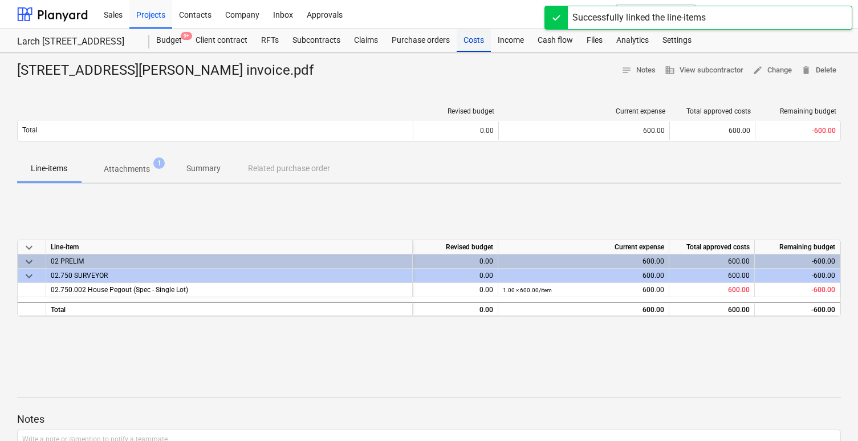
click at [465, 40] on div "Costs" at bounding box center [474, 40] width 34 height 23
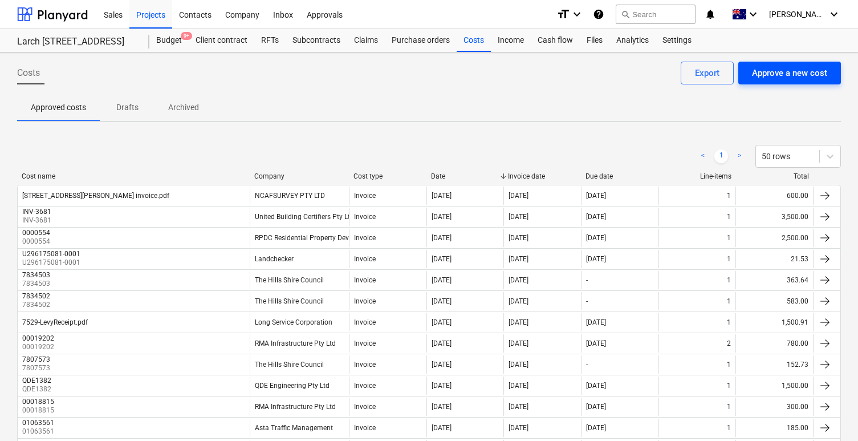
click at [792, 78] on div "Approve a new cost" at bounding box center [789, 73] width 75 height 15
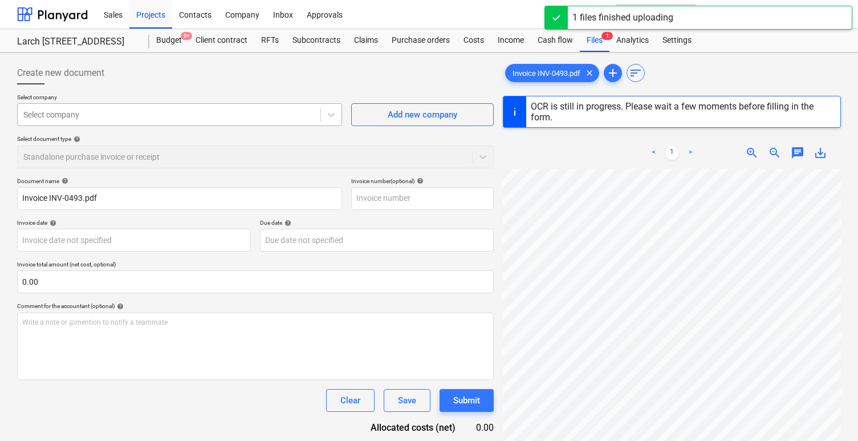
click at [212, 115] on div at bounding box center [168, 114] width 291 height 11
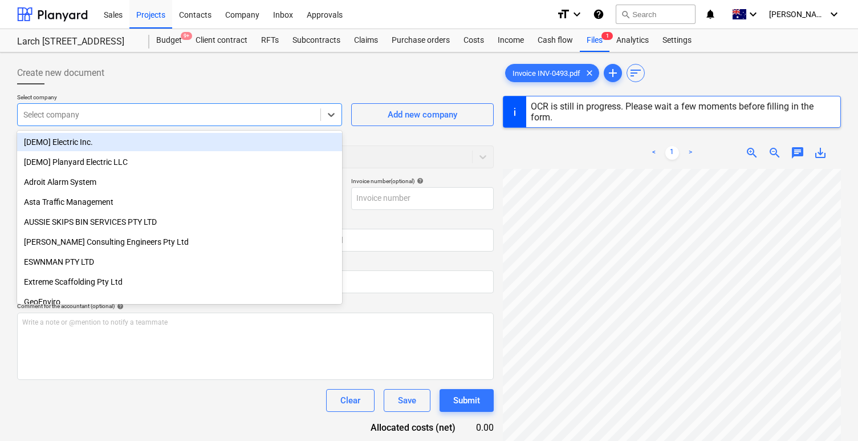
type input "INV-0493"
type input "25 Jun 2025"
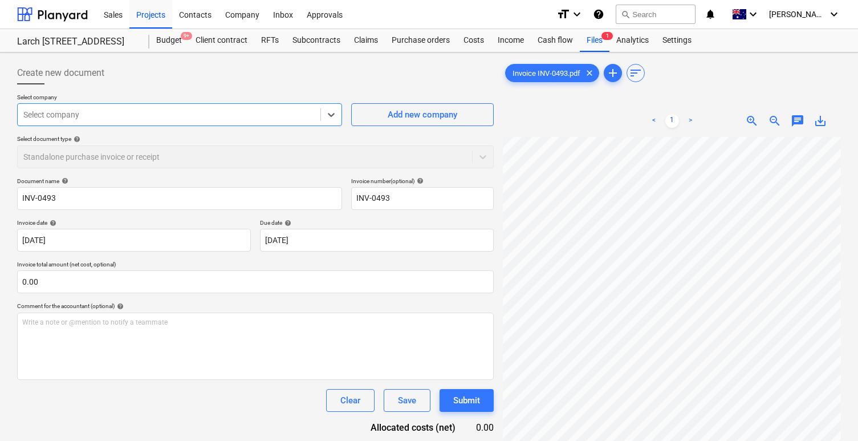
paste input "BCL Plant Hire Pty Ltd"
type input "BCL Plant Hire Pty Ltd"
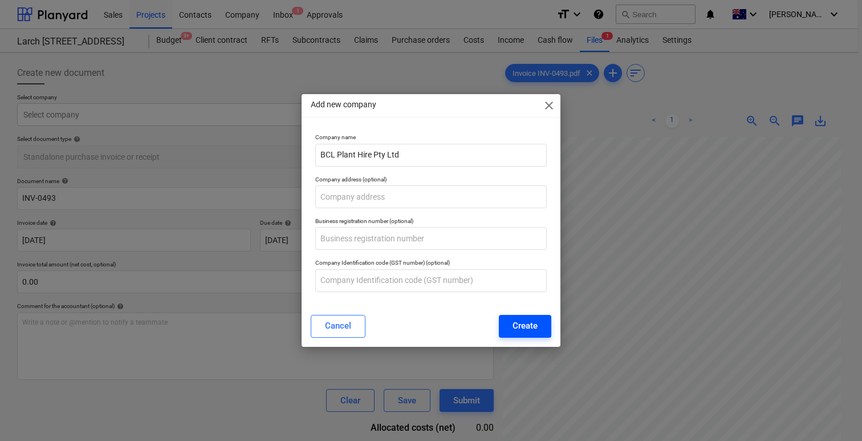
click at [535, 324] on div "Create" at bounding box center [525, 325] width 25 height 15
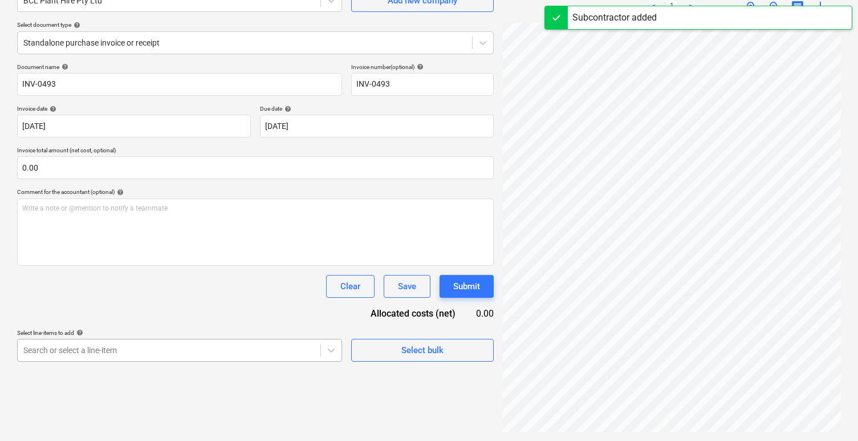
click at [178, 327] on body "Sales Projects Contacts Company Inbox 1 Approvals format_size keyboard_arrow_do…" at bounding box center [429, 106] width 858 height 441
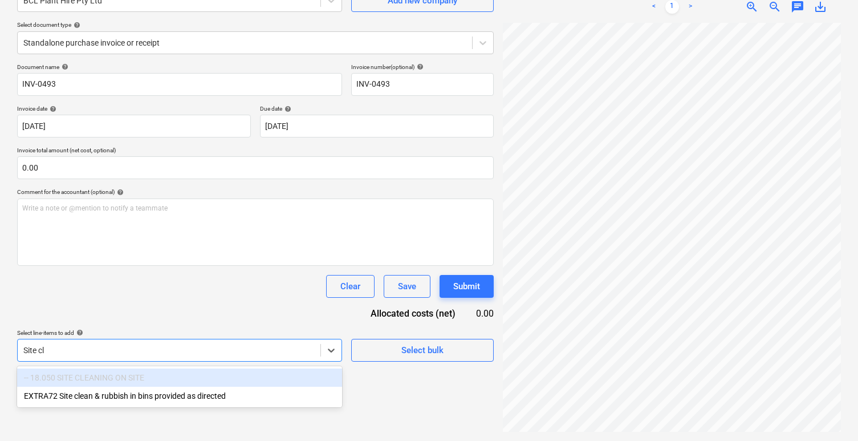
scroll to position [114, 0]
type input "Site clean"
click at [115, 397] on div "EXTRA72 Site clean & rubbish in bins provided as directed" at bounding box center [179, 396] width 325 height 18
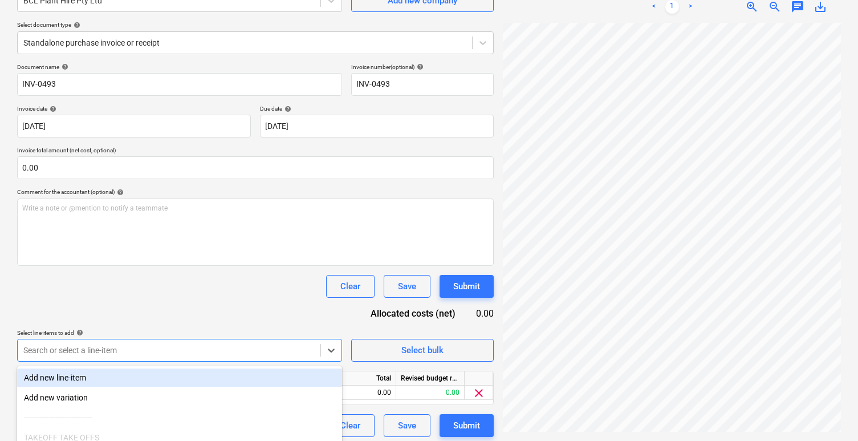
click at [146, 350] on div at bounding box center [168, 349] width 291 height 11
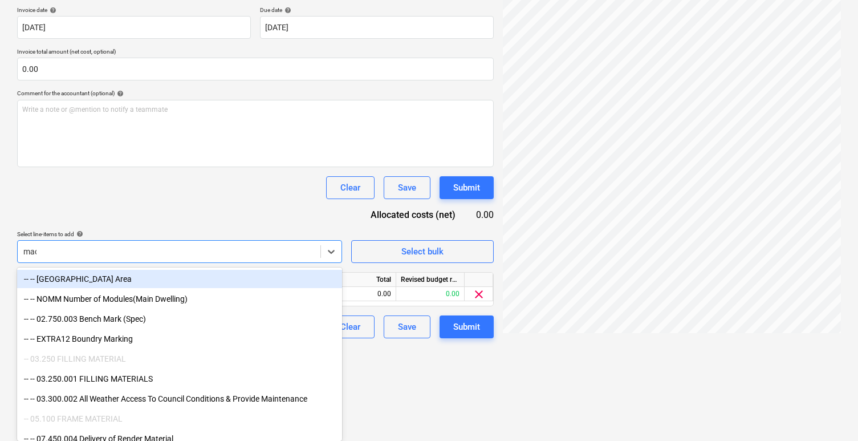
scroll to position [119, 0]
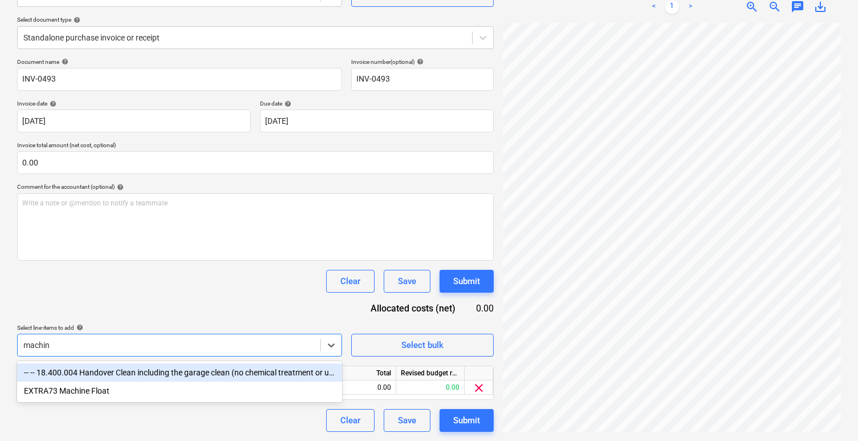
type input "machine"
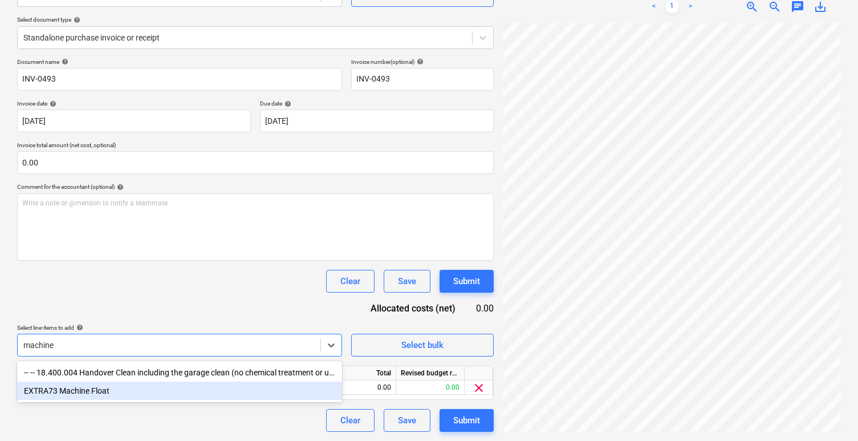
click at [105, 387] on div "EXTRA73 Machine Float" at bounding box center [179, 390] width 325 height 18
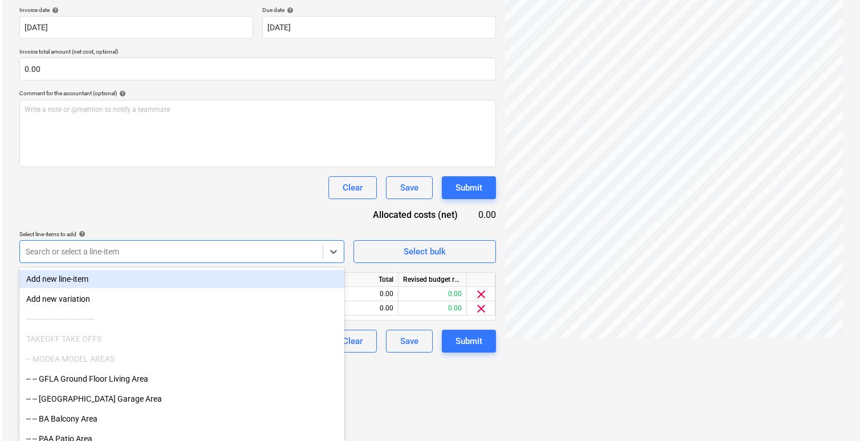
scroll to position [133, 0]
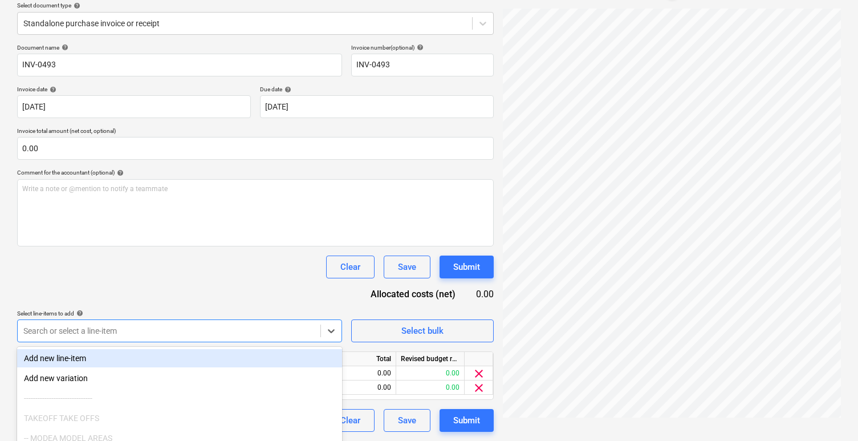
click at [278, 208] on div "Document name help INV-0493 Invoice number (optional) help INV-0493 Invoice dat…" at bounding box center [255, 238] width 477 height 388
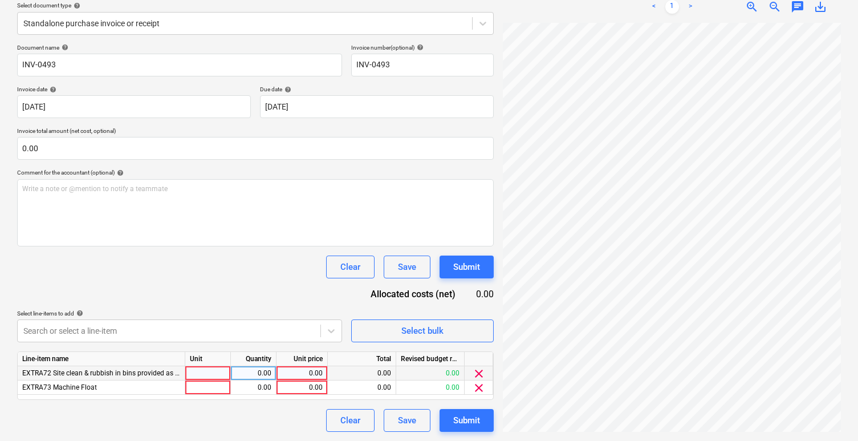
click at [208, 370] on div at bounding box center [208, 373] width 46 height 14
type input "hour"
type input "120"
click at [210, 383] on div at bounding box center [208, 387] width 46 height 14
type input "item"
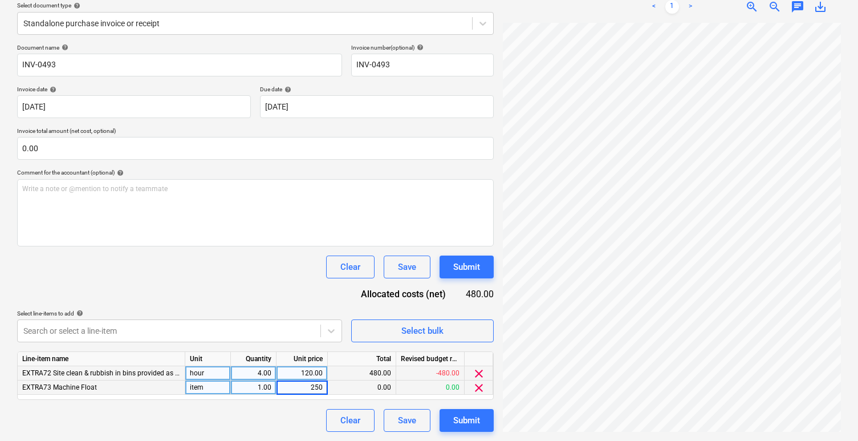
type input "2500"
click at [187, 260] on div "Clear Save Submit" at bounding box center [255, 266] width 477 height 23
click at [308, 388] on div "2,500.00" at bounding box center [302, 387] width 42 height 14
click at [317, 388] on input "2500" at bounding box center [302, 387] width 51 height 14
type input "250"
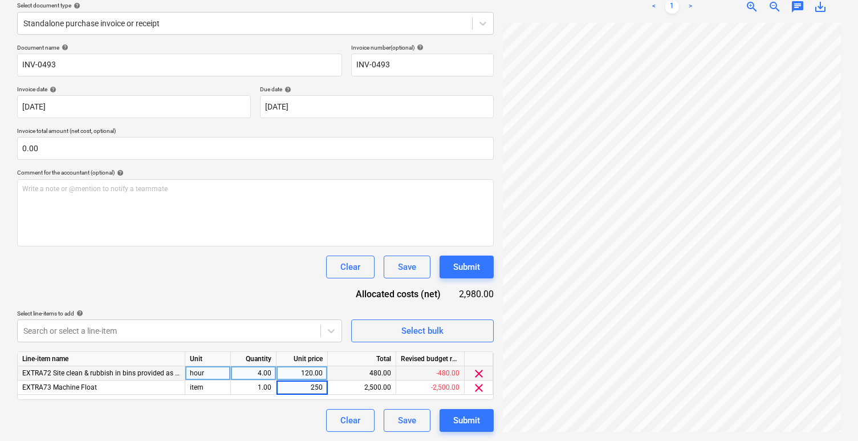
click at [268, 281] on div "Document name help INV-0493 Invoice number (optional) help INV-0493 Invoice dat…" at bounding box center [255, 238] width 477 height 388
click at [460, 425] on div "Submit" at bounding box center [466, 420] width 27 height 15
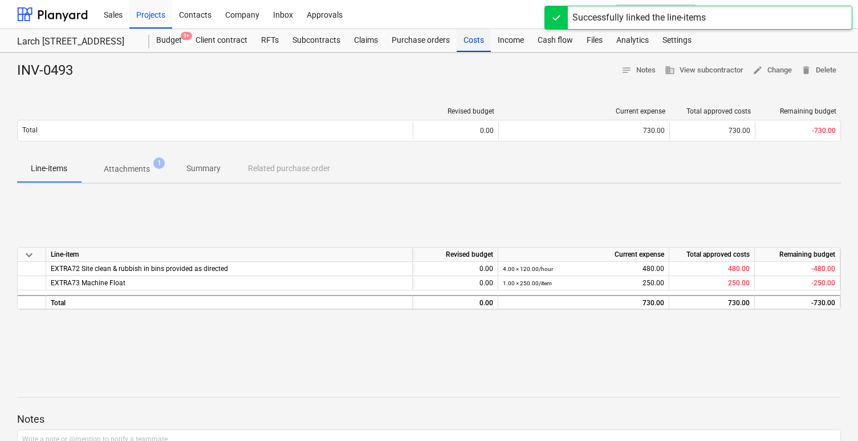
click at [476, 41] on div "Costs" at bounding box center [474, 40] width 34 height 23
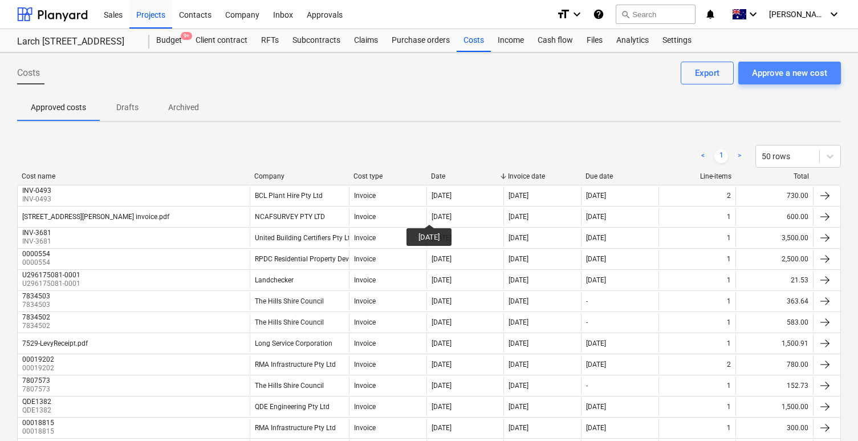
click at [782, 72] on div "Approve a new cost" at bounding box center [789, 73] width 75 height 15
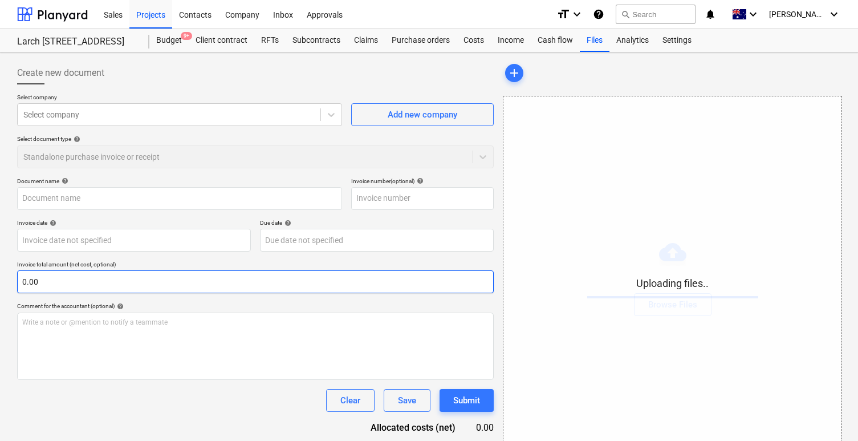
scroll to position [44, 0]
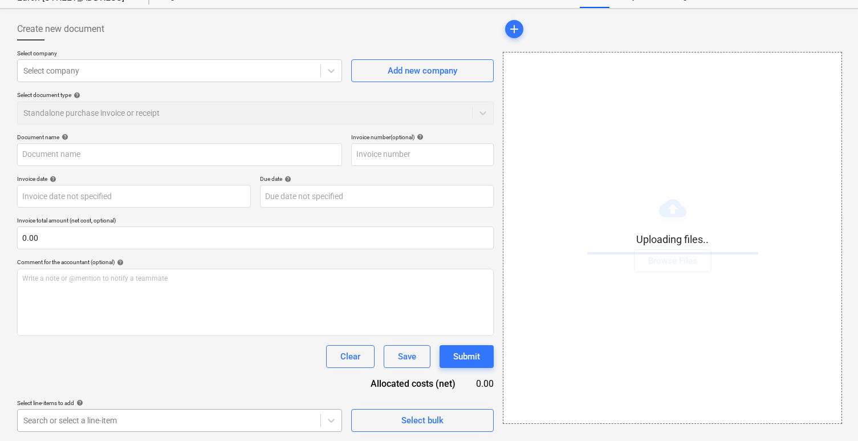
click at [258, 397] on body "Sales Projects Contacts Company Inbox Approvals format_size keyboard_arrow_down…" at bounding box center [429, 176] width 858 height 441
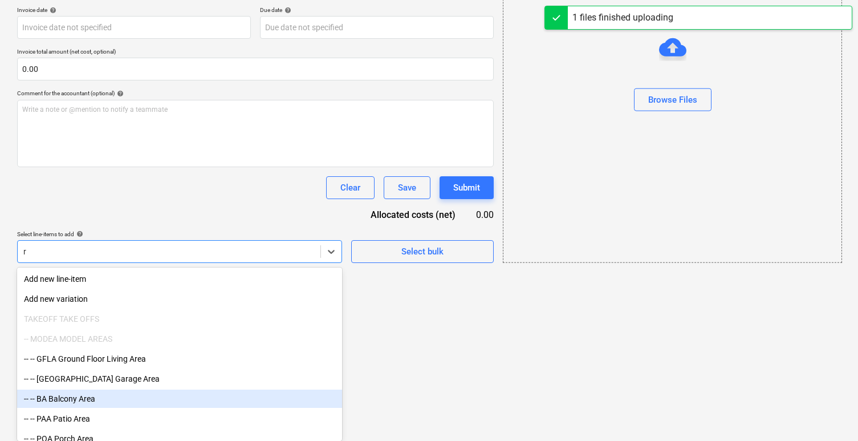
type input "re"
type input "INV19672 Re Approval.pdf"
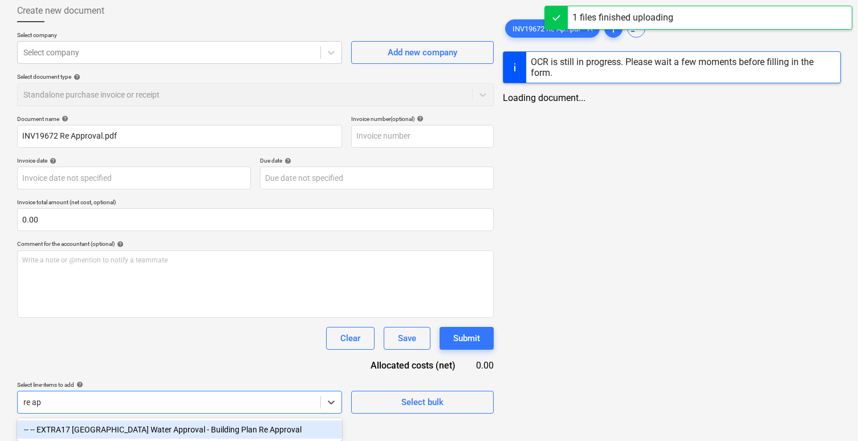
scroll to position [62, 0]
type input "re app"
click at [168, 428] on div "-- -- EXTRA17 Sydney Water Approval - Building Plan Re Approval" at bounding box center [179, 429] width 325 height 18
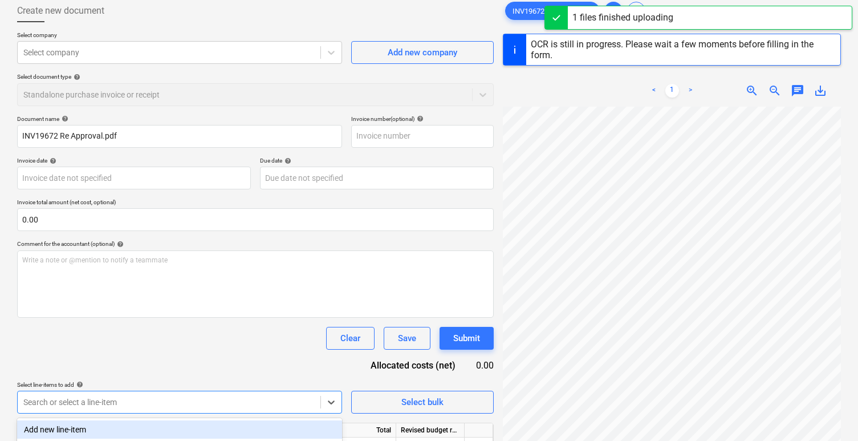
click at [130, 432] on div "Add new line-item" at bounding box center [179, 429] width 325 height 18
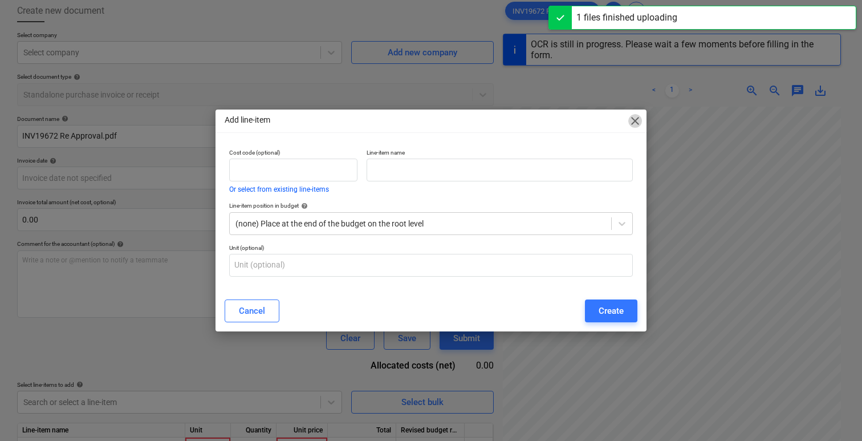
click at [634, 124] on span "close" at bounding box center [635, 121] width 14 height 14
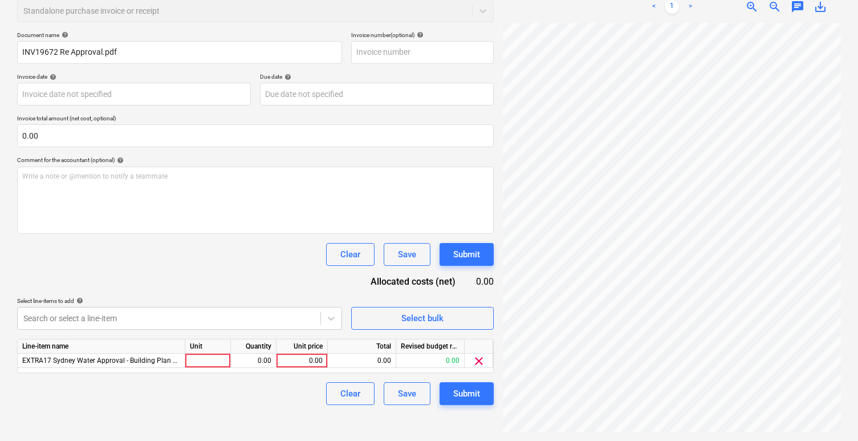
type input "00019672"
type input "29 Jul 2025"
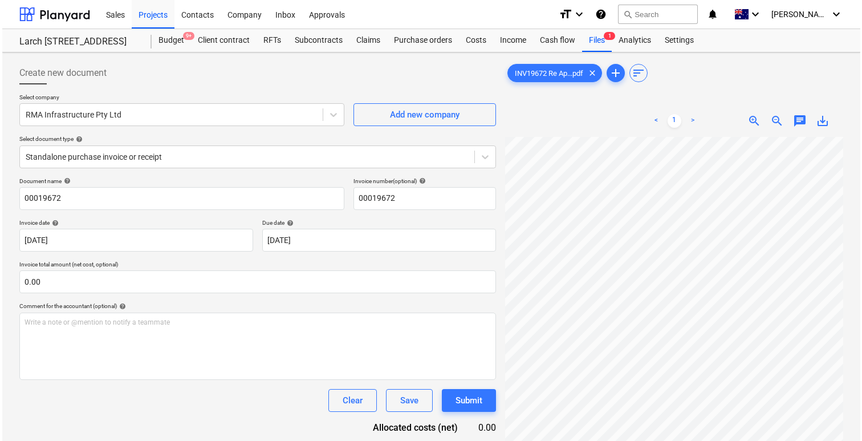
scroll to position [119, 0]
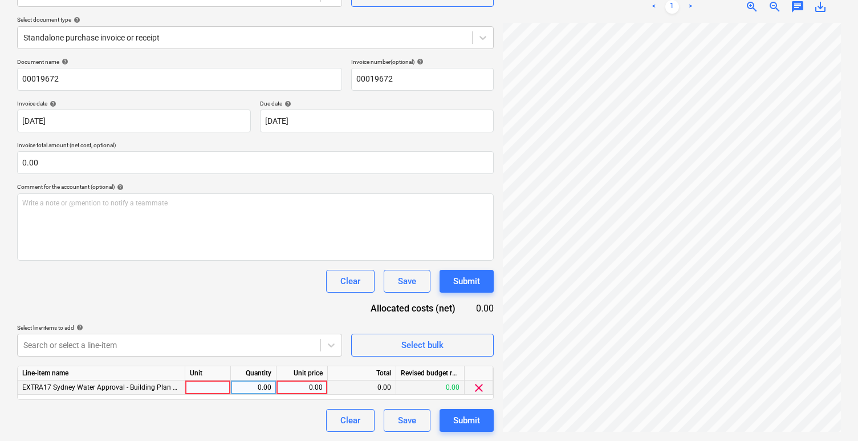
click at [210, 385] on div at bounding box center [208, 387] width 46 height 14
type input "item"
type input "150"
click at [472, 419] on div "Submit" at bounding box center [466, 420] width 27 height 15
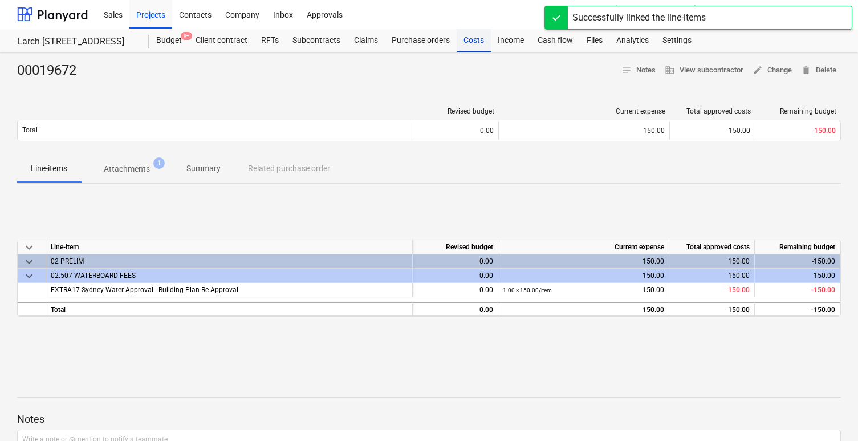
click at [469, 36] on div "Costs" at bounding box center [474, 40] width 34 height 23
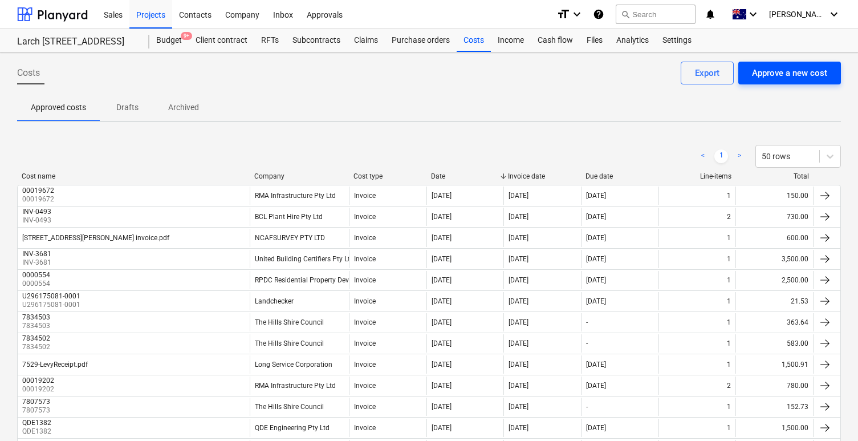
click at [792, 72] on div "Approve a new cost" at bounding box center [789, 73] width 75 height 15
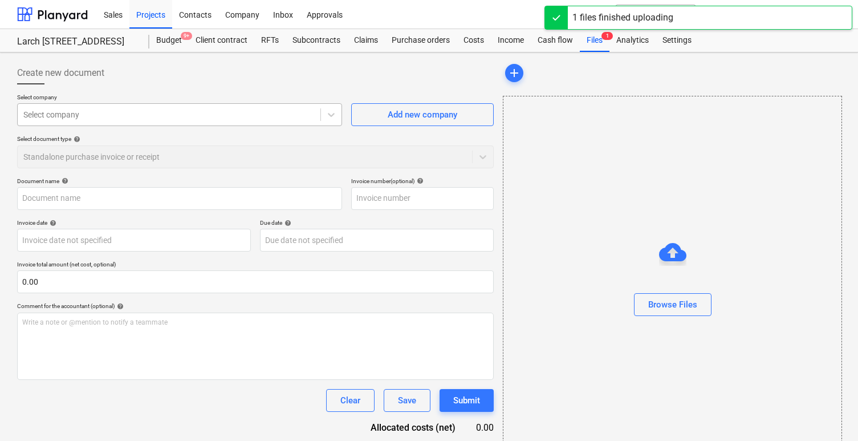
type input "InvoiceAS974724.pdf"
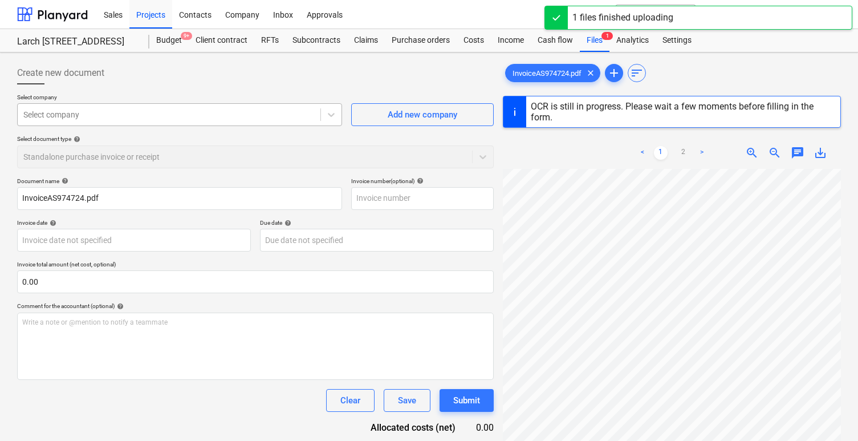
click at [246, 111] on div at bounding box center [168, 114] width 291 height 11
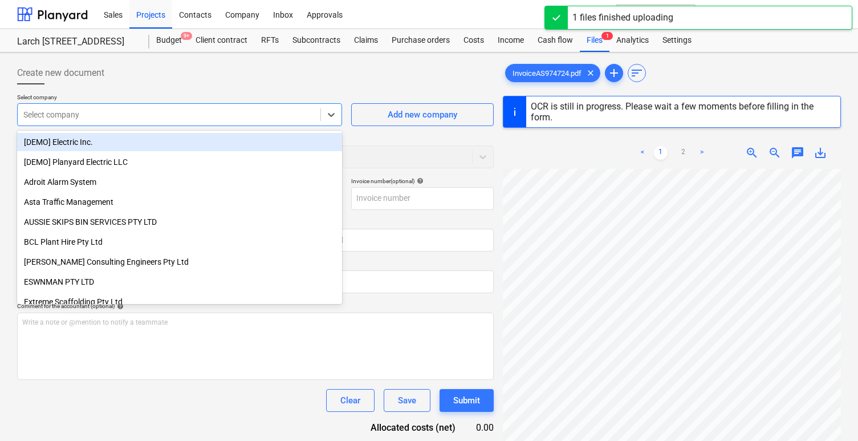
paste input "AUSSIE SKIPS BIN SERVICES PTY LTD"
type input "AUSSIE SKIPS BIN SERVICES PTY LTD"
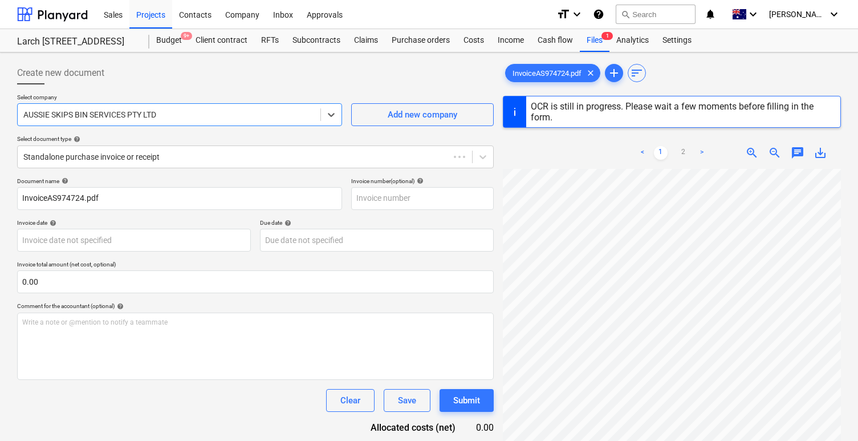
type input "AS974724"
type input "29 Jul 2025"
type input "31 Aug 2025"
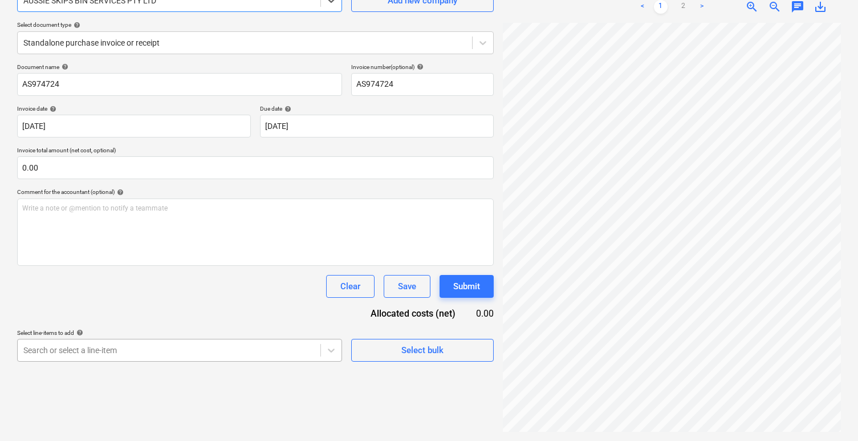
click at [178, 327] on body "Sales Projects Contacts Company Inbox Approvals format_size keyboard_arrow_down…" at bounding box center [429, 106] width 858 height 441
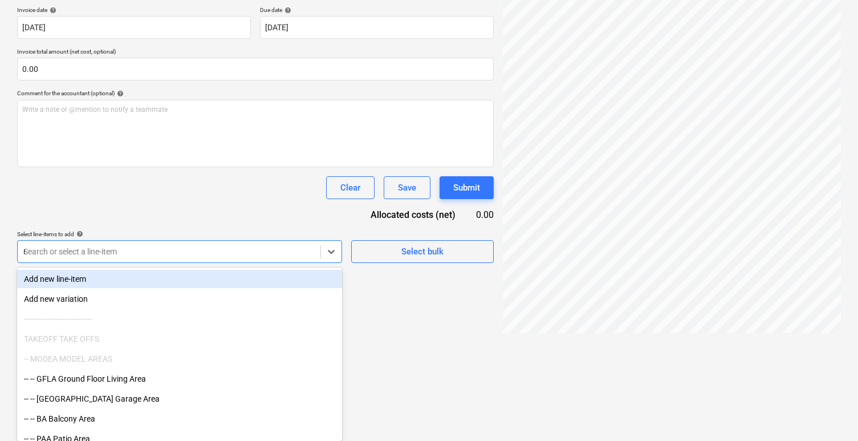
type input "6m"
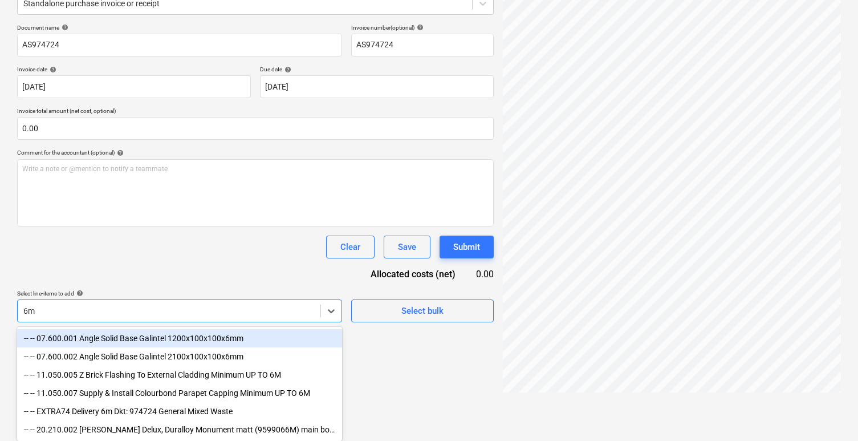
scroll to position [155, 0]
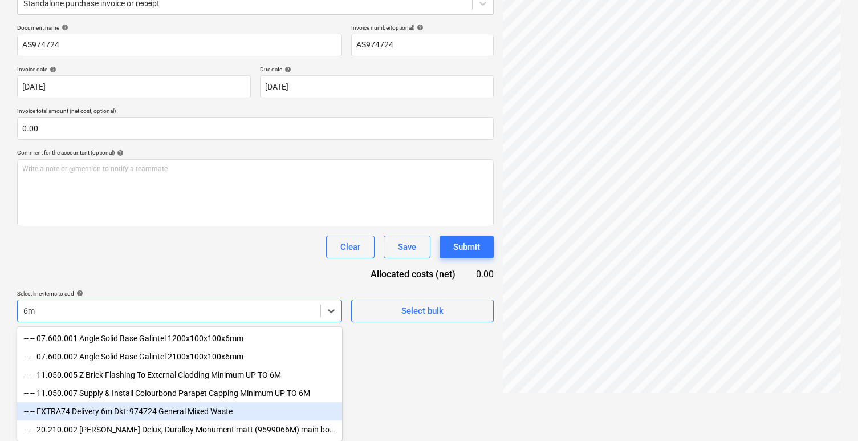
click at [171, 404] on div "-- -- EXTRA74 Delivery 6m Dkt: 974724 General Mixed Waste" at bounding box center [179, 411] width 325 height 18
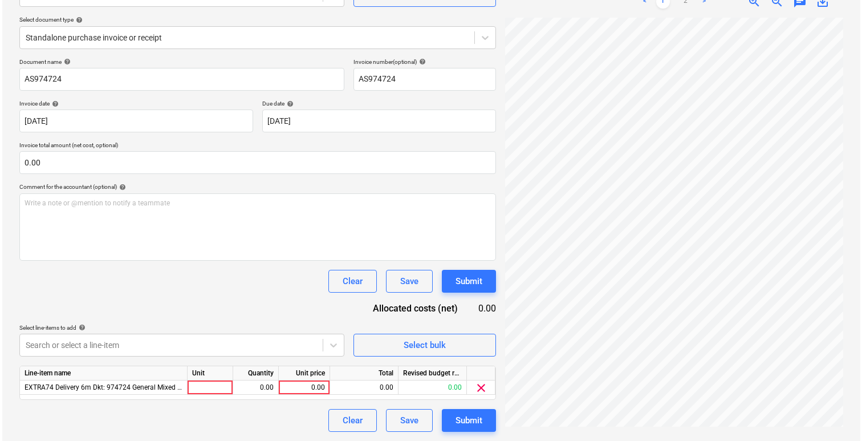
scroll to position [119, 0]
click at [202, 276] on div "Document name help AS974724 Invoice number (optional) help AS974724 Invoice dat…" at bounding box center [255, 244] width 477 height 373
click at [212, 390] on div at bounding box center [208, 387] width 46 height 14
type input "item"
type input "735"
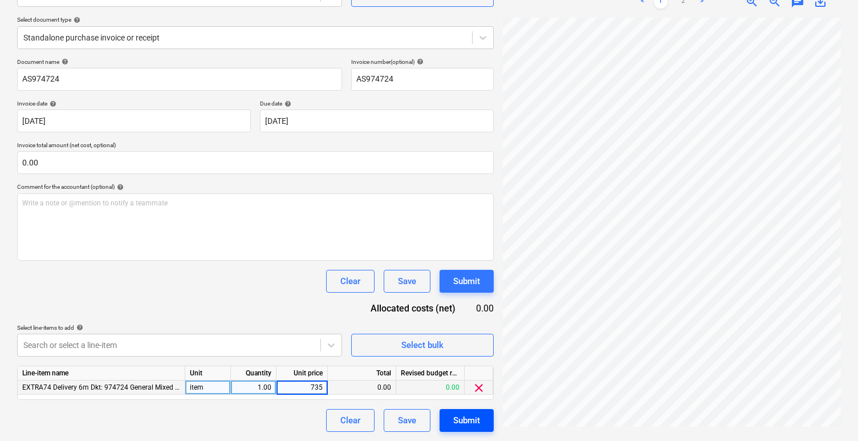
click at [463, 419] on div "Submit" at bounding box center [466, 420] width 27 height 15
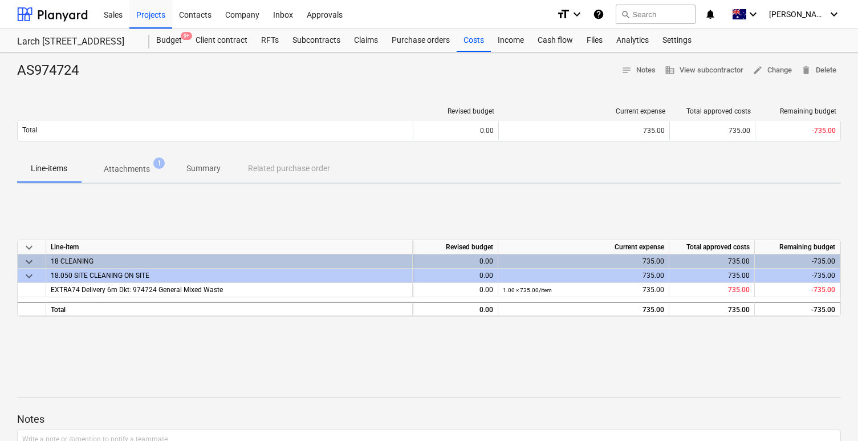
click at [137, 182] on button "Attachments 1" at bounding box center [127, 168] width 92 height 27
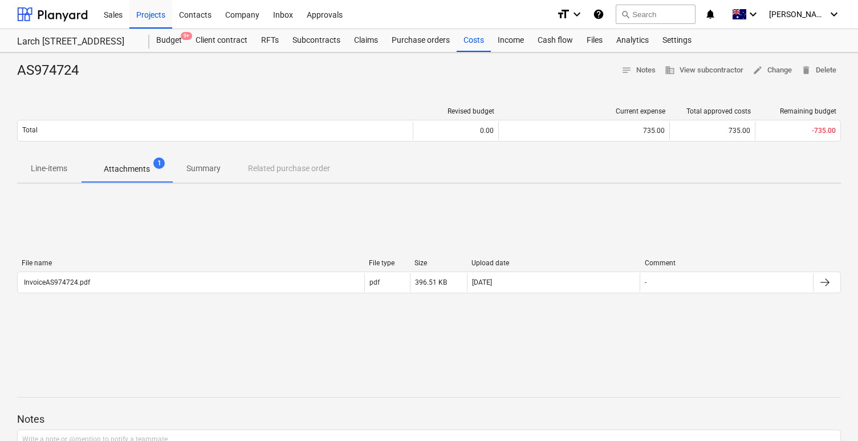
scroll to position [22, 0]
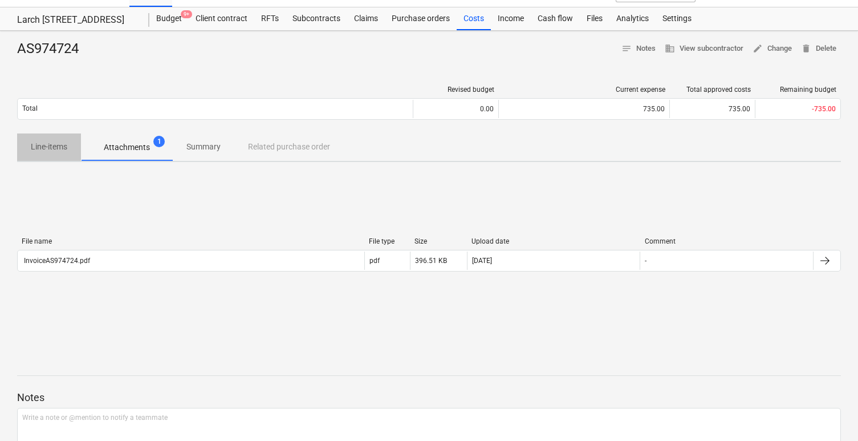
click at [38, 139] on span "Line-items" at bounding box center [49, 146] width 64 height 19
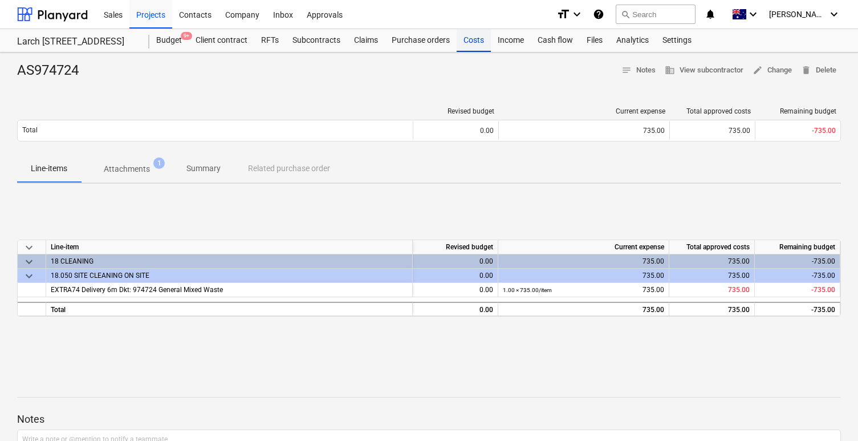
click at [473, 43] on div "Costs" at bounding box center [474, 40] width 34 height 23
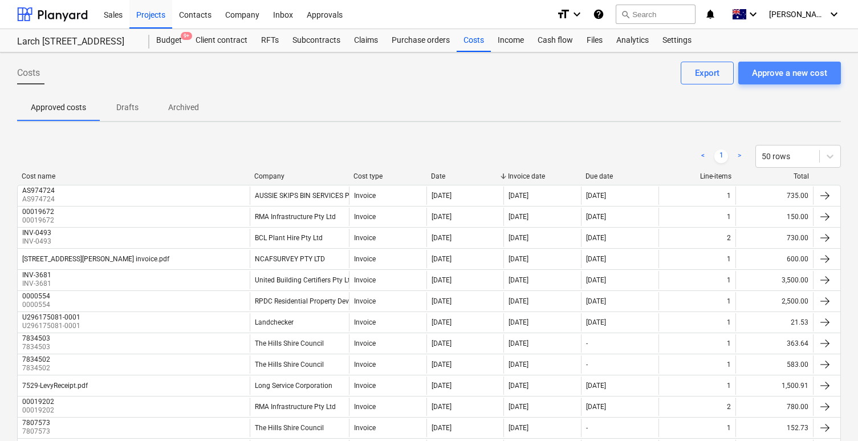
click at [785, 78] on div "Approve a new cost" at bounding box center [789, 73] width 75 height 15
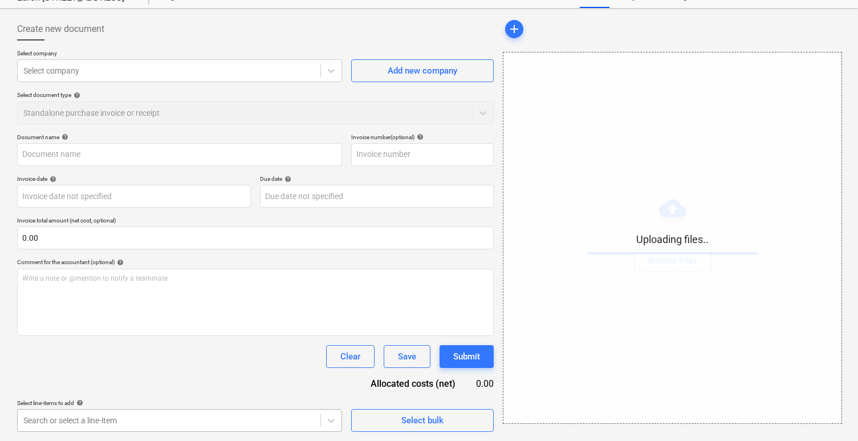
click at [139, 397] on body "Sales Projects Contacts Company Inbox Approvals format_size keyboard_arrow_down…" at bounding box center [429, 176] width 858 height 441
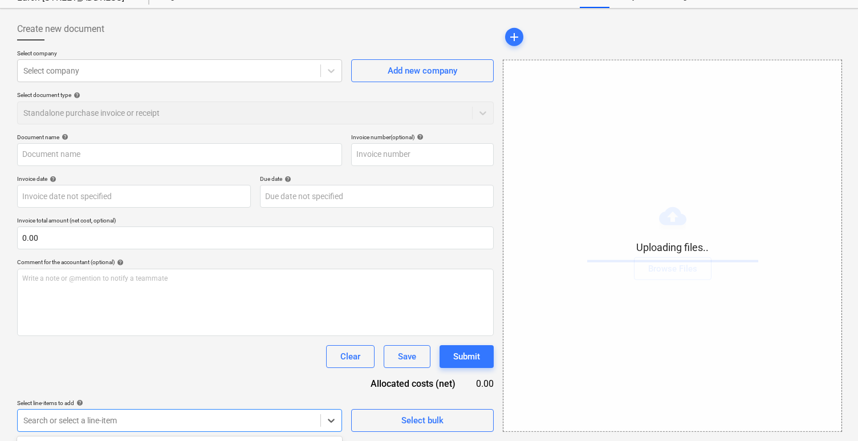
scroll to position [213, 0]
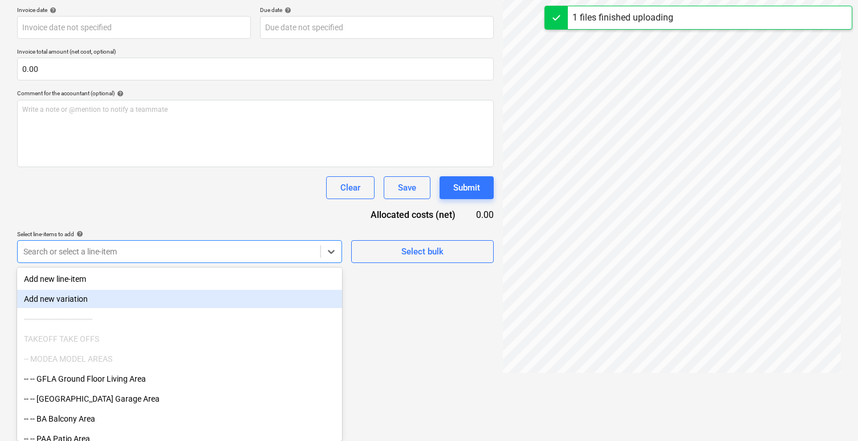
click at [171, 295] on div "Add new variation" at bounding box center [179, 299] width 325 height 18
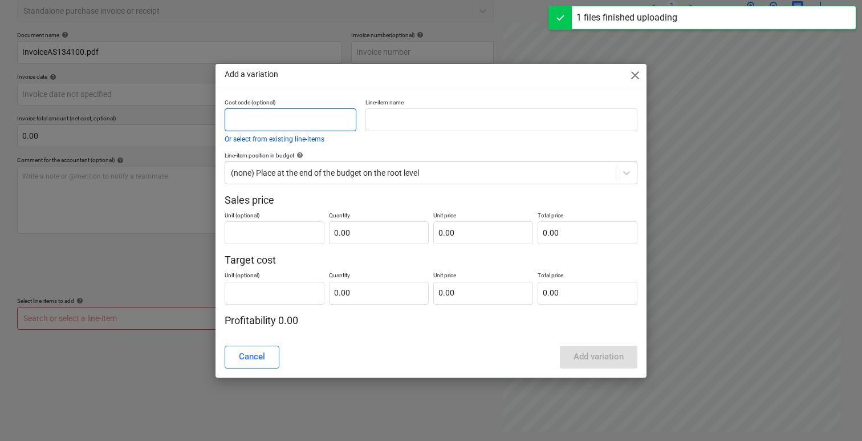
click at [299, 120] on input "text" at bounding box center [291, 119] width 132 height 23
click at [279, 224] on input "text" at bounding box center [275, 232] width 100 height 23
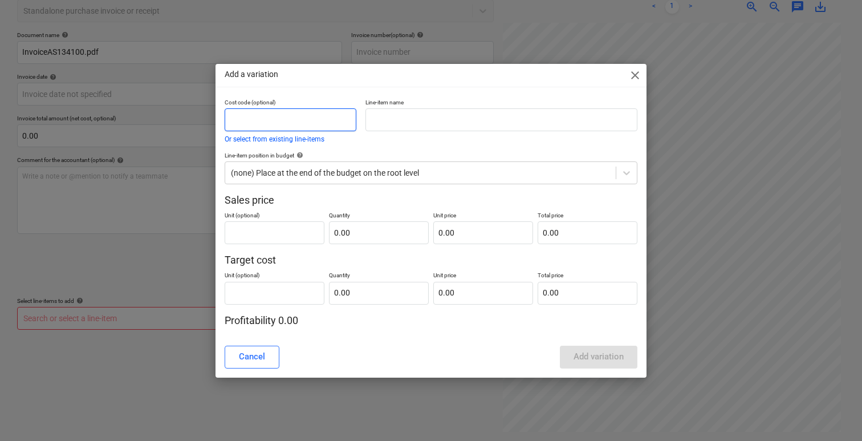
click at [308, 115] on input "text" at bounding box center [291, 119] width 132 height 23
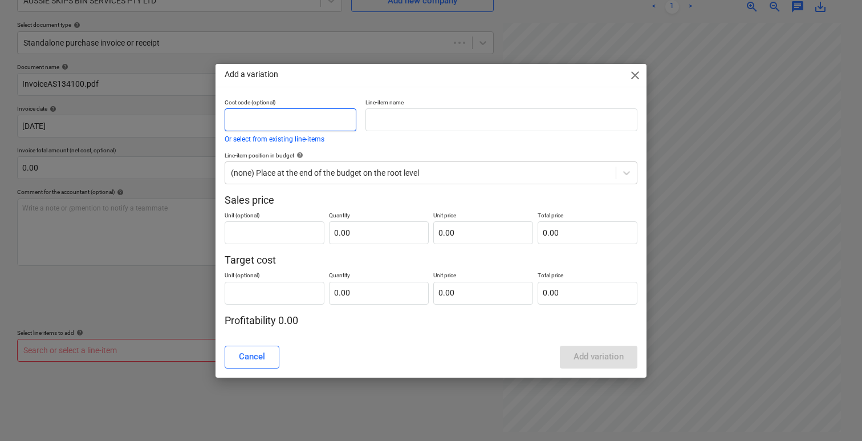
type input "AS134100"
type input "28 Jul 2025"
type input "31 Aug 2025"
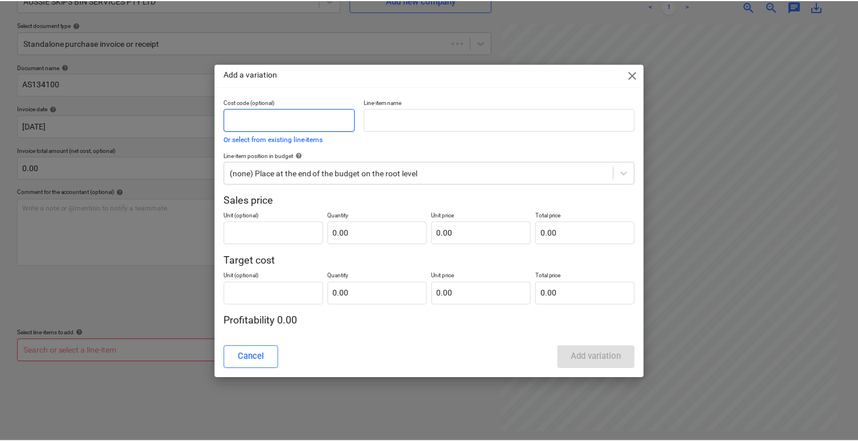
scroll to position [114, 0]
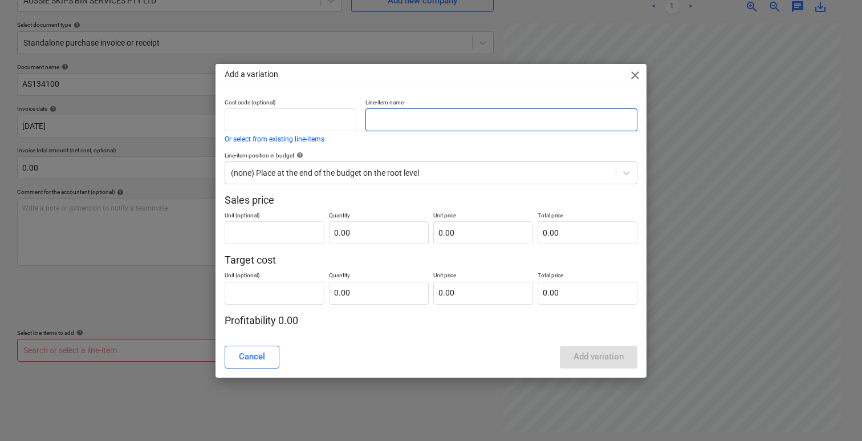
click at [426, 113] on input "text" at bounding box center [501, 119] width 272 height 23
drag, startPoint x: 563, startPoint y: 68, endPoint x: 433, endPoint y: 79, distance: 131.0
click at [433, 79] on div "Add a variation close" at bounding box center [431, 75] width 431 height 23
click at [447, 126] on input "text" at bounding box center [501, 119] width 272 height 23
paste input "Futile fee"
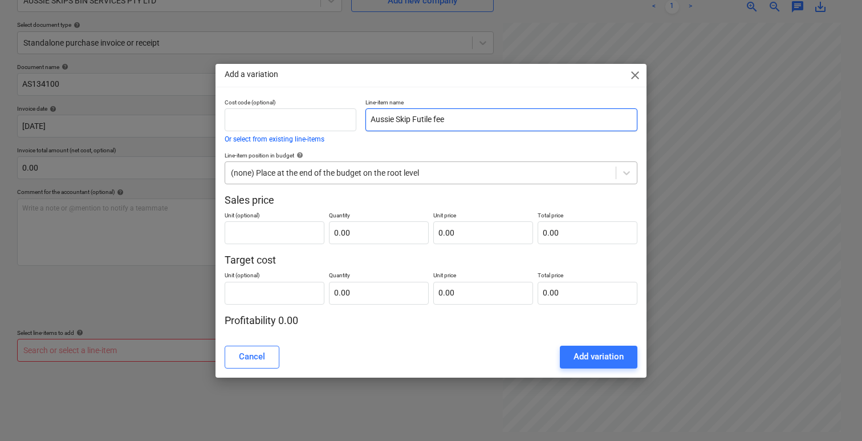
type input "Aussie Skip Futile fee"
click at [423, 165] on div "(none) Place at the end of the budget on the root level" at bounding box center [420, 173] width 391 height 16
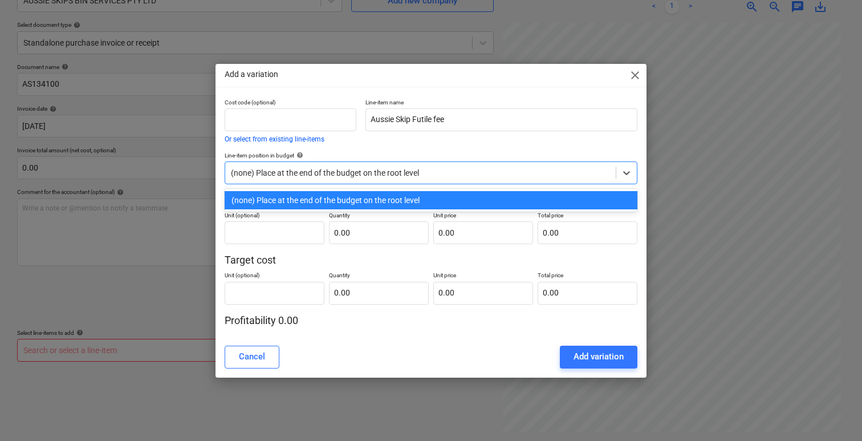
click at [455, 174] on div at bounding box center [420, 172] width 379 height 11
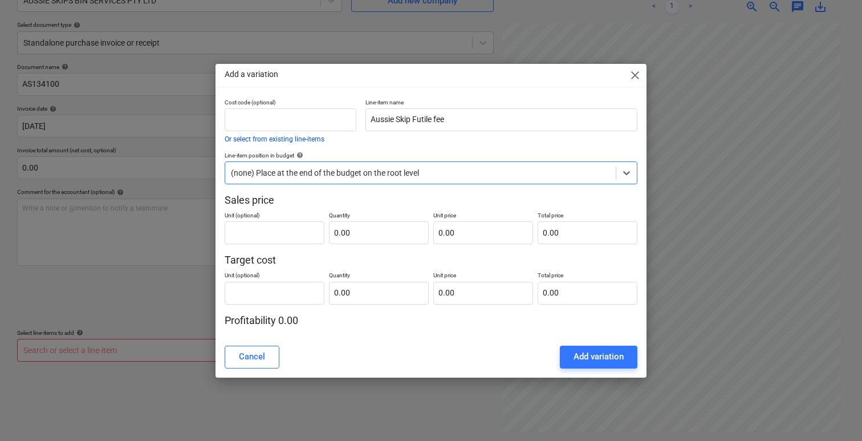
click at [471, 169] on div at bounding box center [420, 172] width 379 height 11
click at [258, 353] on div "Cancel" at bounding box center [252, 356] width 26 height 15
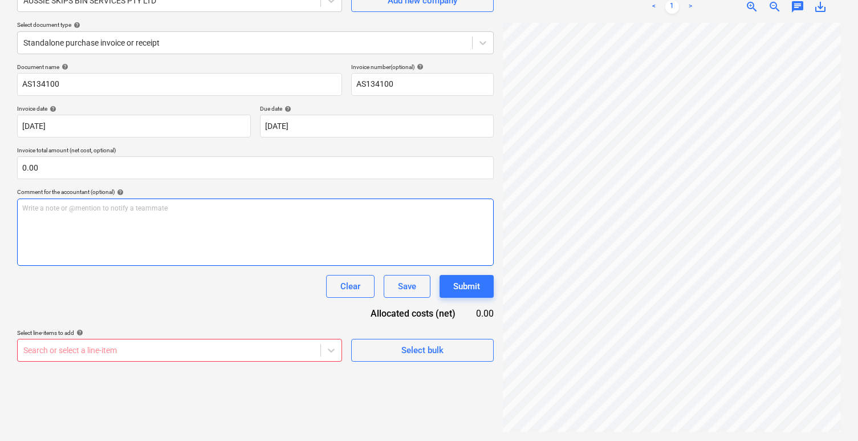
click at [211, 238] on div "Write a note or @mention to notify a teammate ﻿" at bounding box center [255, 231] width 477 height 67
click at [136, 371] on div "Create new document Select company AUSSIE SKIPS BIN SERVICES PTY LTD Add new co…" at bounding box center [256, 189] width 486 height 493
click at [148, 327] on body "Sales Projects Contacts Company Inbox 1 Approvals format_size keyboard_arrow_do…" at bounding box center [429, 106] width 858 height 441
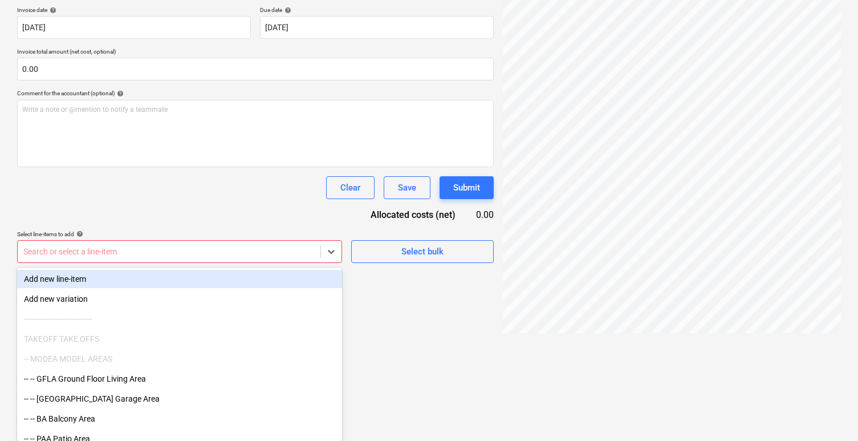
click at [113, 280] on div "Add new line-item" at bounding box center [179, 279] width 325 height 18
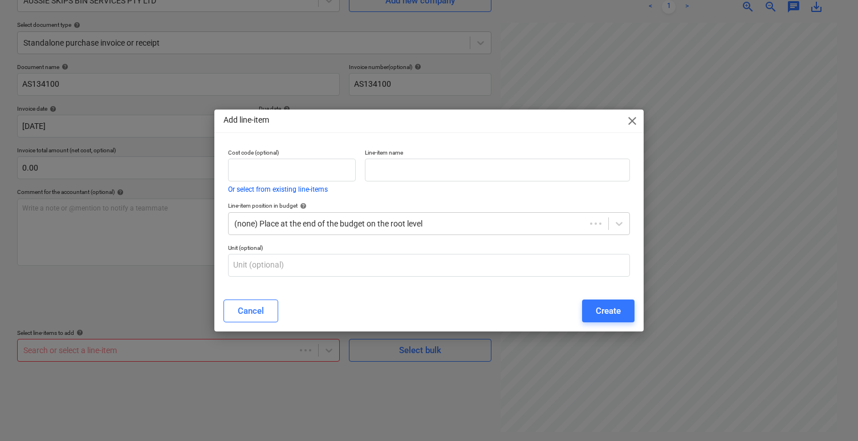
scroll to position [114, 0]
click at [414, 174] on input "text" at bounding box center [500, 170] width 266 height 23
paste input "Futile fee"
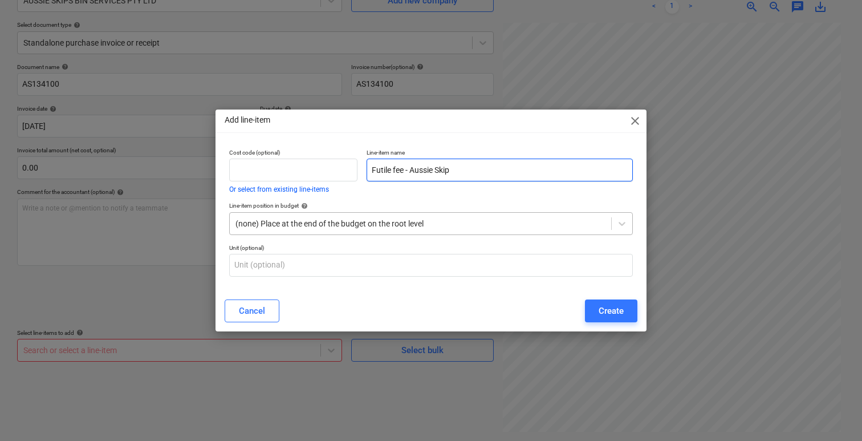
type input "Futile fee - Aussie Skip"
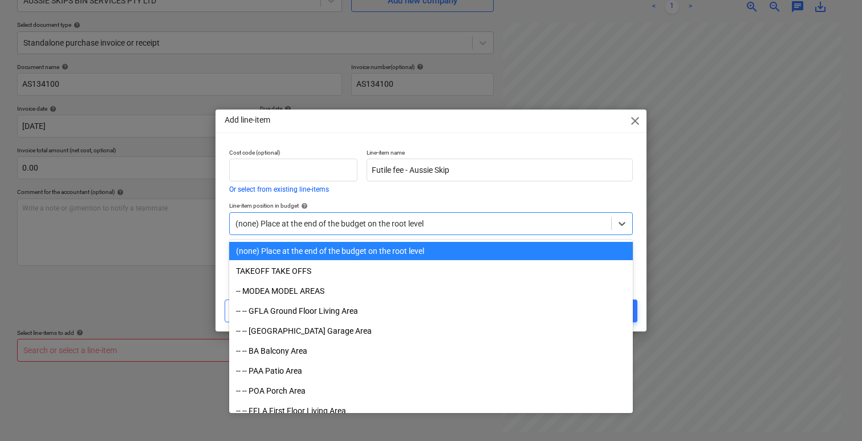
click at [397, 231] on div "(none) Place at the end of the budget on the root level" at bounding box center [420, 224] width 381 height 16
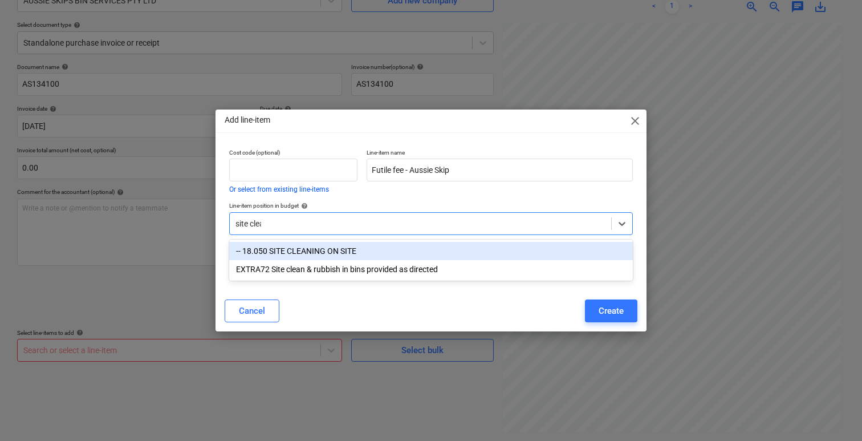
type input "site clean"
click at [386, 250] on div "-- 18.050 SITE CLEANING ON SITE" at bounding box center [431, 251] width 404 height 18
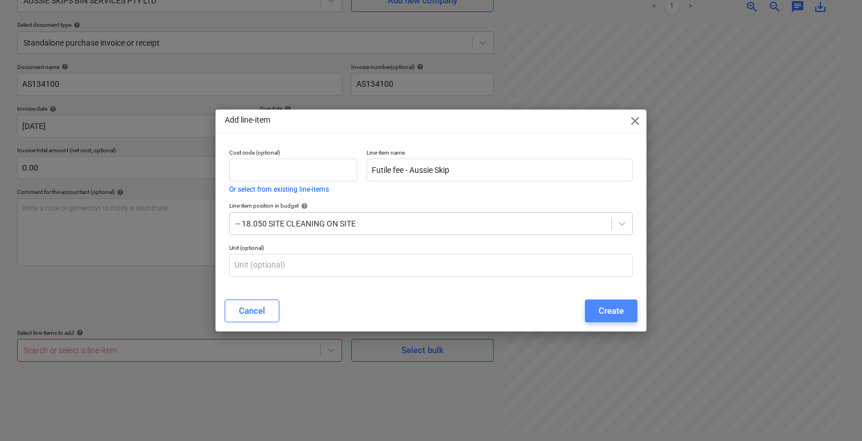
click at [626, 313] on button "Create" at bounding box center [611, 310] width 52 height 23
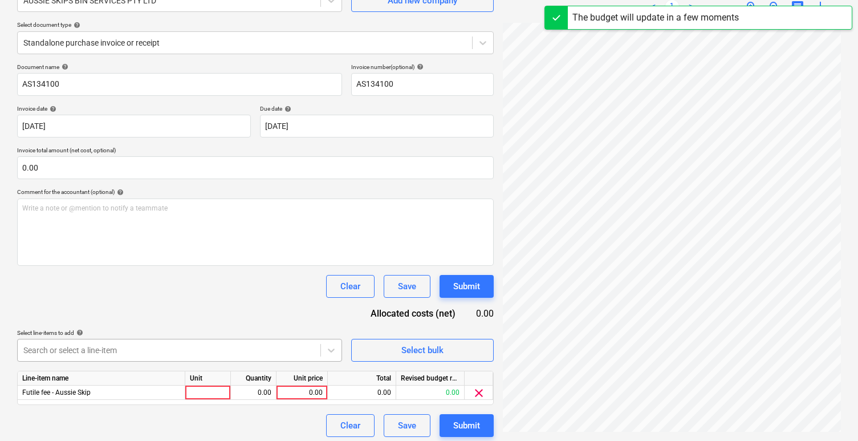
scroll to position [119, 0]
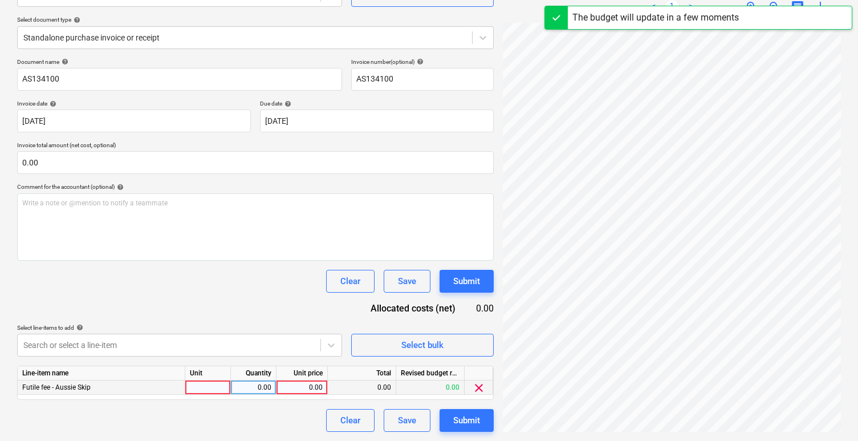
click at [205, 389] on div at bounding box center [208, 387] width 46 height 14
type input "item"
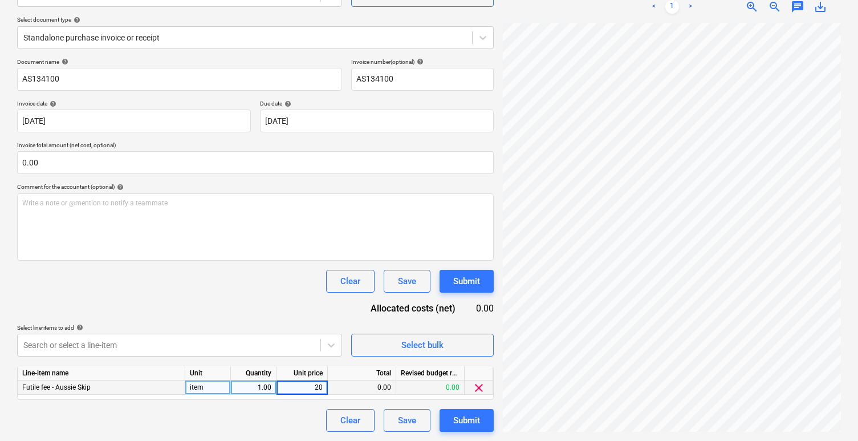
type input "200"
click at [278, 308] on div "Document name help AS134100 Invoice number (optional) help AS134100 Invoice dat…" at bounding box center [255, 244] width 477 height 373
click at [470, 417] on div "Submit" at bounding box center [466, 420] width 27 height 15
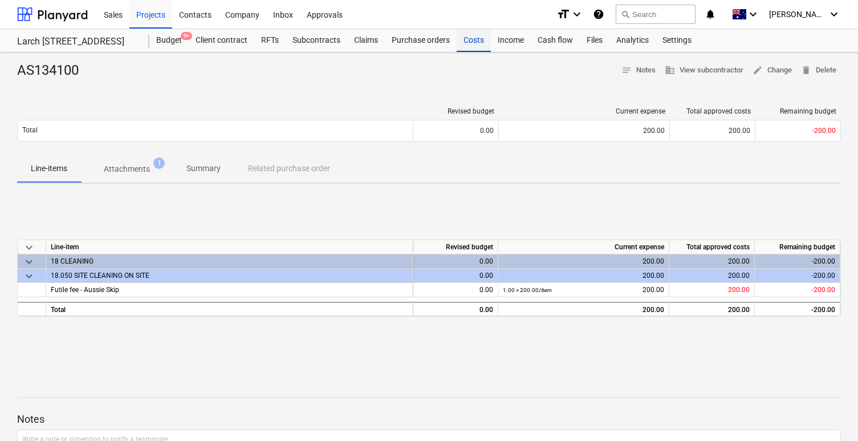
click at [477, 43] on div "Costs" at bounding box center [474, 40] width 34 height 23
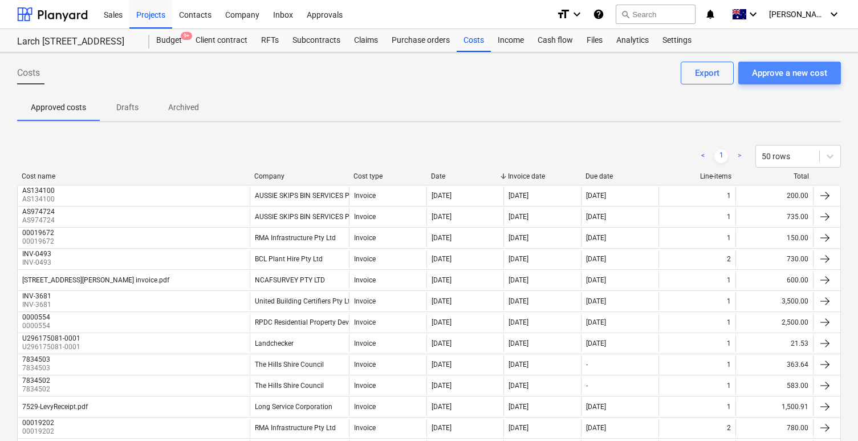
click at [790, 76] on div "Approve a new cost" at bounding box center [789, 73] width 75 height 15
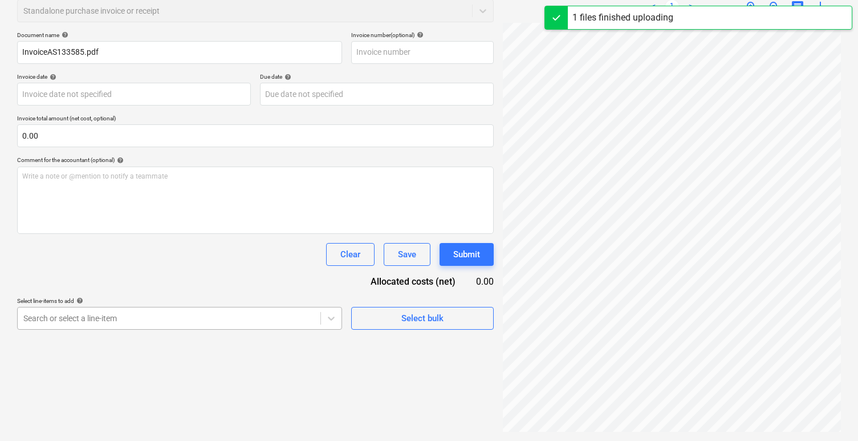
click at [182, 295] on body "Sales Projects Contacts Company Inbox Approvals format_size keyboard_arrow_down…" at bounding box center [429, 74] width 858 height 441
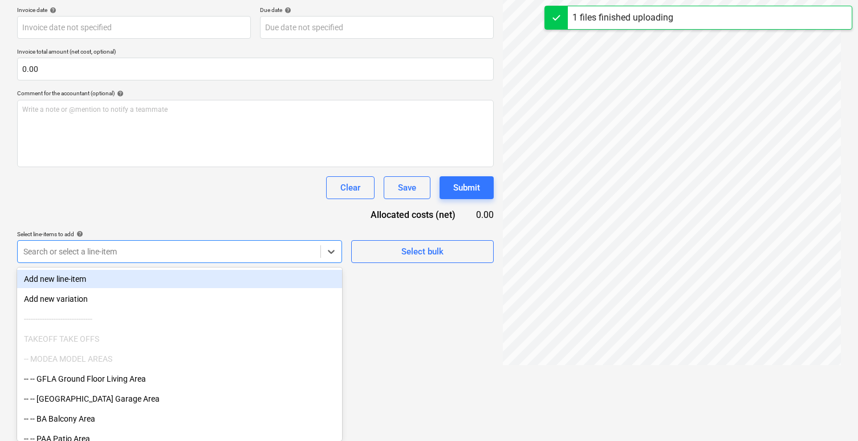
click at [121, 280] on div "Add new line-item" at bounding box center [179, 279] width 325 height 18
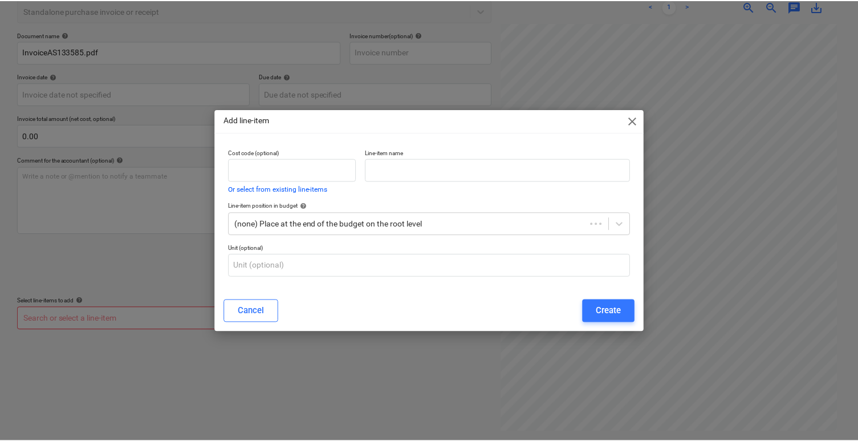
scroll to position [114, 0]
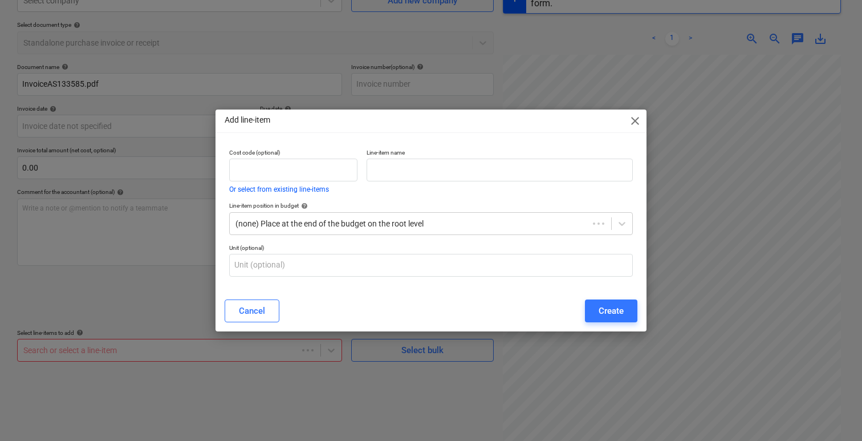
type input "AS133585"
type input "26 Jun 2025"
type input "31 Jul 2025"
click at [313, 167] on input "text" at bounding box center [293, 170] width 128 height 23
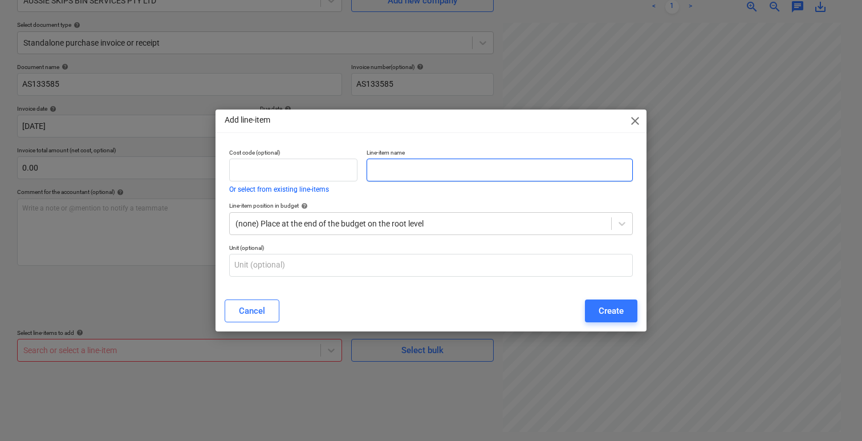
click at [408, 170] on input "text" at bounding box center [500, 170] width 266 height 23
click at [519, 173] on input "Bin Overweight" at bounding box center [500, 170] width 266 height 23
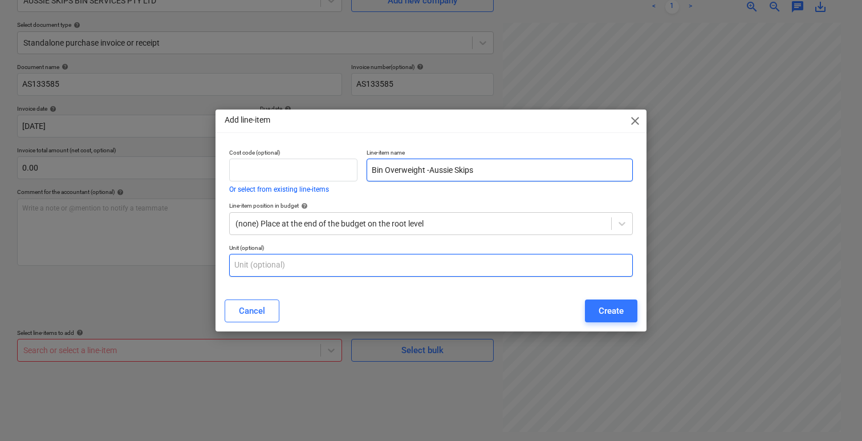
type input "Bin Overweight -Aussie Skips"
click at [421, 276] on input "text" at bounding box center [431, 265] width 404 height 23
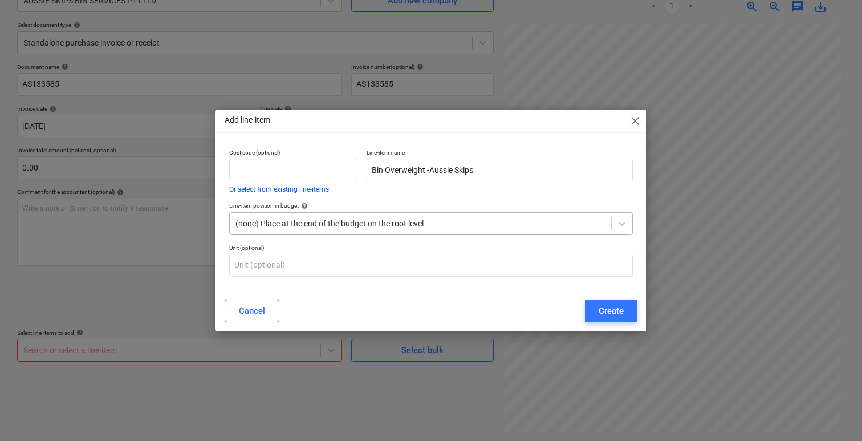
click at [454, 224] on div at bounding box center [420, 223] width 370 height 11
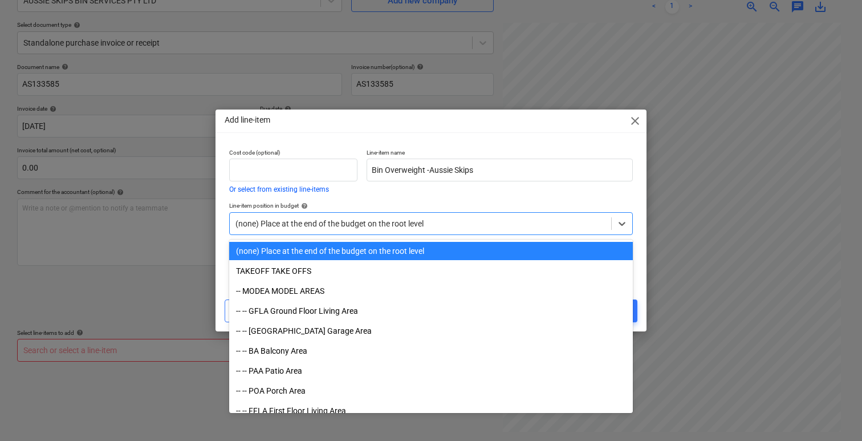
click at [454, 224] on div at bounding box center [420, 223] width 370 height 11
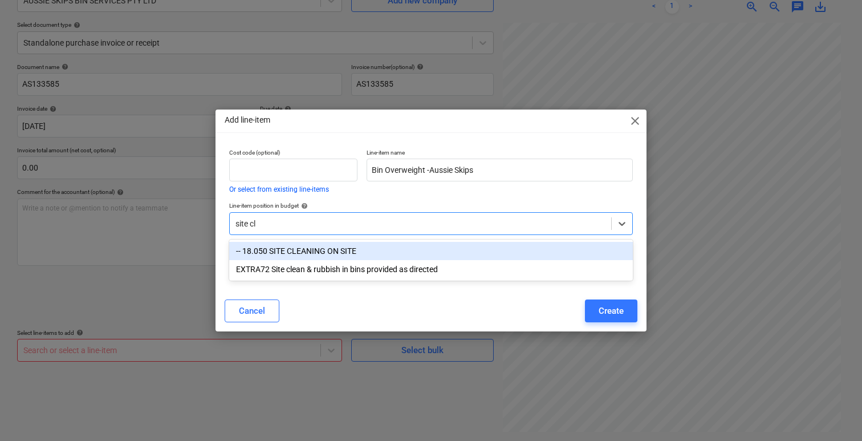
type input "site cle"
click at [388, 252] on div "-- 18.050 SITE CLEANING ON SITE" at bounding box center [431, 251] width 404 height 18
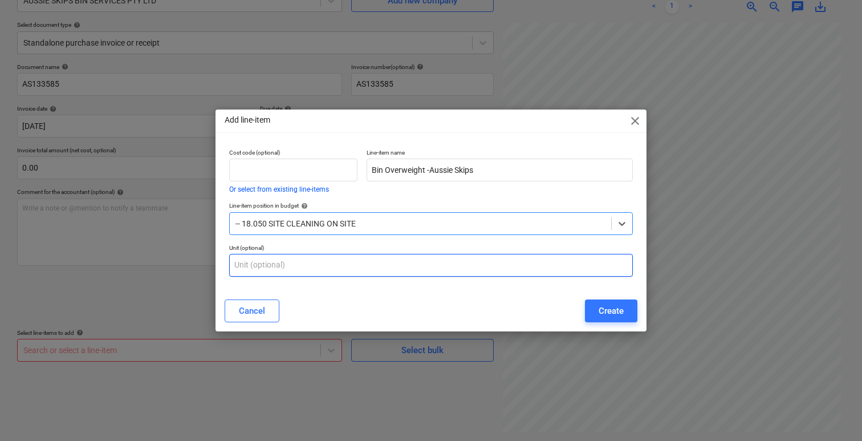
click at [384, 267] on input "text" at bounding box center [431, 265] width 404 height 23
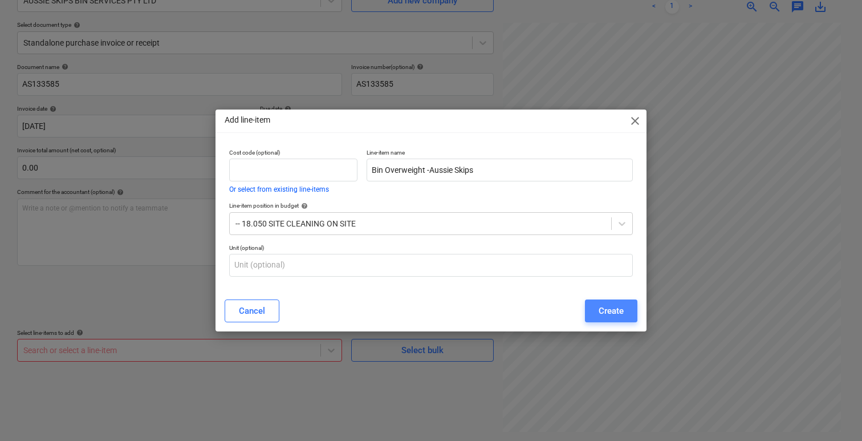
click at [603, 310] on div "Create" at bounding box center [611, 310] width 25 height 15
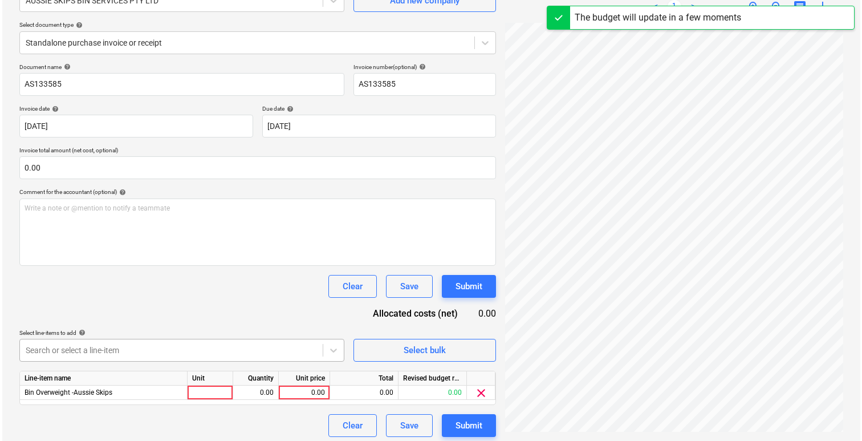
scroll to position [119, 0]
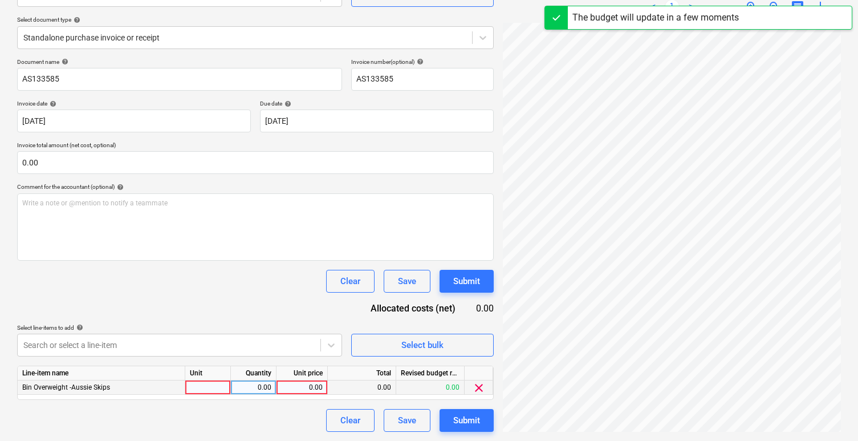
click at [189, 393] on div at bounding box center [208, 387] width 46 height 14
type input "ton"
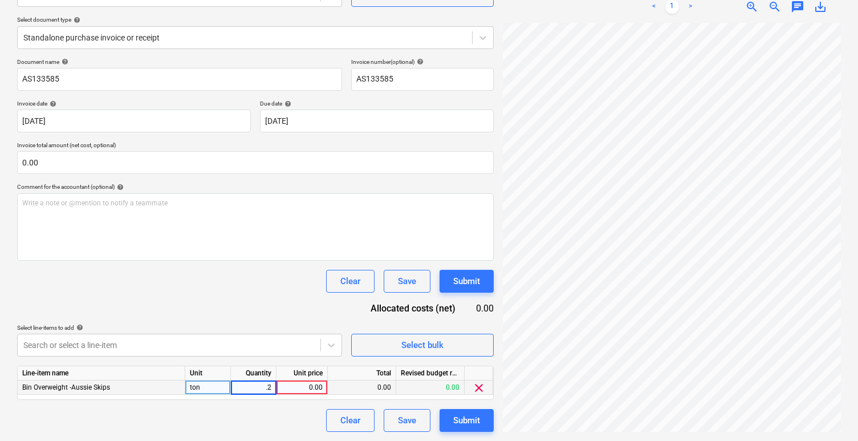
type input ".28"
type input "275"
click at [209, 300] on div "Document name help AS133585 Invoice number (optional) help AS133585 Invoice dat…" at bounding box center [255, 244] width 477 height 373
click at [473, 418] on div "Submit" at bounding box center [466, 420] width 27 height 15
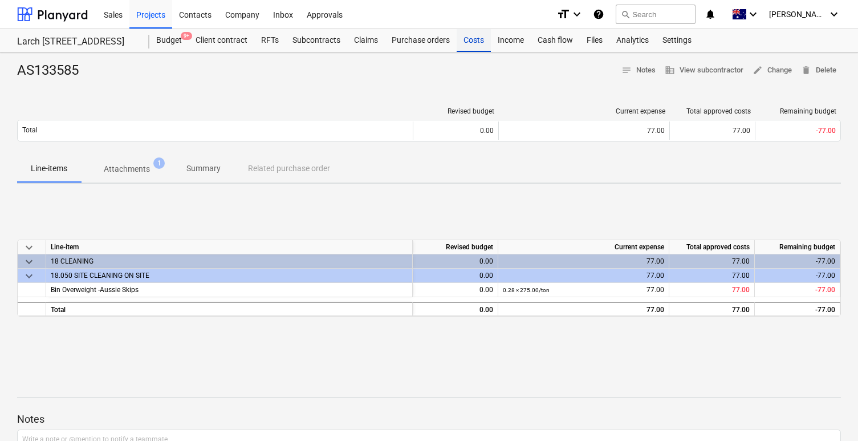
click at [470, 40] on div "Costs" at bounding box center [474, 40] width 34 height 23
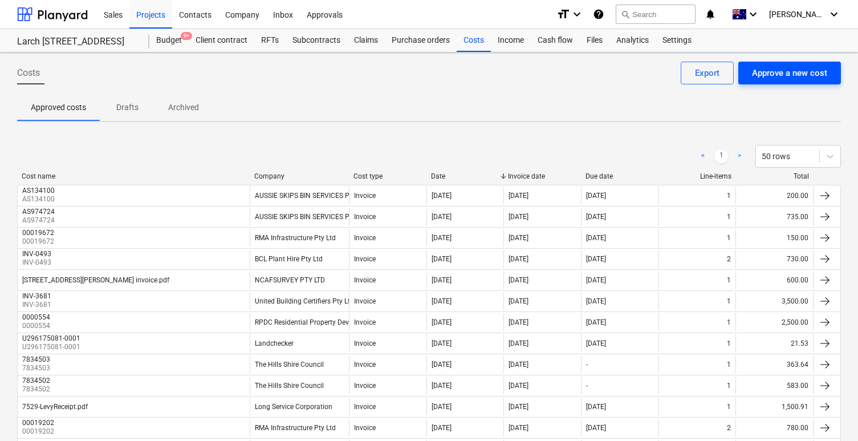
click at [794, 75] on div "Approve a new cost" at bounding box center [789, 73] width 75 height 15
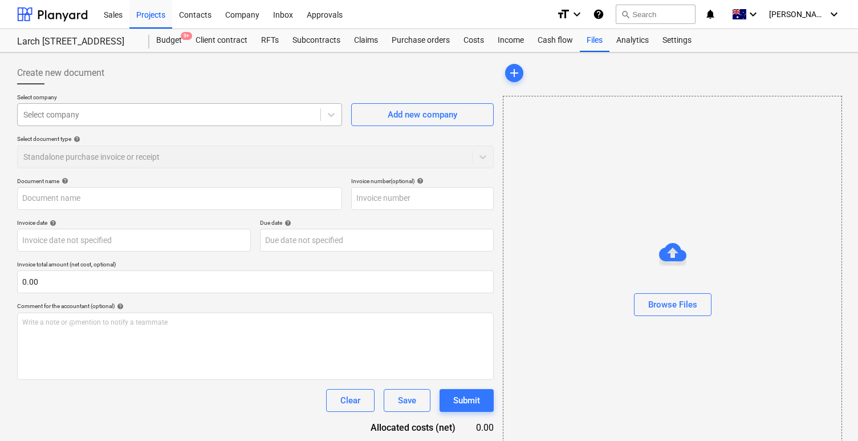
click at [210, 119] on div at bounding box center [168, 114] width 291 height 11
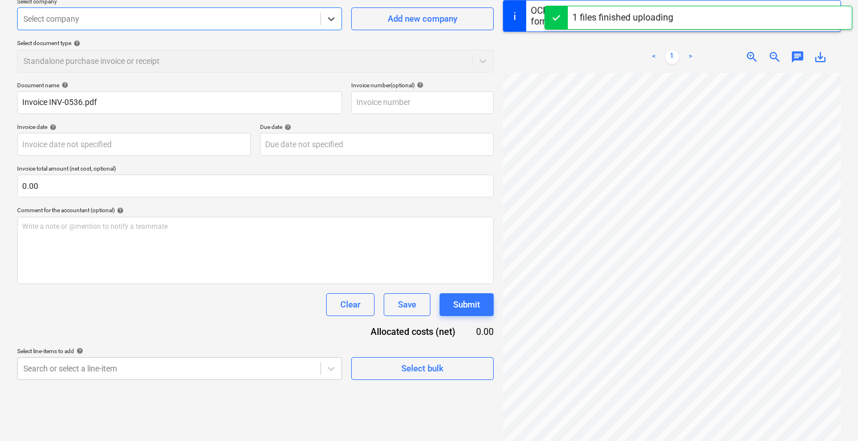
scroll to position [146, 0]
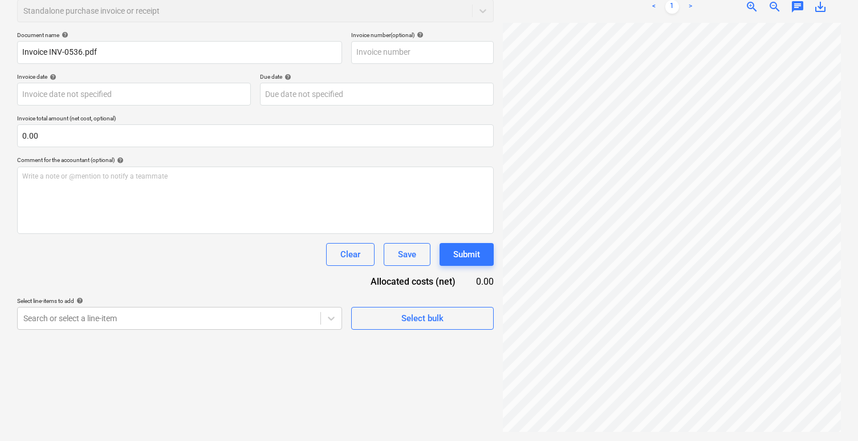
type input "INV-0536"
type input "14 Aug 2025"
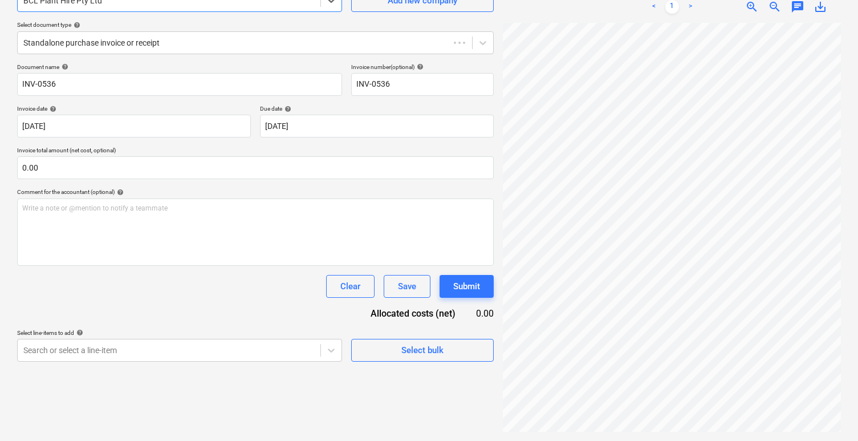
scroll to position [114, 0]
click at [259, 327] on body "Sales Projects Contacts Company Inbox Approvals format_size keyboard_arrow_down…" at bounding box center [429, 106] width 858 height 441
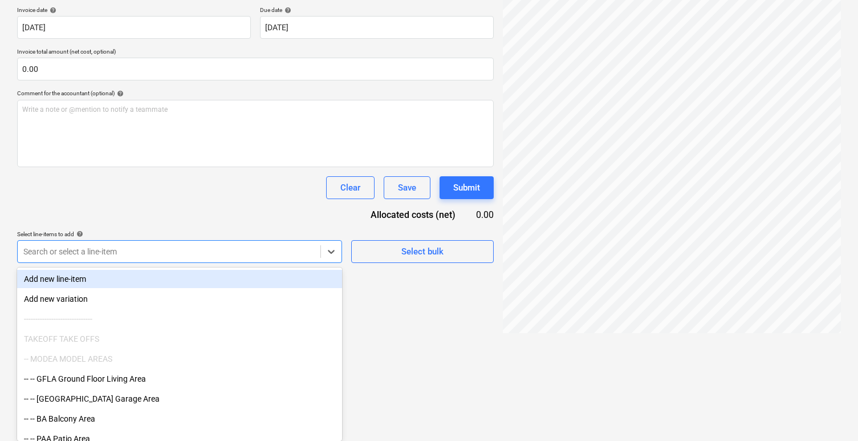
click at [171, 279] on div "Add new line-item" at bounding box center [179, 279] width 325 height 18
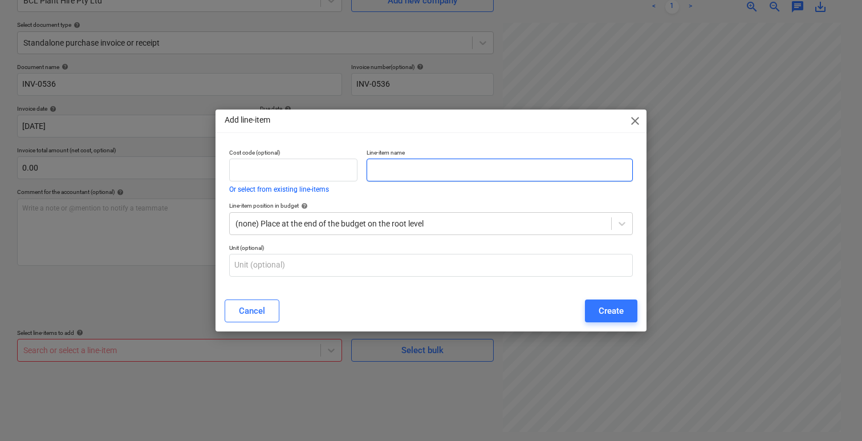
click at [389, 166] on input "text" at bounding box center [500, 170] width 266 height 23
paste input "All weather access crossover"
type input "All weather access crossover - BCL"
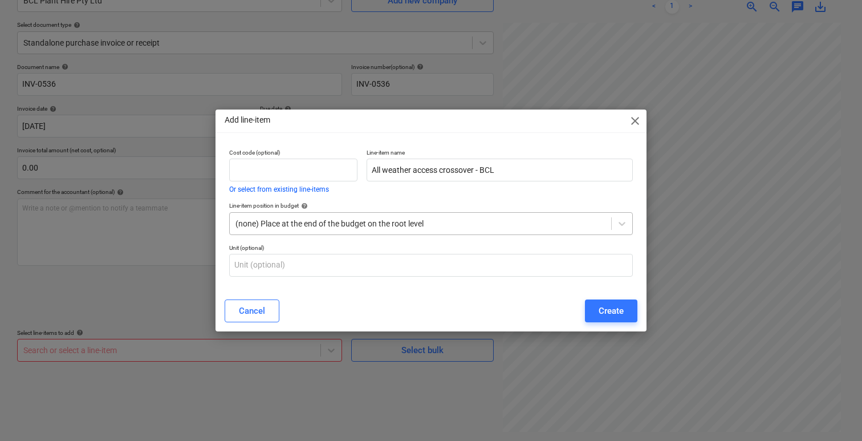
click at [518, 220] on div at bounding box center [420, 223] width 370 height 11
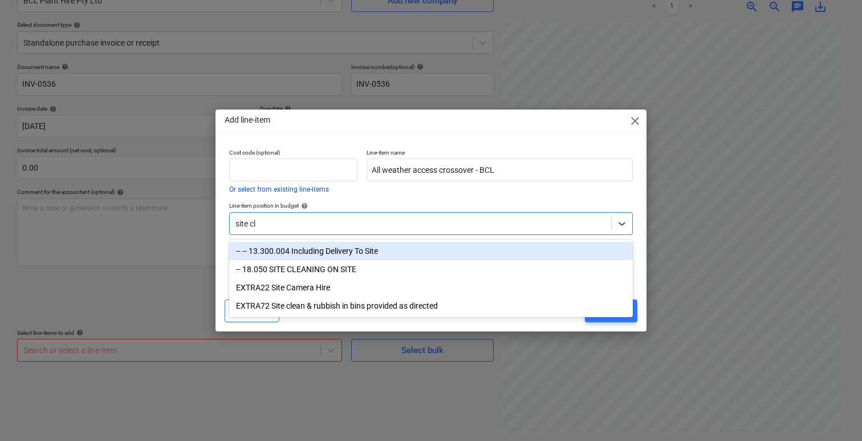
type input "site cle"
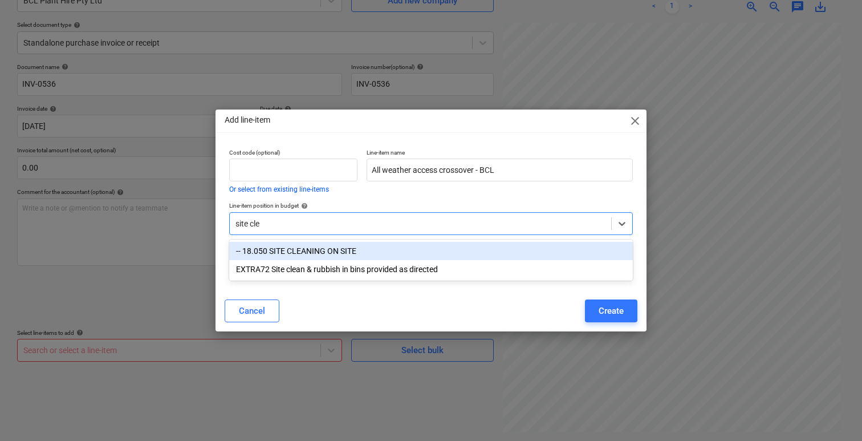
click at [408, 253] on div "-- 18.050 SITE CLEANING ON SITE" at bounding box center [431, 251] width 404 height 18
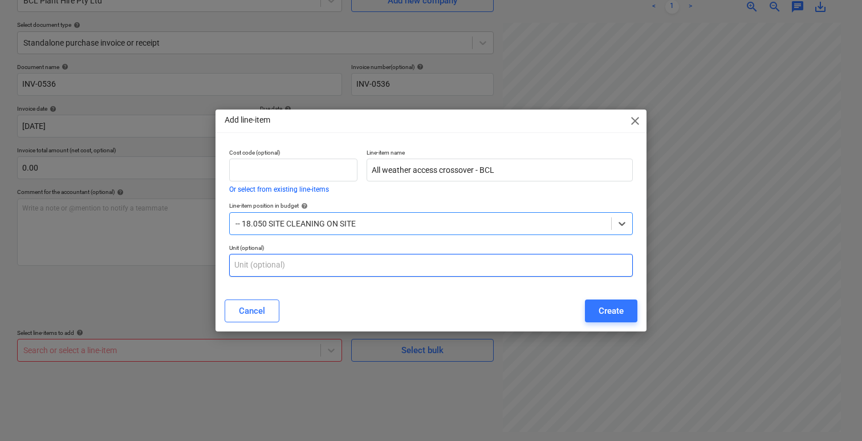
click at [379, 266] on input "text" at bounding box center [431, 265] width 404 height 23
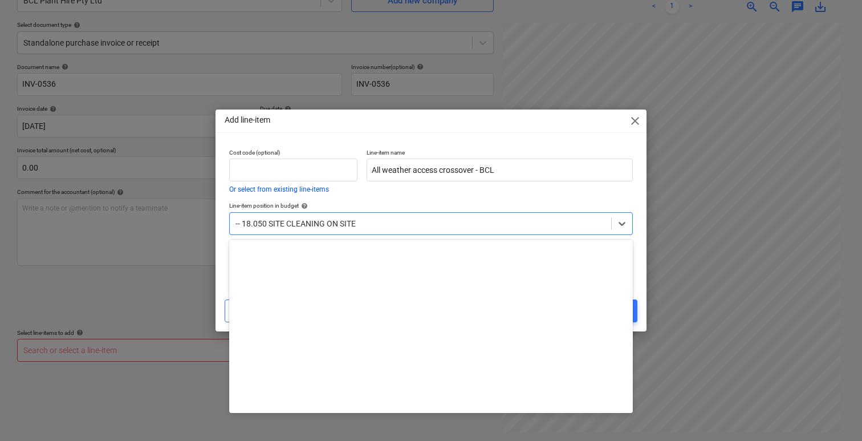
click at [413, 219] on div at bounding box center [420, 223] width 370 height 11
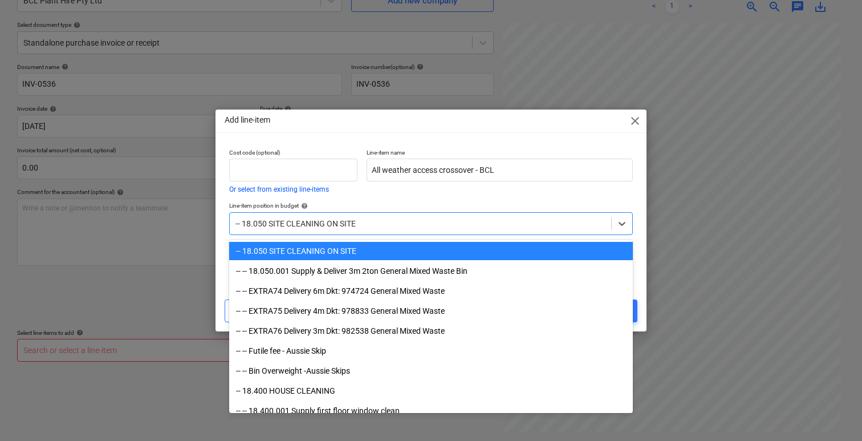
click at [413, 219] on div at bounding box center [420, 223] width 370 height 11
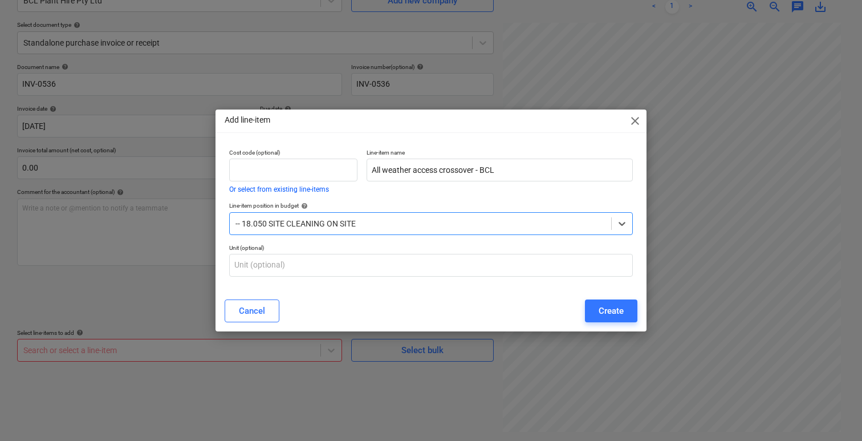
click at [413, 219] on div at bounding box center [420, 223] width 370 height 11
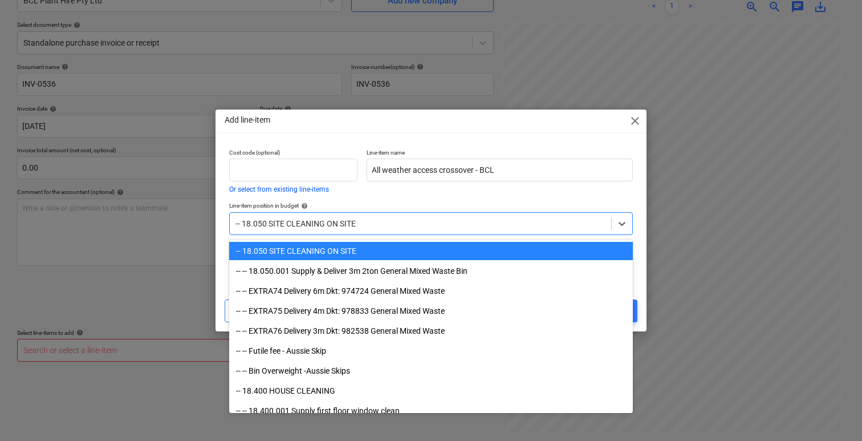
click at [413, 219] on div at bounding box center [420, 223] width 370 height 11
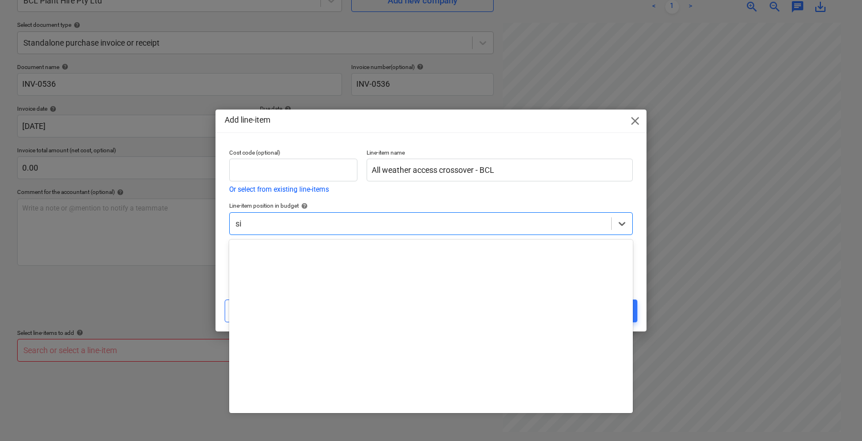
scroll to position [268, 0]
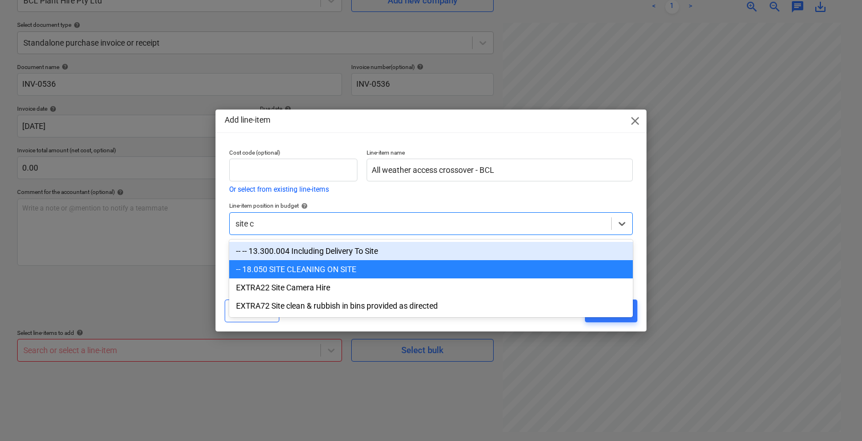
type input "site cl"
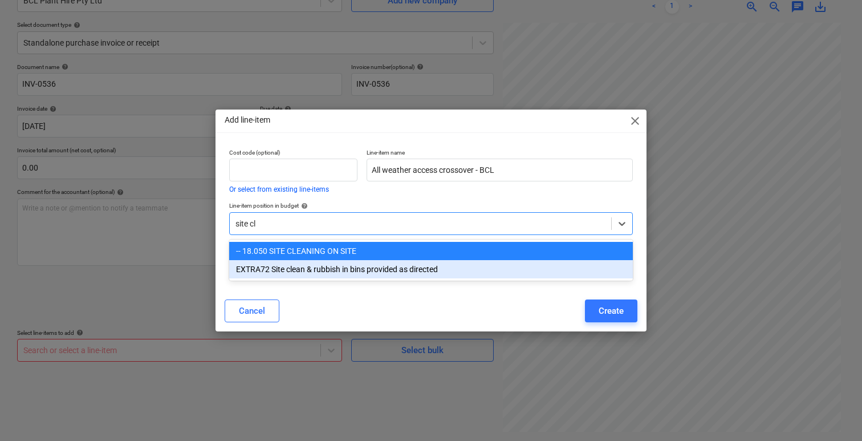
click at [343, 272] on div "EXTRA72 Site clean & rubbish in bins provided as directed" at bounding box center [431, 269] width 404 height 18
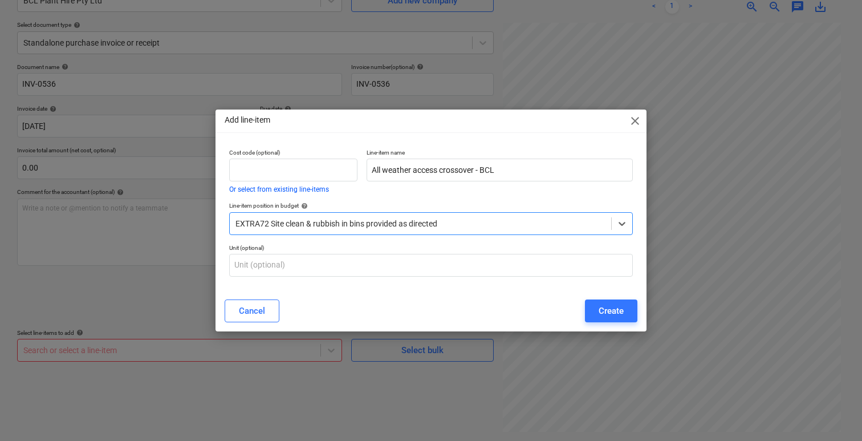
click at [452, 223] on div at bounding box center [420, 223] width 370 height 11
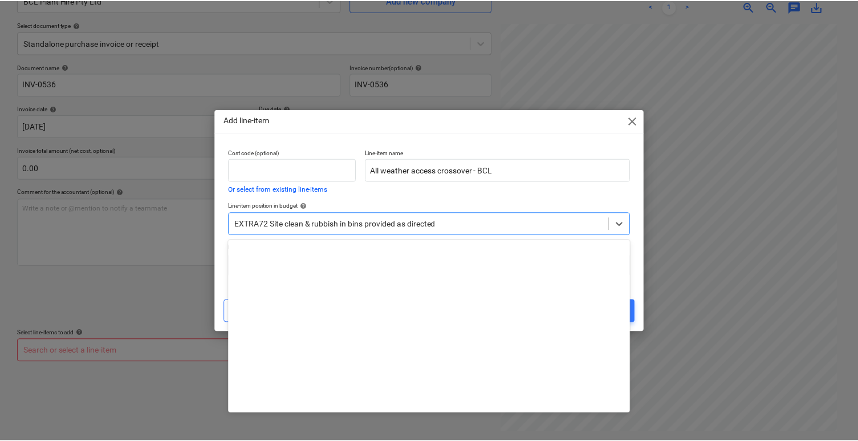
scroll to position [12103, 0]
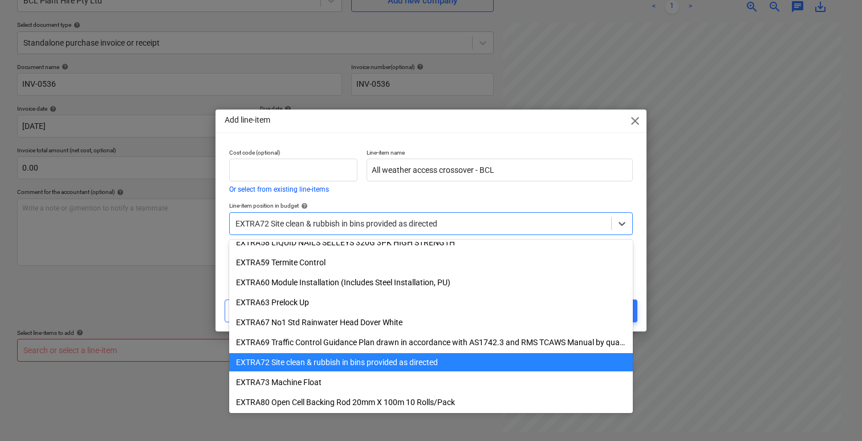
click at [448, 218] on div at bounding box center [420, 223] width 370 height 11
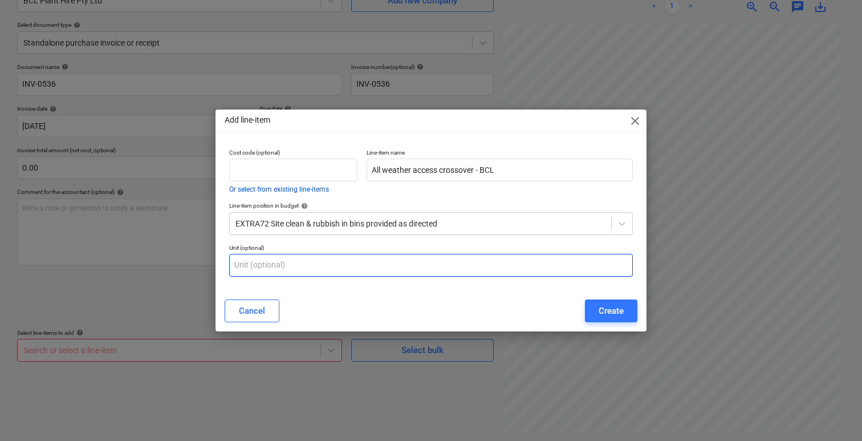
click at [416, 265] on input "text" at bounding box center [431, 265] width 404 height 23
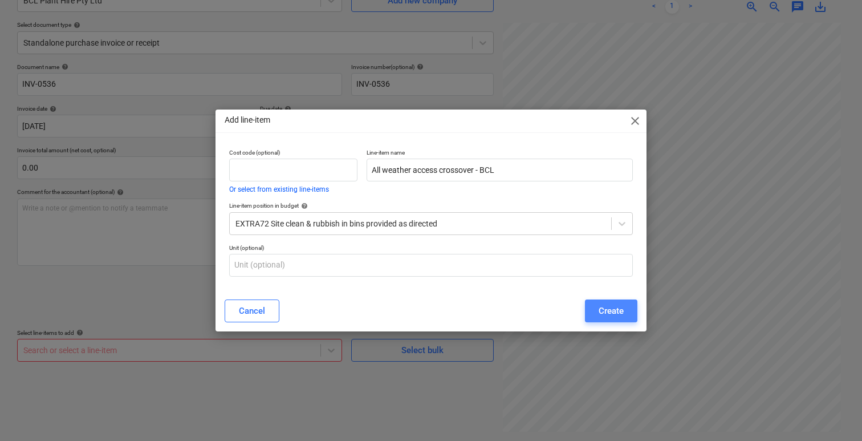
click at [614, 316] on div "Create" at bounding box center [611, 310] width 25 height 15
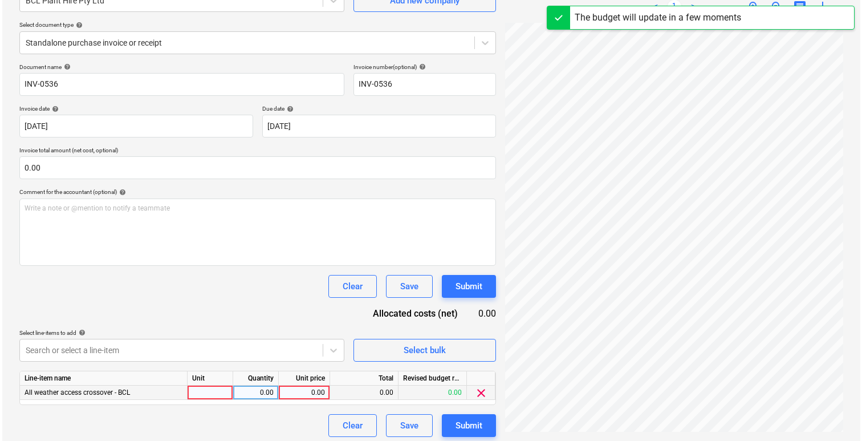
scroll to position [119, 0]
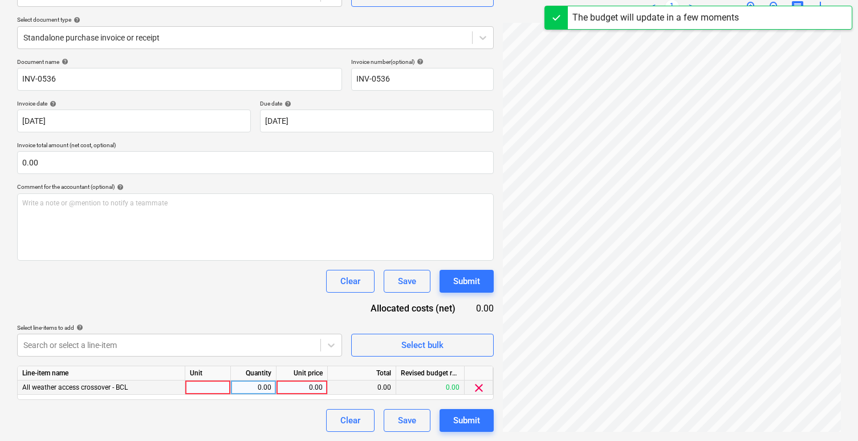
click at [211, 390] on div at bounding box center [208, 387] width 46 height 14
type input "item"
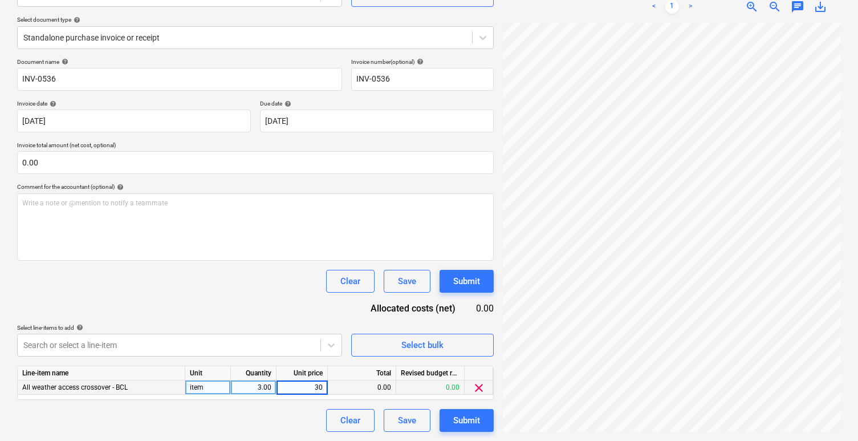
type input "300"
click at [211, 278] on div "Clear Save Submit" at bounding box center [255, 281] width 477 height 23
click at [465, 420] on div "Submit" at bounding box center [466, 420] width 27 height 15
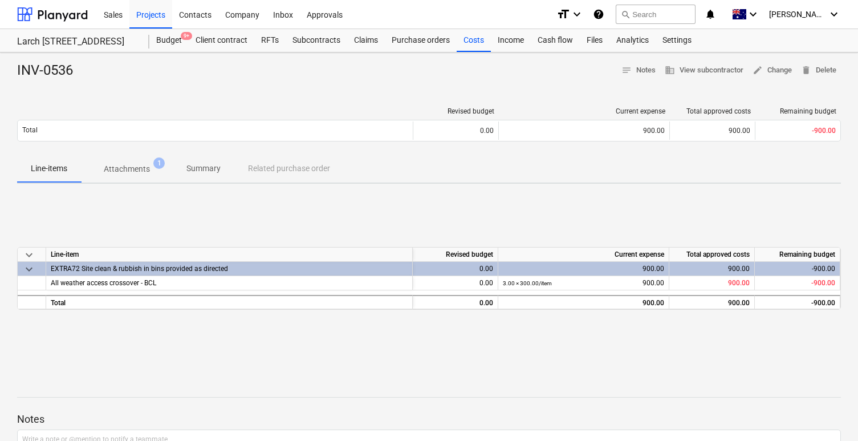
click at [465, 54] on div "INV-0536 notes Notes business View subcontractor edit Change delete Delete Revi…" at bounding box center [429, 297] width 858 height 490
click at [468, 47] on div "Costs" at bounding box center [474, 40] width 34 height 23
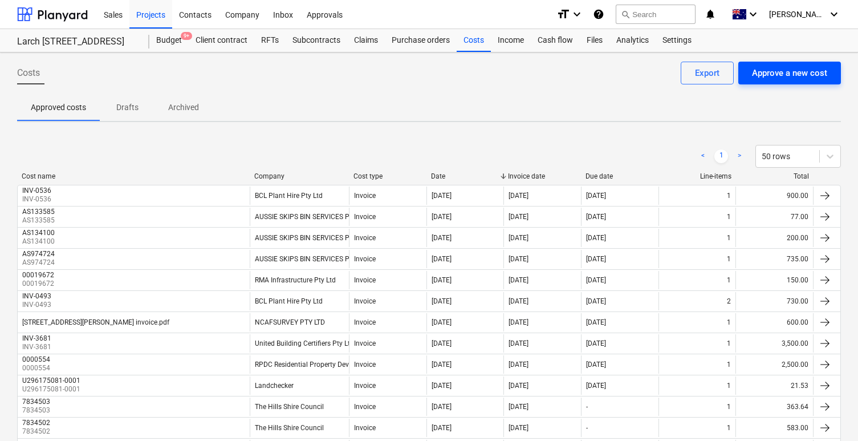
click at [797, 73] on div "Approve a new cost" at bounding box center [789, 73] width 75 height 15
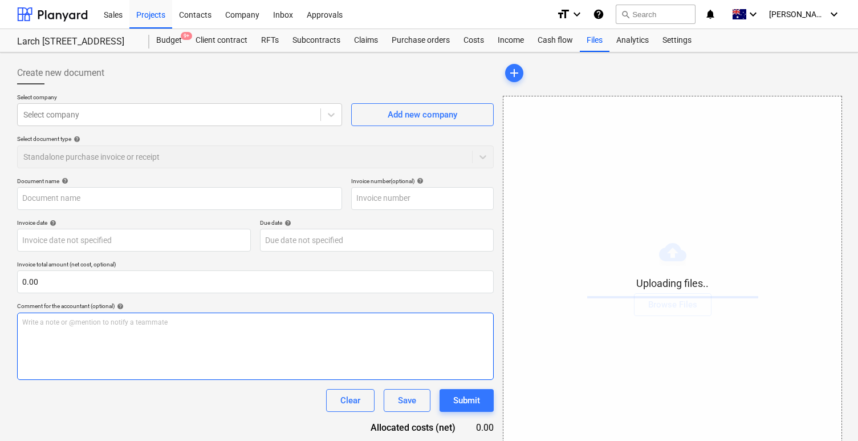
scroll to position [44, 0]
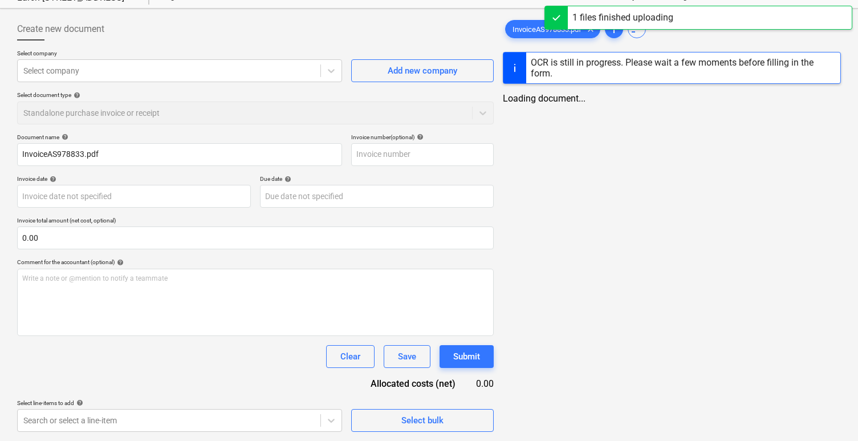
type input "InvoiceAS978833.pdf"
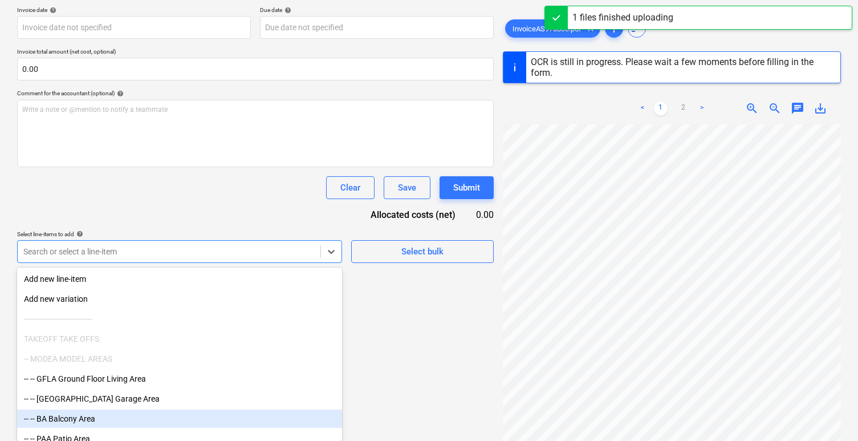
click at [227, 228] on body "Sales Projects Contacts Company Inbox Approvals format_size keyboard_arrow_down…" at bounding box center [429, 7] width 858 height 441
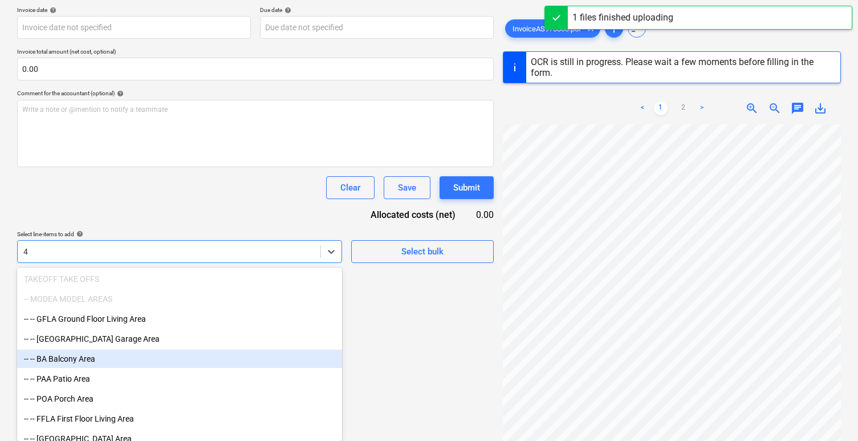
type input "4m"
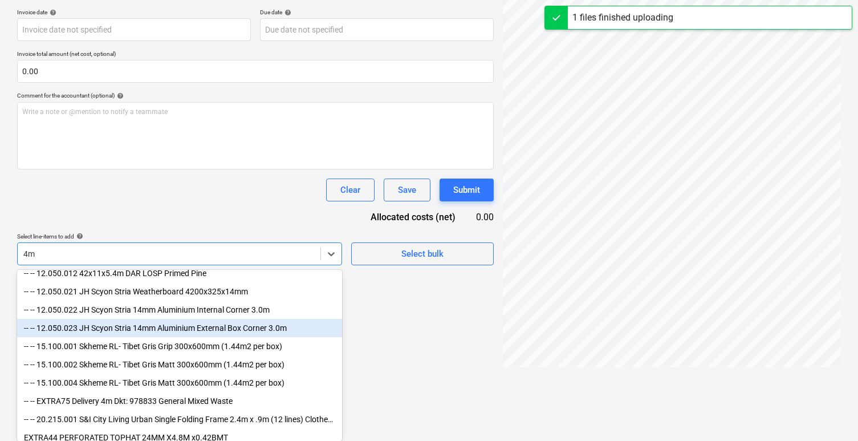
scroll to position [93, 0]
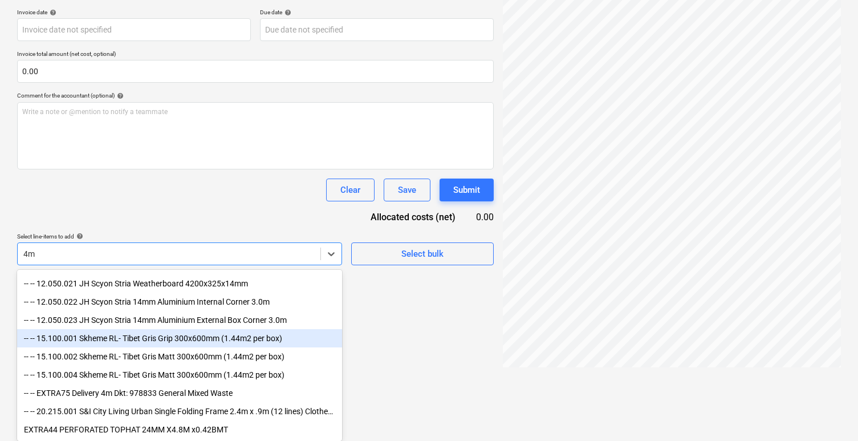
type input "AS978833"
type input "19 Aug 2025"
type input "30 Sep 2025"
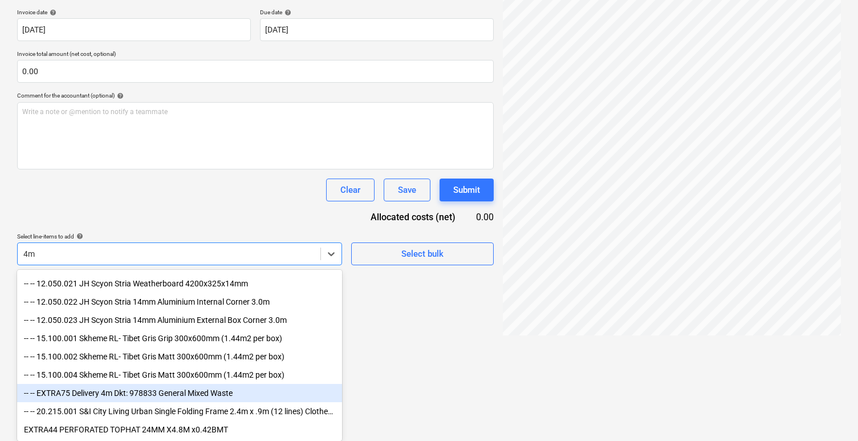
click at [206, 385] on div "-- -- EXTRA75 Delivery 4m Dkt: 978833 General Mixed Waste" at bounding box center [179, 393] width 325 height 18
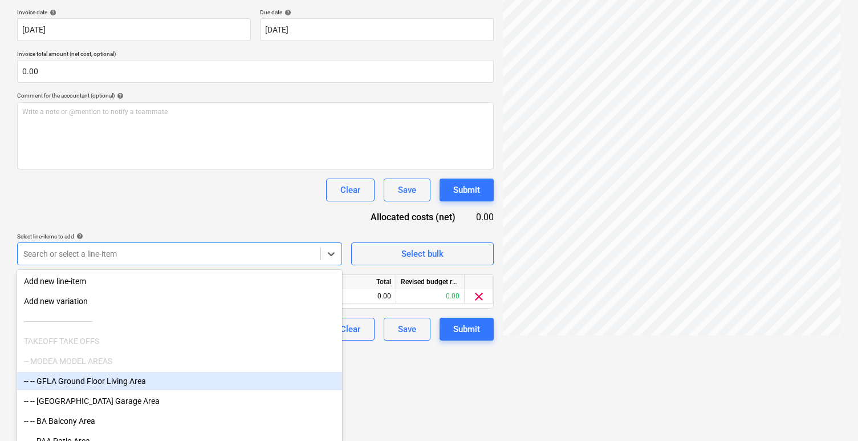
click at [441, 230] on html "Sales Projects Contacts Company Inbox Approvals format_size keyboard_arrow_down…" at bounding box center [429, 10] width 858 height 441
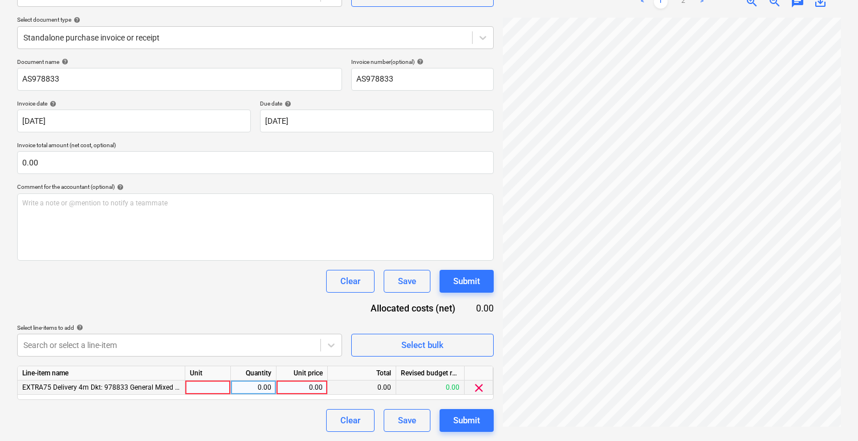
click at [214, 390] on div at bounding box center [208, 387] width 46 height 14
type input "item"
type input "546"
click at [241, 273] on div "Clear Save Submit" at bounding box center [255, 281] width 477 height 23
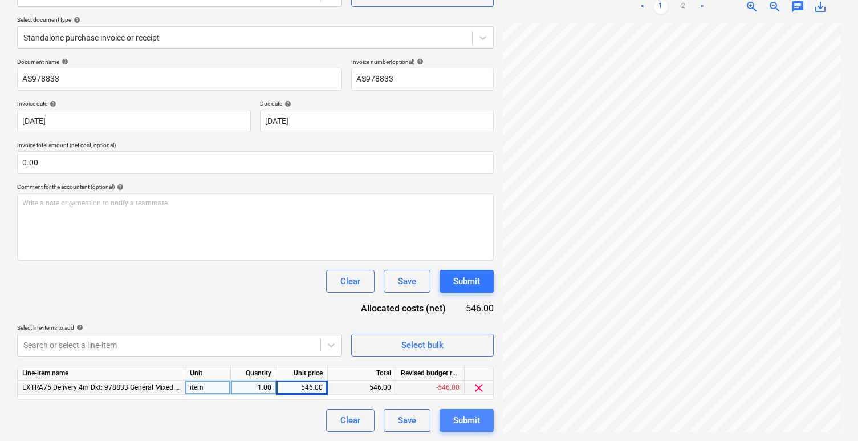
click at [476, 421] on div "Submit" at bounding box center [466, 420] width 27 height 15
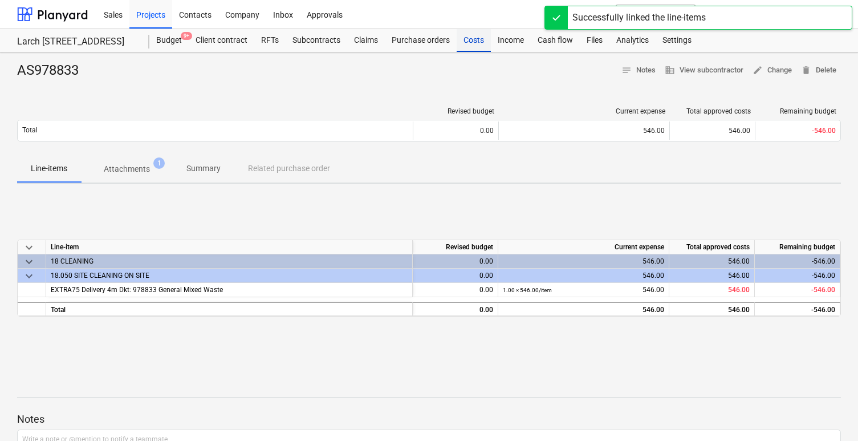
click at [475, 41] on div "Costs" at bounding box center [474, 40] width 34 height 23
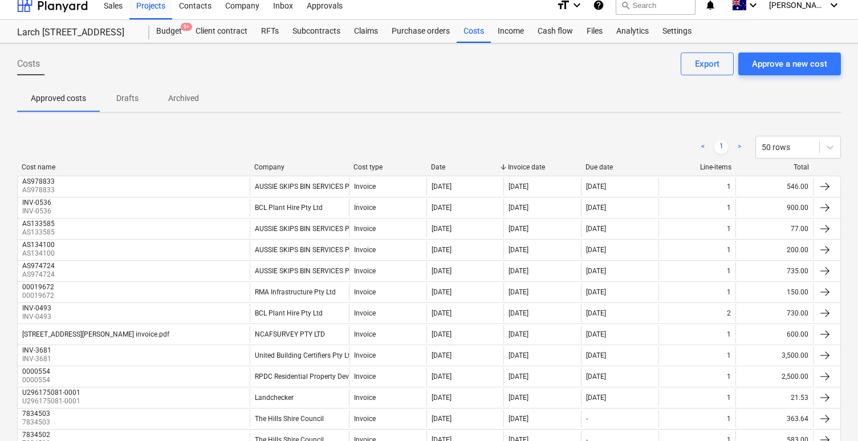
scroll to position [5, 0]
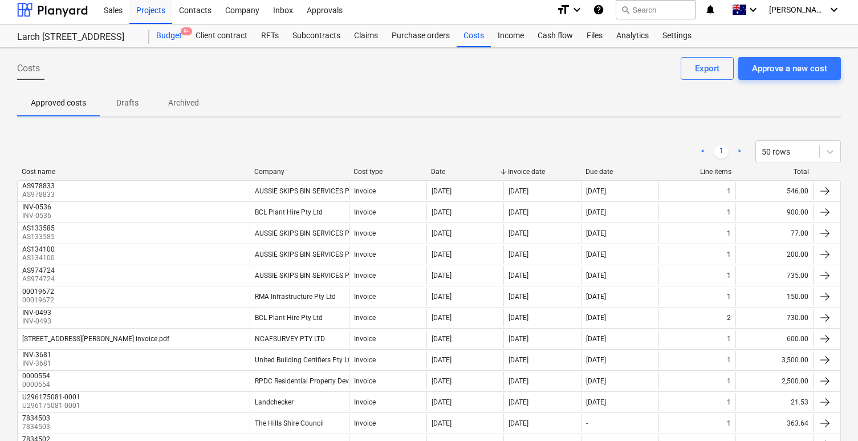
click at [177, 38] on div "Budget 9+" at bounding box center [168, 36] width 39 height 23
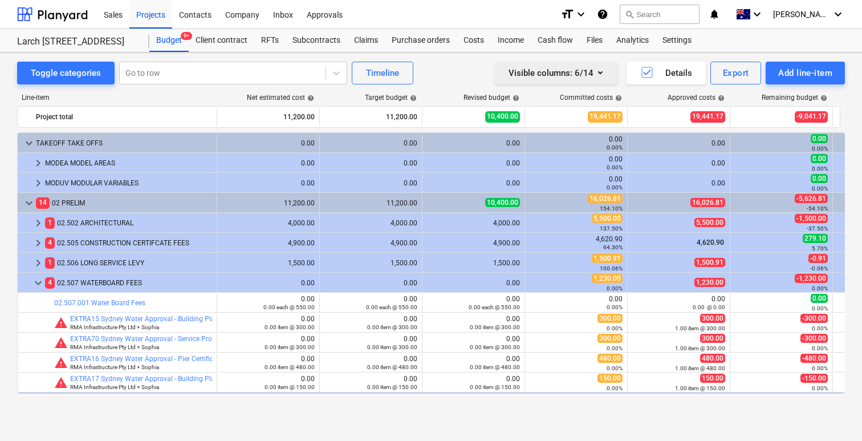
click at [596, 79] on icon "button" at bounding box center [601, 73] width 14 height 14
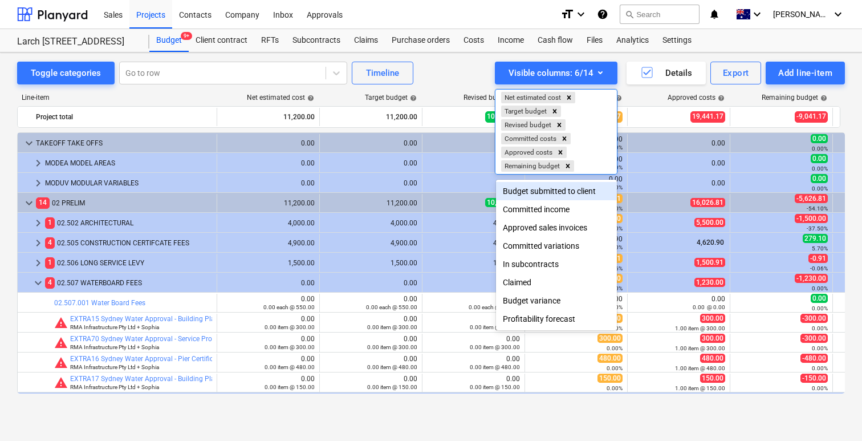
click at [721, 98] on div at bounding box center [431, 220] width 862 height 441
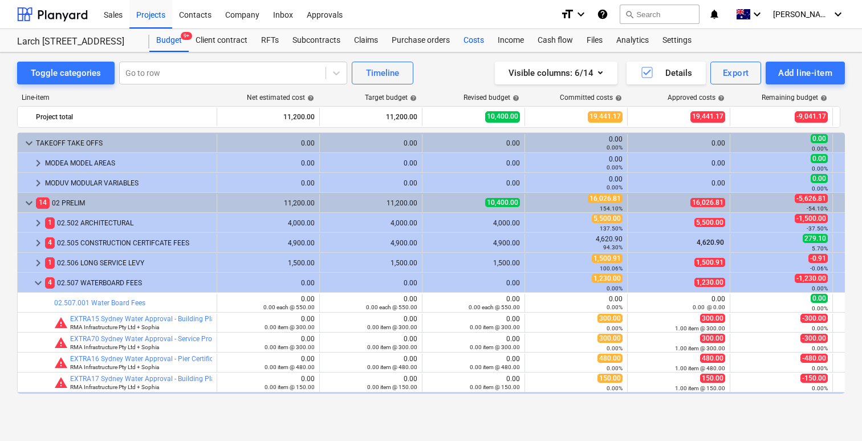
click at [470, 44] on div "Costs" at bounding box center [474, 40] width 34 height 23
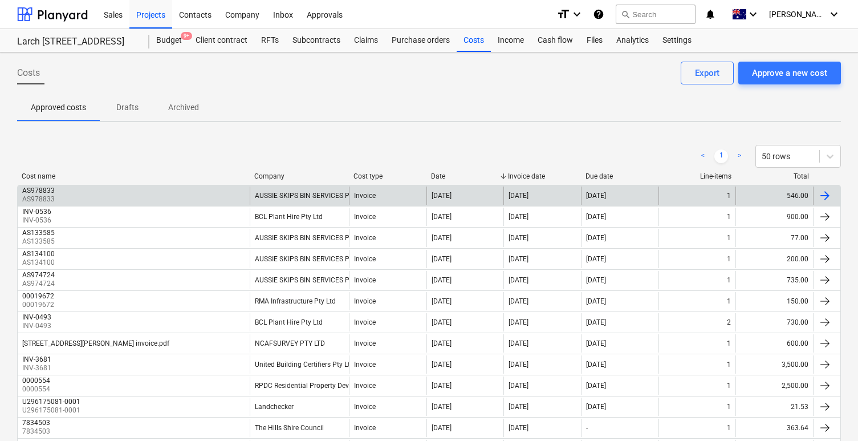
click at [558, 196] on div "19 Aug 2025" at bounding box center [542, 195] width 78 height 18
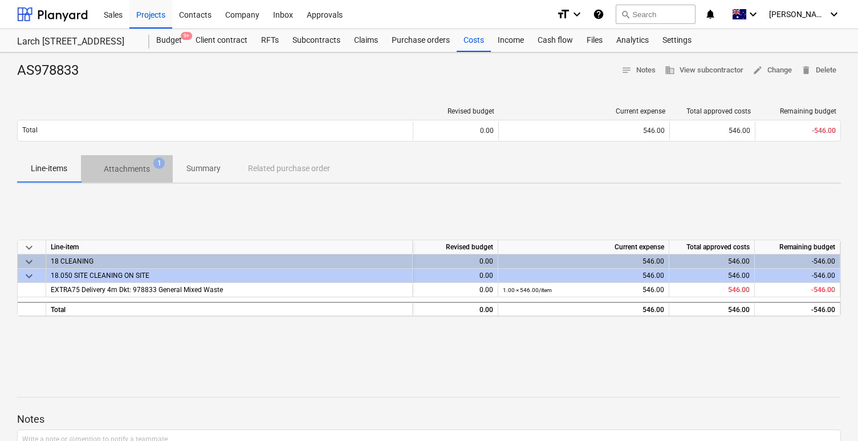
click at [152, 168] on span "Attachments 1" at bounding box center [127, 169] width 64 height 12
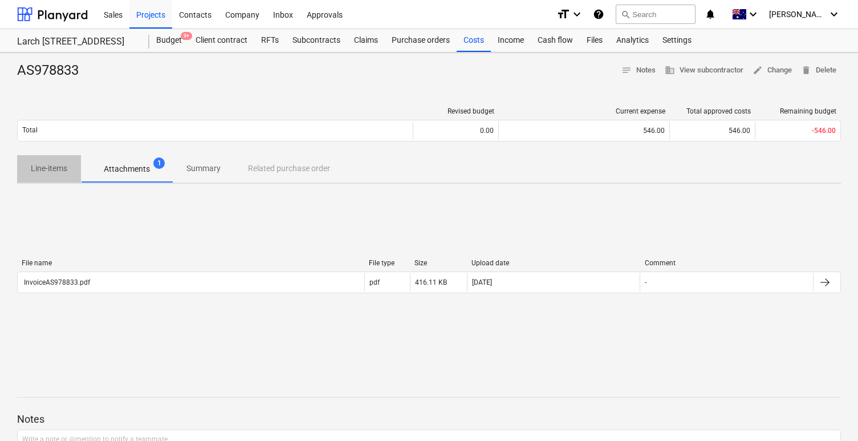
click at [64, 181] on button "Line-items" at bounding box center [49, 168] width 64 height 27
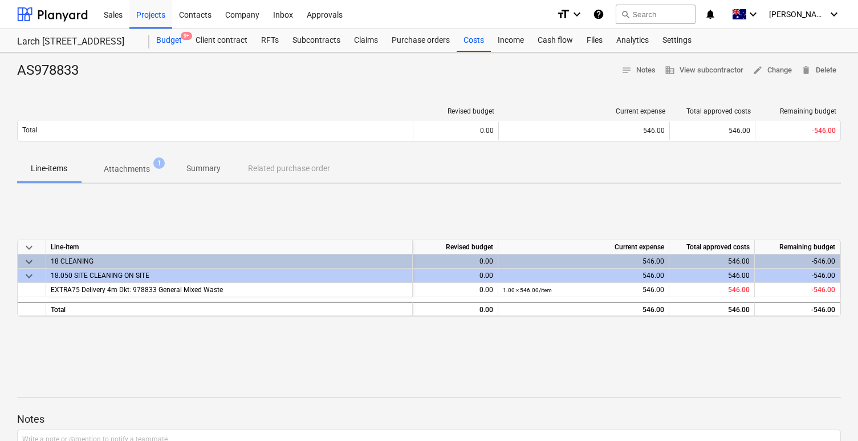
click at [177, 42] on div "Budget 9+" at bounding box center [168, 40] width 39 height 23
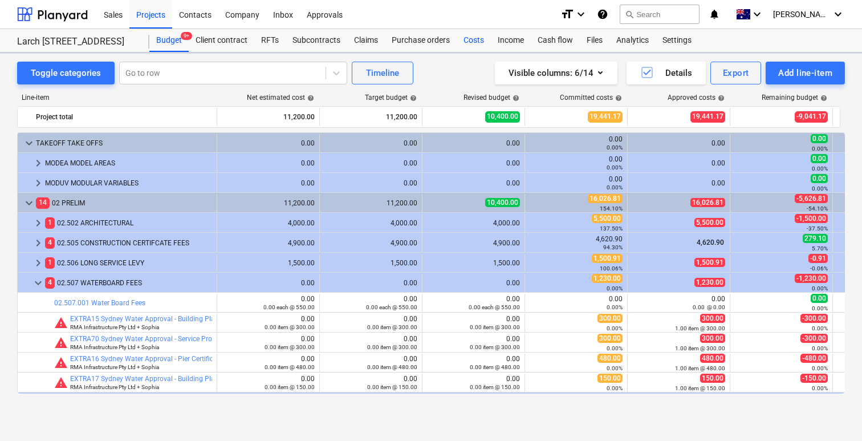
click at [472, 36] on div "Costs" at bounding box center [474, 40] width 34 height 23
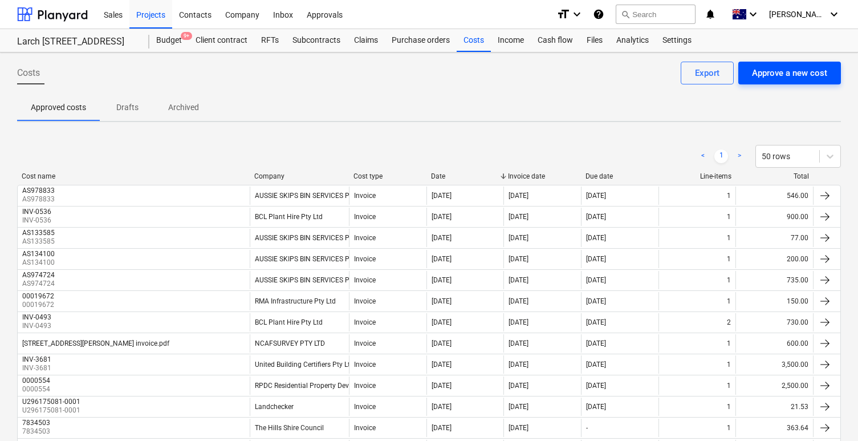
click at [767, 77] on div "Approve a new cost" at bounding box center [789, 73] width 75 height 15
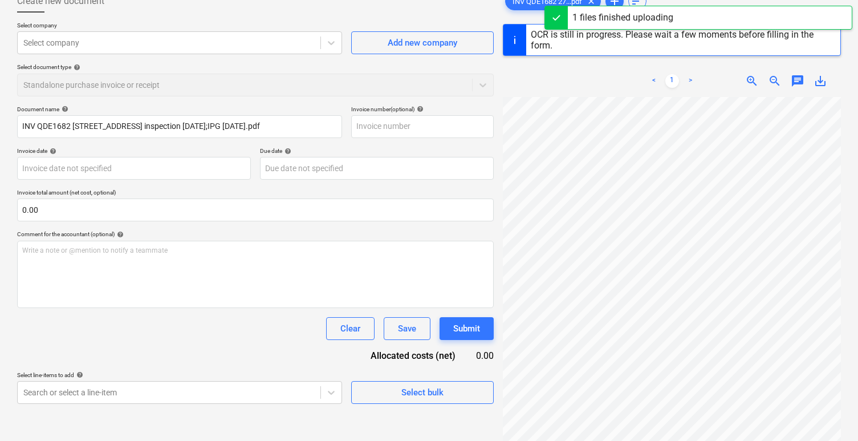
scroll to position [146, 0]
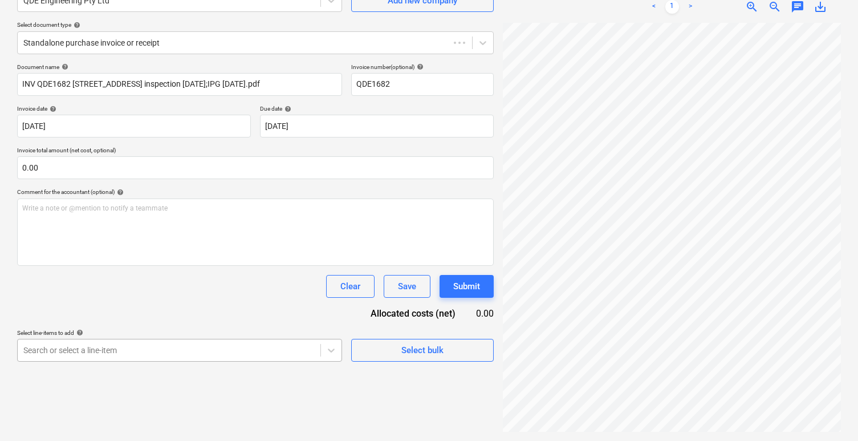
type input "QDE1682"
type input "20 Aug 2025"
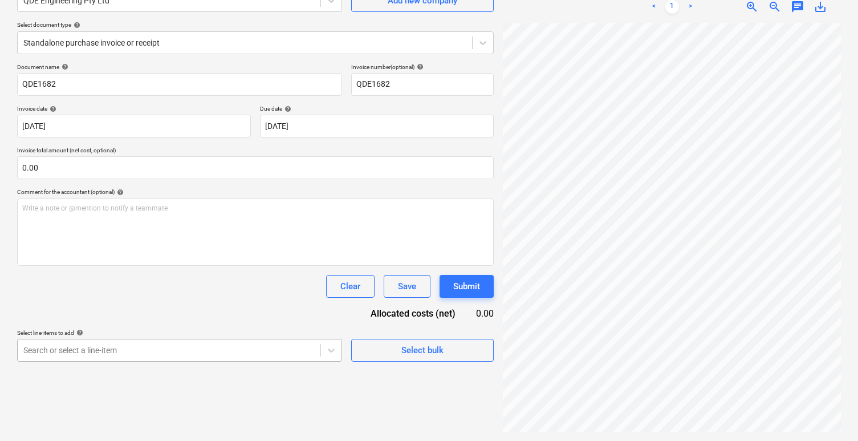
click at [131, 327] on body "Sales Projects Contacts Company Inbox Approvals format_size keyboard_arrow_down…" at bounding box center [429, 106] width 858 height 441
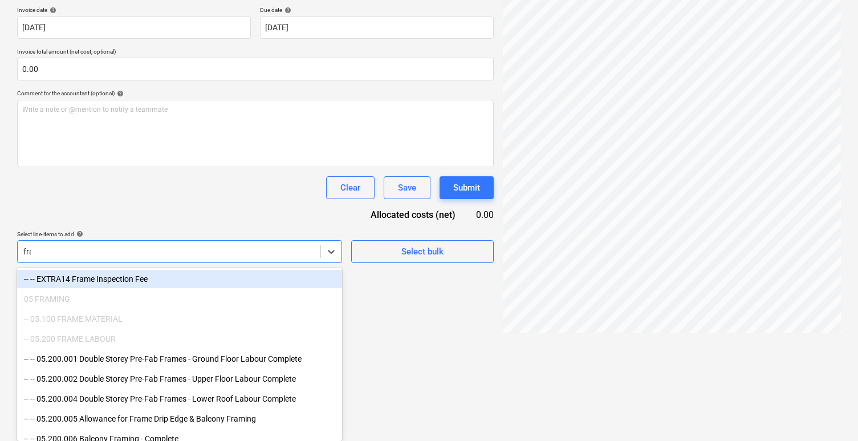
scroll to position [210, 0]
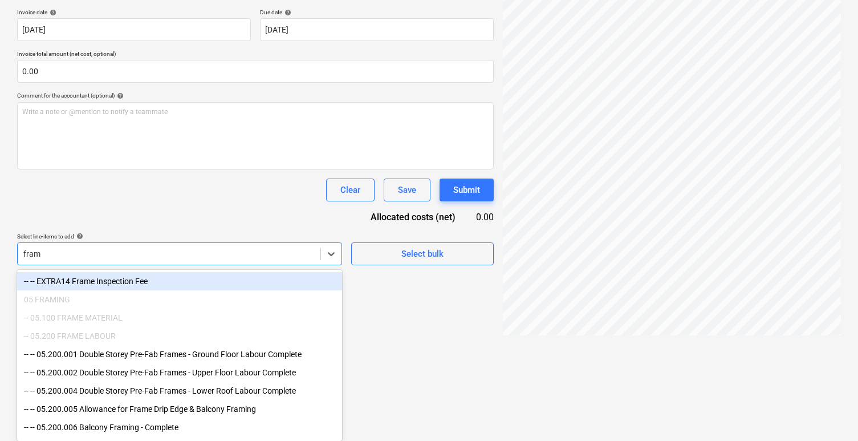
type input "frame"
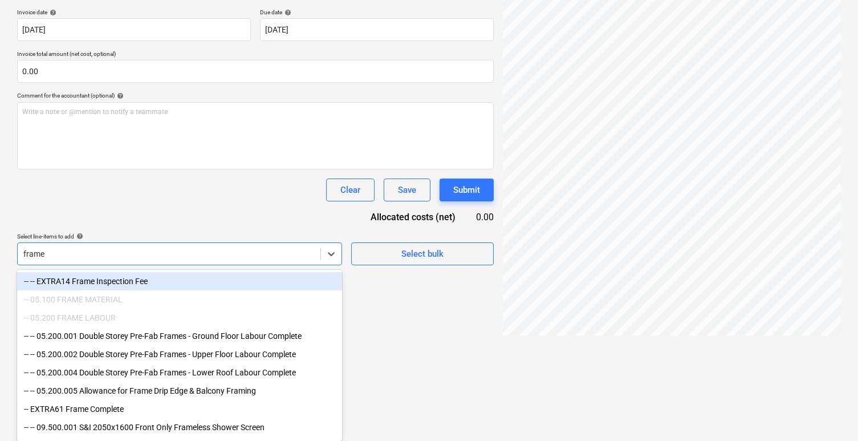
click at [201, 283] on div "-- -- EXTRA14 Frame Inspection Fee" at bounding box center [179, 281] width 325 height 18
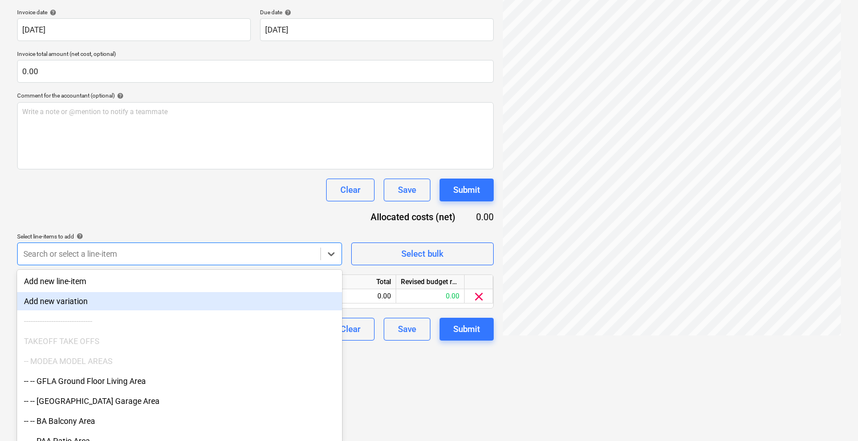
click at [368, 230] on html "Sales Projects Contacts Company Inbox Approvals format_size keyboard_arrow_down…" at bounding box center [429, 10] width 858 height 441
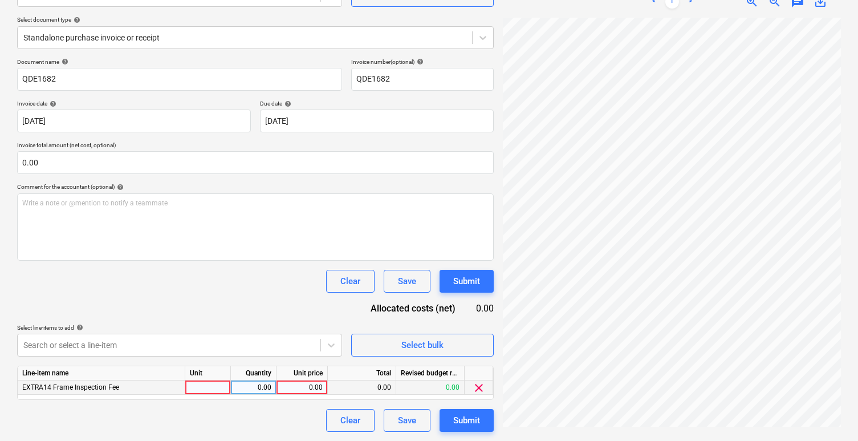
click at [219, 390] on div at bounding box center [208, 387] width 46 height 14
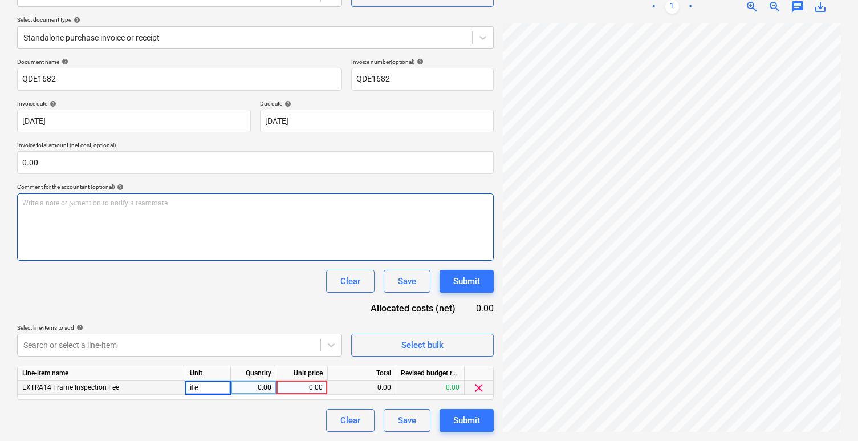
type input "item"
type input "450"
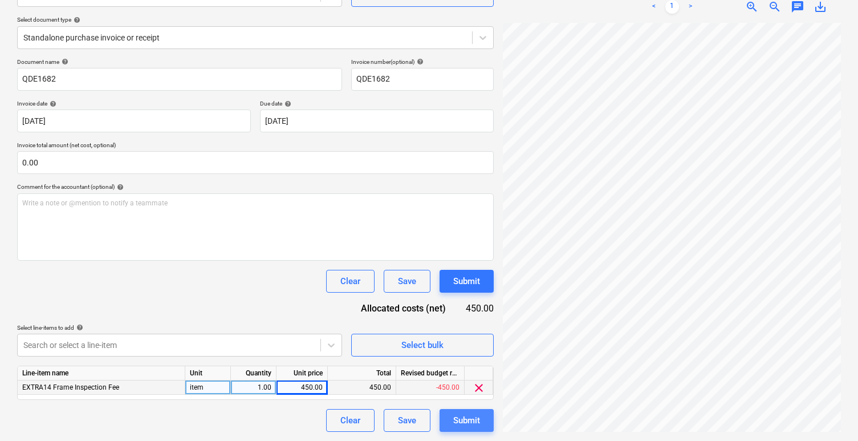
click at [462, 425] on div "Submit" at bounding box center [466, 420] width 27 height 15
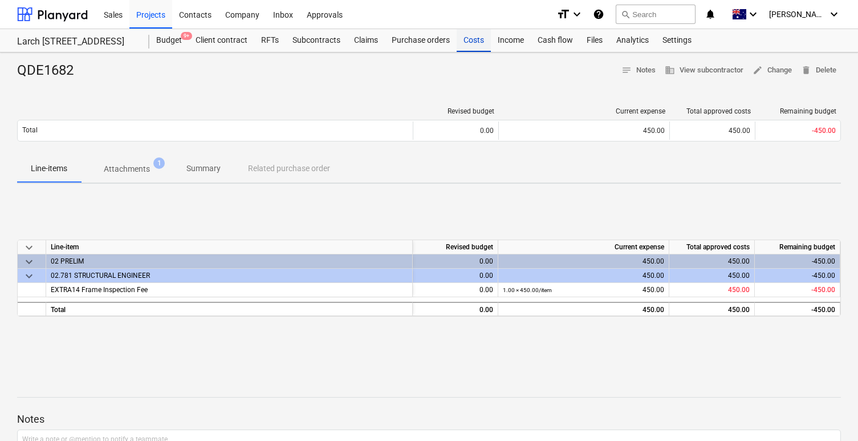
click at [479, 44] on div "Costs" at bounding box center [474, 40] width 34 height 23
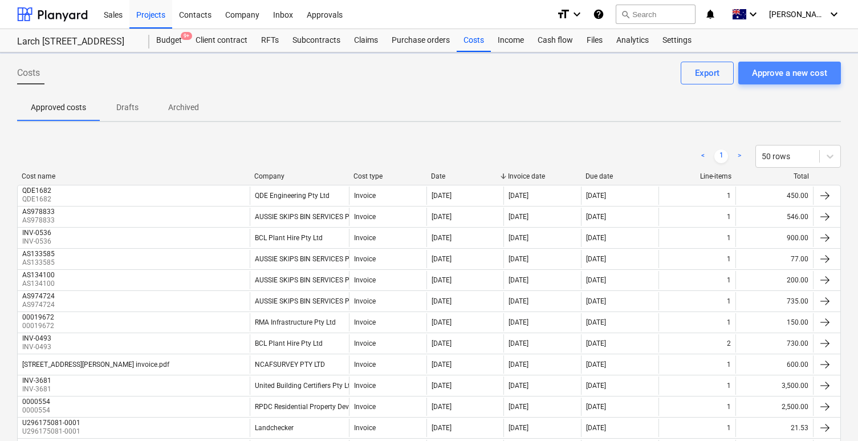
click at [812, 78] on div "Approve a new cost" at bounding box center [789, 73] width 75 height 15
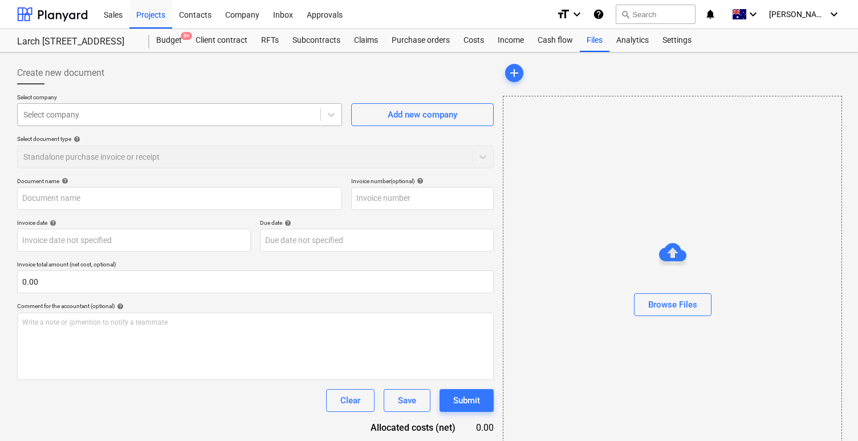
click at [269, 109] on div at bounding box center [168, 114] width 291 height 11
click at [258, 113] on div at bounding box center [168, 114] width 291 height 11
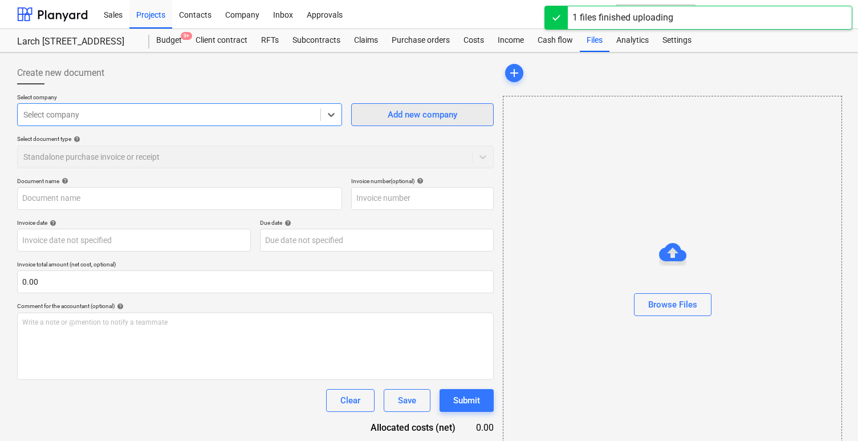
type input "receipt Lot 7529.pdf"
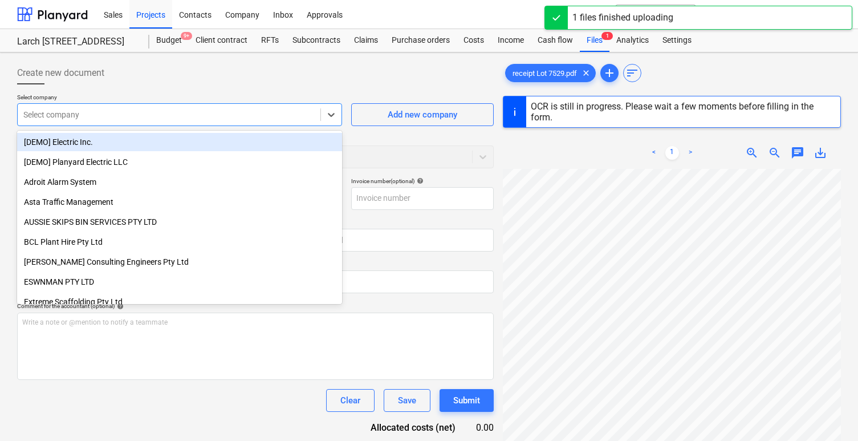
click at [295, 108] on div "Select company" at bounding box center [169, 115] width 303 height 16
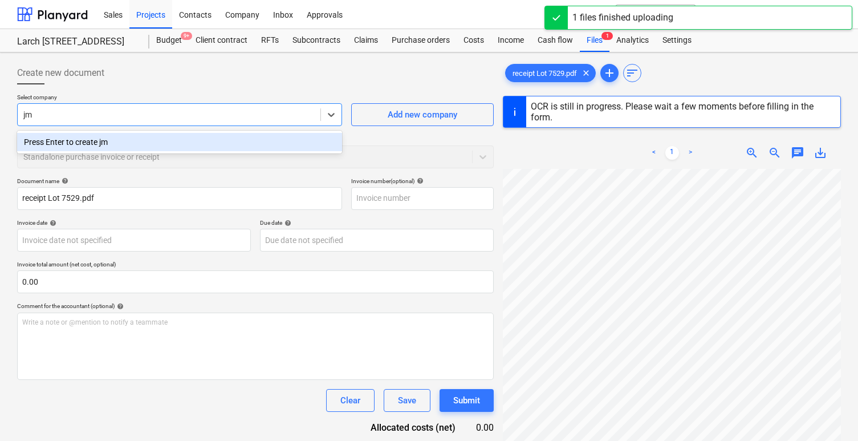
type input "j"
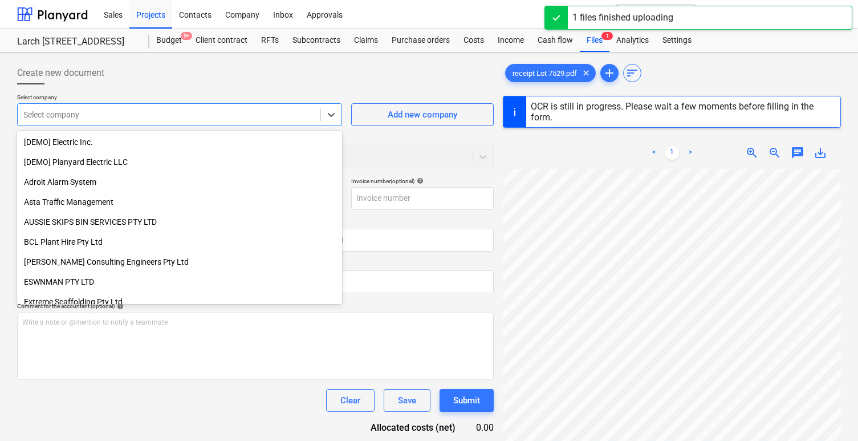
type input "J"
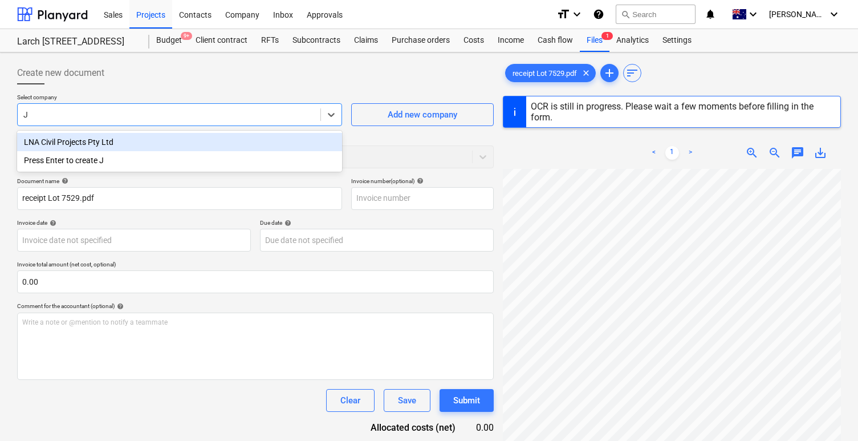
type input "7529-01"
type input "19 Jul 2025"
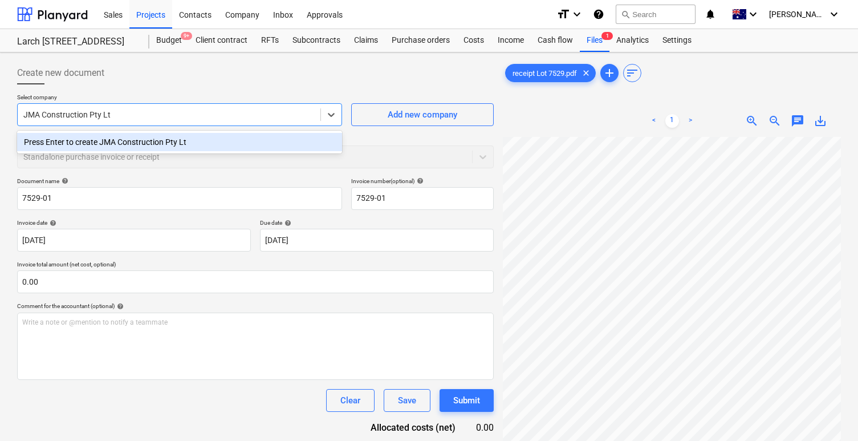
type input "JMA Construction Pty Ltd"
click at [265, 141] on div "Press Enter to create JMA Construction Pty Ltd" at bounding box center [179, 142] width 325 height 18
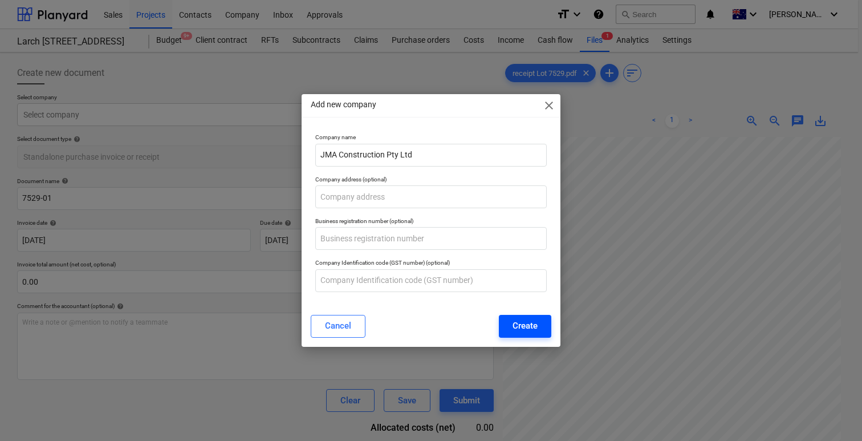
click at [530, 323] on div "Create" at bounding box center [525, 325] width 25 height 15
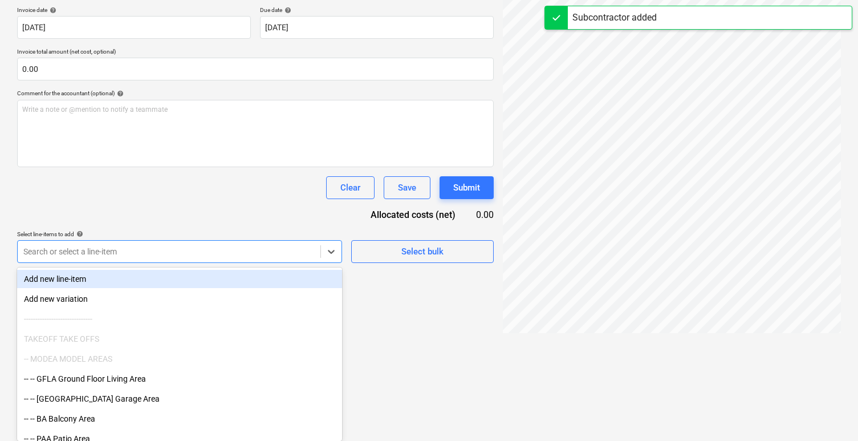
click at [234, 228] on body "Sales Projects Contacts Company Inbox Approvals format_size keyboard_arrow_down…" at bounding box center [429, 7] width 858 height 441
paste input "47,272.7272727273"
type input "47,272.7272727273"
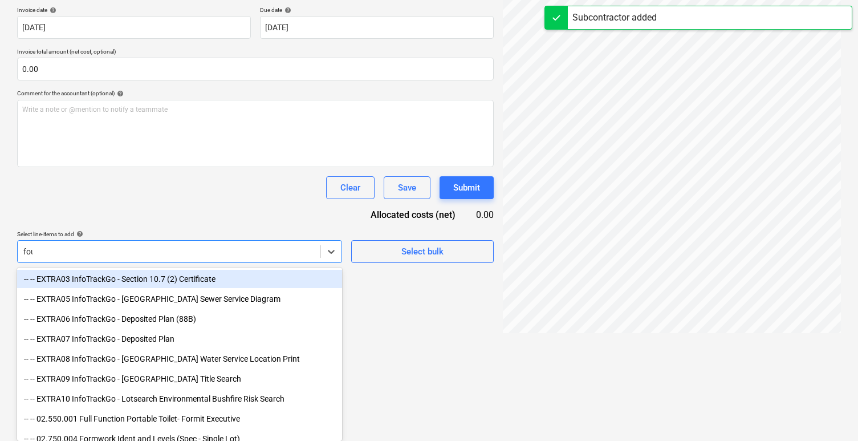
scroll to position [114, 0]
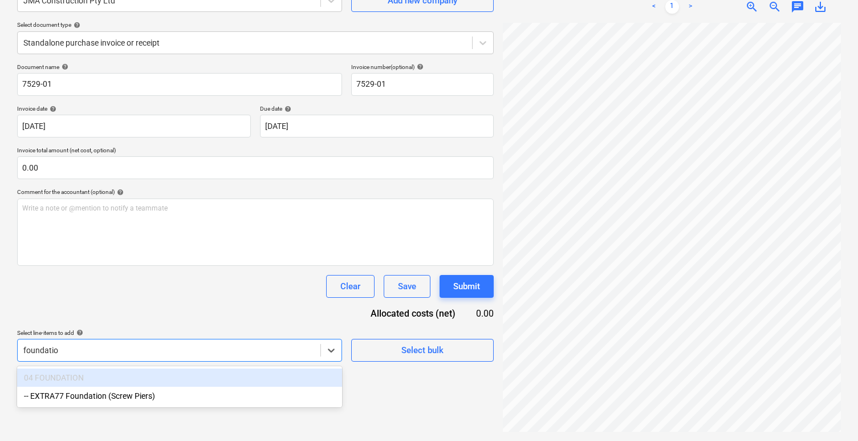
type input "foundation"
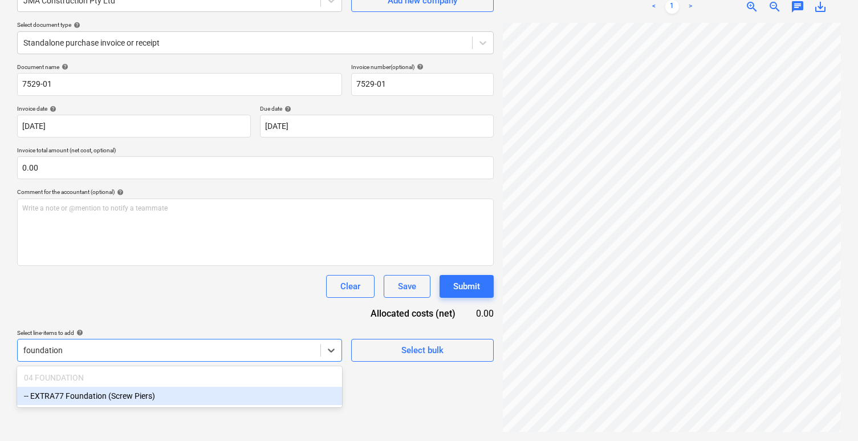
click at [174, 395] on div "-- EXTRA77 Foundation (Screw Piers)" at bounding box center [179, 396] width 325 height 18
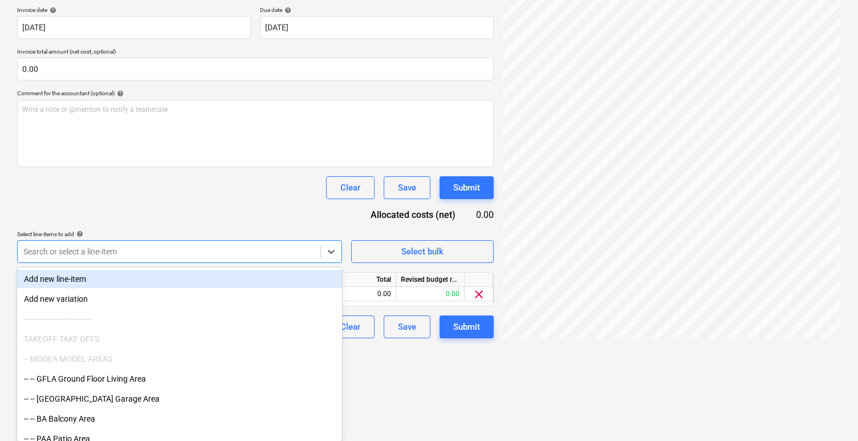
scroll to position [119, 0]
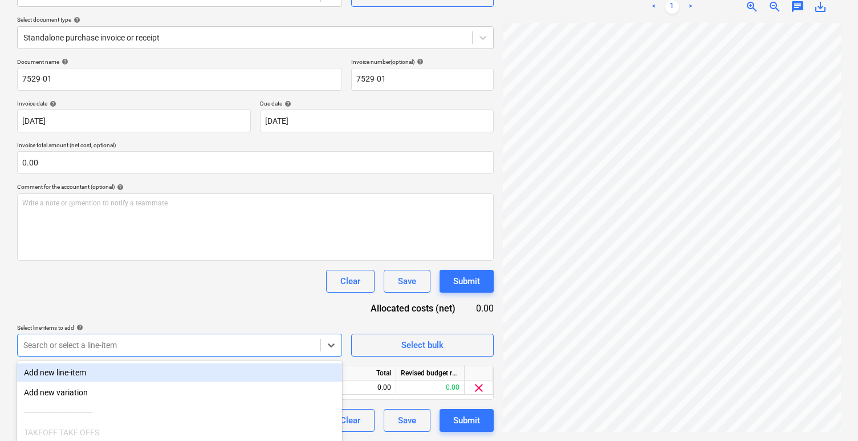
click at [239, 248] on div "Document name help 7529-01 Invoice number (optional) help 7529-01 Invoice date …" at bounding box center [255, 244] width 477 height 373
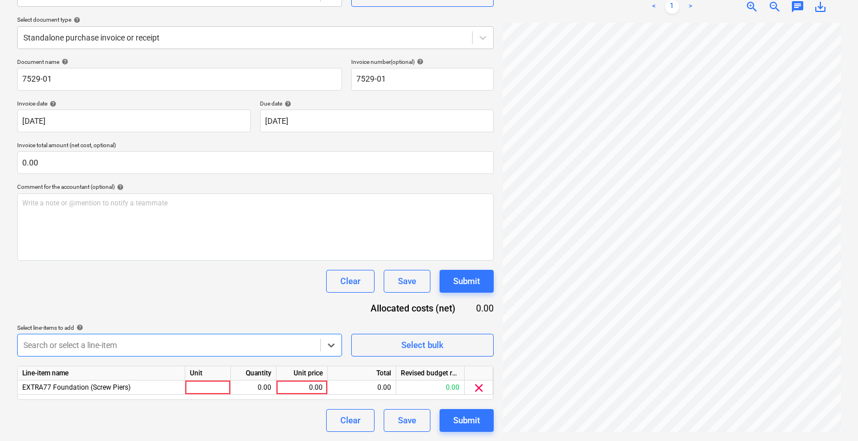
click at [113, 322] on body "Sales Projects Contacts Company Inbox Approvals format_size keyboard_arrow_down…" at bounding box center [429, 101] width 858 height 441
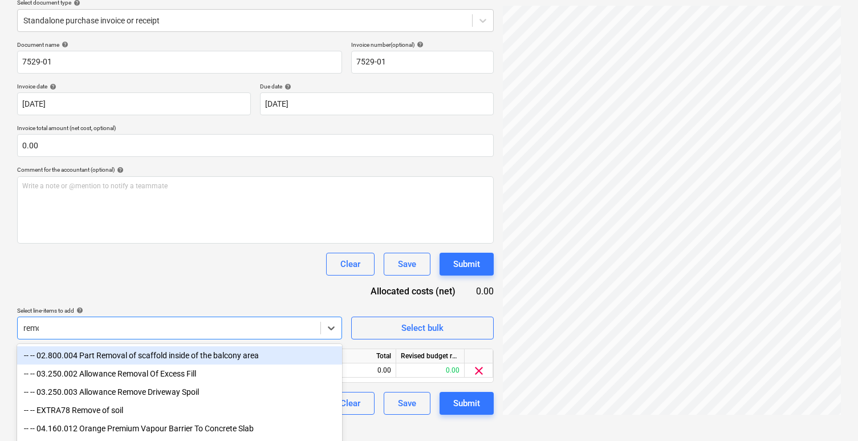
type input "remove"
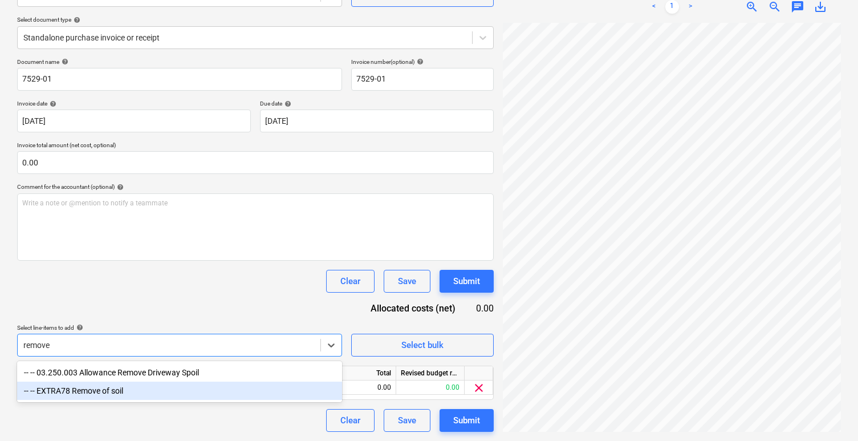
click at [137, 388] on div "-- -- EXTRA78 Remove of soil" at bounding box center [179, 390] width 325 height 18
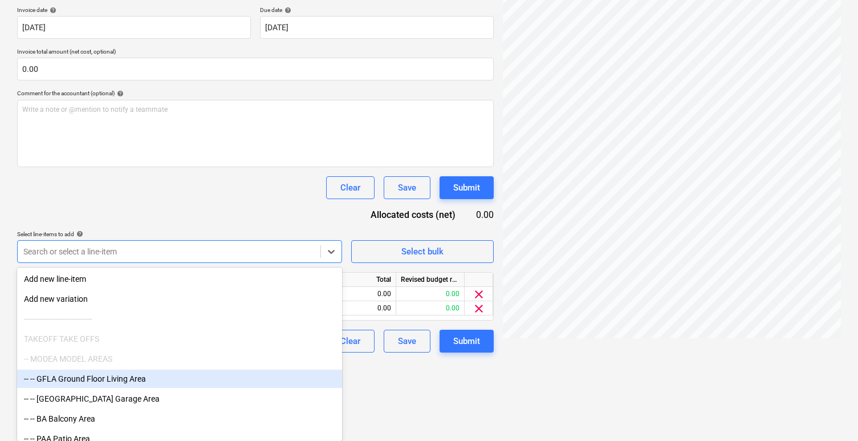
click at [415, 228] on html "Sales Projects Contacts Company Inbox Approvals format_size keyboard_arrow_down…" at bounding box center [429, 7] width 858 height 441
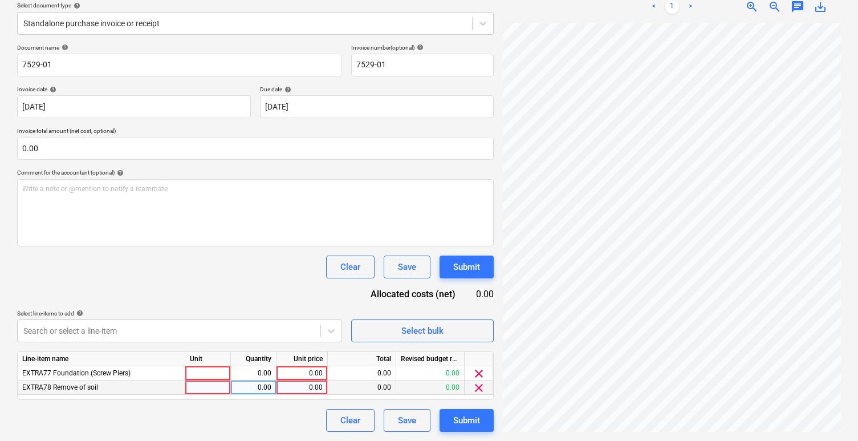
click at [189, 380] on div at bounding box center [208, 387] width 46 height 14
click at [193, 384] on input at bounding box center [207, 387] width 45 height 14
type input "truck"
click at [303, 389] on div "0.00" at bounding box center [302, 387] width 42 height 14
type input "500"
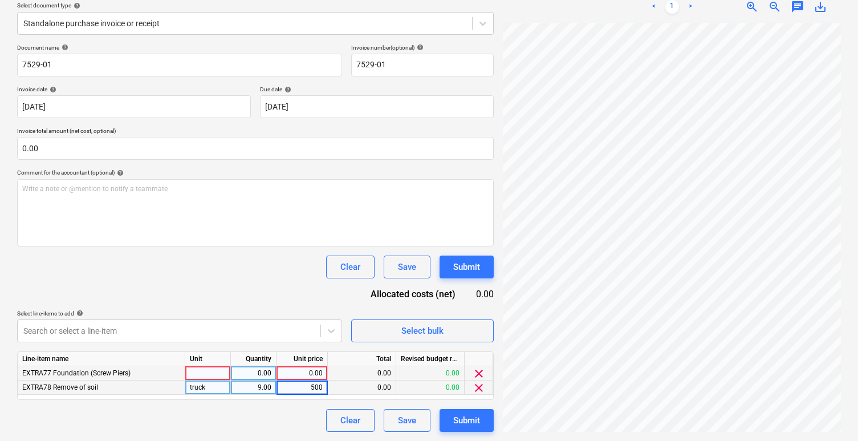
click at [299, 376] on div "0.00" at bounding box center [302, 373] width 42 height 14
click at [208, 372] on div at bounding box center [208, 373] width 46 height 14
type input "quote"
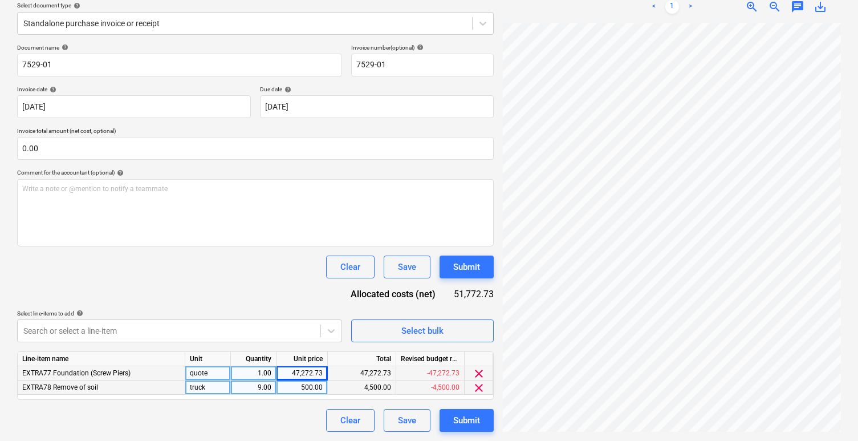
click at [216, 266] on div "Clear Save Submit" at bounding box center [255, 266] width 477 height 23
drag, startPoint x: 464, startPoint y: 429, endPoint x: 447, endPoint y: 420, distance: 19.2
click at [447, 420] on button "Submit" at bounding box center [467, 420] width 54 height 23
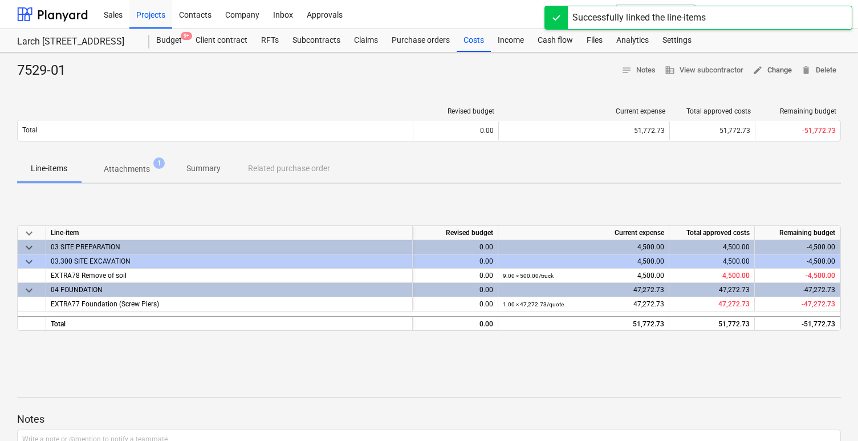
click at [781, 64] on span "edit Change" at bounding box center [772, 70] width 39 height 13
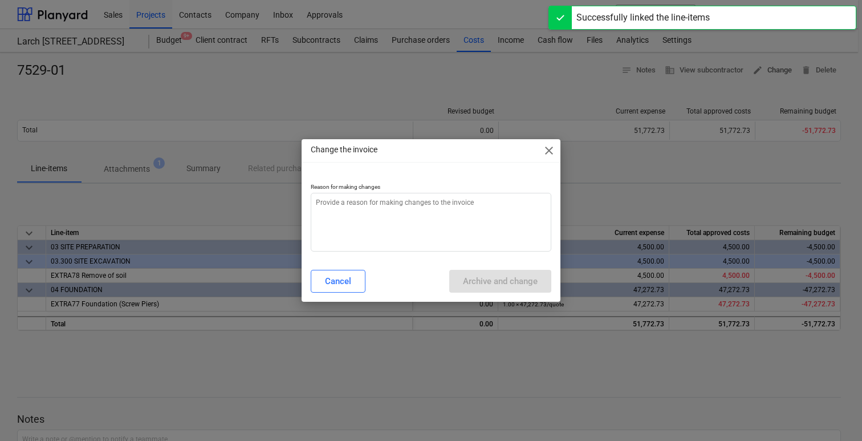
type textarea "x"
click at [470, 231] on textarea at bounding box center [431, 222] width 241 height 59
type textarea "i"
type textarea "x"
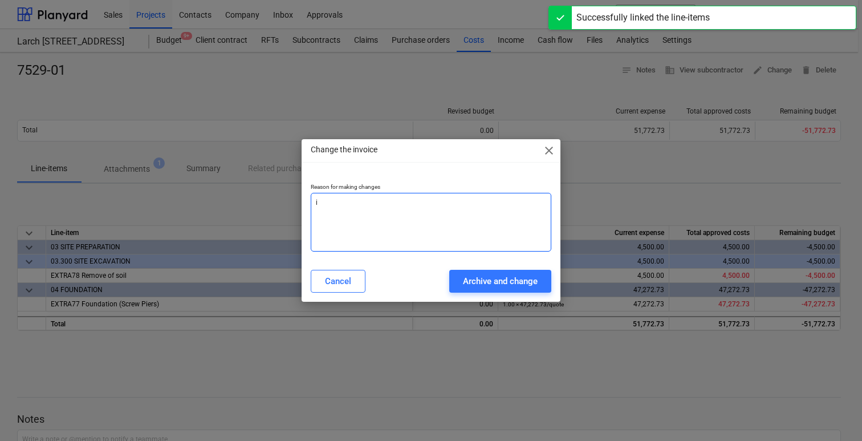
type textarea "in"
type textarea "x"
type textarea "inc"
type textarea "x"
type textarea "inco"
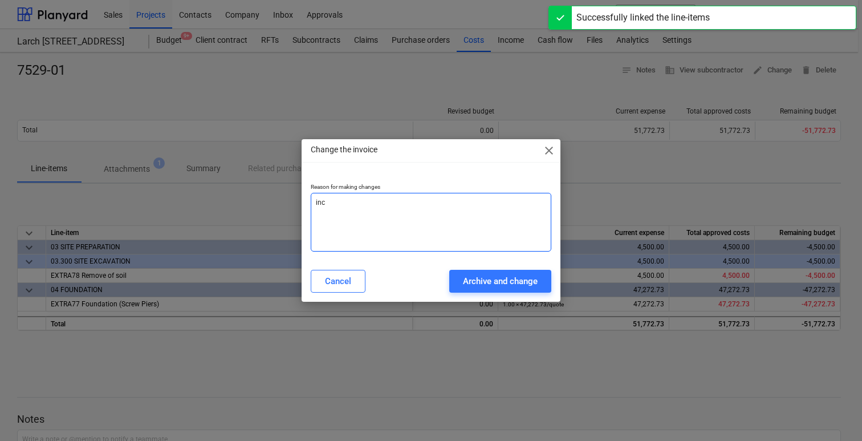
type textarea "x"
type textarea "incor"
type textarea "x"
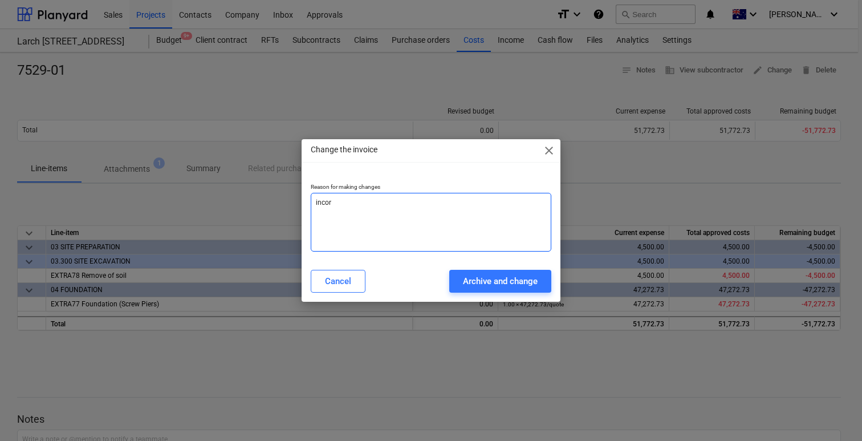
type textarea "incorr"
type textarea "x"
type textarea "incorre"
type textarea "x"
type textarea "incorrec"
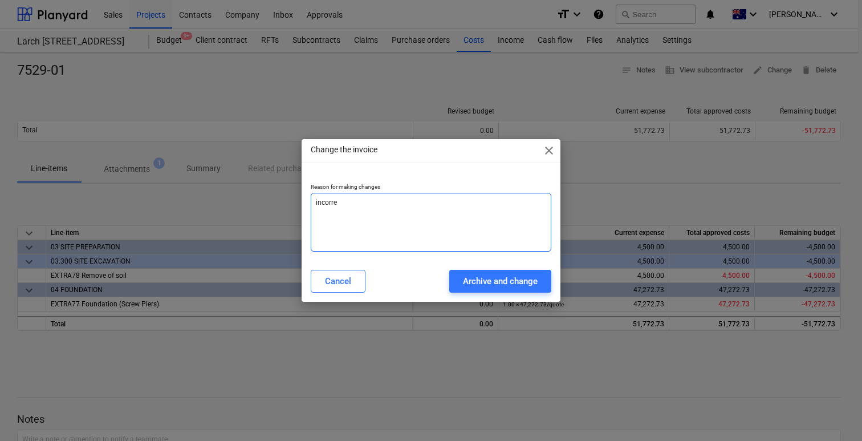
type textarea "x"
type textarea "incorrect"
type textarea "x"
type textarea "incorrect"
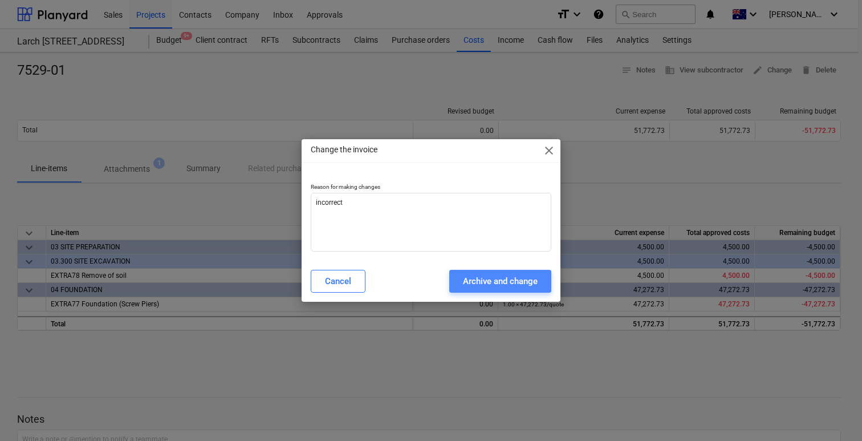
click at [501, 289] on button "Archive and change" at bounding box center [500, 281] width 102 height 23
type textarea "x"
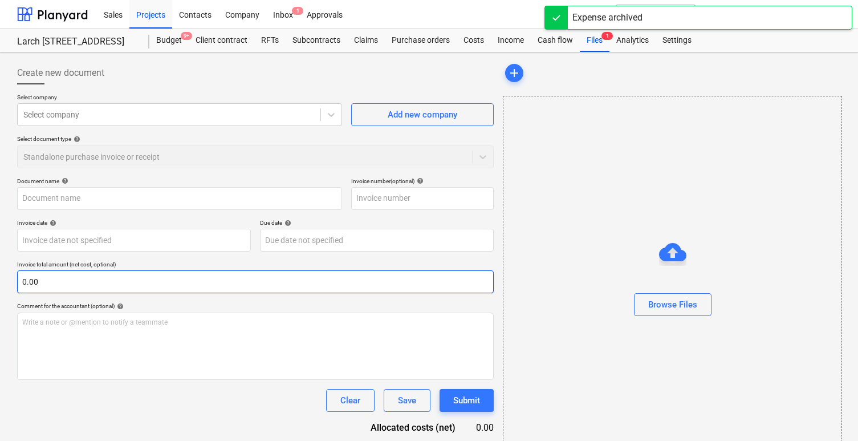
scroll to position [44, 0]
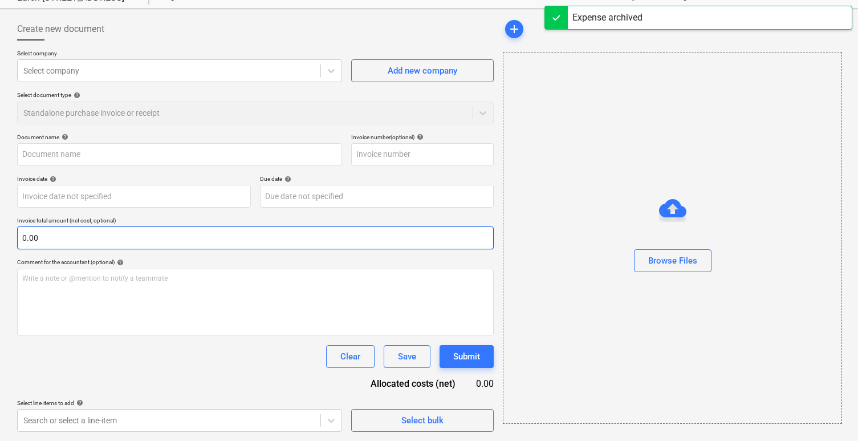
type input "7529-01"
type input "19 Jul 2025"
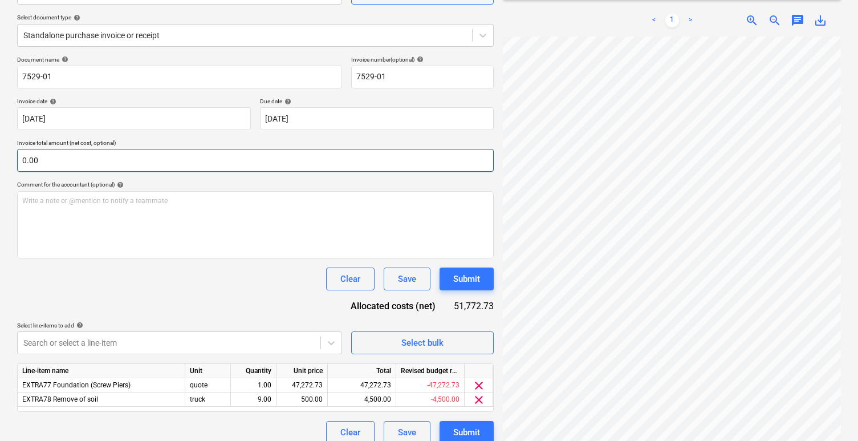
scroll to position [135, 0]
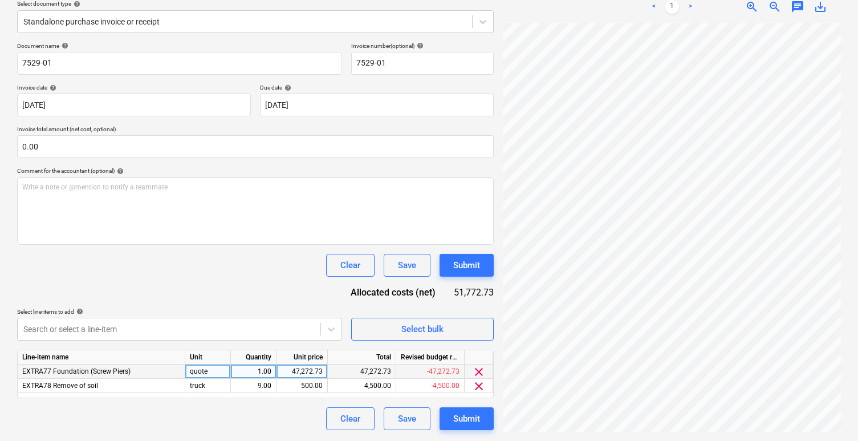
click at [307, 371] on div "47,272.73" at bounding box center [302, 371] width 42 height 14
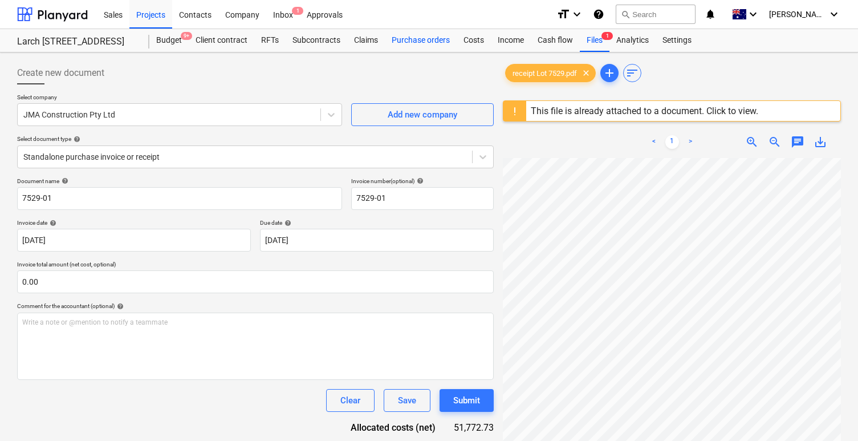
click at [424, 38] on div "Purchase orders" at bounding box center [421, 40] width 72 height 23
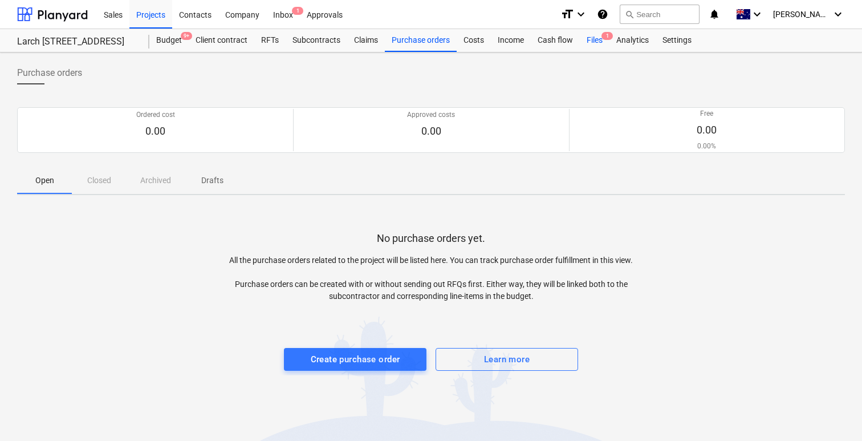
click at [597, 44] on div "Files 1" at bounding box center [595, 40] width 30 height 23
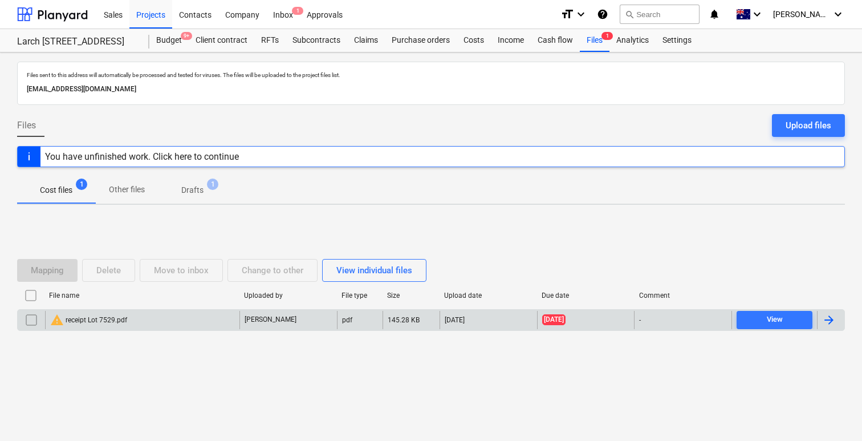
click at [29, 321] on input "checkbox" at bounding box center [31, 320] width 18 height 18
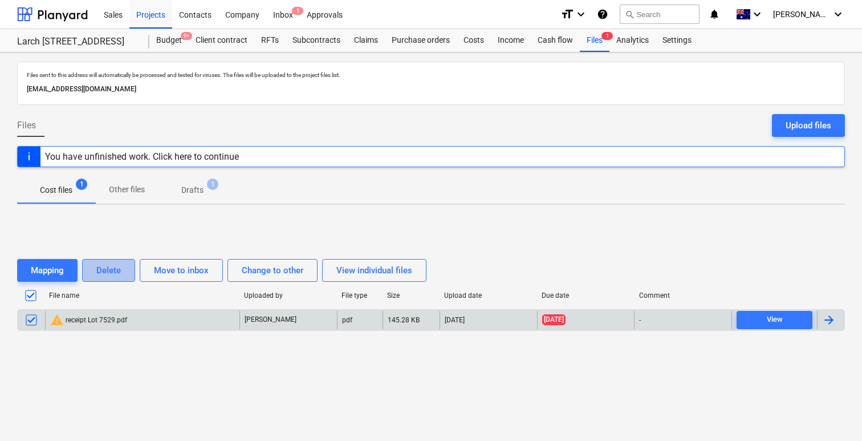
click at [121, 275] on div "Delete" at bounding box center [108, 270] width 25 height 15
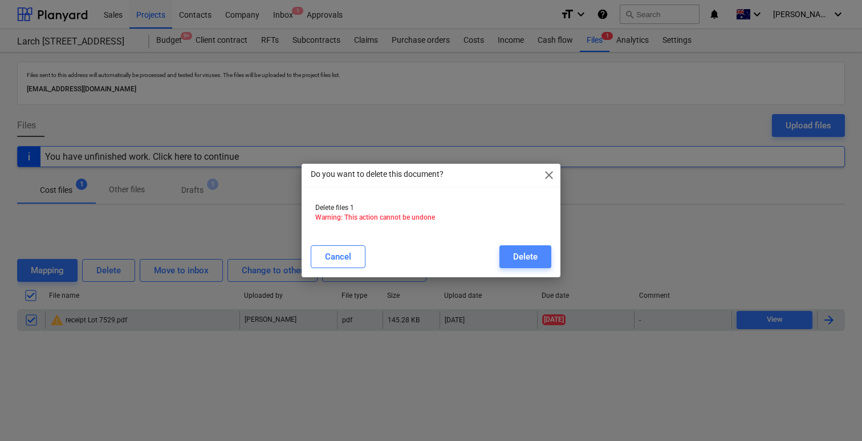
click at [517, 262] on div "Delete" at bounding box center [525, 256] width 25 height 15
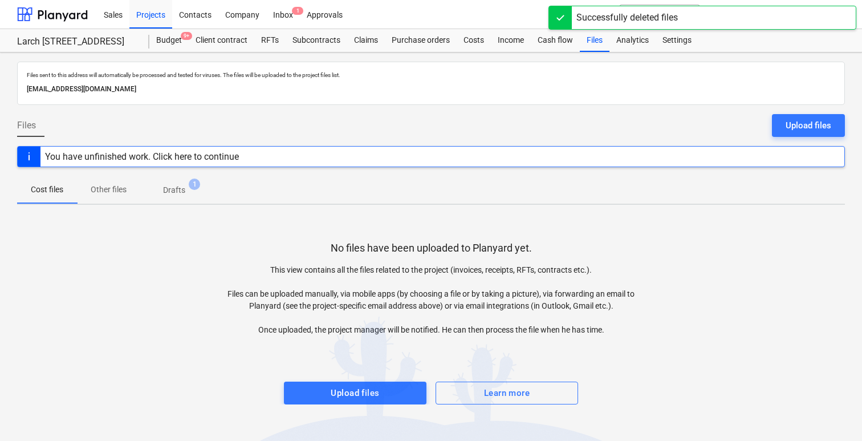
click at [178, 198] on span "Drafts 1" at bounding box center [174, 190] width 68 height 21
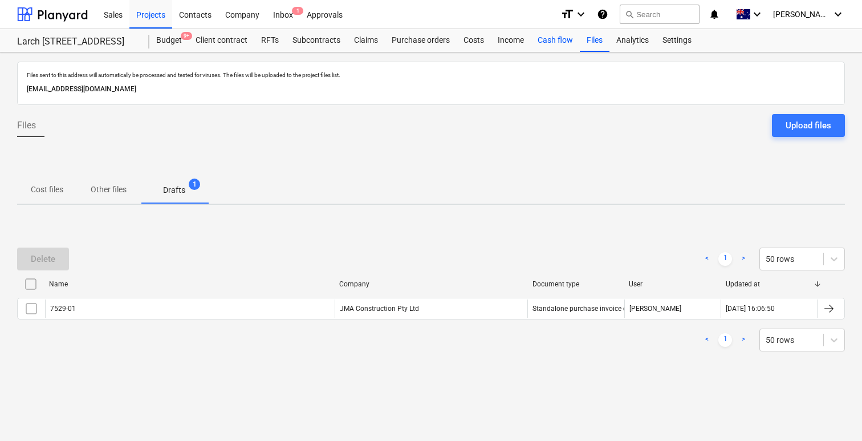
click at [552, 42] on div "Cash flow" at bounding box center [555, 40] width 49 height 23
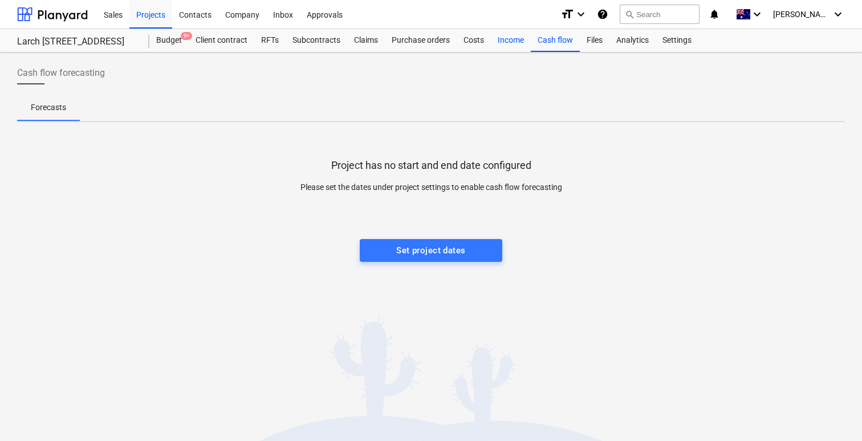
click at [509, 35] on div "Income" at bounding box center [511, 40] width 40 height 23
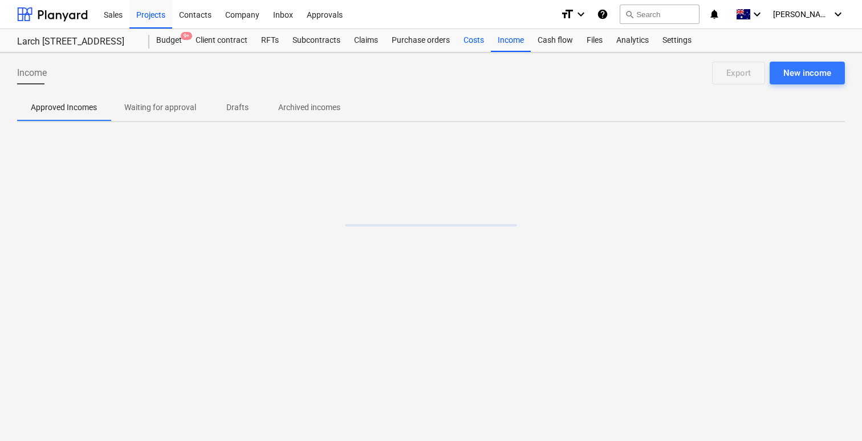
click at [484, 35] on div "Costs" at bounding box center [474, 40] width 34 height 23
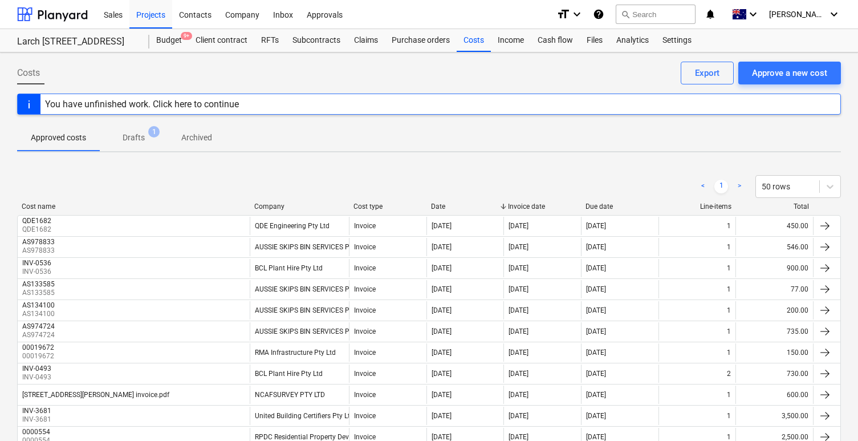
click at [144, 143] on p "Drafts" at bounding box center [134, 138] width 22 height 12
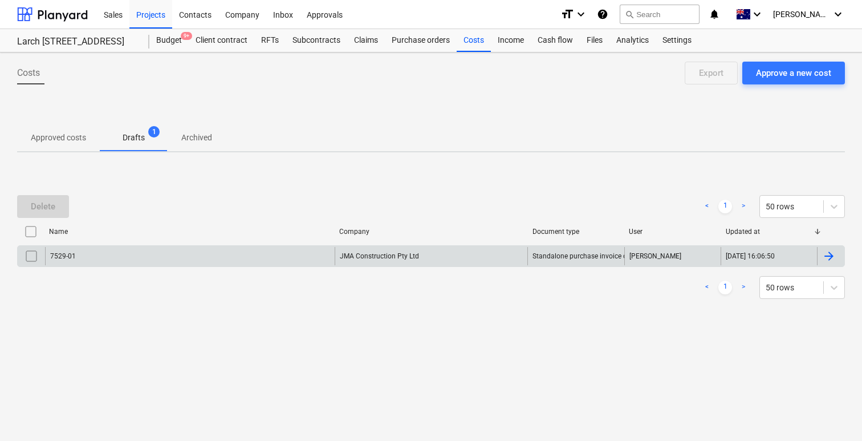
click at [140, 257] on div "7529-01" at bounding box center [190, 256] width 290 height 18
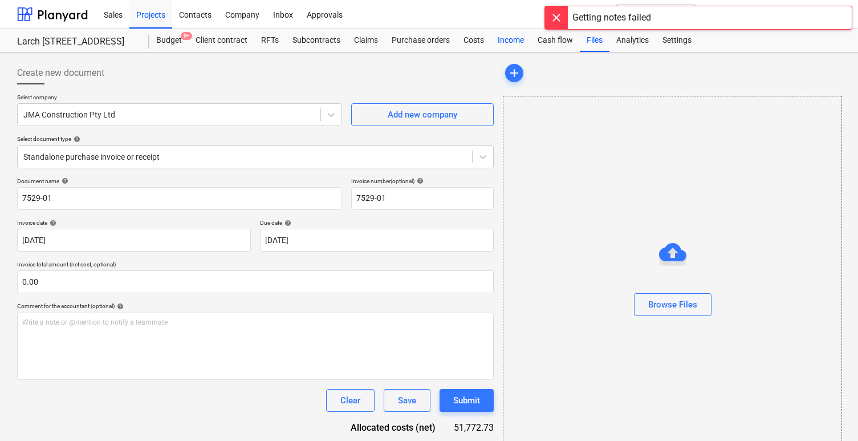
click at [506, 36] on div "Income" at bounding box center [511, 40] width 40 height 23
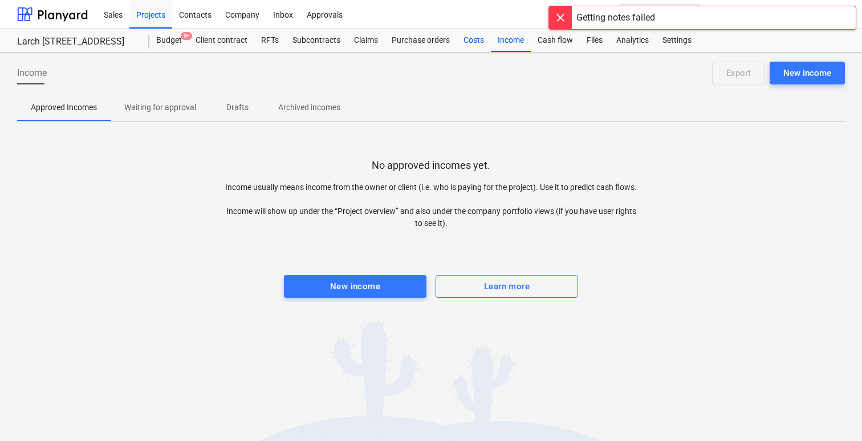
click at [480, 38] on div "Costs" at bounding box center [474, 40] width 34 height 23
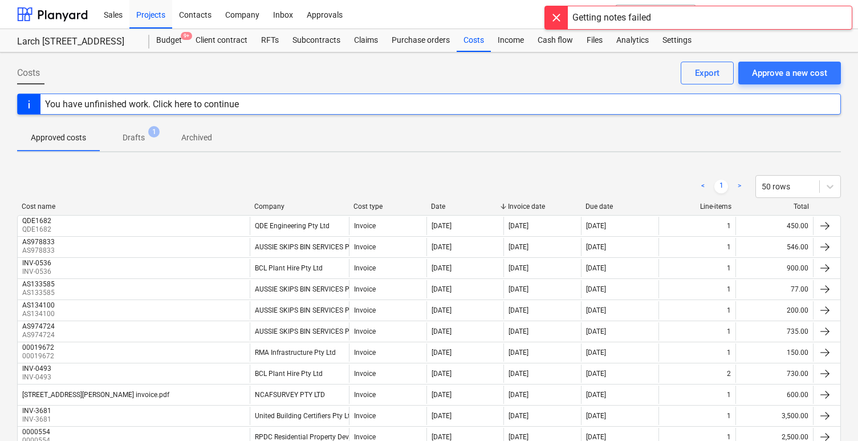
click at [124, 139] on p "Drafts" at bounding box center [134, 138] width 22 height 12
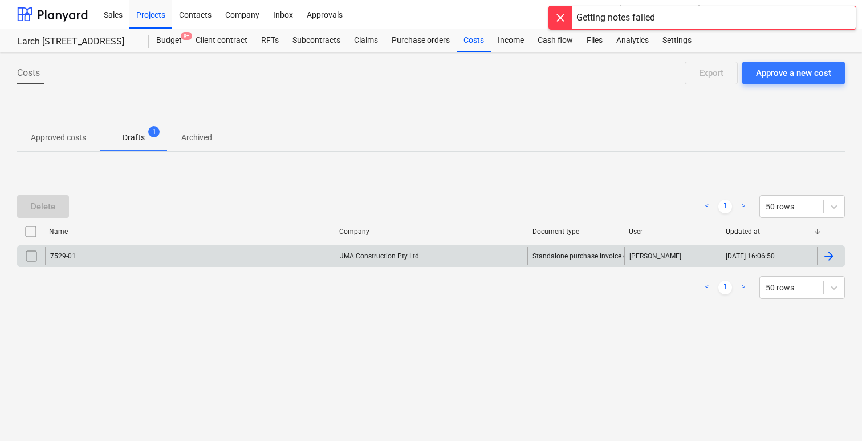
click at [32, 255] on input "checkbox" at bounding box center [31, 256] width 18 height 18
click at [50, 197] on button "Delete" at bounding box center [43, 206] width 52 height 23
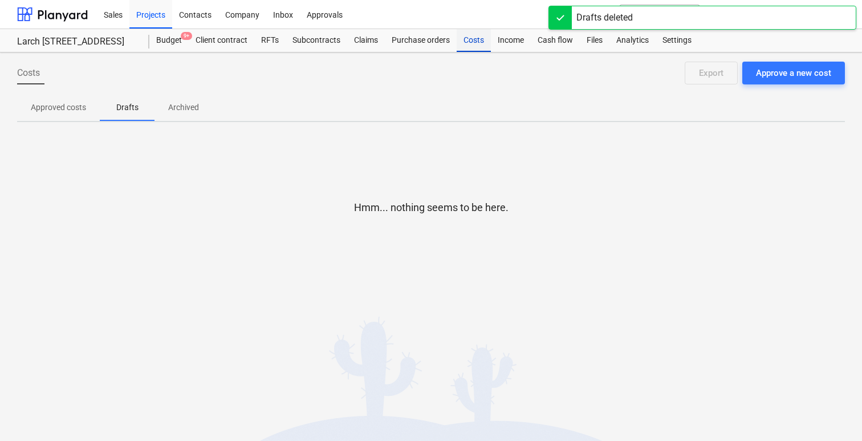
click at [490, 43] on div "Costs" at bounding box center [474, 40] width 34 height 23
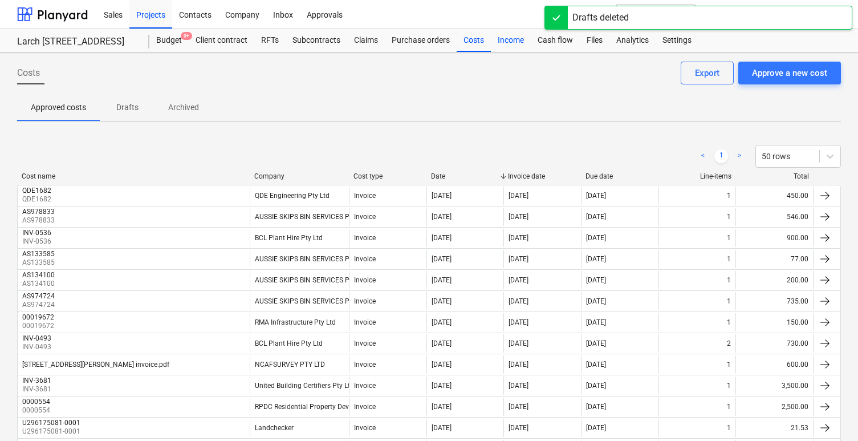
click at [510, 39] on div "Income" at bounding box center [511, 40] width 40 height 23
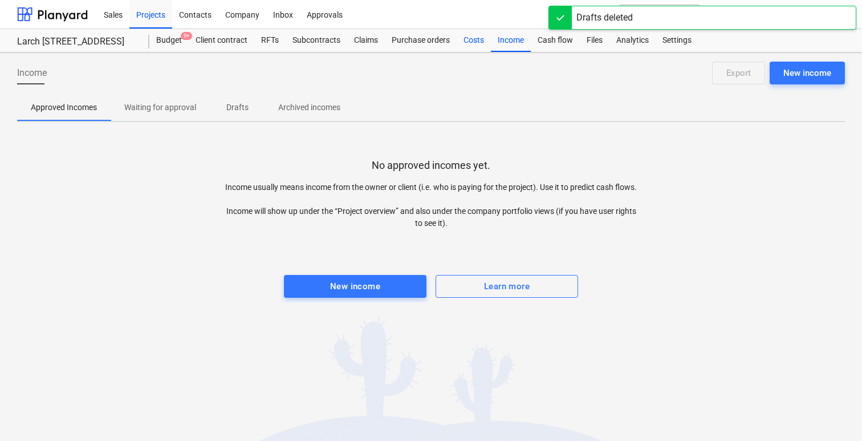
click at [468, 29] on div "Costs" at bounding box center [474, 40] width 34 height 23
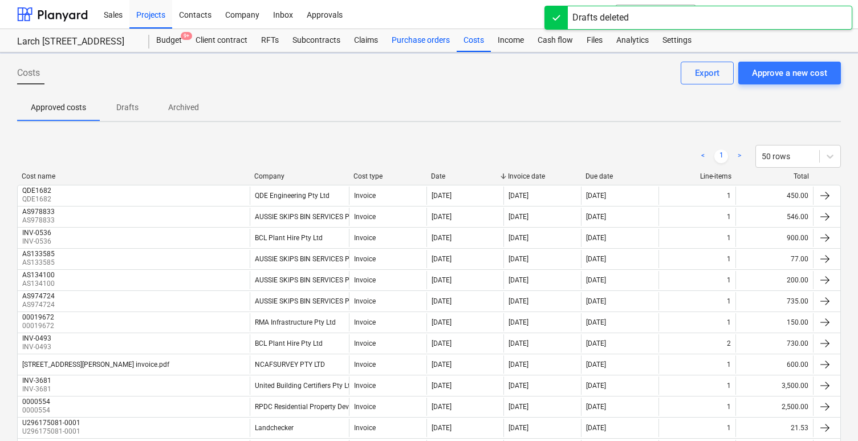
click at [429, 33] on div "Purchase orders" at bounding box center [421, 40] width 72 height 23
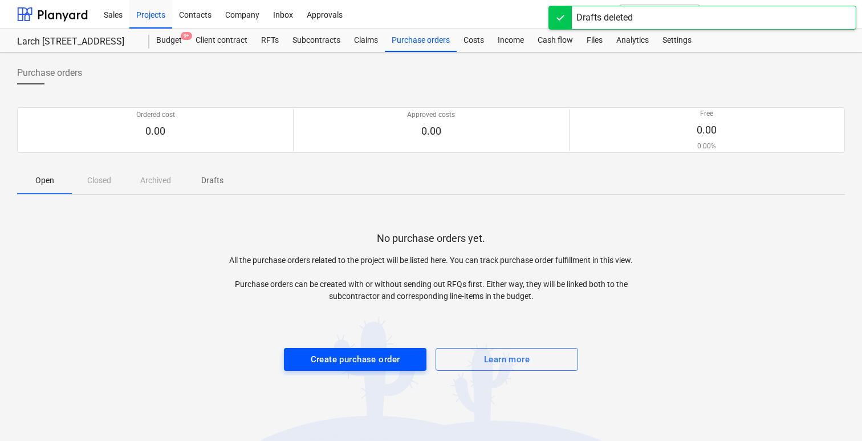
click at [314, 360] on div "Create purchase order" at bounding box center [356, 359] width 90 height 15
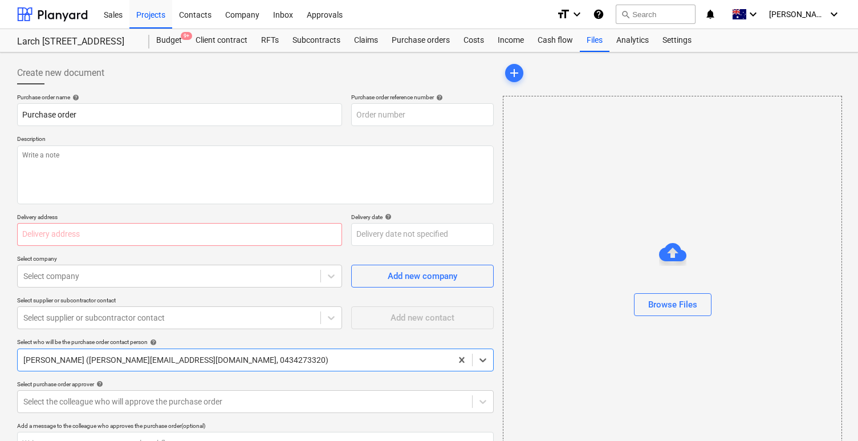
type textarea "x"
type input "PR-0013-PO-001"
click at [284, 228] on input "text" at bounding box center [179, 234] width 325 height 23
type textarea "x"
type input "7"
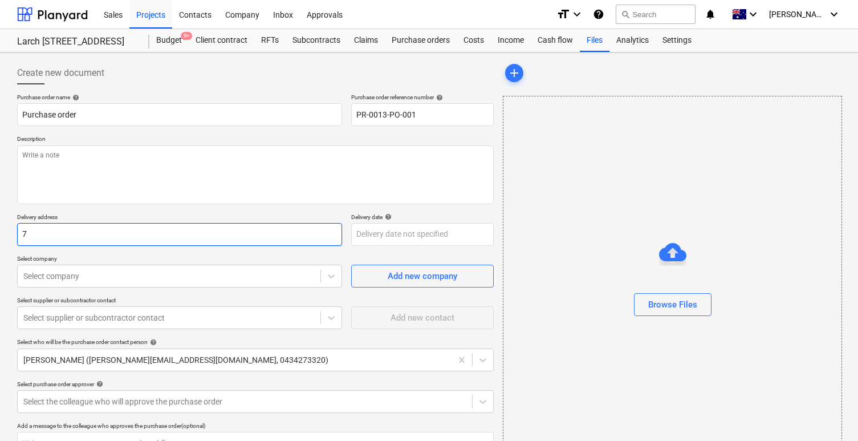
type textarea "x"
type input "75"
type textarea "x"
type input "752"
type textarea "x"
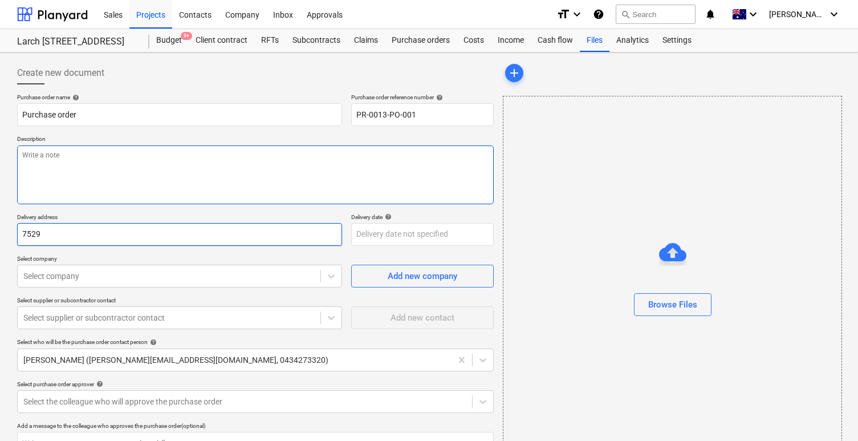
type input "7529"
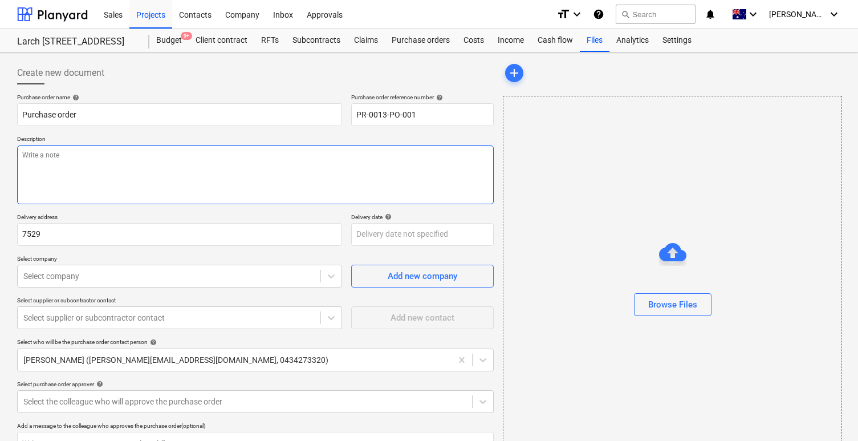
click at [294, 194] on textarea at bounding box center [255, 174] width 477 height 59
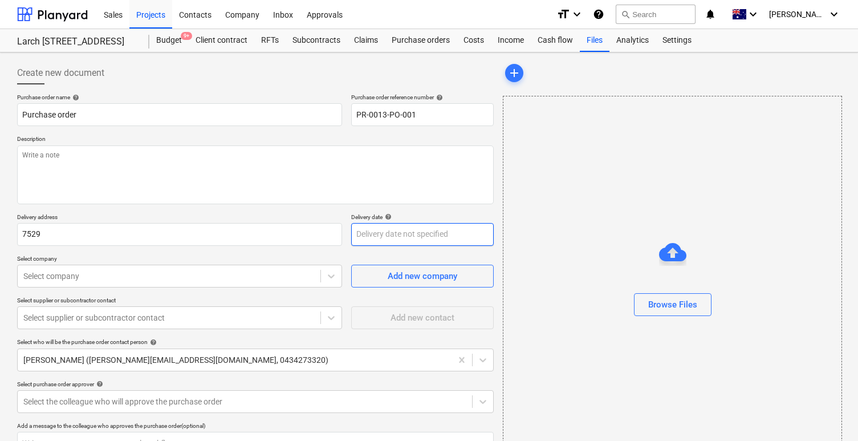
click at [385, 241] on body "Sales Projects Contacts Company Inbox Approvals format_size keyboard_arrow_down…" at bounding box center [429, 220] width 858 height 441
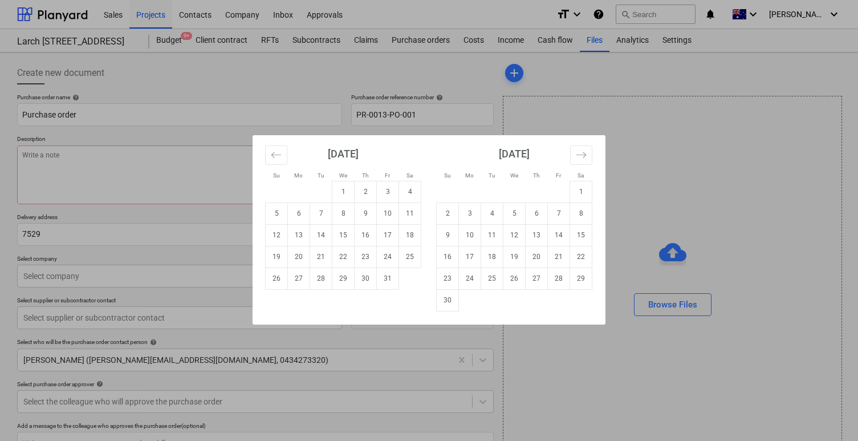
click at [302, 123] on div "Su Mo Tu We Th Fr Sa Su Mo Tu We Th Fr Sa September 2025 1 2 3 4 5 6 7 8 9 10 1…" at bounding box center [429, 220] width 858 height 441
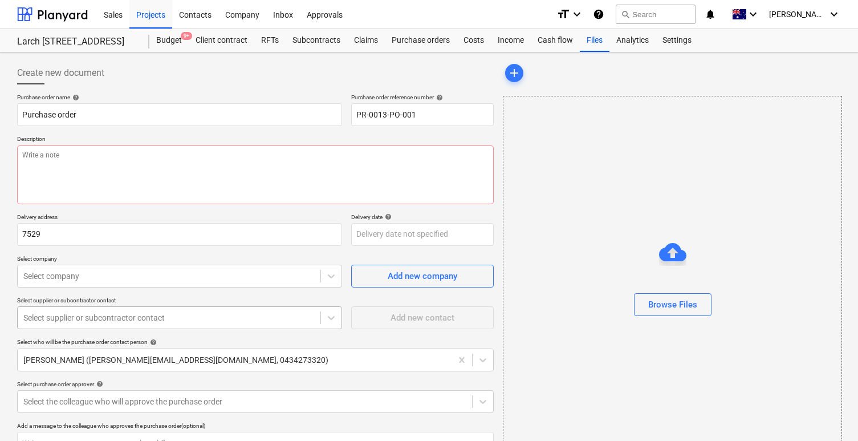
click at [147, 324] on div "Select supplier or subcontractor contact" at bounding box center [169, 318] width 303 height 16
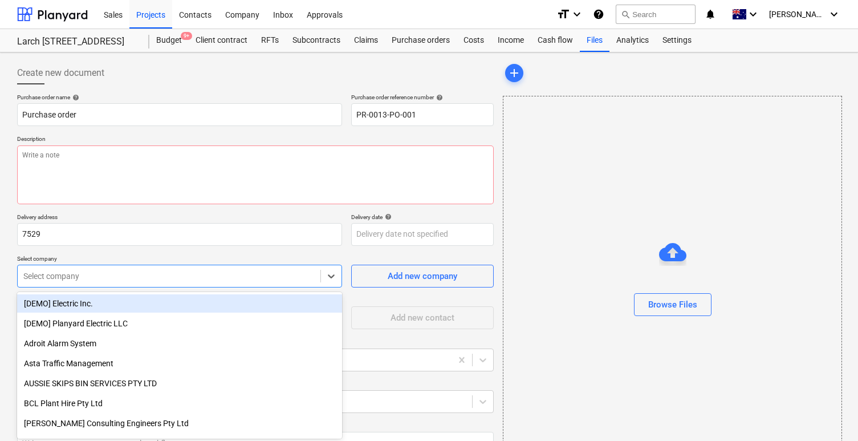
scroll to position [29, 0]
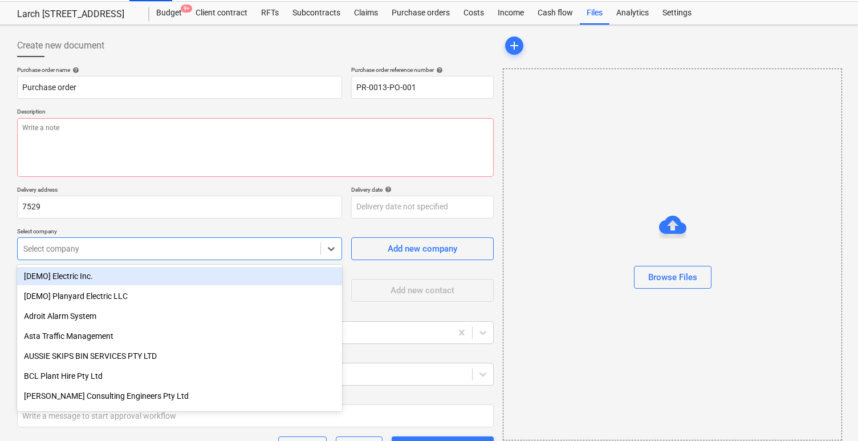
click at [170, 279] on body "Sales Projects Contacts Company Inbox Approvals format_size keyboard_arrow_down…" at bounding box center [429, 193] width 858 height 441
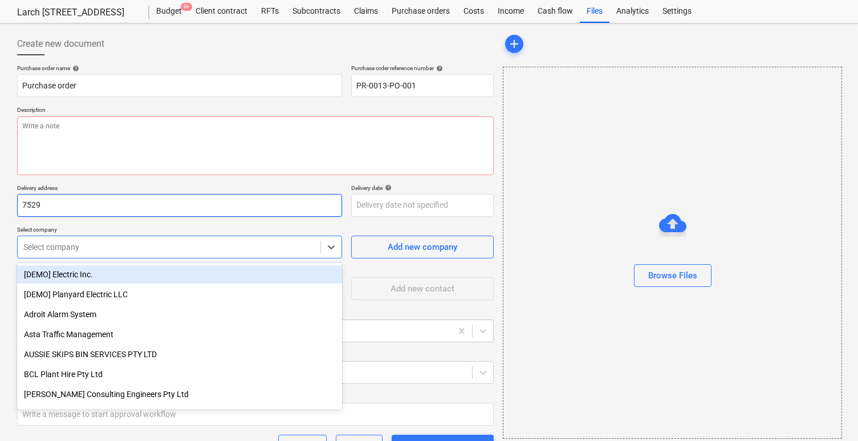
click at [218, 204] on input "7529" at bounding box center [179, 205] width 325 height 23
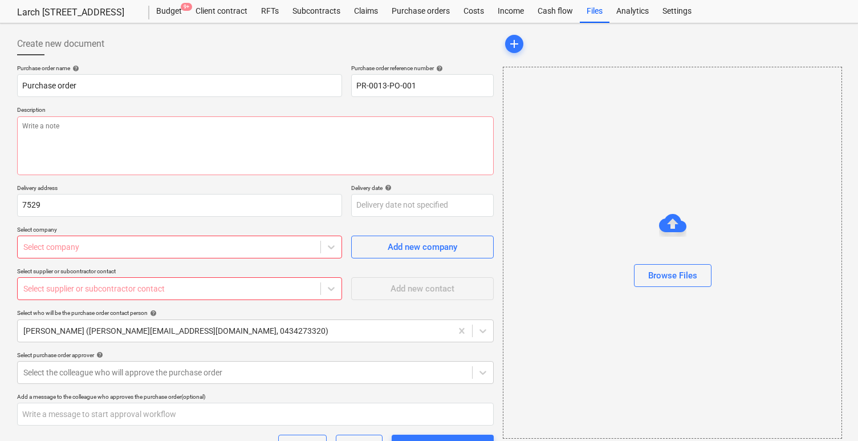
type textarea "x"
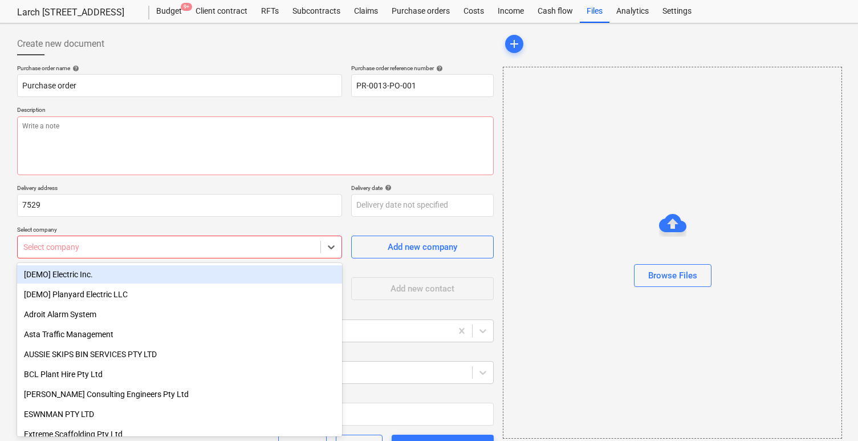
click at [188, 245] on div at bounding box center [168, 246] width 291 height 11
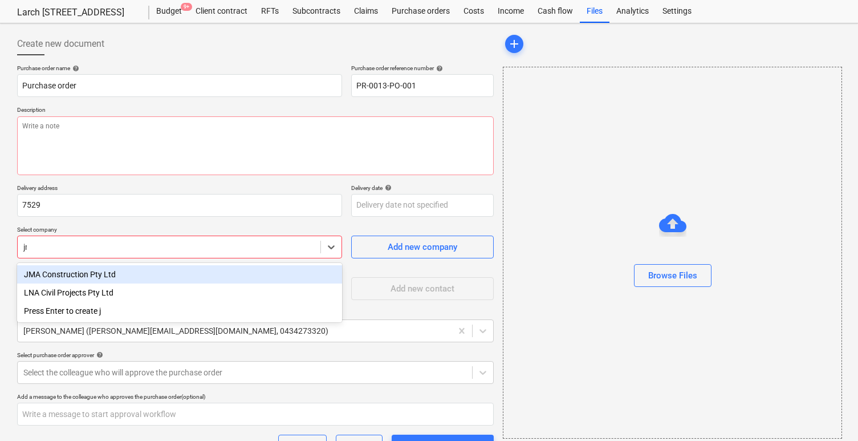
type input "jma"
click at [140, 275] on div "JMA Construction Pty Ltd" at bounding box center [179, 274] width 325 height 18
type textarea "x"
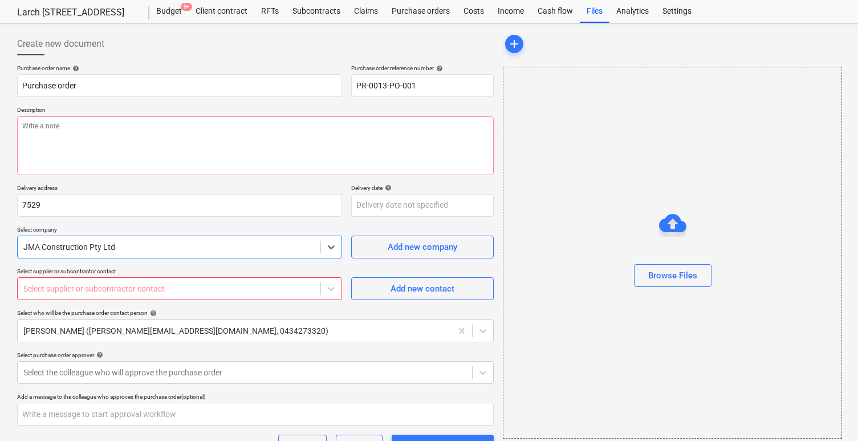
type textarea "x"
click at [151, 289] on div at bounding box center [168, 288] width 291 height 11
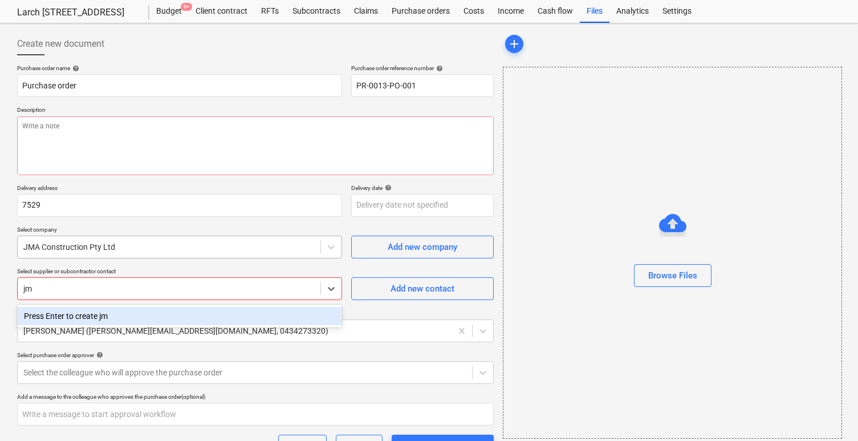
type input "j"
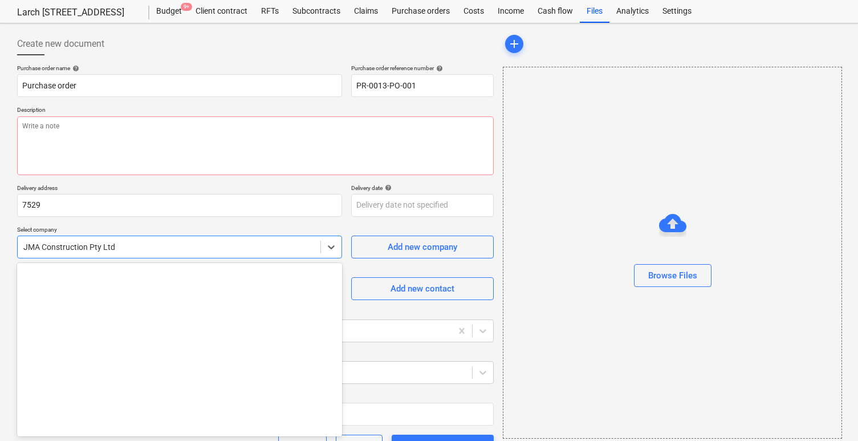
click at [217, 258] on div "JMA Construction Pty Ltd" at bounding box center [179, 246] width 325 height 23
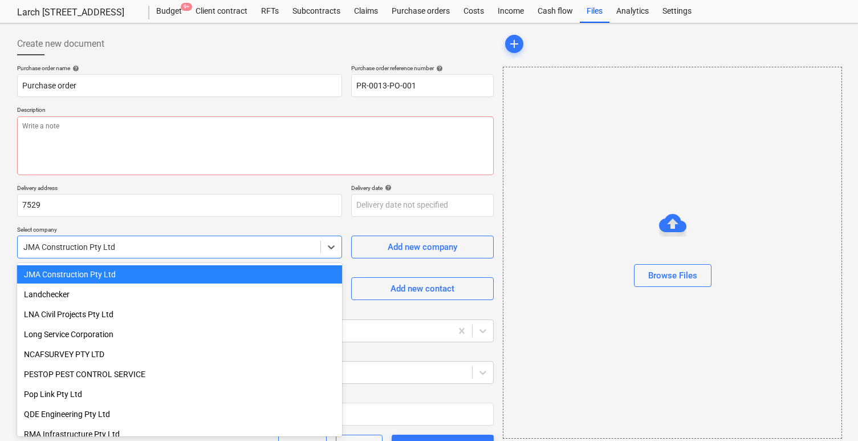
type textarea "x"
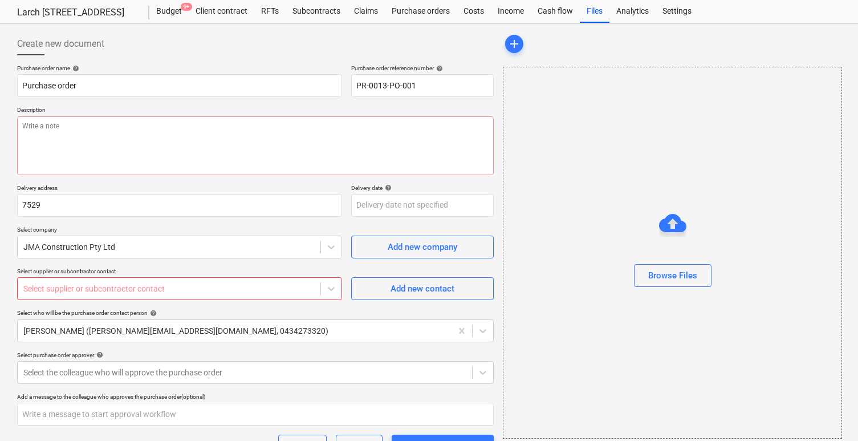
click at [490, 307] on div "Purchase order name help Purchase order Purchase order reference number help PR…" at bounding box center [255, 292] width 477 height 457
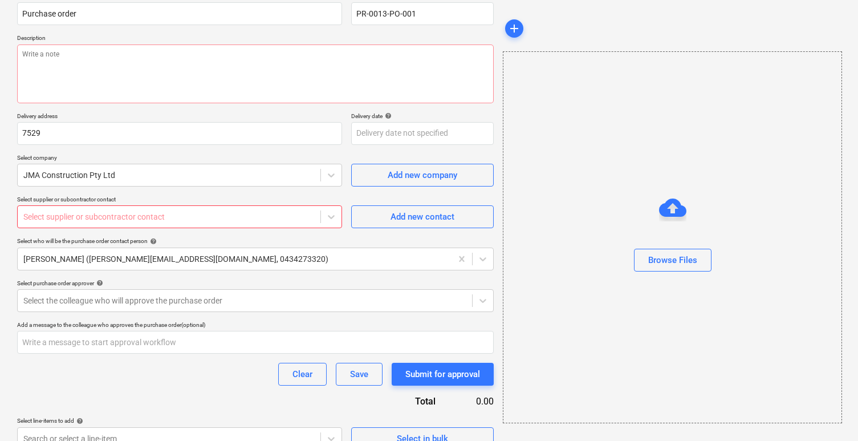
scroll to position [103, 0]
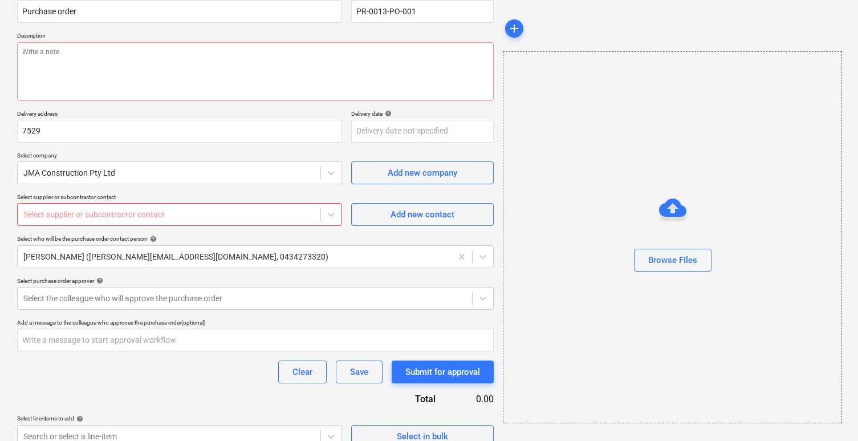
click at [289, 213] on div at bounding box center [168, 214] width 291 height 11
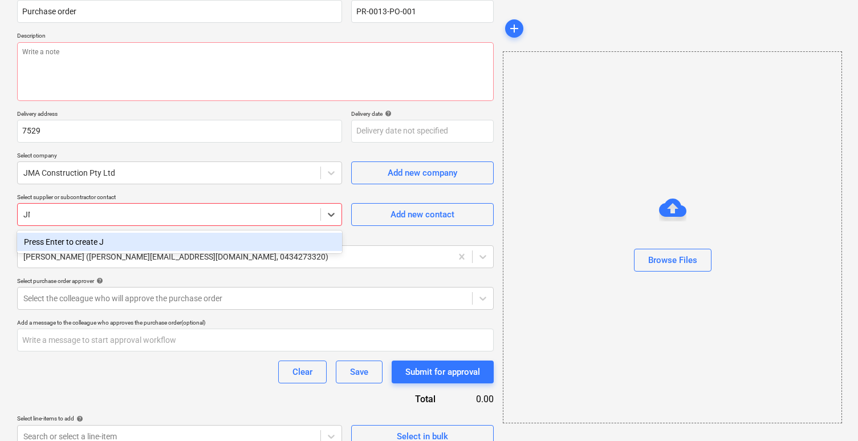
type input "JMA"
click at [279, 244] on div "Press Enter to create JMA" at bounding box center [179, 242] width 325 height 18
type textarea "x"
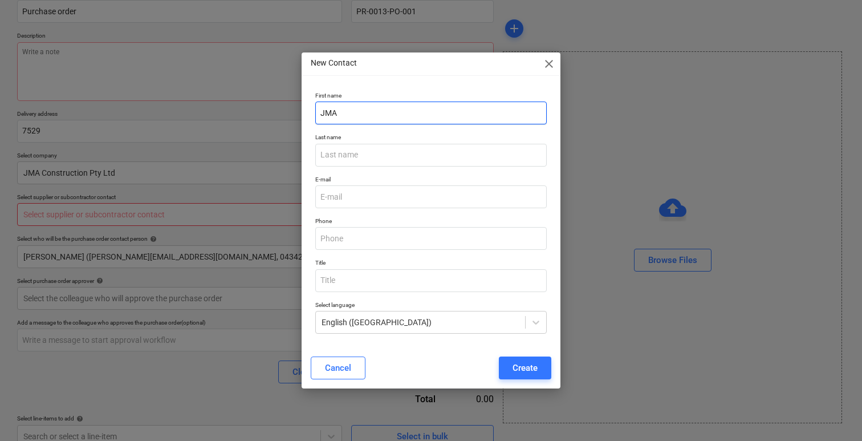
click at [445, 121] on input "JMA" at bounding box center [431, 112] width 232 height 23
click at [549, 59] on span "close" at bounding box center [549, 64] width 14 height 14
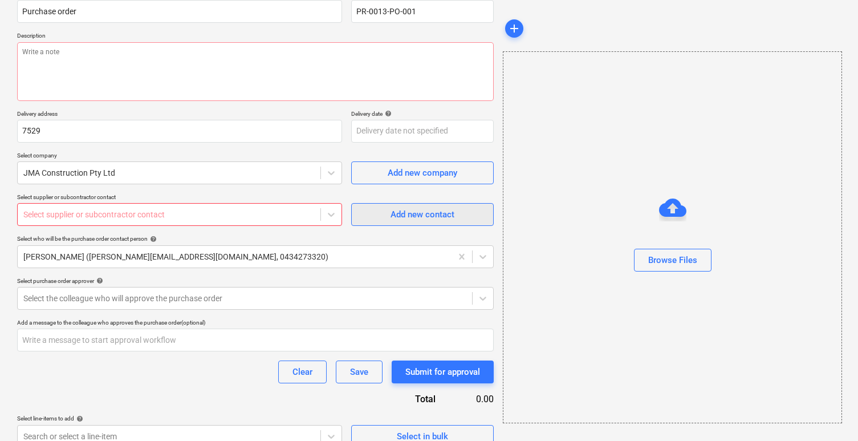
click at [435, 220] on div "Add new contact" at bounding box center [423, 214] width 64 height 15
type textarea "x"
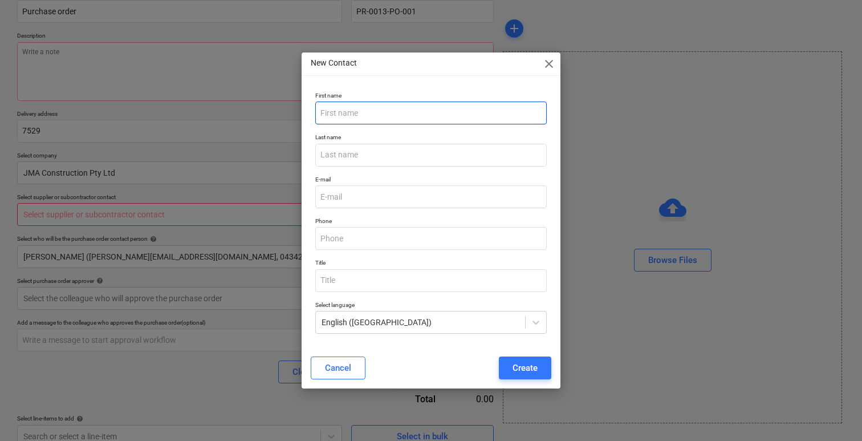
click at [388, 121] on input "text" at bounding box center [431, 112] width 232 height 23
type input "Jeremy"
type input "Qiao"
click at [403, 237] on input "text" at bounding box center [431, 238] width 232 height 23
click at [333, 369] on div "Cancel" at bounding box center [338, 367] width 26 height 15
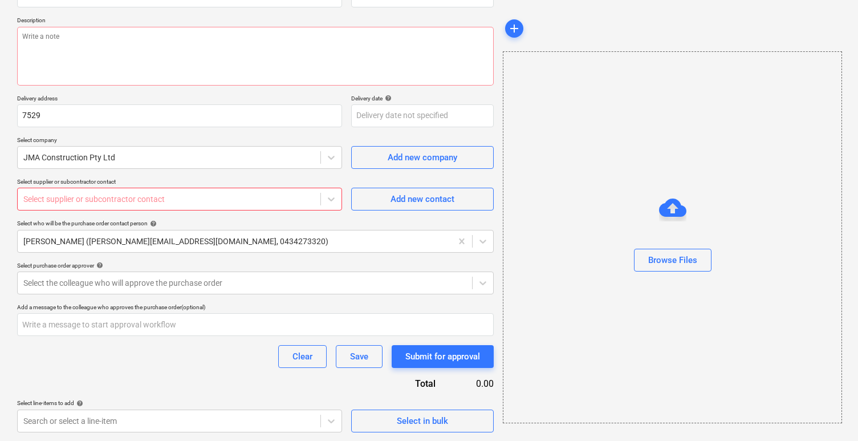
scroll to position [0, 0]
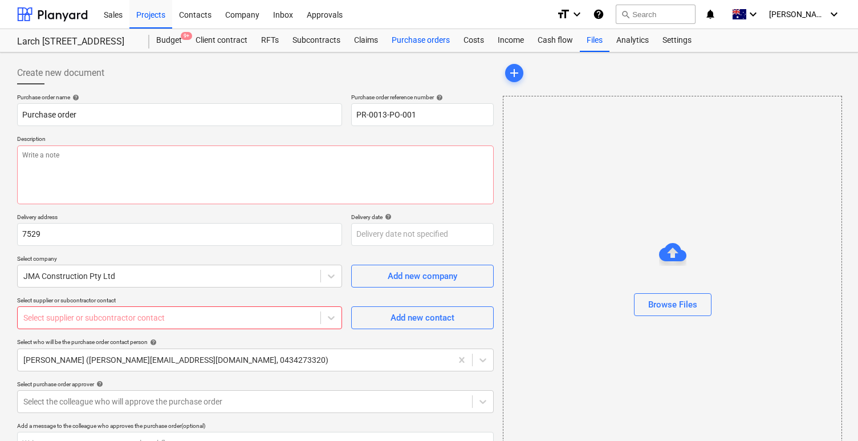
click at [397, 42] on div "Purchase orders" at bounding box center [421, 40] width 72 height 23
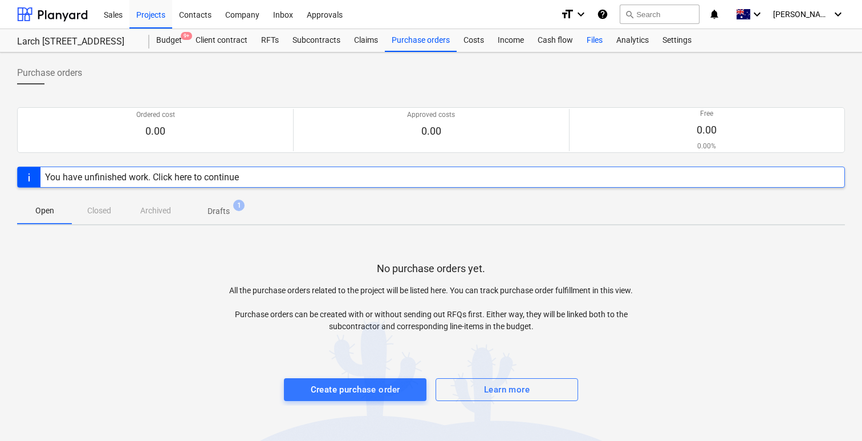
click at [599, 39] on div "Files" at bounding box center [595, 40] width 30 height 23
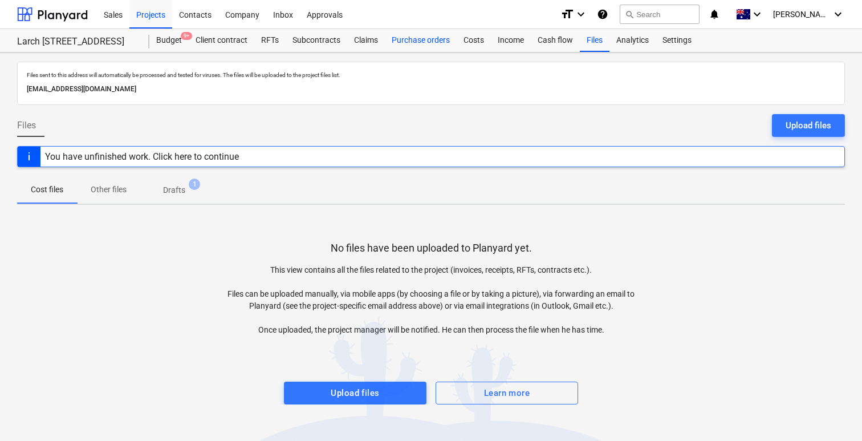
click at [436, 44] on div "Purchase orders" at bounding box center [421, 40] width 72 height 23
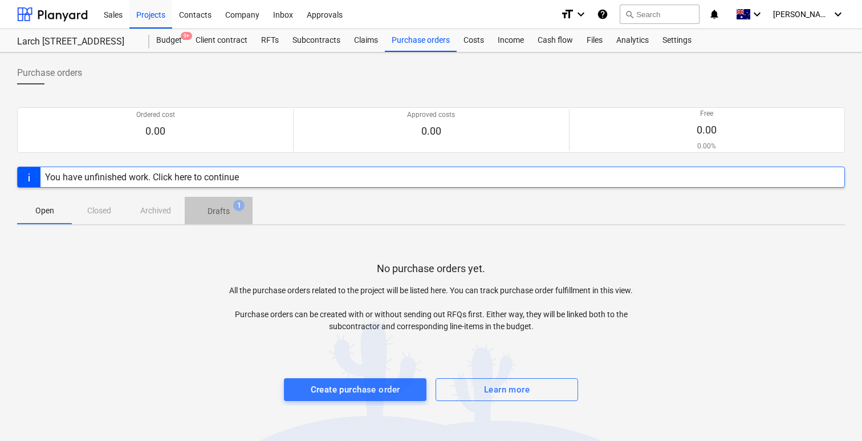
click at [205, 216] on span "Drafts 1" at bounding box center [218, 211] width 40 height 12
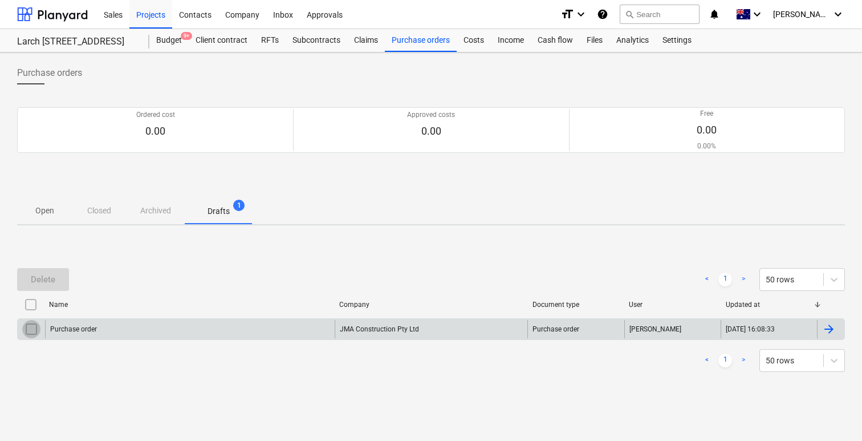
click at [29, 328] on input "checkbox" at bounding box center [31, 329] width 18 height 18
click at [59, 281] on button "Delete" at bounding box center [43, 279] width 52 height 23
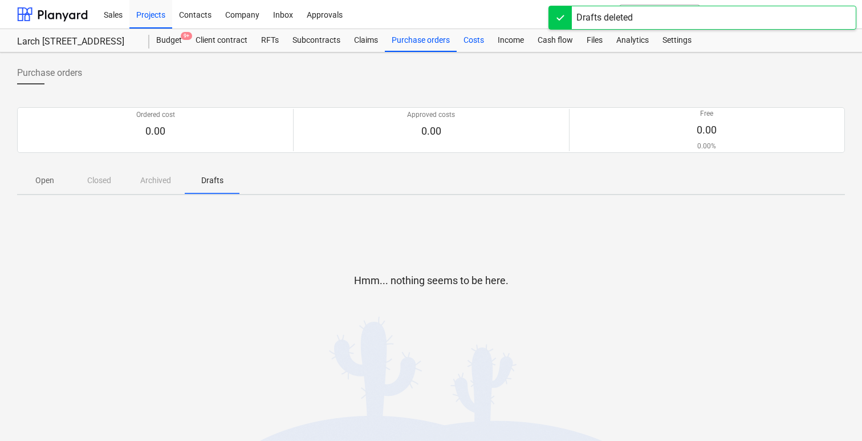
click at [475, 44] on div "Costs" at bounding box center [474, 40] width 34 height 23
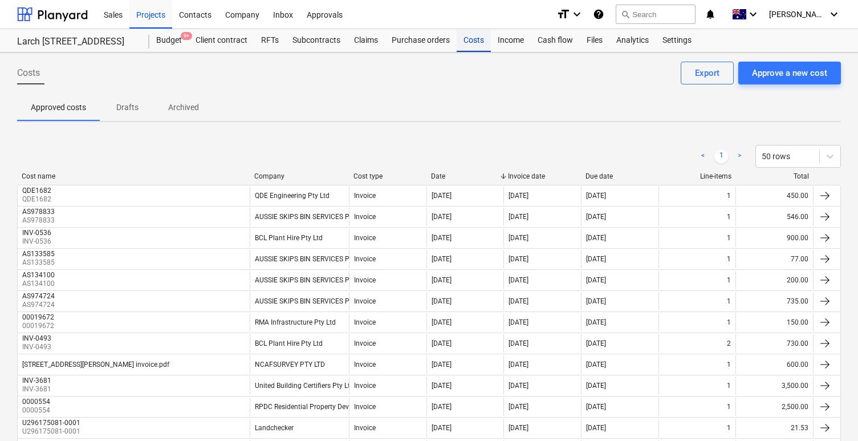
click at [468, 50] on div "Costs" at bounding box center [474, 40] width 34 height 23
click at [417, 40] on div "Purchase orders" at bounding box center [421, 40] width 72 height 23
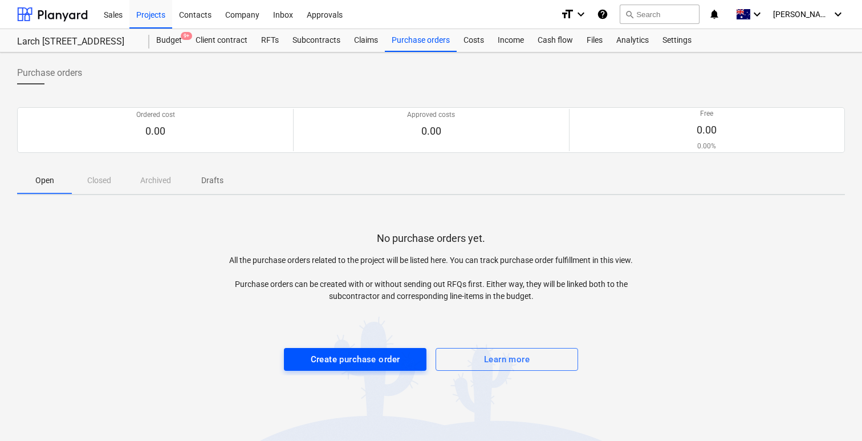
click at [364, 362] on div "Create purchase order" at bounding box center [356, 359] width 90 height 15
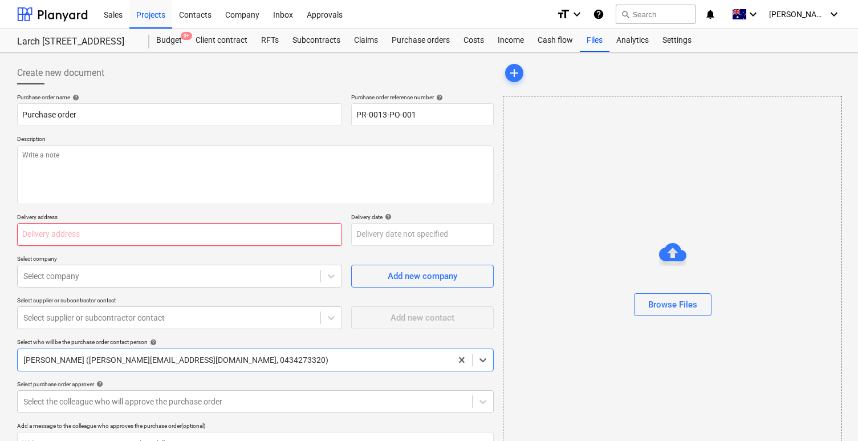
click at [198, 230] on input "text" at bounding box center [179, 234] width 325 height 23
type textarea "x"
type input "7"
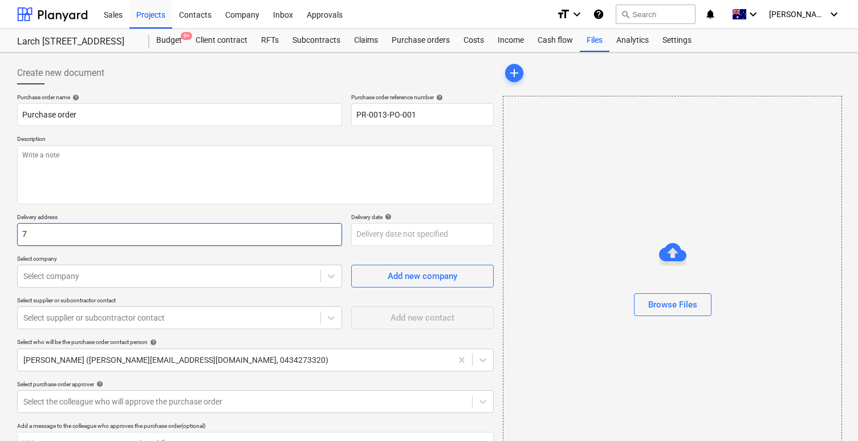
type textarea "x"
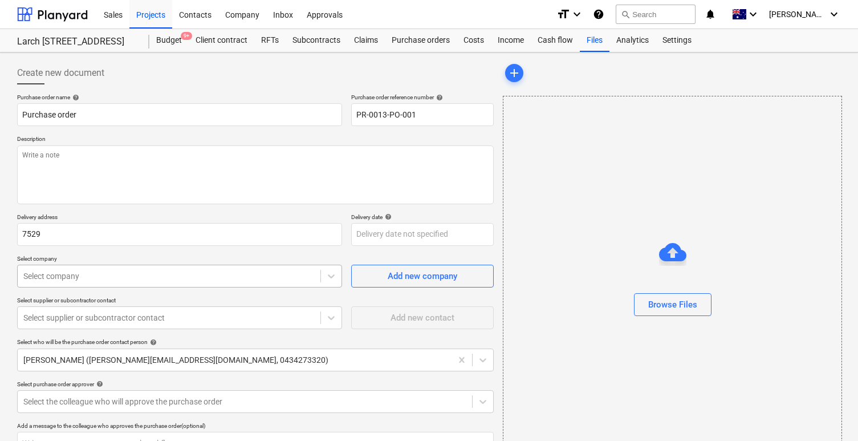
click at [147, 274] on body "Sales Projects Contacts Company Inbox Approvals format_size keyboard_arrow_down…" at bounding box center [429, 220] width 858 height 441
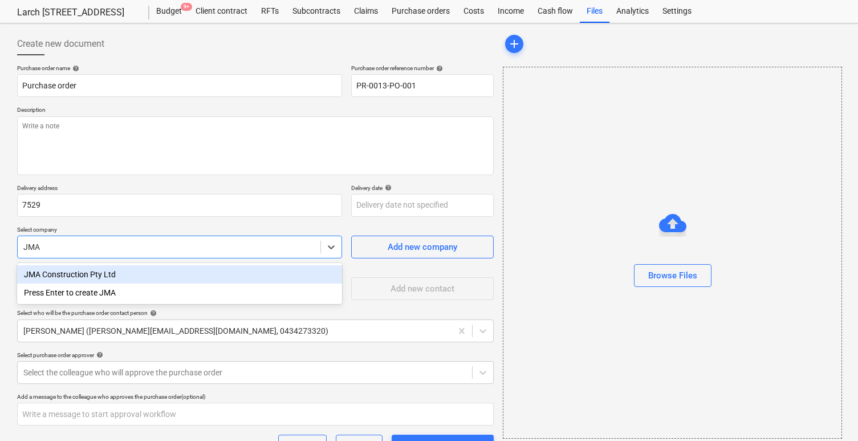
click at [176, 273] on div "JMA Construction Pty Ltd" at bounding box center [179, 274] width 325 height 18
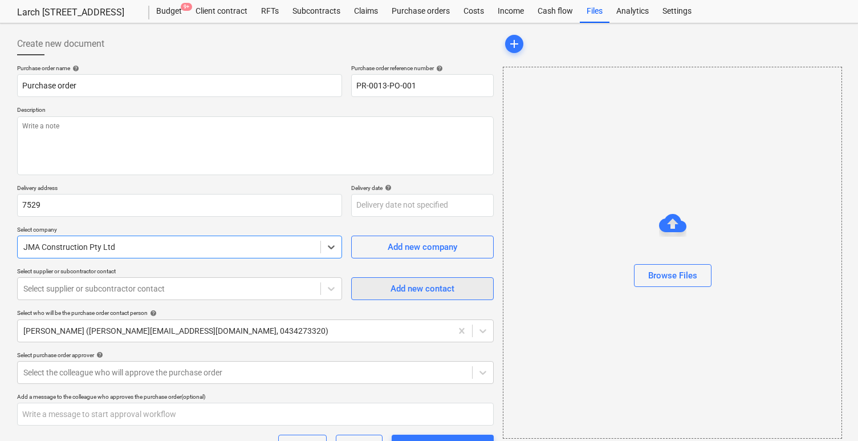
click at [423, 286] on div "Add new contact" at bounding box center [423, 288] width 64 height 15
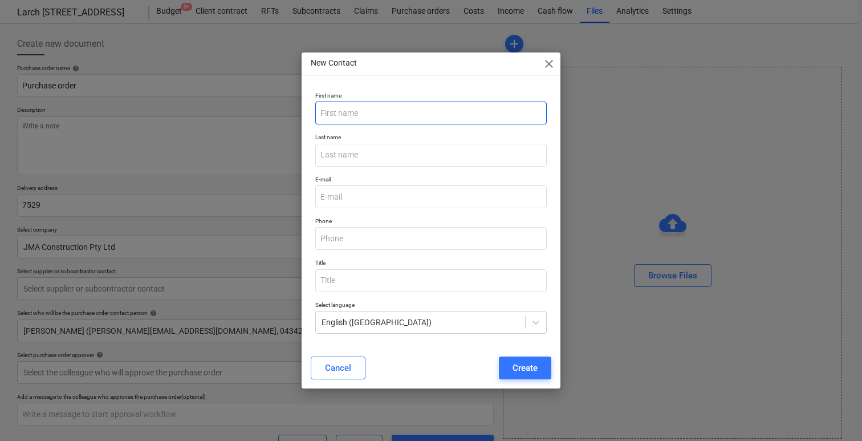
click at [402, 111] on input "text" at bounding box center [431, 112] width 232 height 23
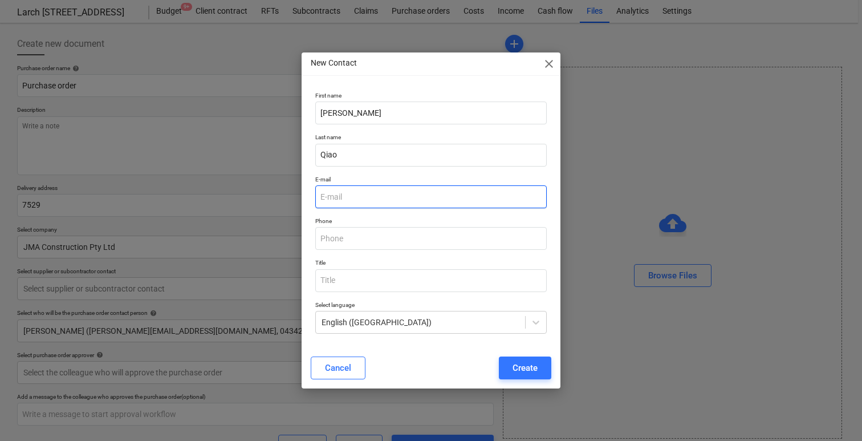
click at [388, 196] on input "email" at bounding box center [431, 196] width 232 height 23
paste input "jeremyqiao@jmaconstruction.com.au"
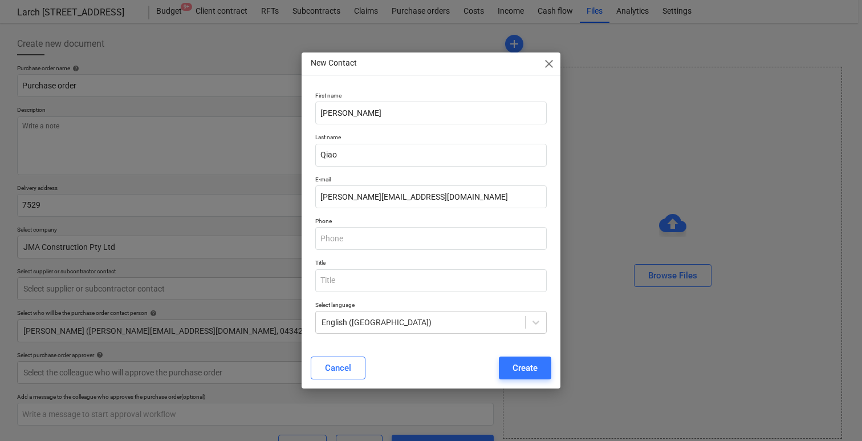
click at [343, 301] on p "Select language" at bounding box center [431, 306] width 232 height 10
click at [350, 283] on input "text" at bounding box center [431, 280] width 232 height 23
click at [427, 307] on p "Select language" at bounding box center [431, 306] width 232 height 10
click at [428, 317] on div at bounding box center [421, 321] width 198 height 11
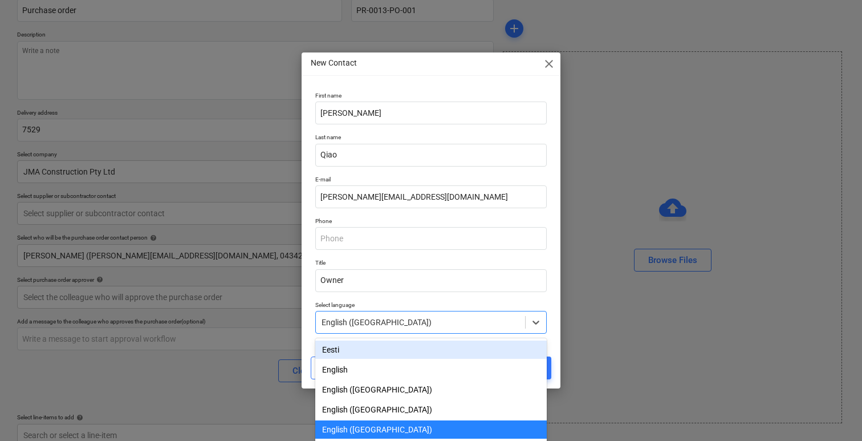
click at [449, 304] on p "Select language" at bounding box center [431, 306] width 232 height 10
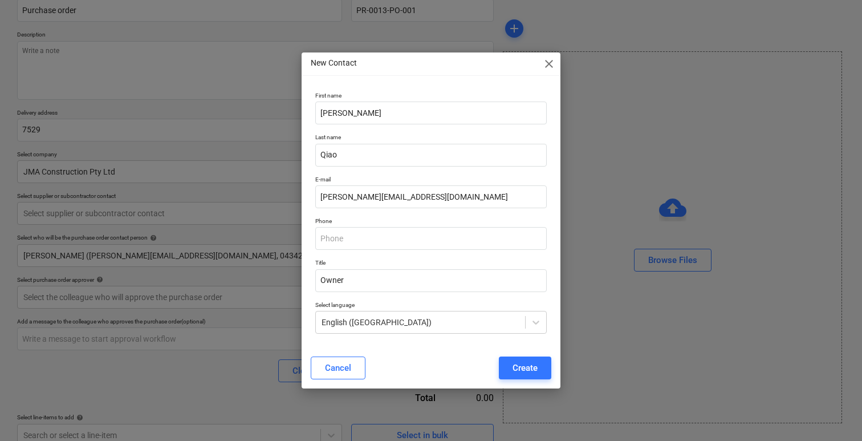
click at [524, 365] on div "Create" at bounding box center [525, 367] width 25 height 15
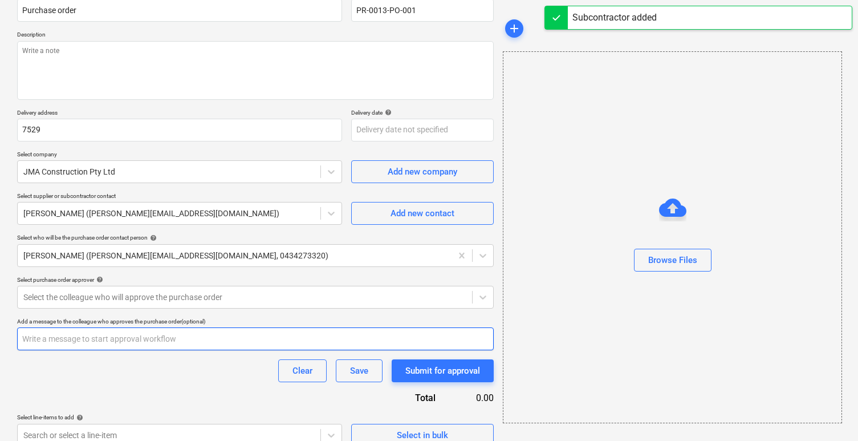
scroll to position [119, 0]
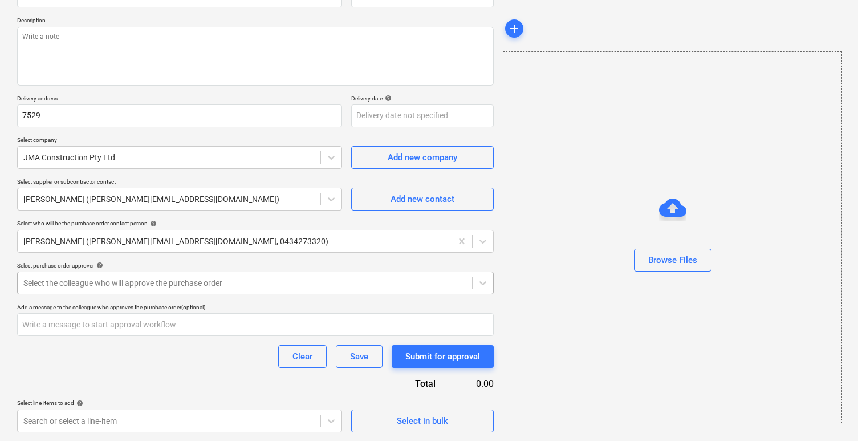
click at [312, 286] on div at bounding box center [244, 282] width 443 height 11
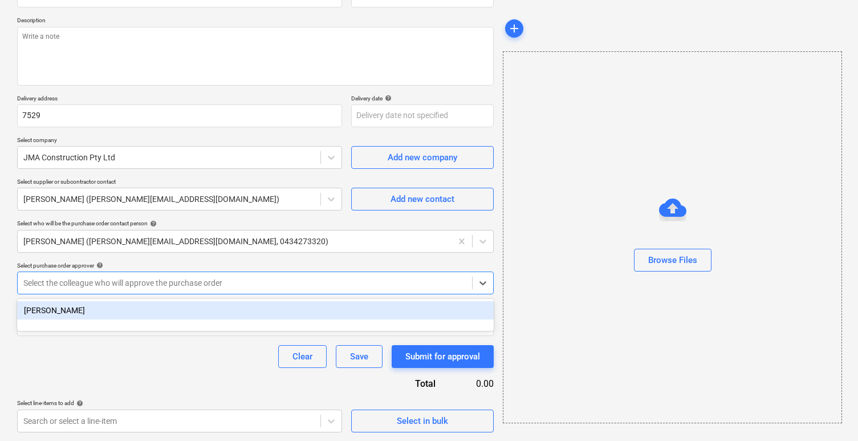
click at [287, 308] on div "Tommy Zhang" at bounding box center [255, 310] width 477 height 18
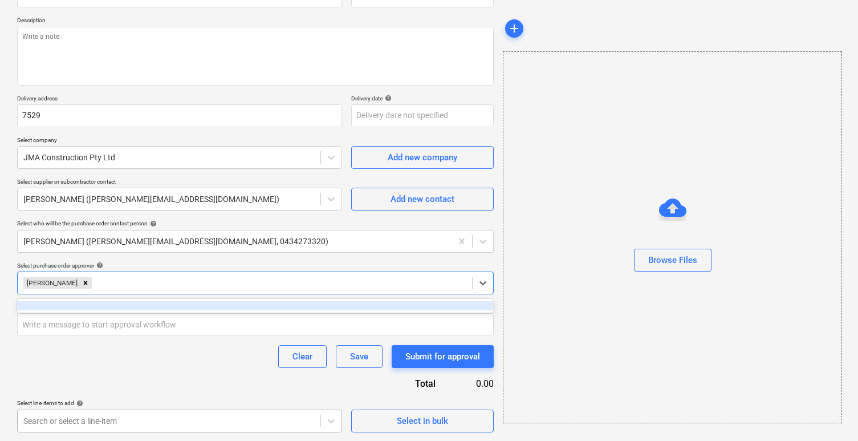
click at [161, 322] on body "Sales Projects Contacts Company Inbox Approvals format_size keyboard_arrow_down…" at bounding box center [429, 101] width 858 height 441
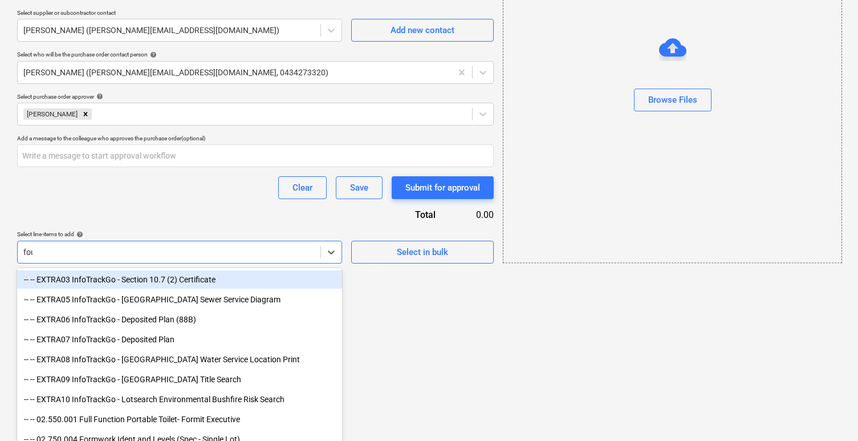
scroll to position [156, 0]
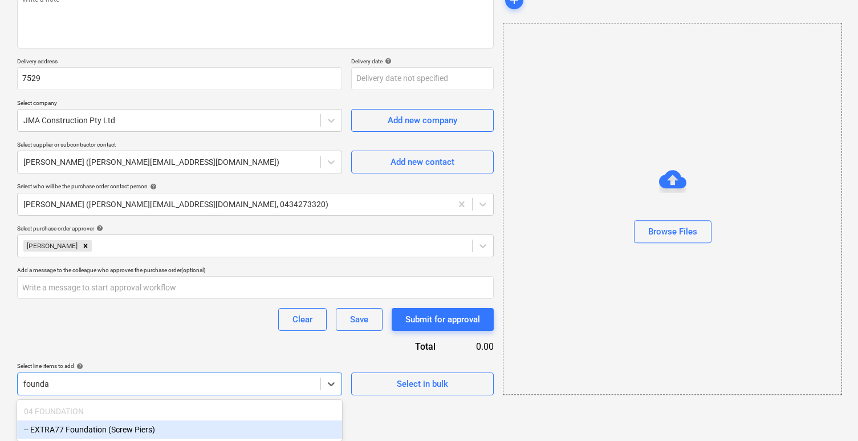
click at [113, 428] on div "-- EXTRA77 Foundation (Screw Piers)" at bounding box center [179, 429] width 325 height 18
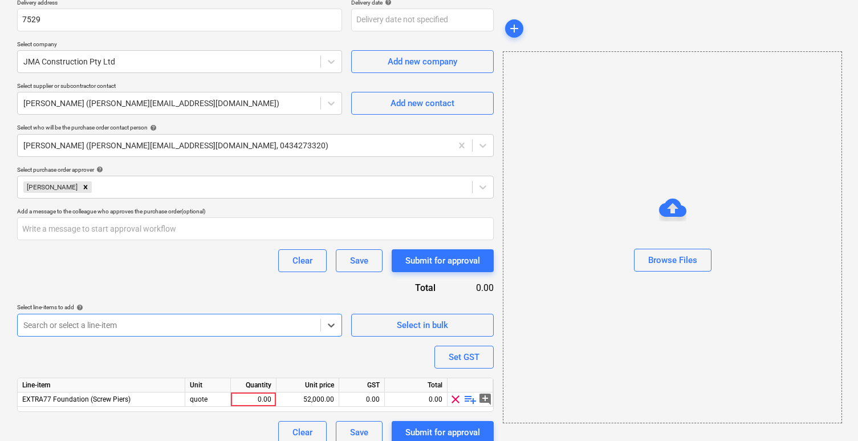
scroll to position [217, 0]
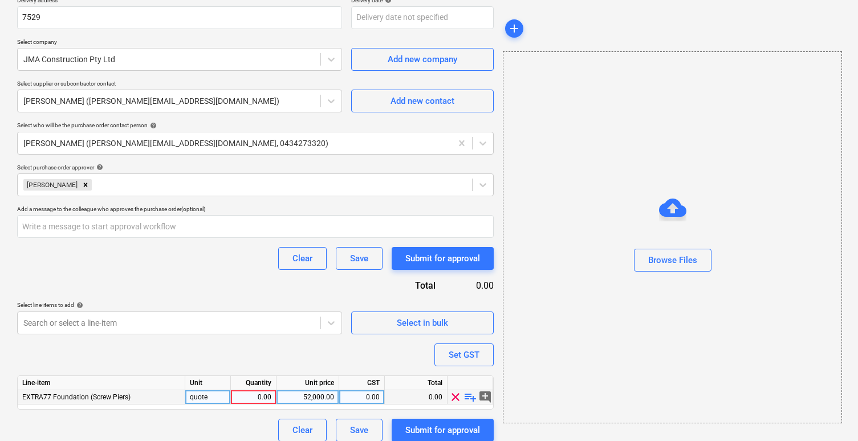
click at [247, 390] on div "0.00" at bounding box center [253, 397] width 36 height 14
click at [307, 369] on div "Purchase order name help Purchase order Purchase order reference number help PR…" at bounding box center [255, 159] width 477 height 564
click at [323, 397] on div "52,000.00" at bounding box center [307, 397] width 53 height 14
click at [473, 356] on div "Set GST" at bounding box center [464, 354] width 31 height 15
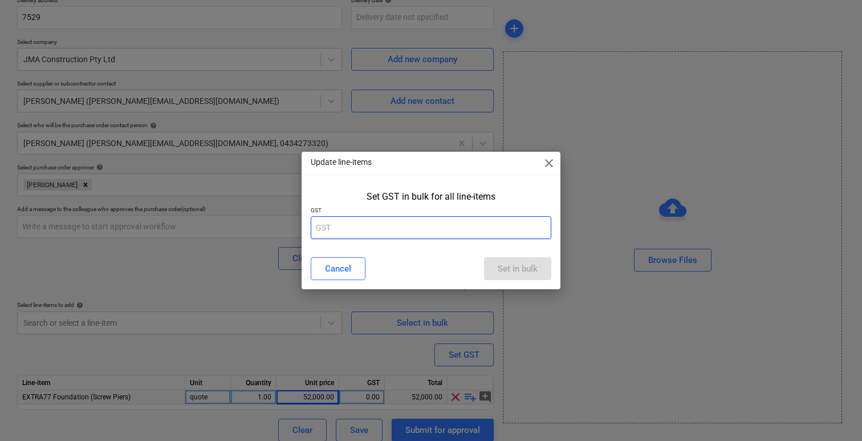
click at [404, 233] on input "text" at bounding box center [431, 227] width 241 height 23
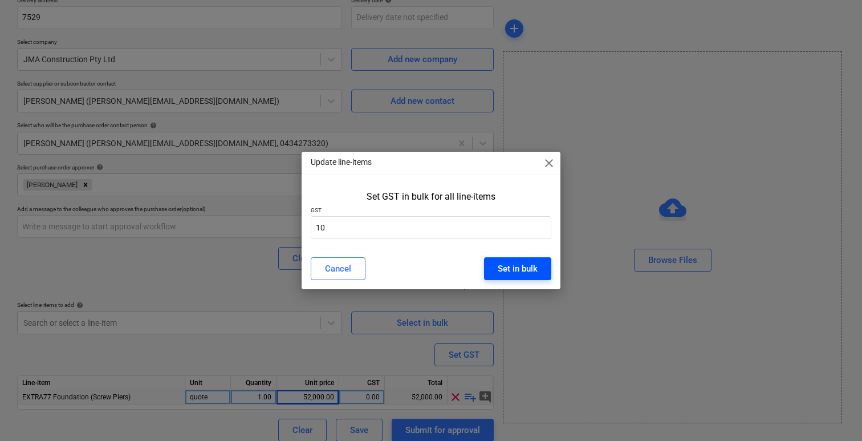
click at [518, 273] on div "Set in bulk" at bounding box center [518, 268] width 40 height 15
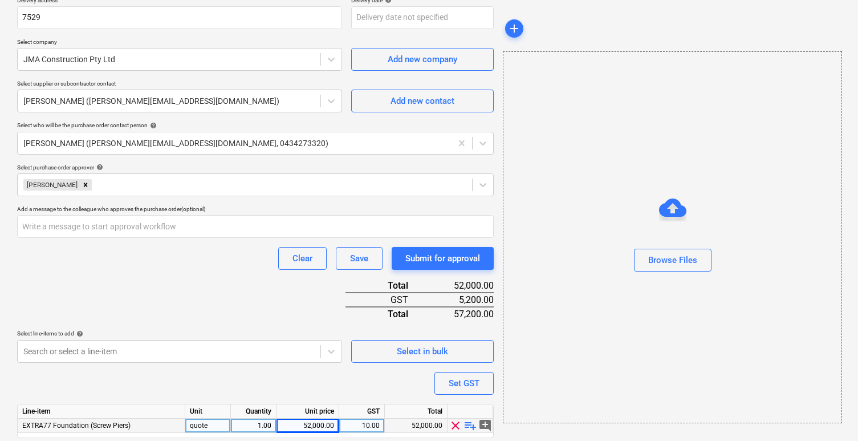
scroll to position [254, 0]
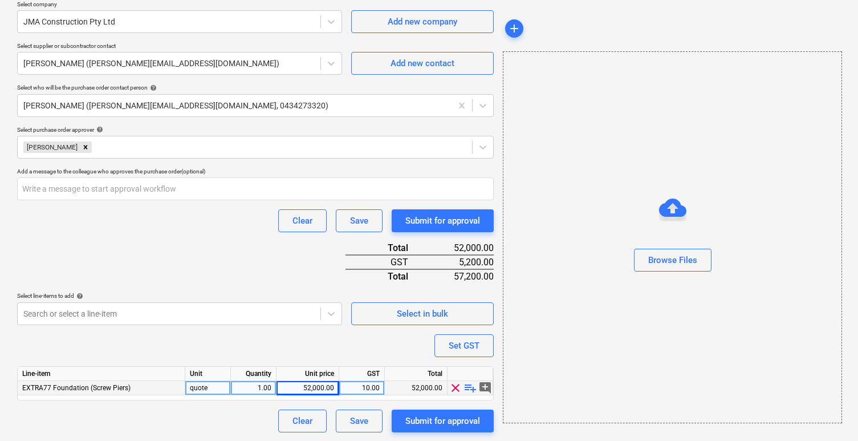
click at [310, 385] on div "52,000.00" at bounding box center [307, 388] width 53 height 14
click at [310, 387] on div "52,000.00" at bounding box center [307, 388] width 53 height 14
click at [337, 351] on div "Purchase order name help Purchase order Purchase order reference number help PR…" at bounding box center [255, 135] width 477 height 593
click at [422, 385] on div "47,272.73" at bounding box center [416, 388] width 63 height 14
click at [422, 385] on input at bounding box center [416, 388] width 62 height 14
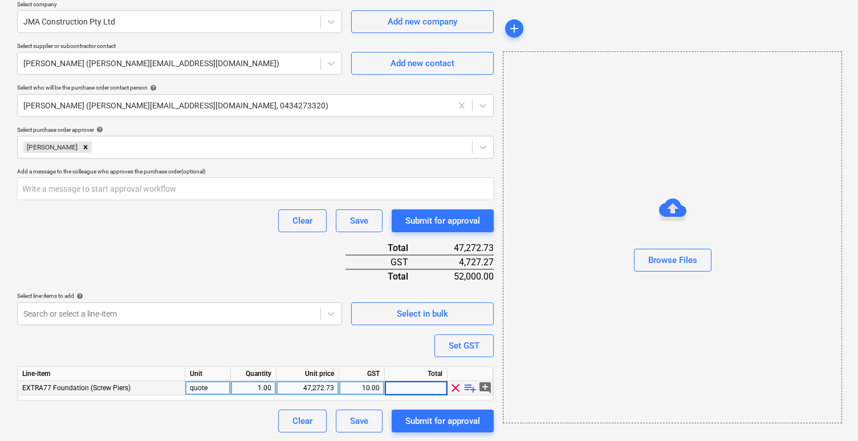
click at [393, 340] on div "Purchase order name help Purchase order Purchase order reference number help PR…" at bounding box center [255, 135] width 477 height 593
click at [312, 388] on div "47,272.73" at bounding box center [307, 388] width 53 height 14
click at [427, 387] on div "47,272.73" at bounding box center [416, 388] width 63 height 14
click at [381, 348] on div "Purchase order name help Purchase order Purchase order reference number help PR…" at bounding box center [255, 135] width 477 height 593
click at [360, 389] on div "10.00" at bounding box center [362, 388] width 36 height 14
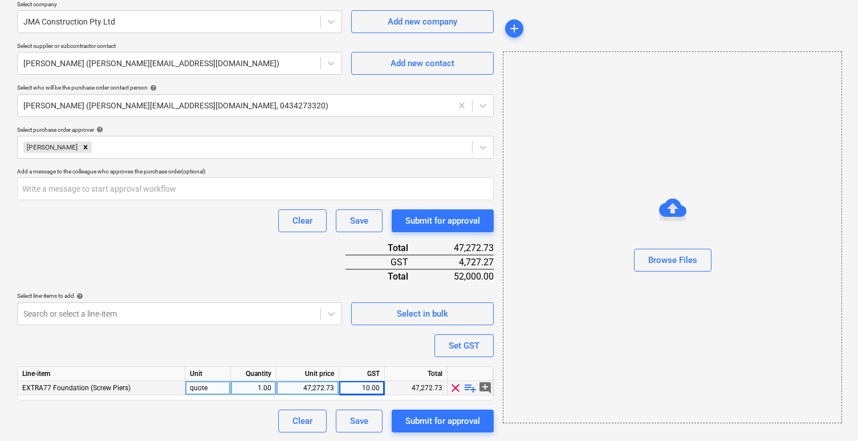
click at [358, 346] on div "Purchase order name help Purchase order Purchase order reference number help PR…" at bounding box center [255, 135] width 477 height 593
click at [358, 386] on div "10.00" at bounding box center [362, 388] width 36 height 14
click at [323, 389] on div "47,272.73" at bounding box center [307, 388] width 53 height 14
click at [395, 344] on div "Purchase order name help Purchase order Purchase order reference number help PR…" at bounding box center [255, 135] width 477 height 593
click at [412, 387] on div "47,272.73" at bounding box center [416, 388] width 63 height 14
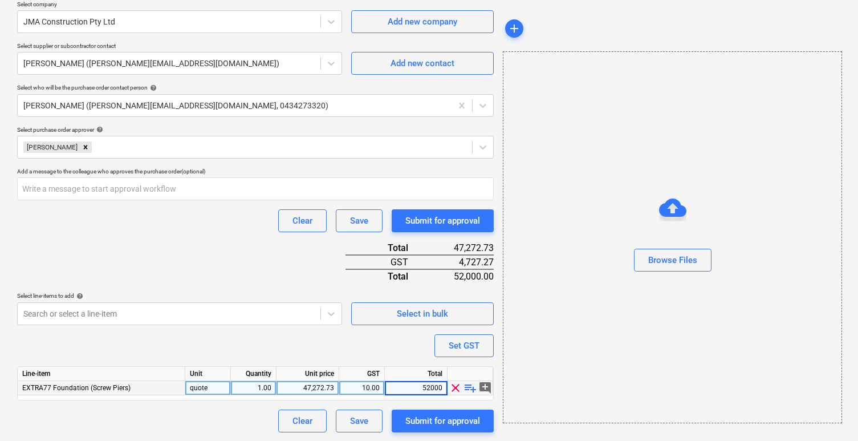
click at [410, 359] on div "Purchase order name help Purchase order Purchase order reference number help PR…" at bounding box center [255, 135] width 477 height 593
click at [454, 422] on div "Submit for approval" at bounding box center [442, 420] width 75 height 15
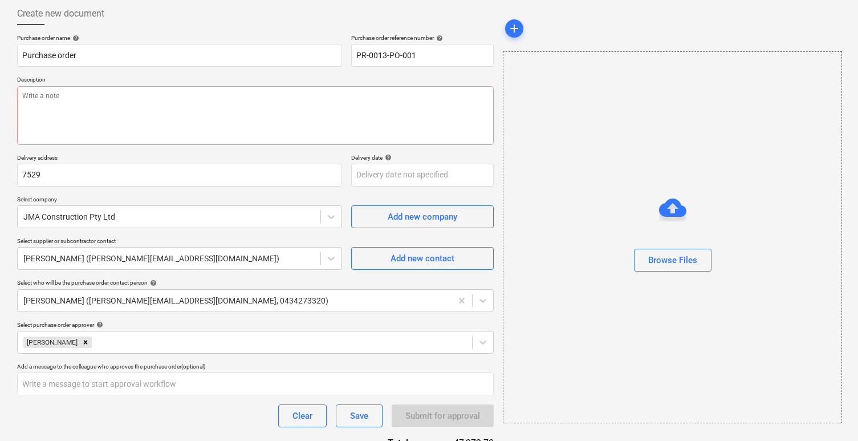
scroll to position [0, 0]
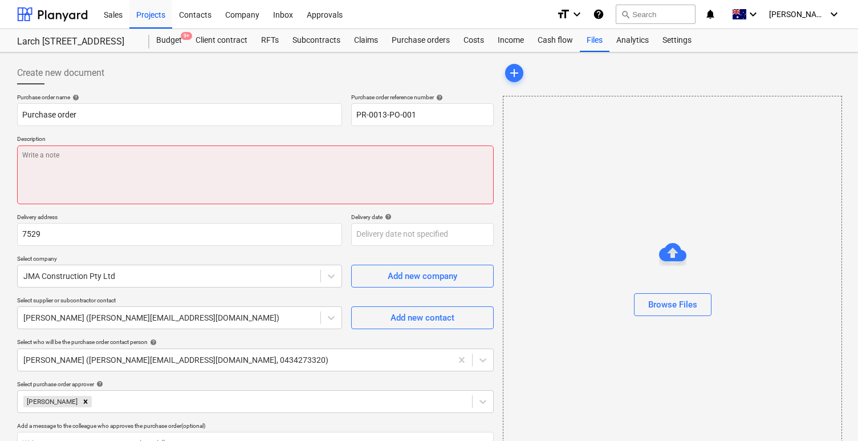
click at [374, 176] on textarea at bounding box center [255, 174] width 477 height 59
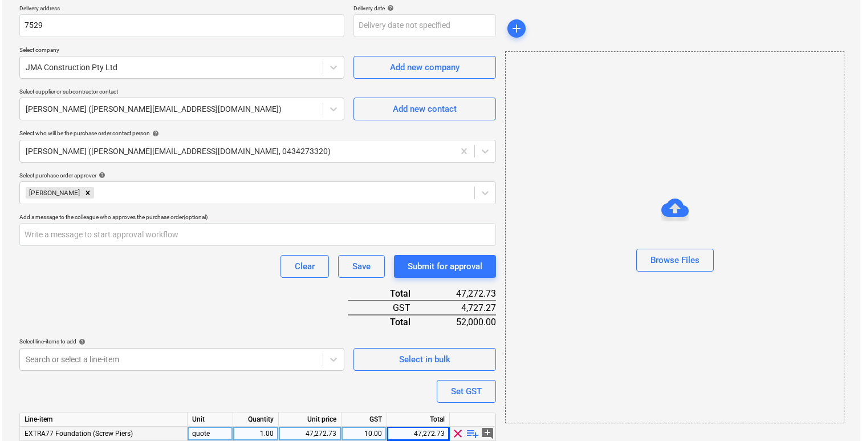
scroll to position [254, 0]
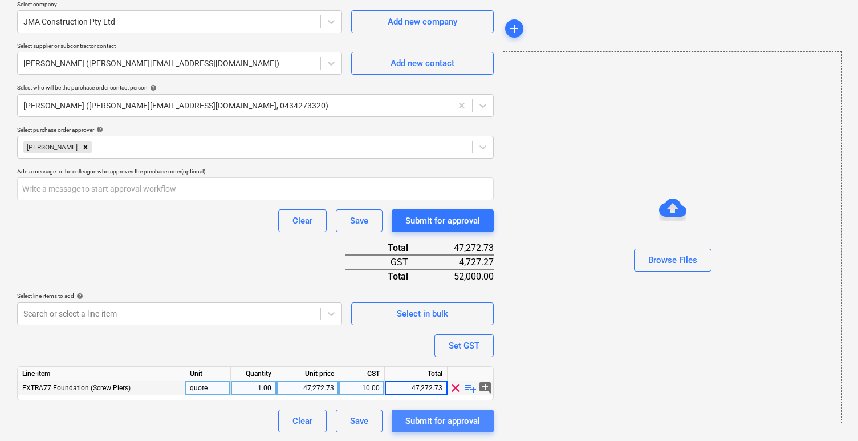
click at [450, 422] on div "Submit for approval" at bounding box center [442, 420] width 75 height 15
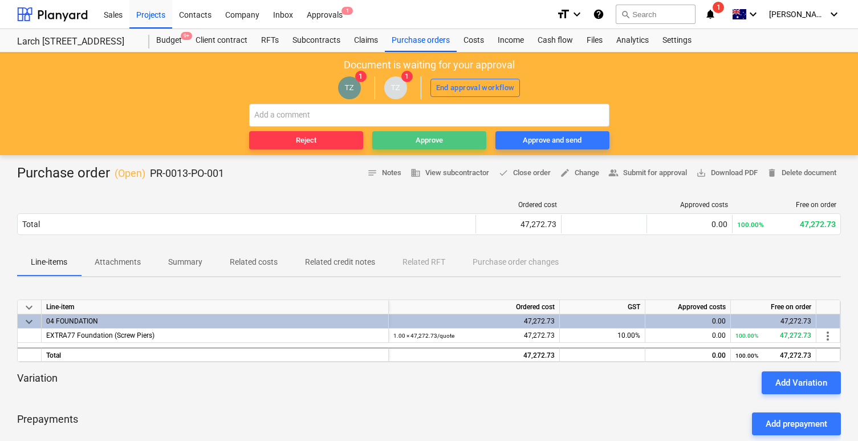
click at [449, 144] on span "Approve" at bounding box center [429, 140] width 105 height 13
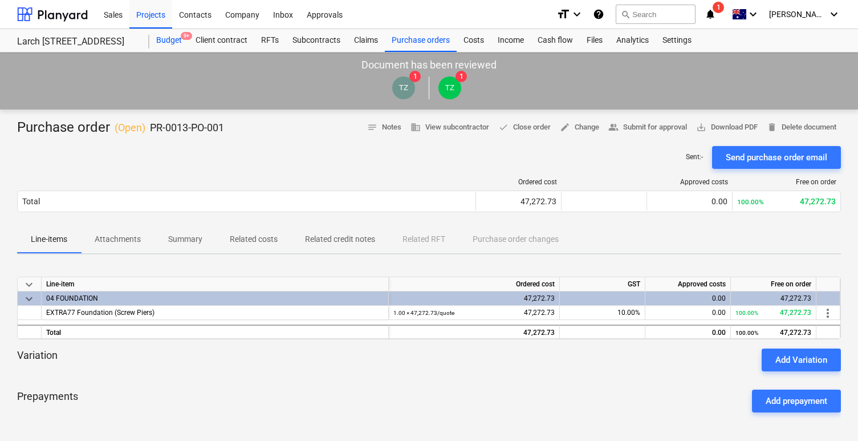
click at [178, 36] on div "Budget 9+" at bounding box center [168, 40] width 39 height 23
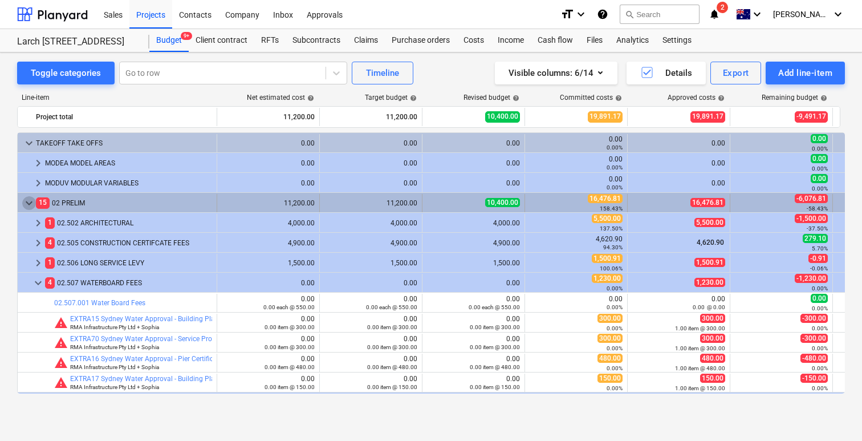
click at [29, 201] on span "keyboard_arrow_down" at bounding box center [29, 203] width 14 height 14
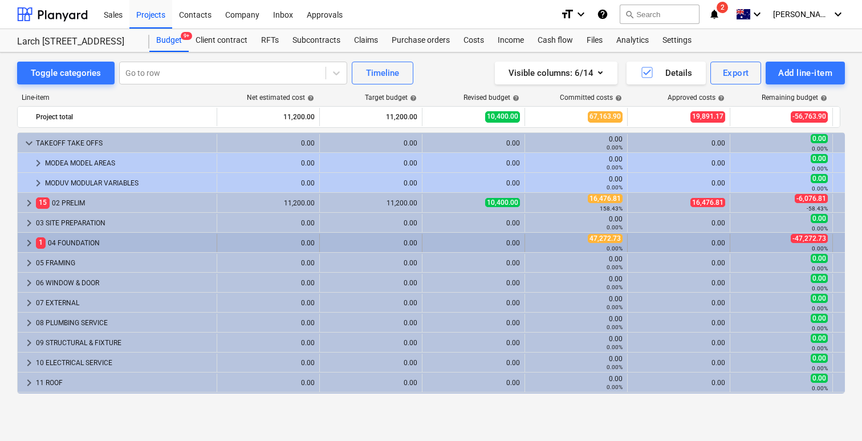
click at [23, 245] on span "keyboard_arrow_right" at bounding box center [29, 243] width 14 height 14
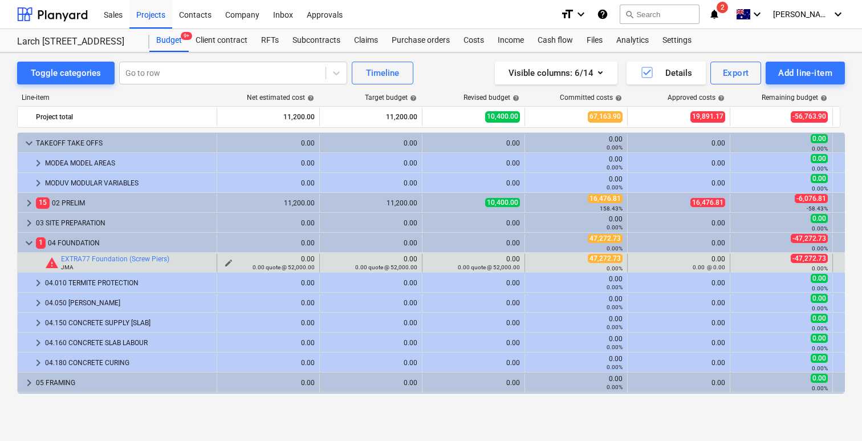
click at [302, 258] on div "0.00 0.00 quote @ 52,000.00" at bounding box center [268, 263] width 93 height 16
click at [237, 263] on div "0.00 quote @ 52,000.00" at bounding box center [268, 267] width 93 height 8
click at [230, 262] on span "edit" at bounding box center [228, 262] width 9 height 9
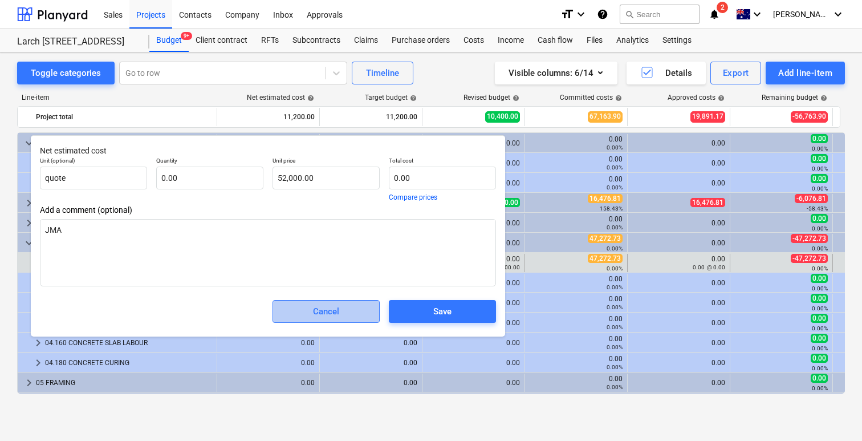
click at [327, 318] on div "Cancel" at bounding box center [326, 311] width 26 height 15
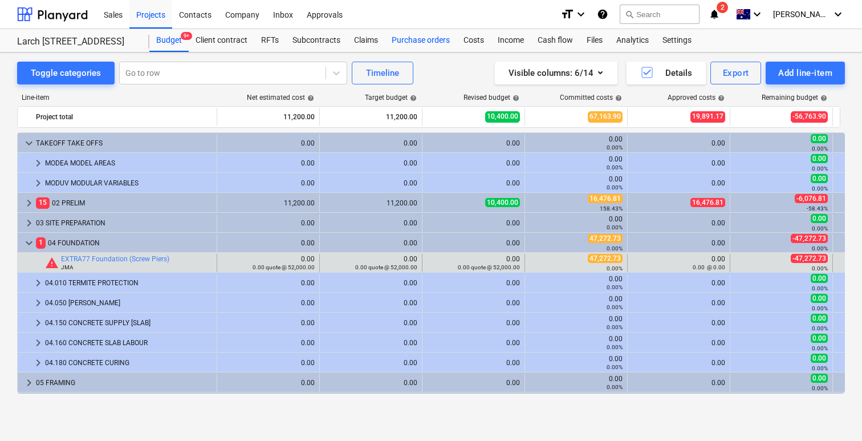
click at [420, 43] on div "Purchase orders" at bounding box center [421, 40] width 72 height 23
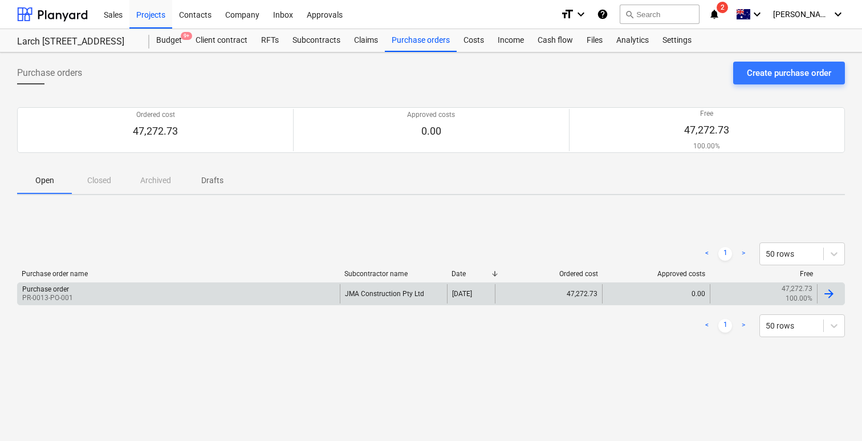
click at [94, 290] on div "Purchase order PR-0013-PO-001" at bounding box center [179, 293] width 322 height 19
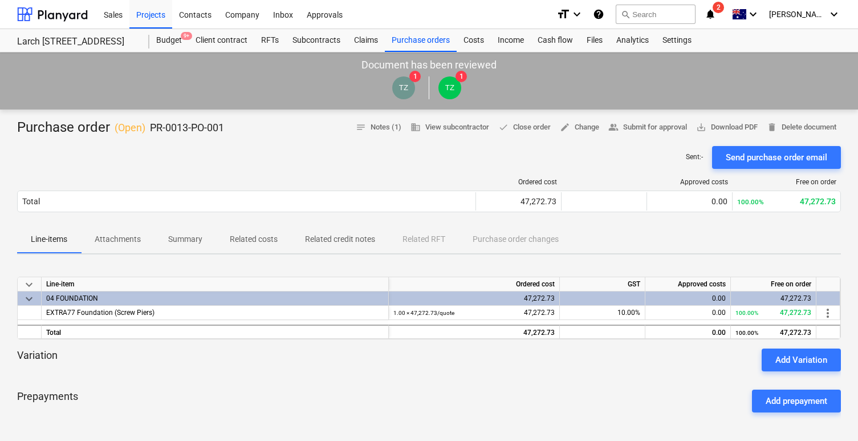
click at [235, 242] on p "Related costs" at bounding box center [254, 239] width 48 height 12
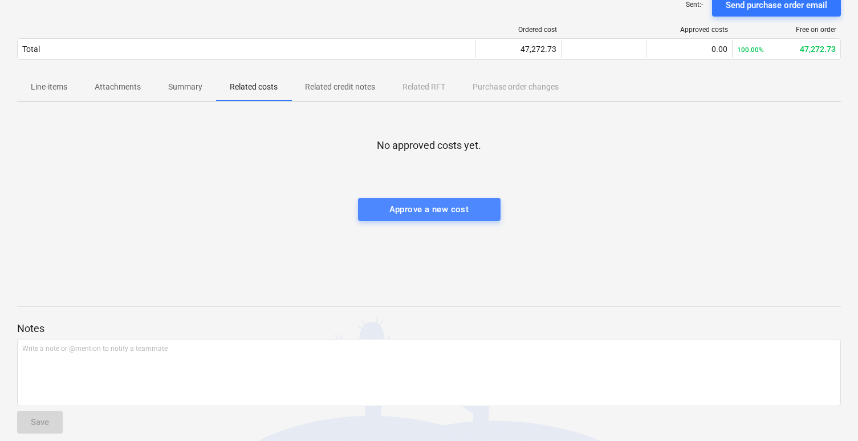
click at [477, 214] on span "Approve a new cost" at bounding box center [429, 209] width 117 height 15
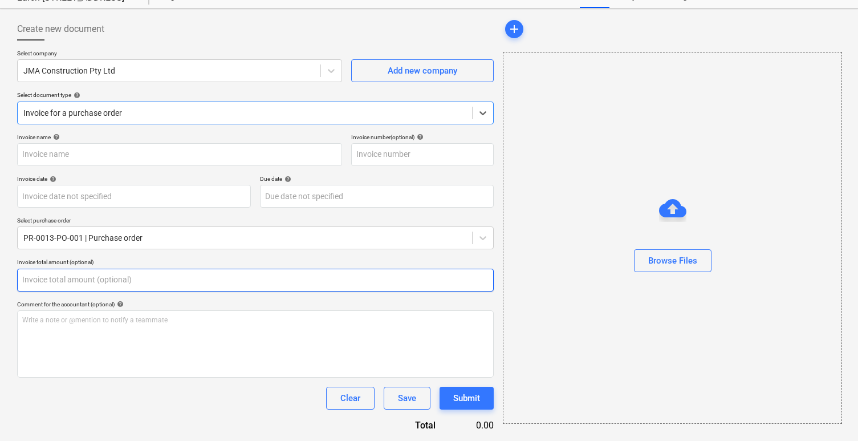
click at [285, 277] on input "text" at bounding box center [255, 280] width 477 height 23
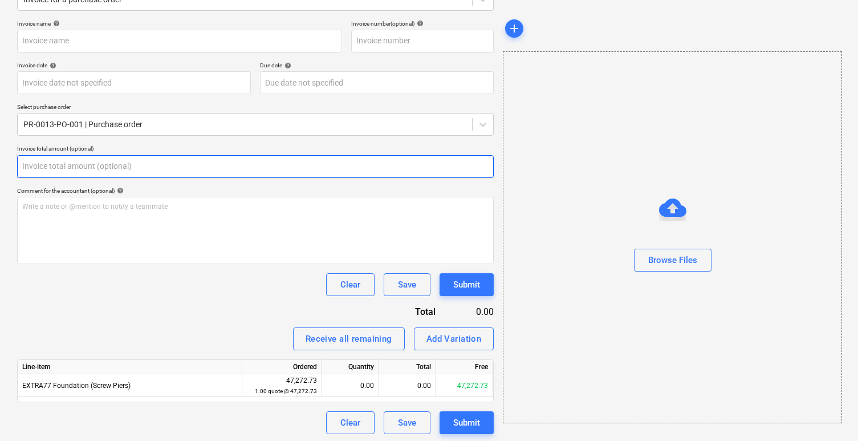
scroll to position [160, 0]
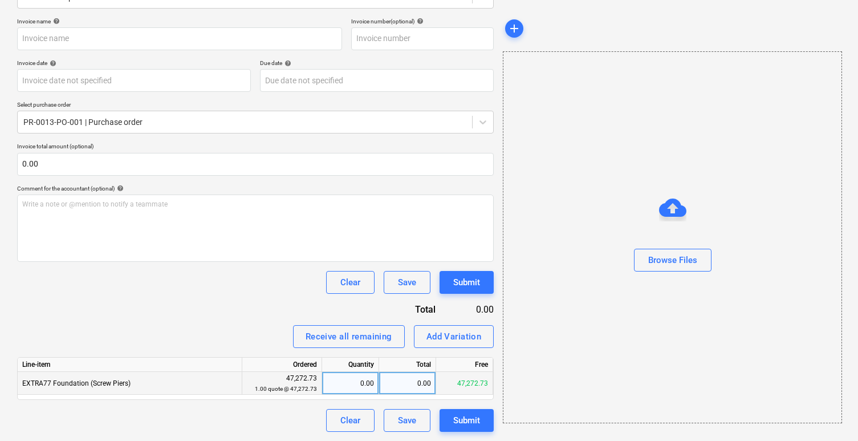
click at [346, 382] on div "0.00" at bounding box center [350, 383] width 47 height 23
click at [362, 387] on div "0.20" at bounding box center [350, 383] width 47 height 23
click at [270, 340] on div "Receive all remaining Add Variation" at bounding box center [255, 336] width 477 height 23
click at [355, 380] on div "0.10" at bounding box center [350, 383] width 47 height 23
click at [242, 335] on div "Receive all remaining Add Variation" at bounding box center [255, 336] width 477 height 23
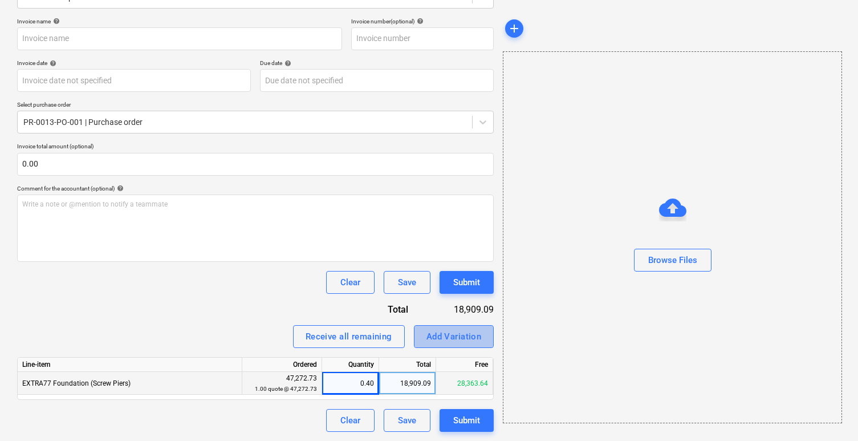
click at [447, 339] on div "Add Variation" at bounding box center [454, 336] width 55 height 15
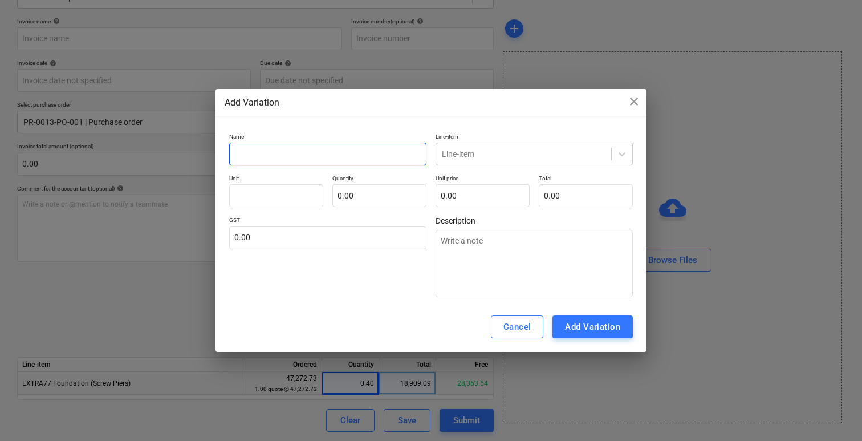
click at [380, 158] on input "text" at bounding box center [327, 154] width 197 height 23
click at [486, 159] on div at bounding box center [524, 153] width 164 height 11
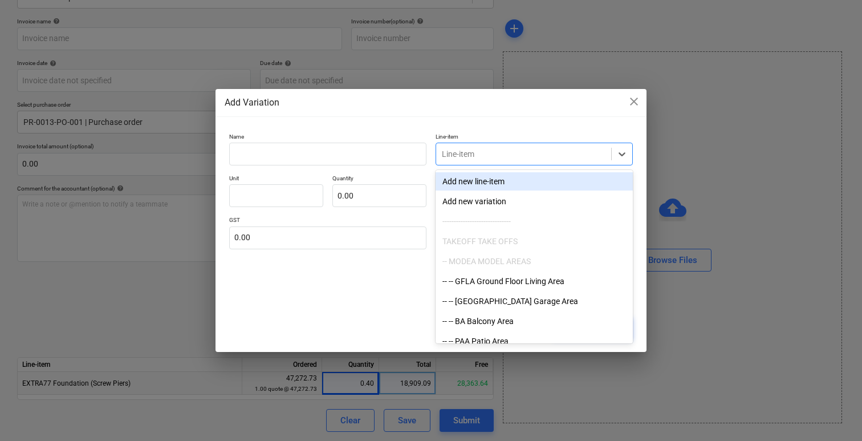
click at [486, 159] on div at bounding box center [524, 153] width 164 height 11
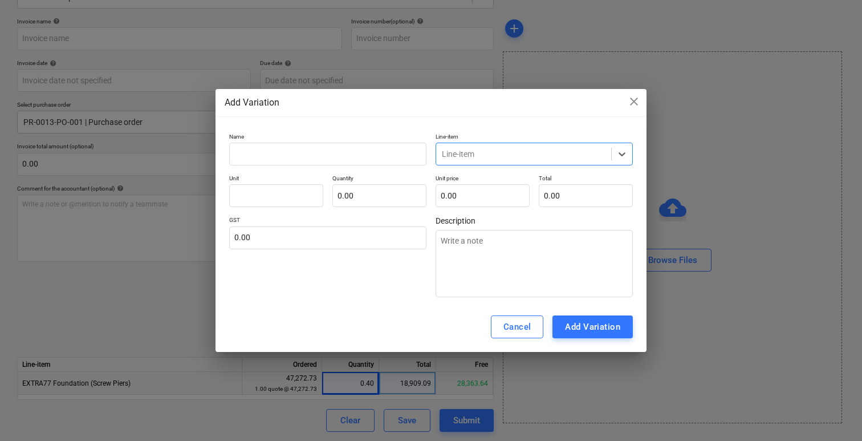
click at [486, 159] on div at bounding box center [524, 153] width 164 height 11
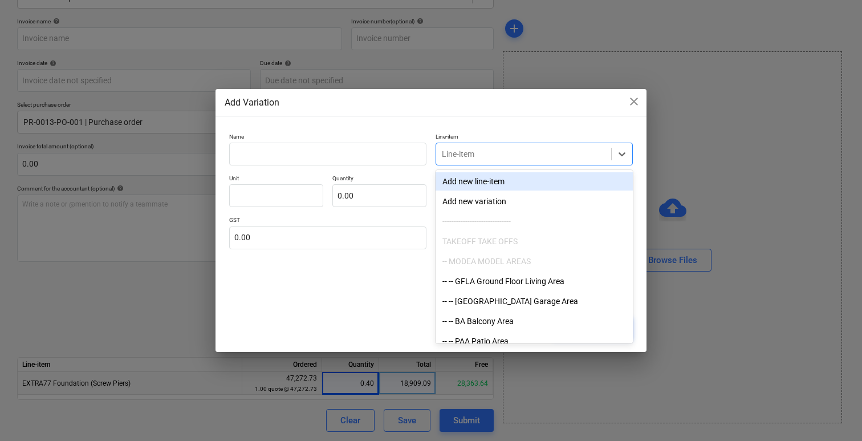
click at [486, 159] on div at bounding box center [524, 153] width 164 height 11
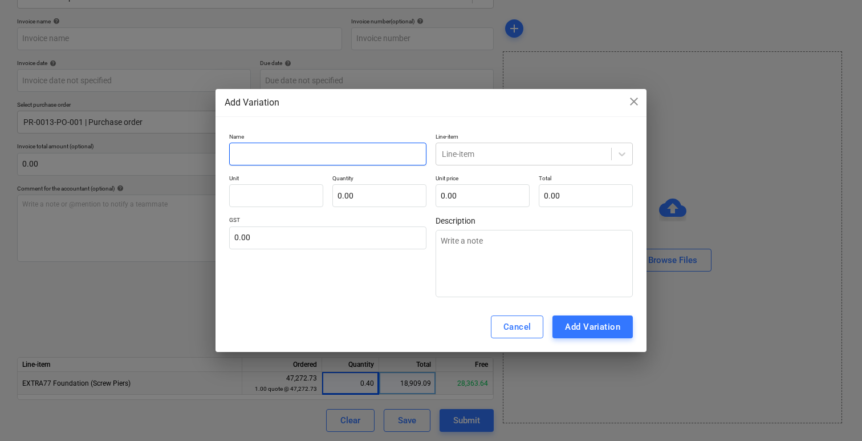
click at [401, 152] on input "text" at bounding box center [327, 154] width 197 height 23
click at [632, 99] on span "close" at bounding box center [634, 102] width 14 height 14
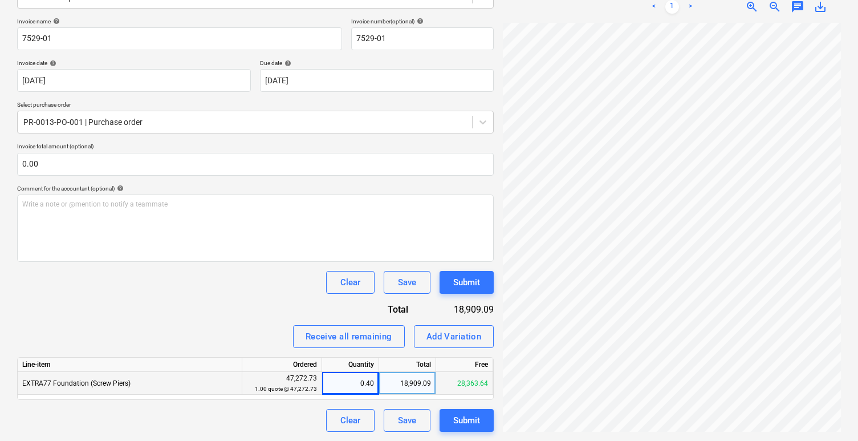
scroll to position [26, 0]
click at [358, 378] on div "0.40" at bounding box center [350, 383] width 47 height 23
click at [470, 346] on button "Add Variation" at bounding box center [454, 336] width 80 height 23
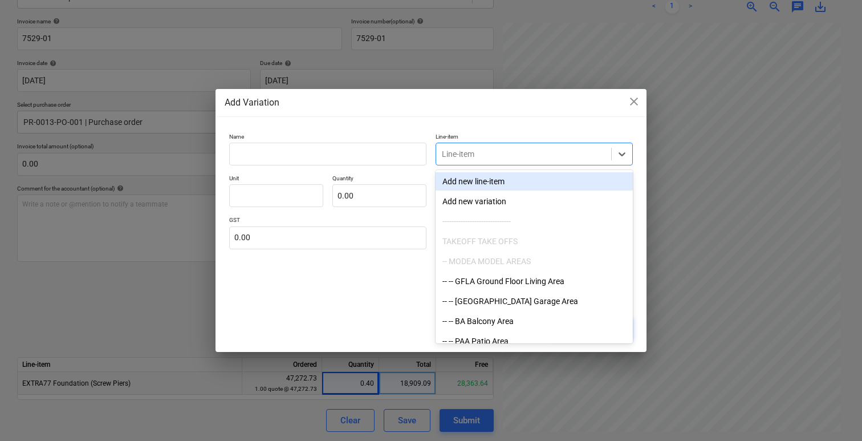
click at [477, 153] on div at bounding box center [524, 153] width 164 height 11
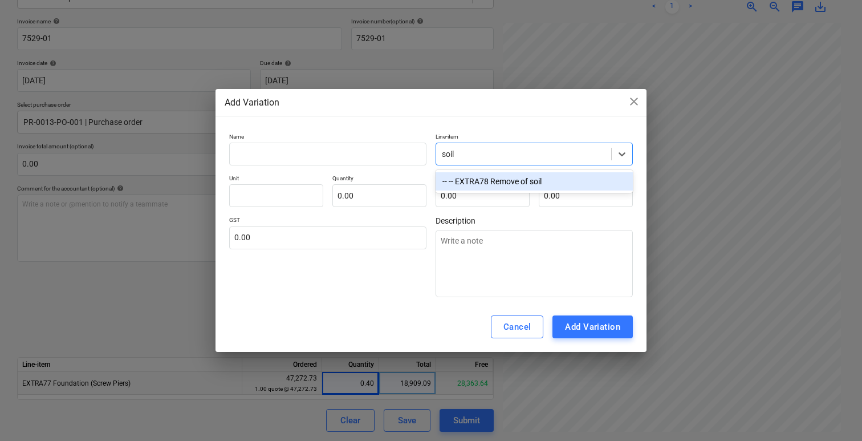
click at [556, 182] on div "-- -- EXTRA78 Remove of soil" at bounding box center [534, 181] width 197 height 18
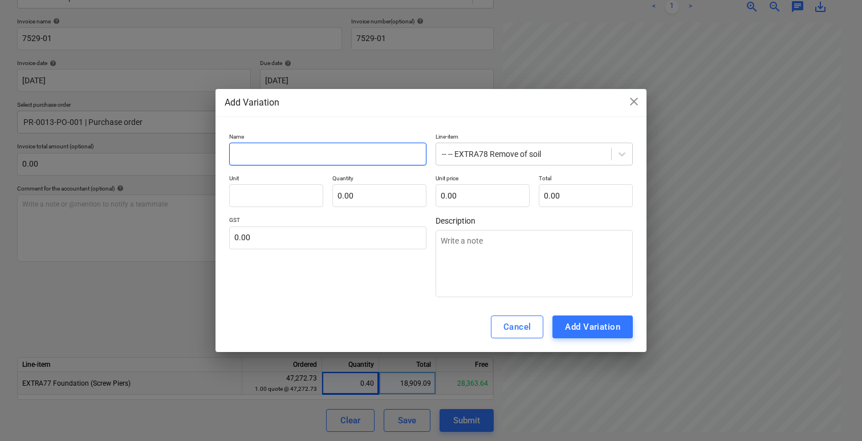
click at [351, 158] on input "text" at bounding box center [327, 154] width 197 height 23
click at [428, 125] on div "Add Variation close Name Line-item -- -- EXTRA78 Remove of soil Unit Quantity 0…" at bounding box center [431, 220] width 431 height 263
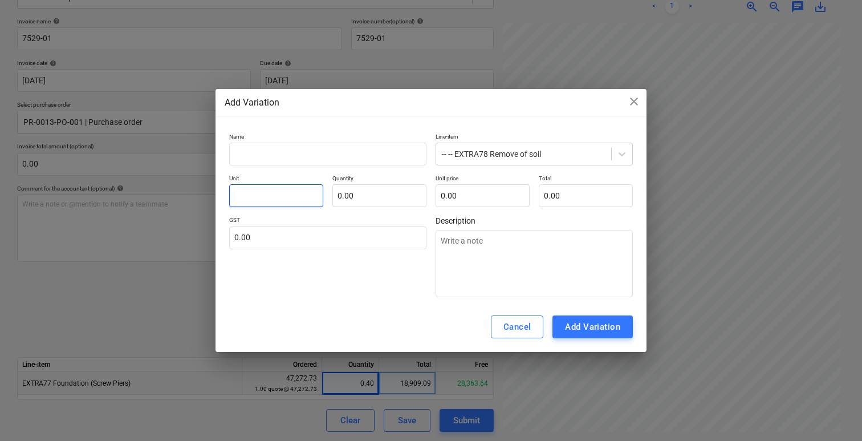
click at [295, 192] on input "text" at bounding box center [276, 195] width 94 height 23
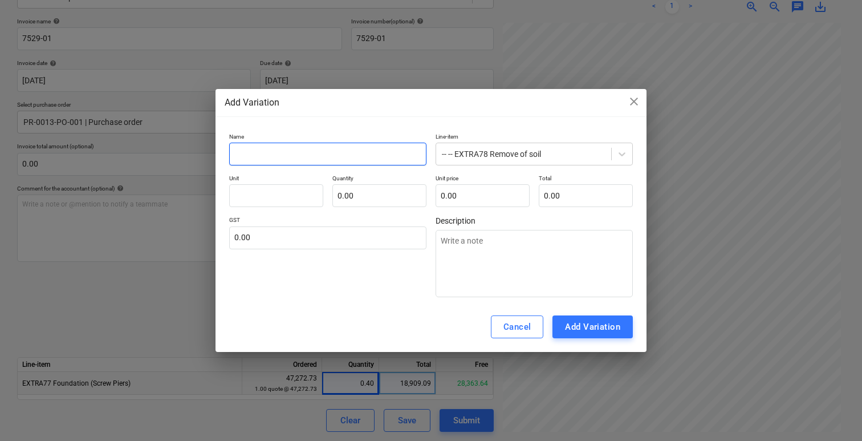
click at [345, 144] on input "text" at bounding box center [327, 154] width 197 height 23
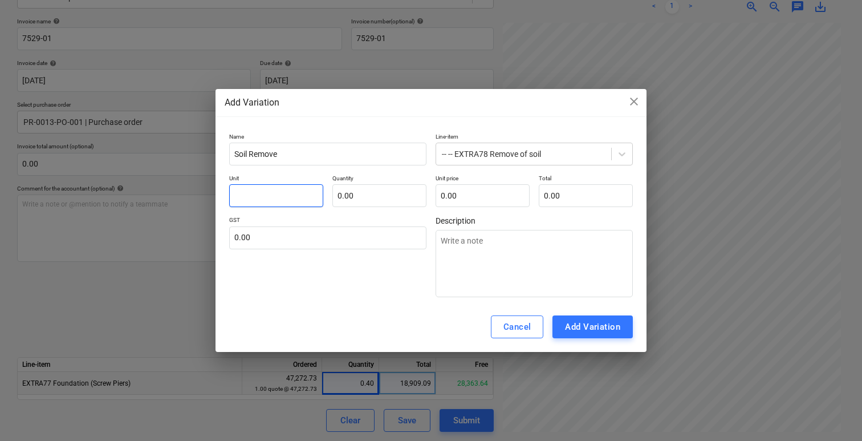
click at [291, 200] on input "text" at bounding box center [276, 195] width 94 height 23
click at [361, 201] on input "text" at bounding box center [379, 195] width 94 height 23
click at [290, 196] on input "1" at bounding box center [276, 195] width 94 height 23
click at [356, 239] on input "text" at bounding box center [327, 237] width 197 height 23
click at [383, 294] on div "GST 10.00" at bounding box center [327, 256] width 197 height 81
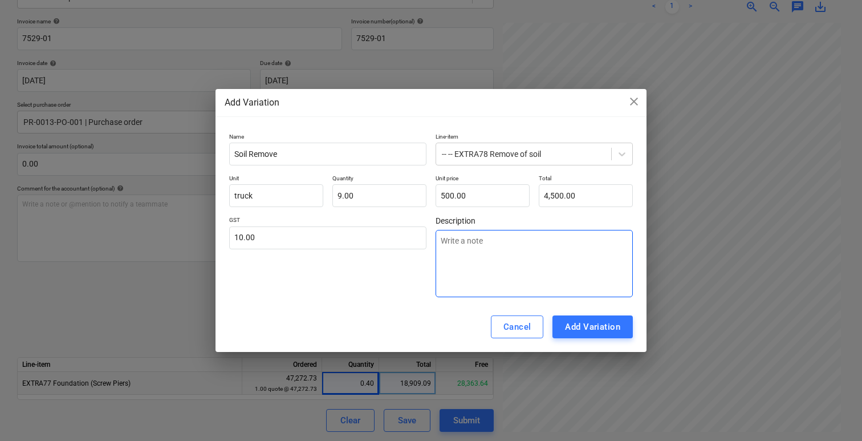
click at [499, 290] on textarea at bounding box center [534, 263] width 197 height 67
click at [588, 331] on div "Add Variation" at bounding box center [592, 326] width 55 height 15
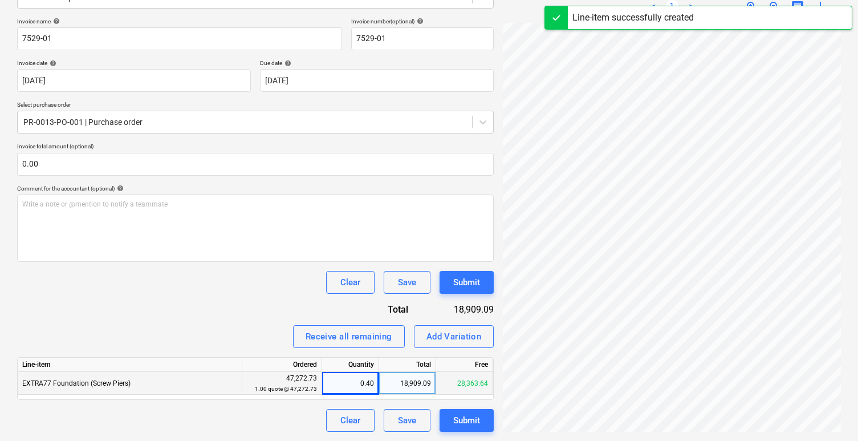
scroll to position [182, 0]
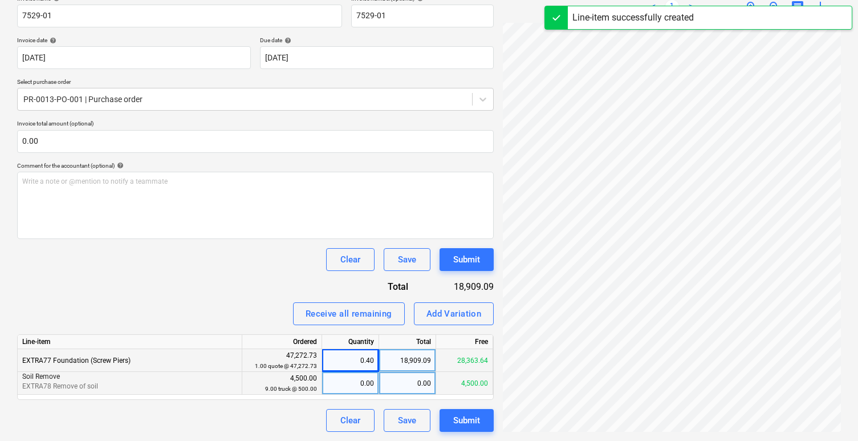
click at [352, 384] on div "0.00" at bounding box center [350, 383] width 47 height 23
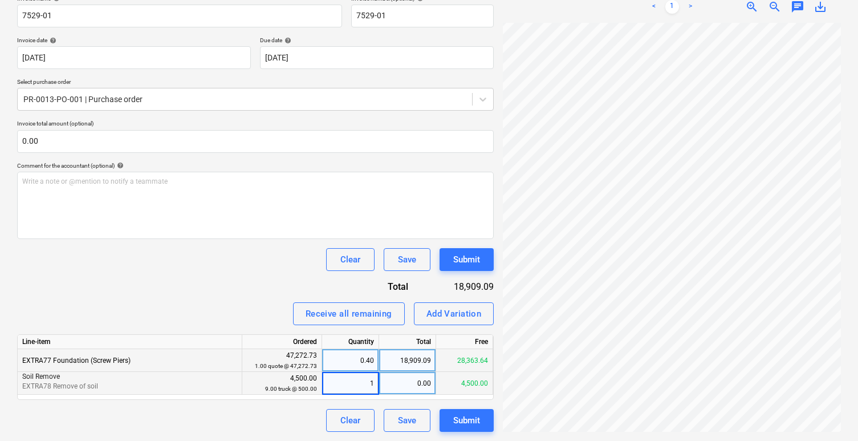
click at [249, 294] on div "Invoice name help 7529-01 Invoice number (optional) help 7529-01 Invoice date h…" at bounding box center [255, 213] width 477 height 437
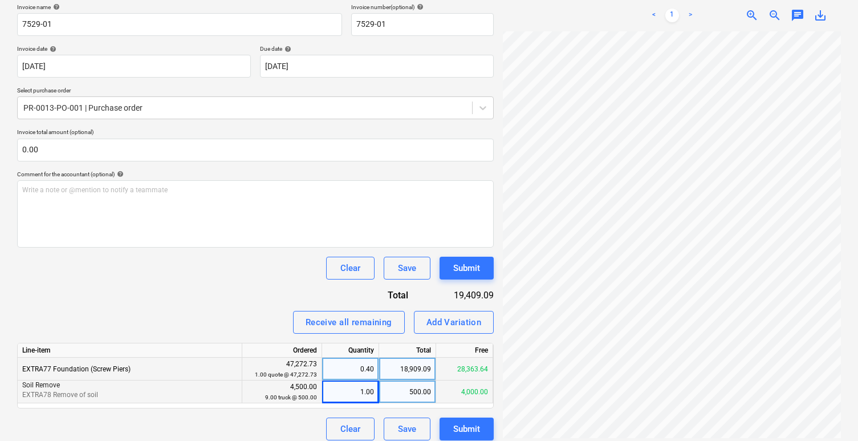
scroll to position [177, 0]
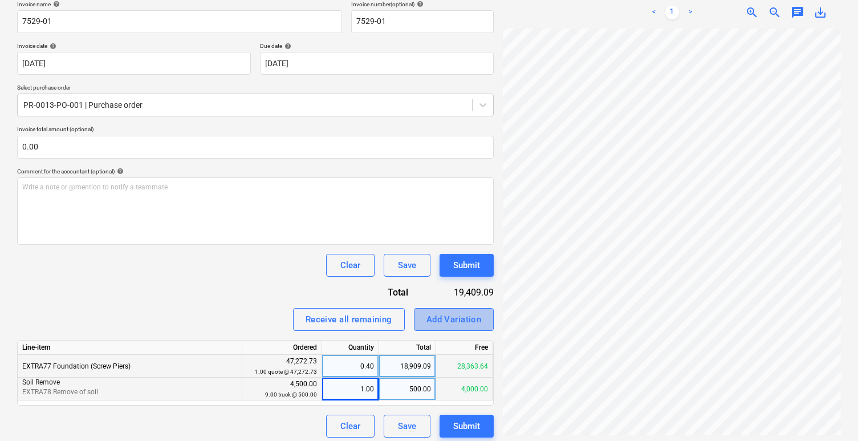
click at [475, 326] on div "Add Variation" at bounding box center [454, 319] width 55 height 15
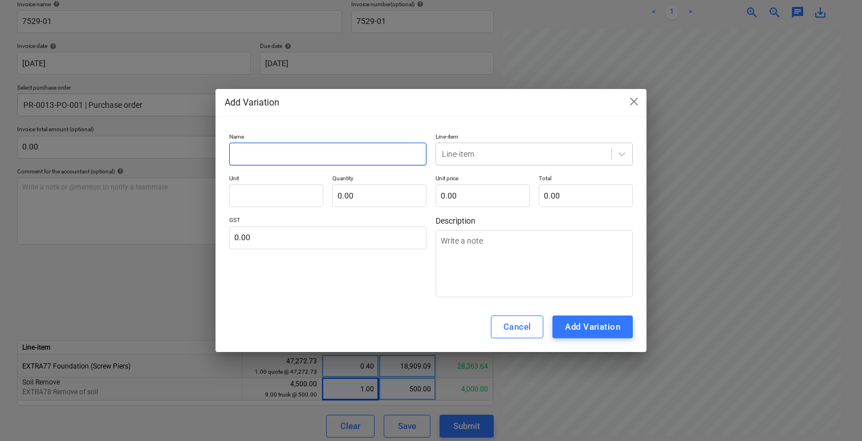
click at [371, 153] on input "text" at bounding box center [327, 154] width 197 height 23
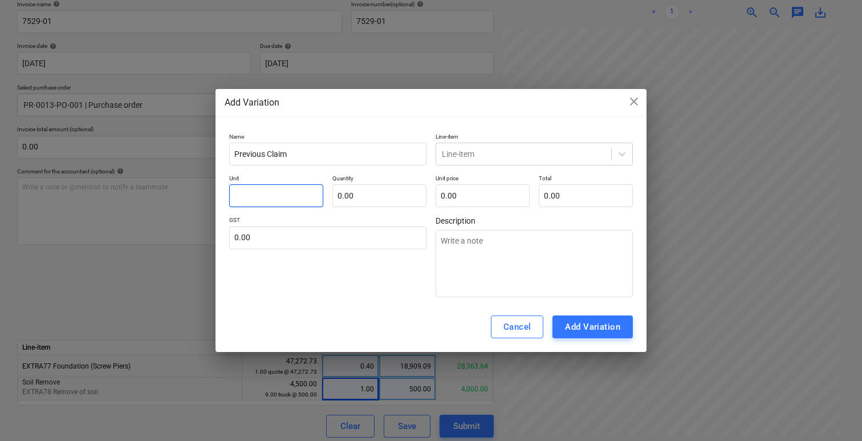
click at [298, 196] on input "text" at bounding box center [276, 195] width 94 height 23
click at [372, 197] on input "text" at bounding box center [379, 195] width 94 height 23
click at [272, 190] on input "1" at bounding box center [276, 195] width 94 height 23
click at [273, 193] on input "1" at bounding box center [276, 195] width 94 height 23
click at [373, 204] on input "1" at bounding box center [379, 195] width 94 height 23
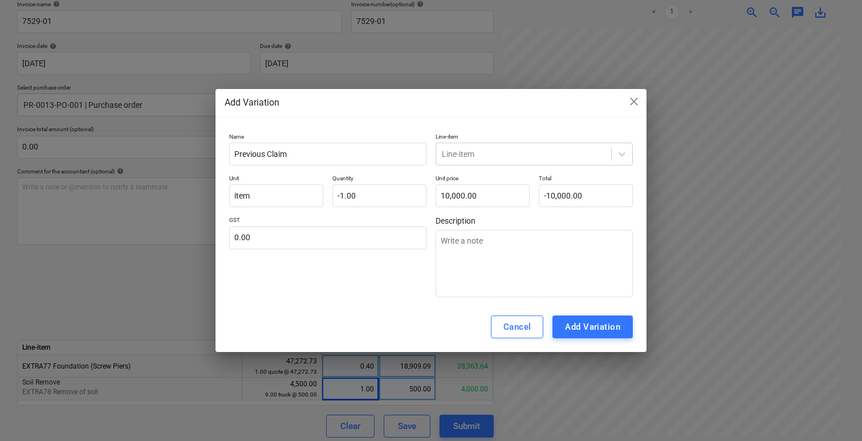
click at [378, 285] on div "GST 0.00" at bounding box center [327, 256] width 197 height 81
click at [597, 326] on div "Add Variation" at bounding box center [592, 326] width 55 height 15
click at [604, 328] on div "Add Variation" at bounding box center [592, 326] width 55 height 15
click at [535, 149] on div at bounding box center [524, 153] width 164 height 11
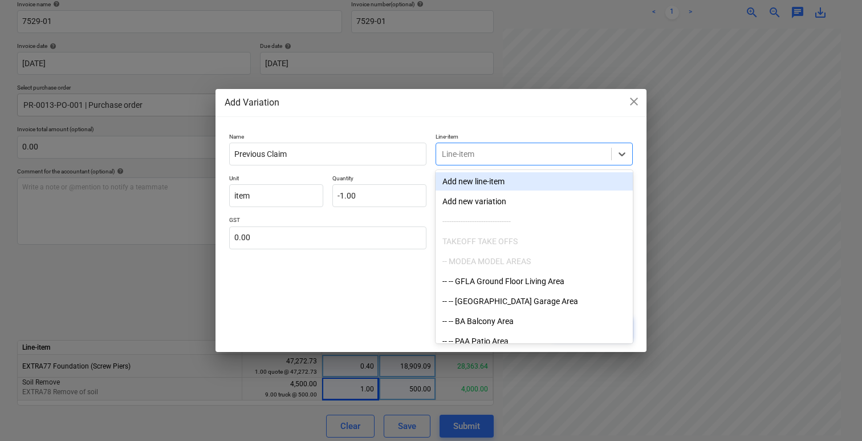
click at [487, 181] on div "Add new line-item" at bounding box center [534, 181] width 197 height 18
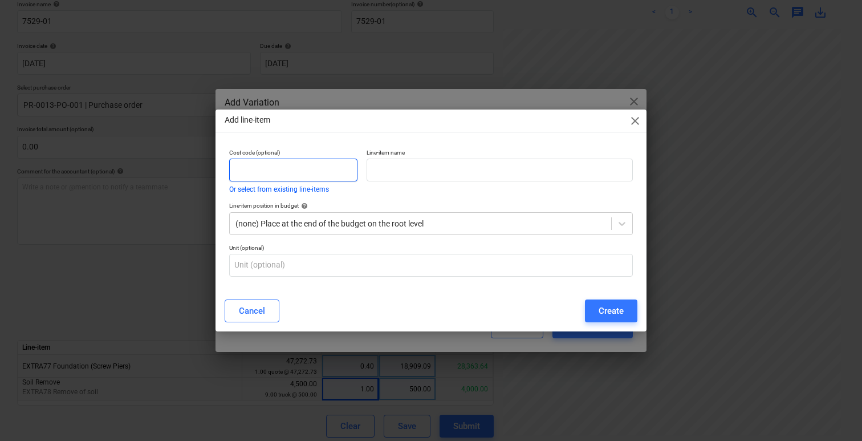
click at [328, 165] on input "text" at bounding box center [293, 170] width 128 height 23
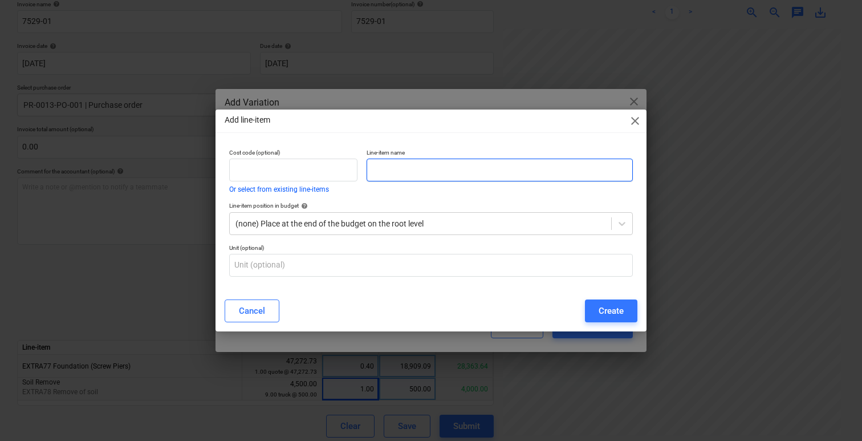
click at [383, 168] on input "text" at bounding box center [500, 170] width 266 height 23
click at [384, 168] on input "text" at bounding box center [500, 170] width 266 height 23
click at [425, 170] on input "text" at bounding box center [500, 170] width 266 height 23
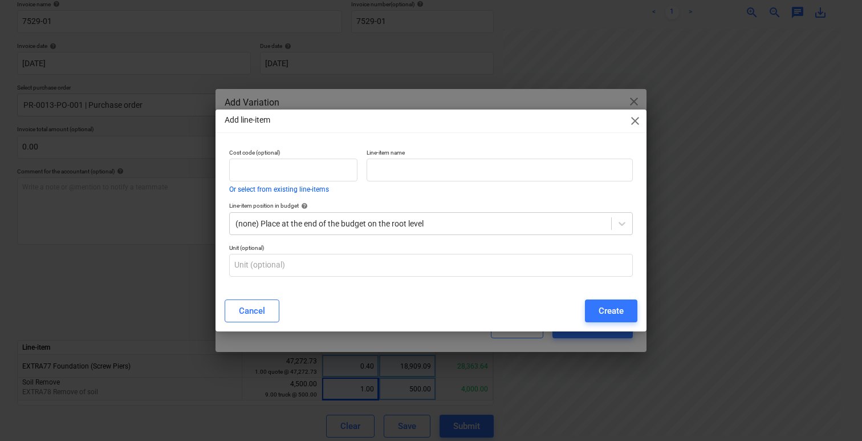
click at [501, 184] on div "Line-item name" at bounding box center [499, 170] width 275 height 53
click at [496, 171] on input "text" at bounding box center [500, 170] width 266 height 23
click at [631, 120] on span "close" at bounding box center [635, 121] width 14 height 14
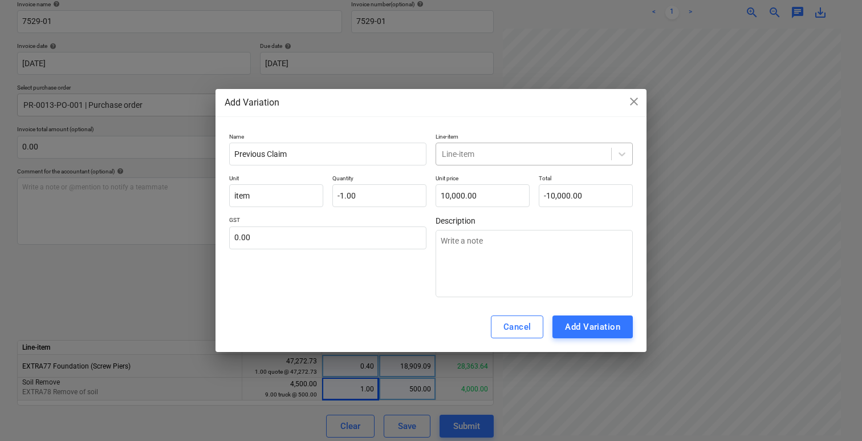
click at [560, 149] on div at bounding box center [524, 153] width 164 height 11
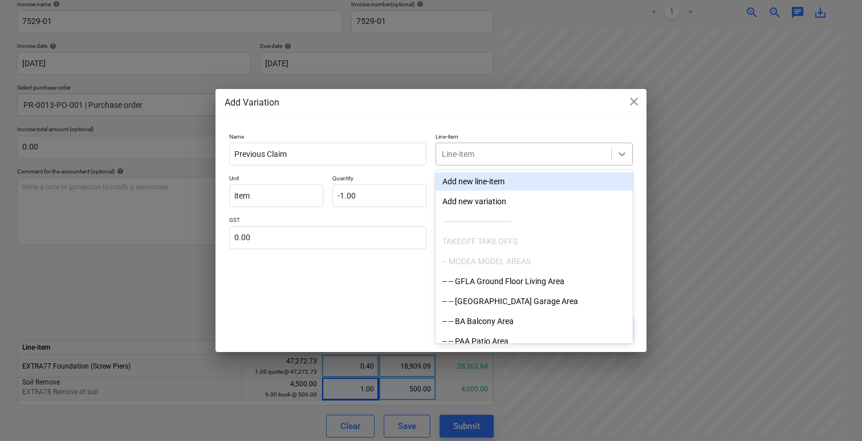
click at [618, 153] on icon at bounding box center [621, 153] width 11 height 11
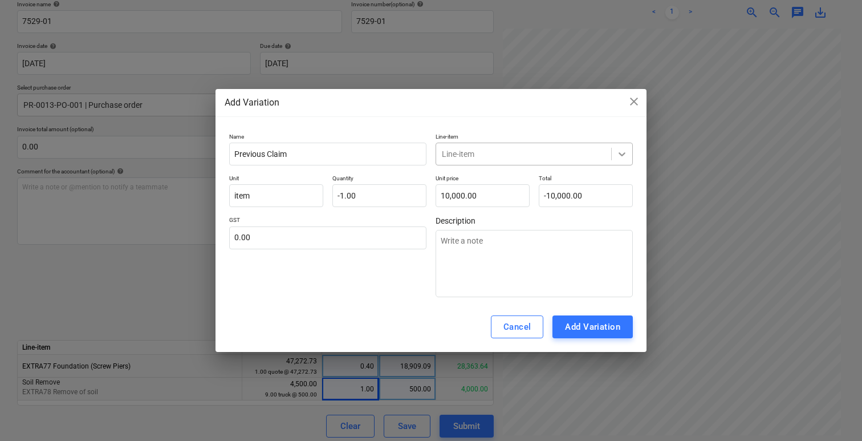
click at [618, 153] on icon at bounding box center [621, 153] width 11 height 11
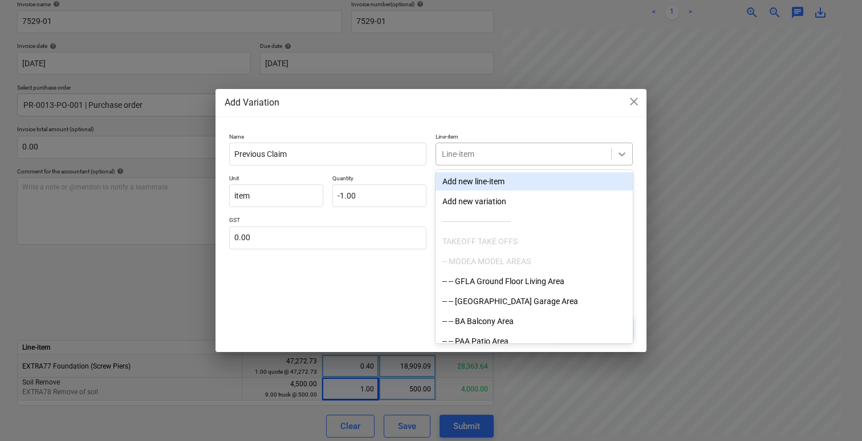
click at [618, 153] on icon at bounding box center [621, 153] width 11 height 11
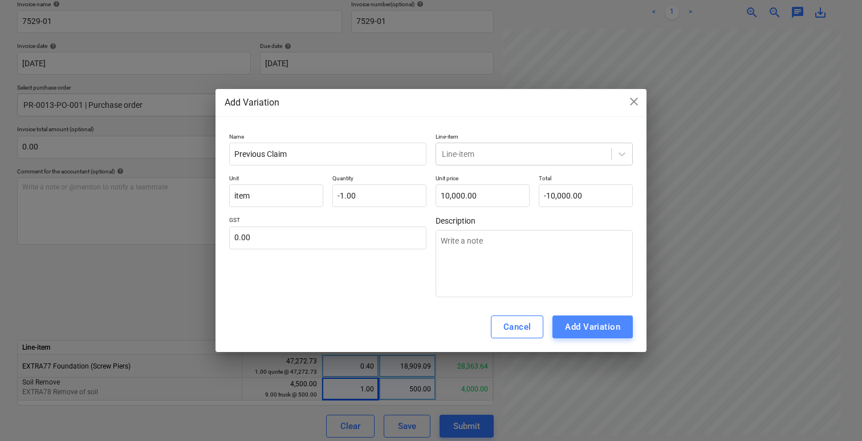
click at [595, 322] on div "Add Variation" at bounding box center [592, 326] width 55 height 15
click at [633, 98] on span "close" at bounding box center [634, 102] width 14 height 14
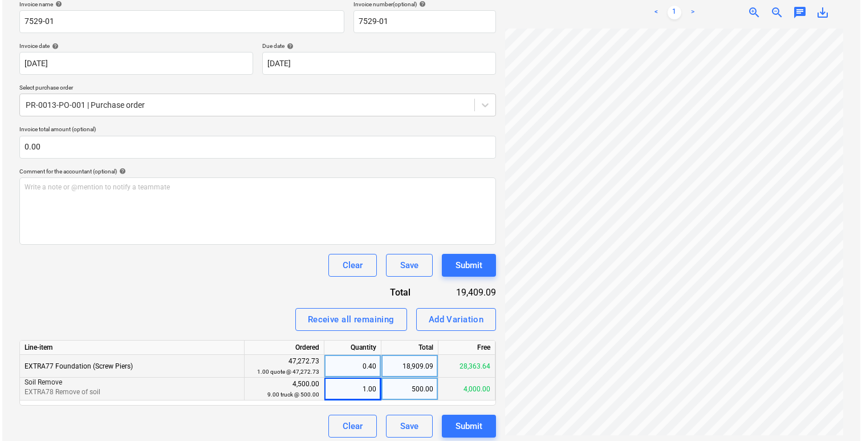
scroll to position [182, 0]
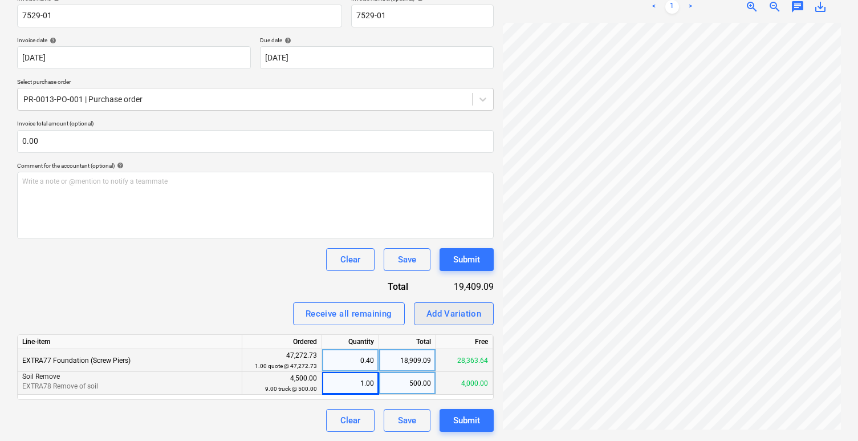
click at [461, 316] on div "Add Variation" at bounding box center [454, 313] width 55 height 15
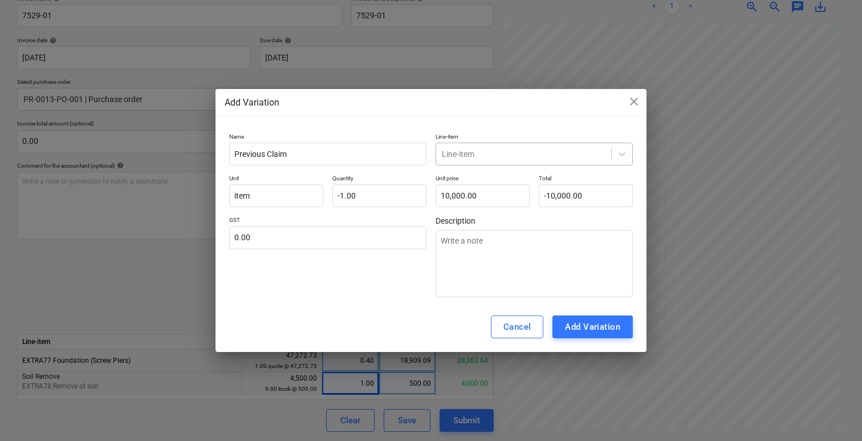
click at [510, 151] on div at bounding box center [524, 153] width 164 height 11
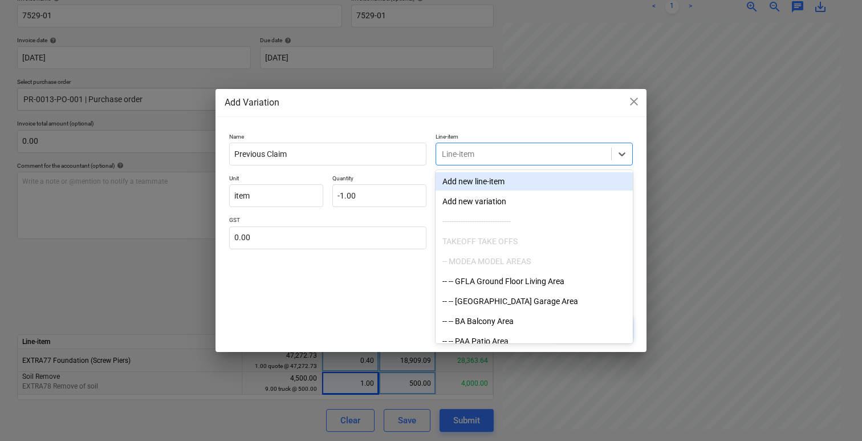
click at [503, 183] on div "Add new line-item" at bounding box center [534, 181] width 197 height 18
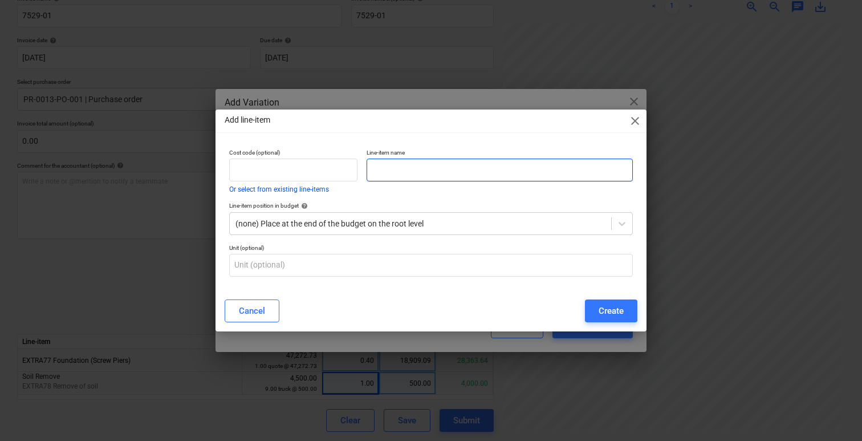
click at [395, 173] on input "text" at bounding box center [500, 170] width 266 height 23
click at [302, 184] on div "Cost code (optional) Or select from existing line-items" at bounding box center [293, 171] width 128 height 44
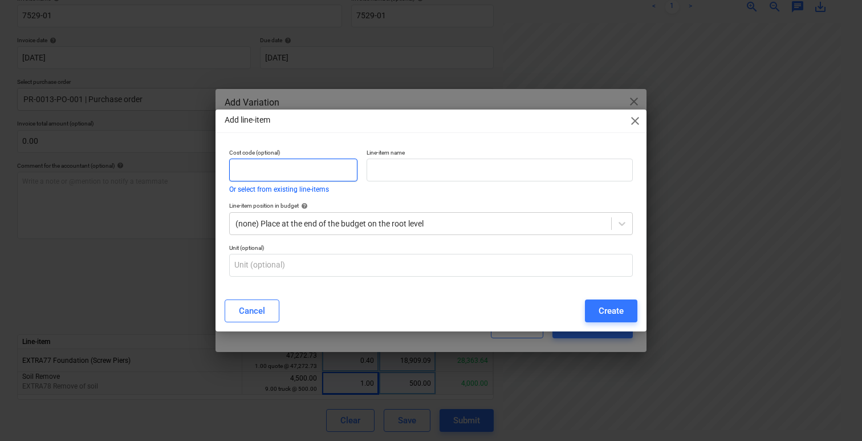
click at [307, 173] on input "text" at bounding box center [293, 170] width 128 height 23
click at [330, 213] on div "(none) Place at the end of the budget on the root level" at bounding box center [431, 223] width 404 height 23
click at [342, 225] on div at bounding box center [420, 223] width 370 height 11
click at [254, 315] on div "Cancel" at bounding box center [252, 310] width 26 height 15
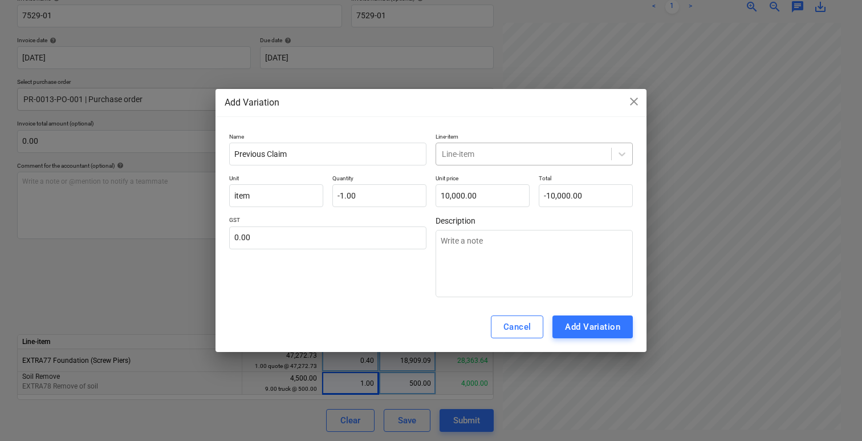
click at [484, 153] on div at bounding box center [524, 153] width 164 height 11
click at [499, 161] on div "Line-item" at bounding box center [523, 154] width 175 height 16
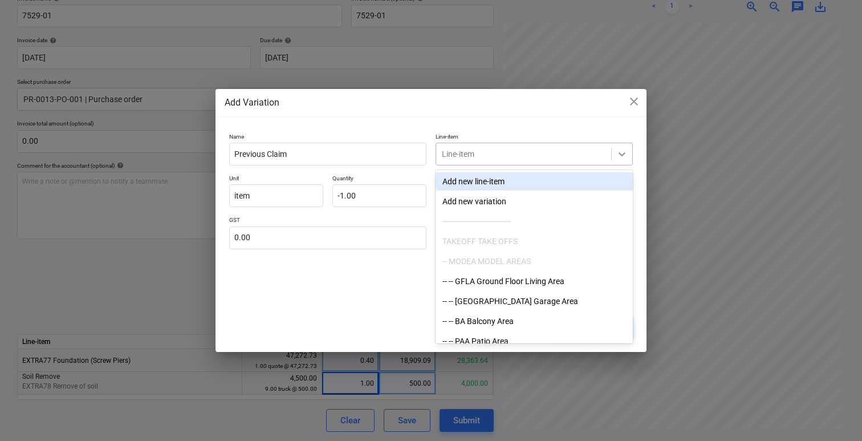
click at [622, 157] on icon at bounding box center [621, 153] width 11 height 11
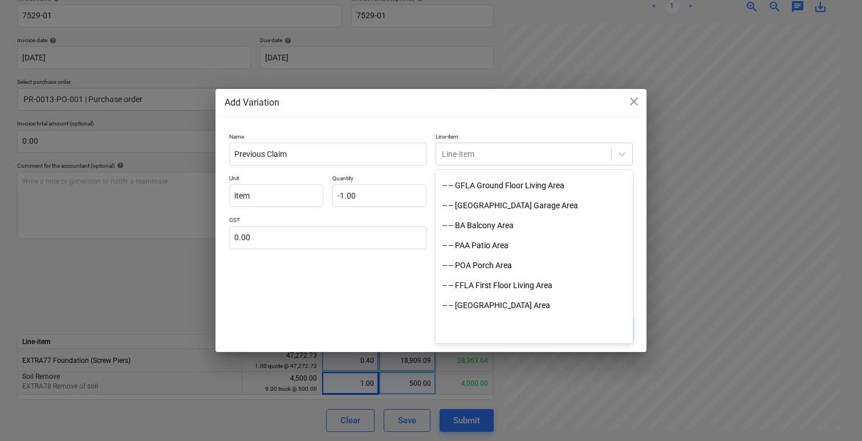
scroll to position [0, 0]
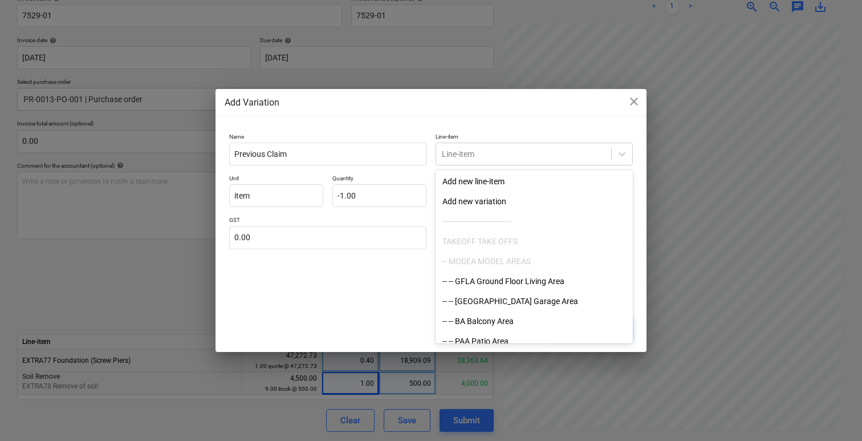
click at [406, 259] on div "GST 0.00" at bounding box center [327, 256] width 197 height 81
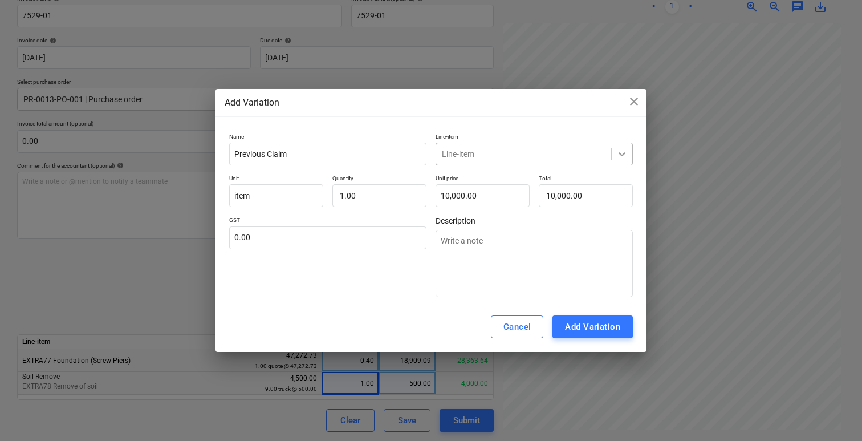
click at [622, 154] on icon at bounding box center [621, 153] width 11 height 11
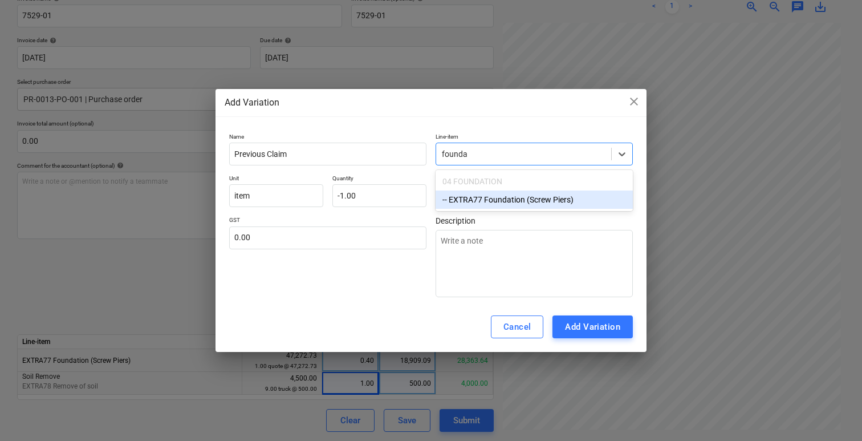
click at [553, 204] on div "-- EXTRA77 Foundation (Screw Piers)" at bounding box center [534, 199] width 197 height 18
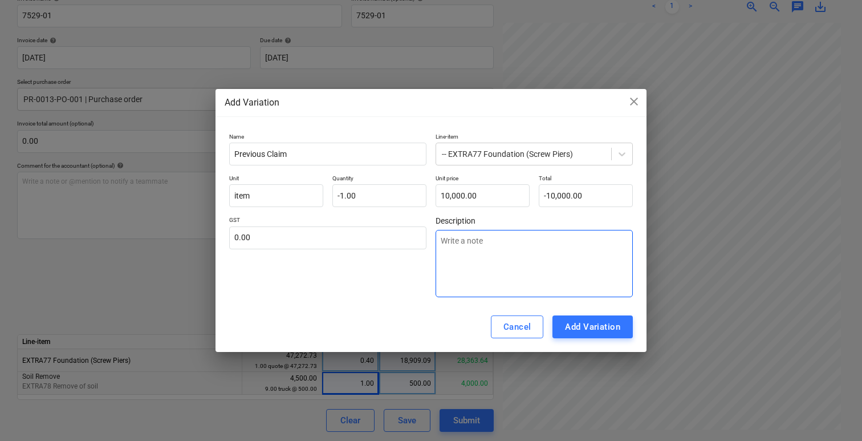
click at [554, 280] on textarea at bounding box center [534, 263] width 197 height 67
click at [593, 329] on div "Add Variation" at bounding box center [592, 326] width 55 height 15
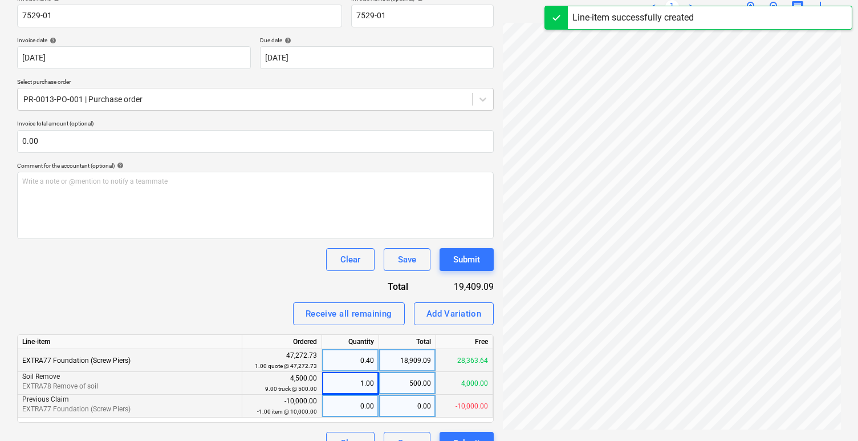
click at [353, 401] on div "0.00" at bounding box center [350, 406] width 47 height 23
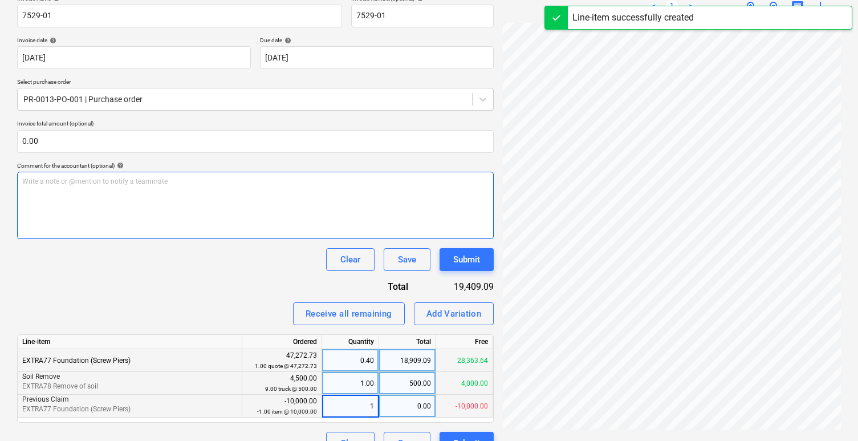
click at [318, 238] on div "Write a note or @mention to notify a teammate ﻿" at bounding box center [255, 205] width 477 height 67
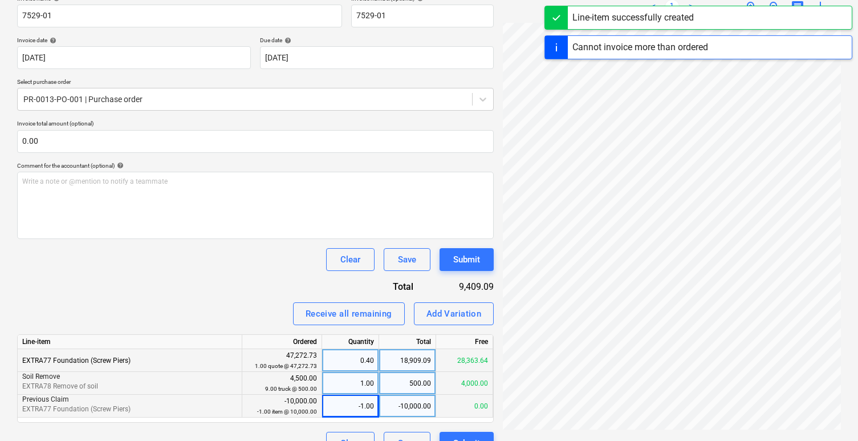
scroll to position [205, 0]
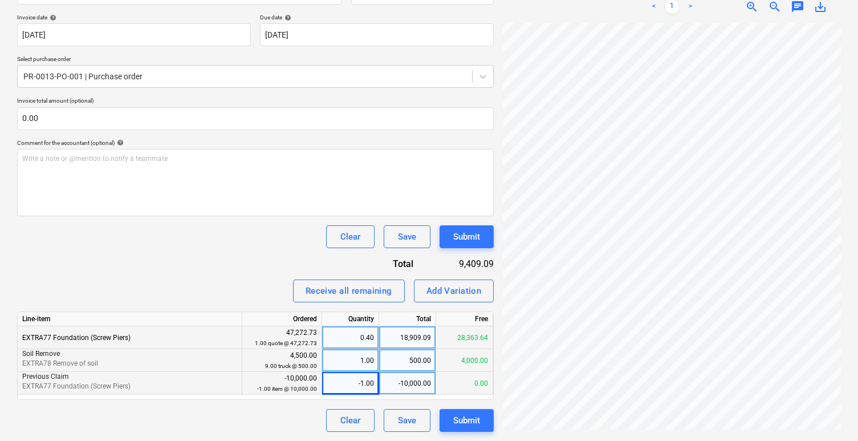
click at [363, 334] on div "0.40" at bounding box center [350, 337] width 47 height 23
click at [371, 357] on div "1.00" at bounding box center [350, 360] width 47 height 23
click at [209, 354] on p "Soil Remove" at bounding box center [129, 354] width 215 height 10
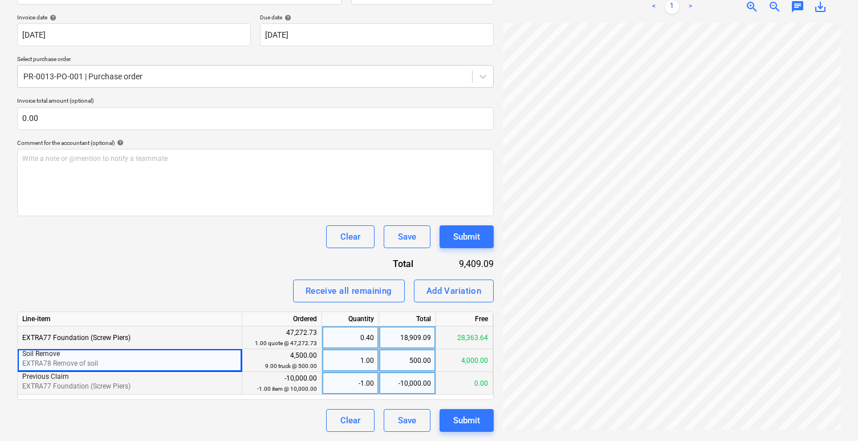
click at [456, 355] on div "4,000.00" at bounding box center [464, 360] width 57 height 23
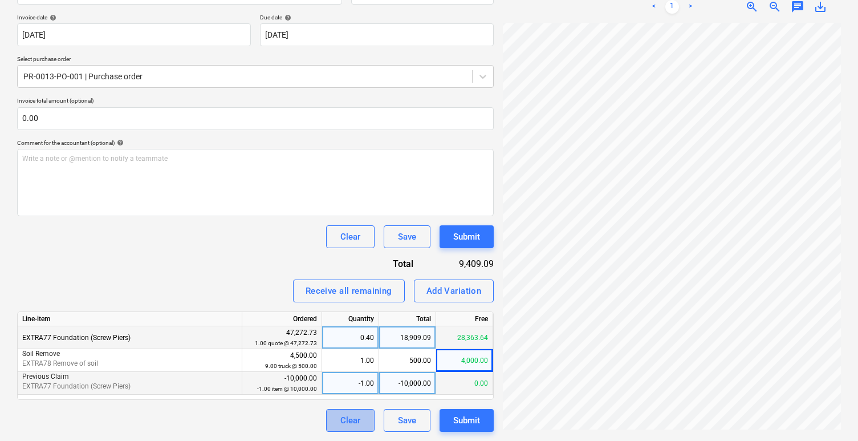
click at [354, 416] on div "Clear" at bounding box center [350, 420] width 20 height 15
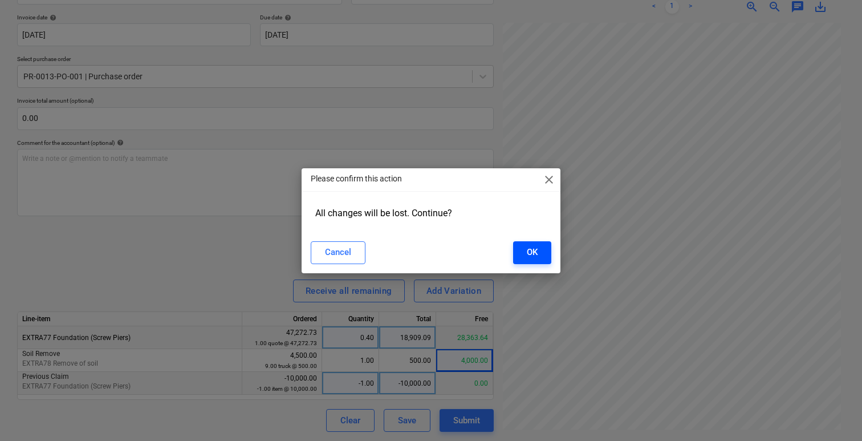
click at [525, 250] on button "OK" at bounding box center [532, 252] width 38 height 23
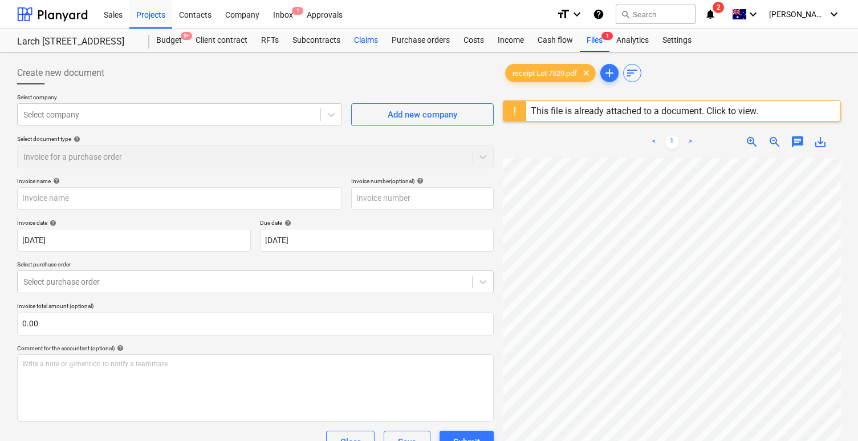
click at [372, 40] on div "Claims" at bounding box center [366, 40] width 38 height 23
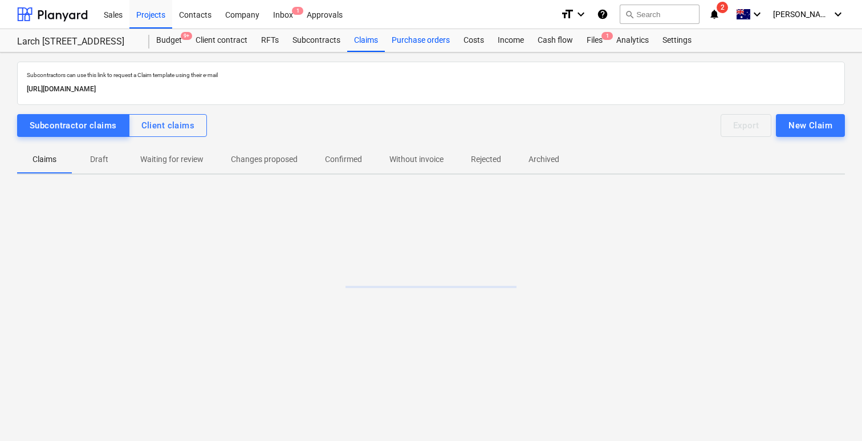
click at [432, 44] on div "Purchase orders" at bounding box center [421, 40] width 72 height 23
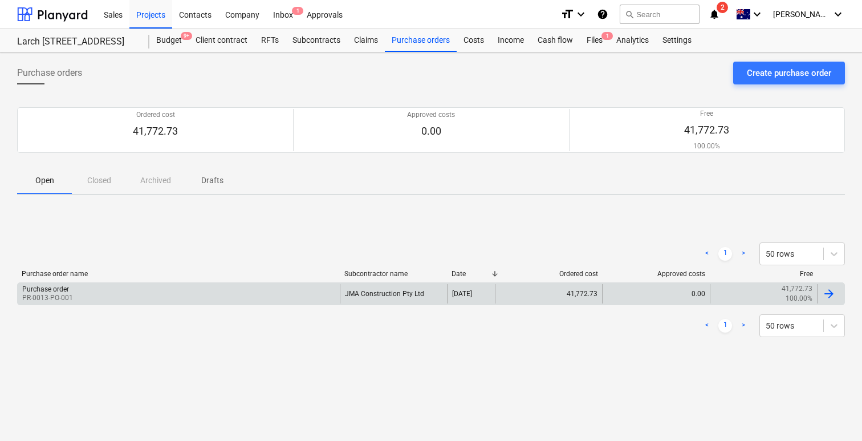
click at [136, 294] on div "Purchase order PR-0013-PO-001" at bounding box center [179, 293] width 322 height 19
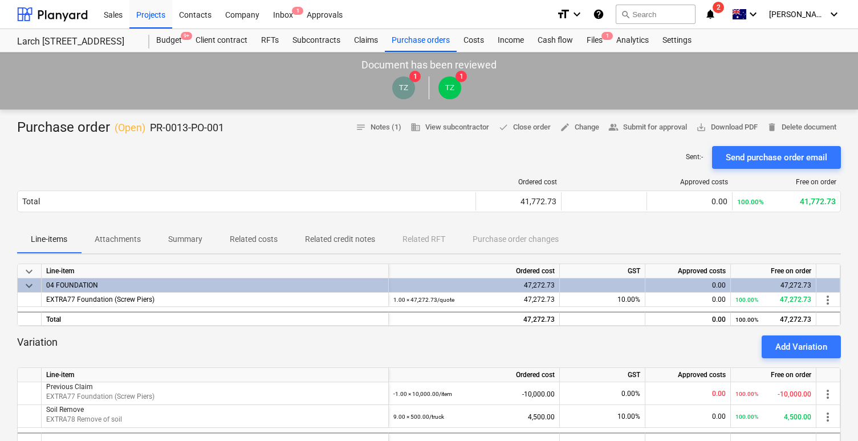
click at [183, 242] on p "Summary" at bounding box center [185, 239] width 34 height 12
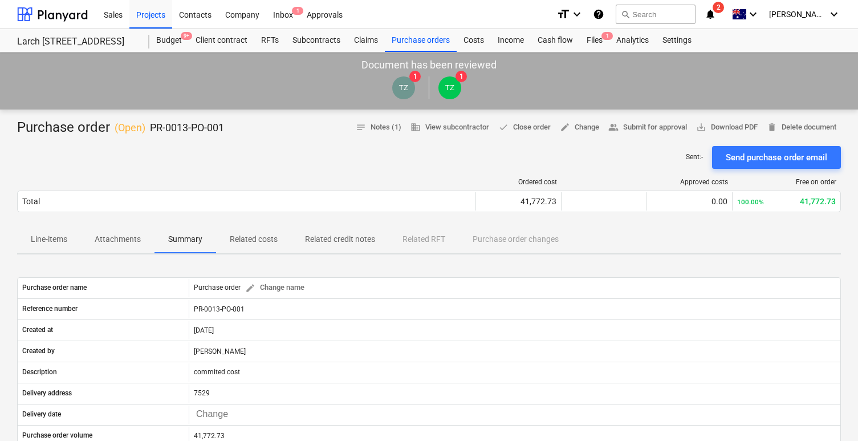
click at [125, 245] on p "Attachments" at bounding box center [118, 239] width 46 height 12
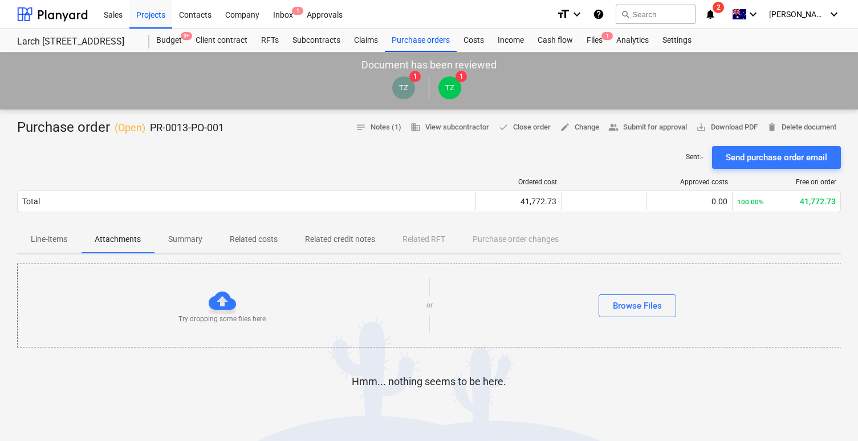
click at [266, 242] on p "Related costs" at bounding box center [254, 239] width 48 height 12
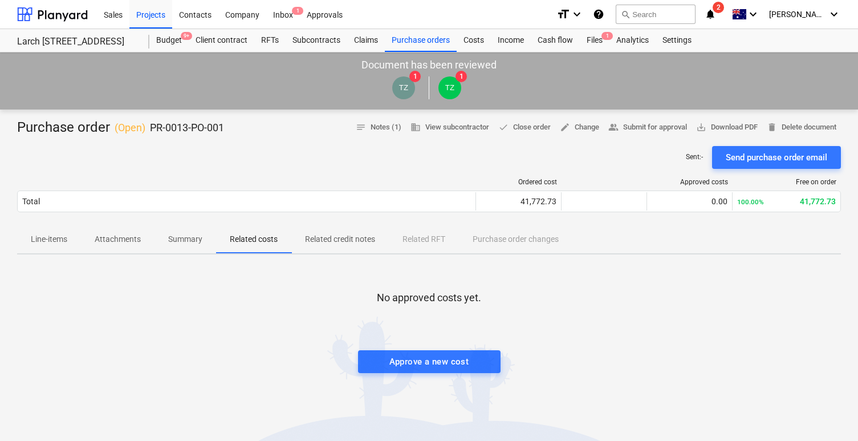
click at [54, 236] on p "Line-items" at bounding box center [49, 239] width 36 height 12
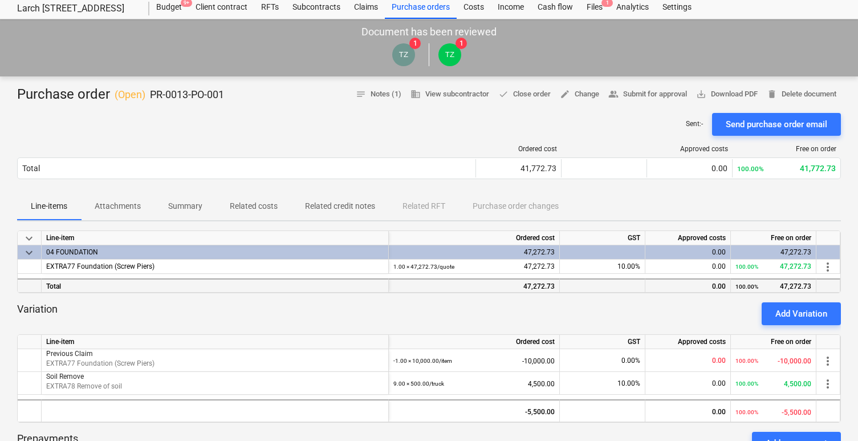
scroll to position [26, 0]
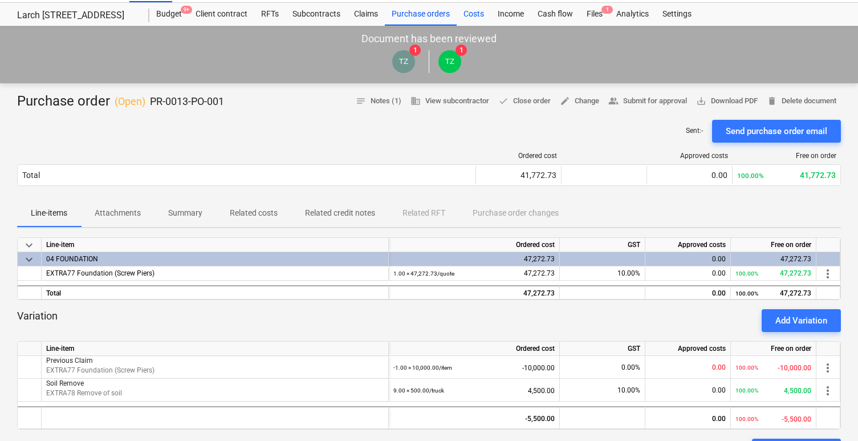
click at [465, 15] on div "Costs" at bounding box center [474, 14] width 34 height 23
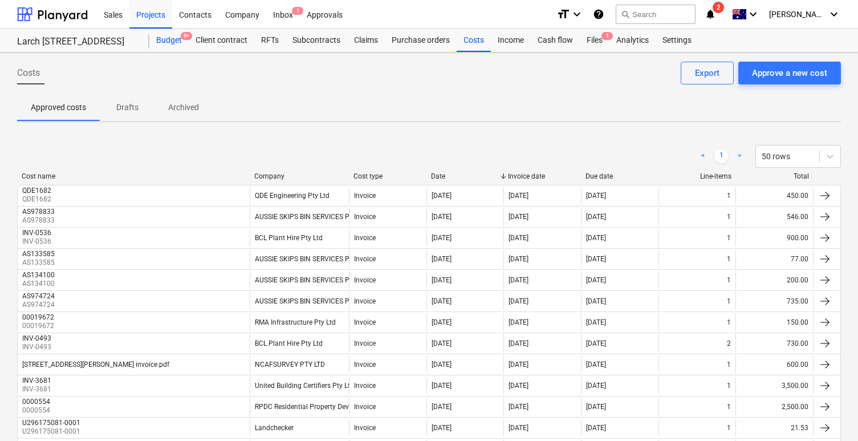
click at [166, 44] on div "Budget 9+" at bounding box center [168, 40] width 39 height 23
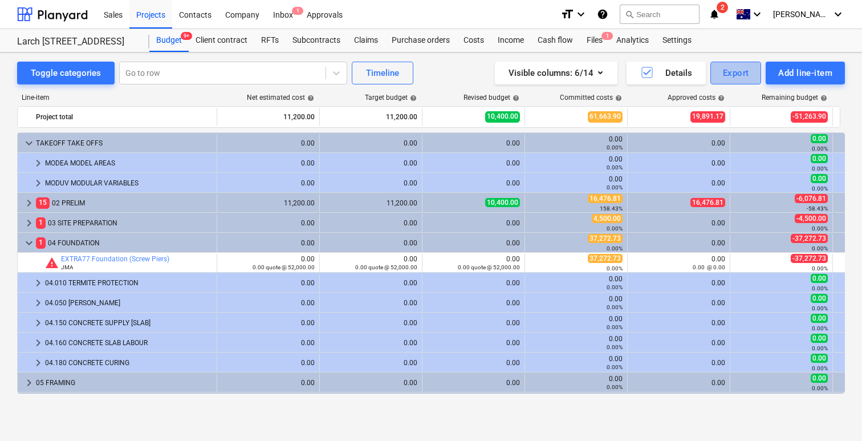
click at [737, 74] on div "Export" at bounding box center [736, 73] width 26 height 15
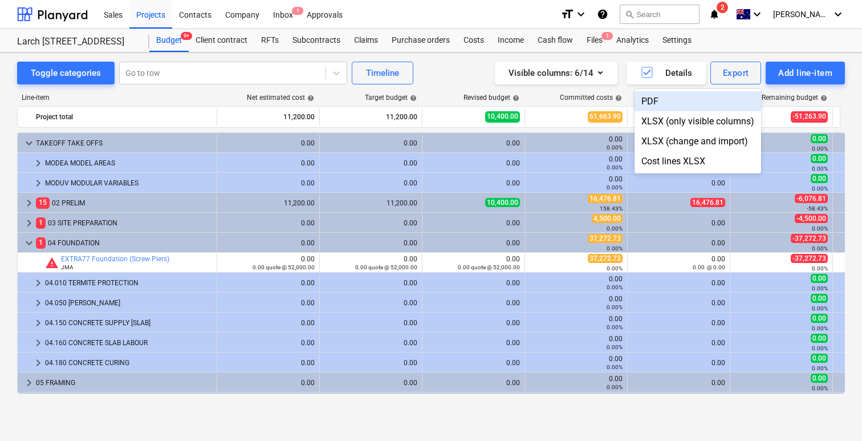
click at [717, 109] on div "PDF" at bounding box center [698, 101] width 127 height 20
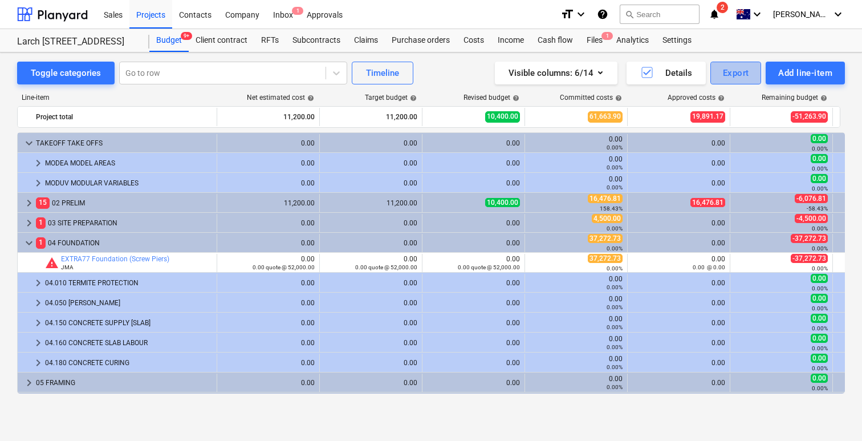
click at [723, 69] on div "Export" at bounding box center [736, 73] width 26 height 15
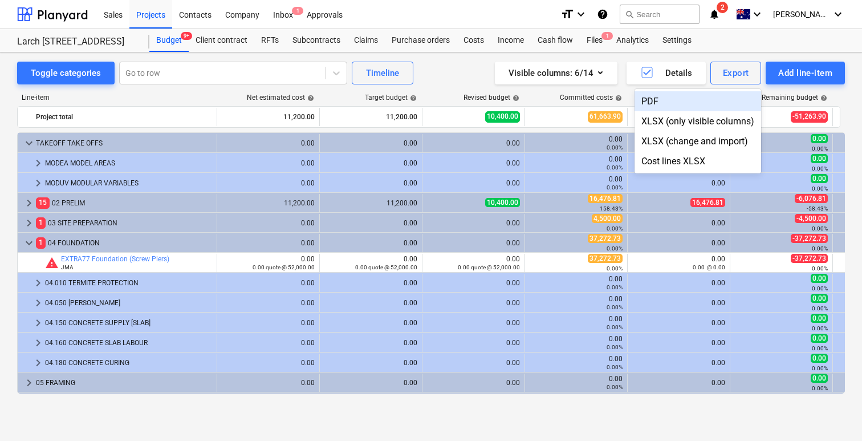
click at [119, 98] on div "Line-item" at bounding box center [117, 98] width 200 height 8
click at [29, 143] on div at bounding box center [431, 220] width 862 height 441
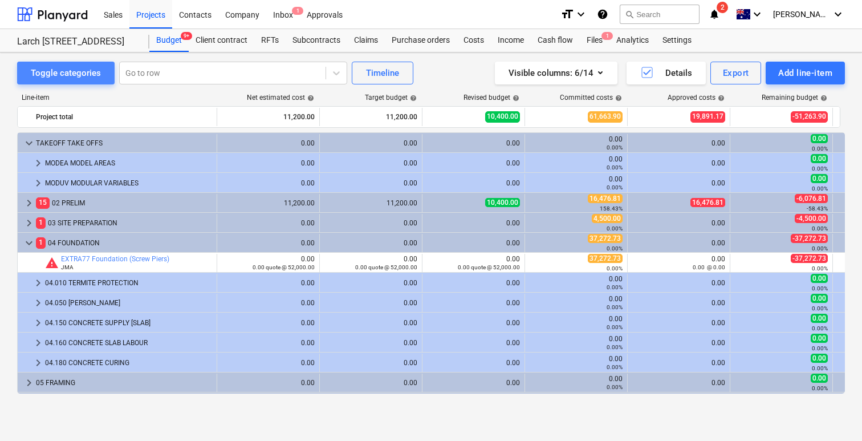
click at [59, 82] on button "Toggle categories" at bounding box center [66, 73] width 98 height 23
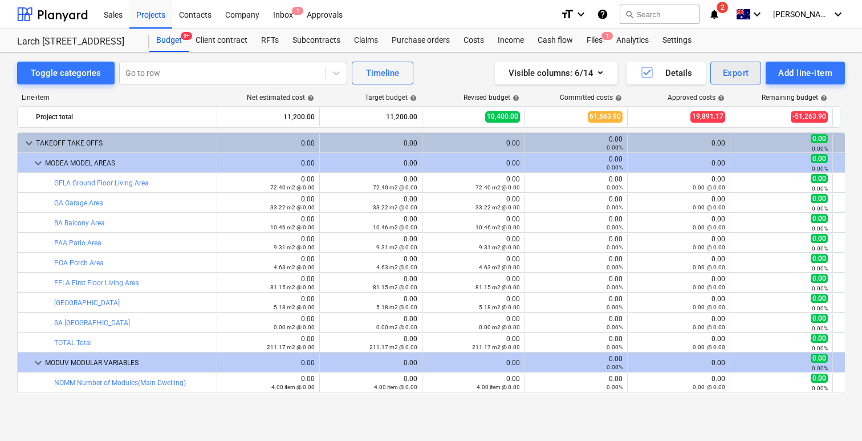
click at [735, 70] on div "Export" at bounding box center [736, 73] width 26 height 15
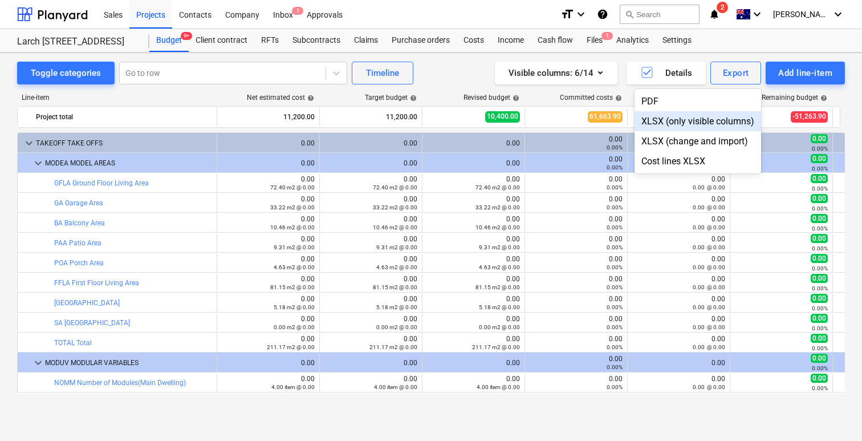
click at [709, 119] on div "XLSX (only visible columns)" at bounding box center [698, 121] width 127 height 20
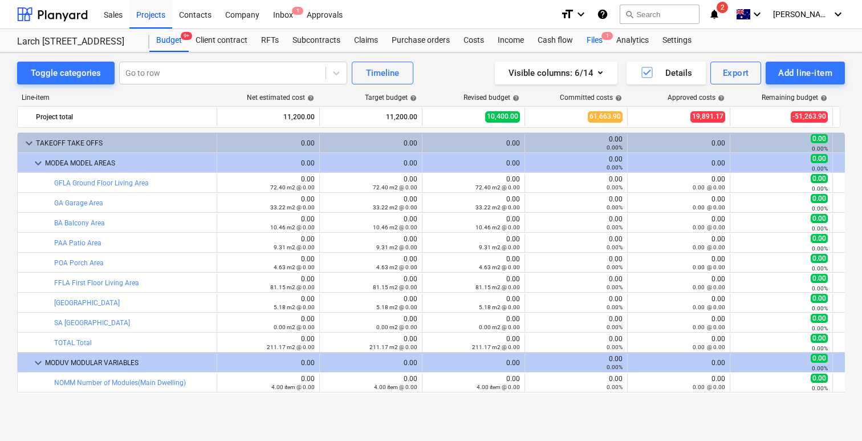
click at [580, 35] on div "Files 1" at bounding box center [595, 40] width 30 height 23
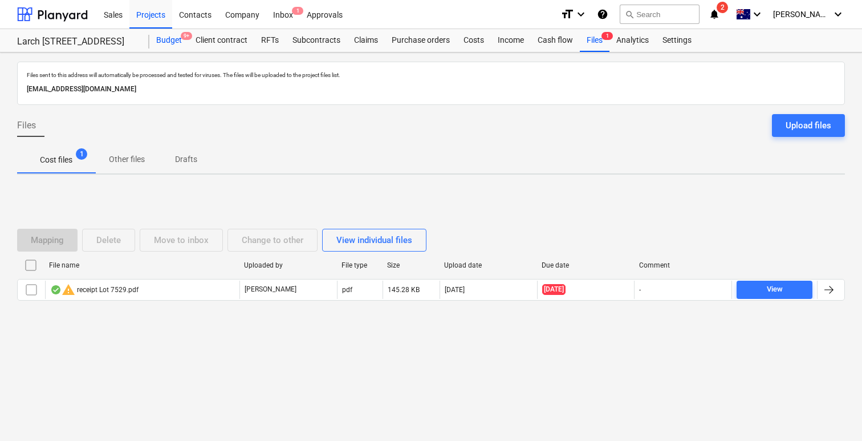
click at [170, 45] on div "Budget 9+" at bounding box center [168, 40] width 39 height 23
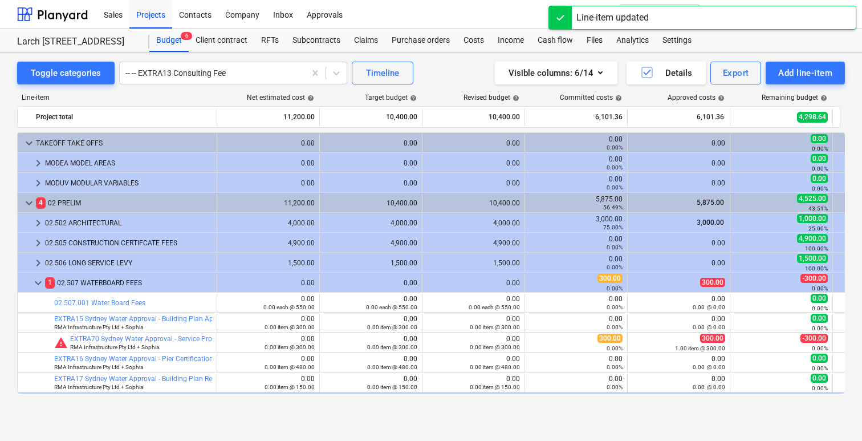
scroll to position [344, 0]
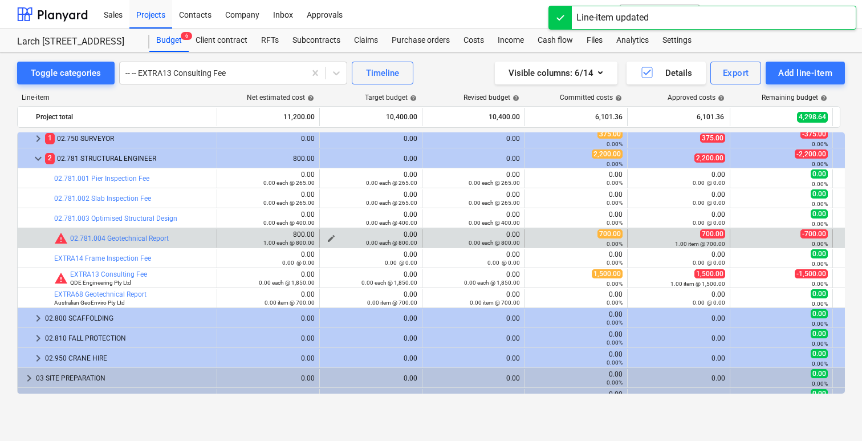
click at [333, 237] on span "edit" at bounding box center [331, 238] width 9 height 9
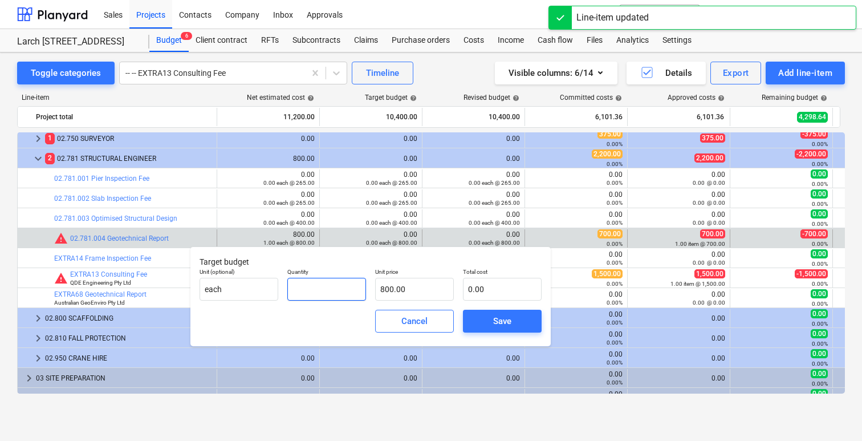
click at [331, 282] on input "text" at bounding box center [326, 289] width 79 height 23
type input "1"
type input "800.00"
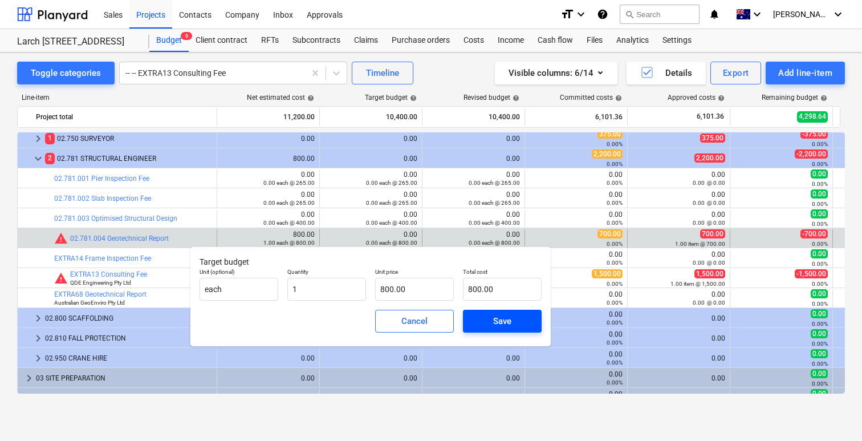
type input "1.00"
click at [510, 321] on div "Save" at bounding box center [502, 321] width 18 height 15
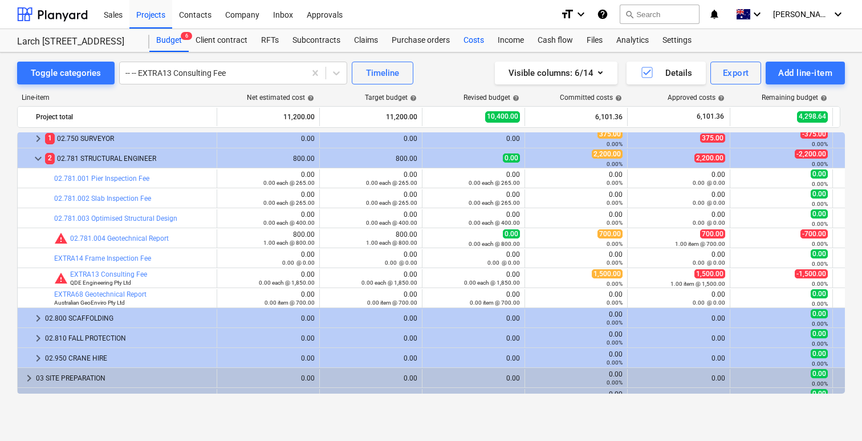
click at [473, 43] on div "Costs" at bounding box center [474, 40] width 34 height 23
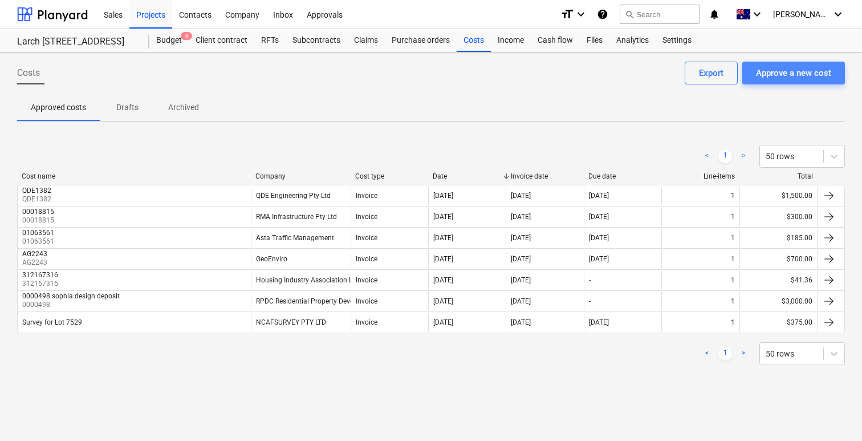
click at [771, 76] on div "Approve a new cost" at bounding box center [793, 73] width 75 height 15
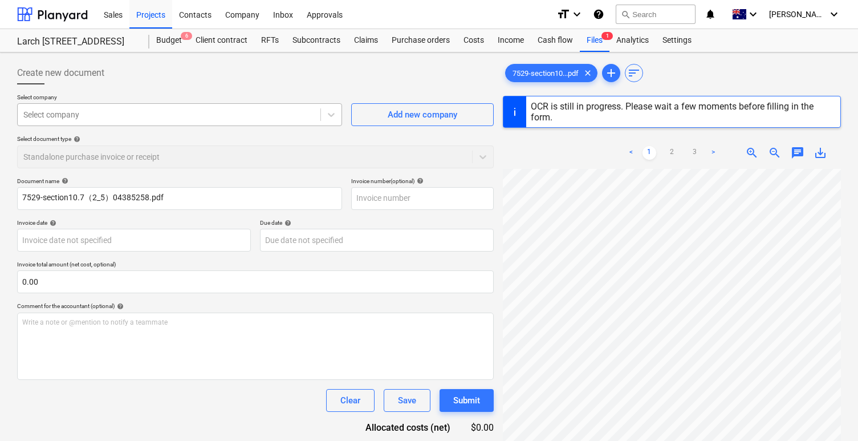
type input "7807573"
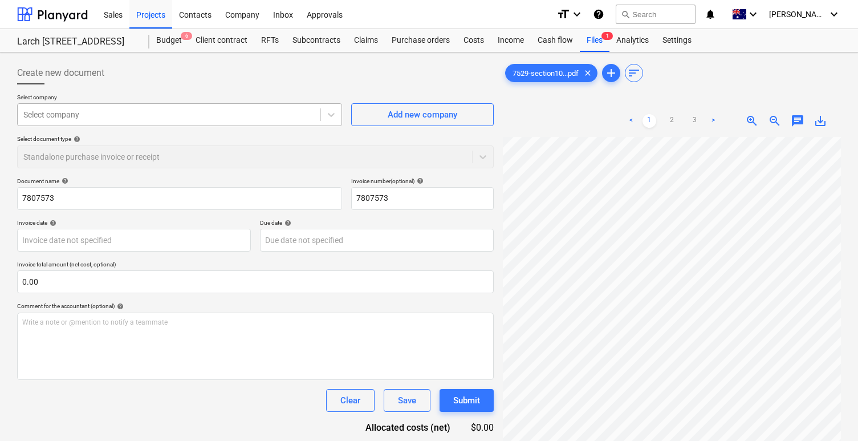
click at [256, 114] on div at bounding box center [168, 114] width 291 height 11
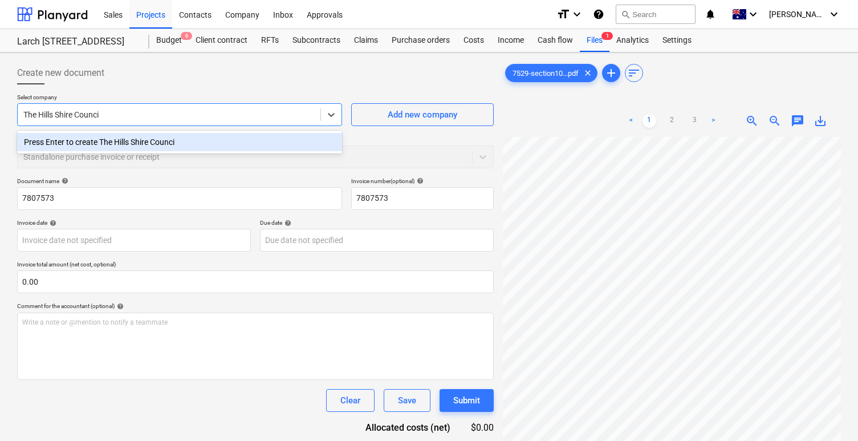
type input "The Hills Shire Council"
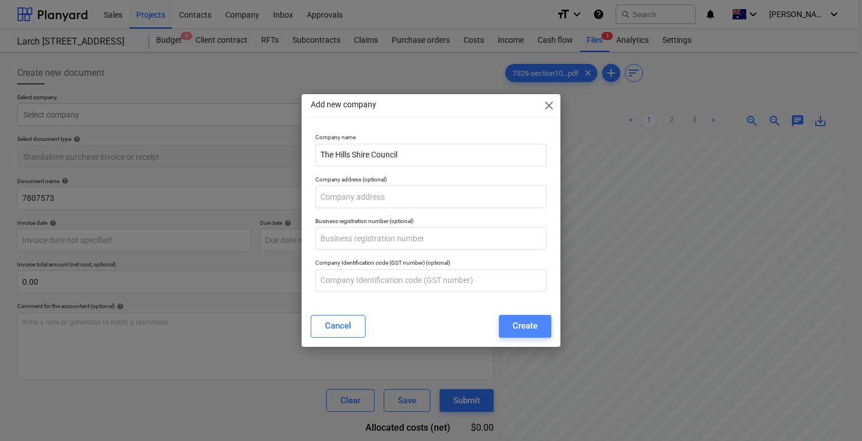
click at [522, 331] on div "Create" at bounding box center [525, 325] width 25 height 15
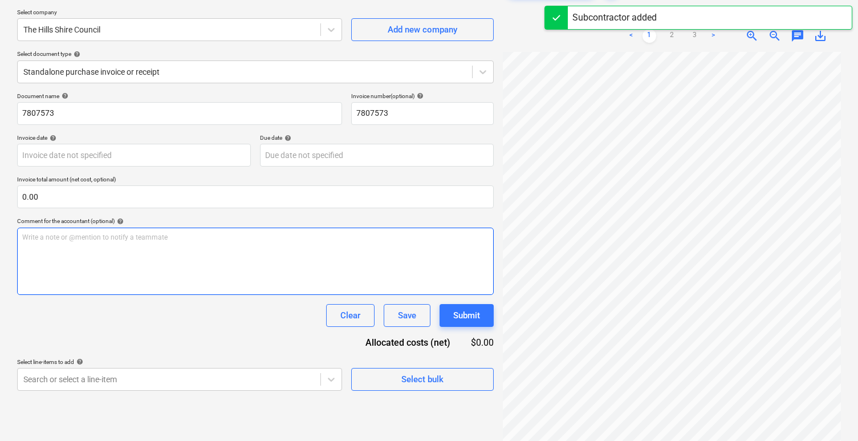
scroll to position [114, 0]
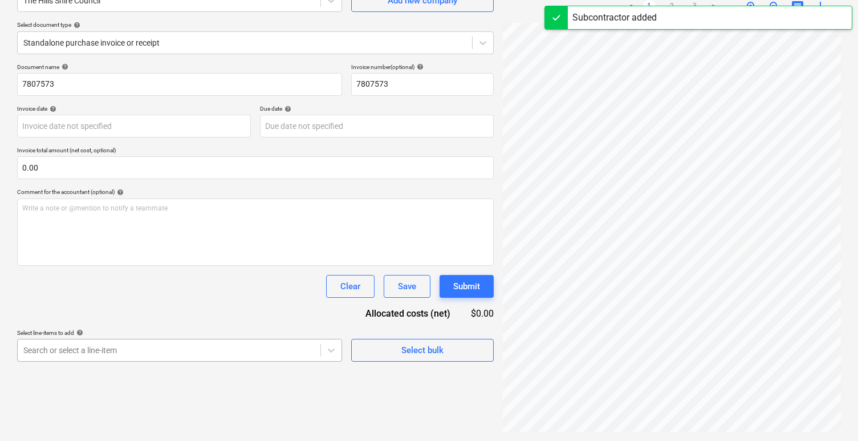
click at [199, 327] on body "Sales Projects Contacts Company Inbox Approvals format_size keyboard_arrow_down…" at bounding box center [429, 106] width 858 height 441
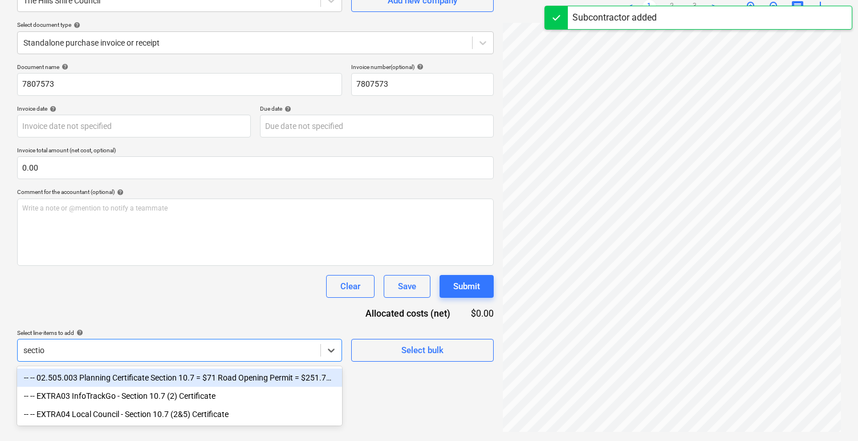
type input "section"
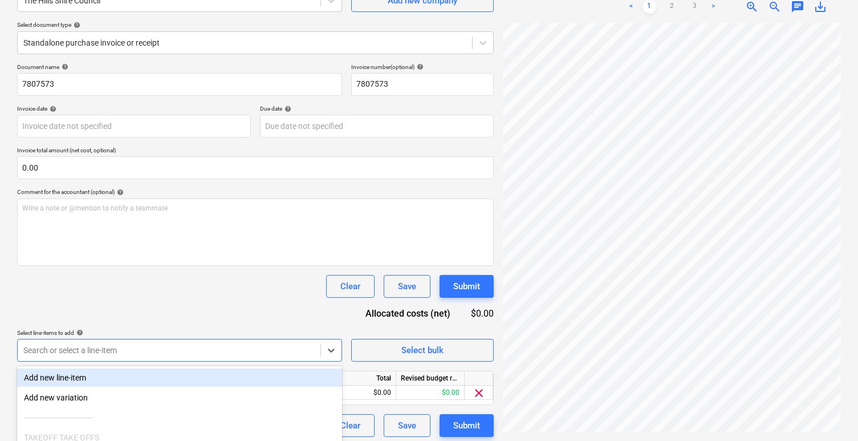
click at [107, 316] on div "Document name help 7807573 Invoice number (optional) help 7807573 Invoice date …" at bounding box center [255, 249] width 477 height 373
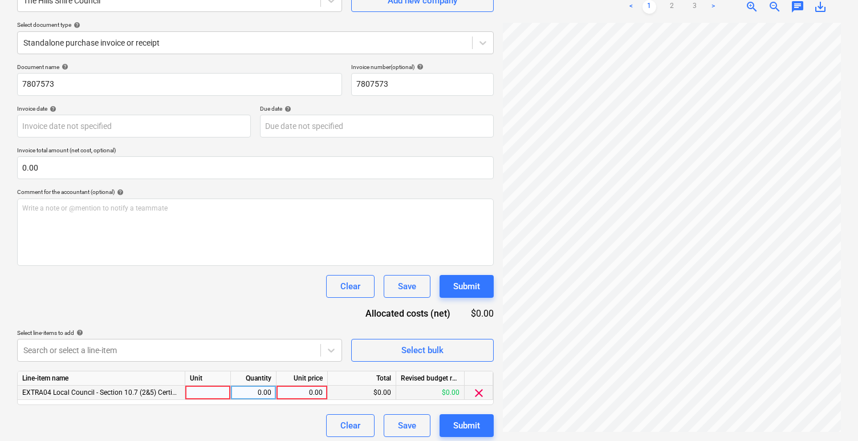
click at [211, 393] on div at bounding box center [208, 392] width 46 height 14
type input "item"
click at [221, 334] on div "Select line-items to add help" at bounding box center [179, 332] width 325 height 7
click at [307, 395] on div "0.00" at bounding box center [302, 392] width 42 height 14
type input "152.73"
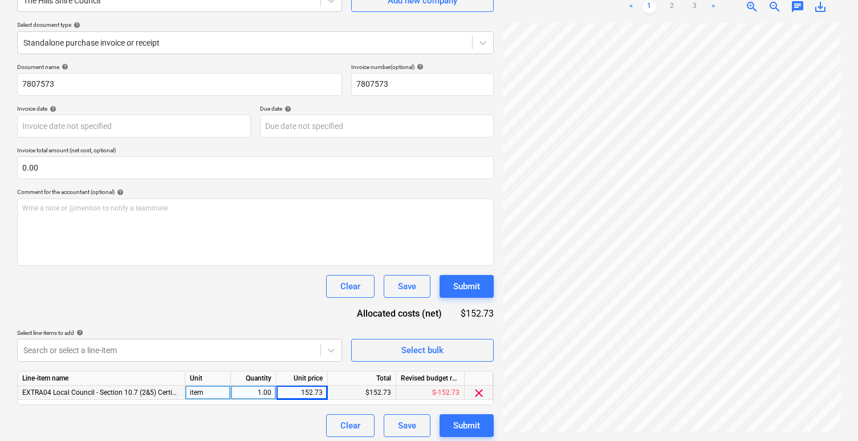
click at [239, 314] on div "Document name help 7807573 Invoice number (optional) help 7807573 Invoice date …" at bounding box center [255, 249] width 477 height 373
click at [308, 391] on div "152.73" at bounding box center [302, 392] width 42 height 14
type input "152.72"
click at [269, 322] on div "Document name help 7807573 Invoice number (optional) help 7807573 Invoice date …" at bounding box center [255, 249] width 477 height 373
click at [319, 394] on div "152.72" at bounding box center [302, 392] width 42 height 14
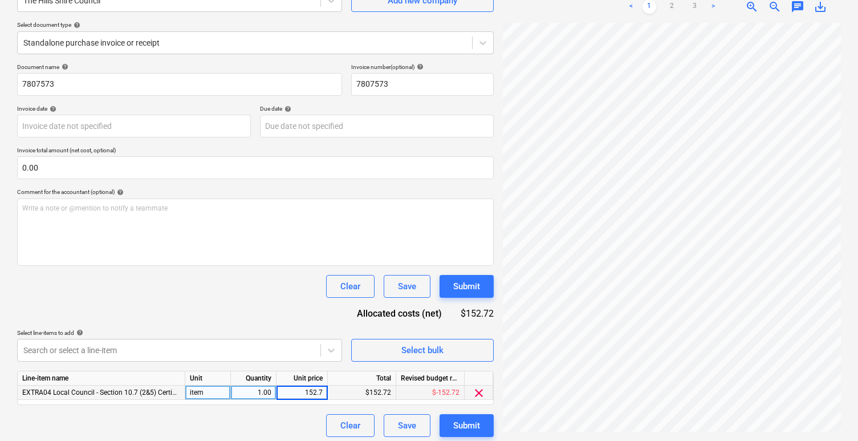
type input "152.73"
click at [289, 318] on div "Document name help 7807573 Invoice number (optional) help 7807573 Invoice date …" at bounding box center [255, 249] width 477 height 373
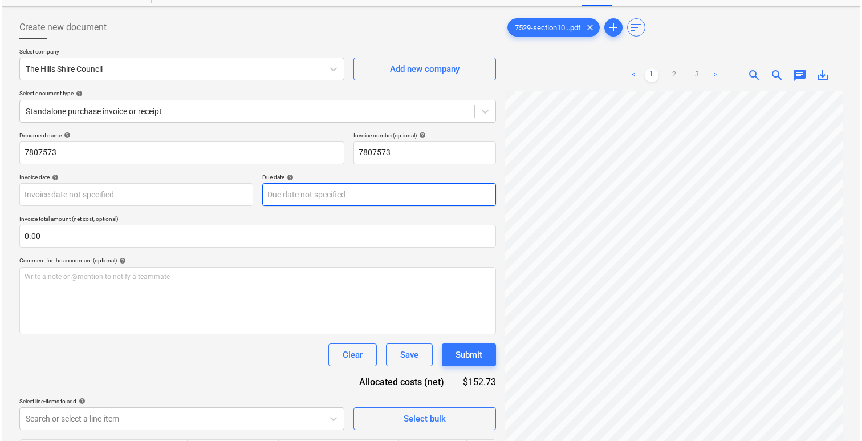
scroll to position [119, 0]
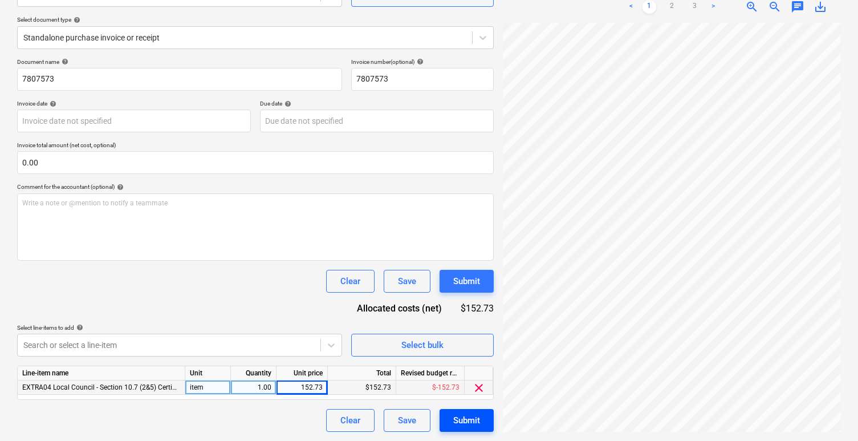
click at [457, 412] on button "Submit" at bounding box center [467, 420] width 54 height 23
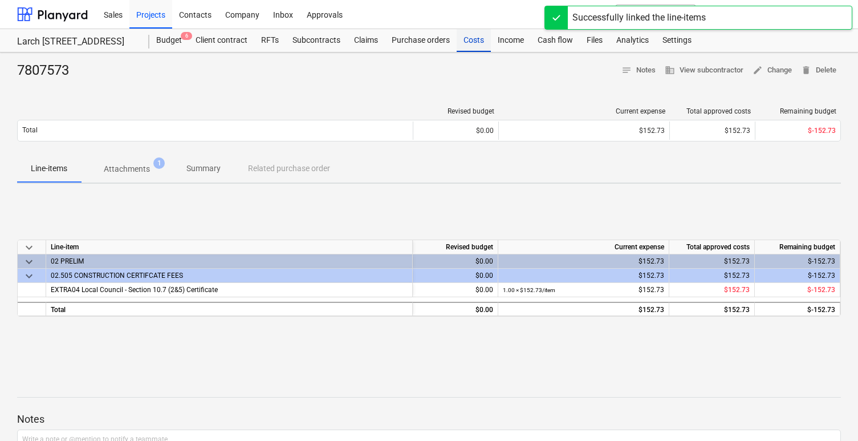
click at [476, 43] on div "Costs" at bounding box center [474, 40] width 34 height 23
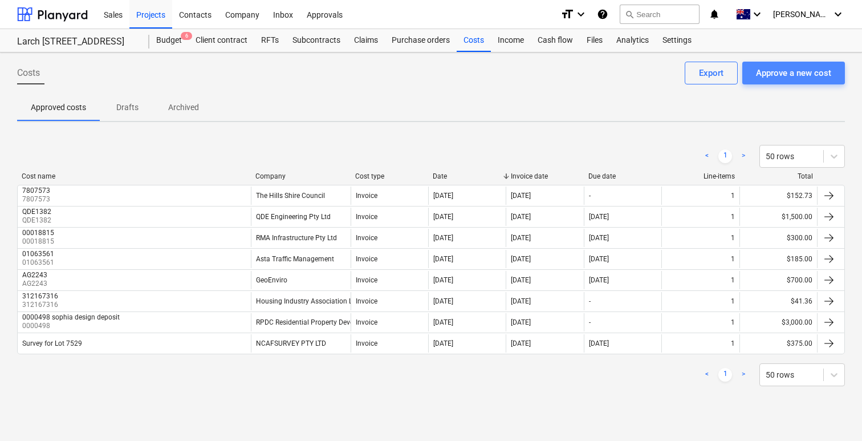
click at [777, 75] on div "Approve a new cost" at bounding box center [793, 73] width 75 height 15
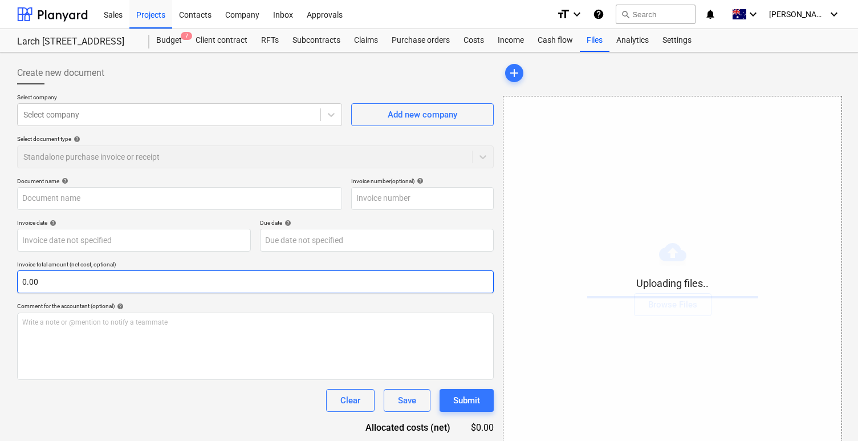
scroll to position [44, 0]
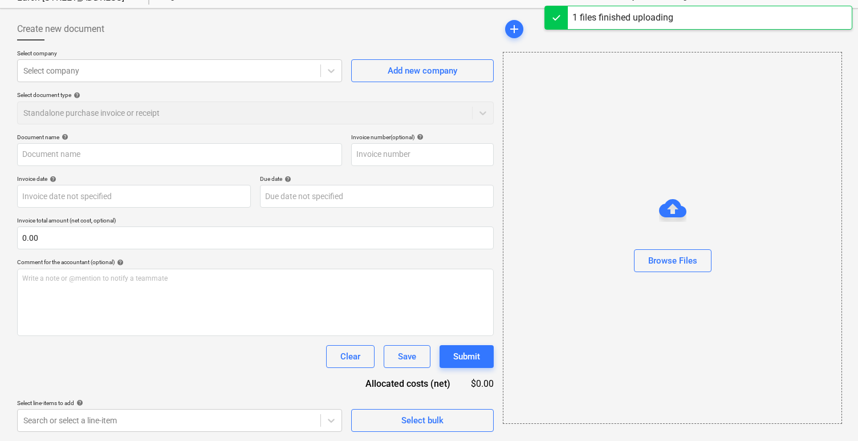
type input "7529-sydney water approval-Amended INV19202.pdf"
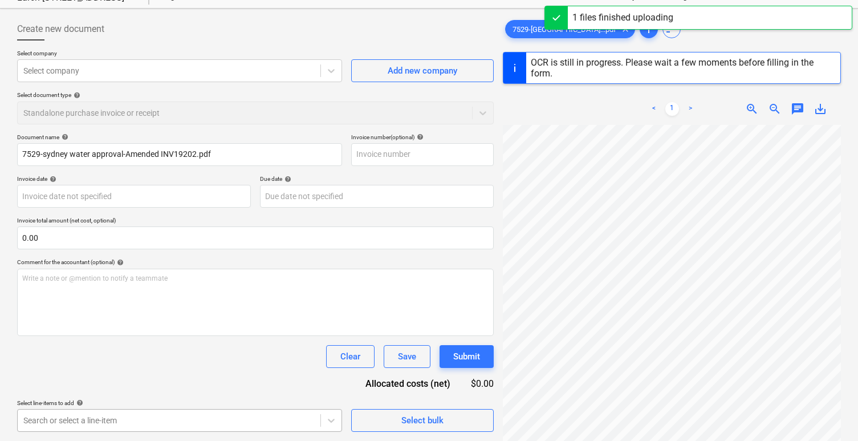
click at [240, 397] on body "Sales Projects Contacts Company Inbox Approvals format_size keyboard_arrow_down…" at bounding box center [429, 176] width 858 height 441
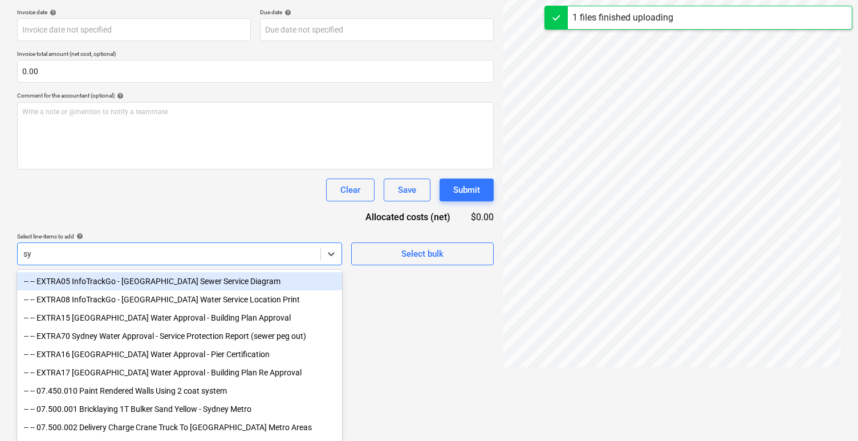
scroll to position [210, 0]
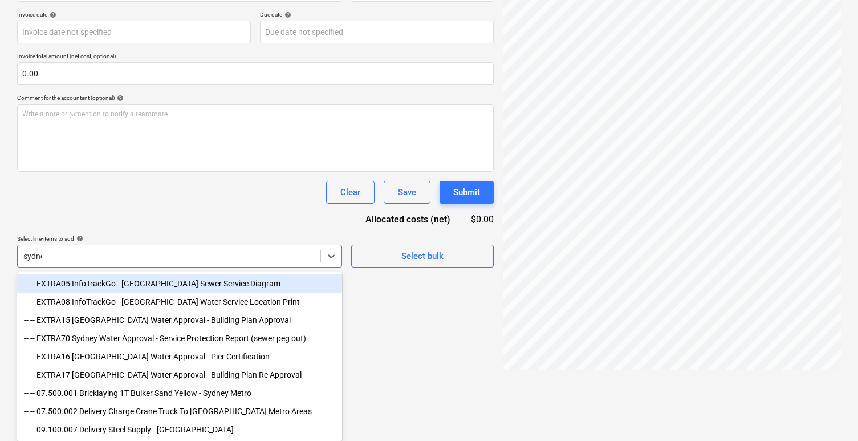
type input "sydney"
type input "00019202"
type input "22 May 2025"
type input "12 Jun 2025"
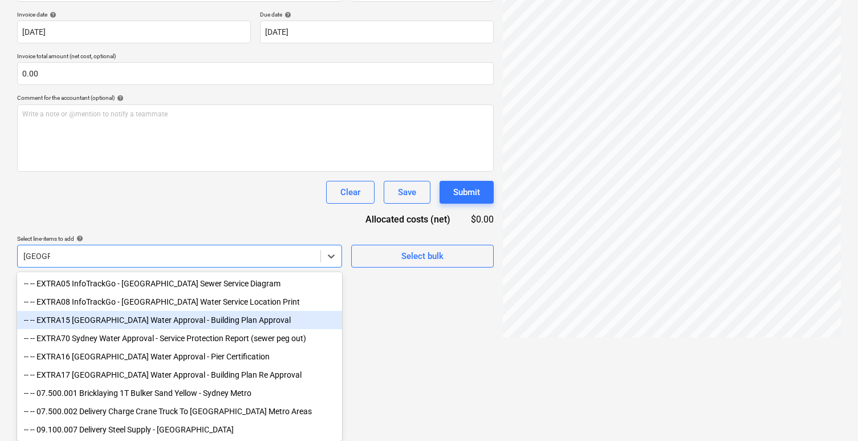
click at [244, 322] on div "-- -- EXTRA15 Sydney Water Approval - Building Plan Approval" at bounding box center [179, 320] width 325 height 18
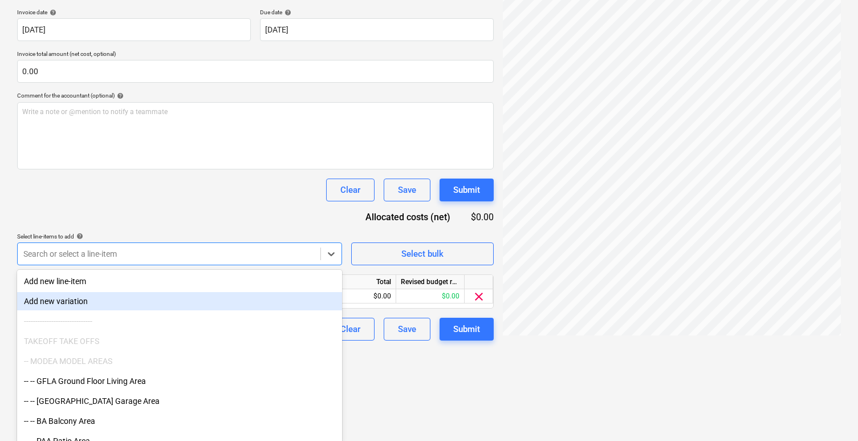
click at [446, 230] on html "Sales Projects Contacts Company Inbox Approvals format_size keyboard_arrow_down…" at bounding box center [429, 10] width 858 height 441
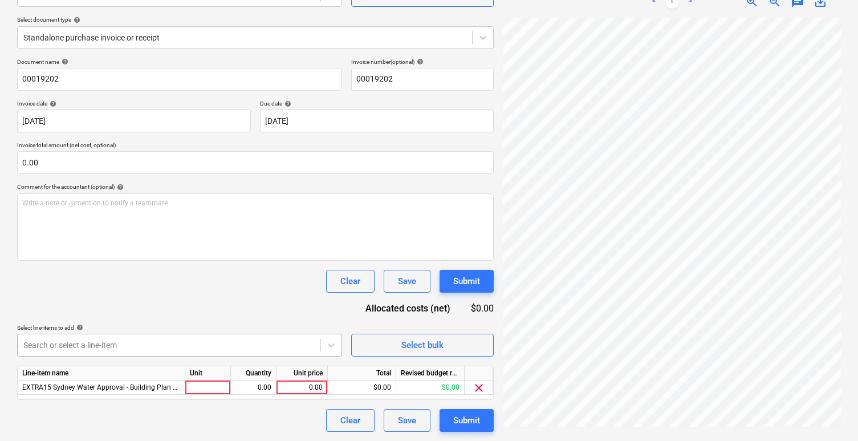
click at [205, 322] on body "Sales Projects Contacts Company Inbox Approvals format_size keyboard_arrow_down…" at bounding box center [429, 101] width 858 height 441
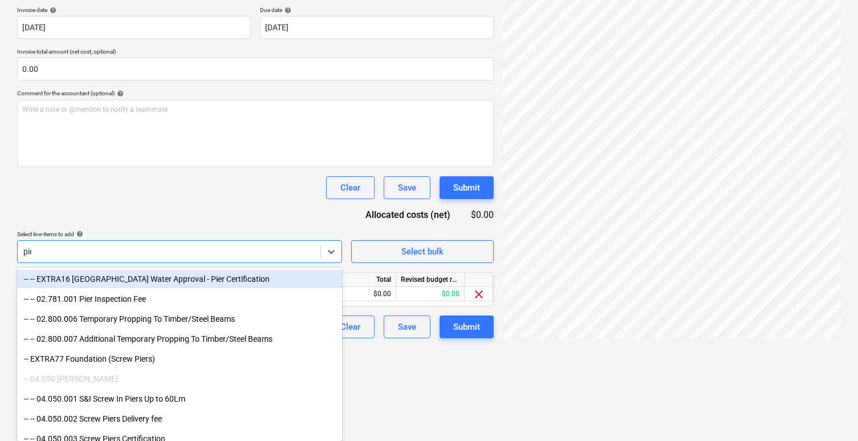
scroll to position [210, 0]
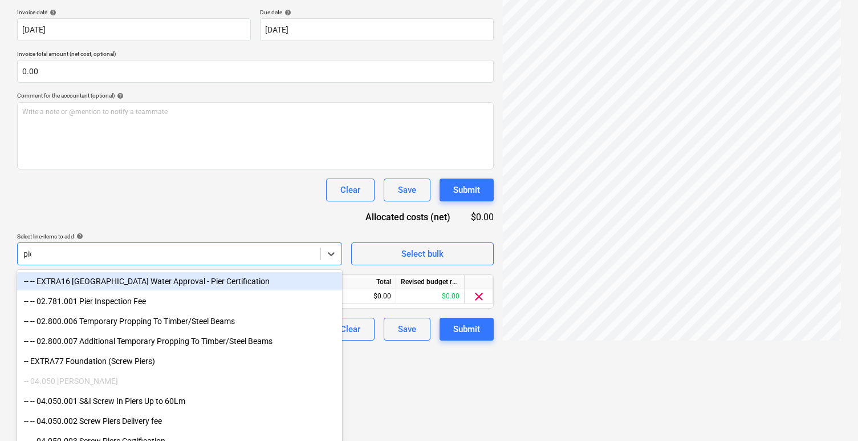
type input "pier"
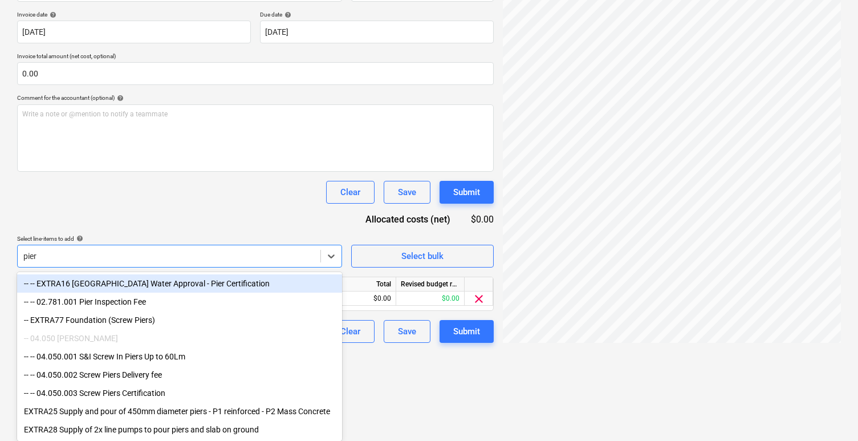
click at [237, 283] on div "-- -- EXTRA16 Sydney Water Approval - Pier Certification" at bounding box center [179, 283] width 325 height 18
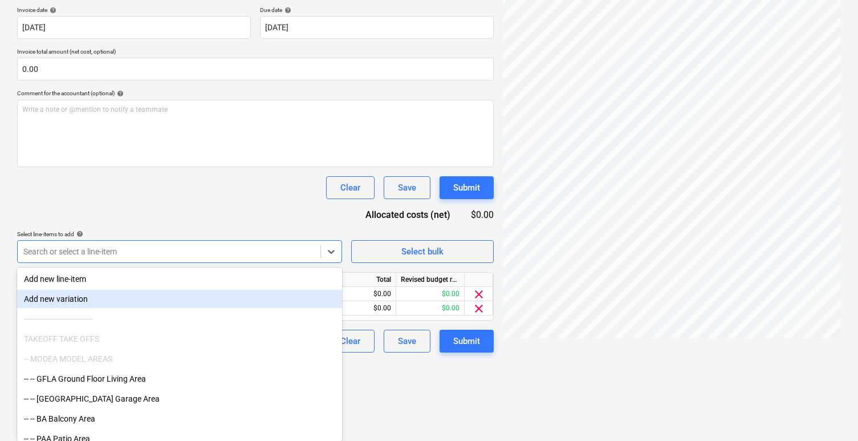
click at [408, 228] on html "Sales Projects Contacts Company Inbox 1 Approvals format_size keyboard_arrow_do…" at bounding box center [429, 7] width 858 height 441
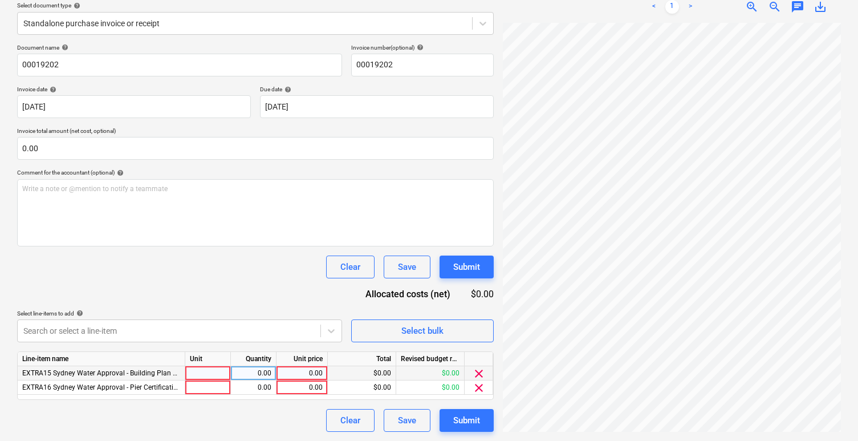
click at [202, 372] on div at bounding box center [208, 373] width 46 height 14
type input "item"
type input "300"
type input "480"
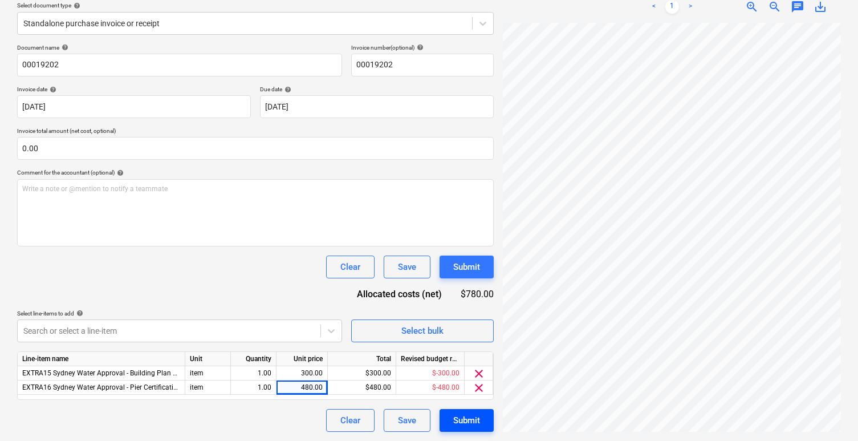
click at [474, 418] on div "Submit" at bounding box center [466, 420] width 27 height 15
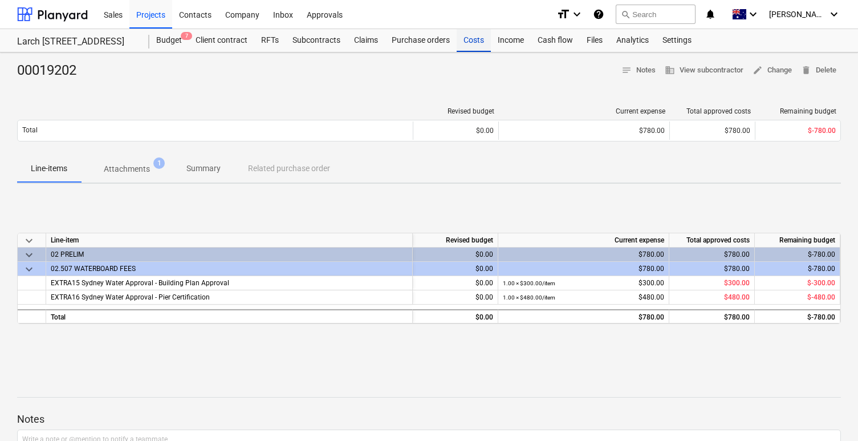
click at [477, 41] on div "Costs" at bounding box center [474, 40] width 34 height 23
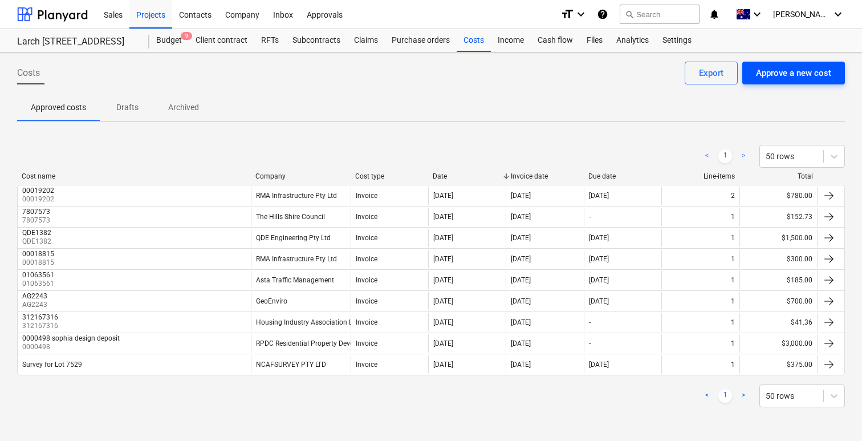
click at [777, 79] on div "Approve a new cost" at bounding box center [793, 73] width 75 height 15
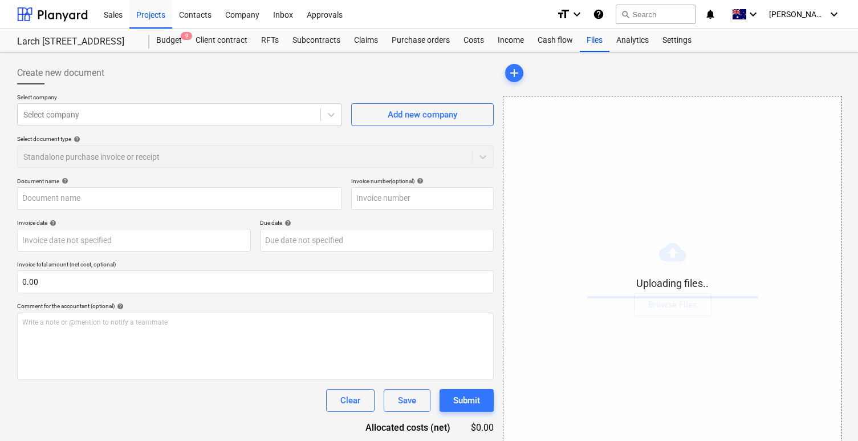
scroll to position [44, 0]
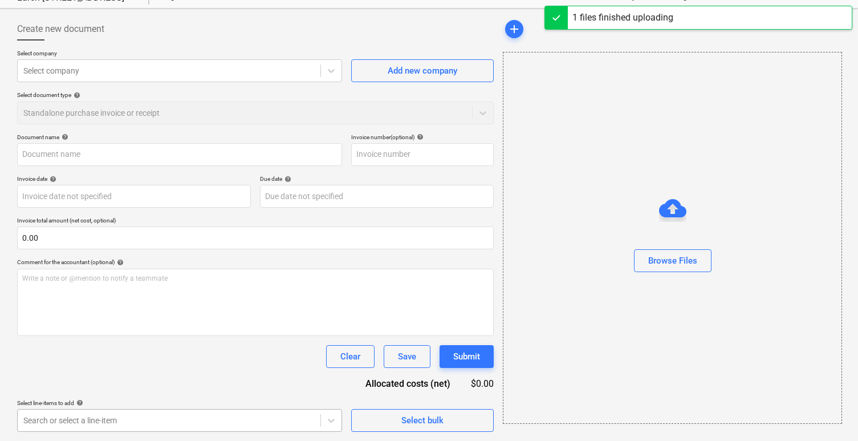
type input "7529-LevyReceipt.pdf"
click at [206, 397] on body "Sales Projects Contacts Company Inbox Approvals format_size keyboard_arrow_down…" at bounding box center [429, 176] width 858 height 441
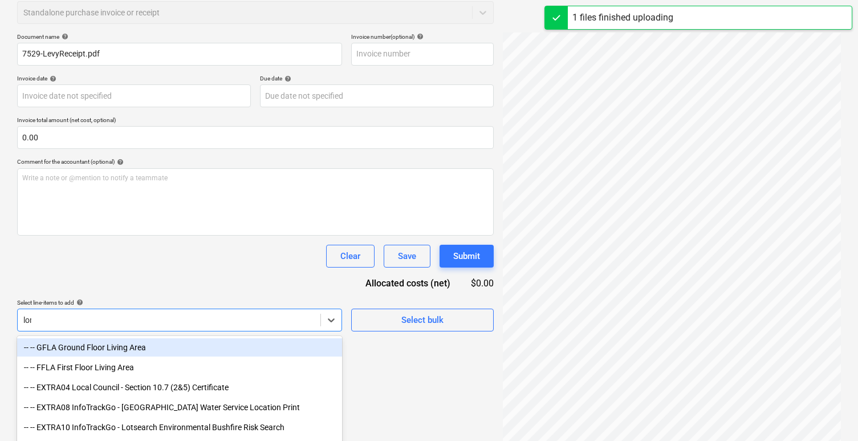
type input "long"
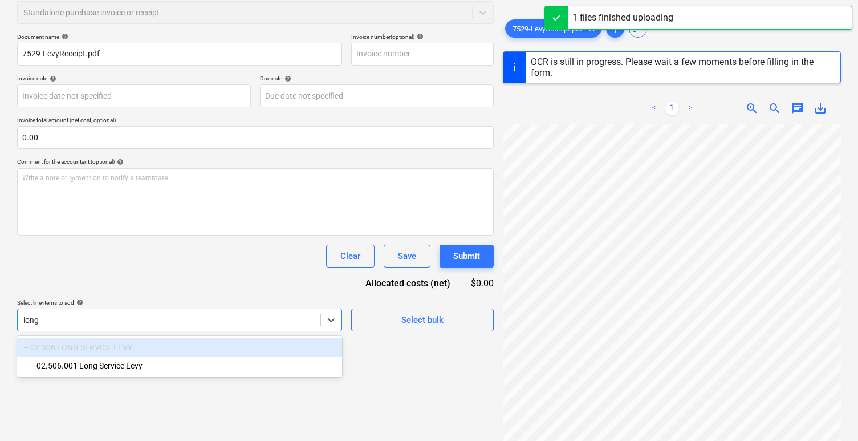
type input "22 May 2025"
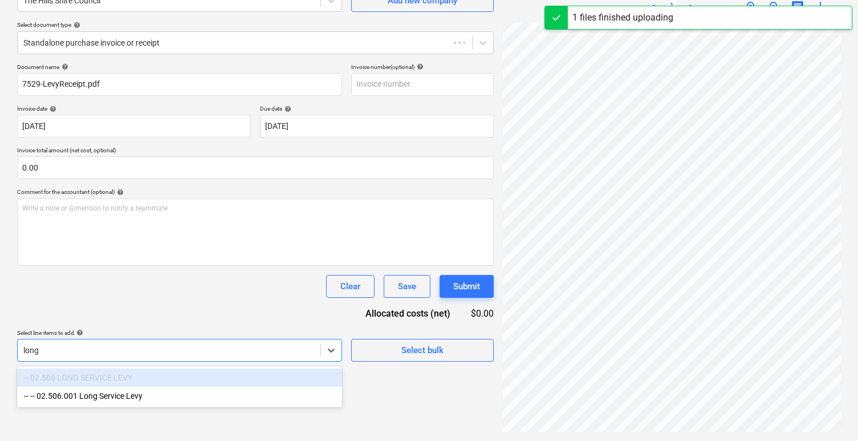
scroll to position [114, 0]
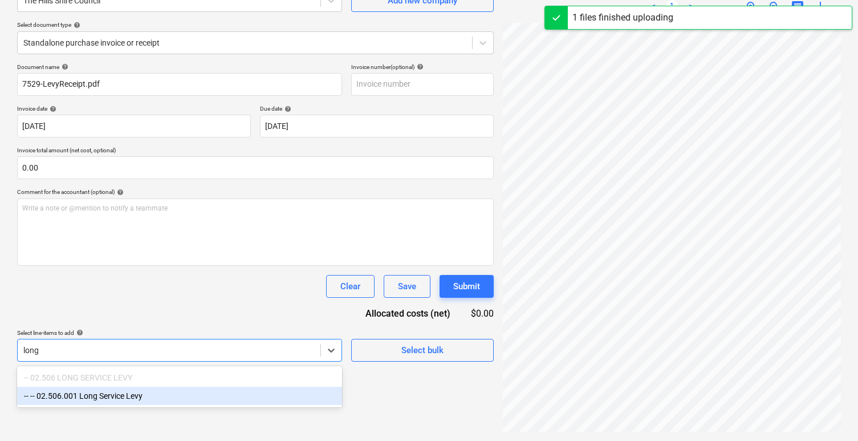
click at [194, 397] on div "-- -- 02.506.001 Long Service Levy" at bounding box center [179, 396] width 325 height 18
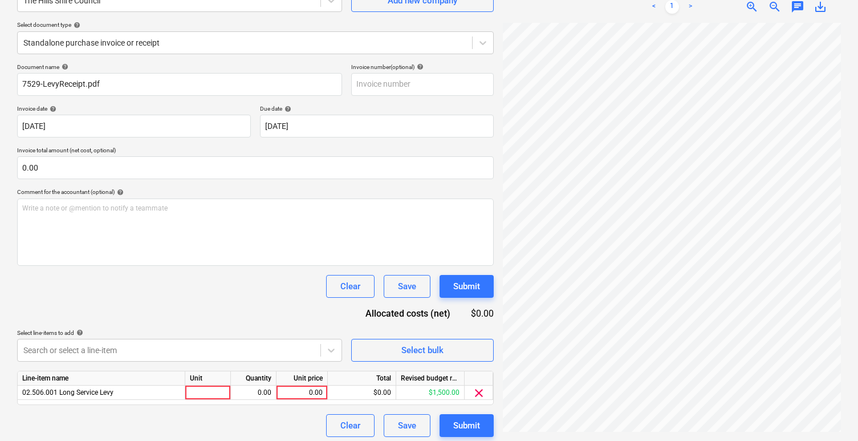
click at [375, 367] on div "Document name help 7529-LevyReceipt.pdf Invoice number (optional) help Invoice …" at bounding box center [255, 249] width 477 height 373
click at [213, 395] on div at bounding box center [208, 392] width 46 height 14
type input "item"
type input "17"
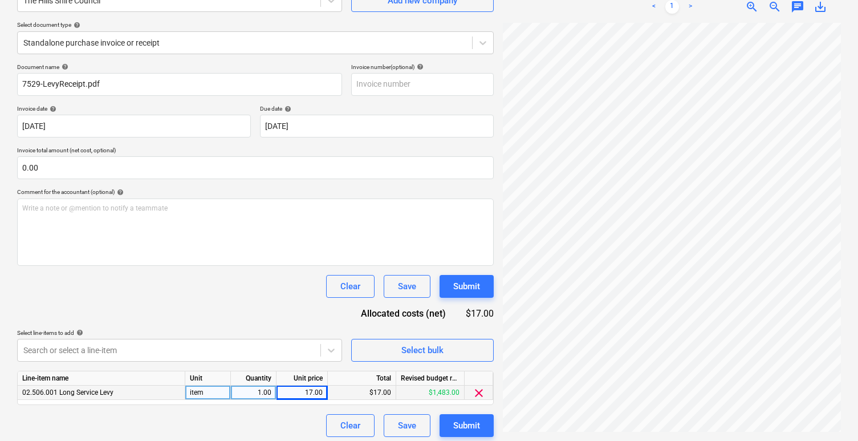
click at [306, 389] on div "17.00" at bounding box center [302, 392] width 42 height 14
type input "1500.91"
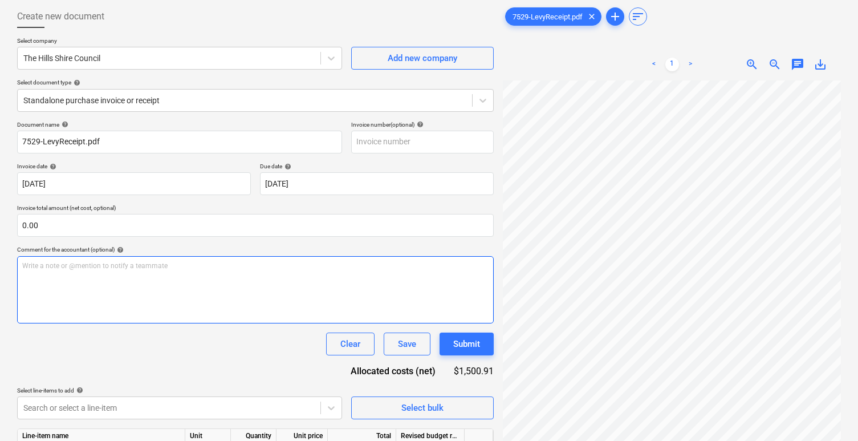
scroll to position [57, 0]
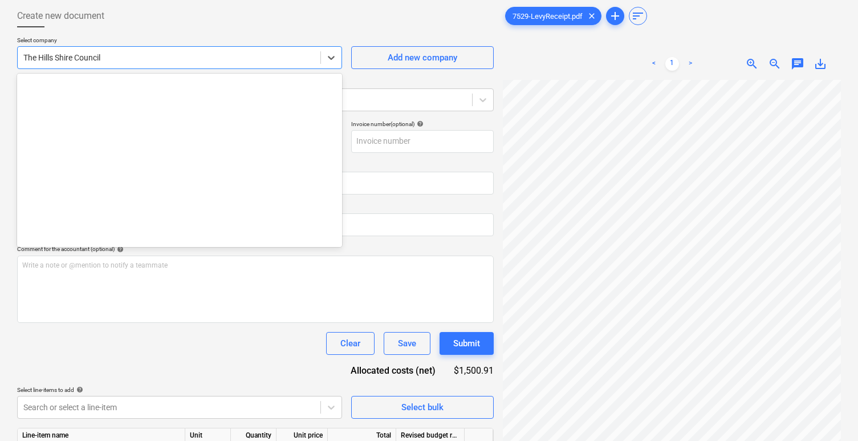
click at [233, 52] on div at bounding box center [168, 57] width 291 height 11
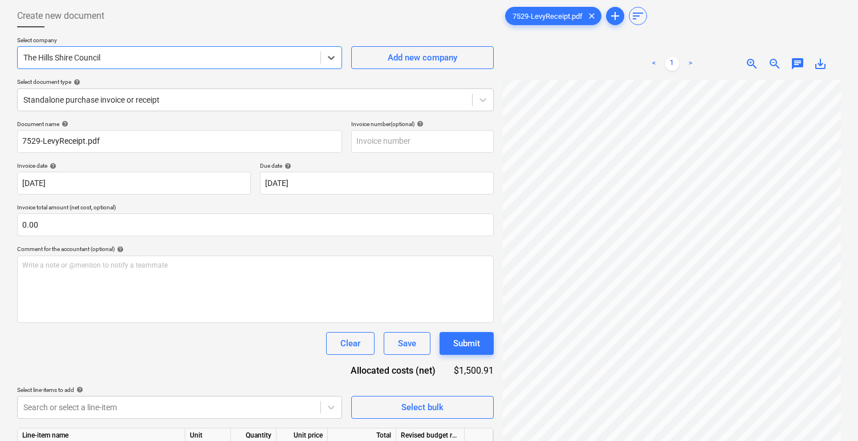
click at [233, 52] on div at bounding box center [168, 57] width 291 height 11
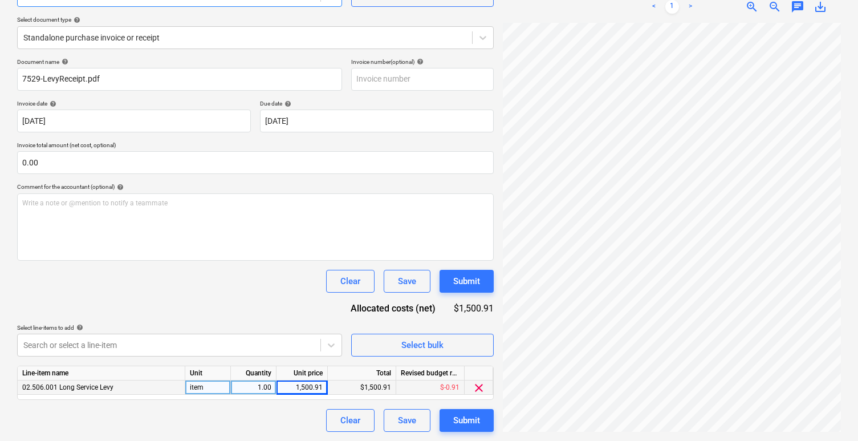
scroll to position [0, 0]
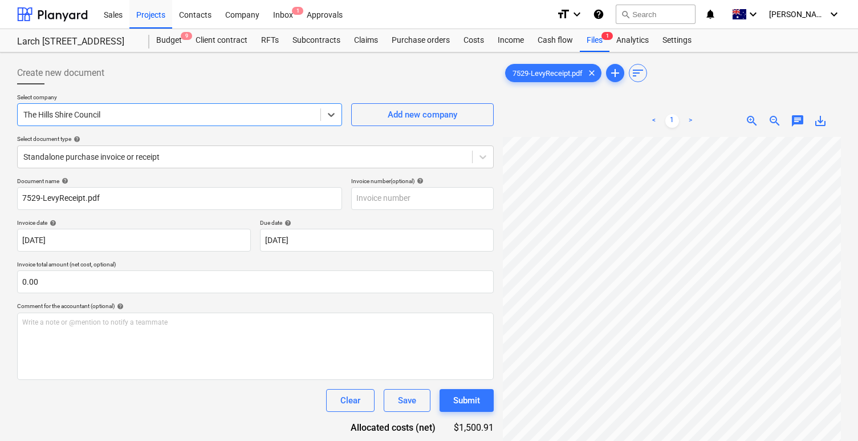
click at [112, 115] on div at bounding box center [168, 114] width 291 height 11
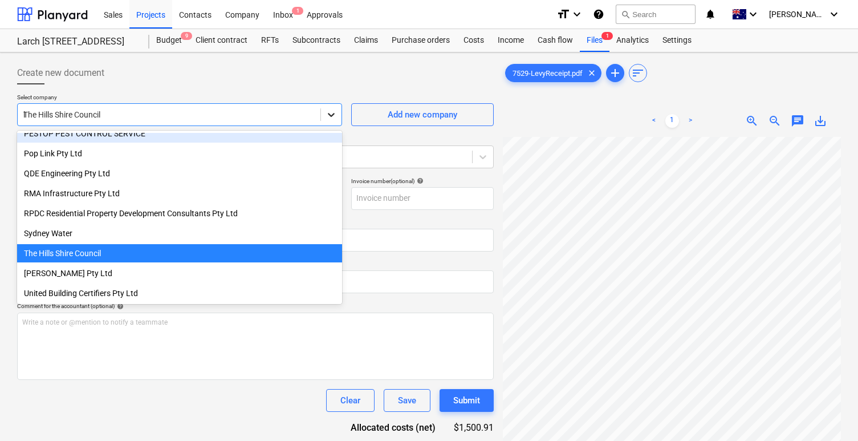
scroll to position [228, 0]
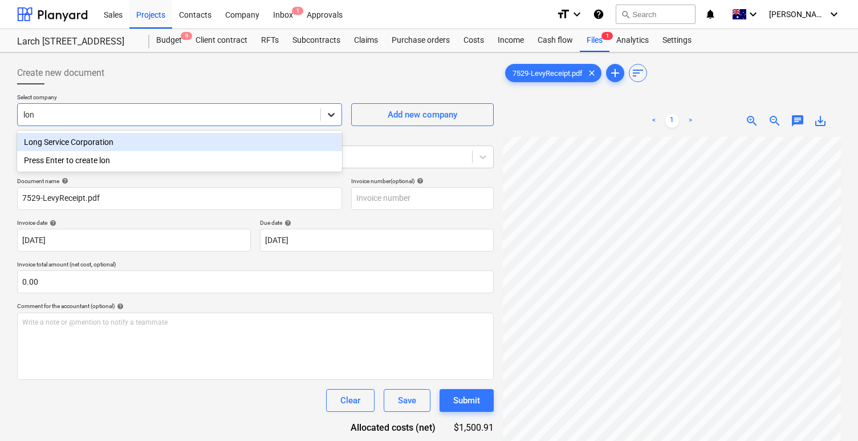
type input "long"
click at [295, 142] on div "Long Service Corporation" at bounding box center [179, 142] width 325 height 18
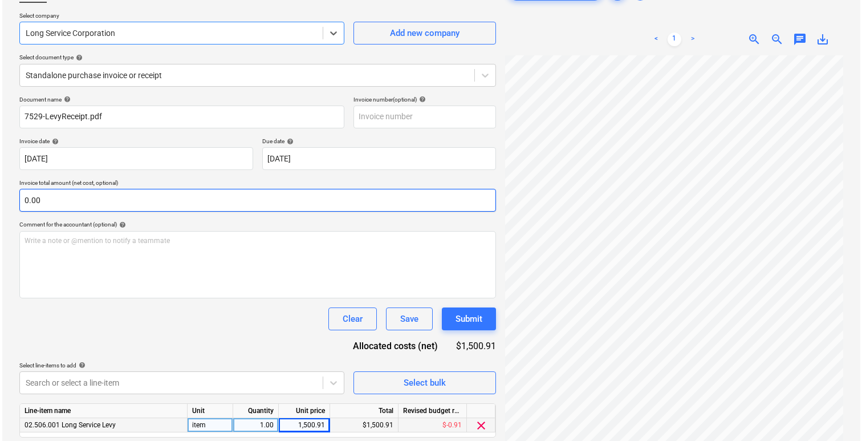
scroll to position [119, 0]
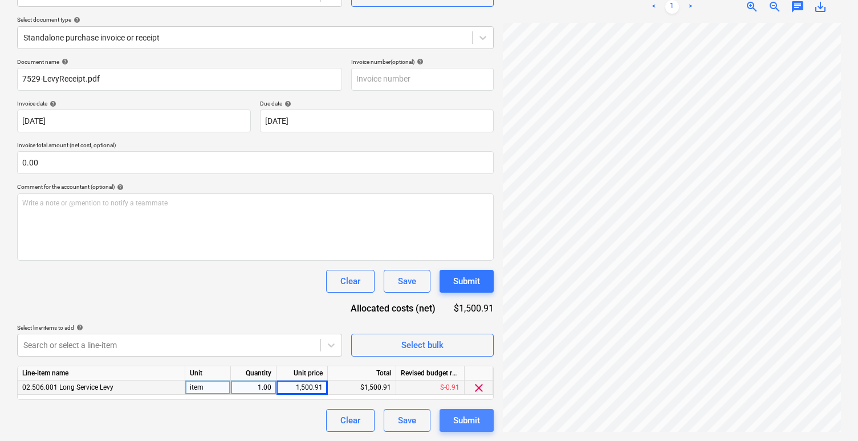
click at [464, 426] on div "Submit" at bounding box center [466, 420] width 27 height 15
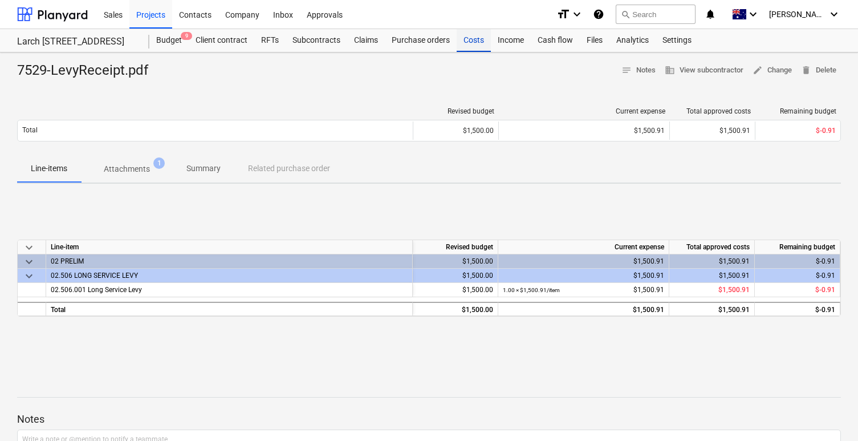
click at [474, 34] on div "Costs" at bounding box center [474, 40] width 34 height 23
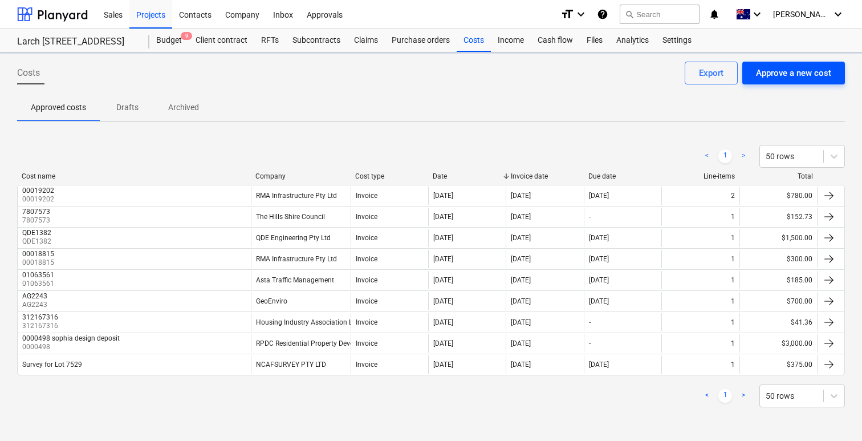
click at [808, 74] on div "Approve a new cost" at bounding box center [793, 73] width 75 height 15
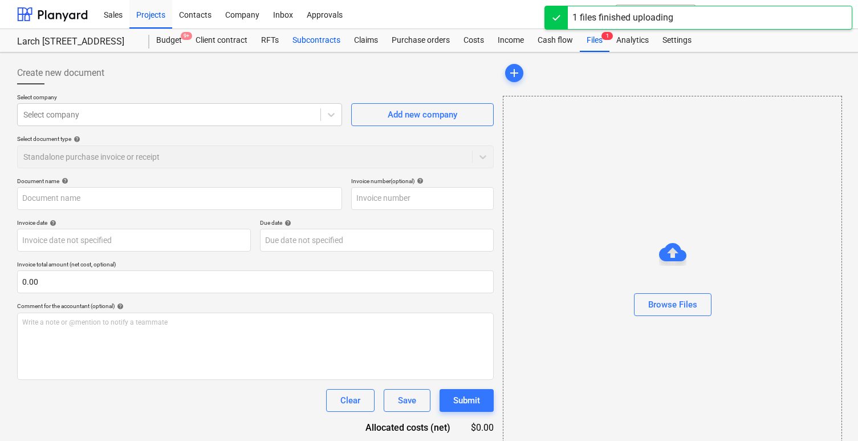
type input "7529-road open permit receipt.pdf"
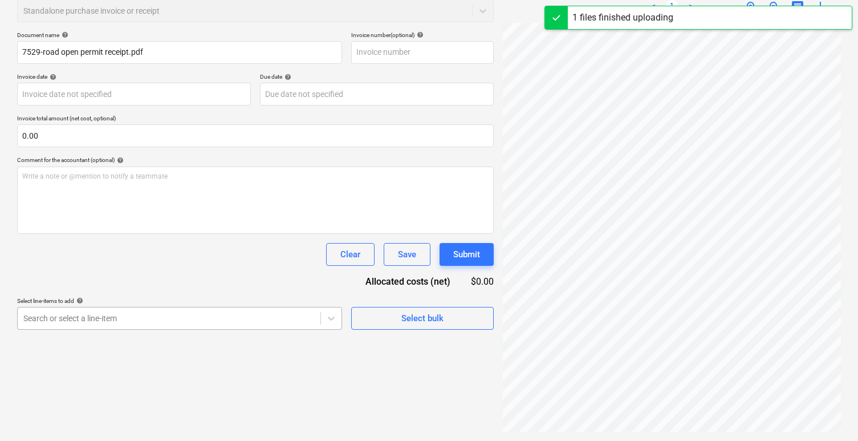
click at [212, 295] on body "Sales Projects Contacts Company Inbox Approvals format_size keyboard_arrow_down…" at bounding box center [429, 74] width 858 height 441
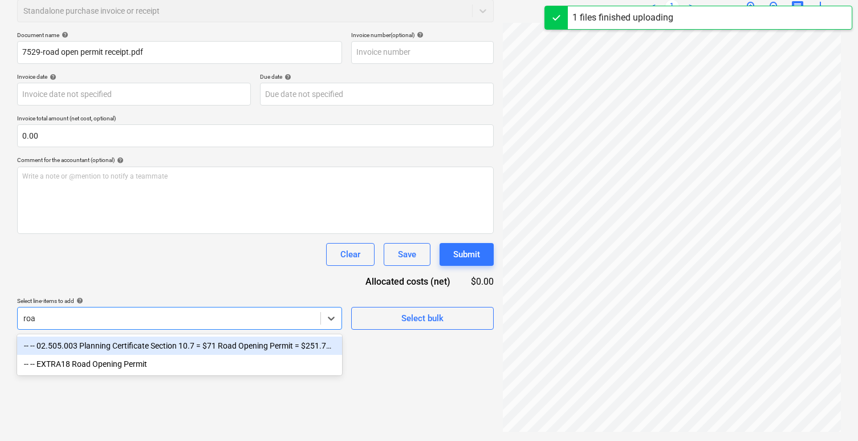
scroll to position [146, 0]
type input "road"
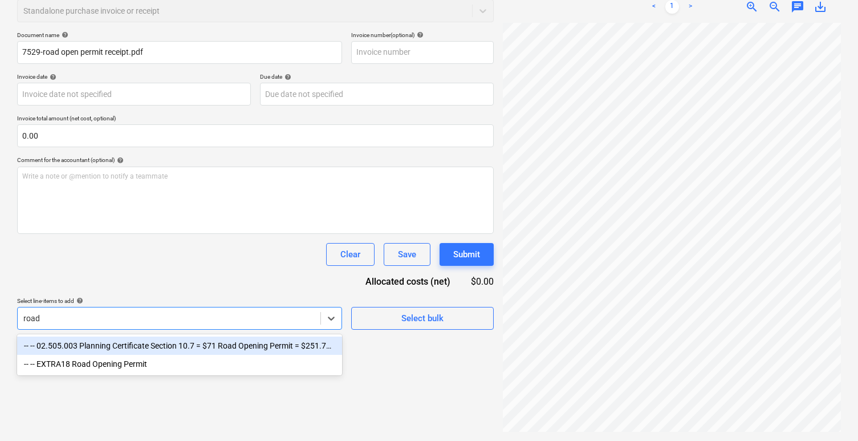
type input "7834502"
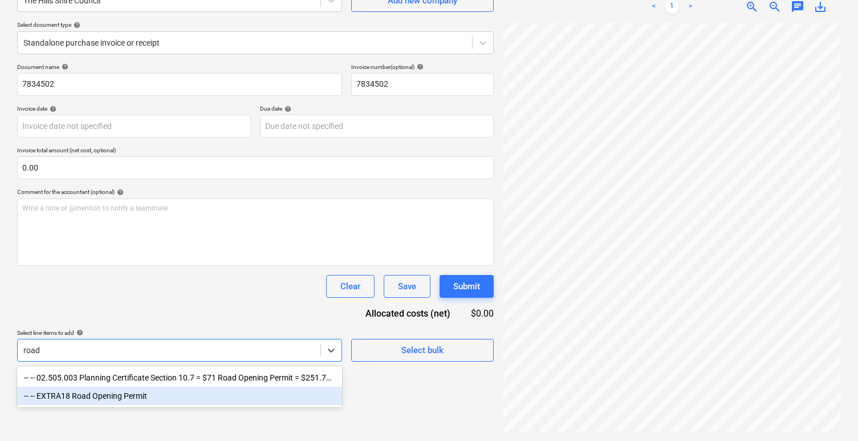
click at [145, 397] on div "-- -- EXTRA18 Road Opening Permit" at bounding box center [179, 396] width 325 height 18
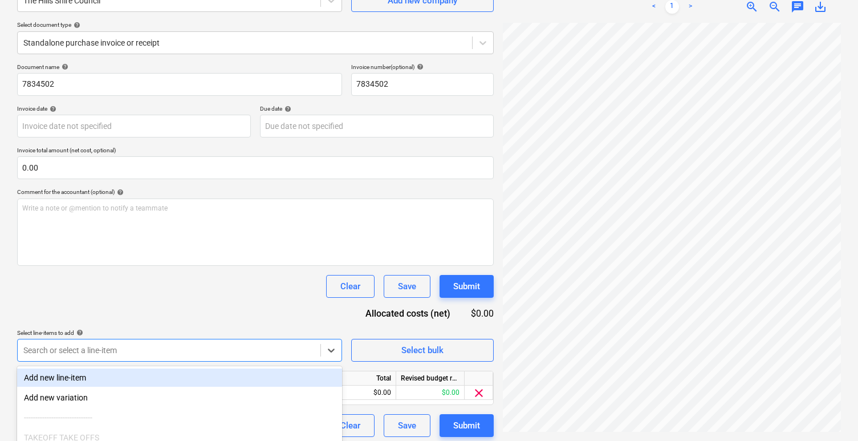
click at [235, 295] on div "Clear Save Submit" at bounding box center [255, 286] width 477 height 23
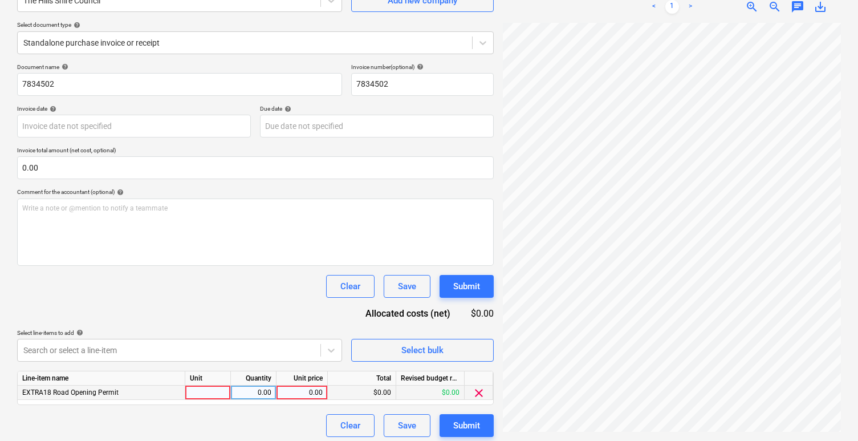
click at [211, 388] on div at bounding box center [208, 392] width 46 height 14
type input "item"
type input "583"
click at [251, 294] on div "Clear Save Submit" at bounding box center [255, 286] width 477 height 23
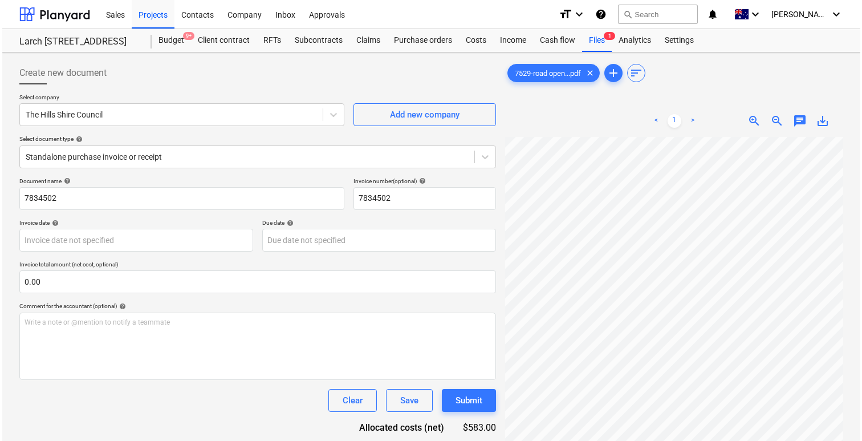
scroll to position [119, 0]
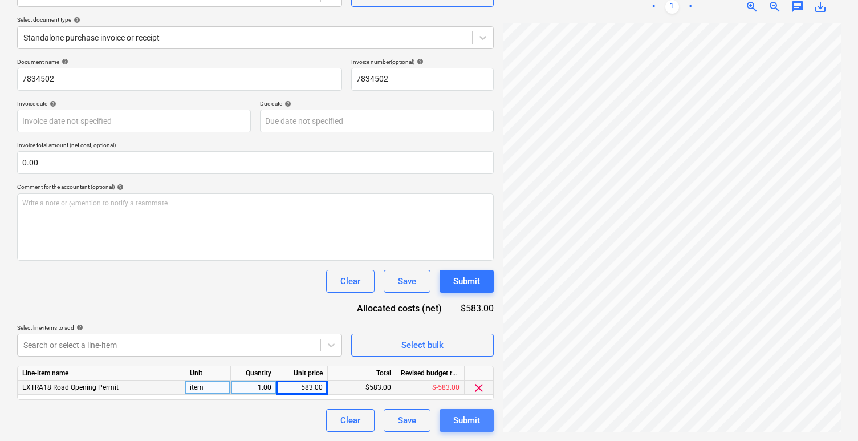
click at [476, 419] on div "Submit" at bounding box center [466, 420] width 27 height 15
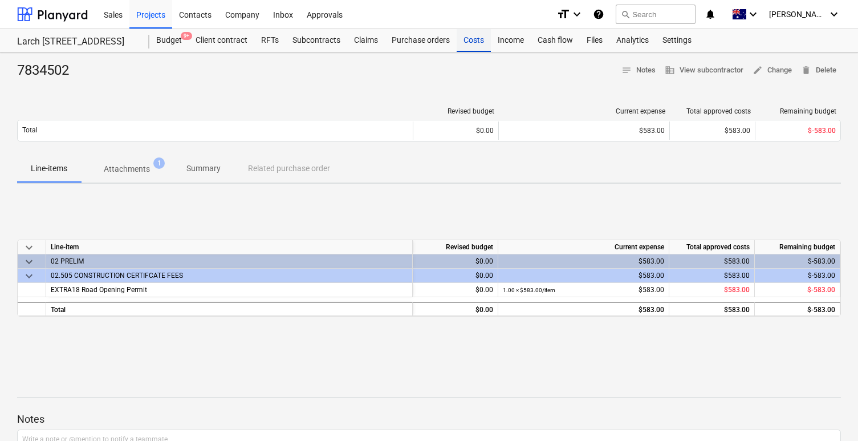
click at [470, 42] on div "Costs" at bounding box center [474, 40] width 34 height 23
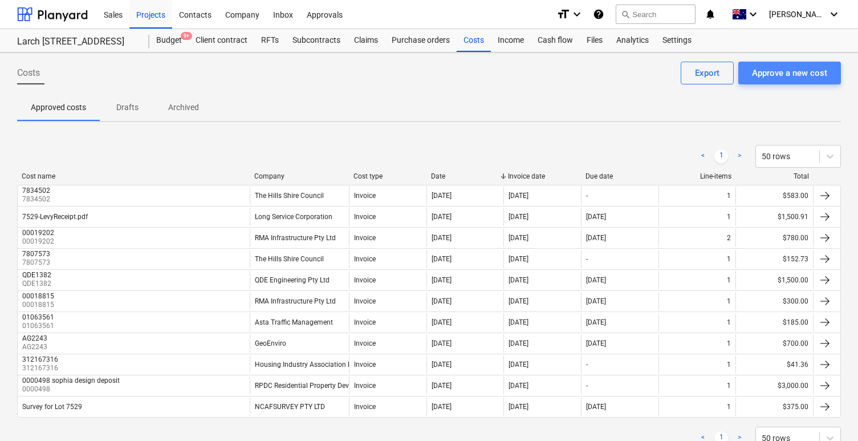
click at [806, 75] on div "Approve a new cost" at bounding box center [789, 73] width 75 height 15
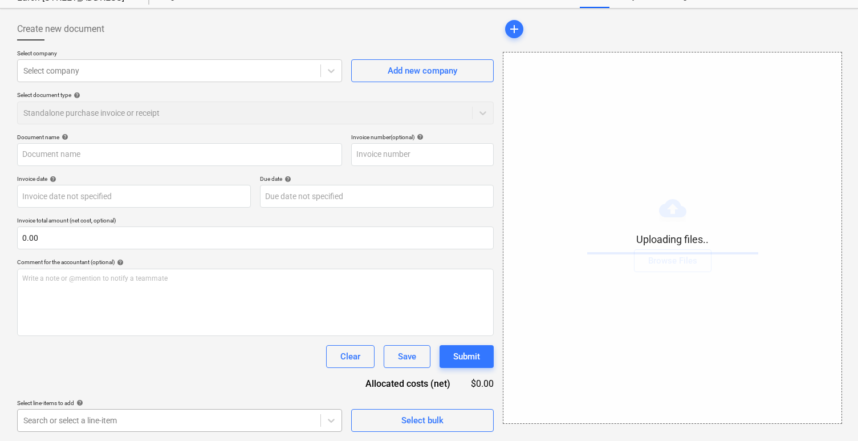
click at [189, 397] on body "Sales Projects Contacts Company Inbox Approvals format_size keyboard_arrow_down…" at bounding box center [429, 176] width 858 height 441
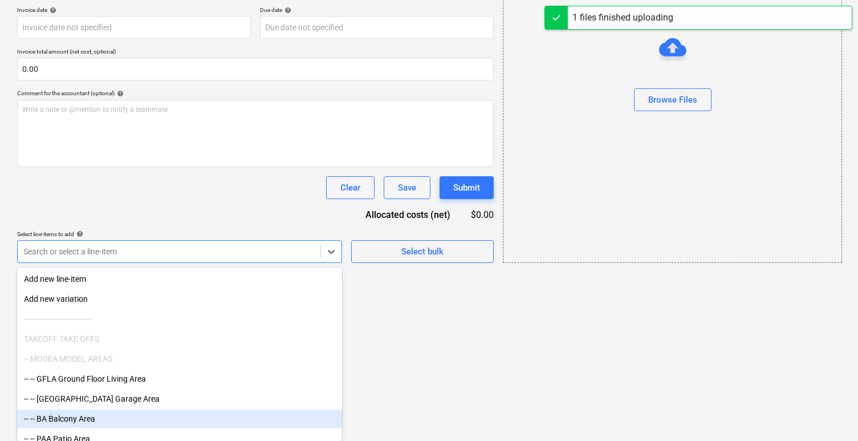
type input "d"
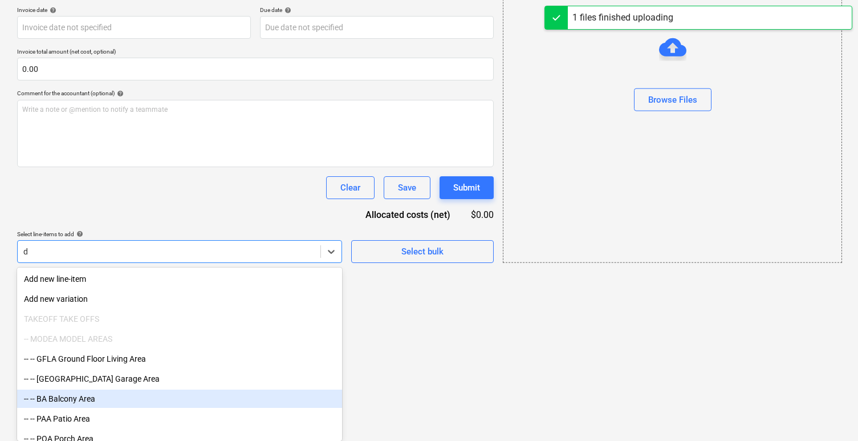
type input "7529-driveway crossing receipt.pdf"
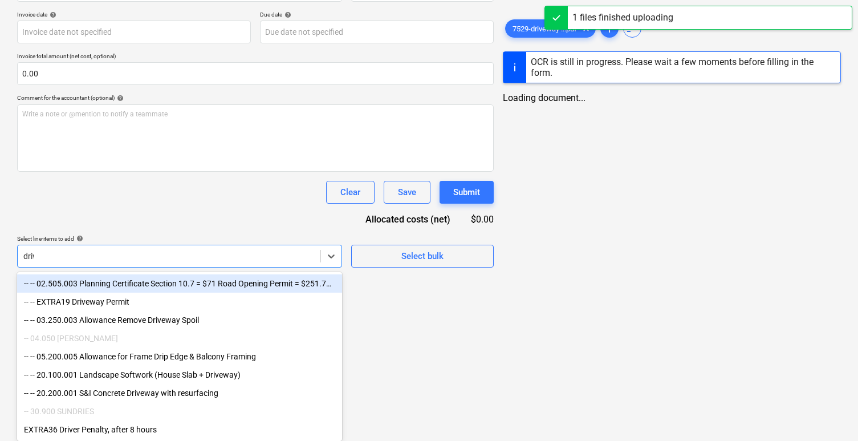
type input "drive"
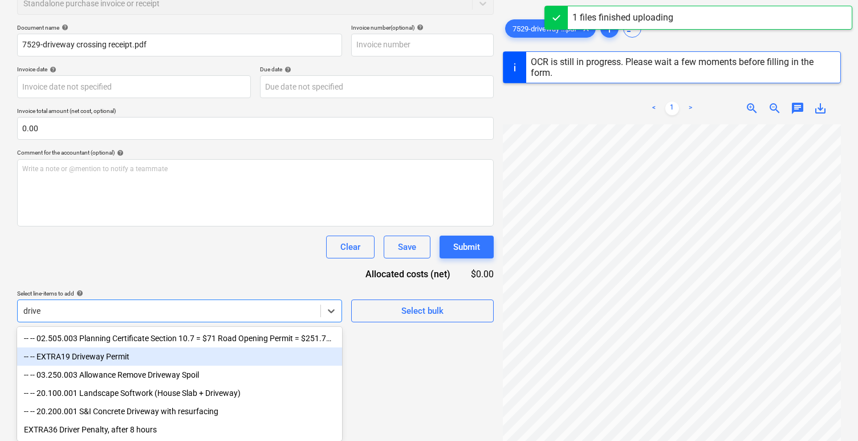
click at [218, 358] on div "-- -- EXTRA19 Driveway Permit" at bounding box center [179, 356] width 325 height 18
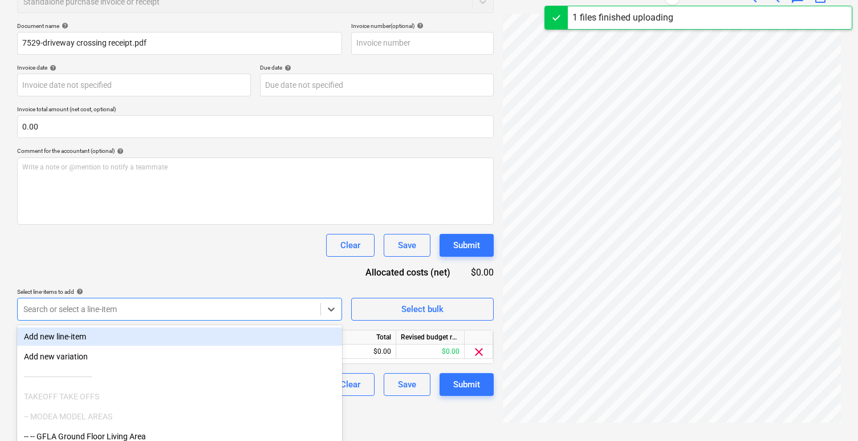
click at [243, 279] on div "Document name help 7529-driveway crossing receipt.pdf Invoice number (optional)…" at bounding box center [255, 208] width 477 height 373
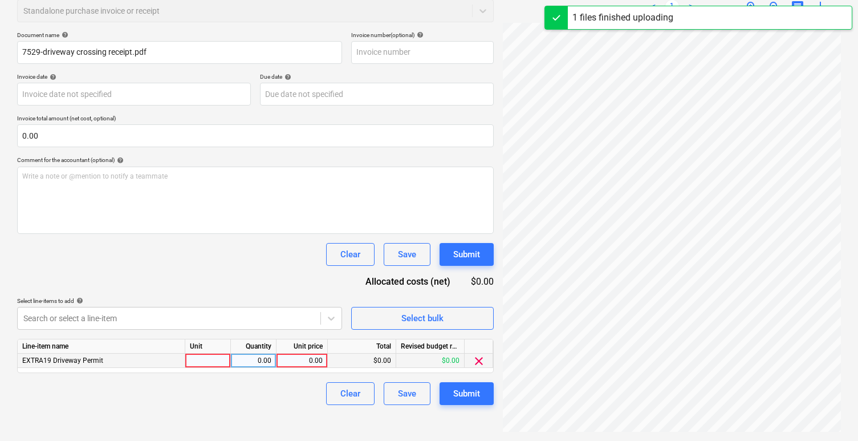
click at [216, 364] on div at bounding box center [208, 361] width 46 height 14
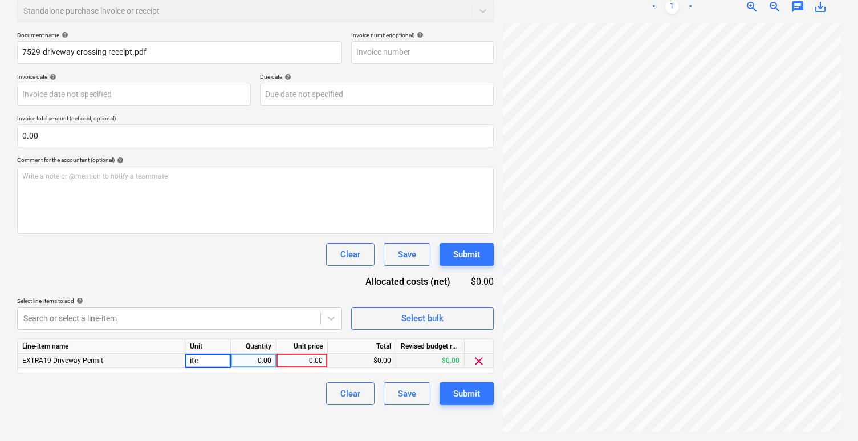
type input "item"
type input "7834503"
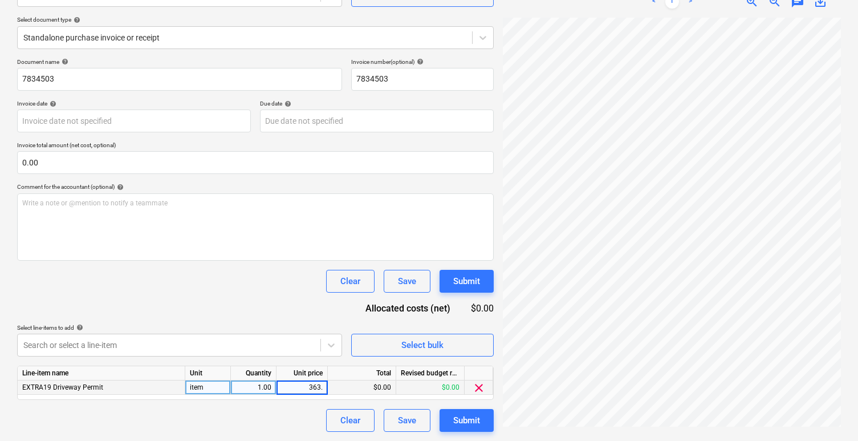
type input "363.6"
type input "363.64"
click at [262, 295] on div "Document name help 7834503 Invoice number (optional) help 7834503 Invoice date …" at bounding box center [255, 244] width 477 height 373
click at [474, 416] on div "Submit" at bounding box center [466, 420] width 27 height 15
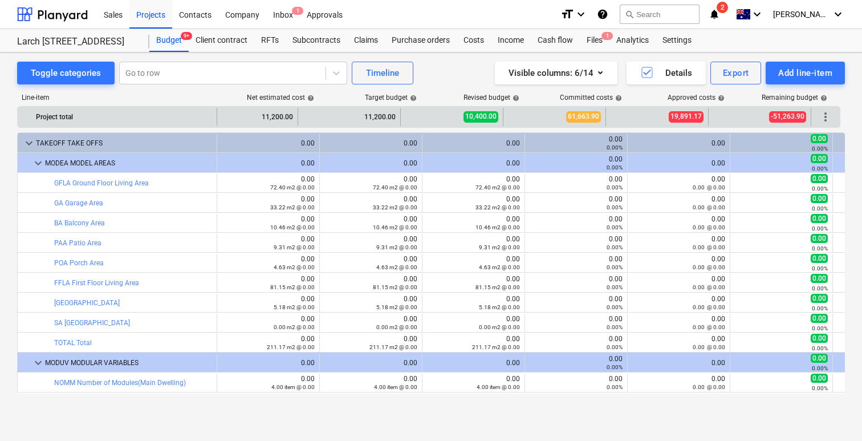
scroll to position [0, 21]
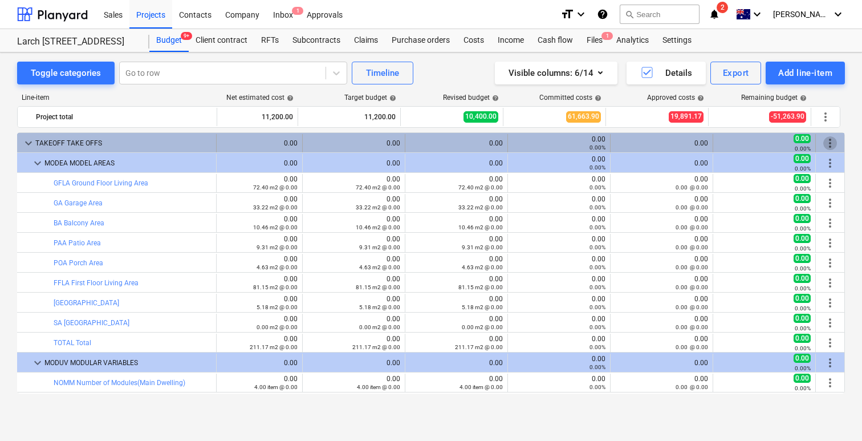
click at [823, 140] on span "more_vert" at bounding box center [830, 143] width 14 height 14
